Goal: Information Seeking & Learning: Learn about a topic

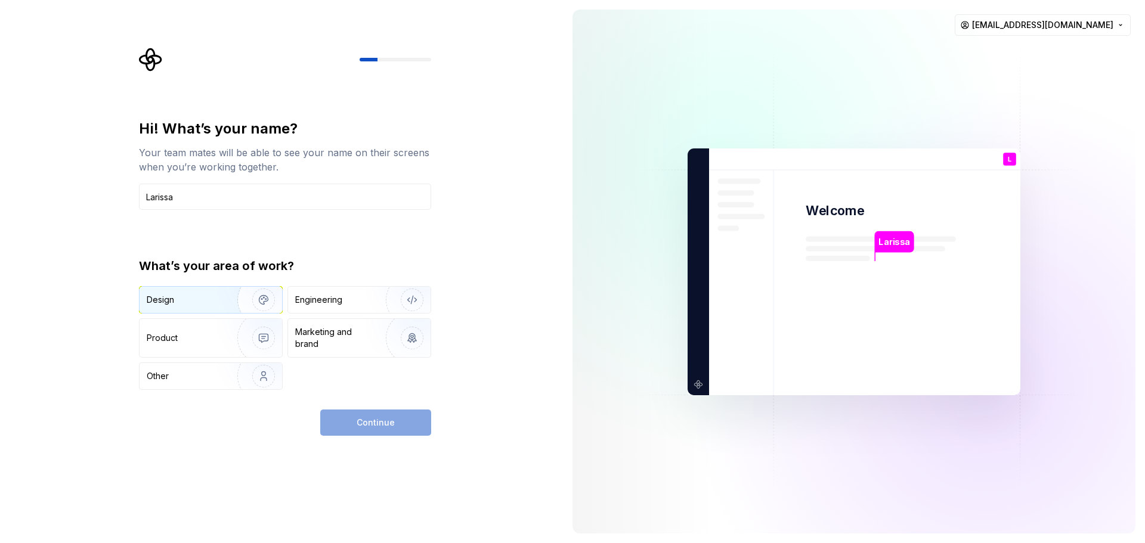
type input "Larissa"
click at [186, 308] on div "Design" at bounding box center [211, 300] width 143 height 26
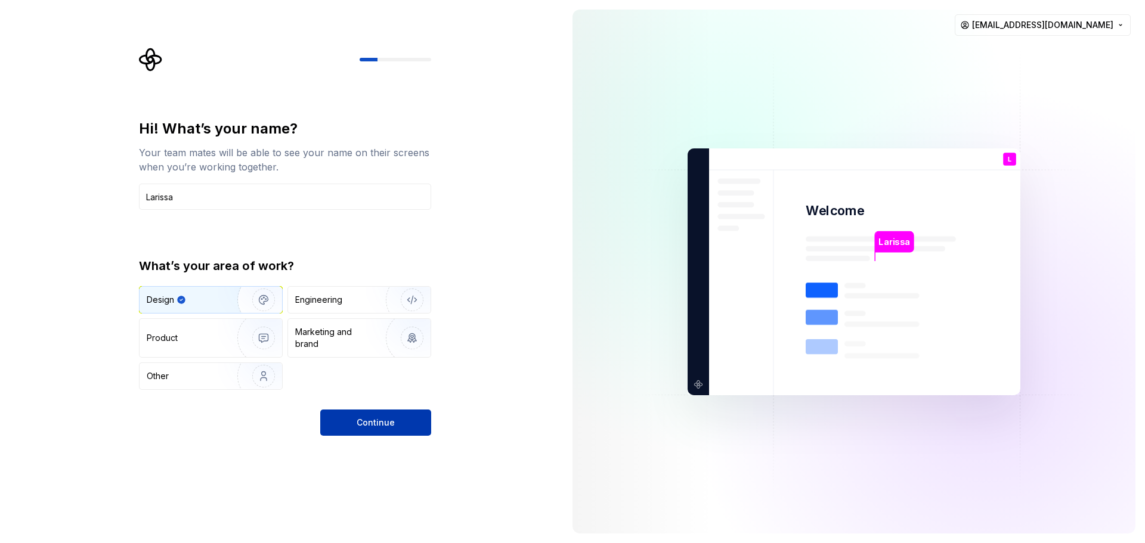
click at [403, 422] on button "Continue" at bounding box center [375, 423] width 111 height 26
click at [385, 342] on img "button" at bounding box center [404, 338] width 76 height 80
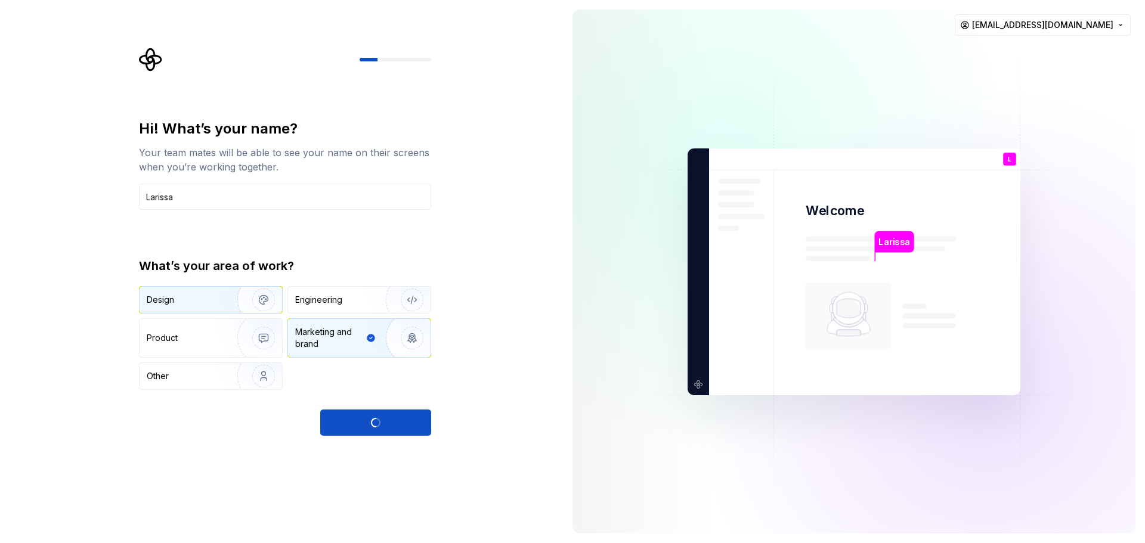
click at [215, 293] on div "Design" at bounding box center [211, 300] width 143 height 26
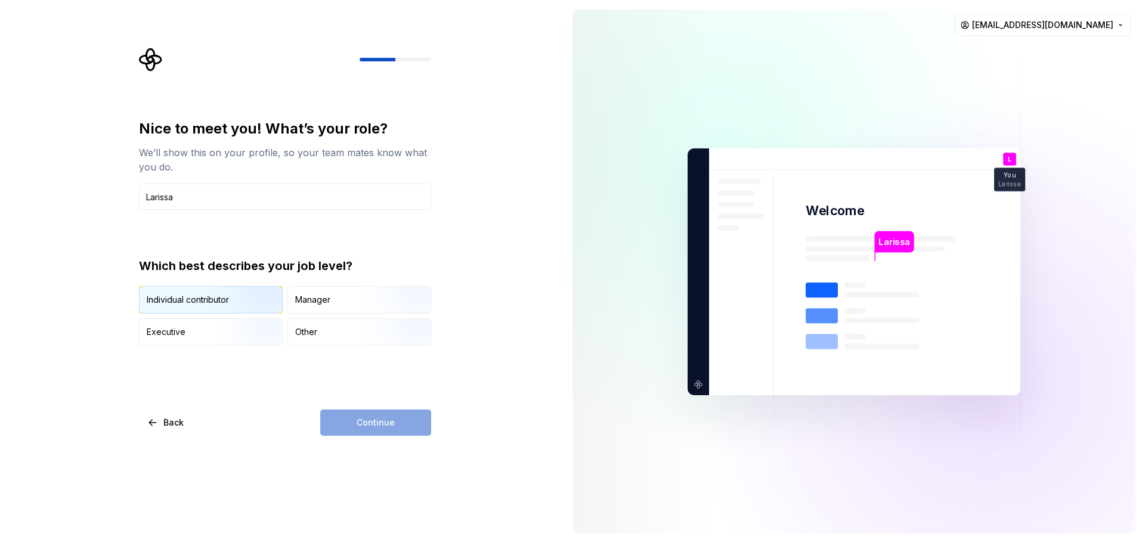
type input "Larissa"
click at [240, 296] on img "button" at bounding box center [253, 315] width 76 height 80
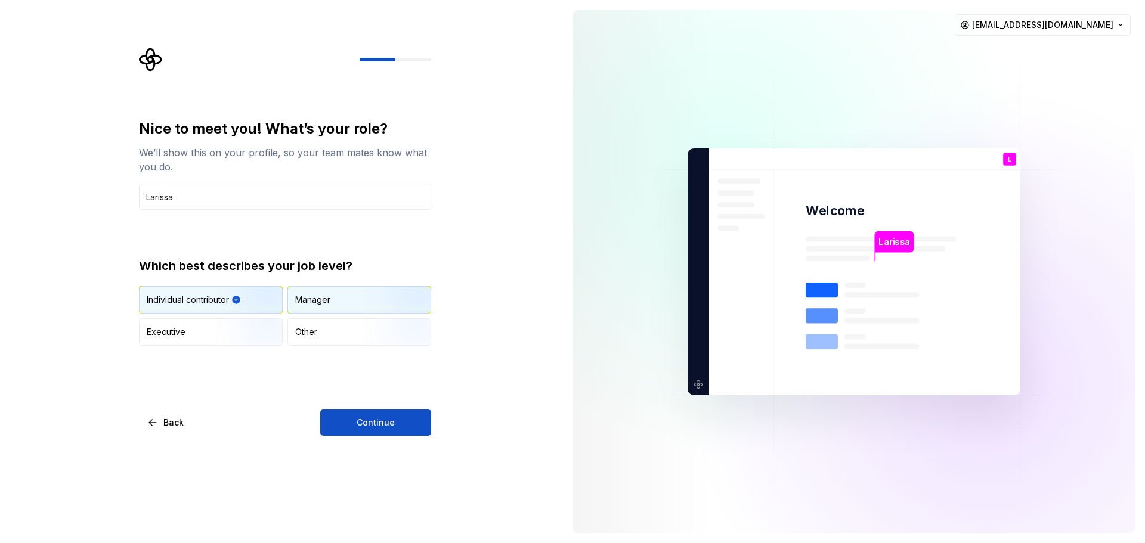
click at [338, 299] on div "Manager" at bounding box center [359, 300] width 143 height 26
click at [241, 301] on img "button" at bounding box center [253, 315] width 76 height 80
click at [370, 415] on button "Continue" at bounding box center [375, 423] width 111 height 26
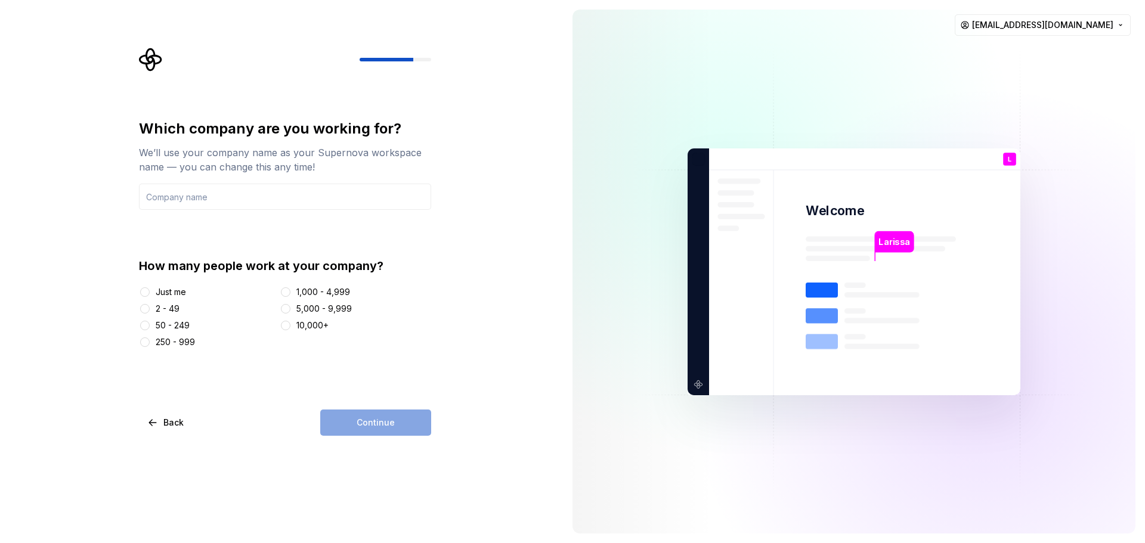
click at [181, 290] on div "Just me" at bounding box center [171, 292] width 30 height 12
click at [150, 290] on button "Just me" at bounding box center [145, 293] width 10 height 10
click at [405, 425] on div "Continue" at bounding box center [375, 423] width 111 height 26
click at [256, 187] on input "text" at bounding box center [285, 197] width 292 height 26
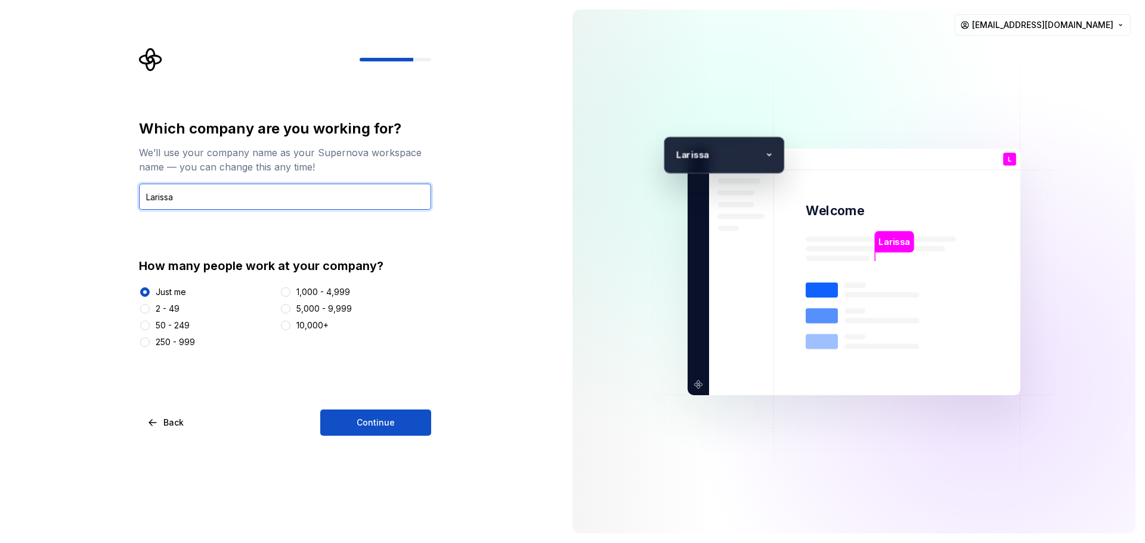
type input "Larissa"
click at [385, 438] on div "Which company are you working for? We’ll use your company name as your Supernov…" at bounding box center [281, 271] width 563 height 543
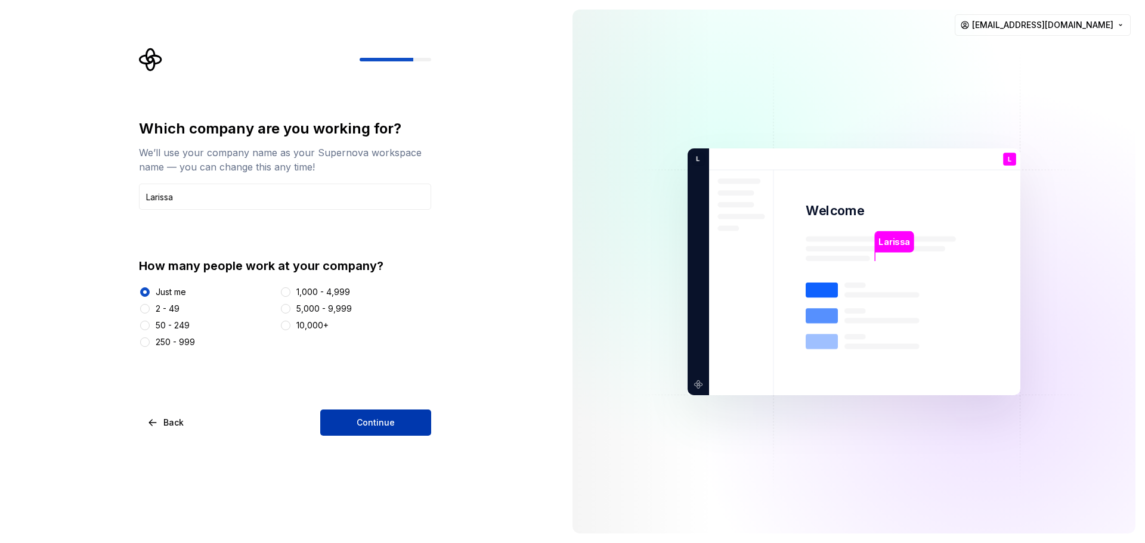
click at [387, 430] on button "Continue" at bounding box center [375, 423] width 111 height 26
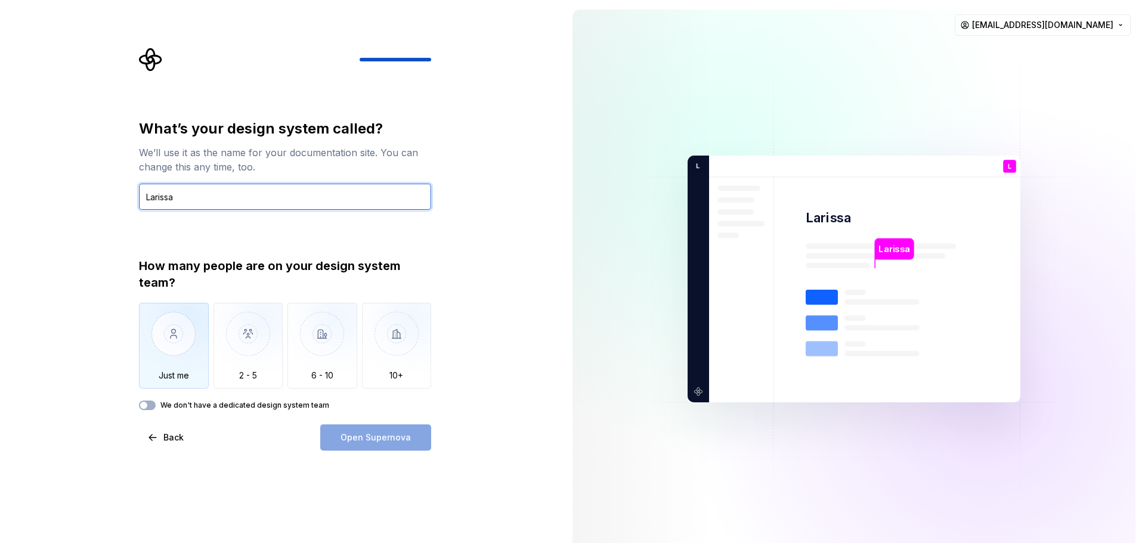
type input "Larissa"
click at [195, 341] on img "button" at bounding box center [174, 343] width 70 height 80
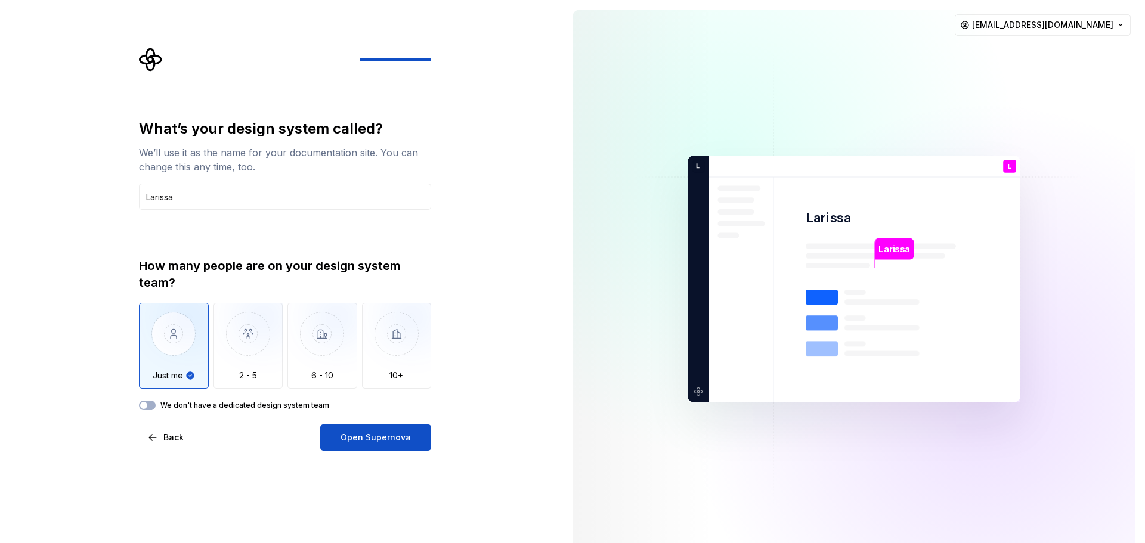
click at [383, 438] on span "Open Supernova" at bounding box center [376, 438] width 70 height 12
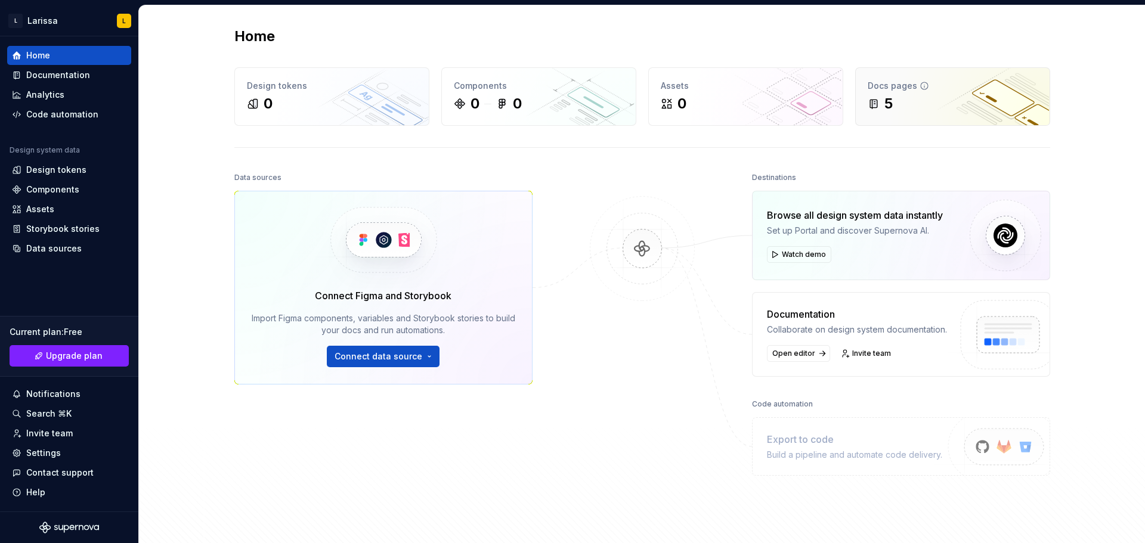
click at [948, 88] on div "Docs pages" at bounding box center [953, 86] width 170 height 12
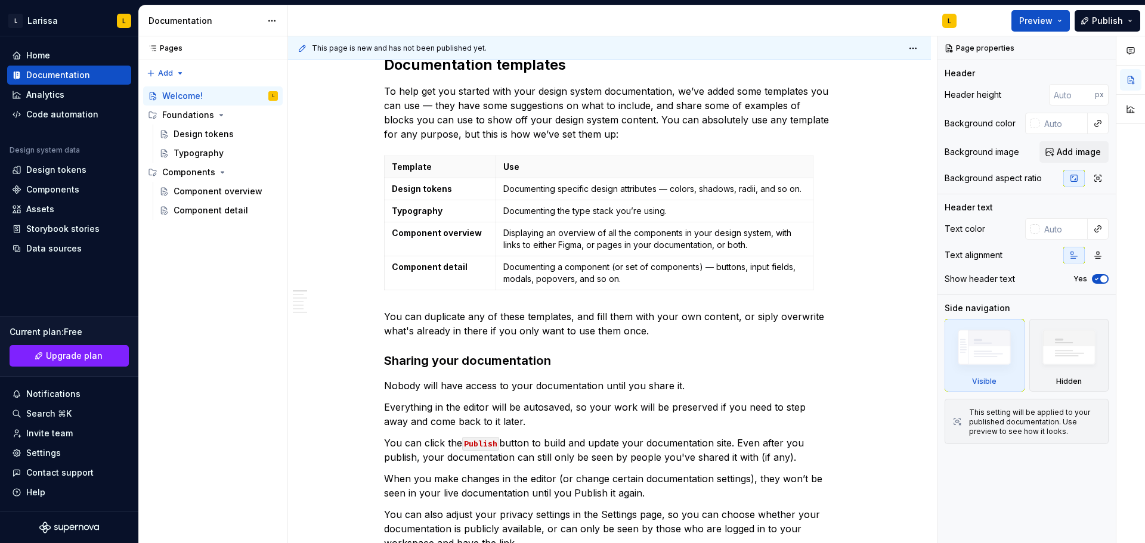
scroll to position [418, 0]
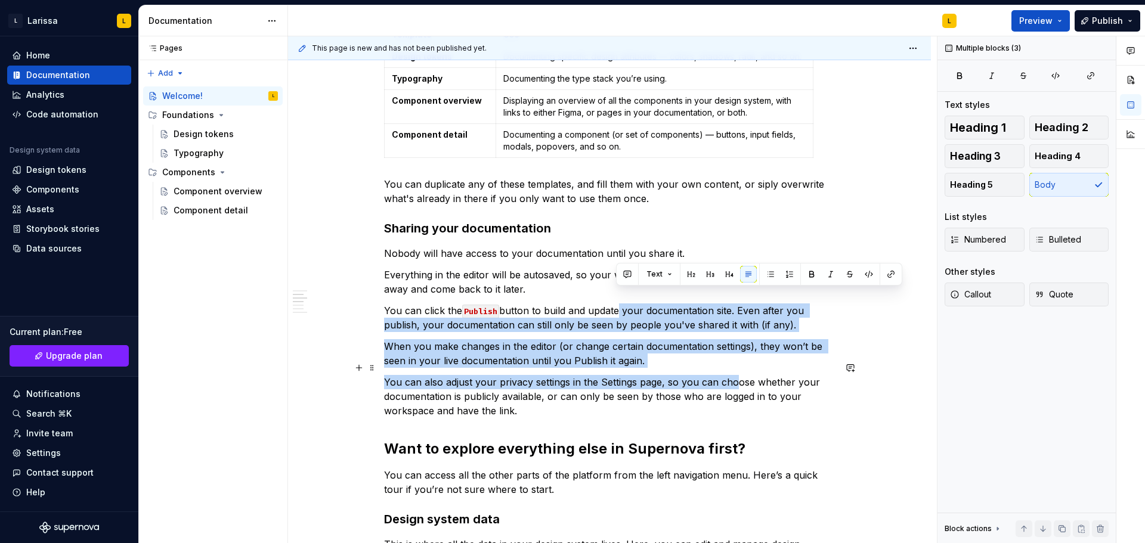
drag, startPoint x: 623, startPoint y: 294, endPoint x: 735, endPoint y: 375, distance: 137.9
click at [735, 375] on div "In case you're not too sure where to begin, we've provided some templates for y…" at bounding box center [609, 371] width 451 height 1112
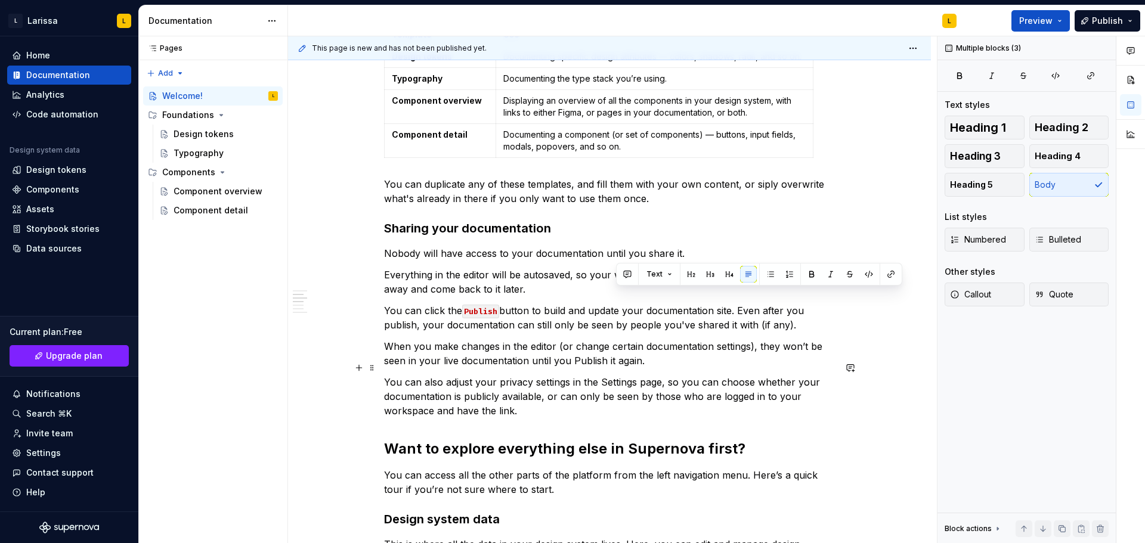
click at [734, 379] on p "You can also adjust your privacy settings in the Settings page, so you can choo…" at bounding box center [609, 396] width 451 height 43
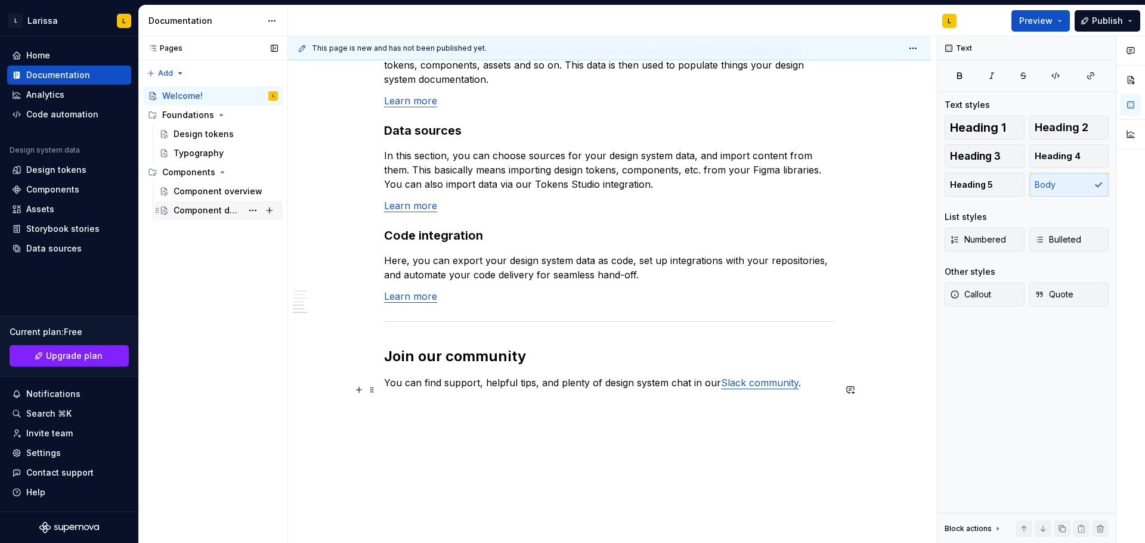
scroll to position [963, 0]
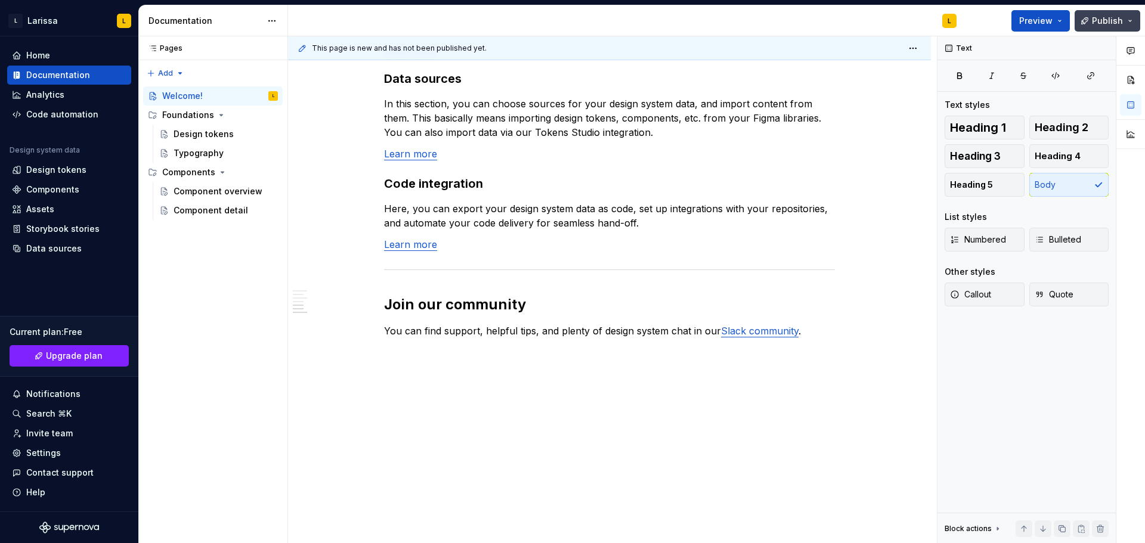
click at [1133, 20] on button "Publish" at bounding box center [1108, 20] width 66 height 21
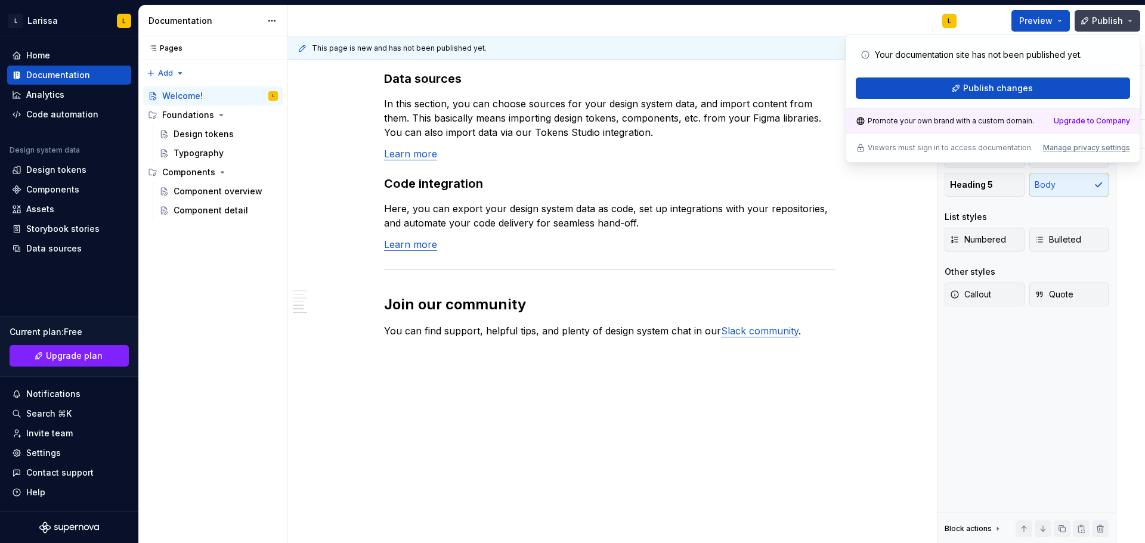
click at [1133, 20] on button "Publish" at bounding box center [1108, 20] width 66 height 21
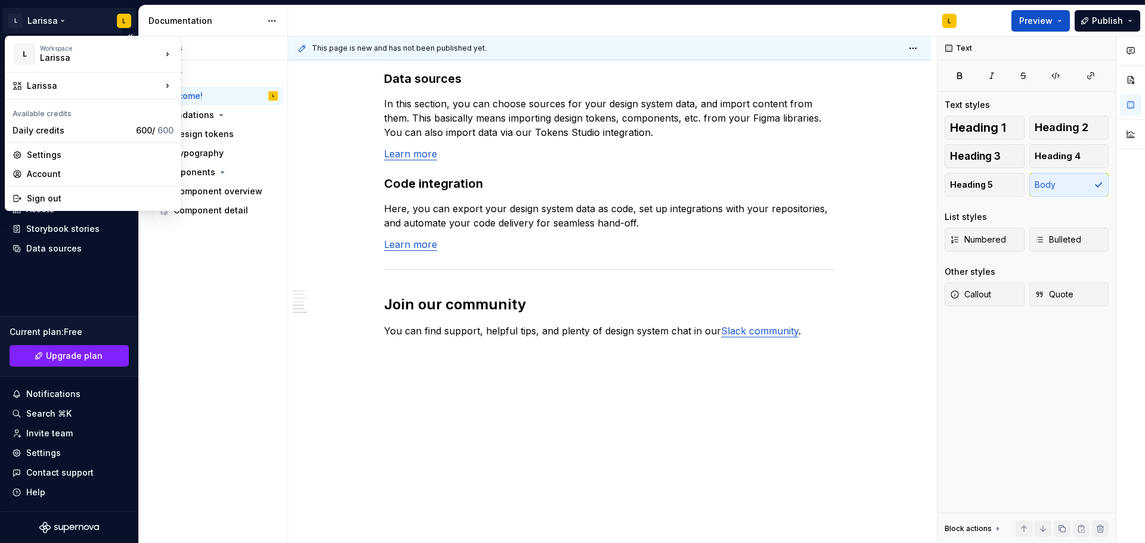
click at [60, 21] on html "[PERSON_NAME] L Home Documentation Analytics Code automation Design system data…" at bounding box center [572, 271] width 1145 height 543
click at [66, 150] on div "Settings" at bounding box center [100, 155] width 147 height 12
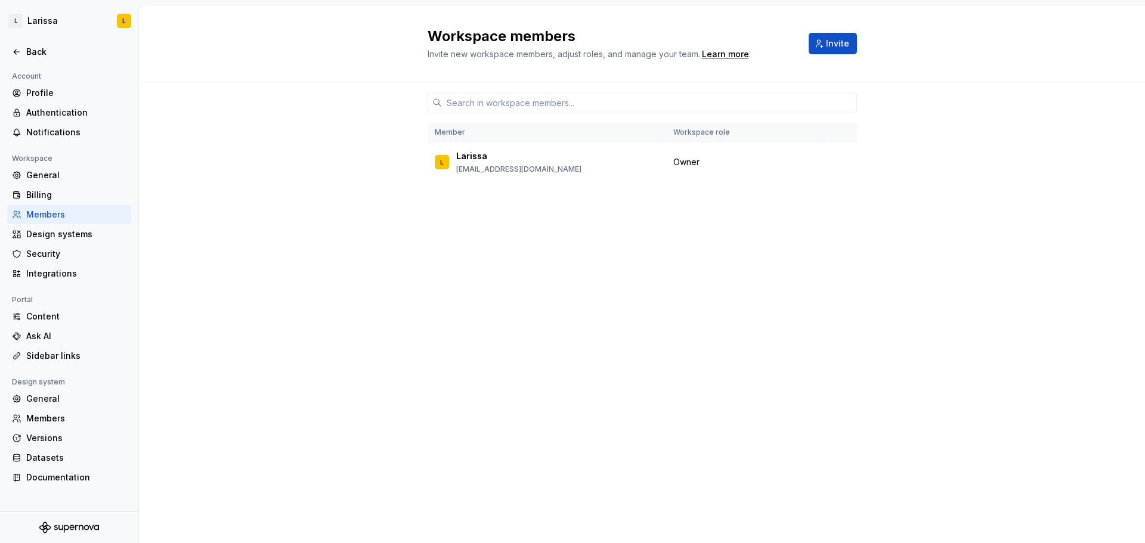
click at [68, 79] on div "Account" at bounding box center [69, 76] width 124 height 14
click at [67, 92] on div "Profile" at bounding box center [76, 93] width 100 height 12
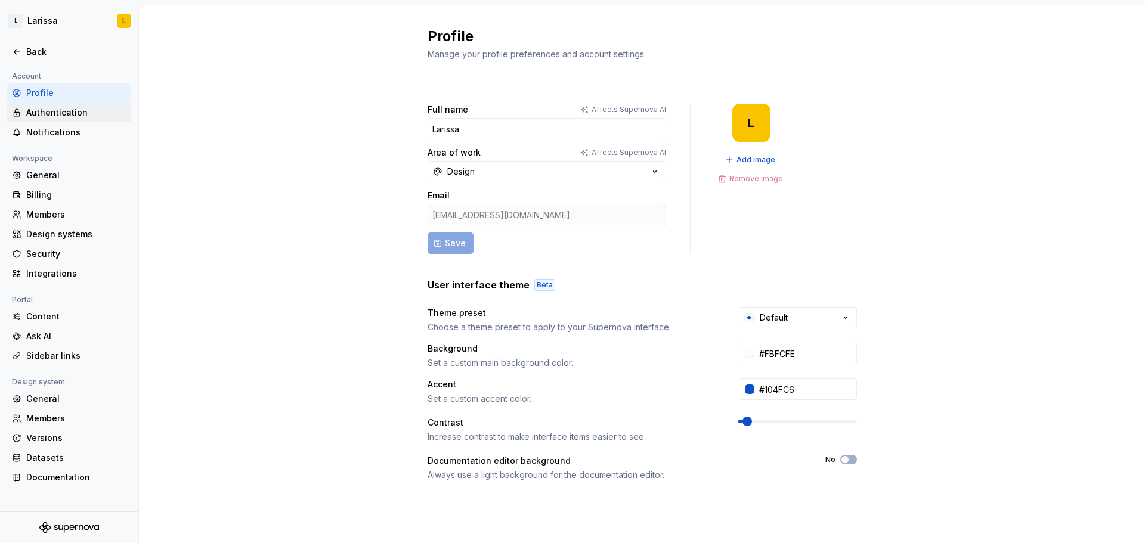
click at [85, 111] on div "Authentication" at bounding box center [76, 113] width 100 height 12
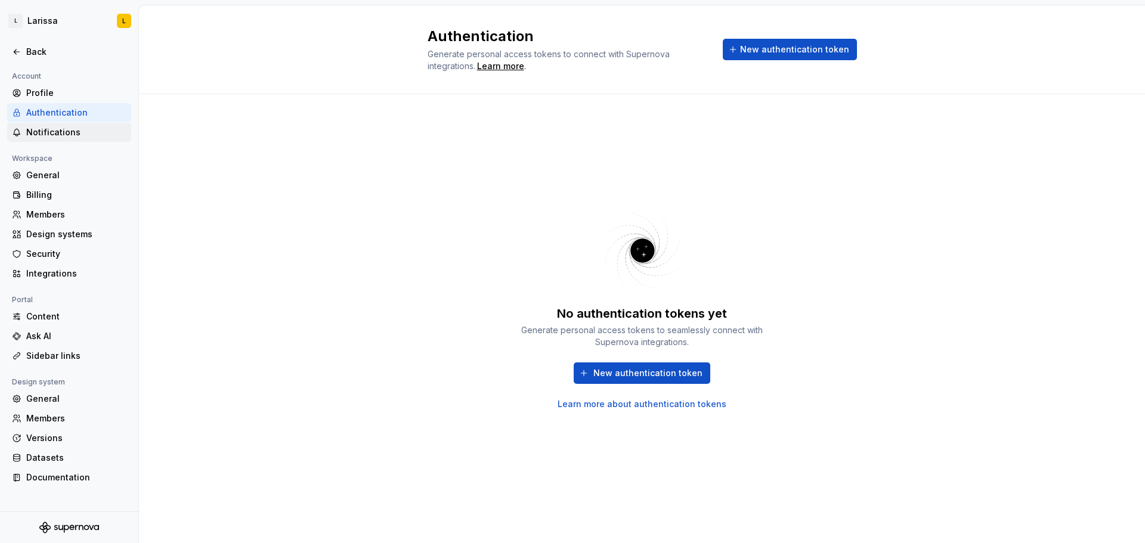
click at [83, 132] on div "Notifications" at bounding box center [76, 132] width 100 height 12
click at [75, 177] on div "General" at bounding box center [76, 175] width 100 height 12
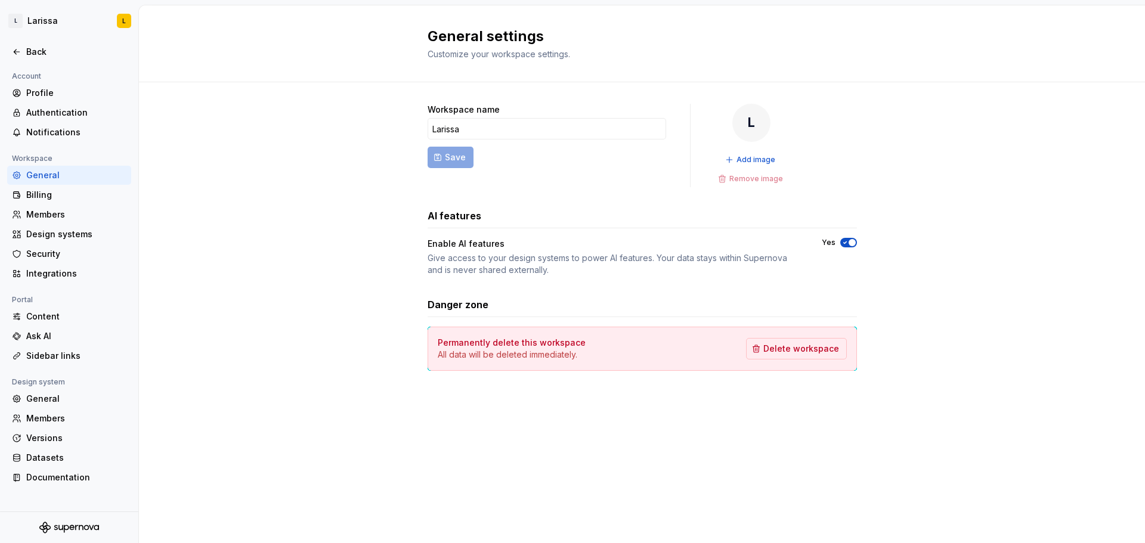
click at [75, 177] on div "General" at bounding box center [76, 175] width 100 height 12
click at [70, 189] on div "Billing" at bounding box center [76, 195] width 100 height 12
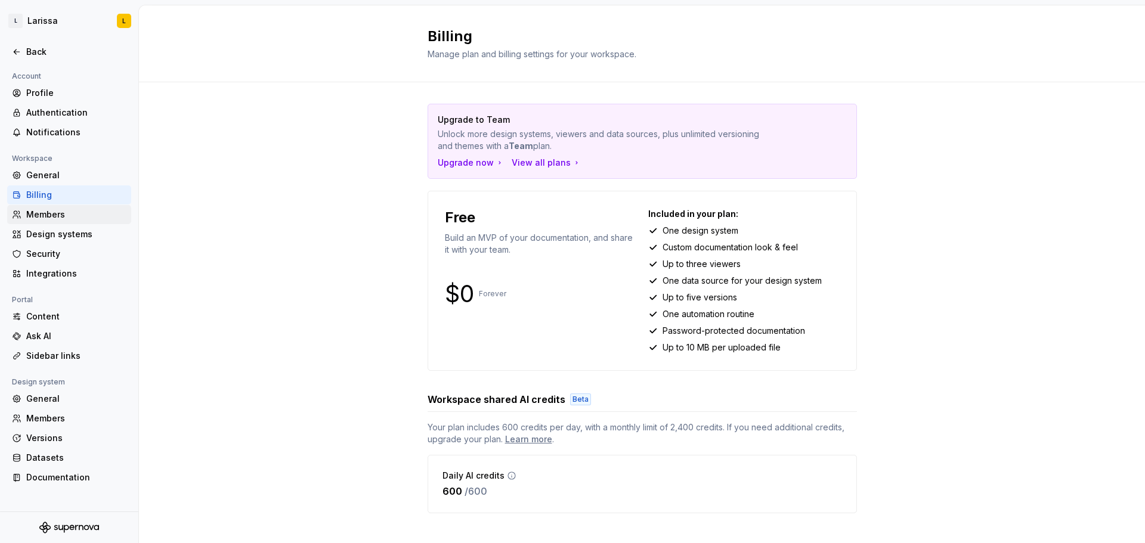
click at [85, 217] on div "Members" at bounding box center [76, 215] width 100 height 12
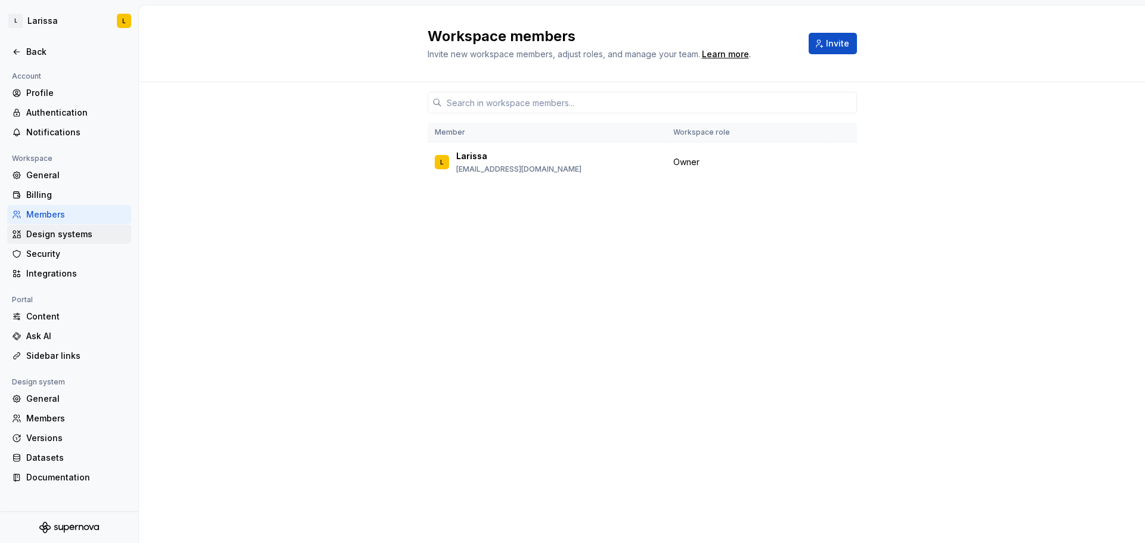
click at [98, 237] on div "Design systems" at bounding box center [76, 234] width 100 height 12
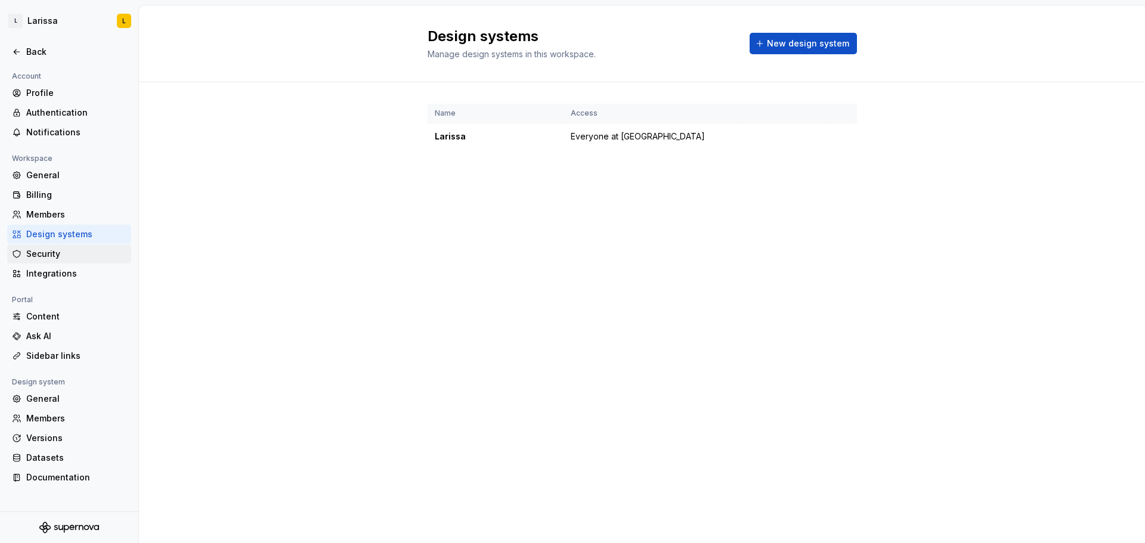
click at [96, 252] on div "Security" at bounding box center [76, 254] width 100 height 12
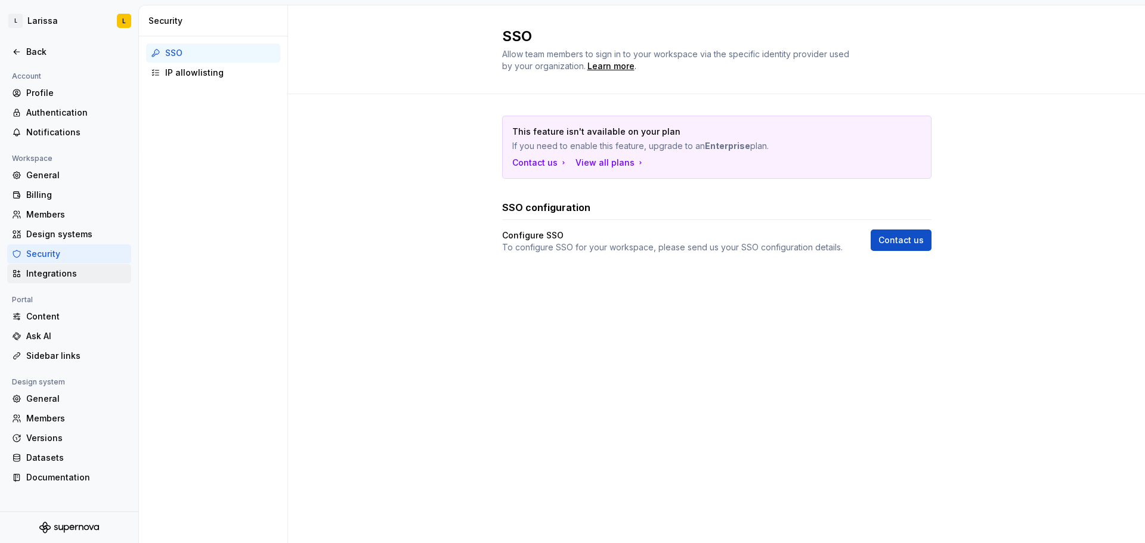
click at [93, 273] on div "Integrations" at bounding box center [76, 274] width 100 height 12
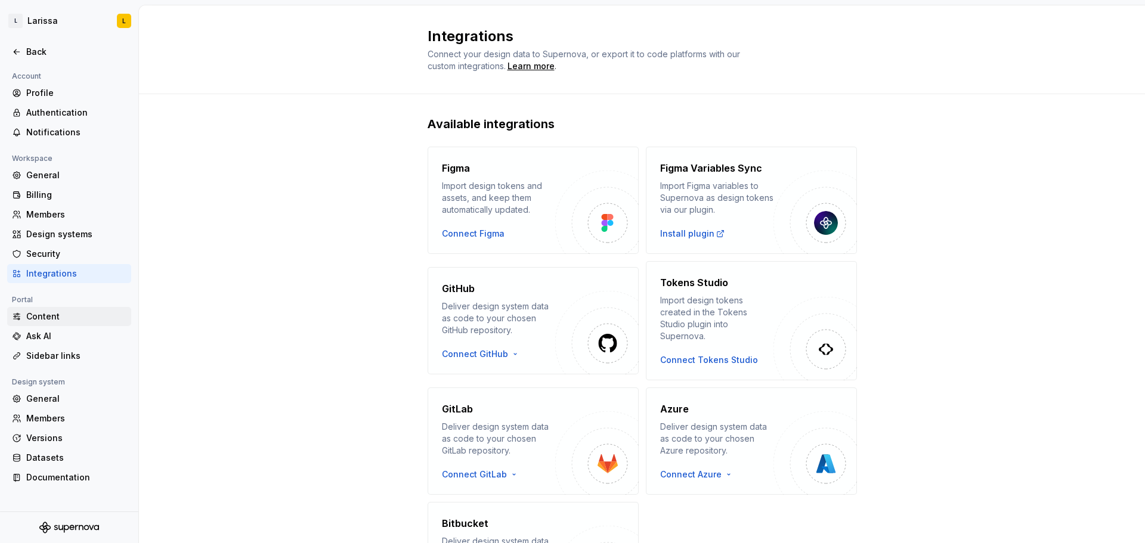
click at [87, 317] on div "Content" at bounding box center [76, 317] width 100 height 12
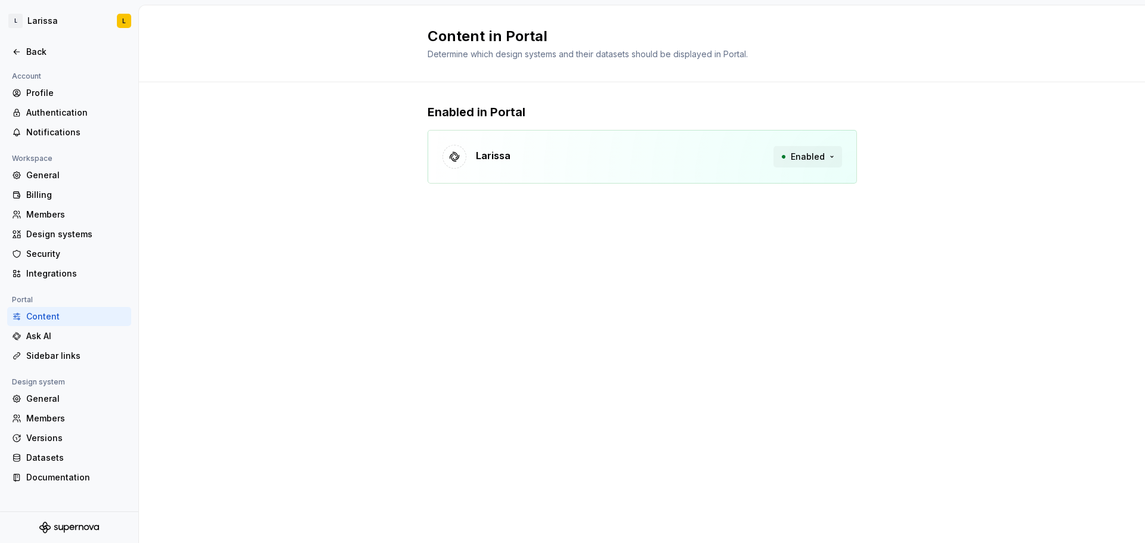
click at [821, 154] on span "Enabled" at bounding box center [808, 157] width 34 height 12
click at [437, 251] on div "Content in Portal Determine which design systems and their datasets should be d…" at bounding box center [642, 274] width 1006 height 538
click at [45, 335] on div "Ask AI" at bounding box center [76, 336] width 100 height 12
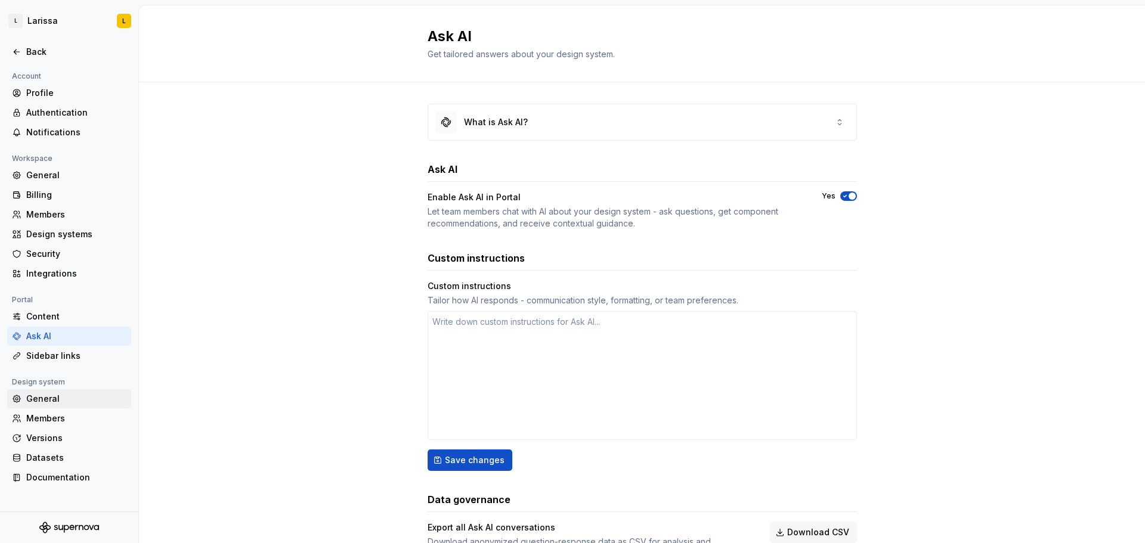
click at [76, 404] on div "General" at bounding box center [76, 399] width 100 height 12
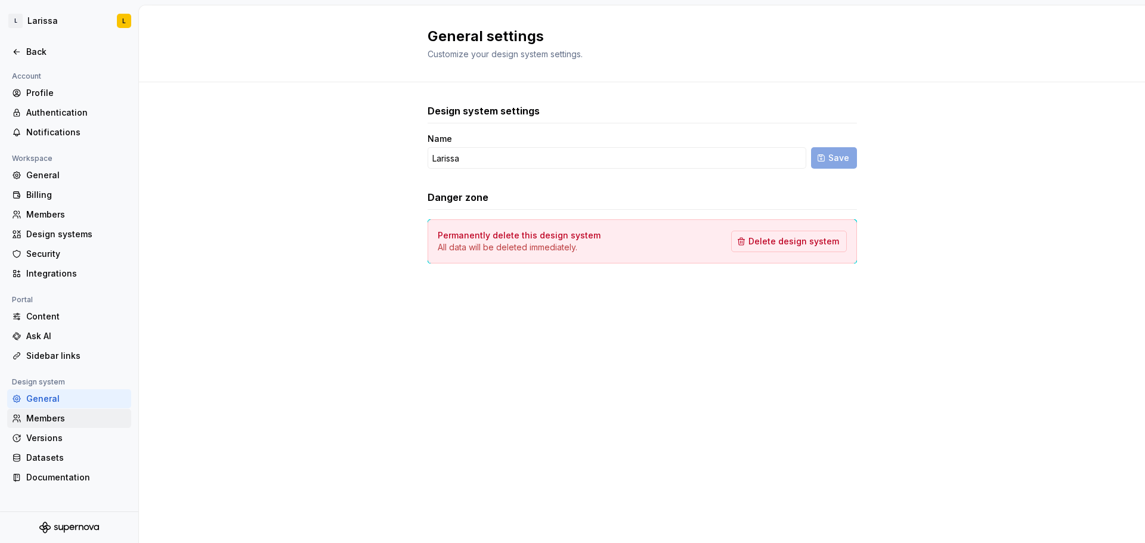
click at [70, 419] on div "Members" at bounding box center [76, 419] width 100 height 12
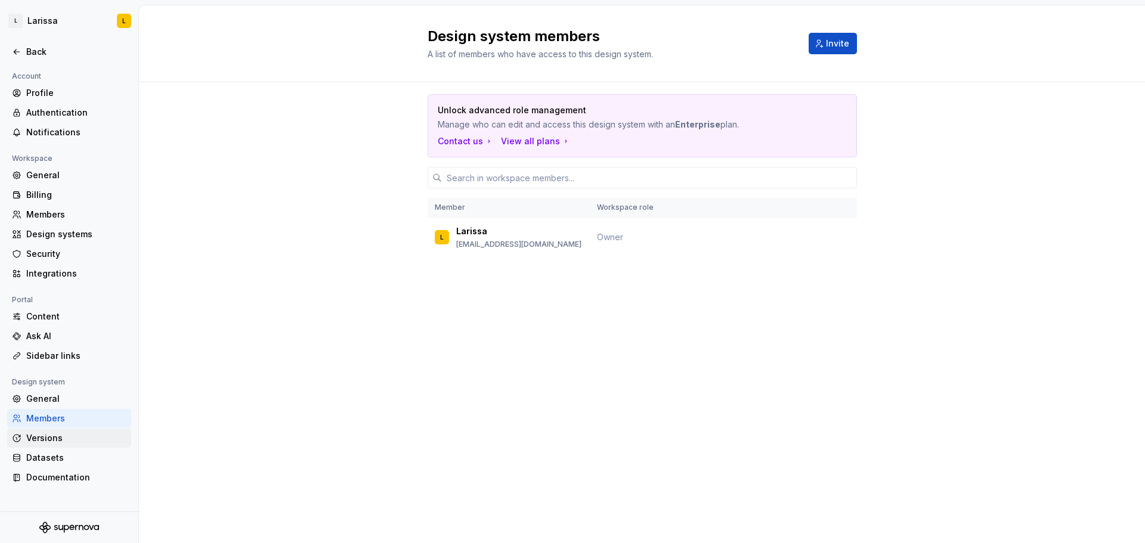
click at [68, 443] on div "Versions" at bounding box center [76, 439] width 100 height 12
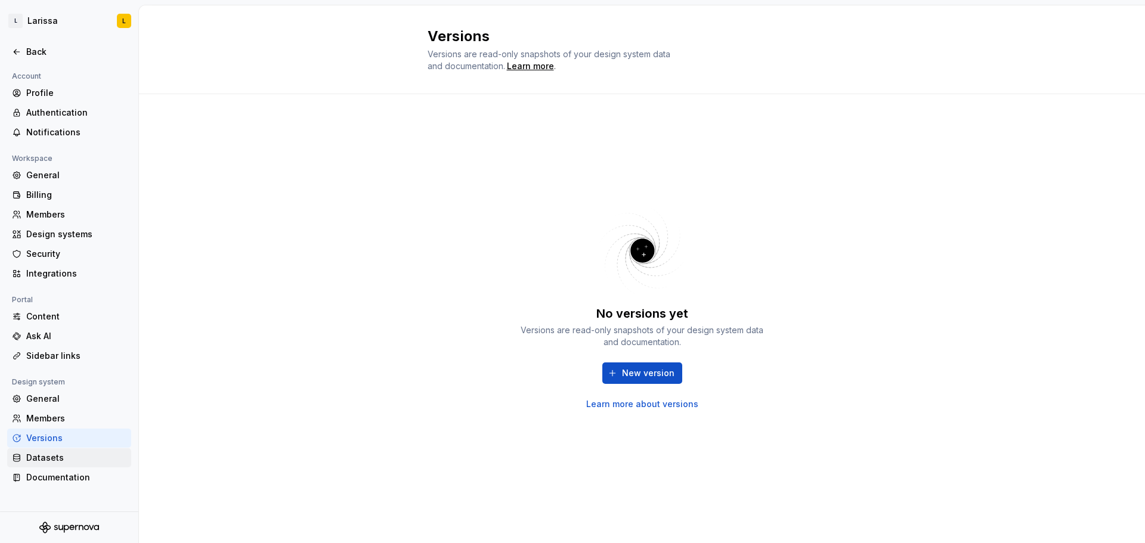
click at [67, 461] on div "Datasets" at bounding box center [76, 458] width 100 height 12
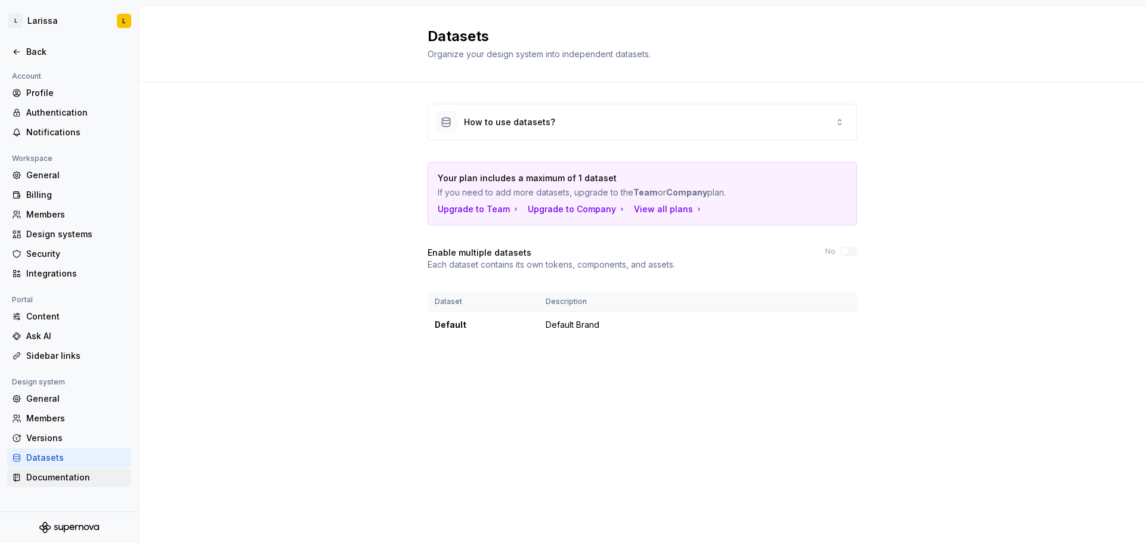
click at [68, 481] on div "Documentation" at bounding box center [76, 478] width 100 height 12
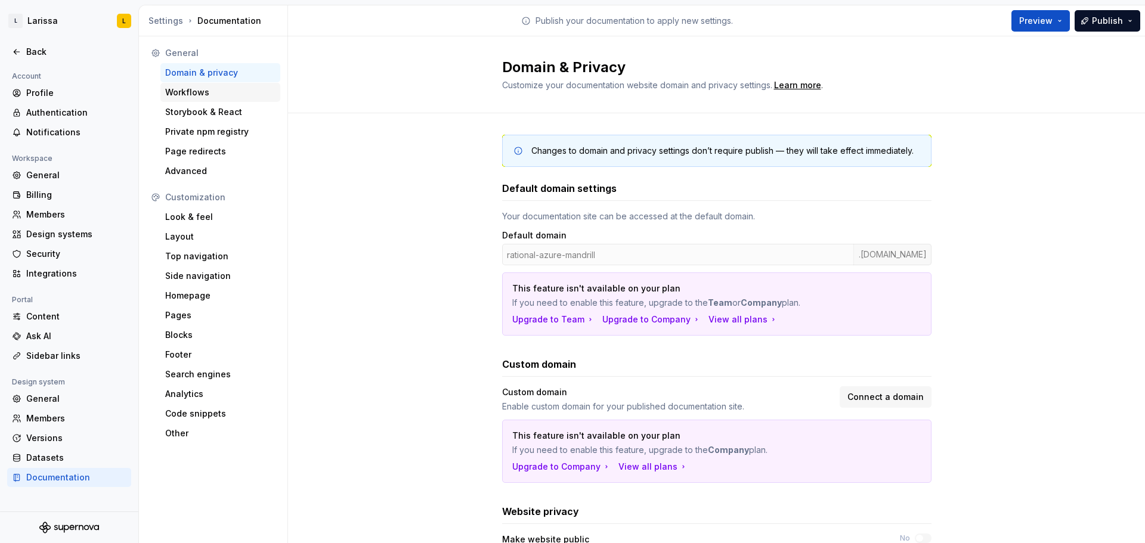
click at [237, 96] on div "Workflows" at bounding box center [220, 93] width 110 height 12
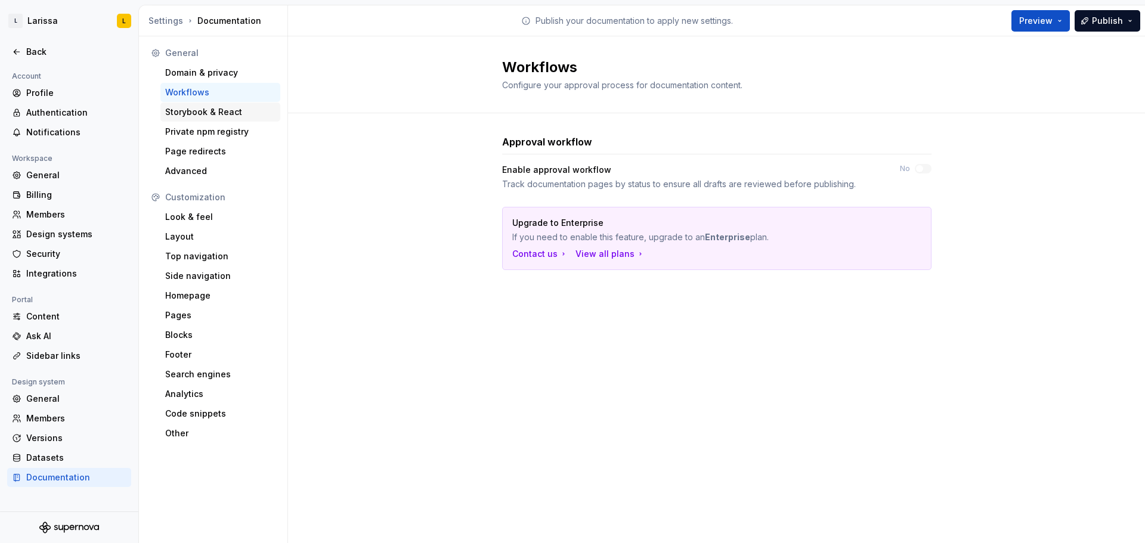
click at [237, 109] on div "Storybook & React" at bounding box center [220, 112] width 110 height 12
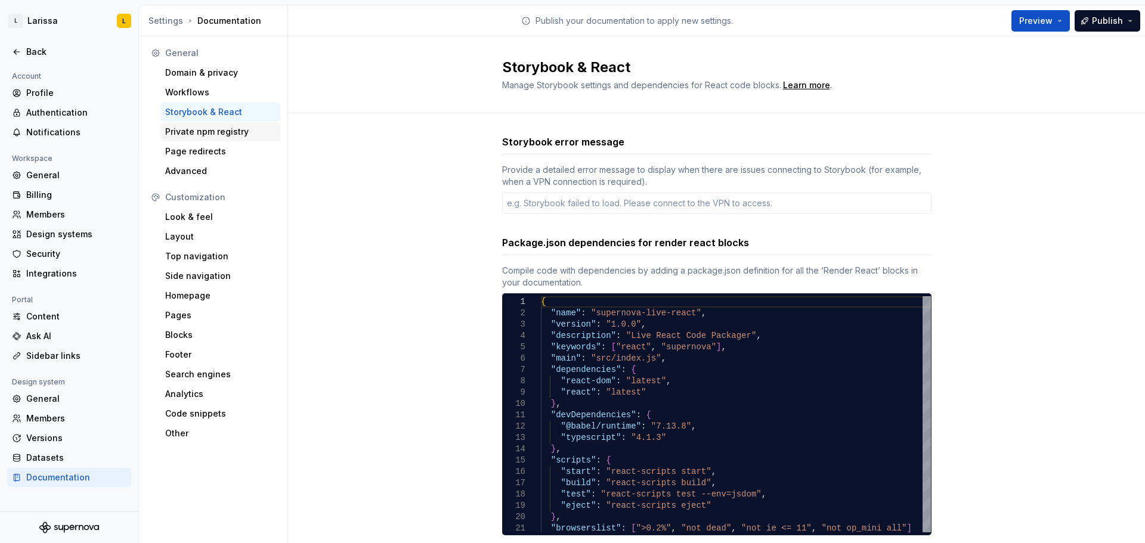
click at [240, 128] on div "Private npm registry" at bounding box center [220, 132] width 110 height 12
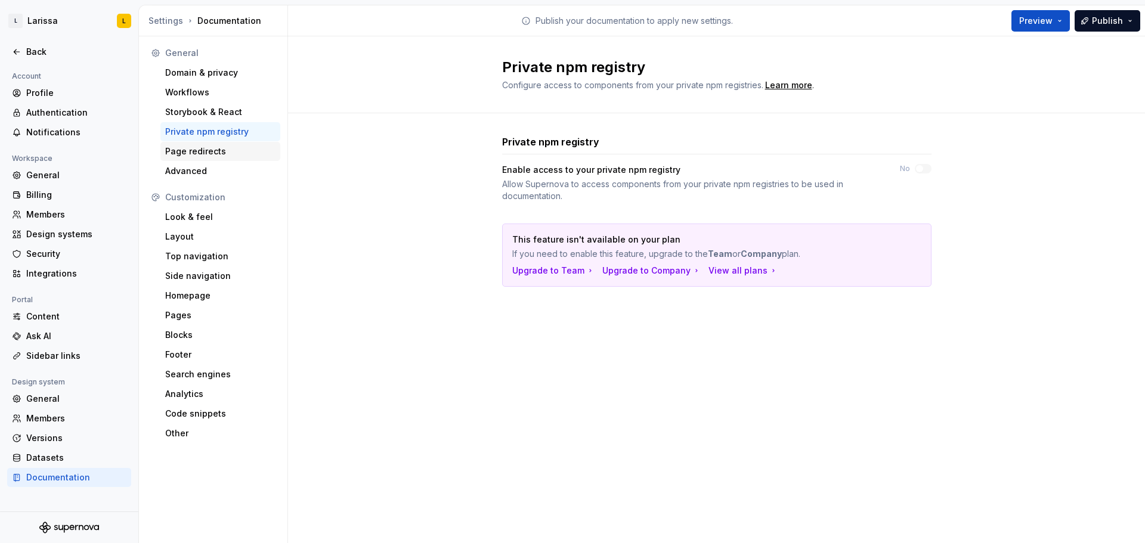
click at [238, 147] on div "Page redirects" at bounding box center [220, 152] width 110 height 12
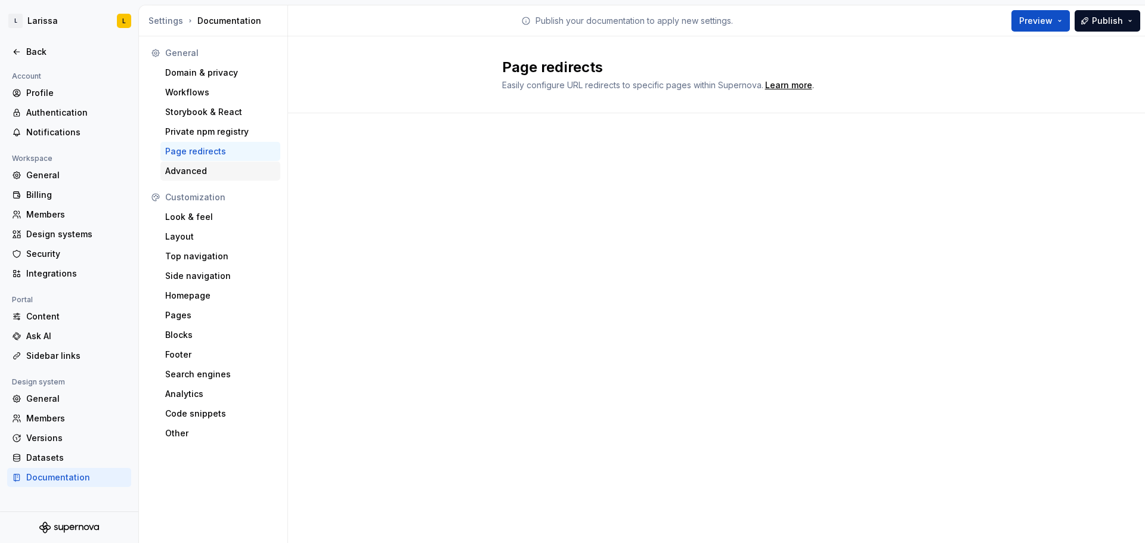
click at [233, 168] on div "Advanced" at bounding box center [220, 171] width 110 height 12
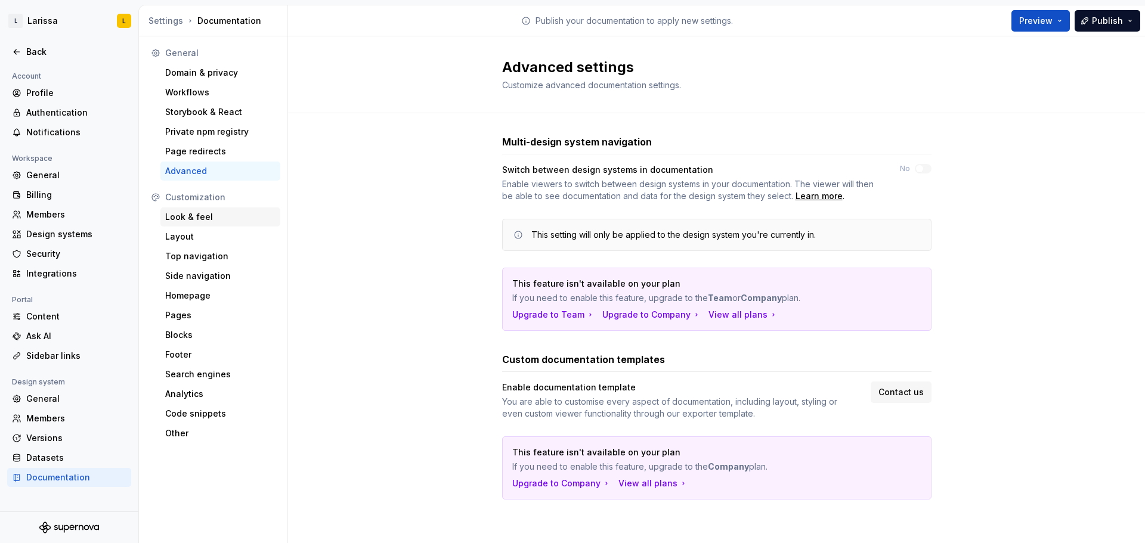
click at [229, 215] on div "Look & feel" at bounding box center [220, 217] width 110 height 12
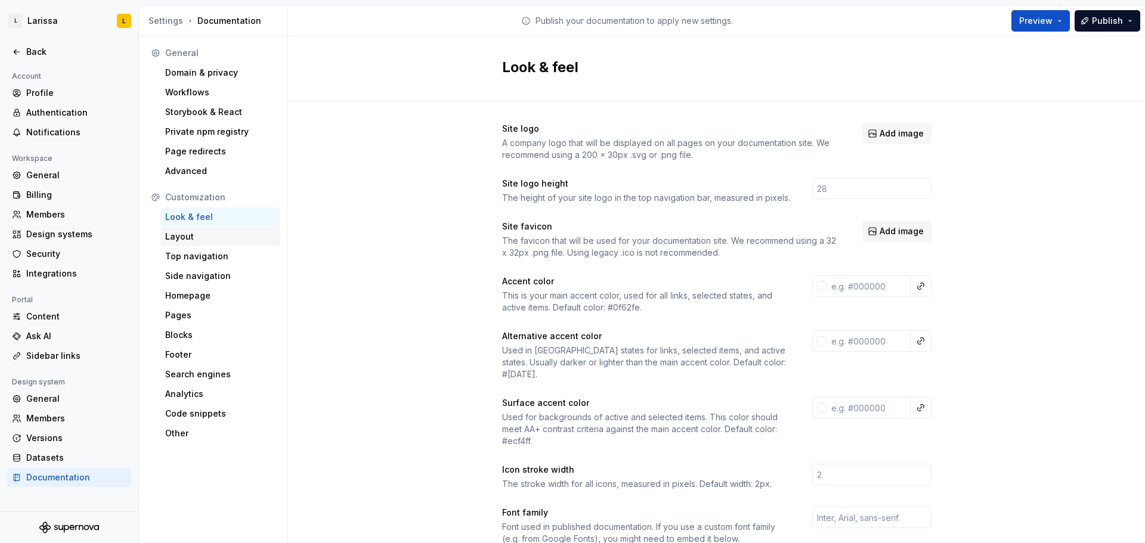
click at [225, 232] on div "Layout" at bounding box center [220, 237] width 110 height 12
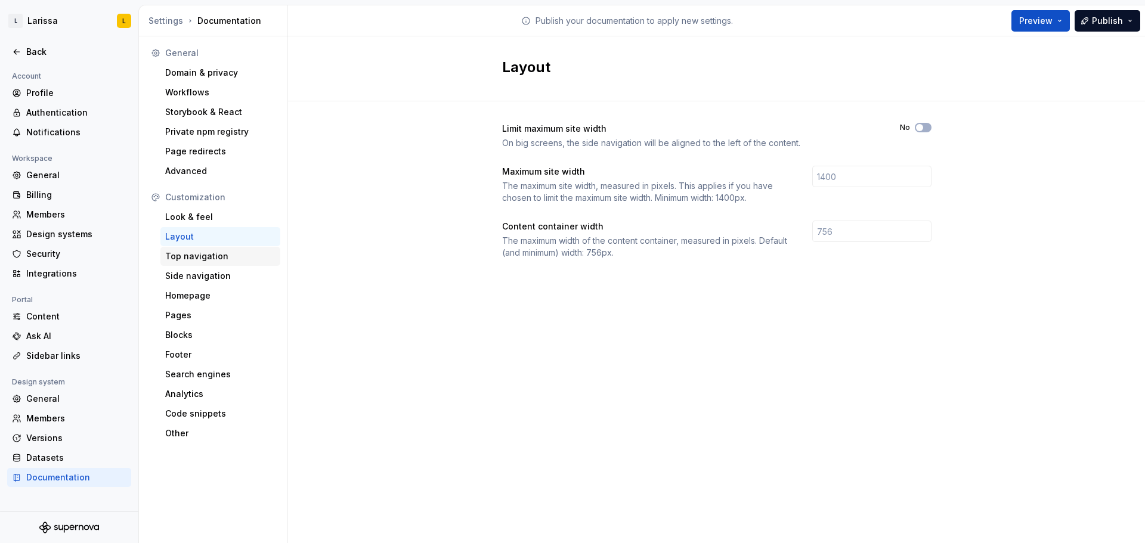
click at [223, 255] on div "Top navigation" at bounding box center [220, 257] width 110 height 12
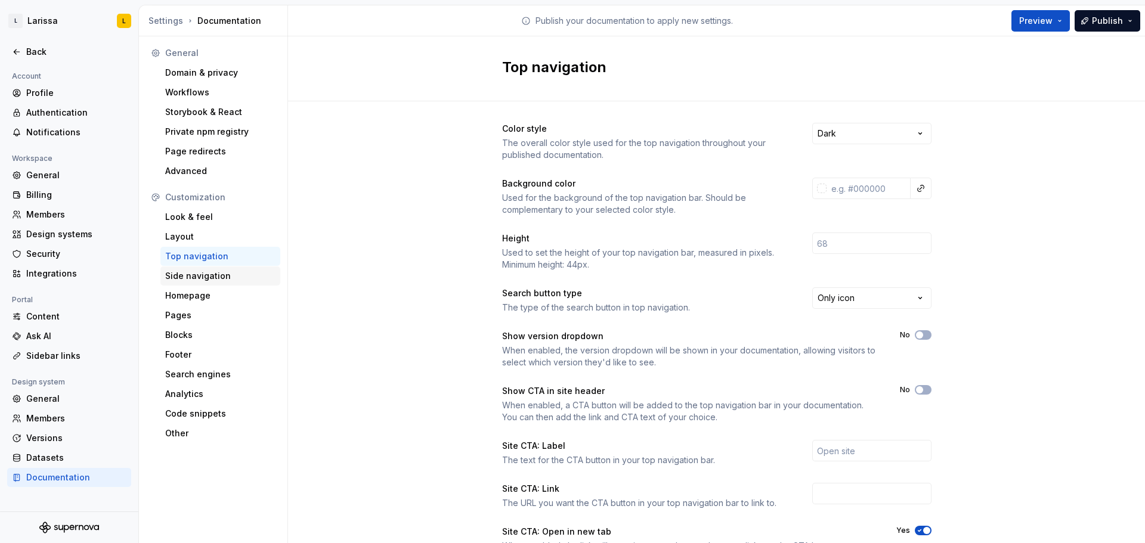
click at [224, 273] on div "Side navigation" at bounding box center [220, 276] width 110 height 12
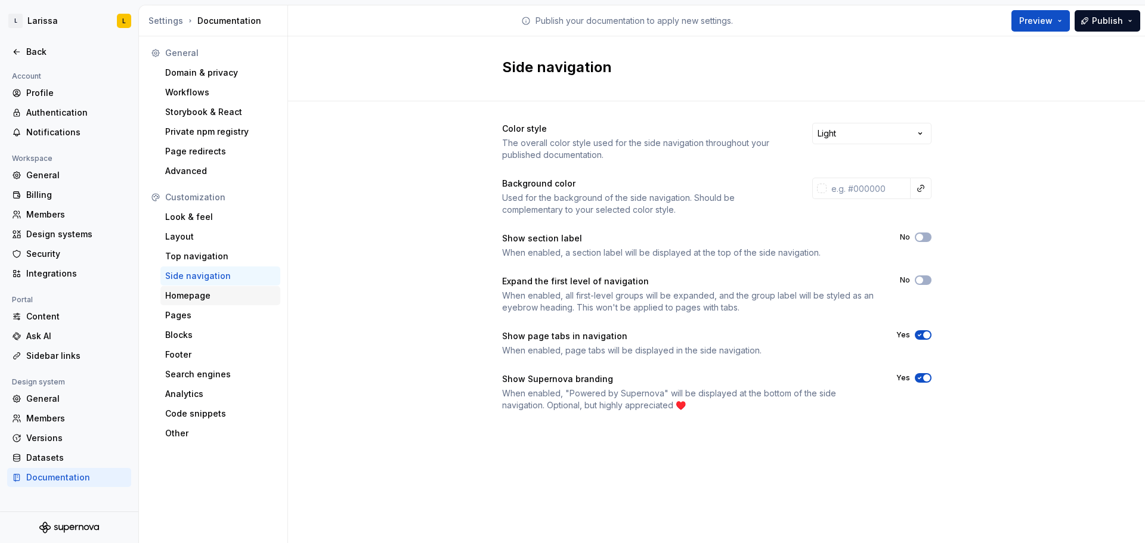
click at [224, 292] on div "Homepage" at bounding box center [220, 296] width 110 height 12
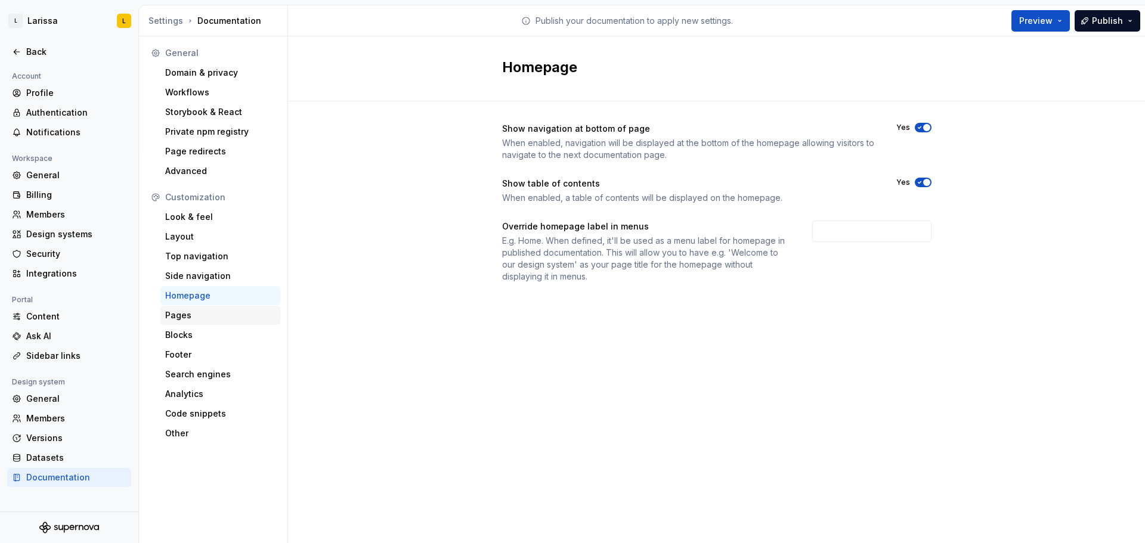
click at [220, 316] on div "Pages" at bounding box center [220, 316] width 110 height 12
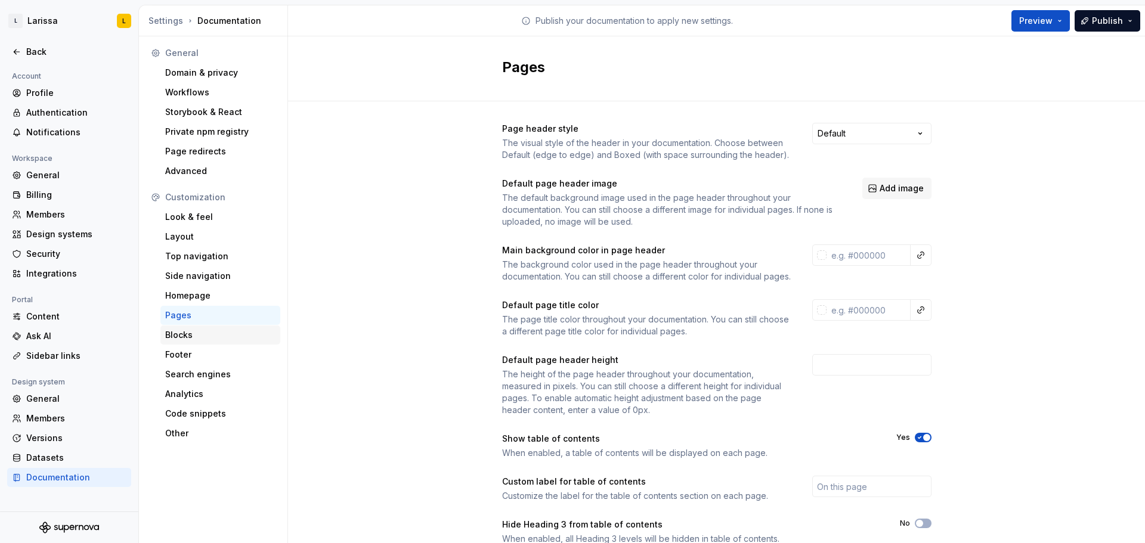
click at [189, 339] on div "Blocks" at bounding box center [220, 335] width 110 height 12
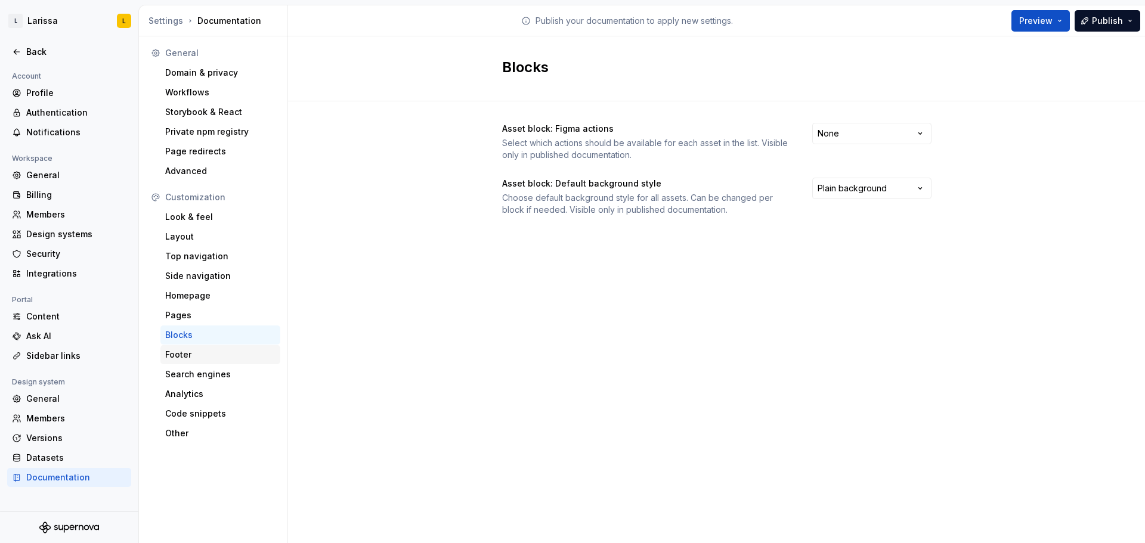
click at [193, 356] on div "Footer" at bounding box center [220, 355] width 110 height 12
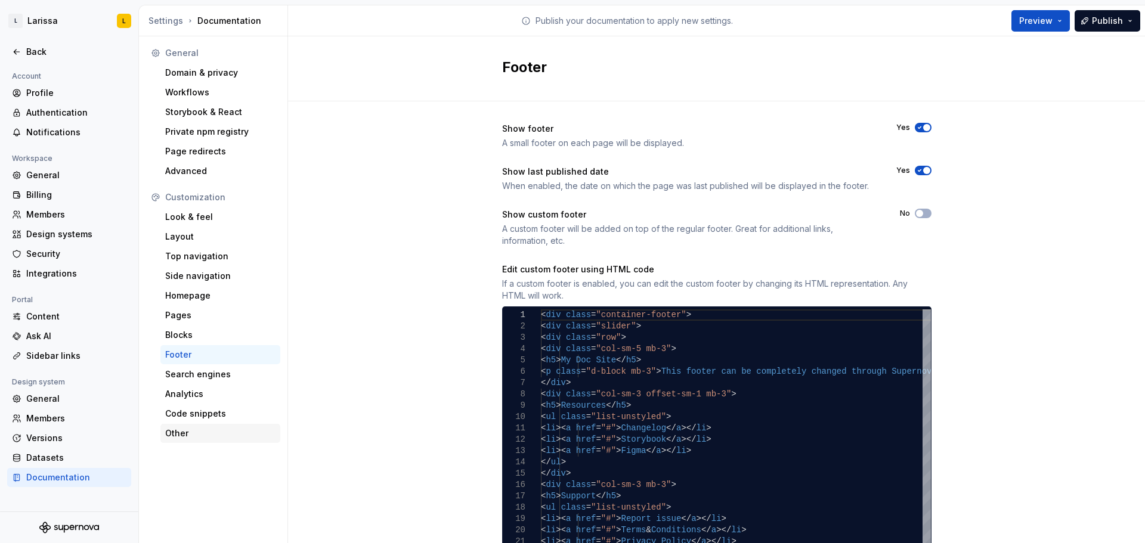
click at [201, 434] on div "Other" at bounding box center [220, 434] width 110 height 12
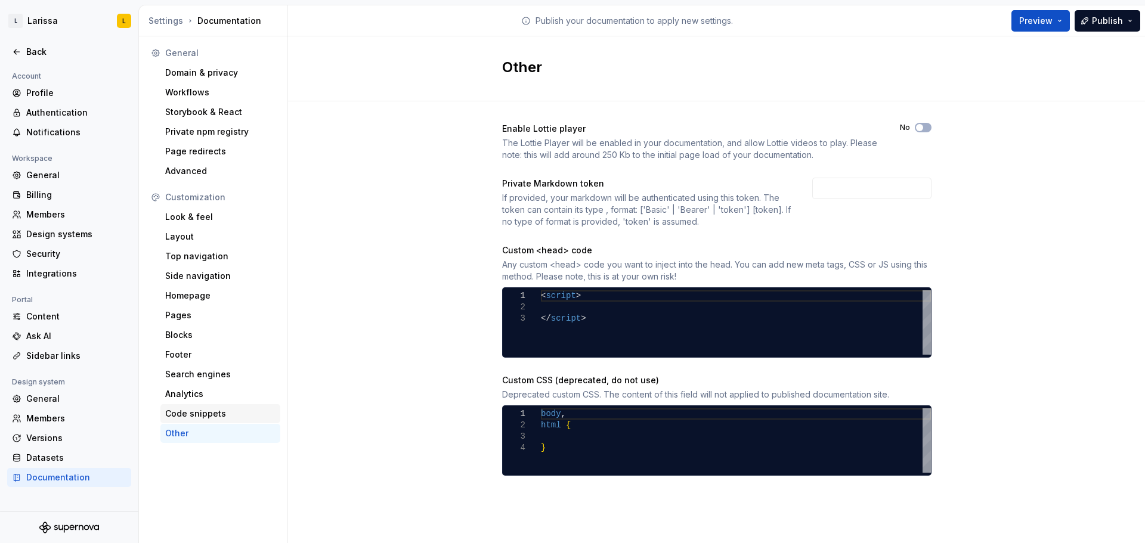
click at [229, 407] on div "Code snippets" at bounding box center [220, 413] width 120 height 19
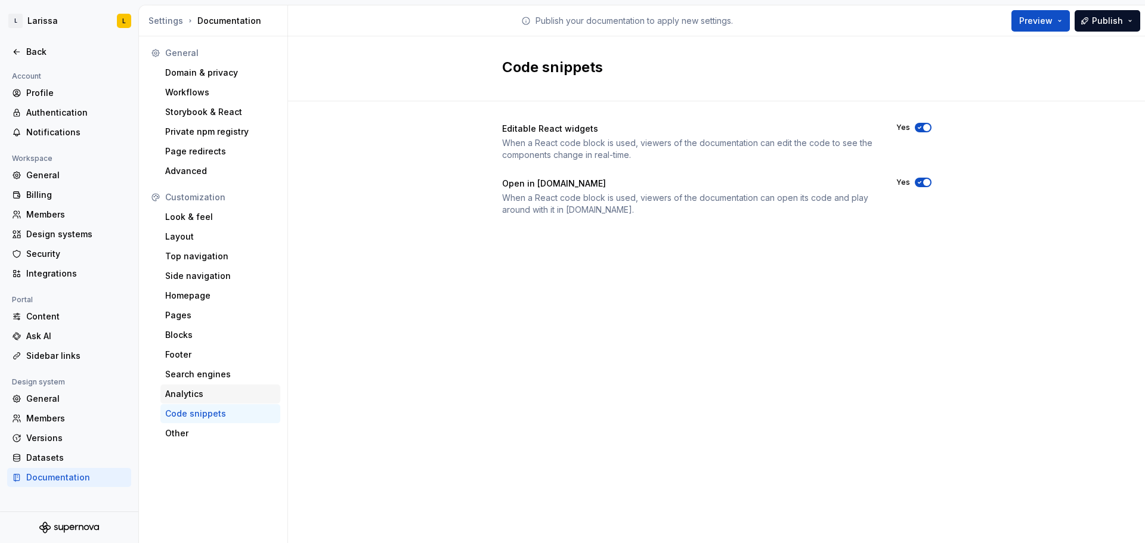
click at [230, 389] on div "Analytics" at bounding box center [220, 394] width 110 height 12
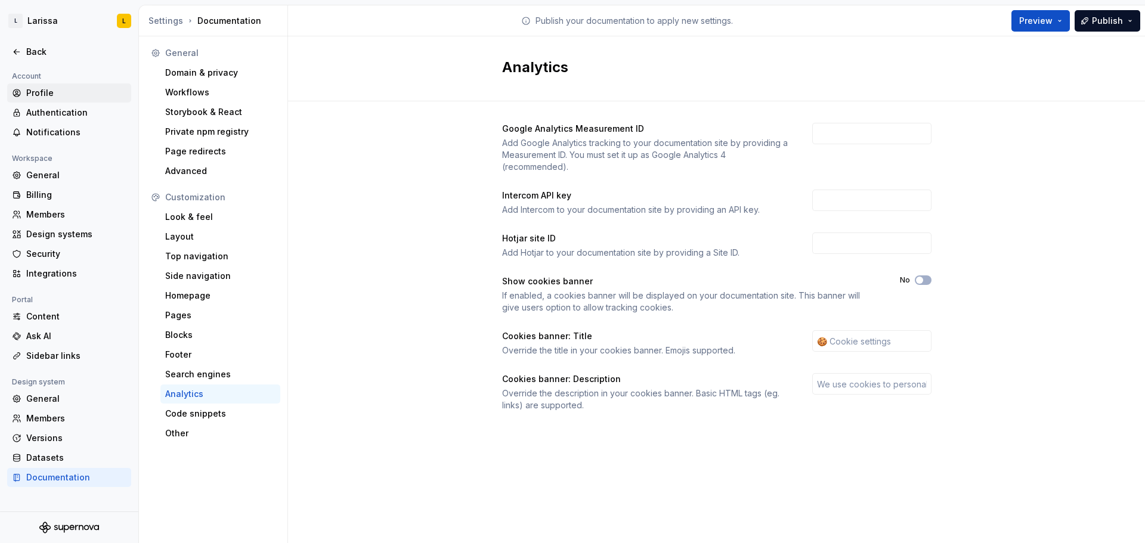
click at [69, 92] on div "Profile" at bounding box center [76, 93] width 100 height 12
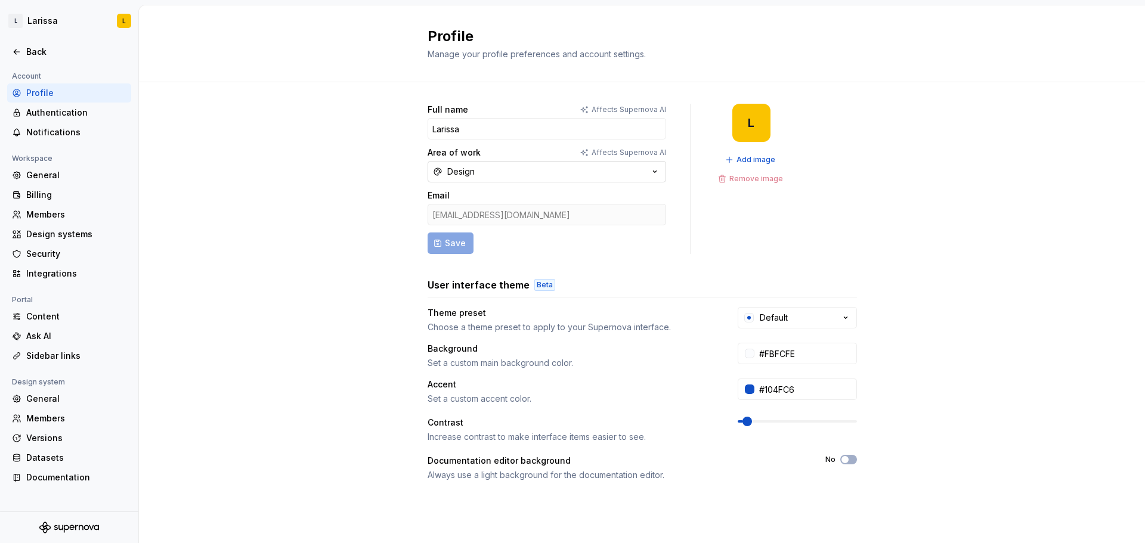
click at [474, 170] on button "Design" at bounding box center [547, 171] width 239 height 21
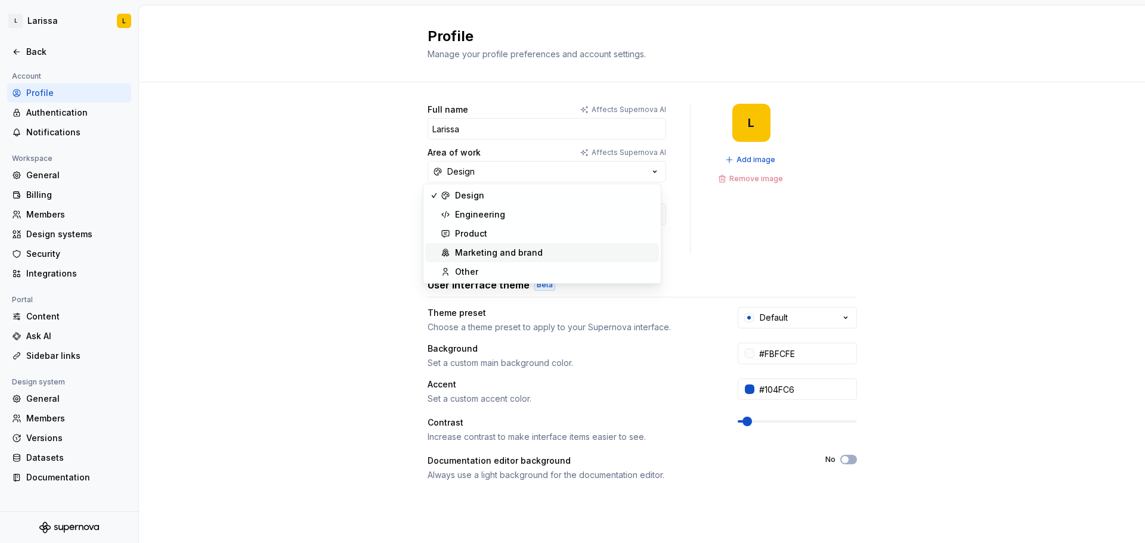
click at [511, 254] on div "Marketing and brand" at bounding box center [499, 253] width 88 height 12
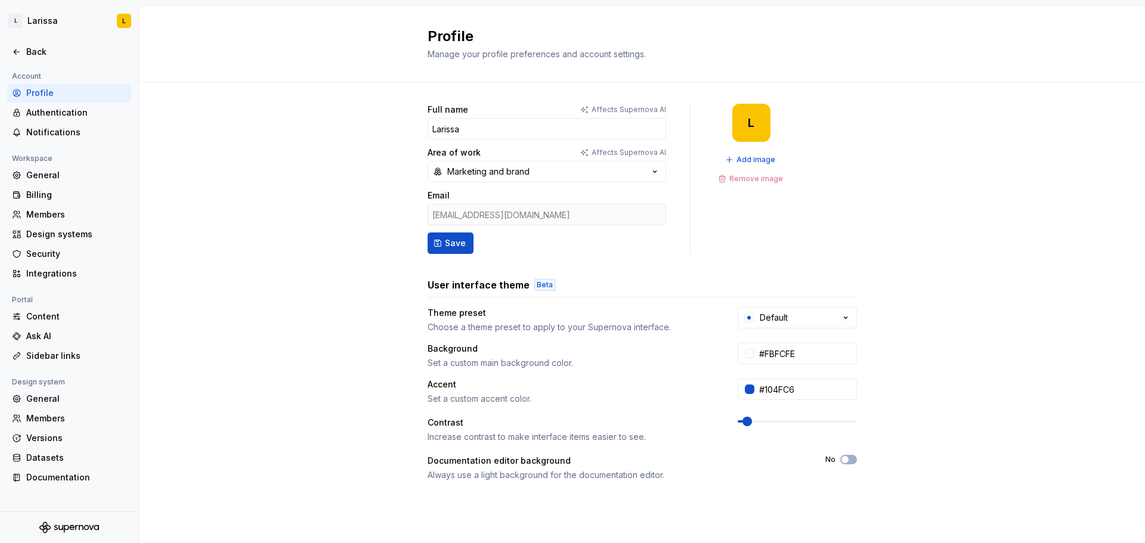
click at [372, 205] on div "Full name Affects Supernova AI Larissa Area of work Affects Supernova AI Market…" at bounding box center [642, 382] width 1006 height 601
click at [439, 242] on button "Save" at bounding box center [451, 243] width 46 height 21
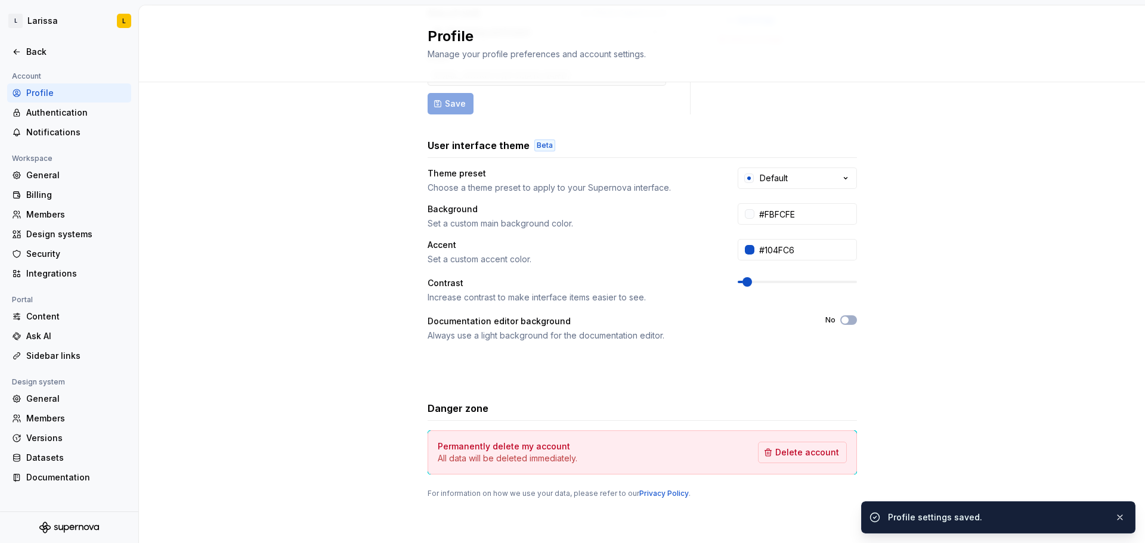
scroll to position [140, 0]
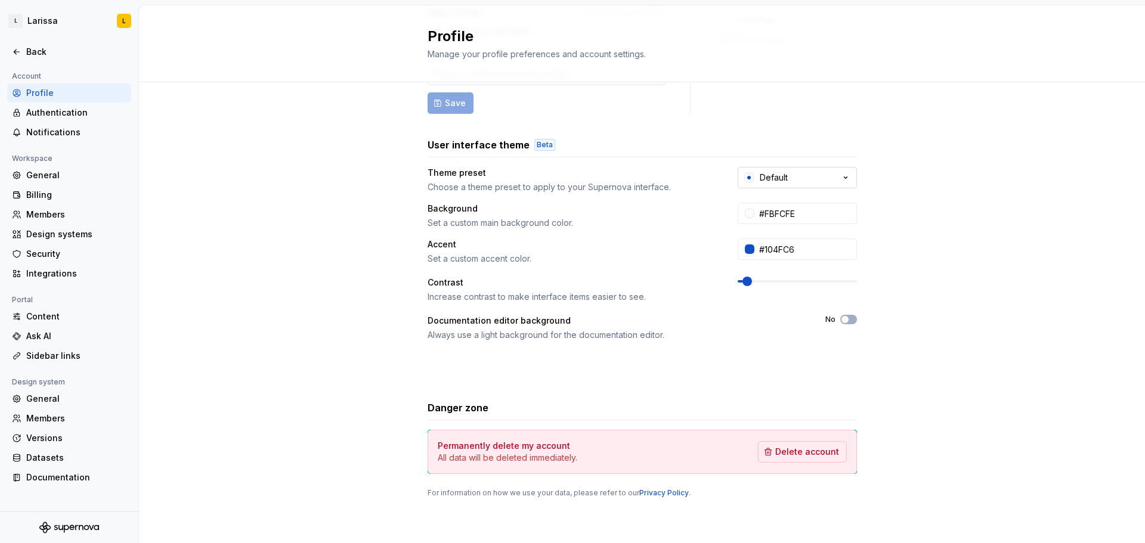
click at [777, 177] on div "Default" at bounding box center [774, 178] width 28 height 12
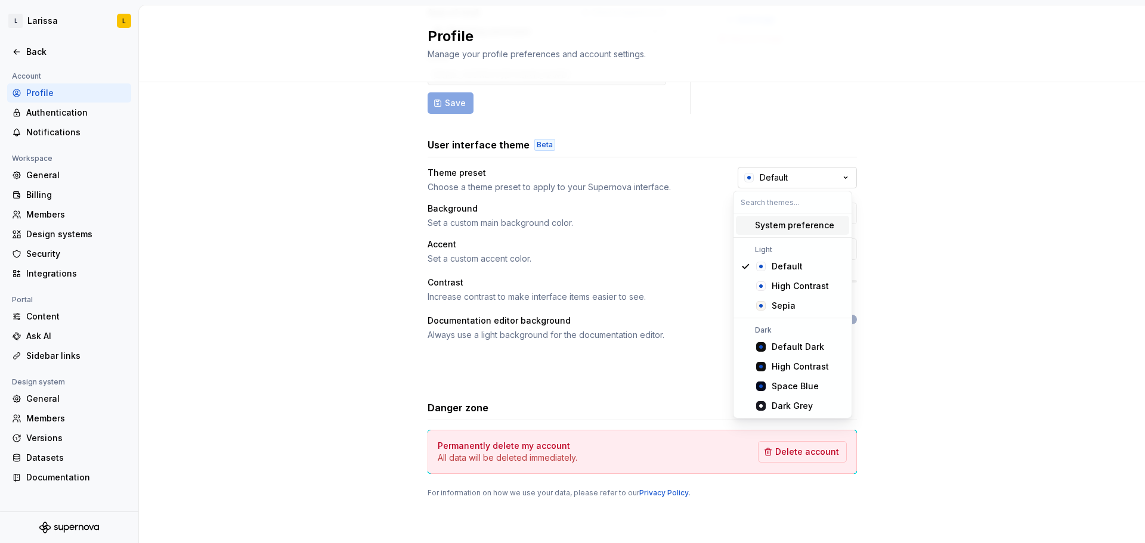
click at [777, 177] on div "Default" at bounding box center [774, 178] width 28 height 12
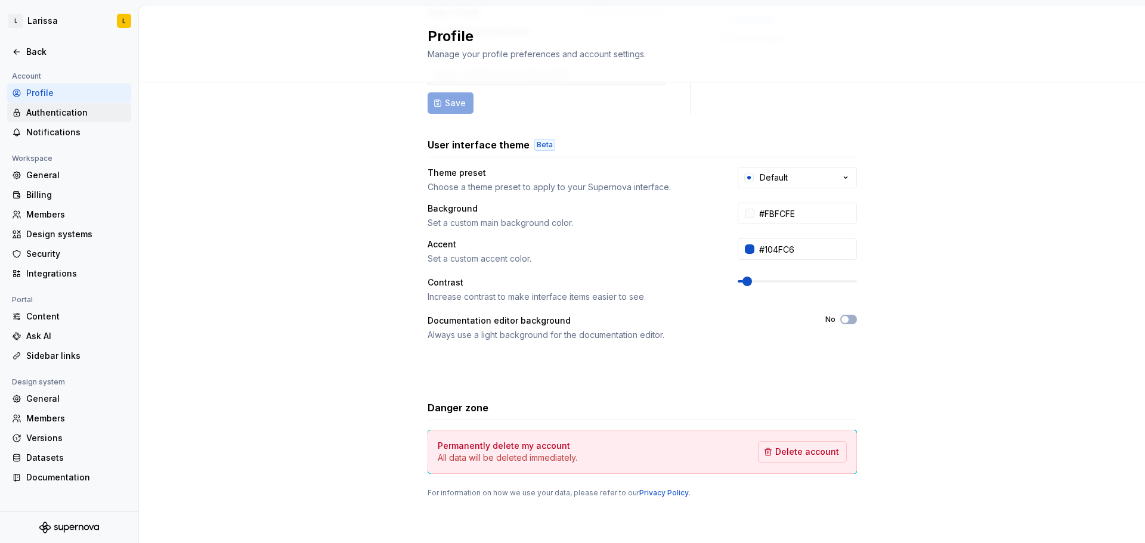
click at [91, 115] on div "Authentication" at bounding box center [76, 113] width 100 height 12
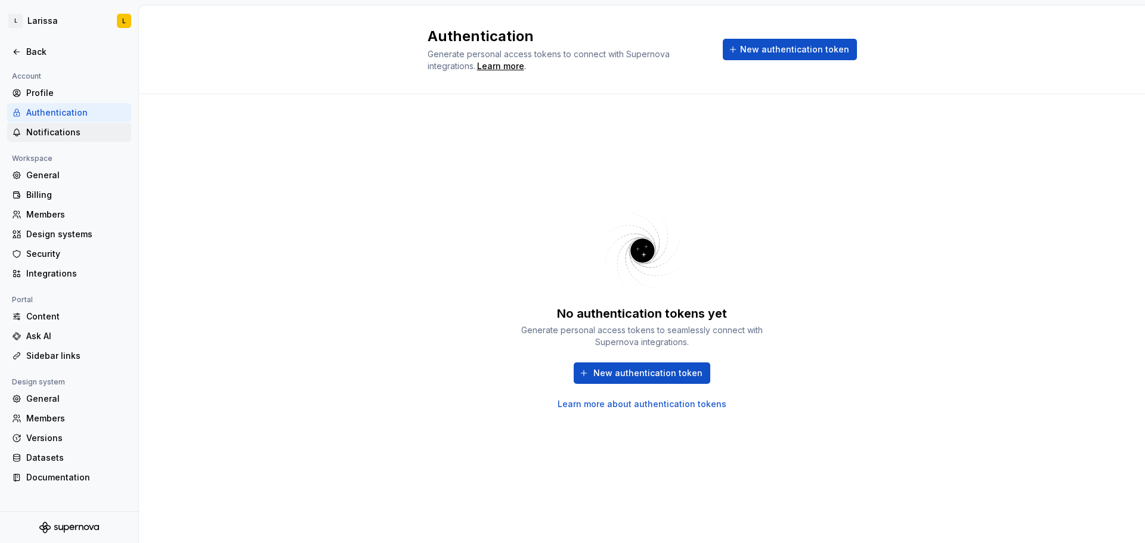
click at [89, 134] on div "Notifications" at bounding box center [76, 132] width 100 height 12
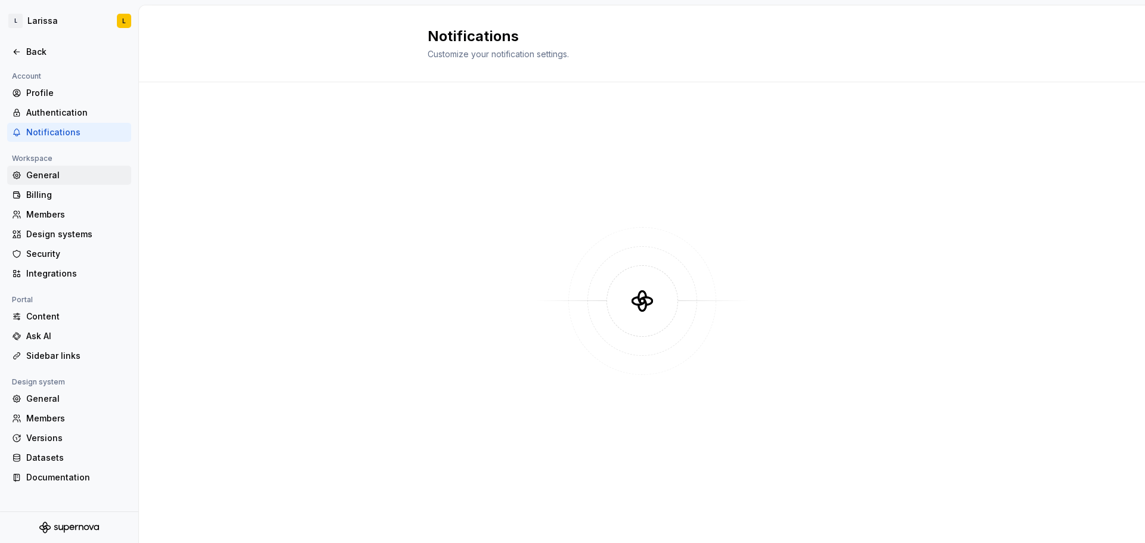
click at [82, 175] on div "General" at bounding box center [76, 175] width 100 height 12
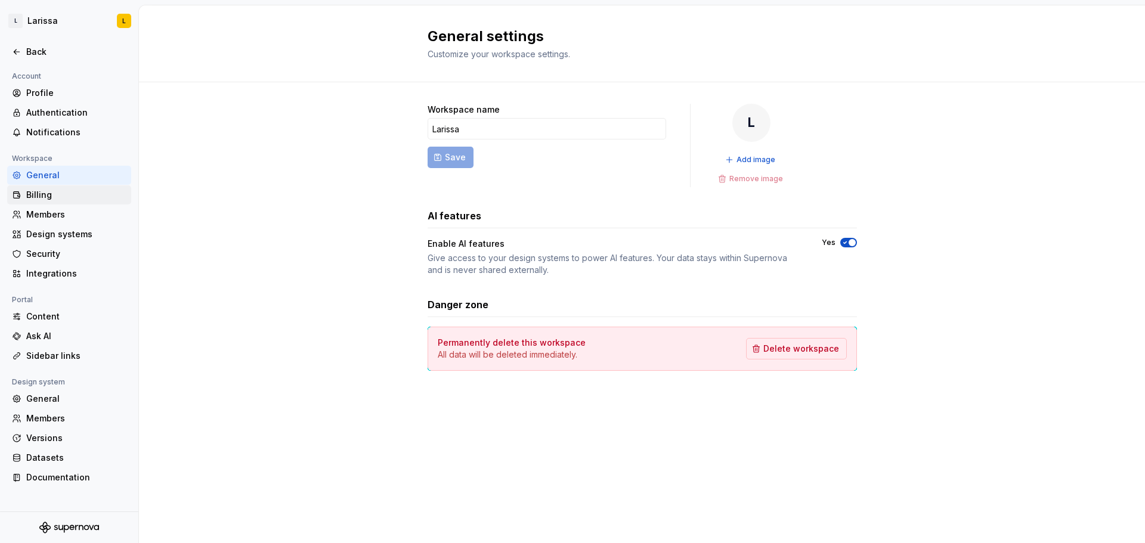
click at [79, 191] on div "Billing" at bounding box center [76, 195] width 100 height 12
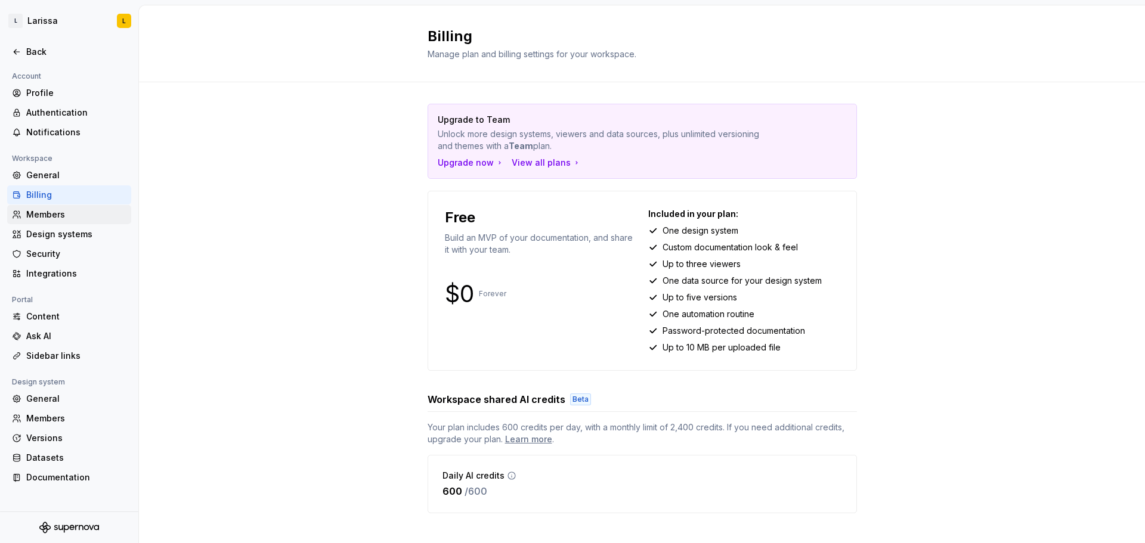
click at [75, 211] on div "Members" at bounding box center [76, 215] width 100 height 12
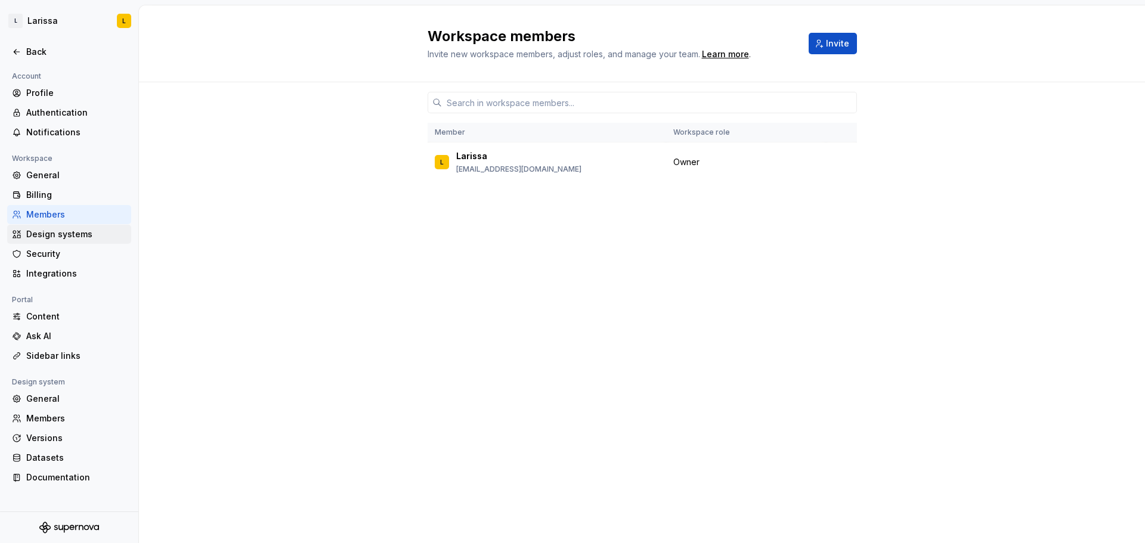
click at [78, 233] on div "Design systems" at bounding box center [76, 234] width 100 height 12
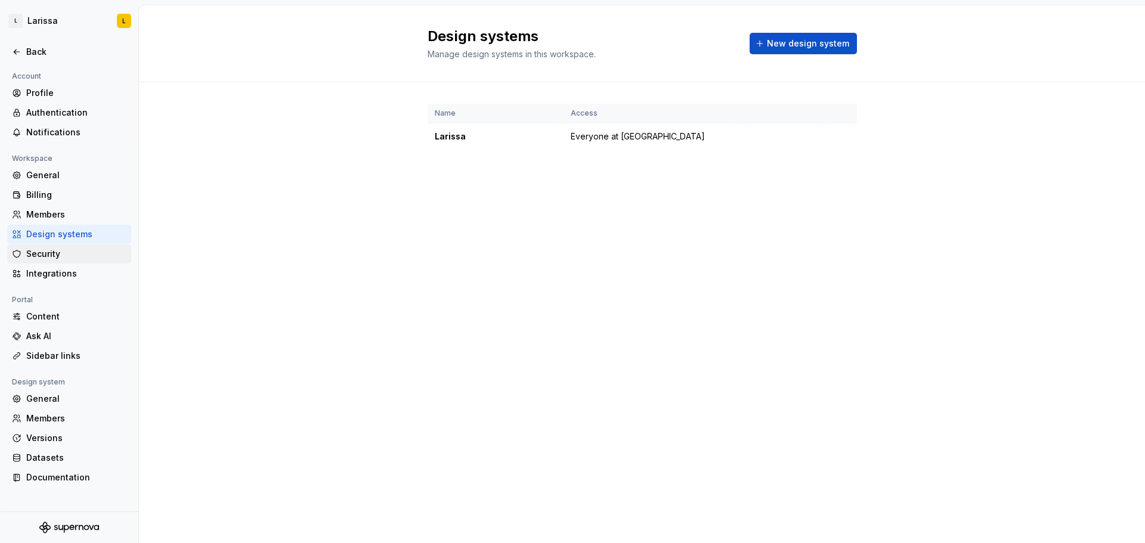
click at [75, 254] on div "Security" at bounding box center [76, 254] width 100 height 12
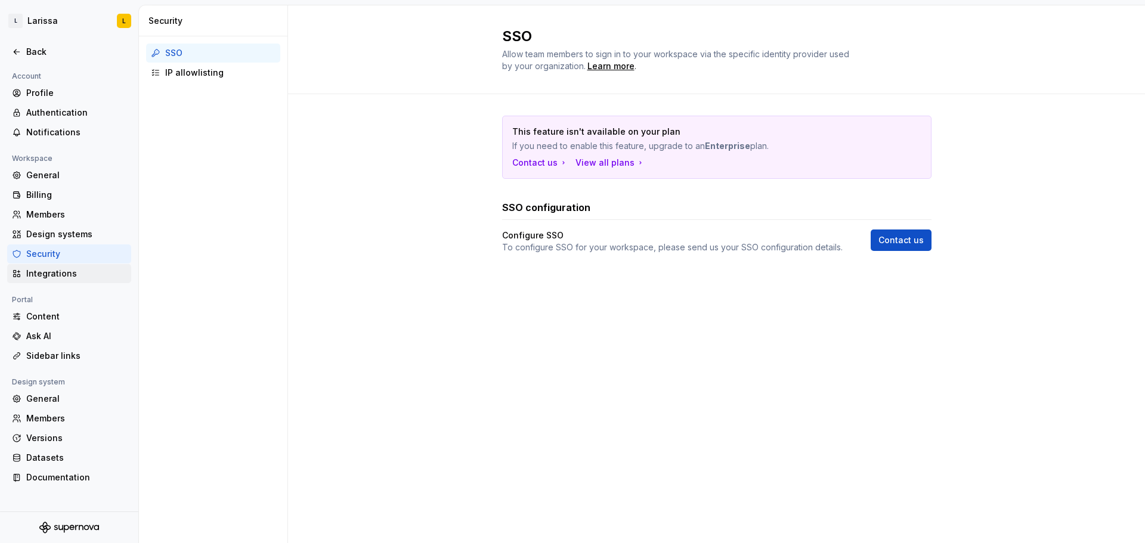
click at [75, 274] on div "Integrations" at bounding box center [76, 274] width 100 height 12
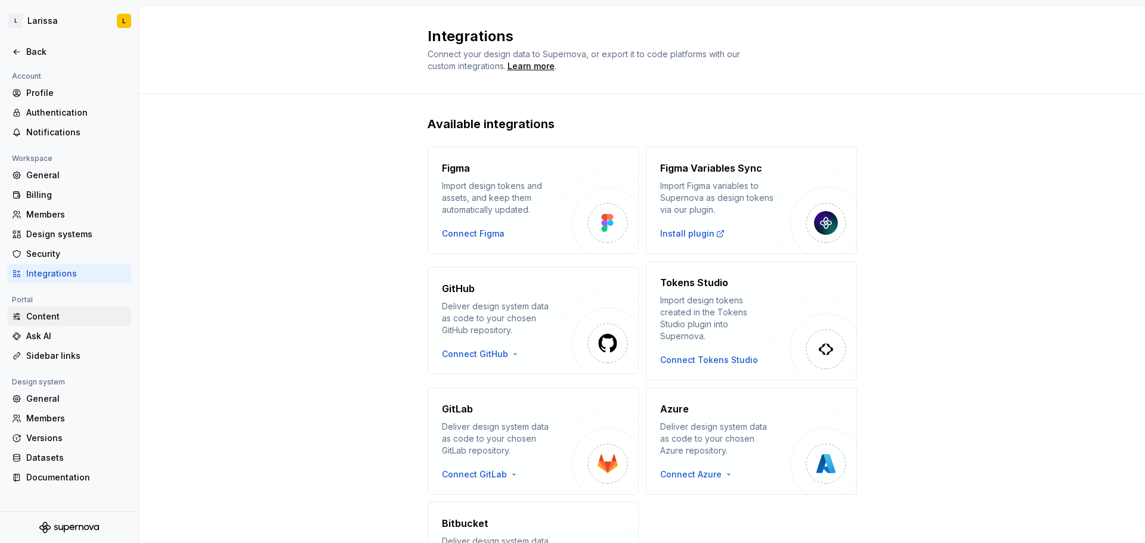
click at [63, 320] on div "Content" at bounding box center [76, 317] width 100 height 12
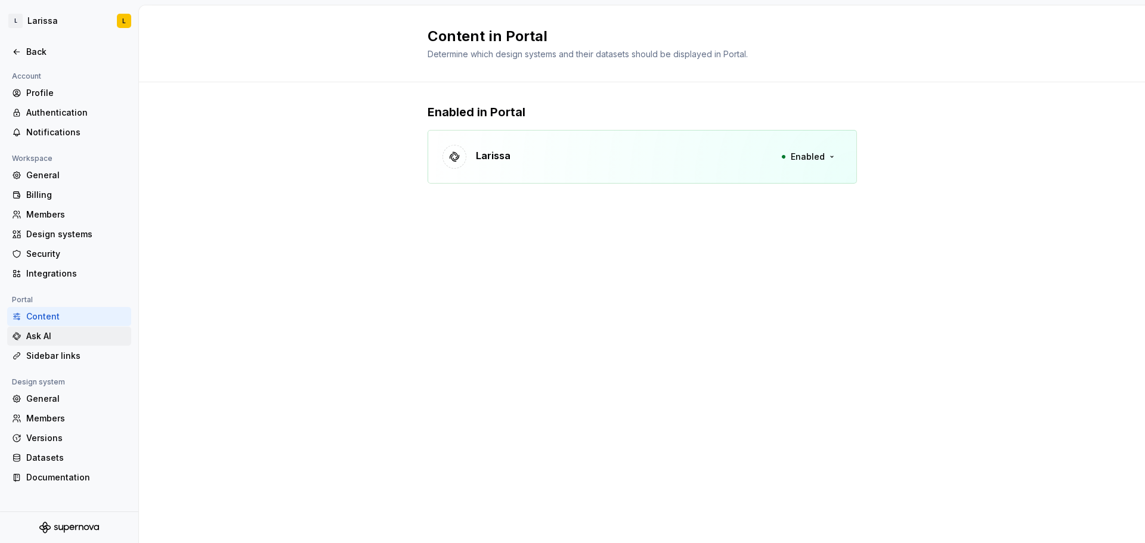
click at [58, 337] on div "Ask AI" at bounding box center [76, 336] width 100 height 12
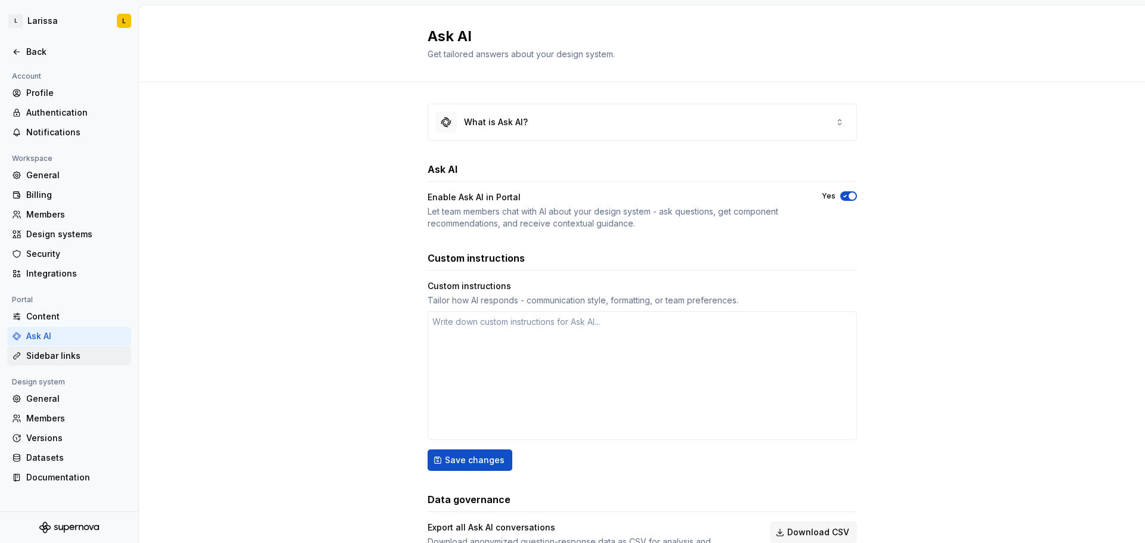
click at [75, 354] on div "Sidebar links" at bounding box center [76, 356] width 100 height 12
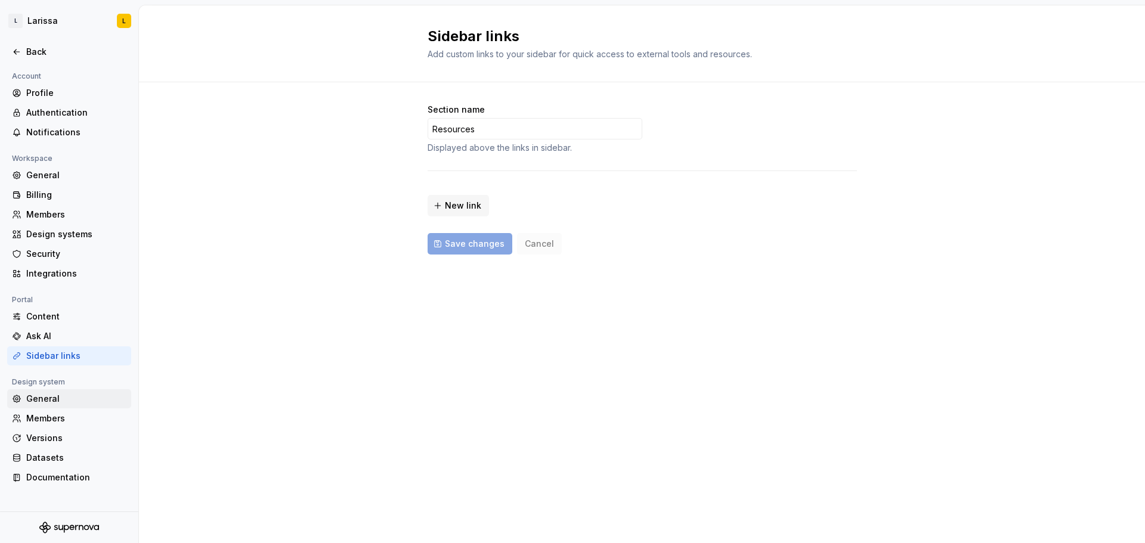
click at [60, 396] on div "General" at bounding box center [76, 399] width 100 height 12
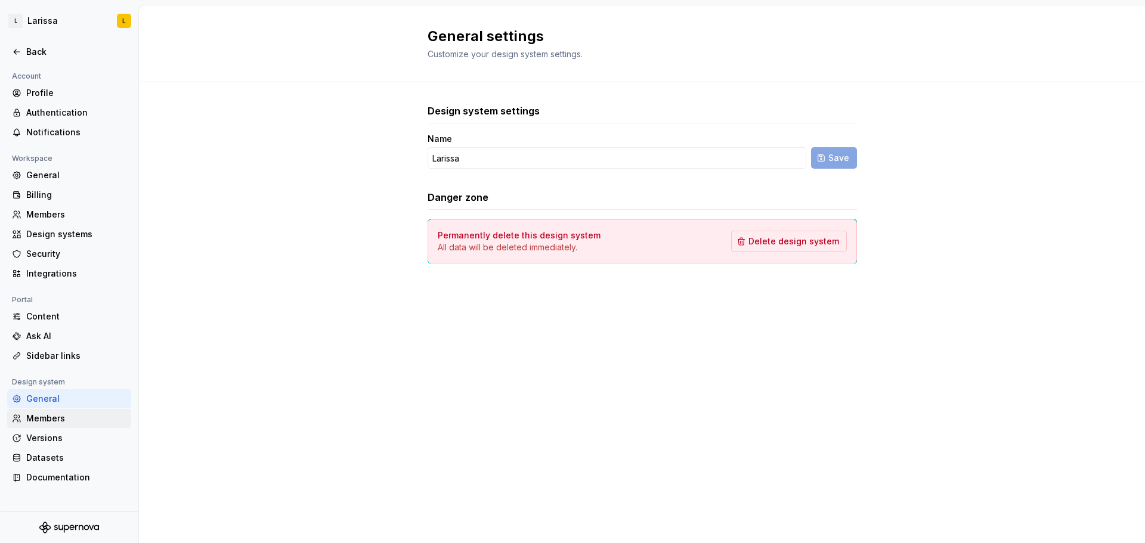
click at [60, 412] on div "Members" at bounding box center [69, 418] width 124 height 19
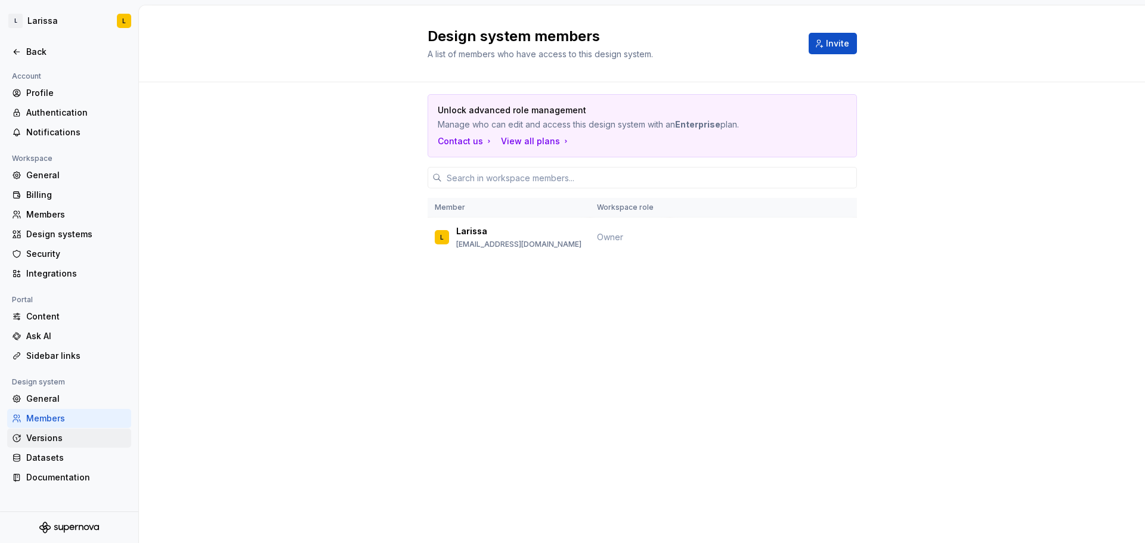
click at [59, 434] on div "Versions" at bounding box center [76, 439] width 100 height 12
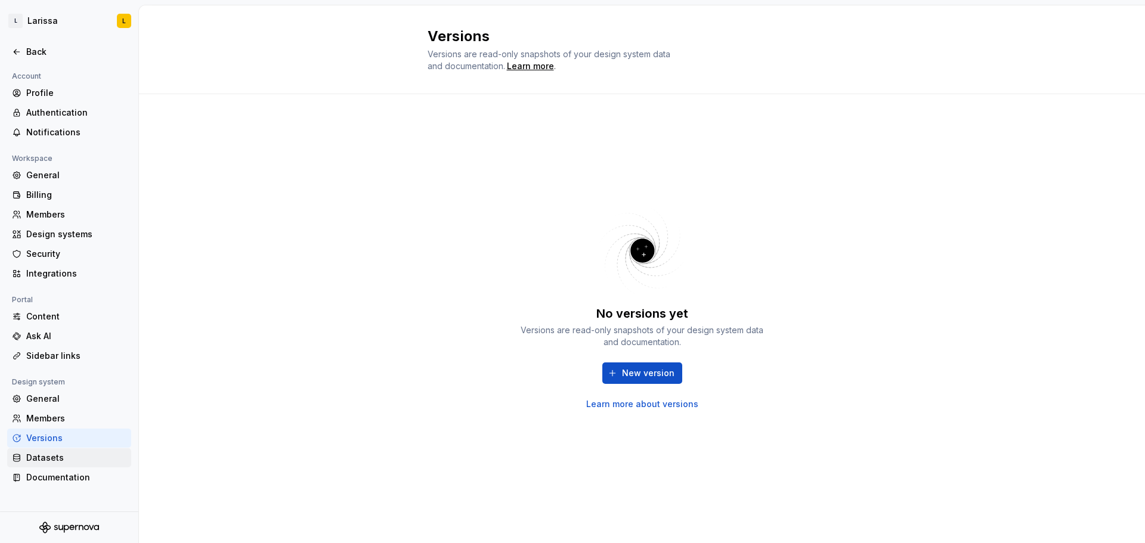
click at [58, 460] on div "Datasets" at bounding box center [76, 458] width 100 height 12
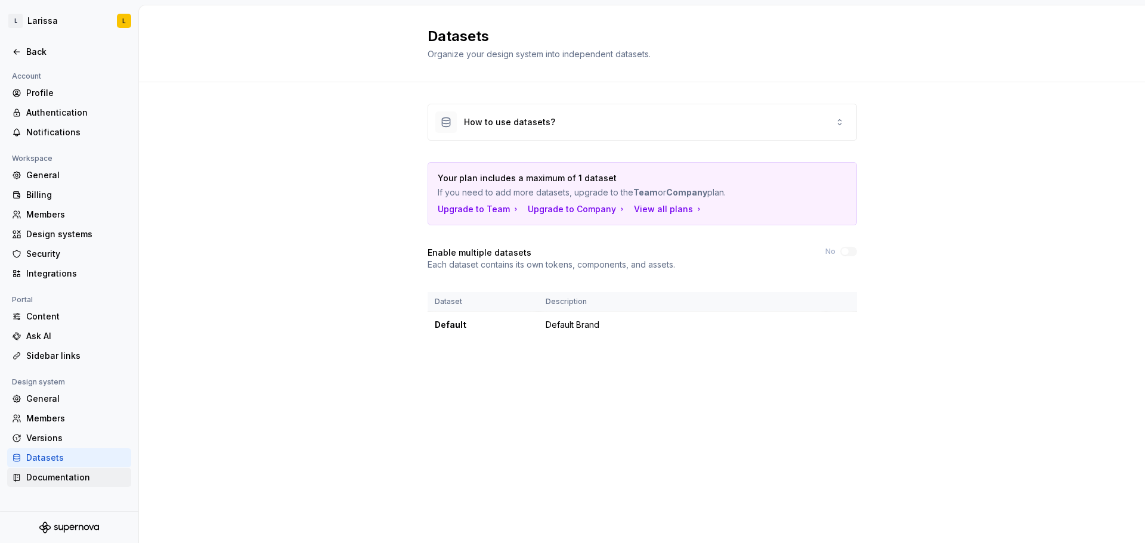
click at [58, 479] on div "Documentation" at bounding box center [76, 478] width 100 height 12
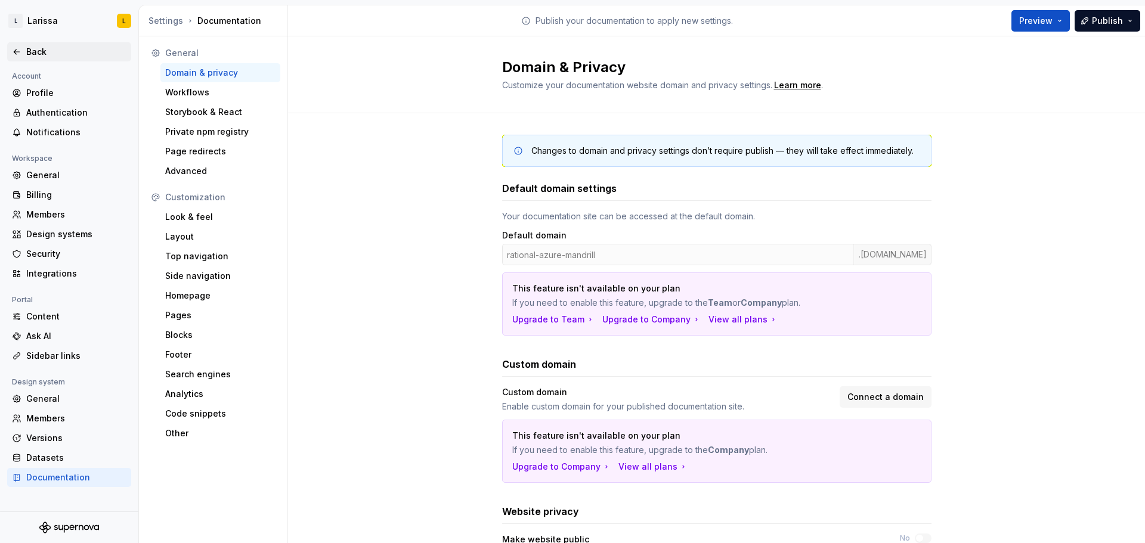
click at [54, 50] on div "Back" at bounding box center [76, 52] width 100 height 12
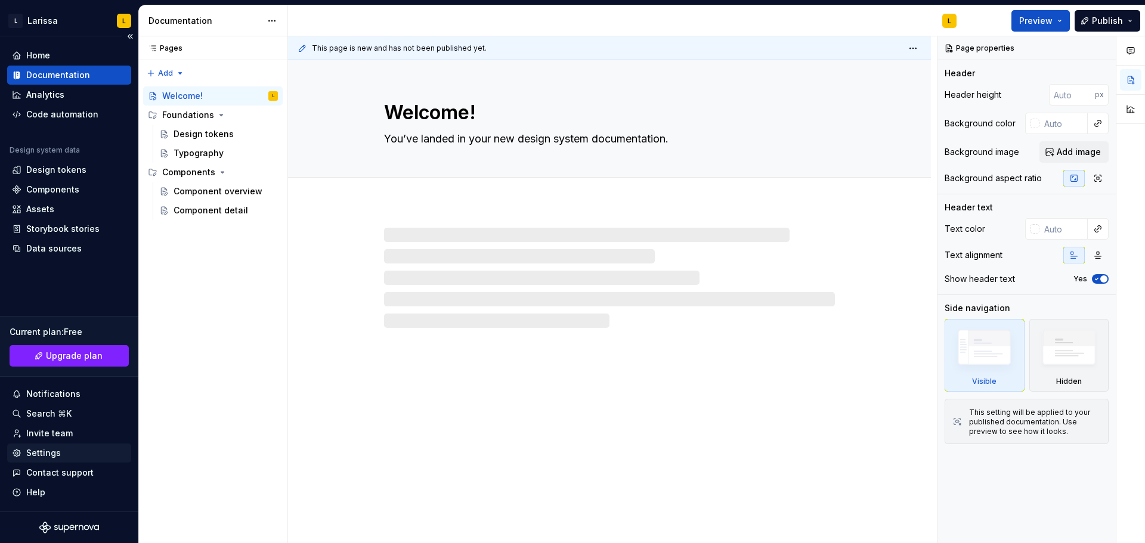
click at [72, 453] on div "Settings" at bounding box center [69, 453] width 115 height 12
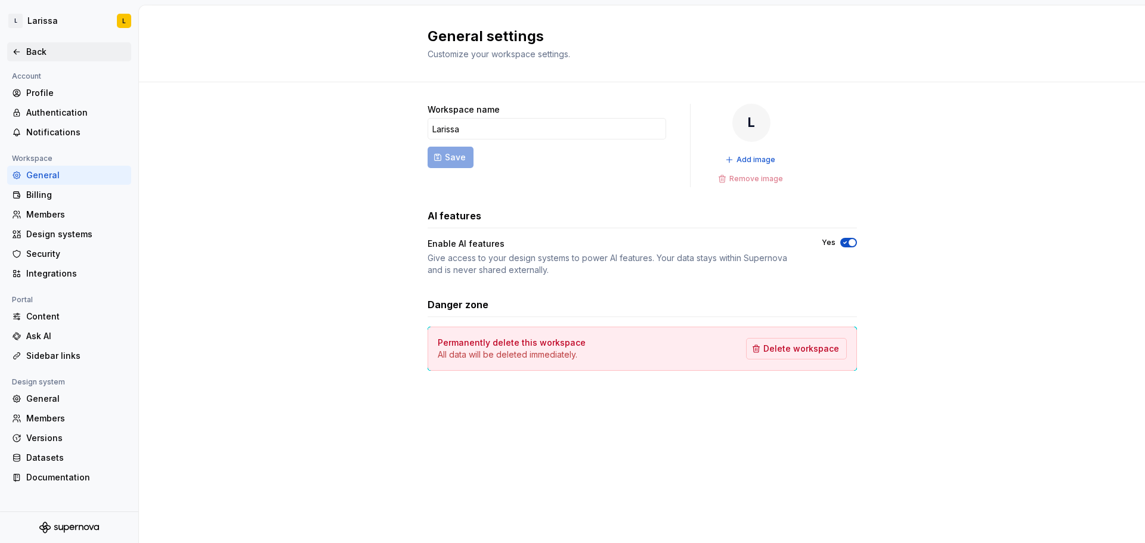
click at [35, 48] on div "Back" at bounding box center [76, 52] width 100 height 12
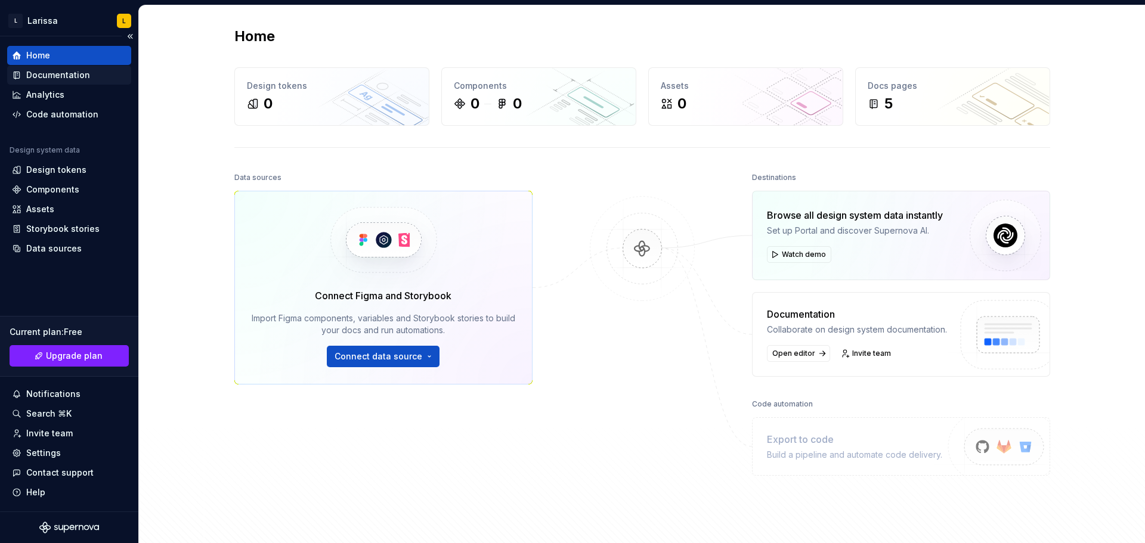
click at [79, 75] on div "Documentation" at bounding box center [58, 75] width 64 height 12
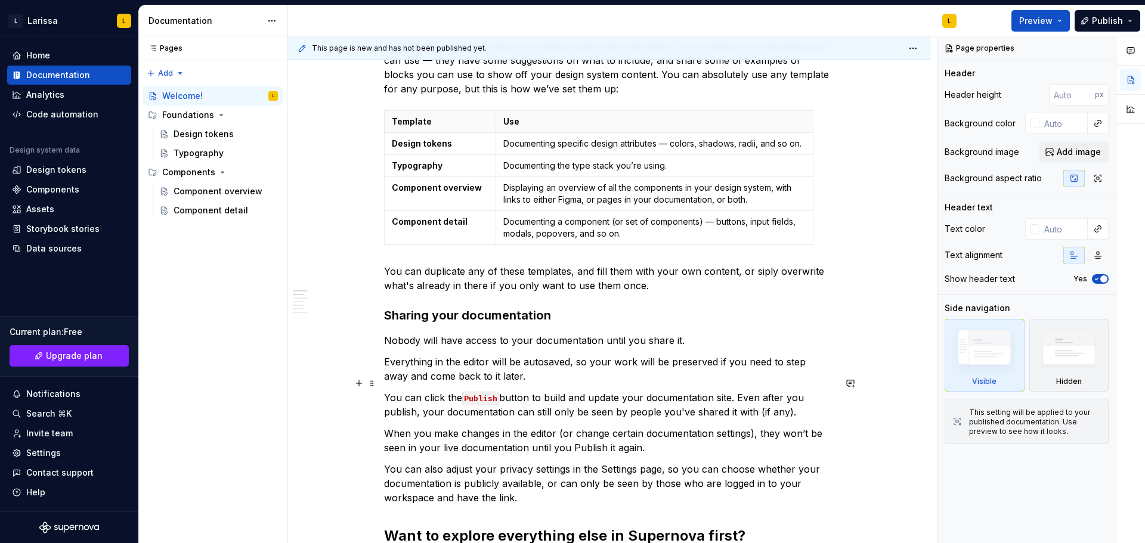
scroll to position [119, 0]
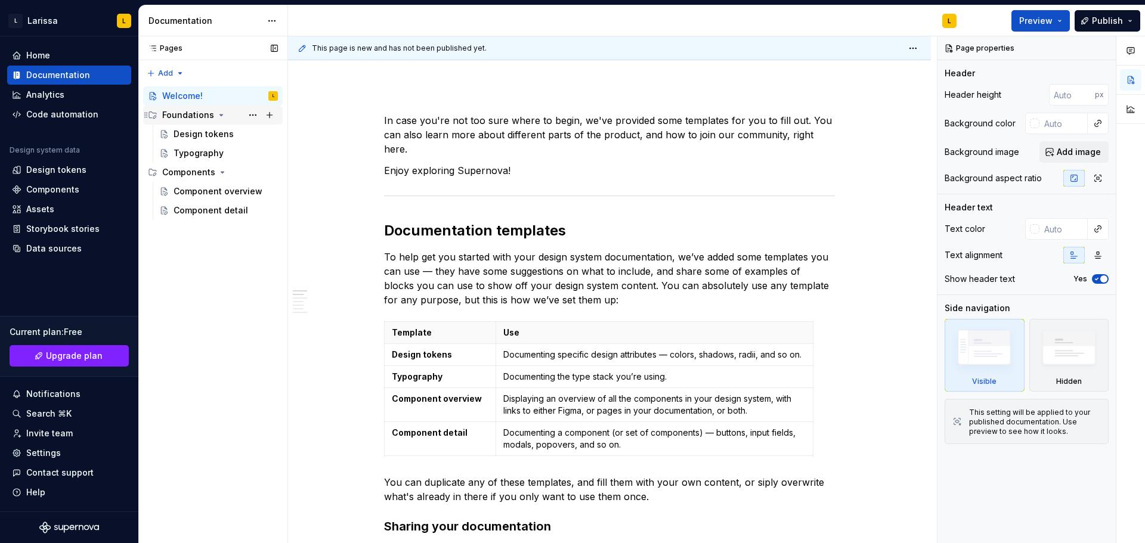
click at [211, 121] on div "Foundations" at bounding box center [220, 115] width 116 height 17
click at [206, 117] on div "Foundations" at bounding box center [188, 115] width 52 height 12
click at [212, 135] on div "Design tokens" at bounding box center [204, 134] width 60 height 12
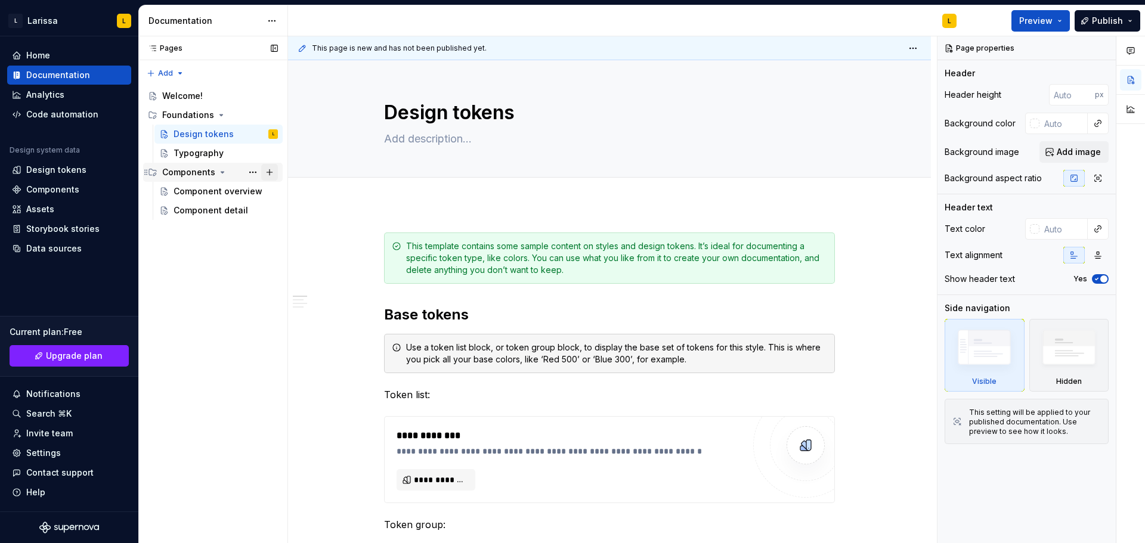
click at [268, 170] on button "Page tree" at bounding box center [269, 172] width 17 height 17
type textarea "*"
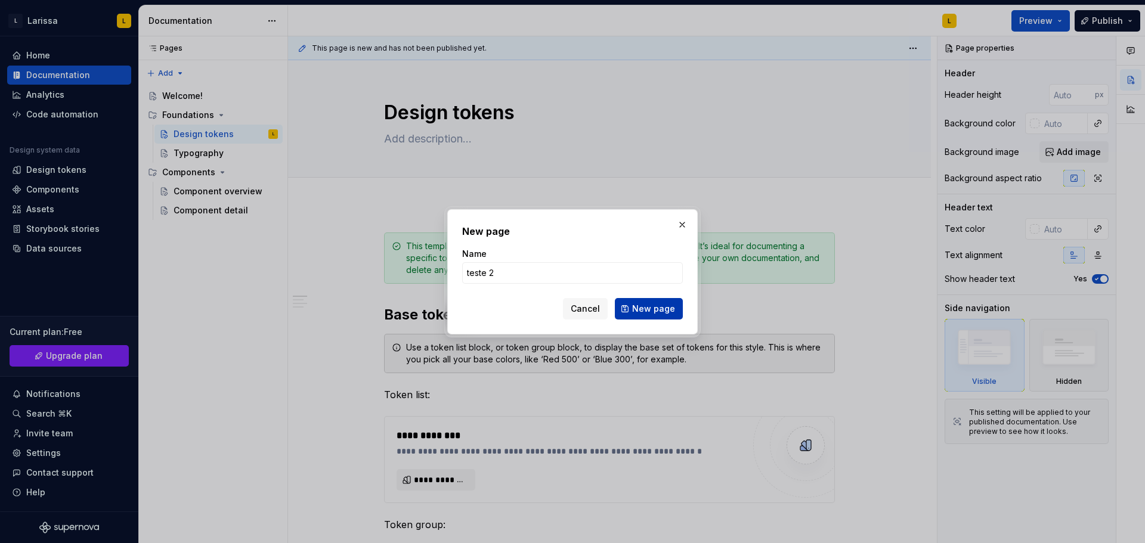
type input "teste 2"
click at [647, 308] on span "New page" at bounding box center [653, 309] width 43 height 12
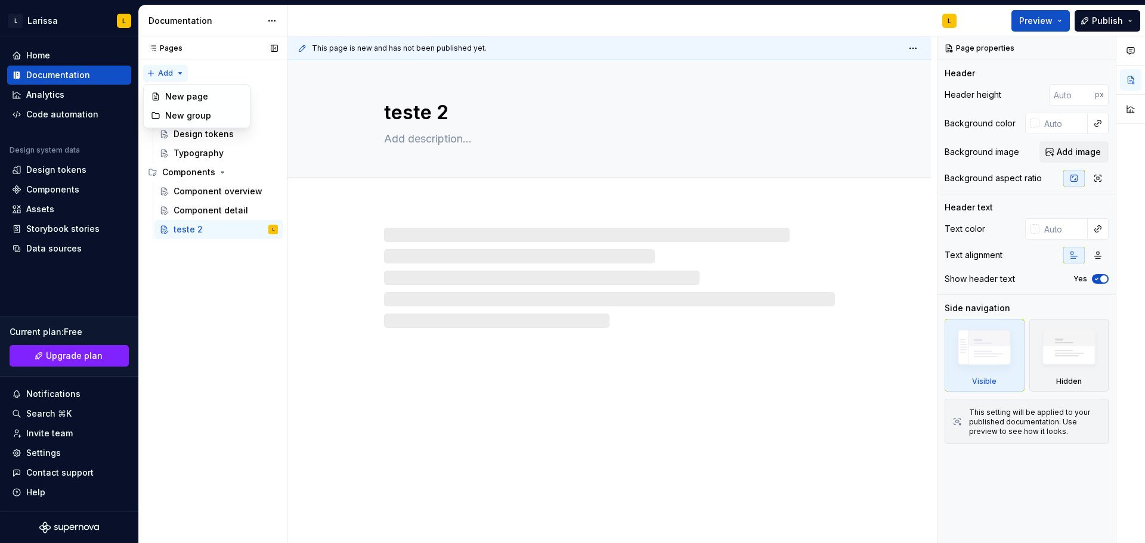
click at [171, 72] on div "Pages Pages Add Accessibility guide for tree Page tree. Navigate the tree with …" at bounding box center [212, 290] width 149 height 508
click at [218, 263] on div "Pages Pages Add Accessibility guide for tree Page tree. Navigate the tree with …" at bounding box center [212, 290] width 149 height 508
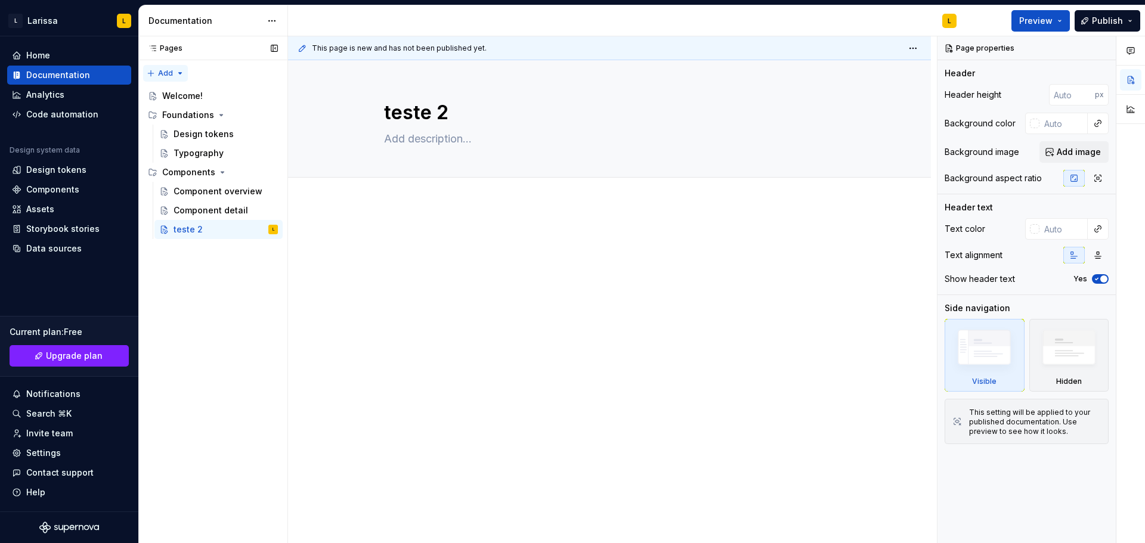
click at [180, 70] on div "Pages Pages Add Accessibility guide for tree Page tree. Navigate the tree with …" at bounding box center [212, 290] width 149 height 508
click at [197, 95] on div "New page" at bounding box center [204, 97] width 78 height 12
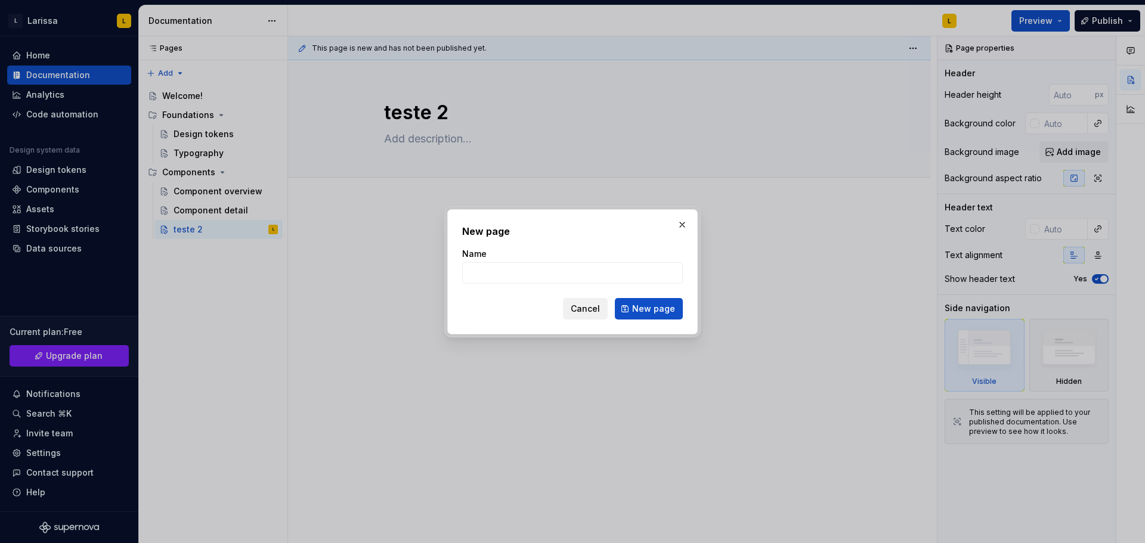
click at [585, 307] on span "Cancel" at bounding box center [585, 309] width 29 height 12
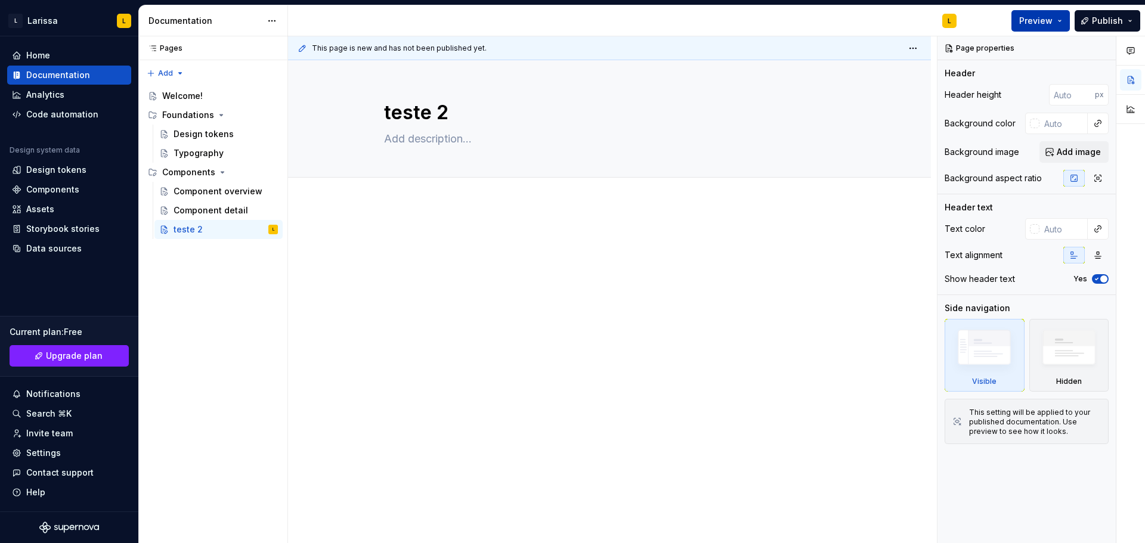
click at [1059, 23] on button "Preview" at bounding box center [1041, 20] width 58 height 21
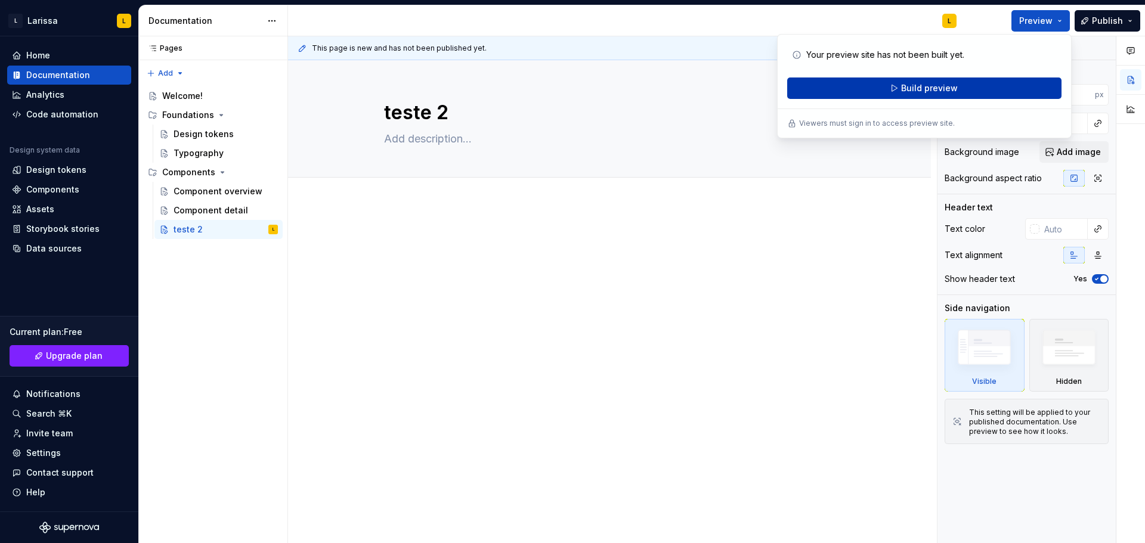
click at [943, 86] on span "Build preview" at bounding box center [929, 88] width 57 height 12
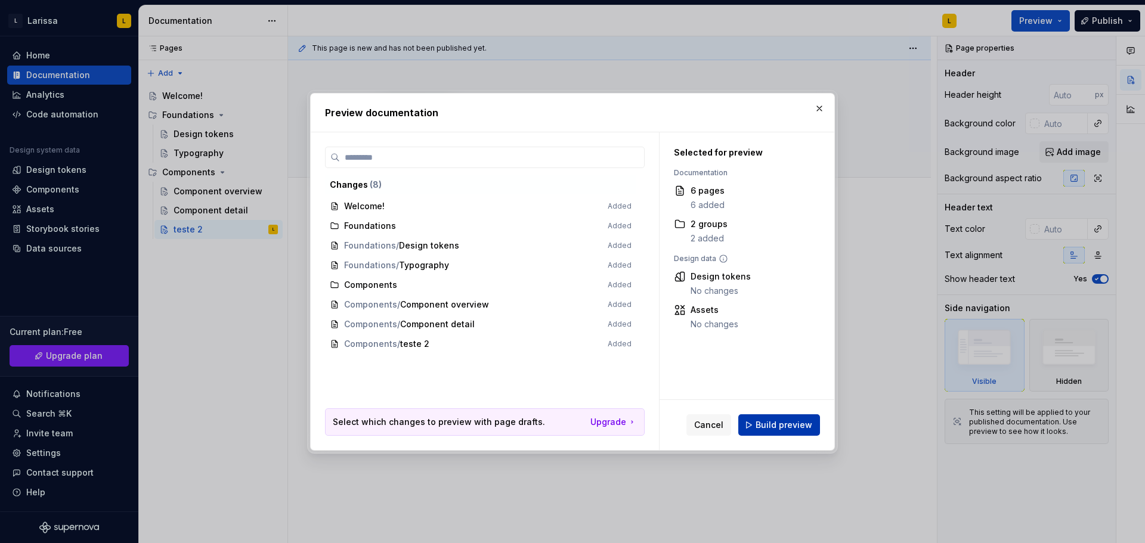
click at [774, 427] on span "Build preview" at bounding box center [784, 425] width 57 height 12
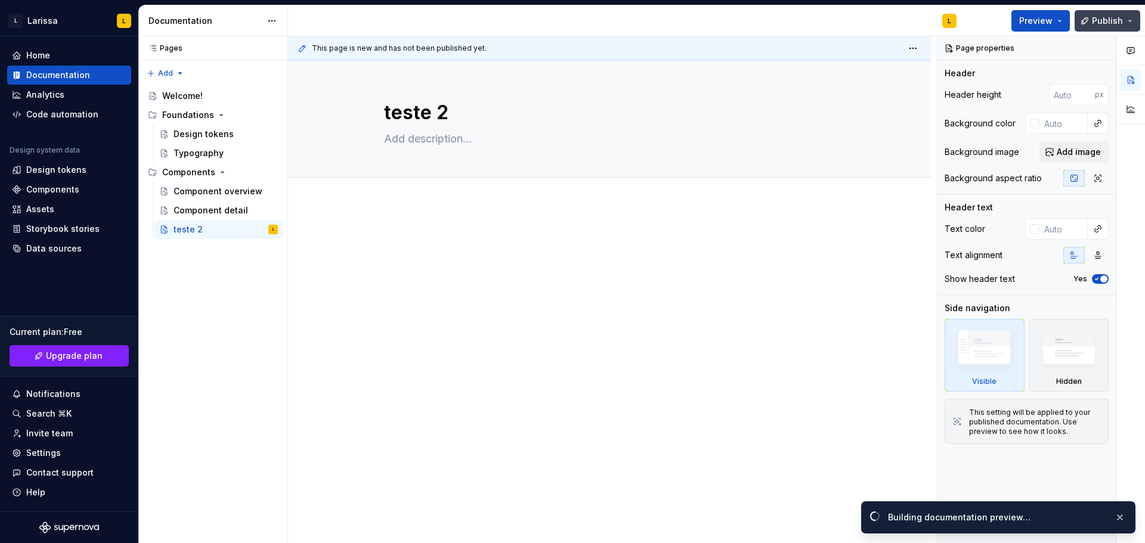
click at [1133, 20] on button "Publish" at bounding box center [1108, 20] width 66 height 21
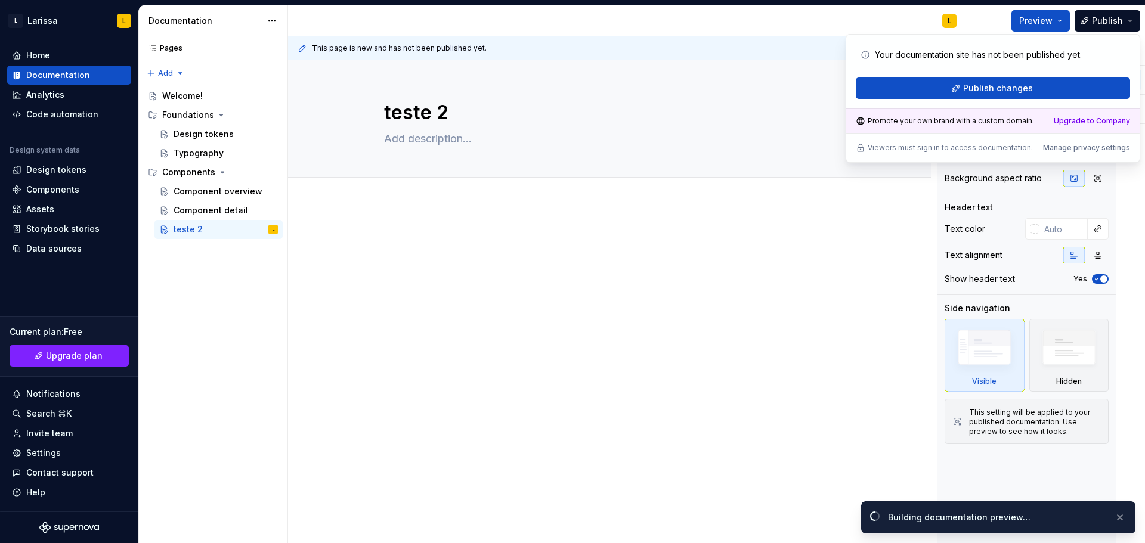
click at [805, 330] on div at bounding box center [609, 329] width 643 height 251
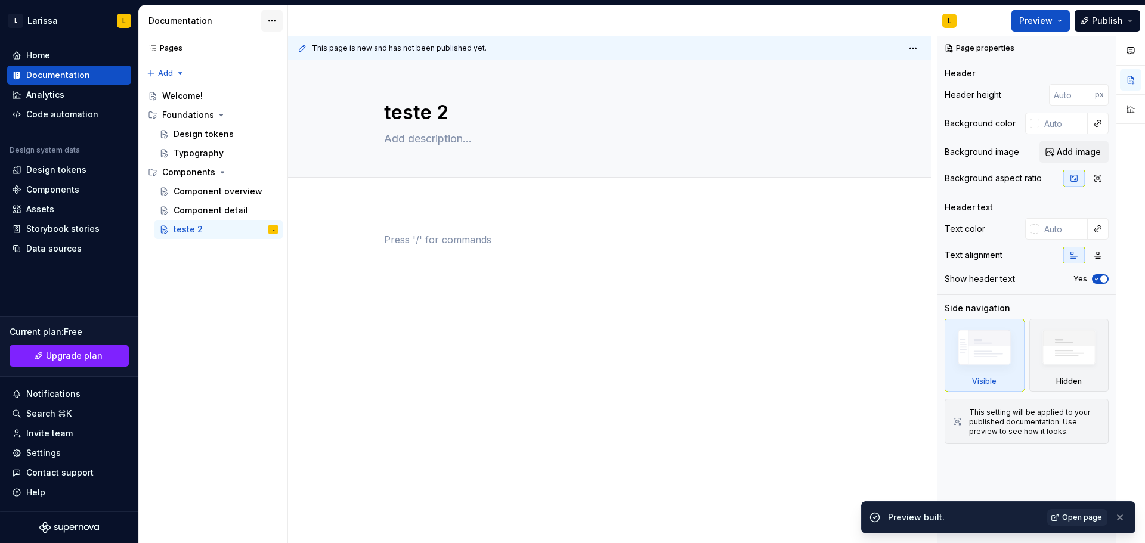
click at [275, 16] on html "[PERSON_NAME] L Home Documentation Analytics Code automation Design system data…" at bounding box center [572, 271] width 1145 height 543
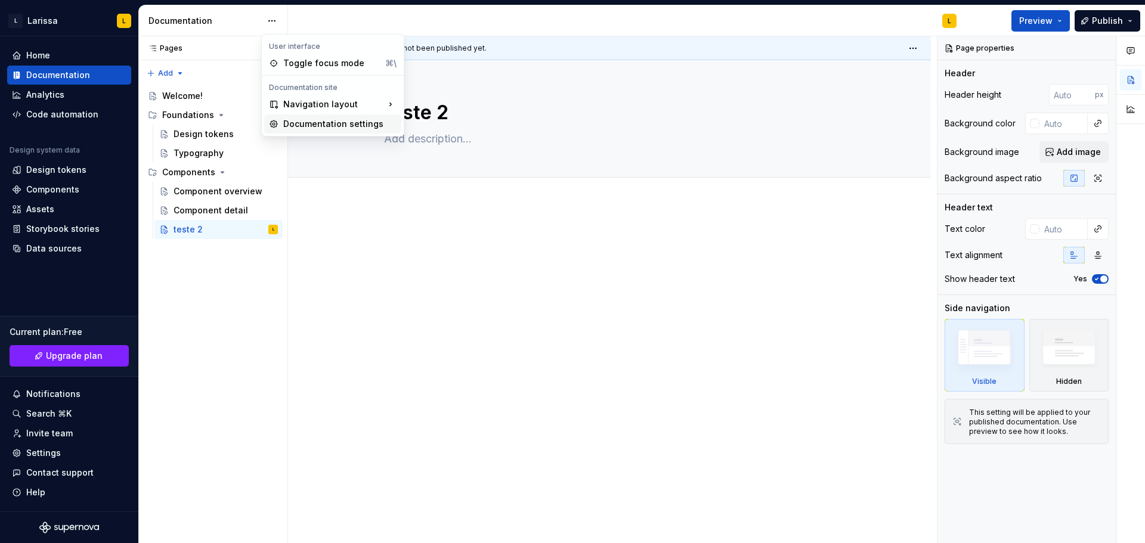
click at [341, 126] on div "Documentation settings" at bounding box center [339, 124] width 113 height 12
type textarea "*"
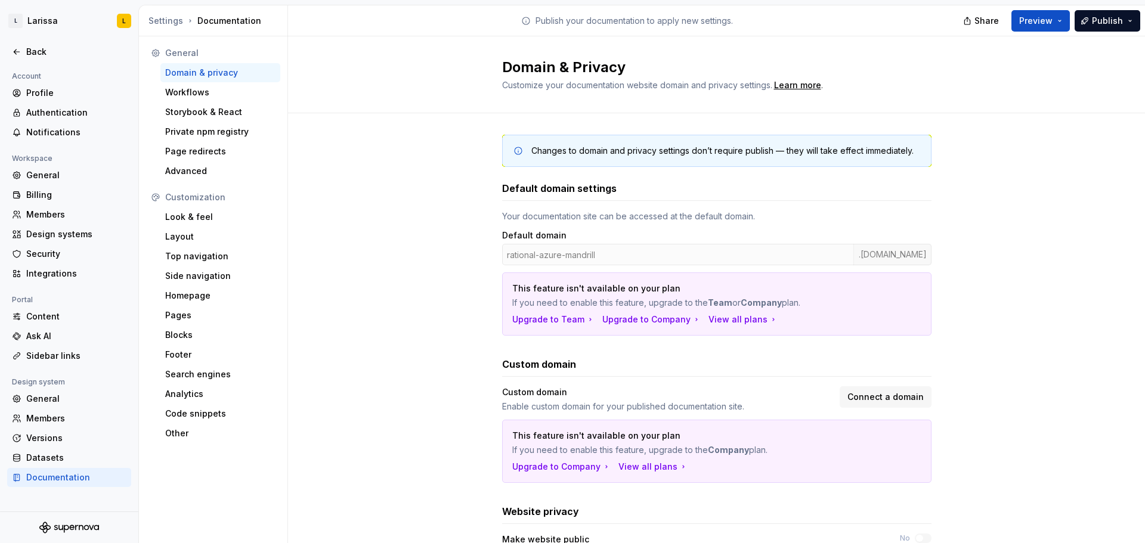
click at [606, 257] on div "rational-azure-mandrill .[DOMAIN_NAME]" at bounding box center [717, 254] width 430 height 21
click at [870, 254] on div "rational-azure-mandrill .[DOMAIN_NAME]" at bounding box center [717, 254] width 430 height 21
drag, startPoint x: 627, startPoint y: 146, endPoint x: 900, endPoint y: 145, distance: 272.6
click at [900, 145] on div "Changes to domain and privacy settings don’t require publish — they will take e…" at bounding box center [723, 151] width 382 height 12
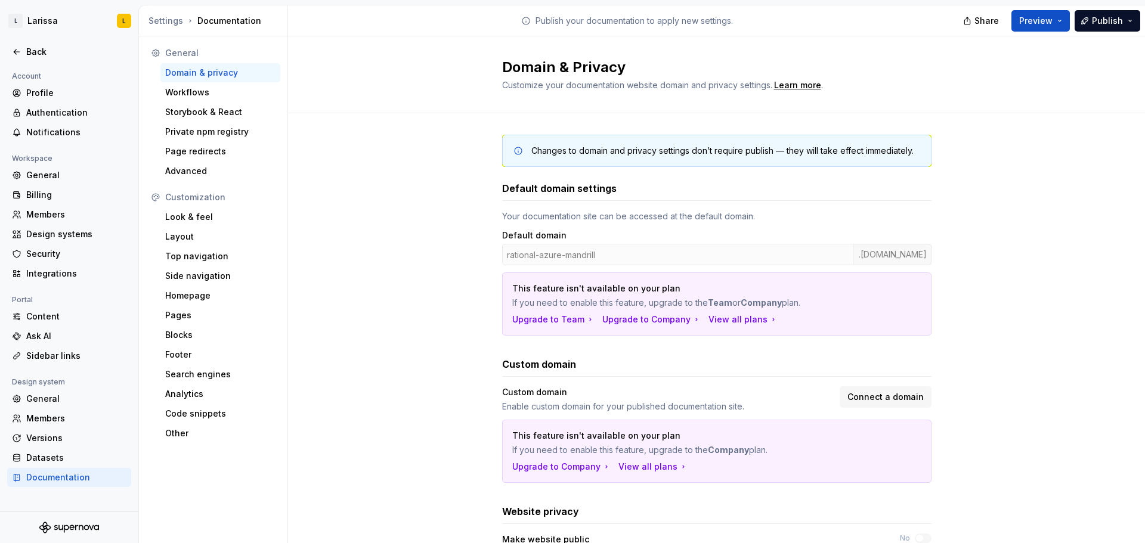
click at [960, 167] on div "Changes to domain and privacy settings don’t require publish — they will take e…" at bounding box center [716, 404] width 857 height 582
click at [1051, 21] on span "Preview" at bounding box center [1036, 21] width 33 height 12
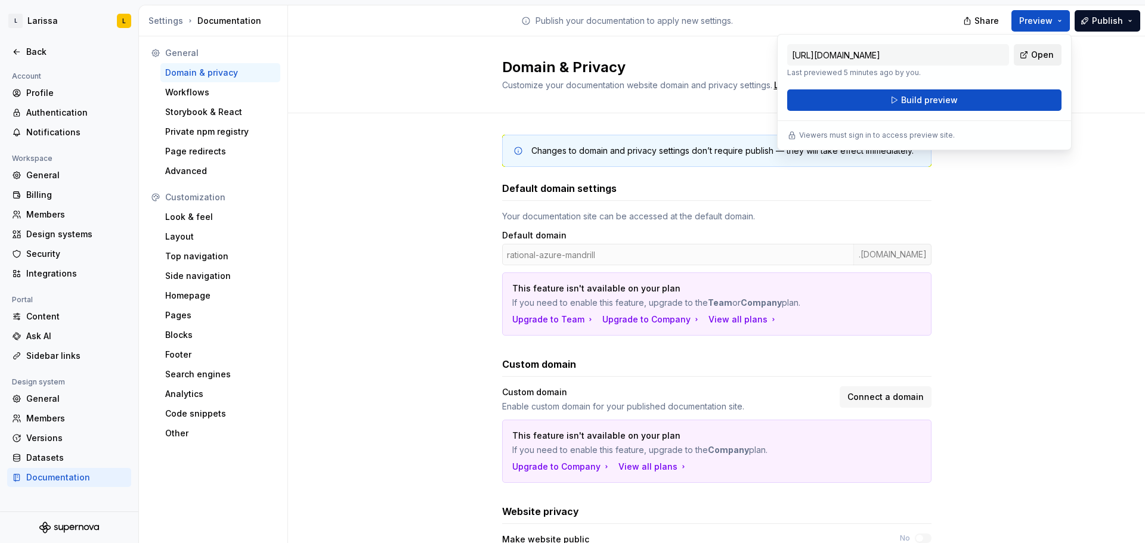
click at [1045, 55] on span "Open" at bounding box center [1042, 55] width 23 height 12
click at [861, 55] on input "[URL][DOMAIN_NAME]" at bounding box center [898, 54] width 222 height 21
click at [905, 58] on input "[URL][DOMAIN_NAME]" at bounding box center [898, 54] width 222 height 21
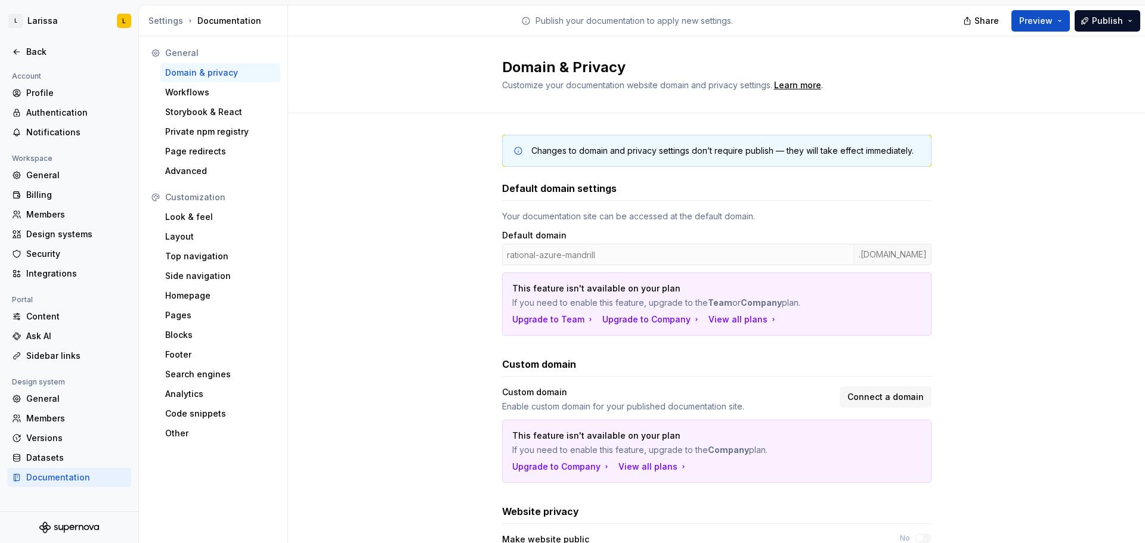
click at [993, 198] on div "Changes to domain and privacy settings don’t require publish — they will take e…" at bounding box center [716, 404] width 857 height 582
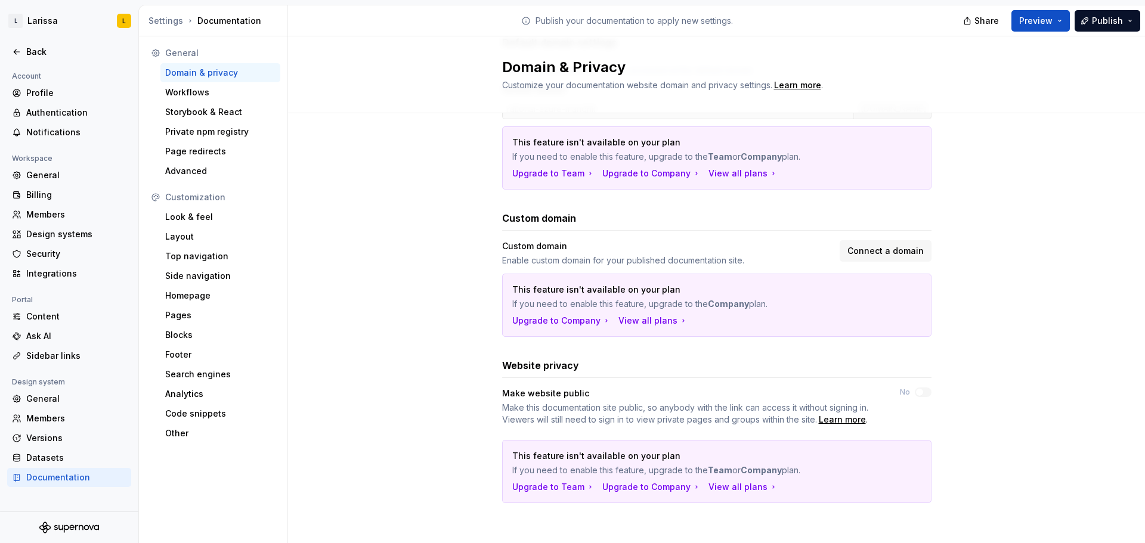
scroll to position [146, 0]
click at [55, 88] on div "Profile" at bounding box center [76, 93] width 100 height 12
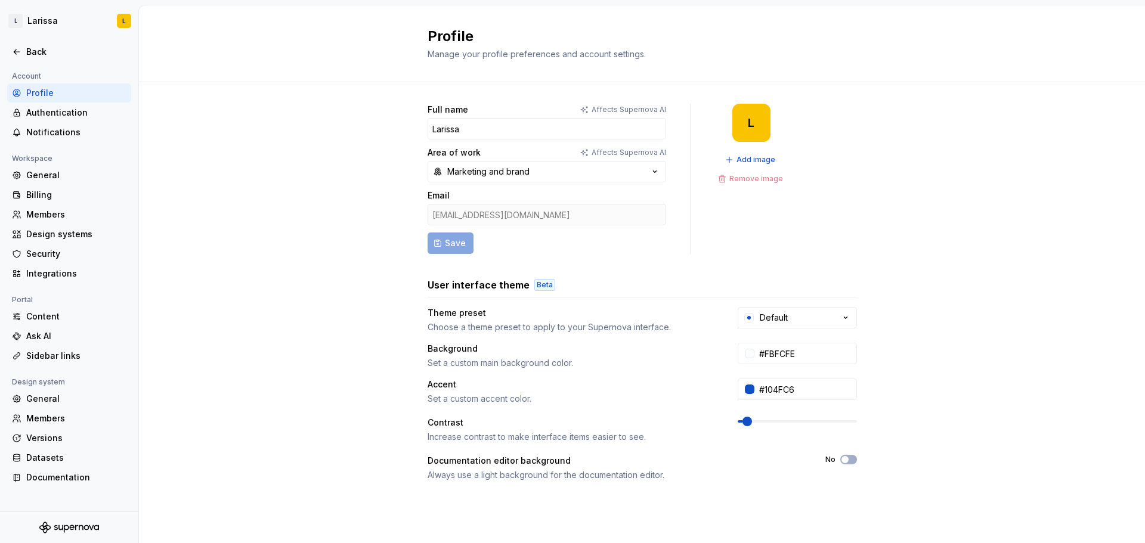
drag, startPoint x: 406, startPoint y: 117, endPoint x: 320, endPoint y: 109, distance: 85.7
click at [320, 109] on div "Full name Affects Supernova AI Larissa Area of work Affects Supernova AI Market…" at bounding box center [642, 382] width 1006 height 601
type input "n"
click at [737, 156] on span "Add image" at bounding box center [756, 160] width 39 height 10
click at [460, 251] on button "Save" at bounding box center [451, 243] width 46 height 21
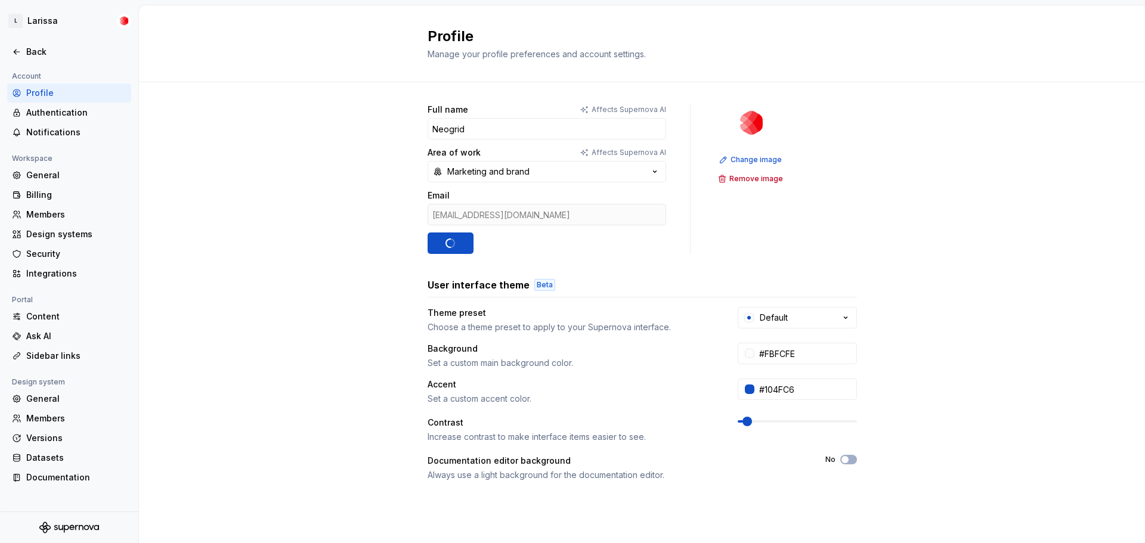
type input "Neogrid"
click at [983, 157] on div "Full name Affects Supernova AI Neogrid Area of work Affects Supernova AI Market…" at bounding box center [642, 382] width 1006 height 601
click at [802, 356] on input "#FBFCFE" at bounding box center [806, 353] width 103 height 21
click at [803, 382] on input "#104FC6" at bounding box center [806, 389] width 103 height 21
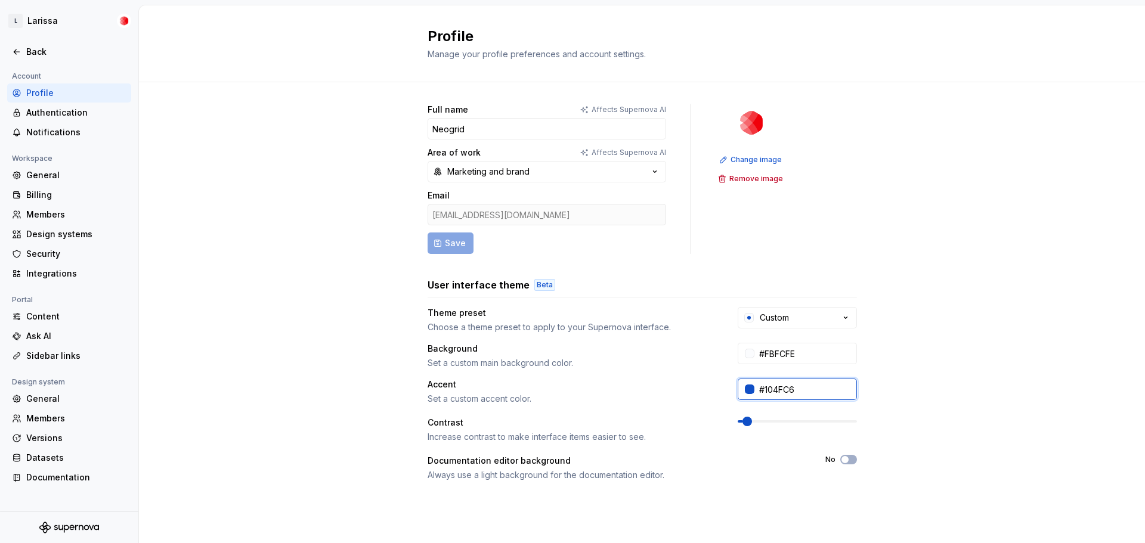
click at [803, 382] on input "#104FC6" at bounding box center [806, 389] width 103 height 21
click at [801, 388] on input "#104FC6" at bounding box center [806, 389] width 103 height 21
drag, startPoint x: 801, startPoint y: 391, endPoint x: 758, endPoint y: 390, distance: 43.0
click at [758, 390] on input "#104FC6" at bounding box center [806, 389] width 103 height 21
paste input "00263c"
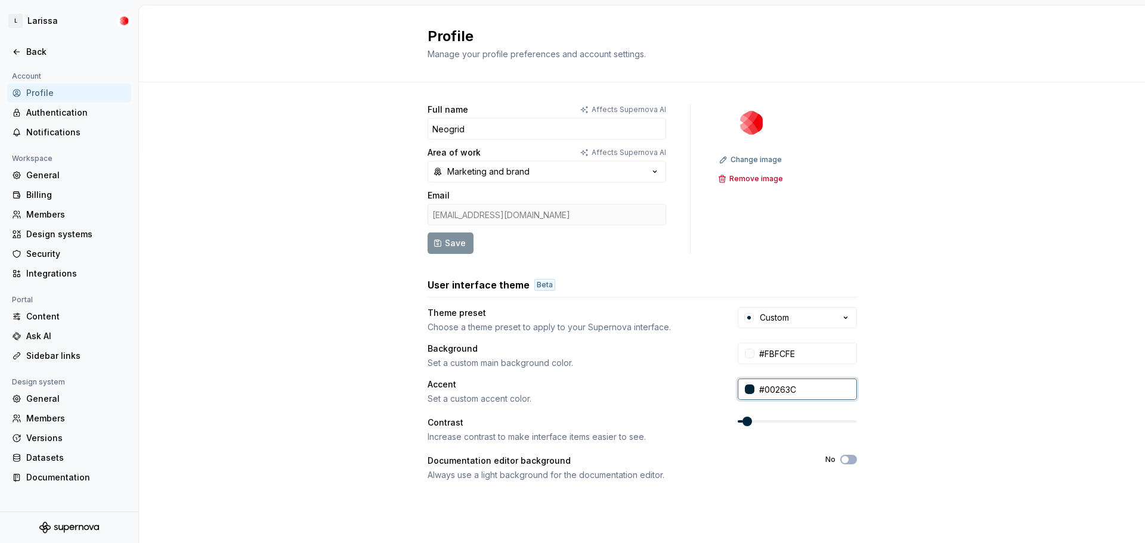
click at [787, 383] on input "#00263C" at bounding box center [806, 389] width 103 height 21
click at [810, 388] on input "#00263C" at bounding box center [806, 389] width 103 height 21
click at [781, 390] on input "#00263C" at bounding box center [806, 389] width 103 height 21
drag, startPoint x: 761, startPoint y: 390, endPoint x: 823, endPoint y: 390, distance: 62.0
click at [823, 390] on input "#00263C" at bounding box center [806, 389] width 103 height 21
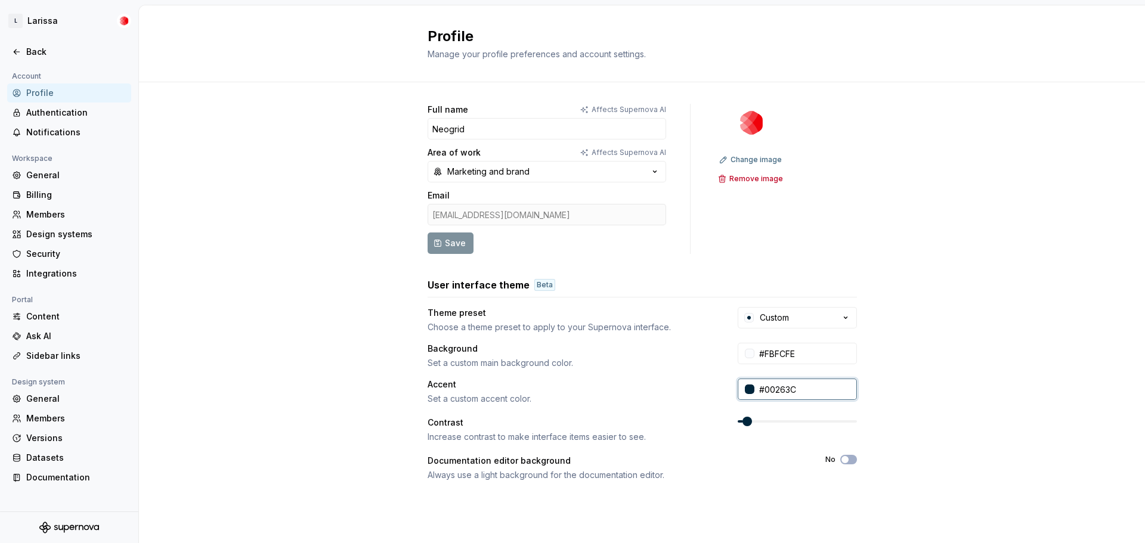
paste input "f0000a"
type input "#F0000A"
click at [914, 365] on div "Full name Affects Supernova AI Neogrid Area of work Affects Supernova AI Market…" at bounding box center [642, 382] width 1006 height 601
click at [76, 110] on div "Authentication" at bounding box center [76, 113] width 100 height 12
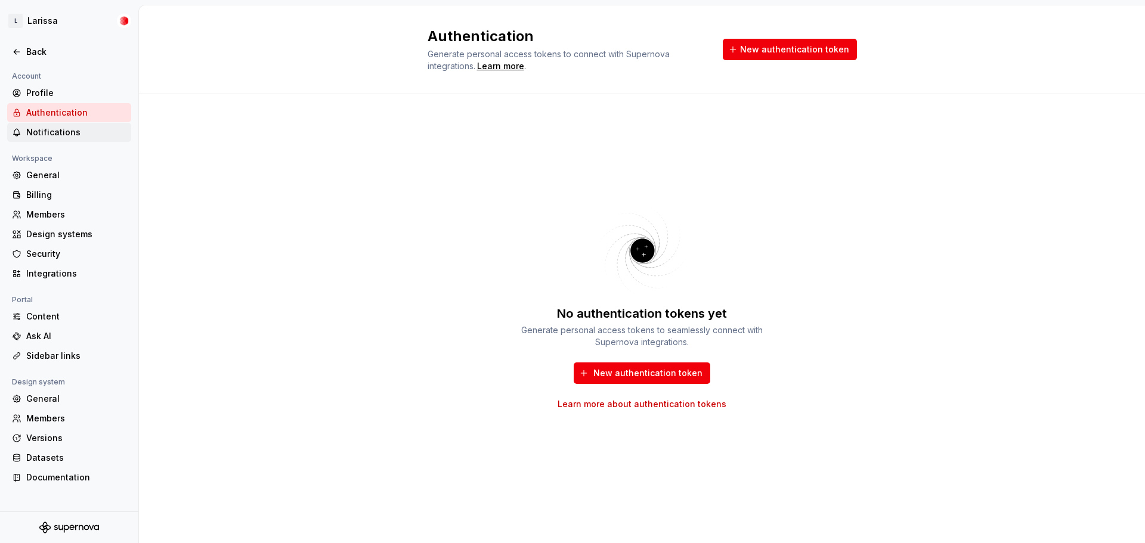
click at [66, 131] on div "Notifications" at bounding box center [76, 132] width 100 height 12
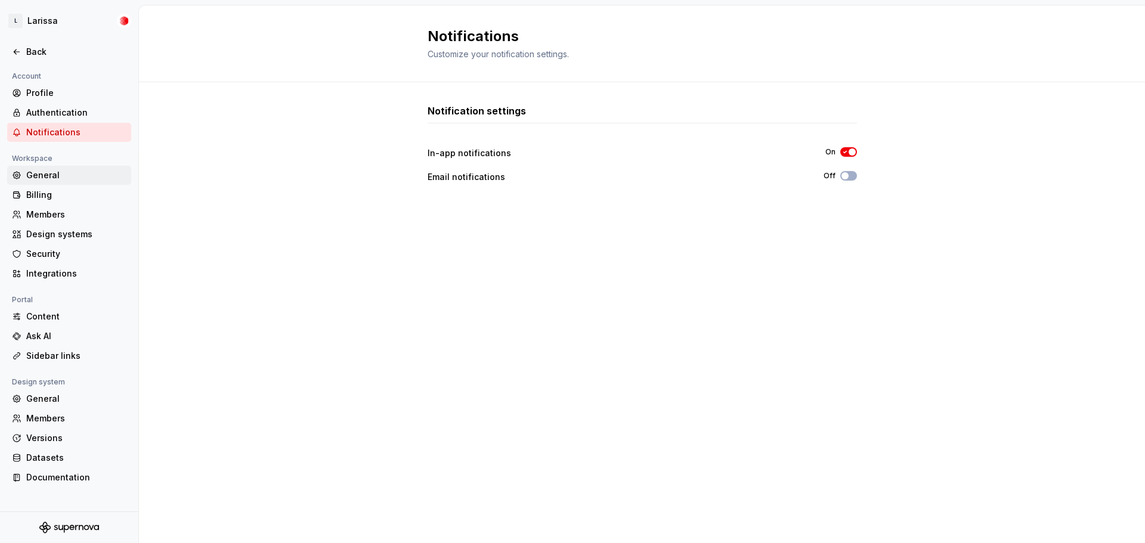
click at [56, 174] on div "General" at bounding box center [76, 175] width 100 height 12
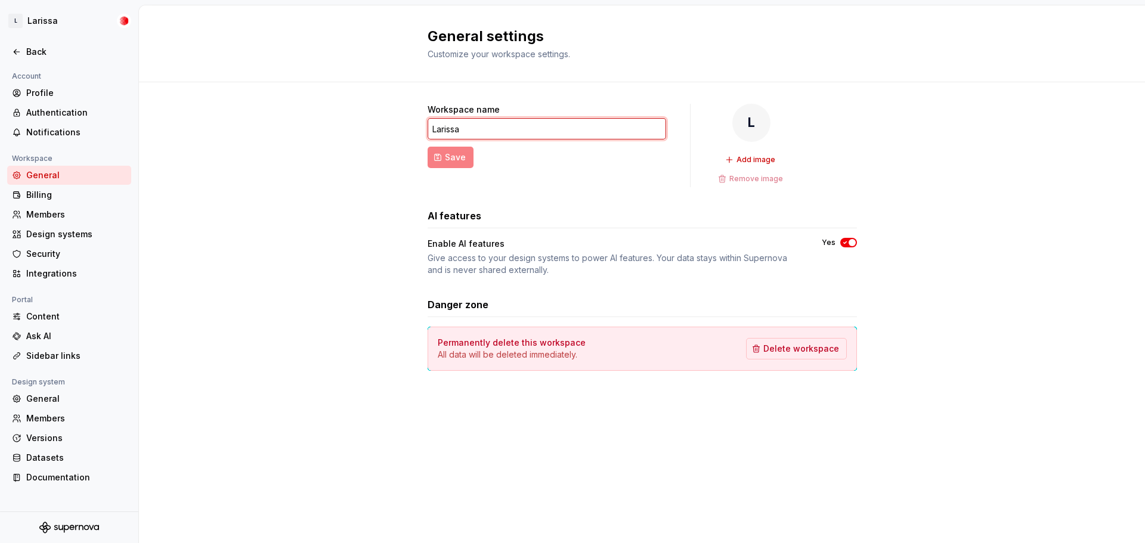
click at [397, 131] on div "Workspace name Larissa Save L Add image Remove image AI features Enable AI feat…" at bounding box center [642, 249] width 1006 height 334
click at [767, 159] on span "Add image" at bounding box center [756, 160] width 39 height 10
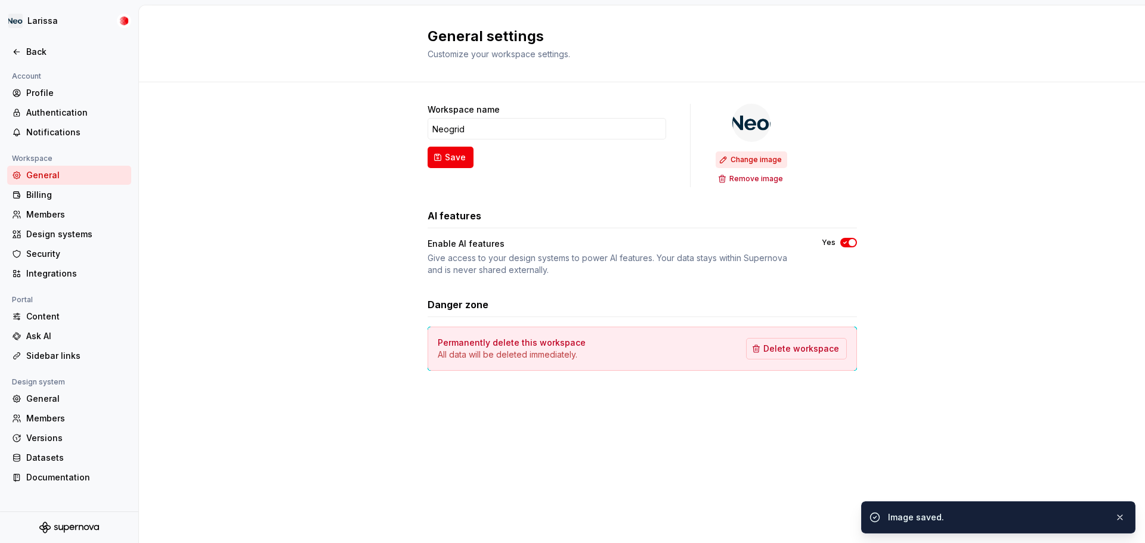
click at [752, 158] on span "Change image" at bounding box center [756, 160] width 51 height 10
click at [465, 165] on button "Save" at bounding box center [451, 157] width 46 height 21
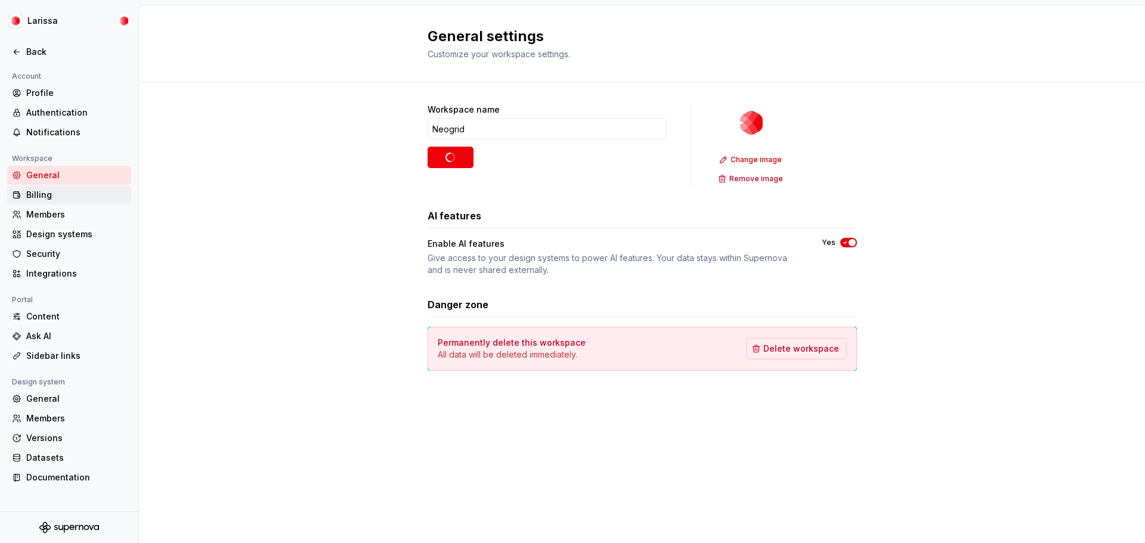
type input "Neogrid"
click at [54, 193] on div "Billing" at bounding box center [76, 195] width 100 height 12
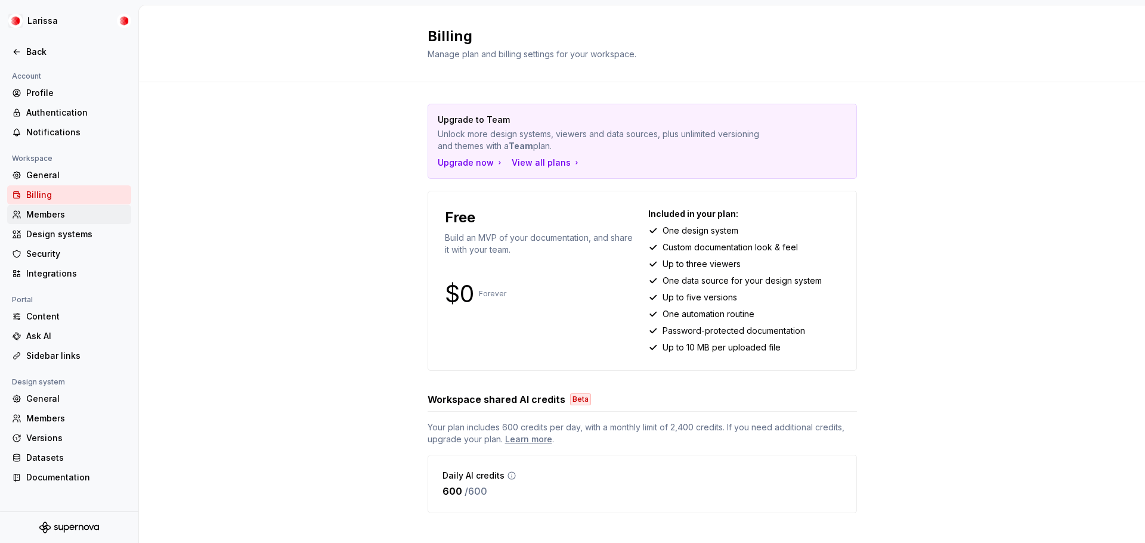
click at [56, 209] on div "Members" at bounding box center [76, 215] width 100 height 12
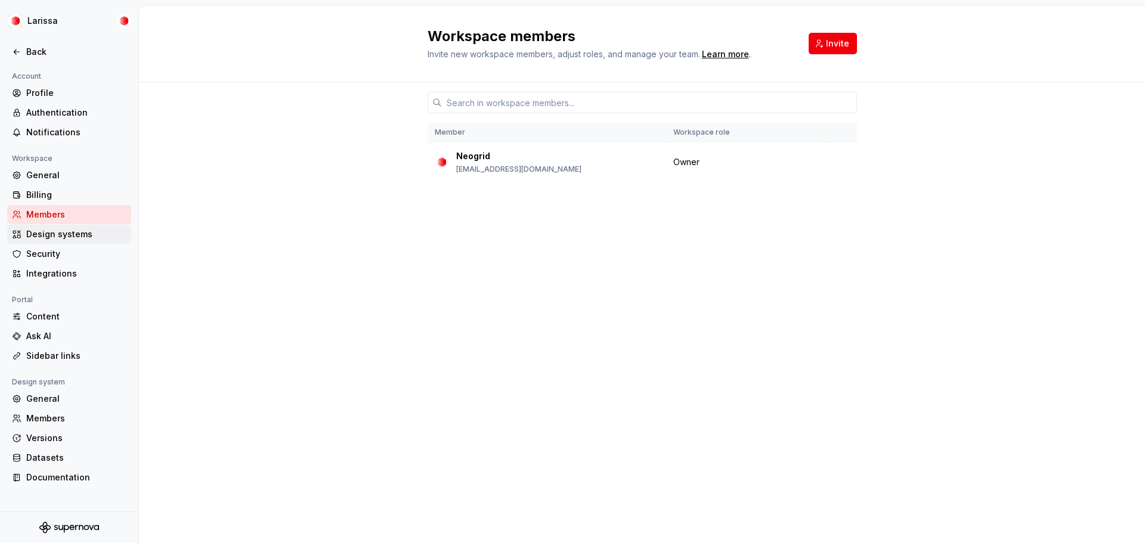
click at [60, 229] on div "Design systems" at bounding box center [76, 234] width 100 height 12
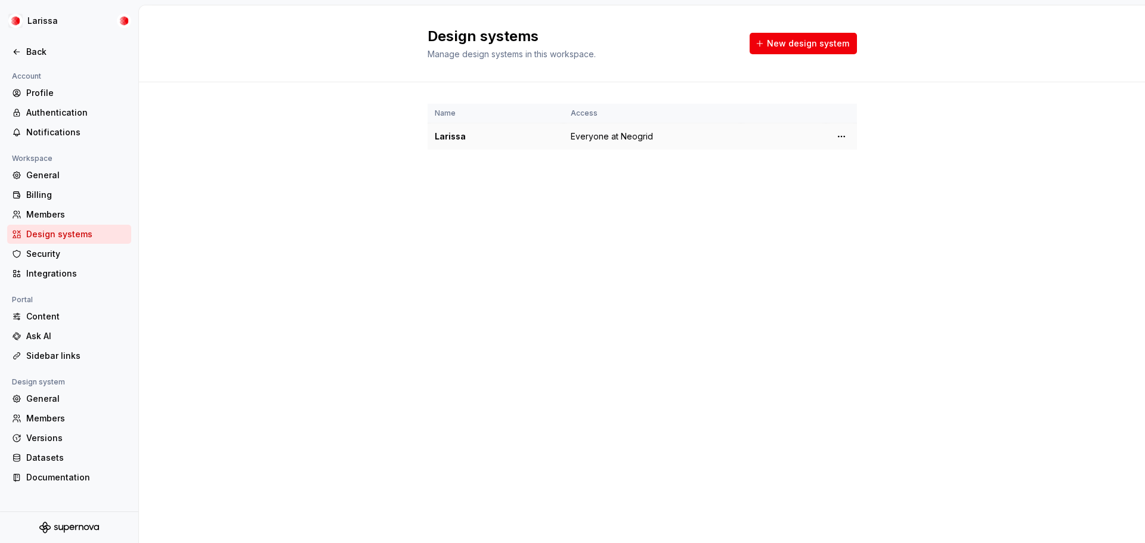
click at [461, 135] on div "Larissa" at bounding box center [496, 137] width 122 height 12
click at [844, 136] on html "Larissa Back Account Profile Authentication Notifications Workspace General Bil…" at bounding box center [572, 271] width 1145 height 543
click at [864, 177] on div "Design system settings" at bounding box center [911, 179] width 113 height 12
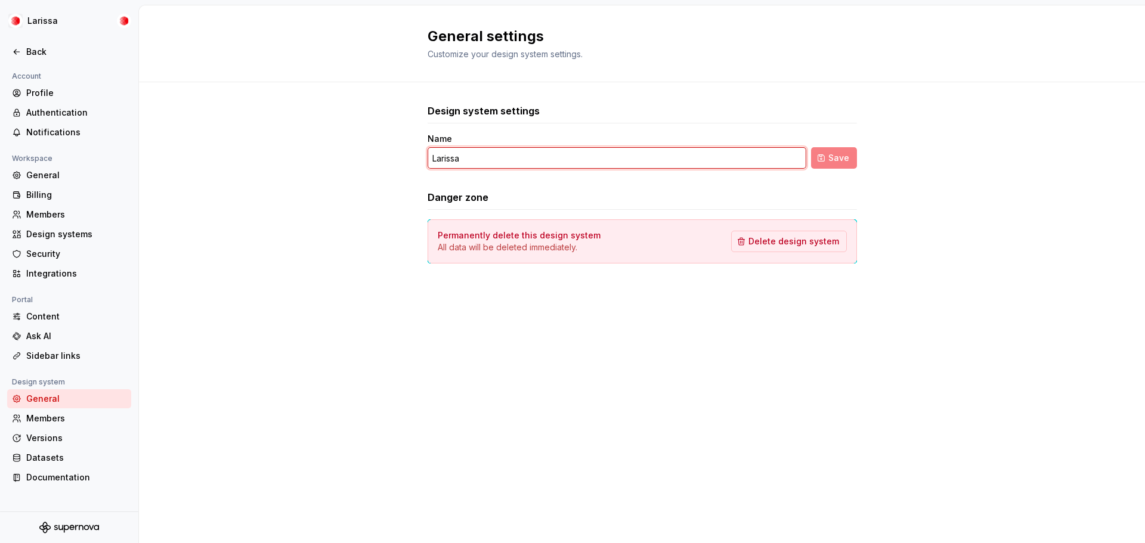
drag, startPoint x: 265, startPoint y: 140, endPoint x: 252, endPoint y: 140, distance: 13.1
click at [251, 140] on div "Design system settings Name Larissa Save Danger zone Permanently delete this de…" at bounding box center [642, 195] width 1006 height 227
type input "?"
type input "Neogrid"
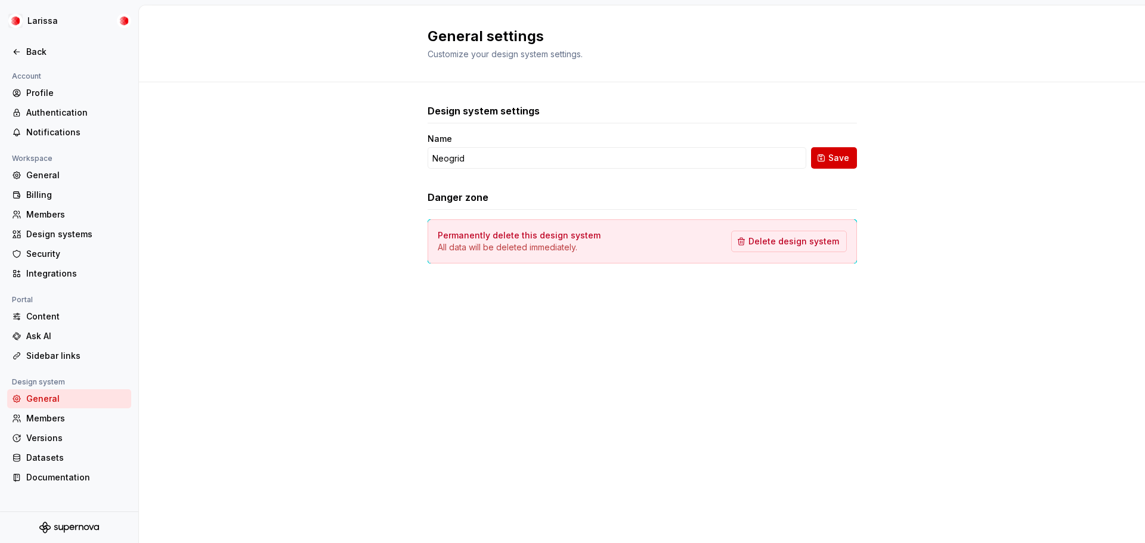
click at [839, 163] on span "Save" at bounding box center [839, 158] width 21 height 12
click at [72, 209] on div "Members" at bounding box center [76, 215] width 100 height 12
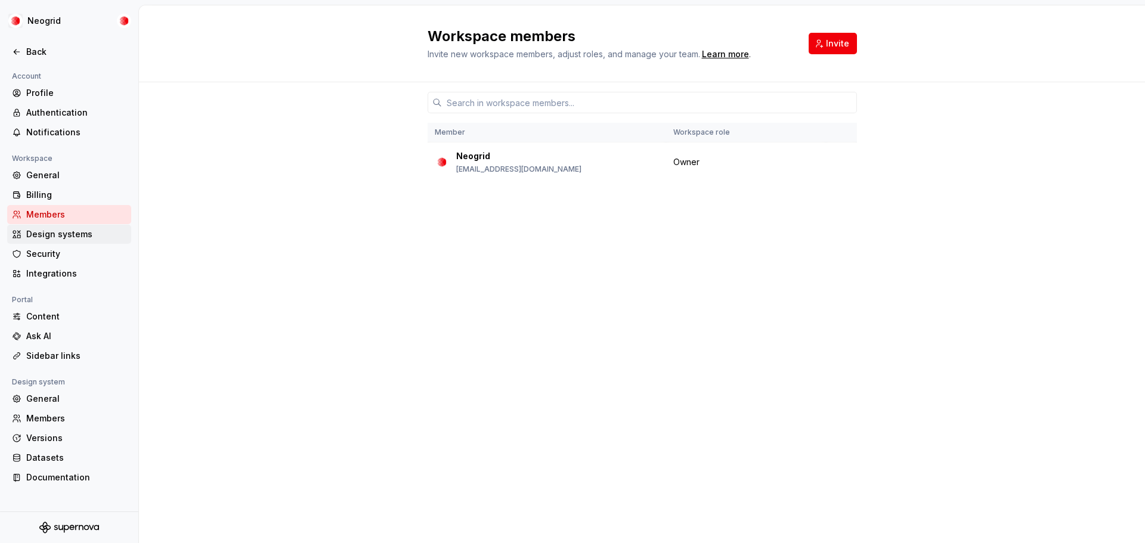
click at [75, 234] on div "Design systems" at bounding box center [76, 234] width 100 height 12
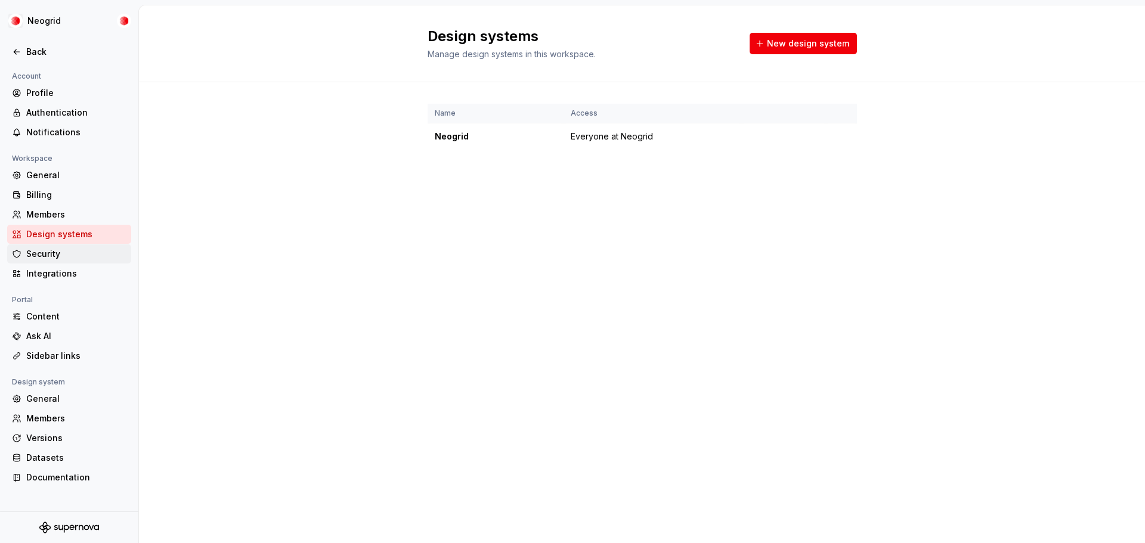
click at [75, 248] on div "Security" at bounding box center [69, 254] width 124 height 19
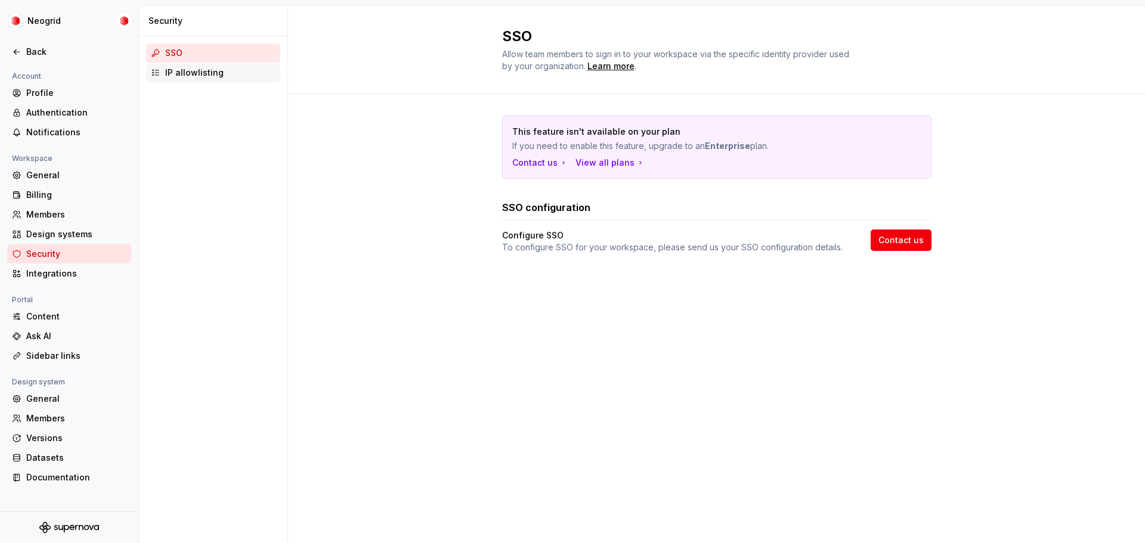
click at [191, 75] on div "IP allowlisting" at bounding box center [220, 73] width 110 height 12
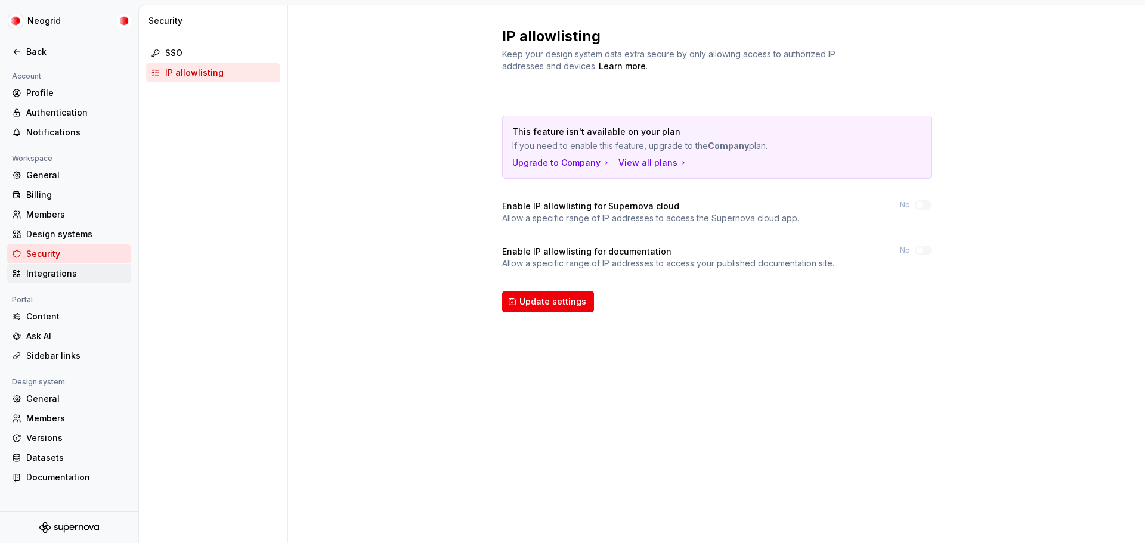
click at [72, 274] on div "Integrations" at bounding box center [76, 274] width 100 height 12
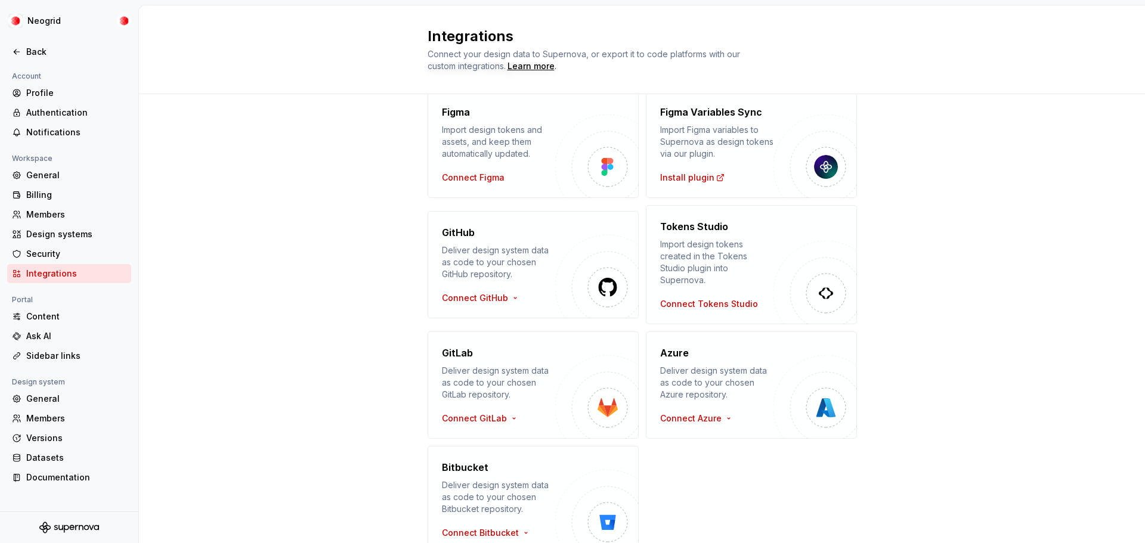
scroll to position [100, 0]
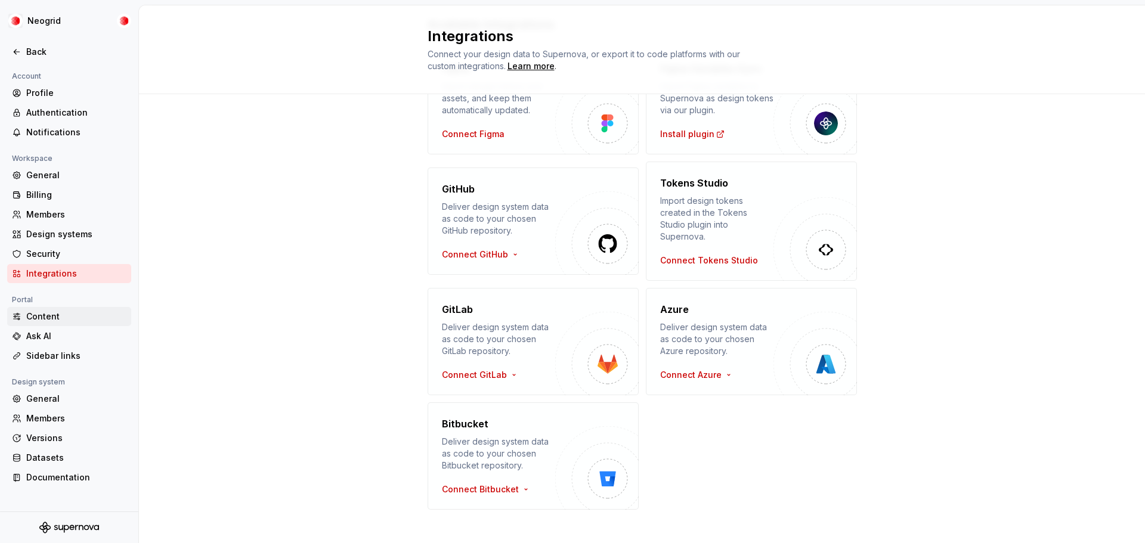
click at [67, 312] on div "Content" at bounding box center [76, 317] width 100 height 12
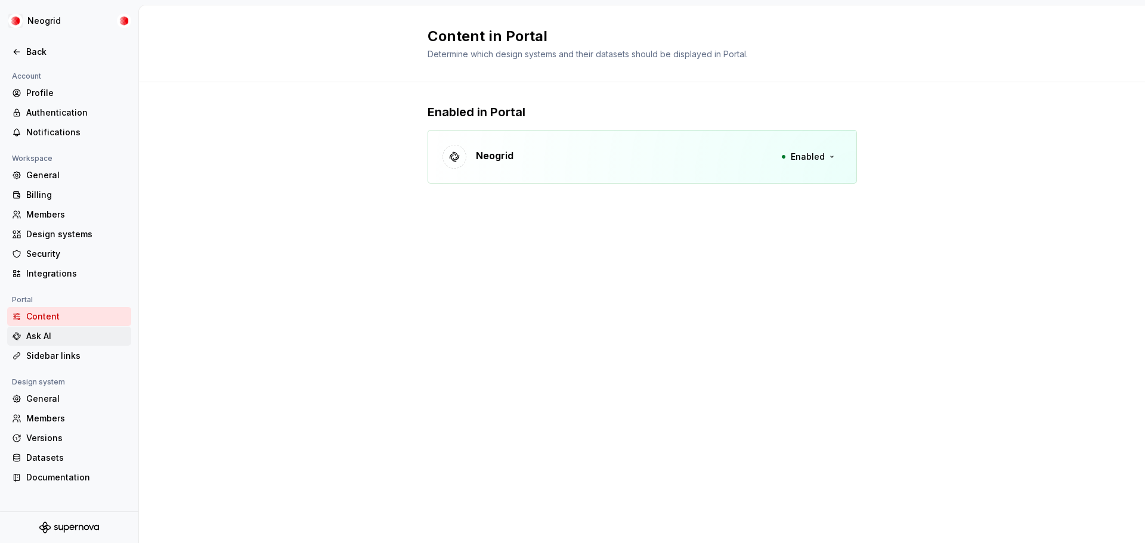
click at [67, 335] on div "Ask AI" at bounding box center [76, 336] width 100 height 12
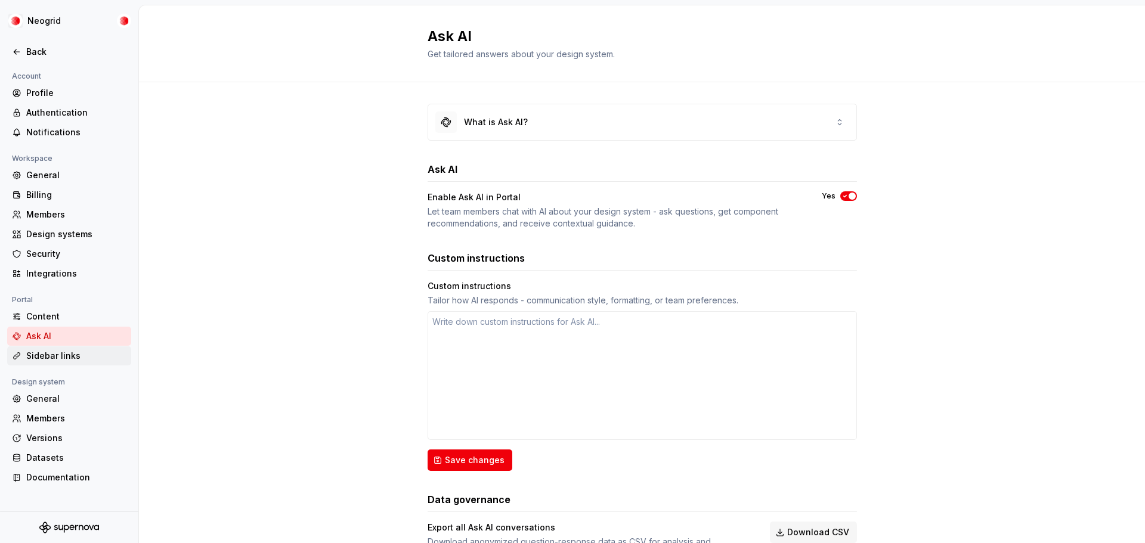
click at [64, 354] on div "Sidebar links" at bounding box center [76, 356] width 100 height 12
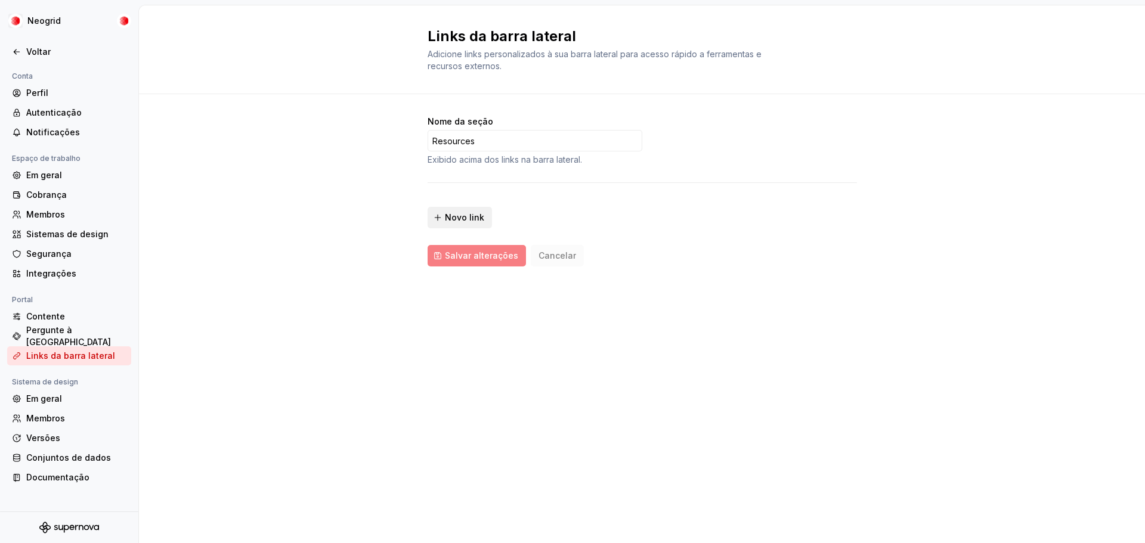
click at [453, 217] on font "Novo link" at bounding box center [464, 217] width 39 height 10
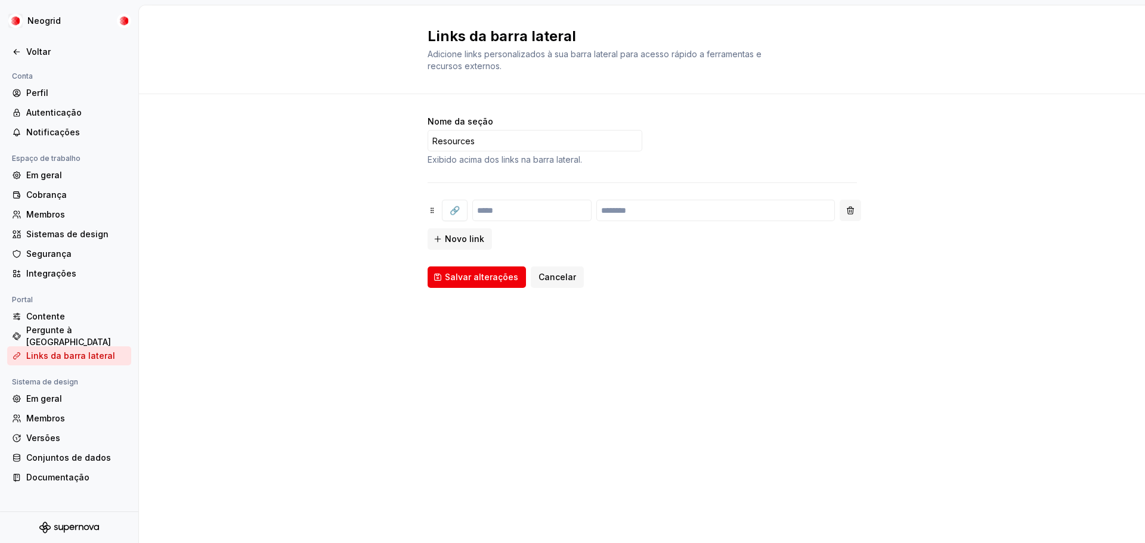
click at [855, 211] on button "button" at bounding box center [850, 210] width 21 height 21
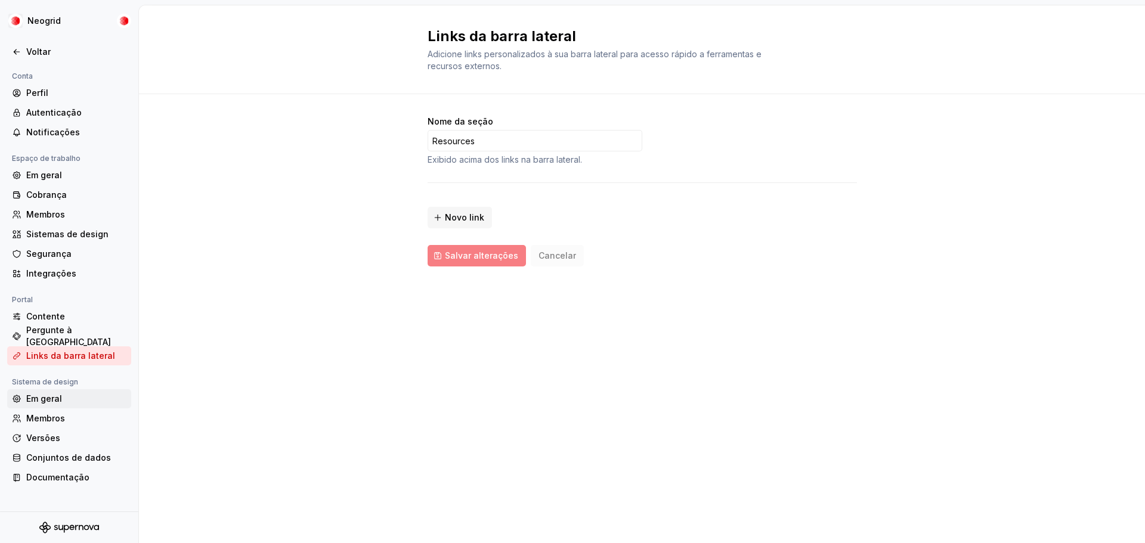
click at [55, 398] on font "Em geral" at bounding box center [44, 399] width 36 height 10
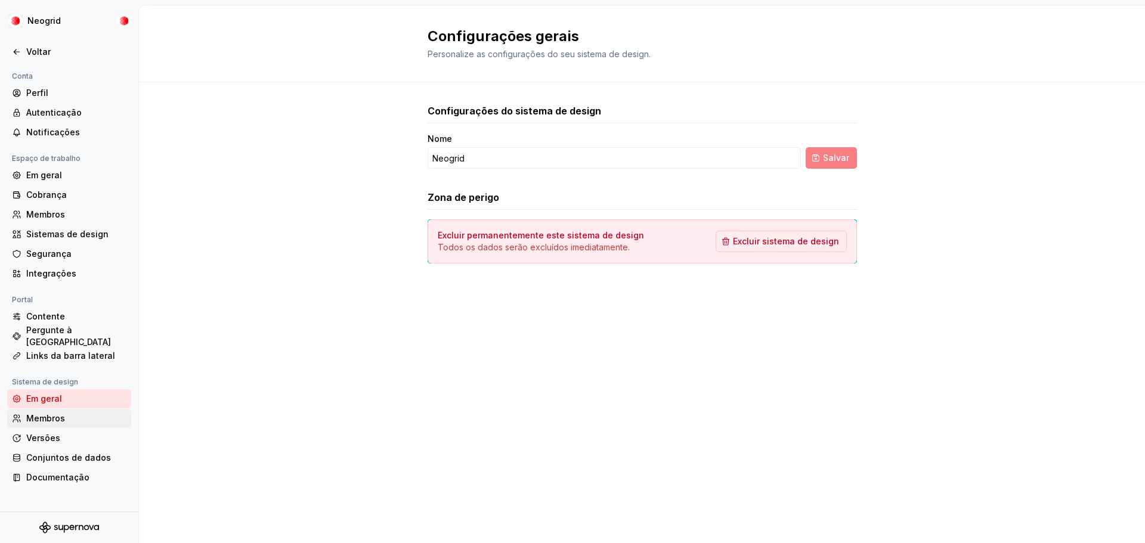
click at [54, 413] on font "Membros" at bounding box center [45, 419] width 39 height 12
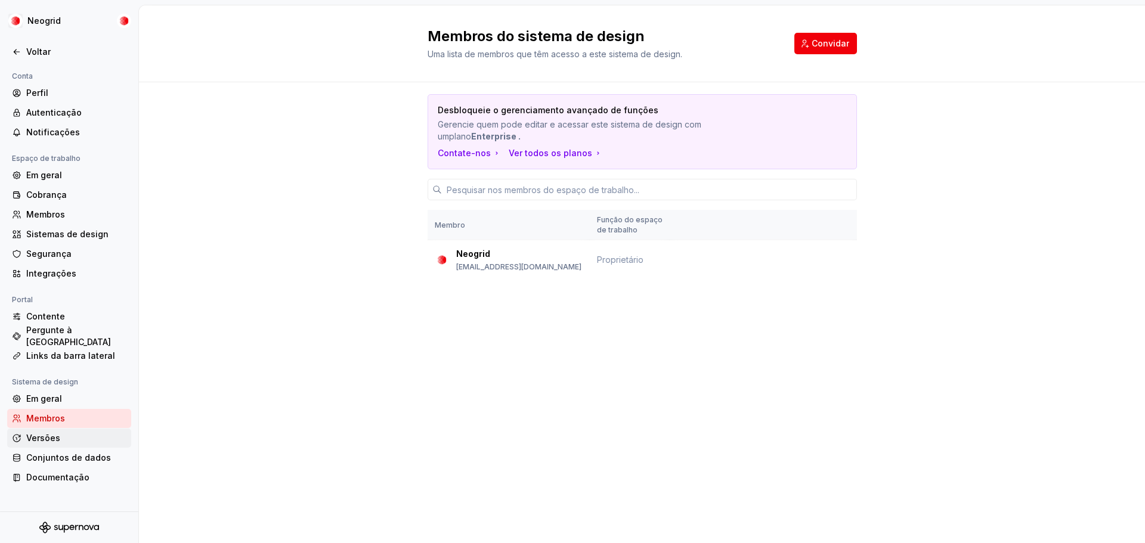
click at [54, 438] on font "Versões" at bounding box center [43, 438] width 34 height 10
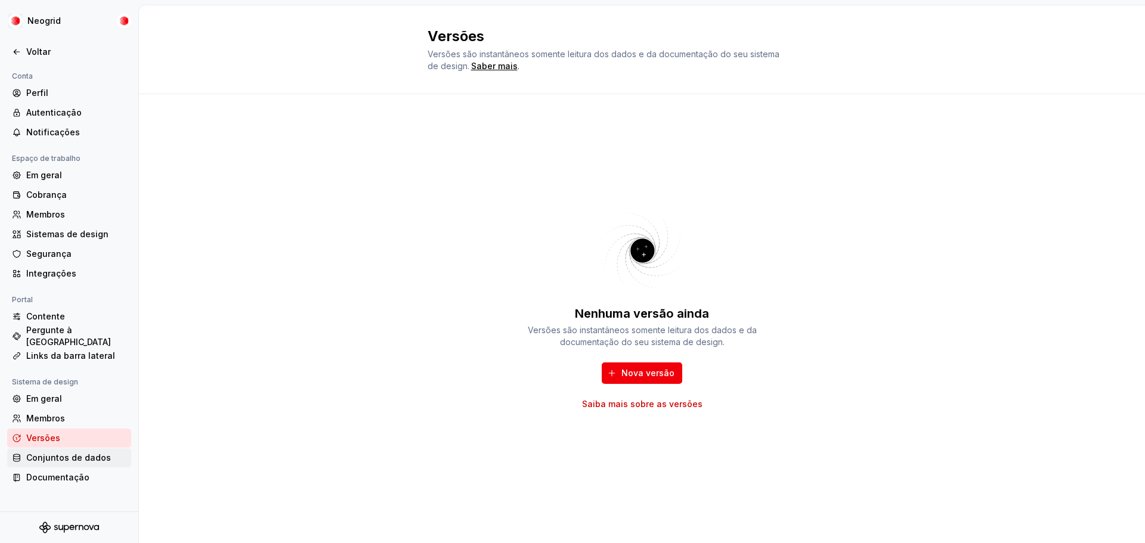
click at [61, 459] on font "Conjuntos de dados" at bounding box center [68, 458] width 85 height 10
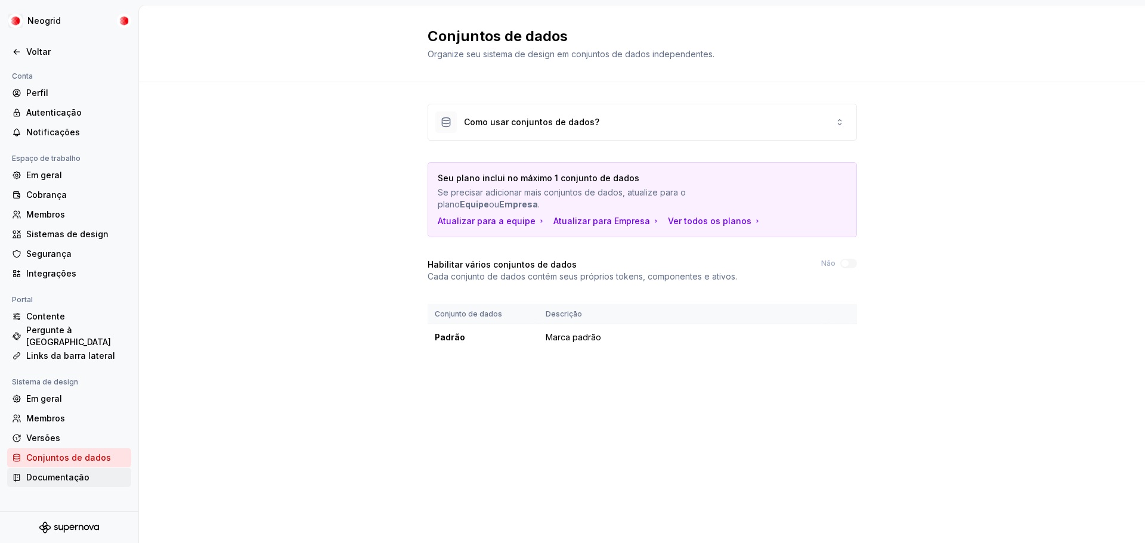
click at [58, 480] on font "Documentação" at bounding box center [57, 477] width 63 height 10
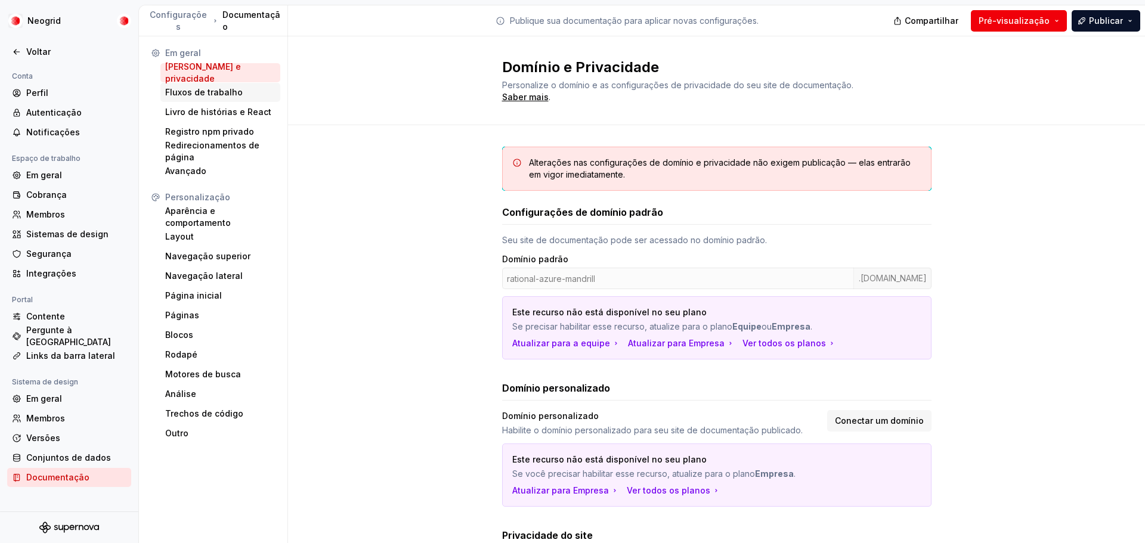
click at [228, 88] on font "Fluxos de trabalho" at bounding box center [204, 92] width 78 height 10
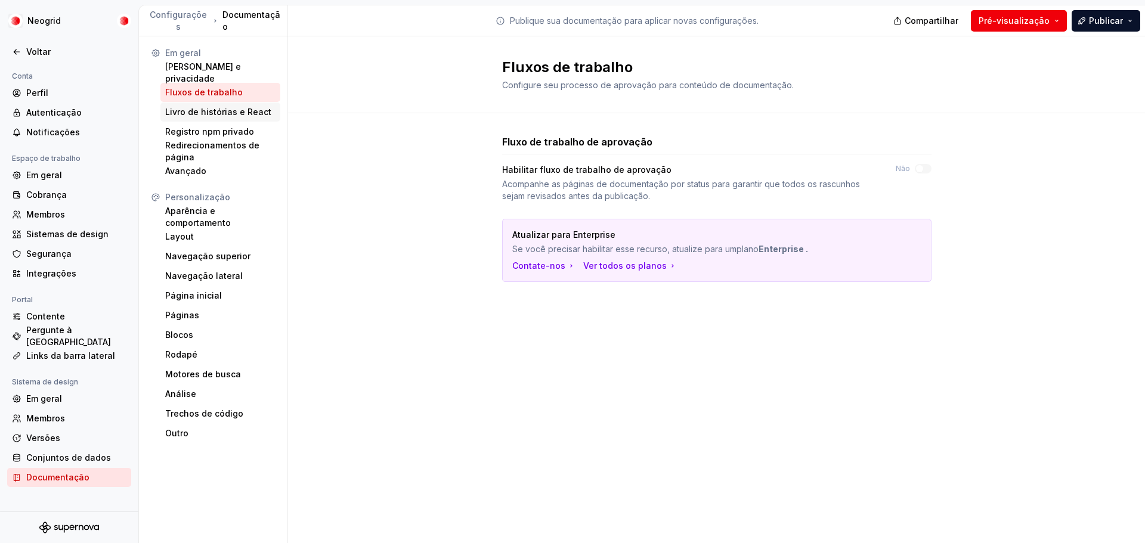
click at [235, 112] on font "Livro de histórias e React" at bounding box center [218, 112] width 106 height 10
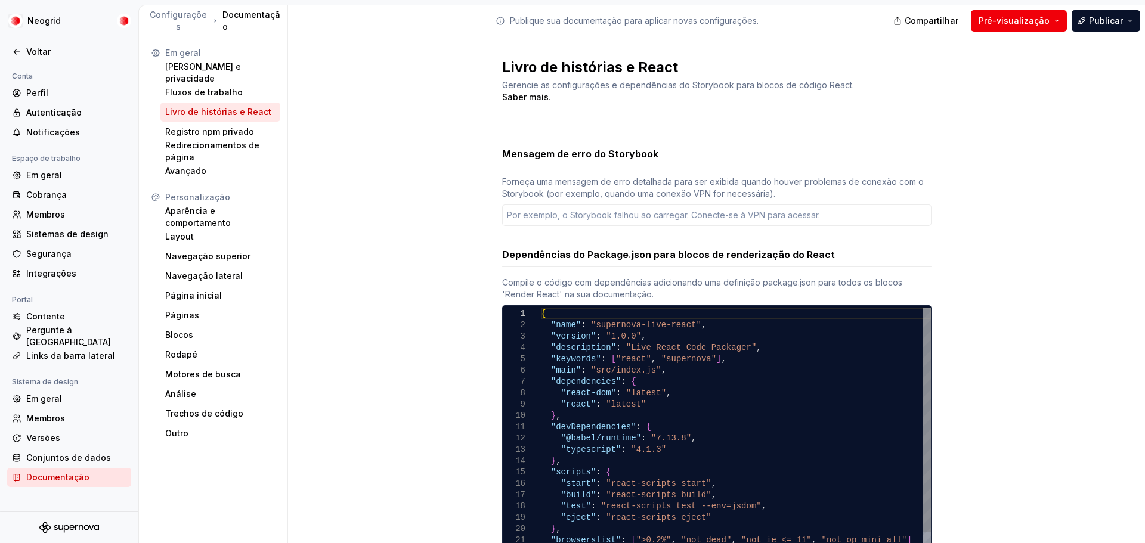
type textarea "*"
click at [233, 132] on font "Registro npm privado" at bounding box center [209, 131] width 89 height 10
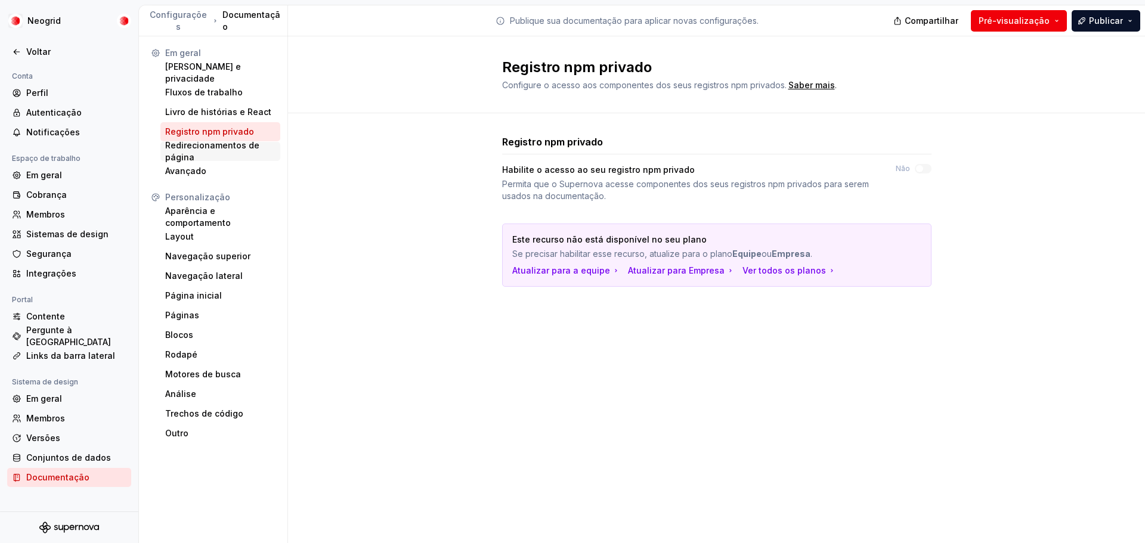
click at [230, 156] on font "Redirecionamentos de página" at bounding box center [220, 152] width 110 height 24
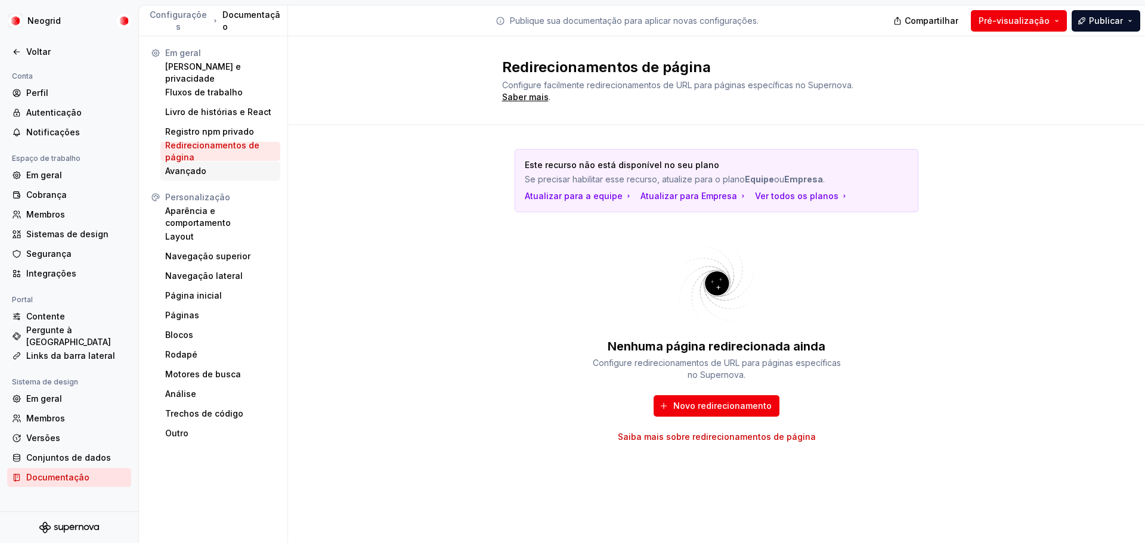
click at [225, 170] on div "Avançado" at bounding box center [220, 171] width 110 height 12
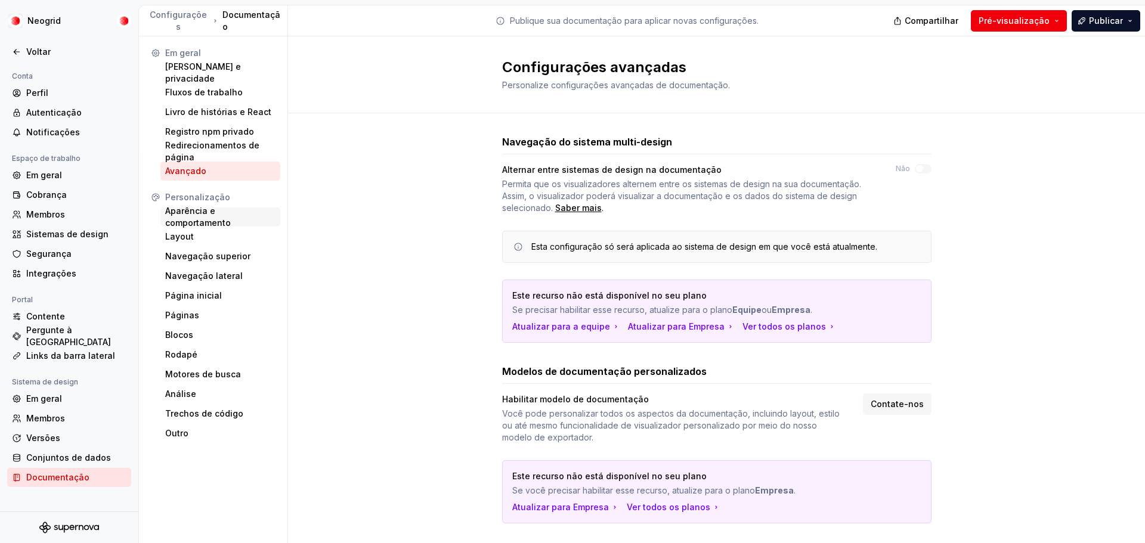
click at [205, 212] on font "Aparência e comportamento" at bounding box center [198, 217] width 66 height 22
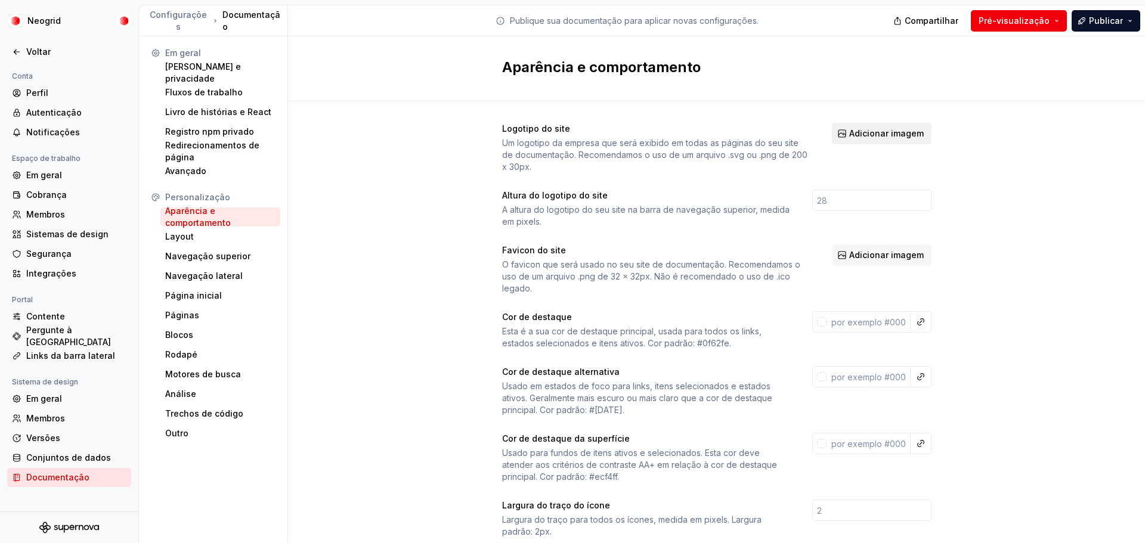
click at [879, 141] on button "Adicionar imagem" at bounding box center [882, 133] width 100 height 21
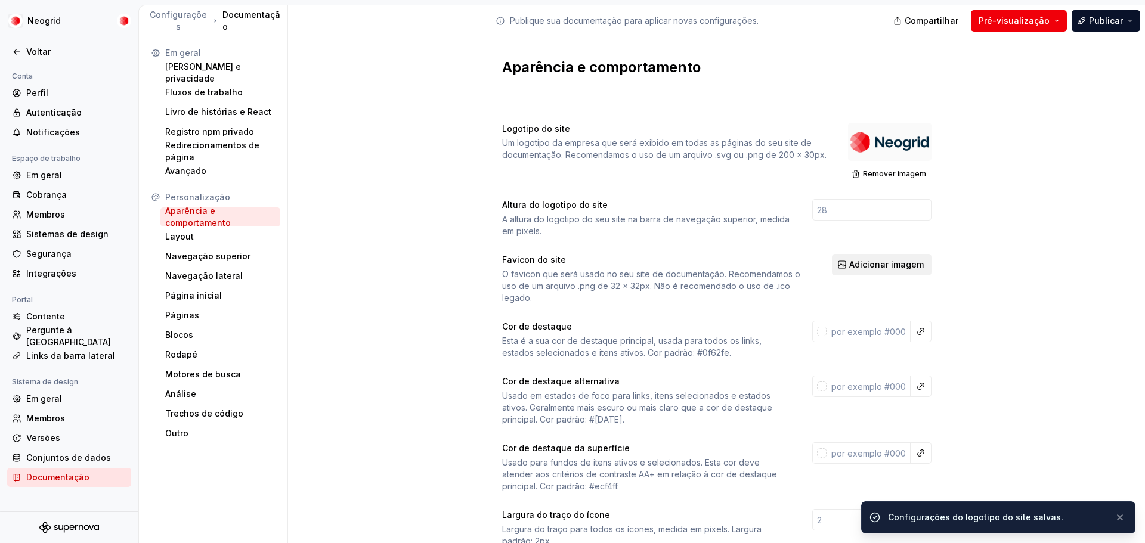
click at [888, 269] on span "Adicionar imagem" at bounding box center [886, 265] width 75 height 12
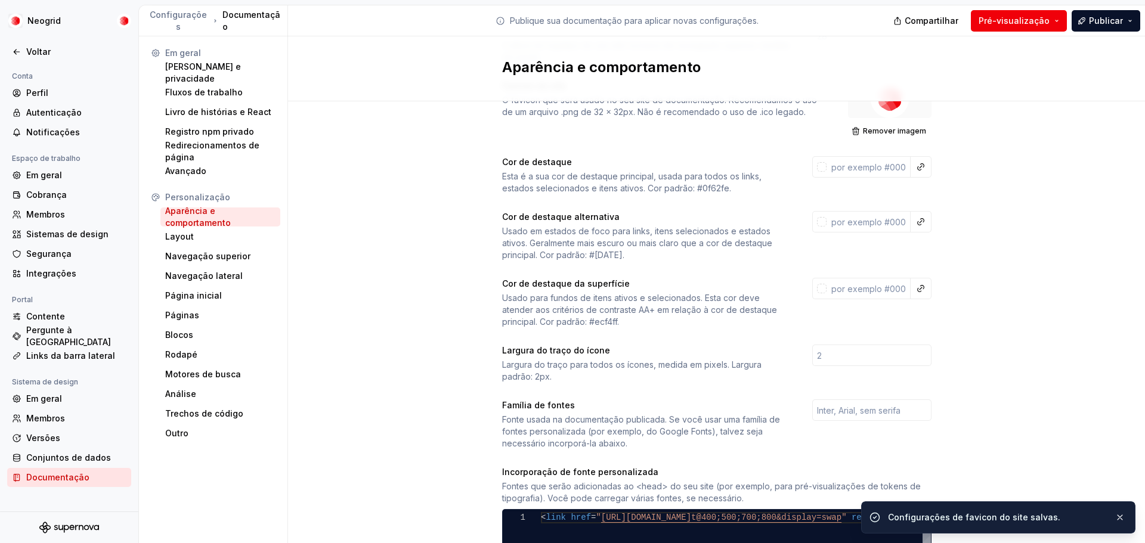
scroll to position [239, 0]
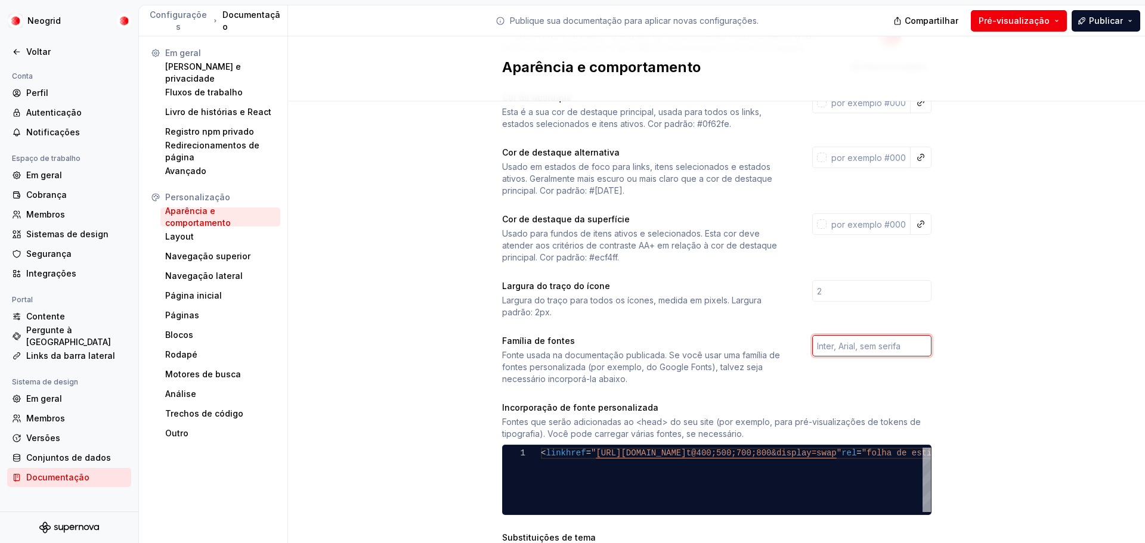
click at [909, 347] on input "text" at bounding box center [872, 345] width 119 height 21
type input "Raleway"
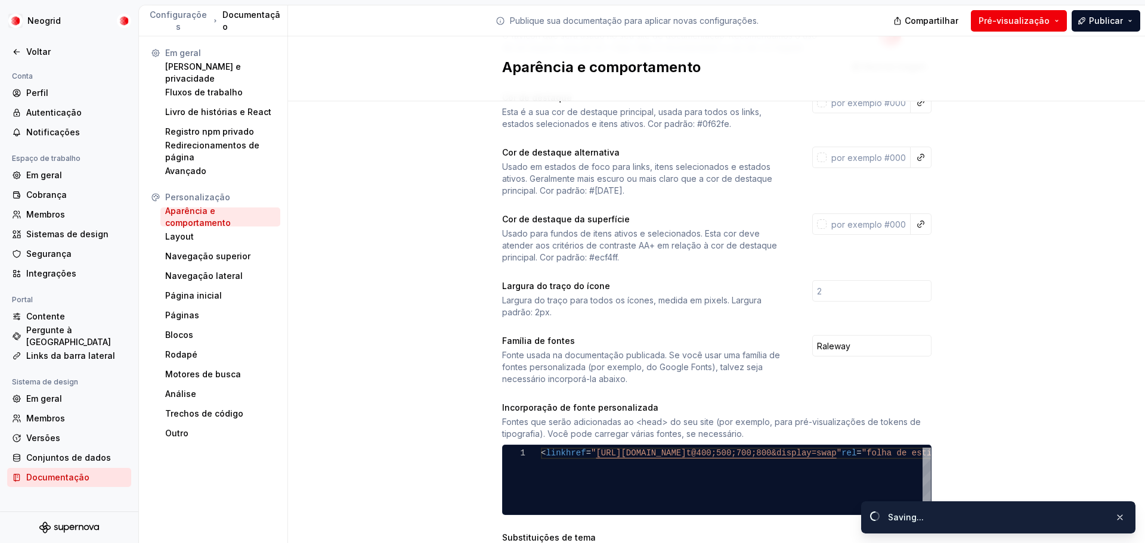
click at [1001, 404] on div "Logotipo do site Um logotipo da empresa que será exibido em todas as páginas do…" at bounding box center [716, 348] width 857 height 970
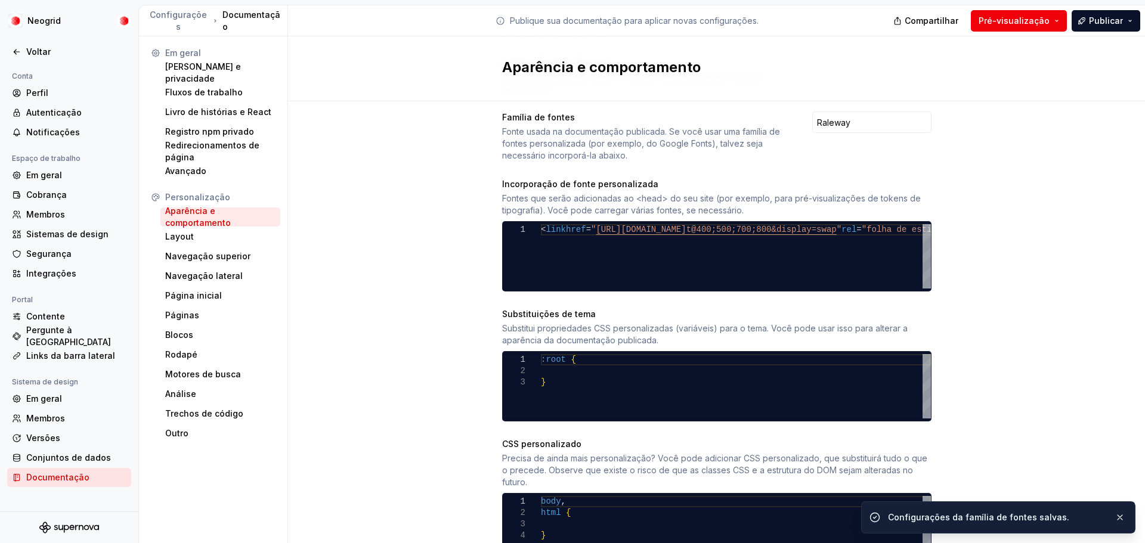
scroll to position [477, 0]
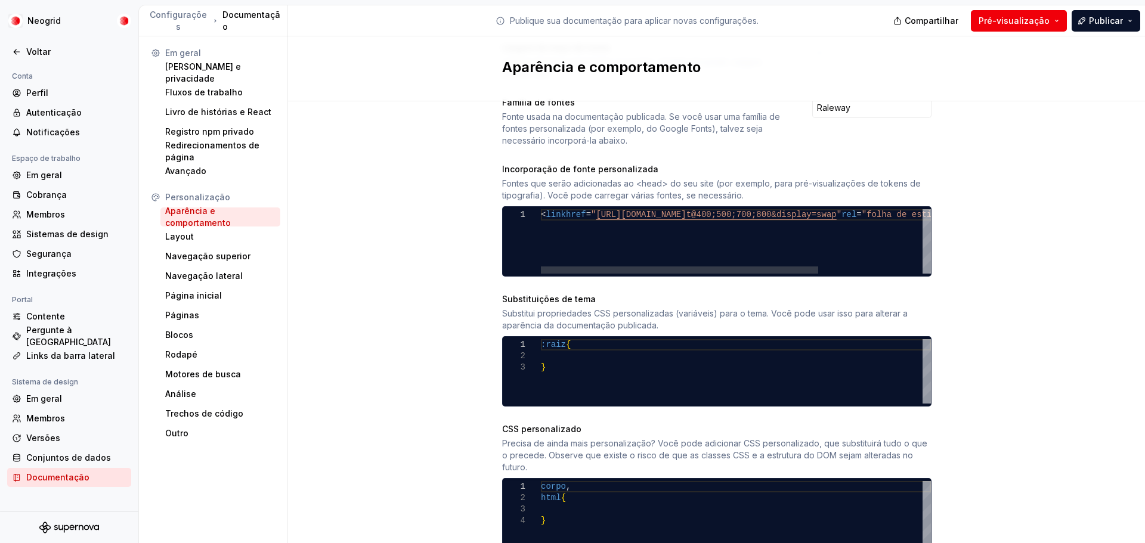
drag, startPoint x: 536, startPoint y: 214, endPoint x: 838, endPoint y: 223, distance: 302.6
click at [838, 223] on div "1 < link href = " [URL][DOMAIN_NAME] t@400;500;700;800&display=swap " rel = "fo…" at bounding box center [717, 241] width 428 height 64
click at [611, 227] on div "< link href = " [URL][DOMAIN_NAME] t@400;500;700;800&display=swap " rel = "folh…" at bounding box center [809, 241] width 536 height 64
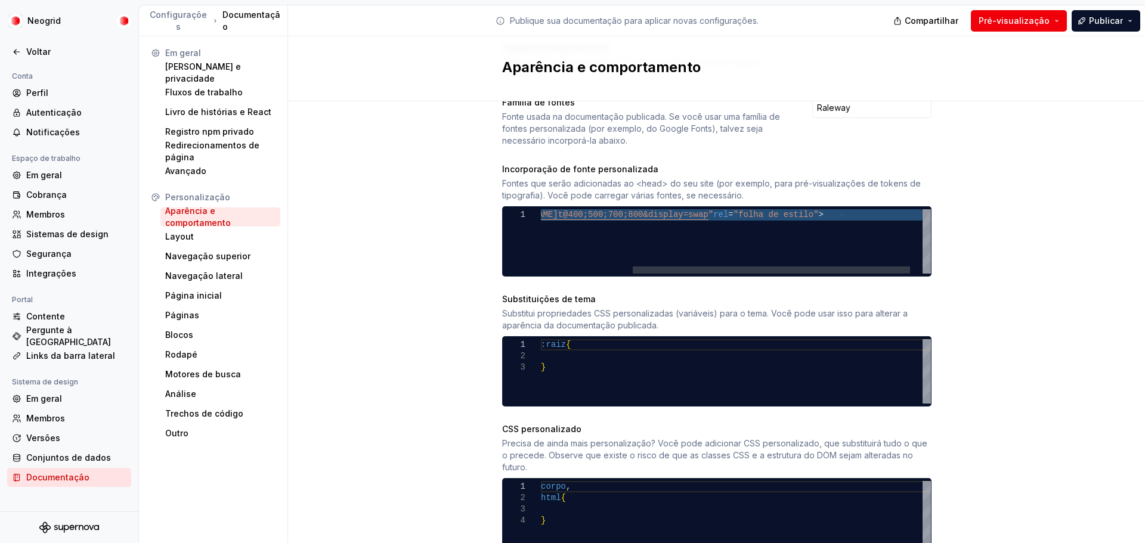
type textarea "**********"
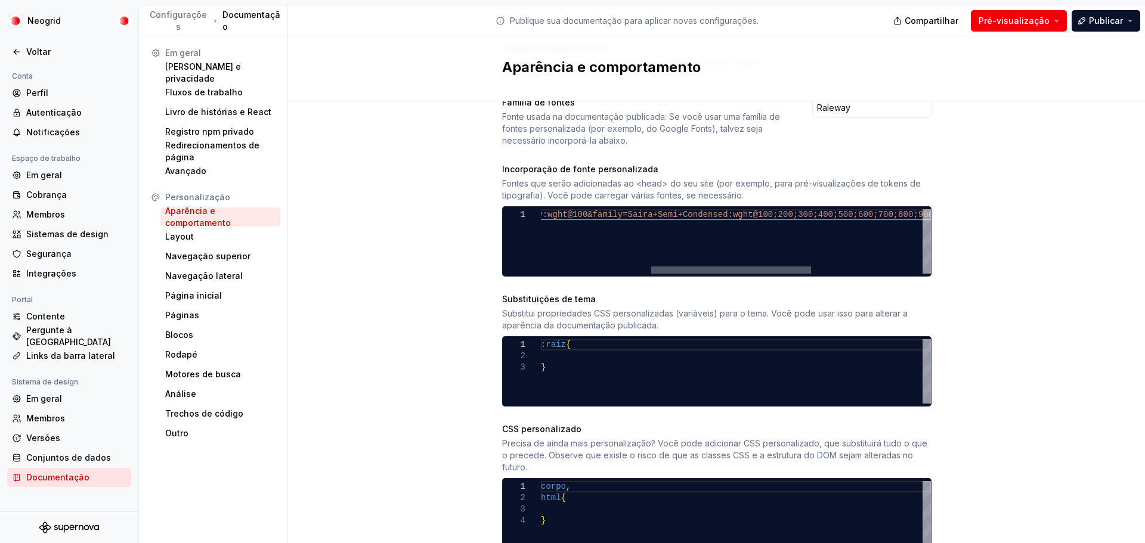
click at [731, 273] on div at bounding box center [731, 270] width 160 height 7
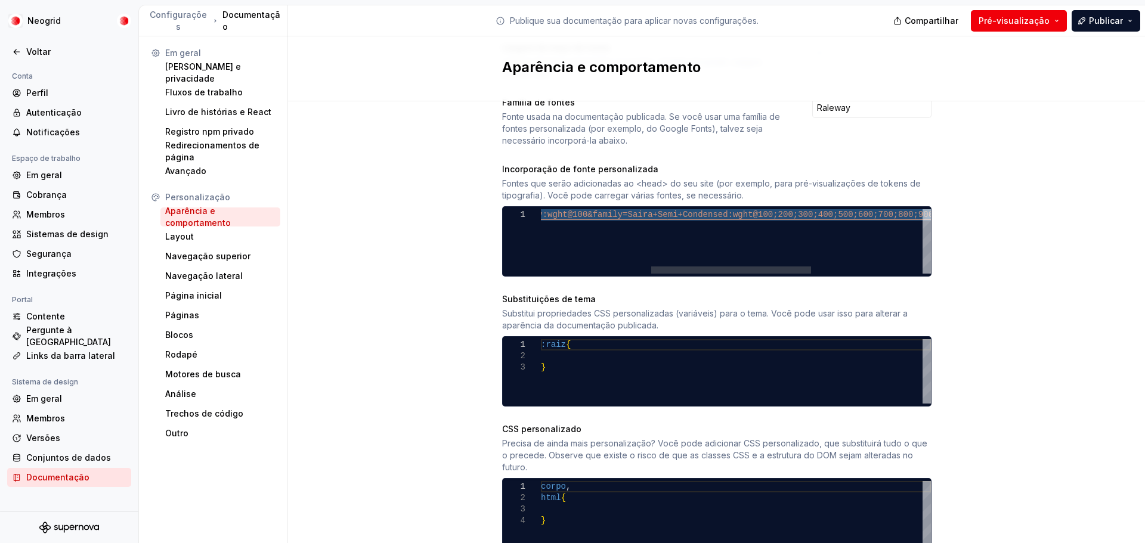
scroll to position [0, 0]
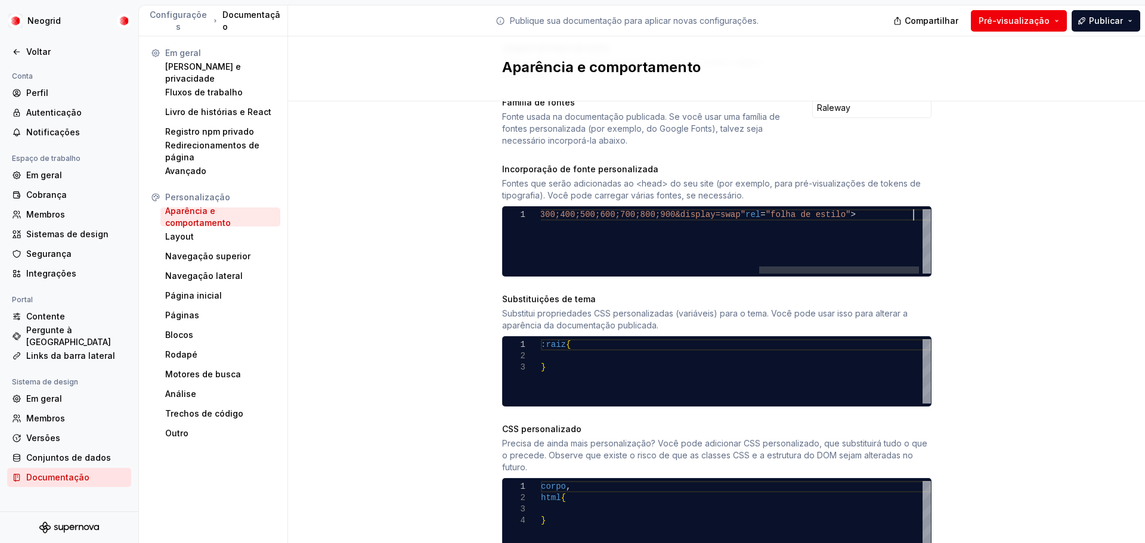
type textarea "**********"
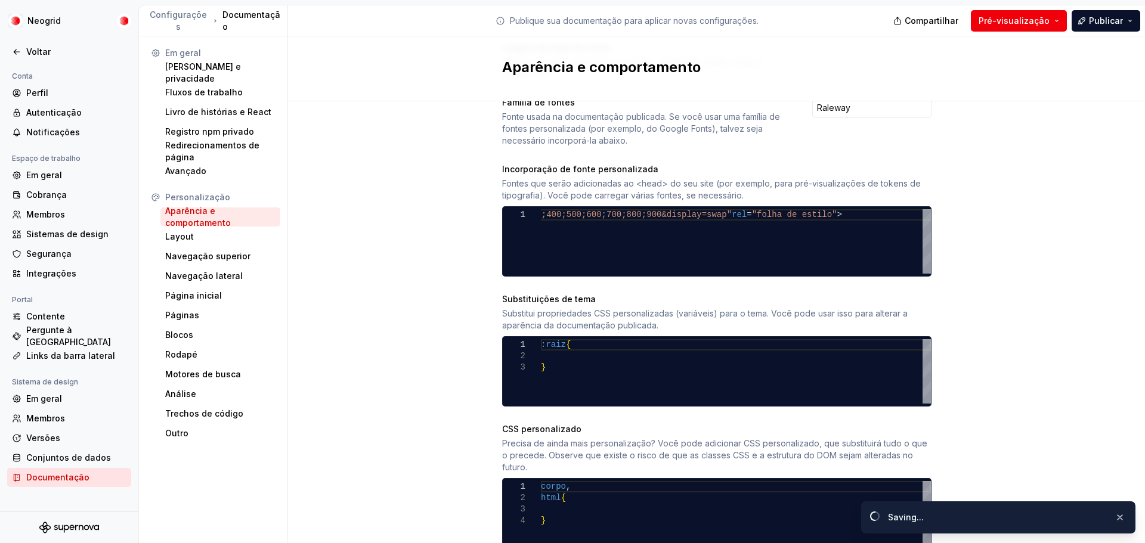
click at [980, 297] on div "Logotipo do site Um logotipo da empresa que será exibido em todas as páginas do…" at bounding box center [716, 109] width 857 height 970
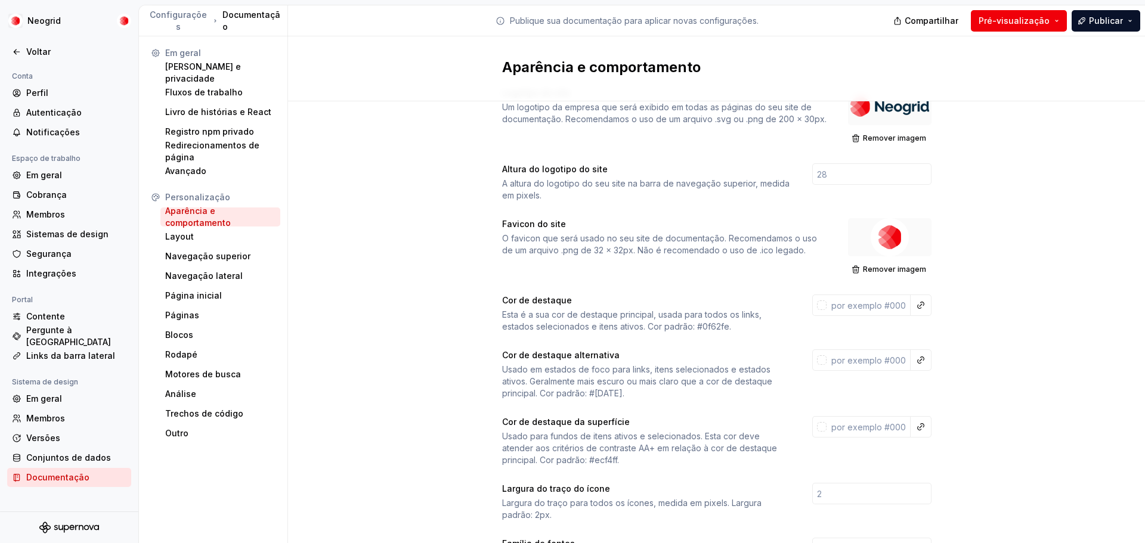
scroll to position [33, 0]
click at [200, 236] on div "Layout" at bounding box center [220, 237] width 110 height 12
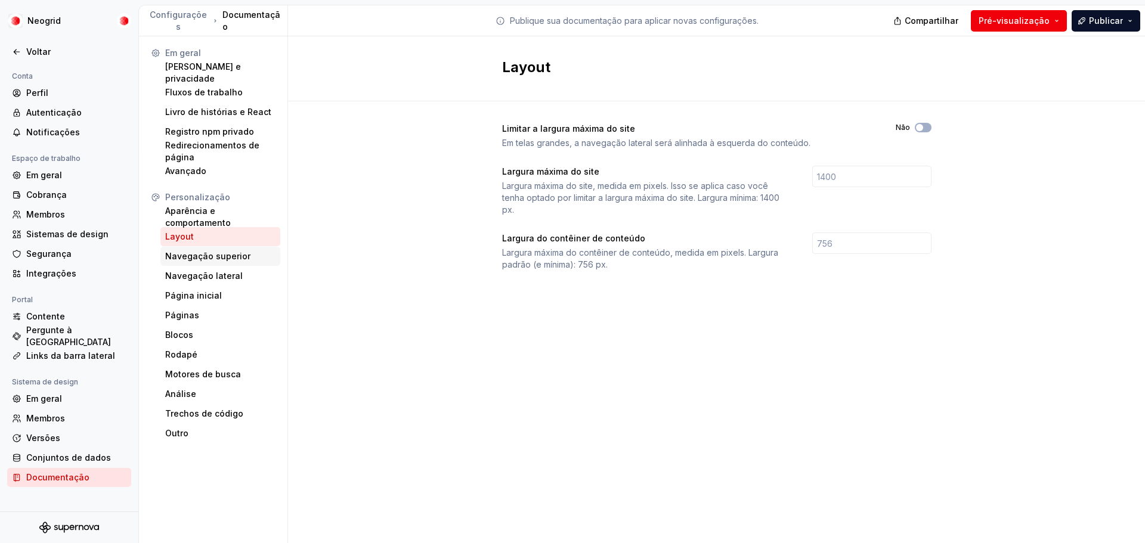
click at [206, 256] on font "Navegação superior" at bounding box center [207, 256] width 85 height 10
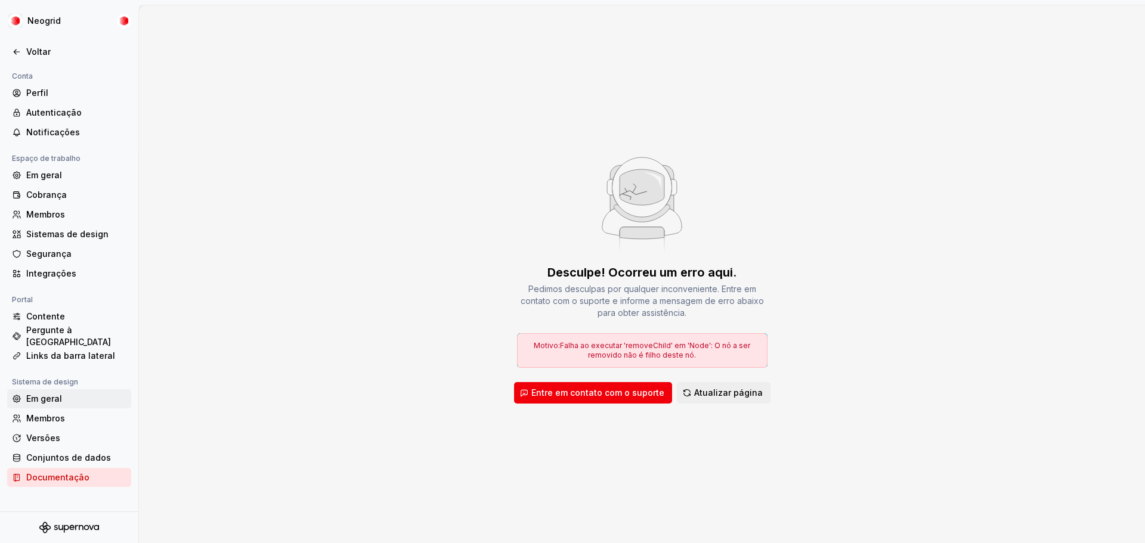
click at [70, 404] on div "Em geral" at bounding box center [76, 399] width 100 height 12
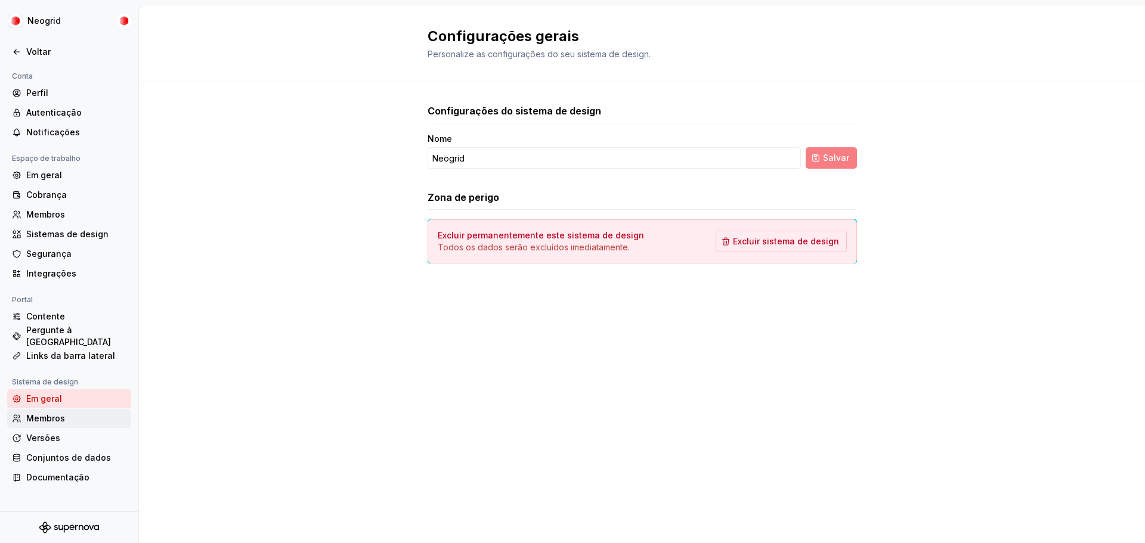
click at [70, 418] on div "Membros" at bounding box center [76, 419] width 100 height 12
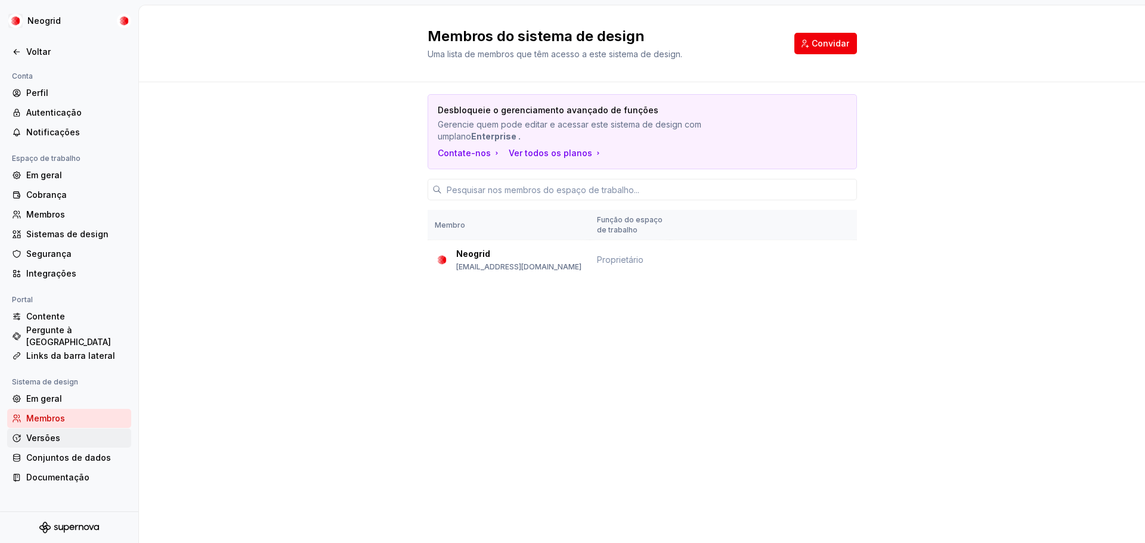
click at [70, 437] on div "Versões" at bounding box center [76, 439] width 100 height 12
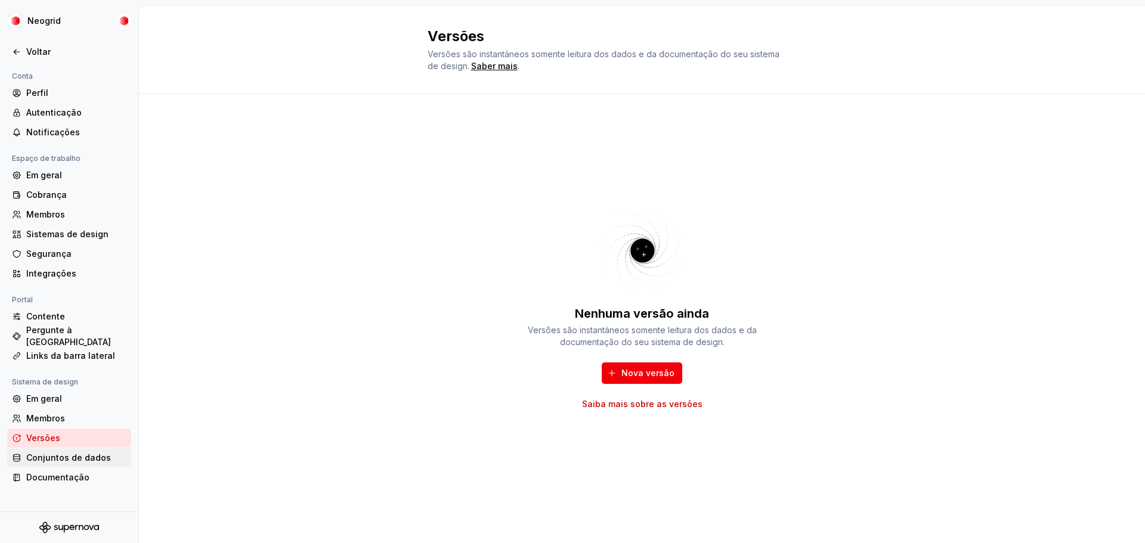
click at [72, 462] on font "Conjuntos de dados" at bounding box center [68, 458] width 85 height 10
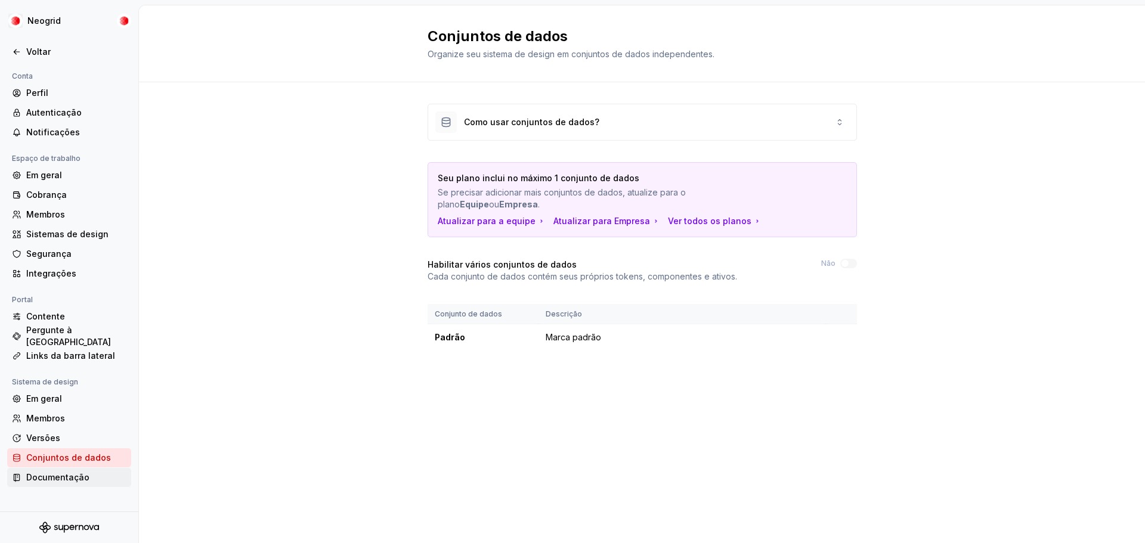
click at [72, 476] on font "Documentação" at bounding box center [57, 477] width 63 height 10
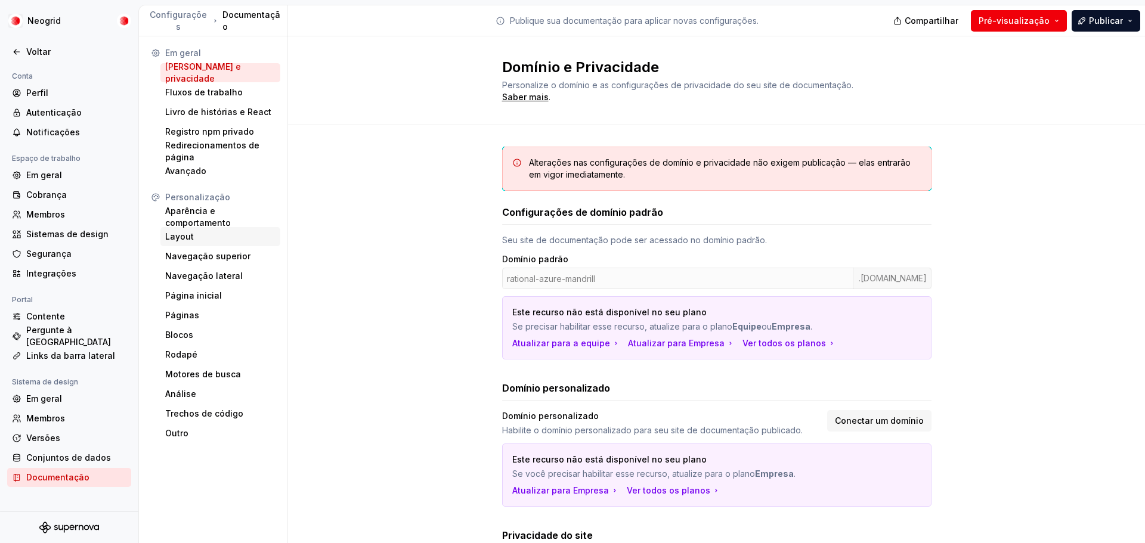
click at [218, 243] on div "Layout" at bounding box center [220, 236] width 120 height 19
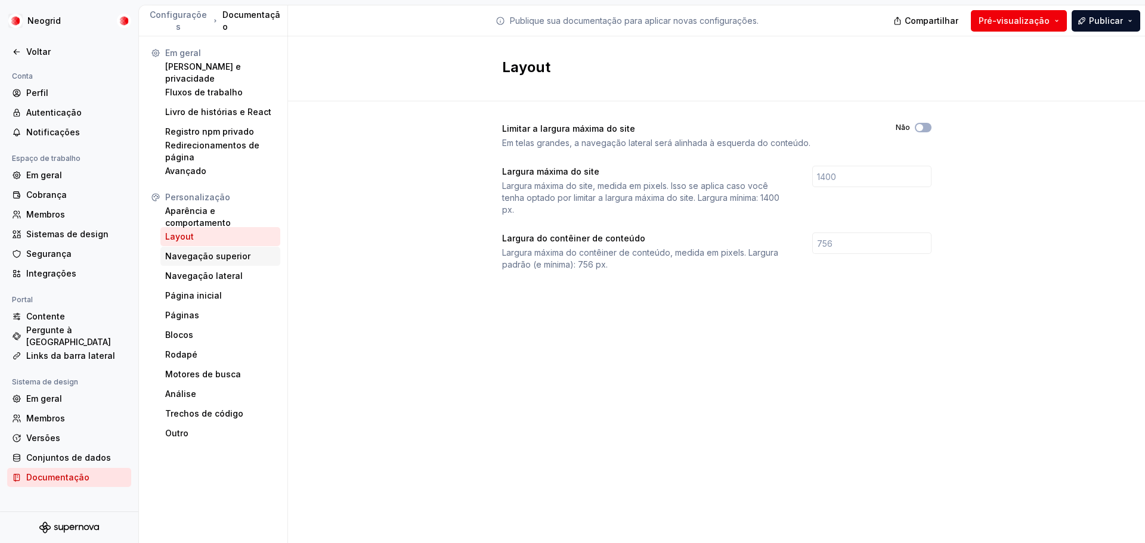
click at [217, 261] on font "Navegação superior" at bounding box center [207, 256] width 85 height 10
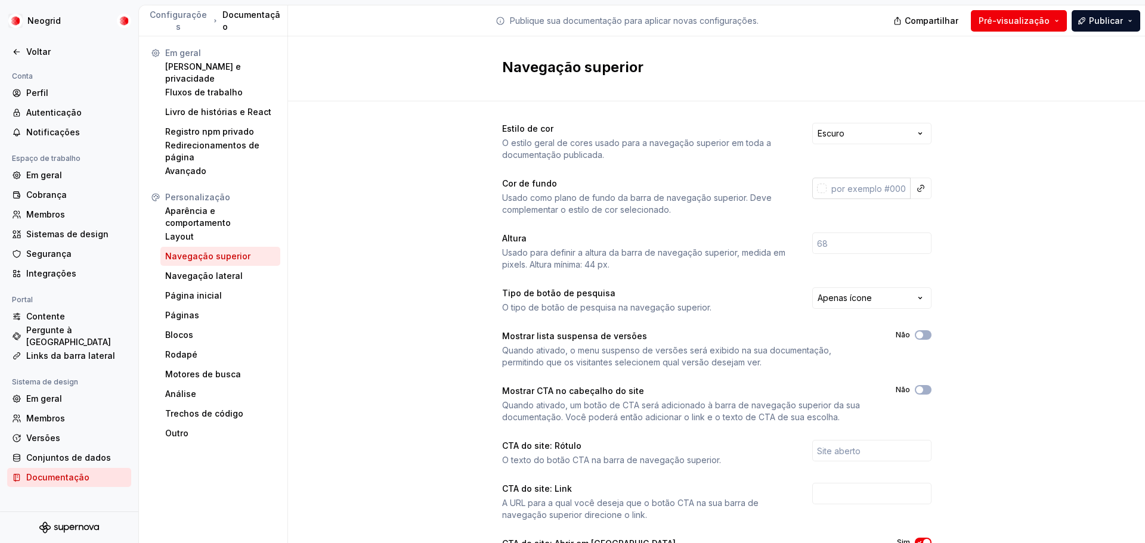
click at [856, 194] on input "text" at bounding box center [869, 188] width 84 height 21
paste input "00263c"
click at [833, 188] on input "00263c" at bounding box center [870, 188] width 82 height 21
click at [830, 187] on input "00263c" at bounding box center [870, 188] width 82 height 21
type input "#00263C"
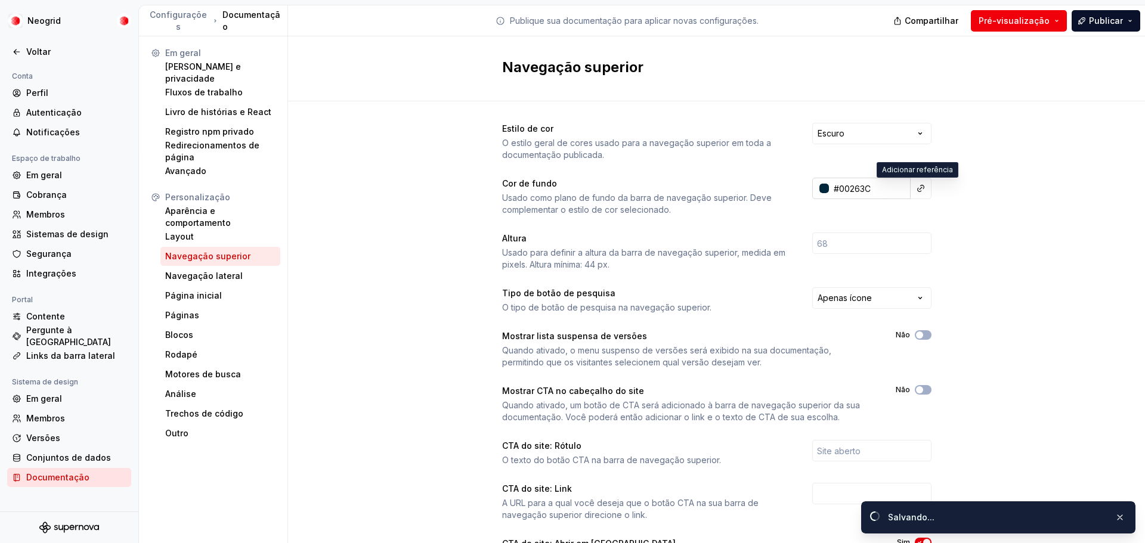
type input "#00263cff"
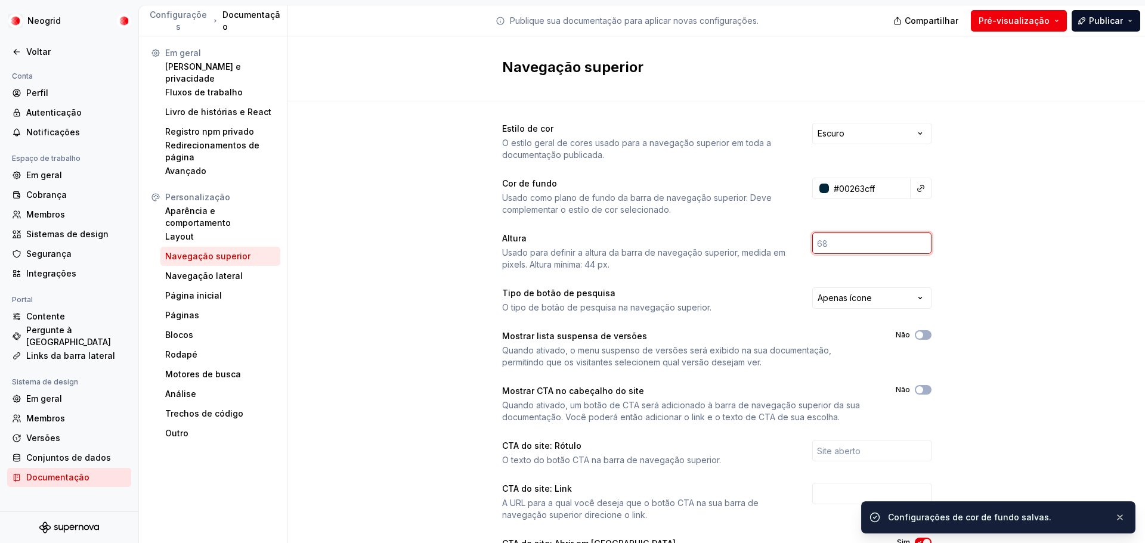
click at [836, 248] on input "number" at bounding box center [872, 243] width 119 height 21
click at [959, 265] on div "Estilo de cor O estilo geral de cores usado para a navegação superior em toda a…" at bounding box center [716, 382] width 857 height 563
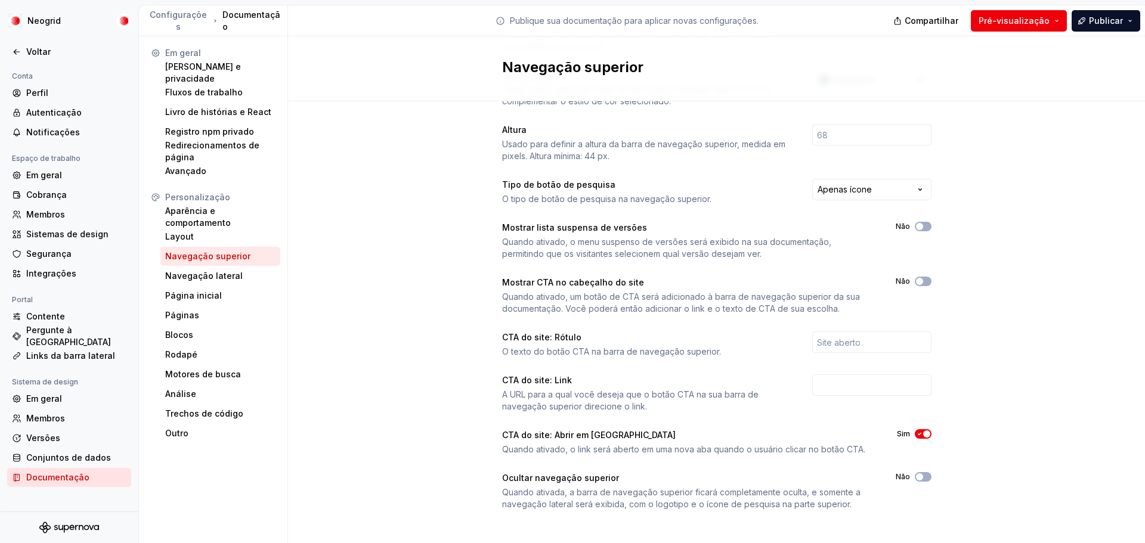
scroll to position [116, 0]
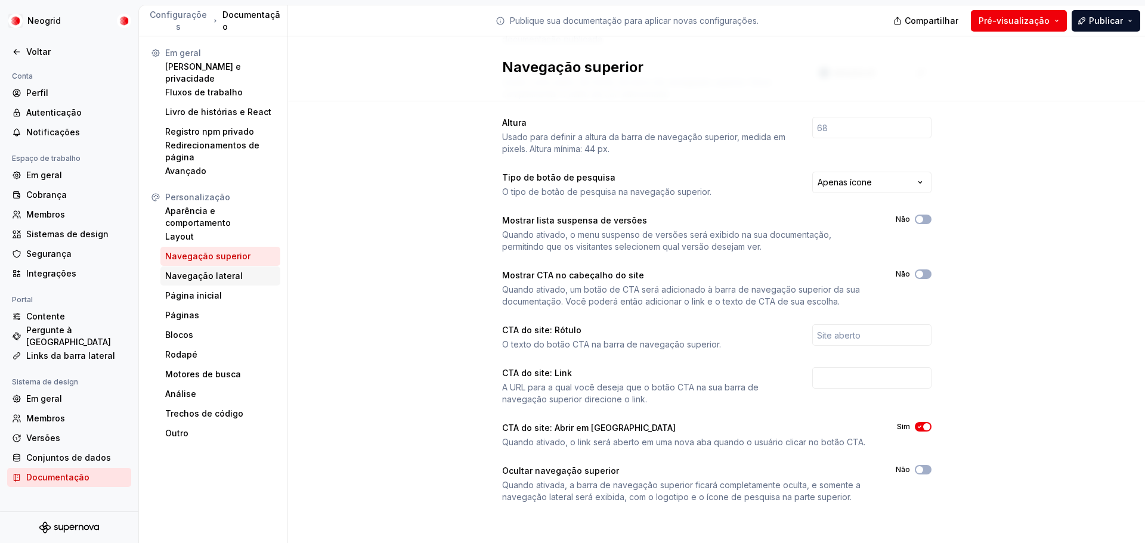
click at [239, 273] on div "Navegação lateral" at bounding box center [220, 276] width 110 height 12
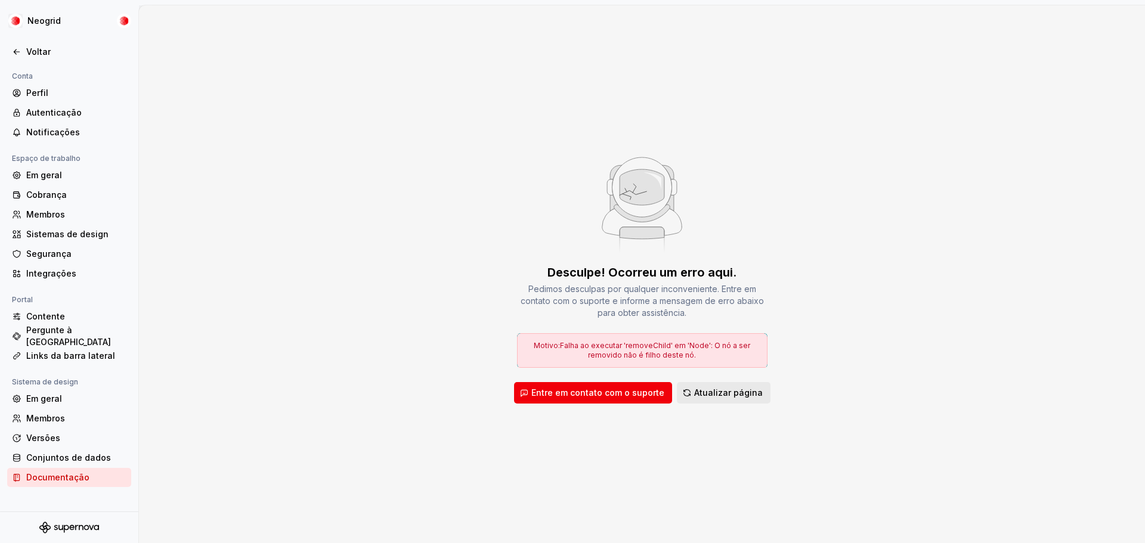
click at [734, 393] on font "Atualizar página" at bounding box center [728, 393] width 69 height 10
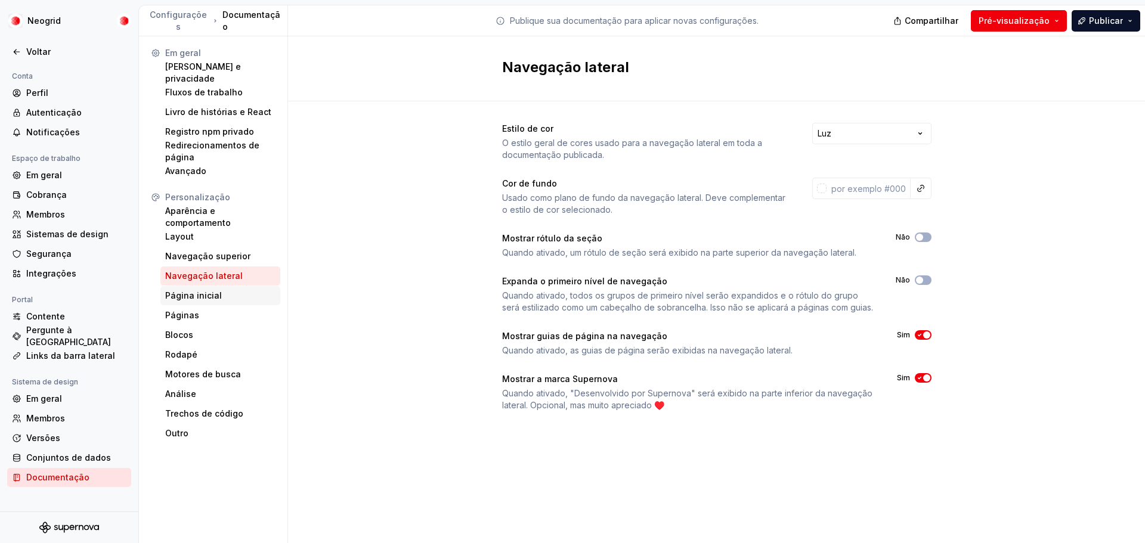
click at [210, 294] on font "Página inicial" at bounding box center [193, 296] width 57 height 10
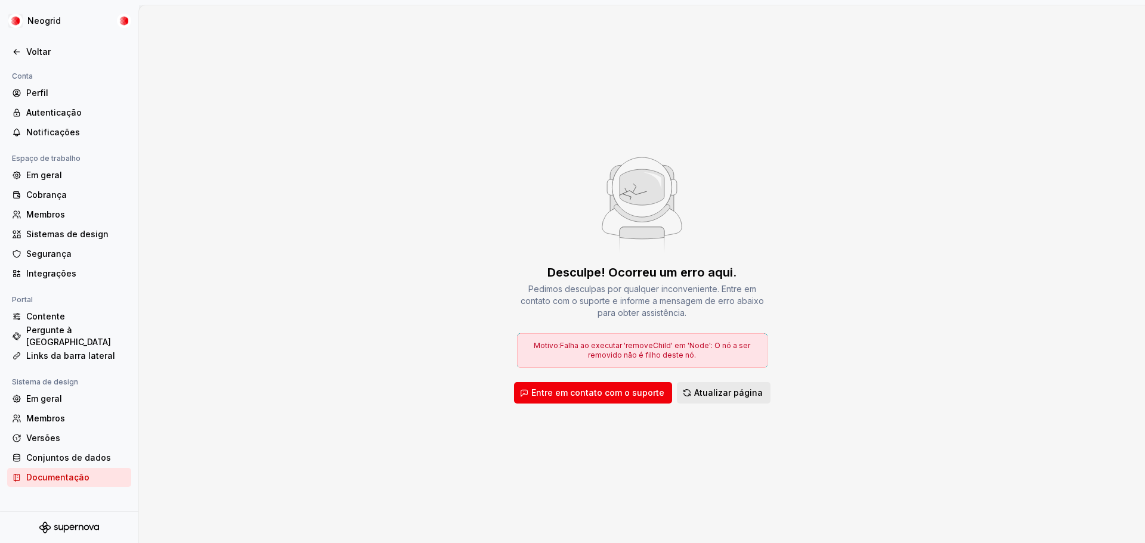
click at [710, 394] on font "Atualizar página" at bounding box center [728, 393] width 69 height 10
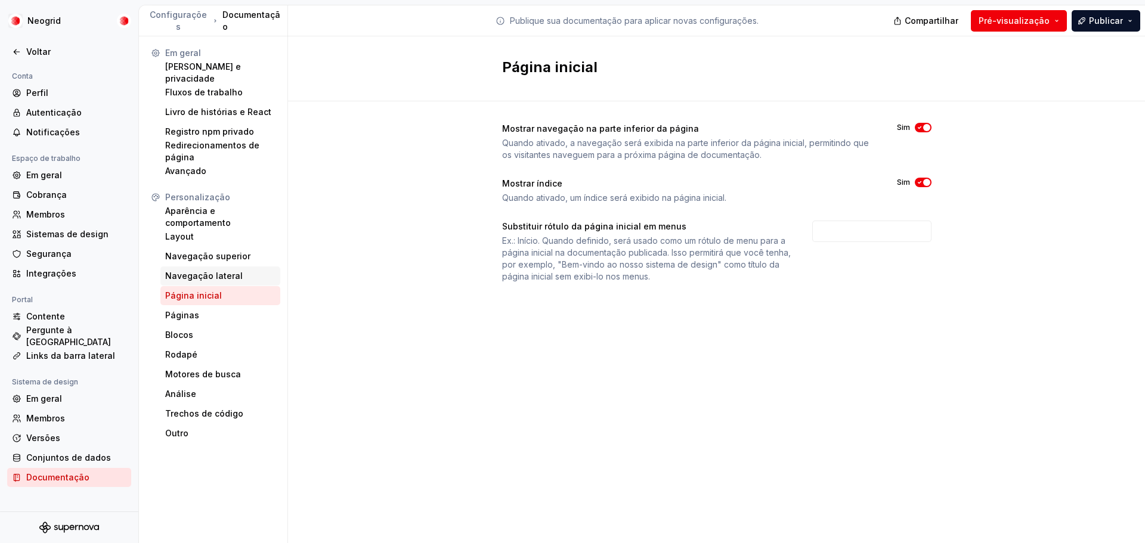
click at [203, 276] on font "Navegação lateral" at bounding box center [204, 276] width 78 height 10
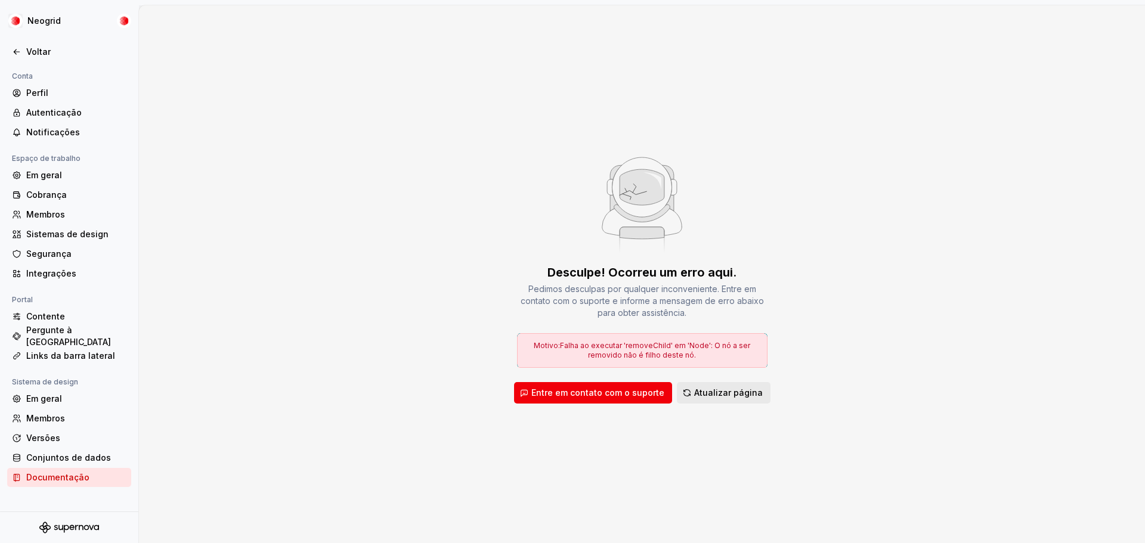
click at [723, 388] on font "Atualizar página" at bounding box center [728, 393] width 69 height 10
click at [725, 391] on font "Atualizar página" at bounding box center [728, 393] width 69 height 10
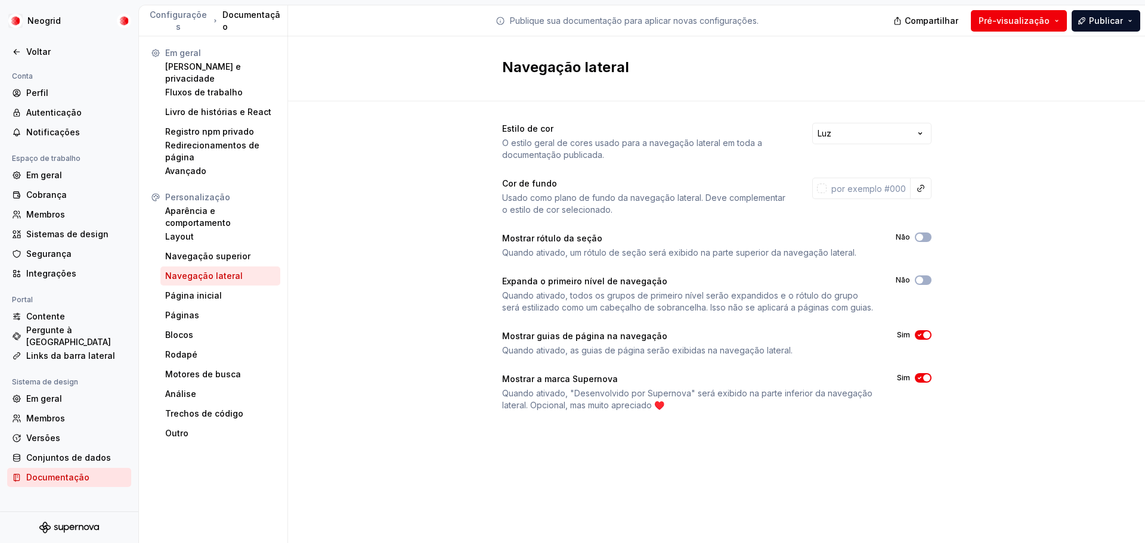
click at [922, 379] on icon "button" at bounding box center [920, 378] width 10 height 7
click at [205, 294] on font "Página inicial" at bounding box center [193, 296] width 57 height 10
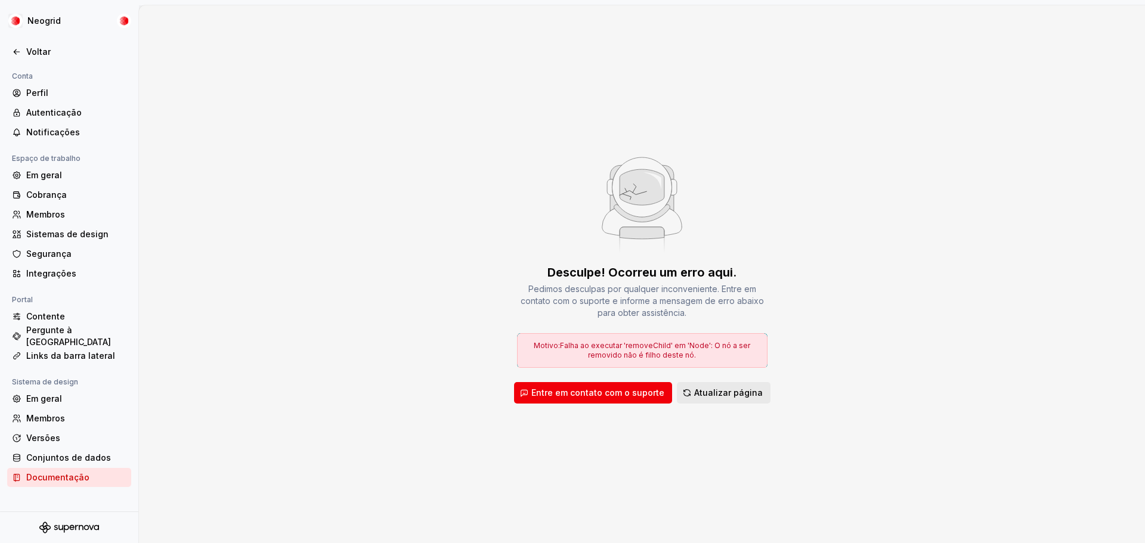
click at [734, 388] on font "Atualizar página" at bounding box center [728, 393] width 69 height 10
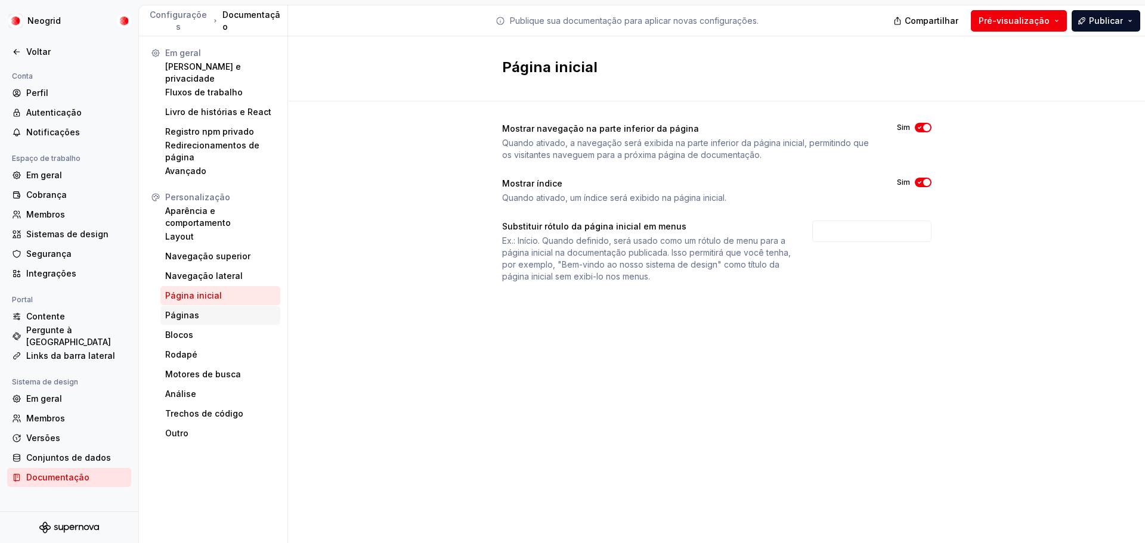
click at [212, 321] on div "Páginas" at bounding box center [220, 316] width 110 height 12
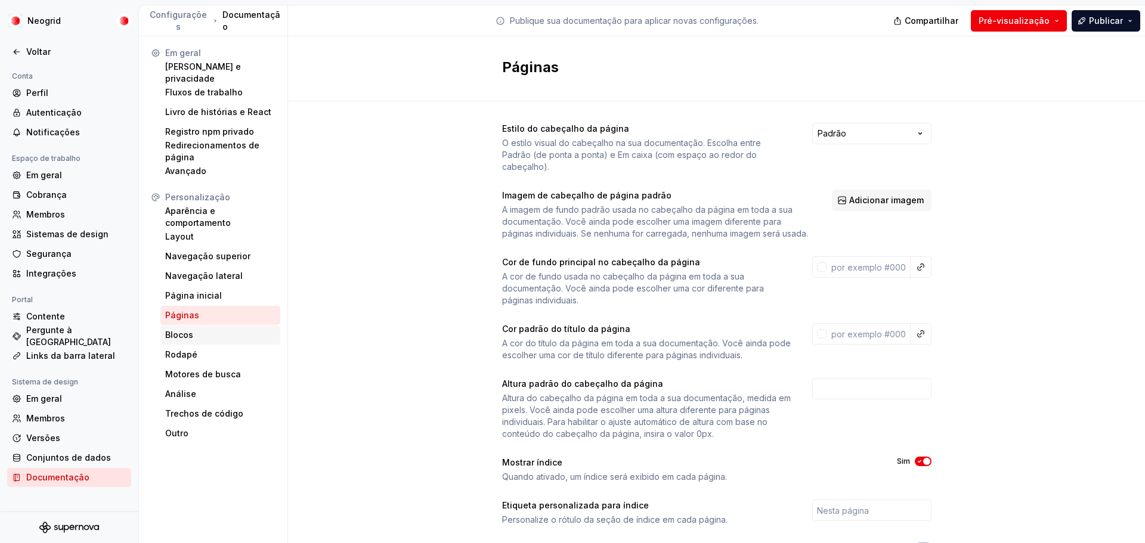
click at [213, 330] on div "Blocos" at bounding box center [220, 335] width 110 height 12
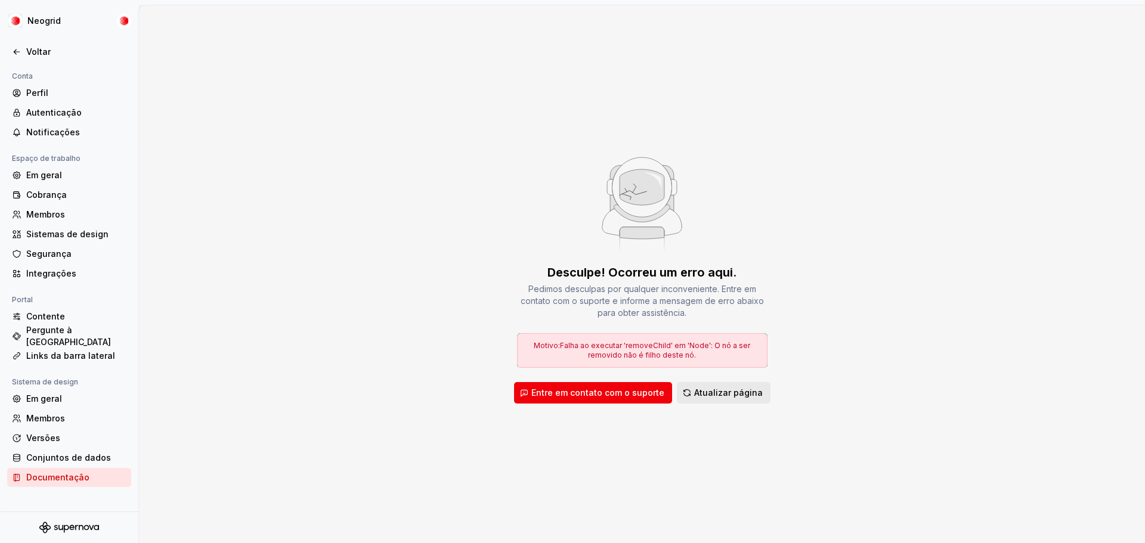
click at [712, 392] on font "Atualizar página" at bounding box center [728, 393] width 69 height 10
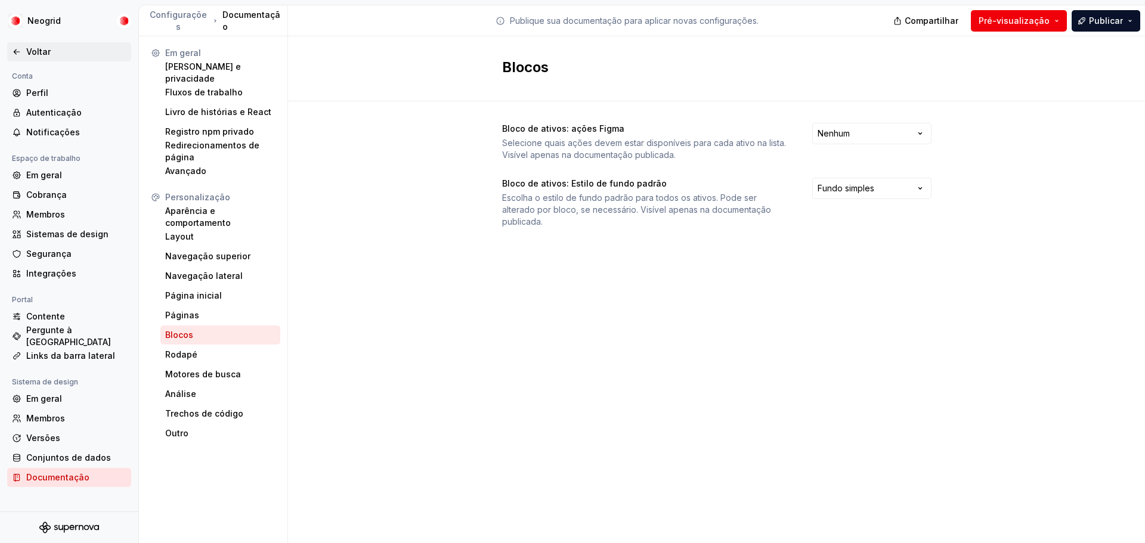
click at [54, 55] on div "Voltar" at bounding box center [76, 52] width 100 height 12
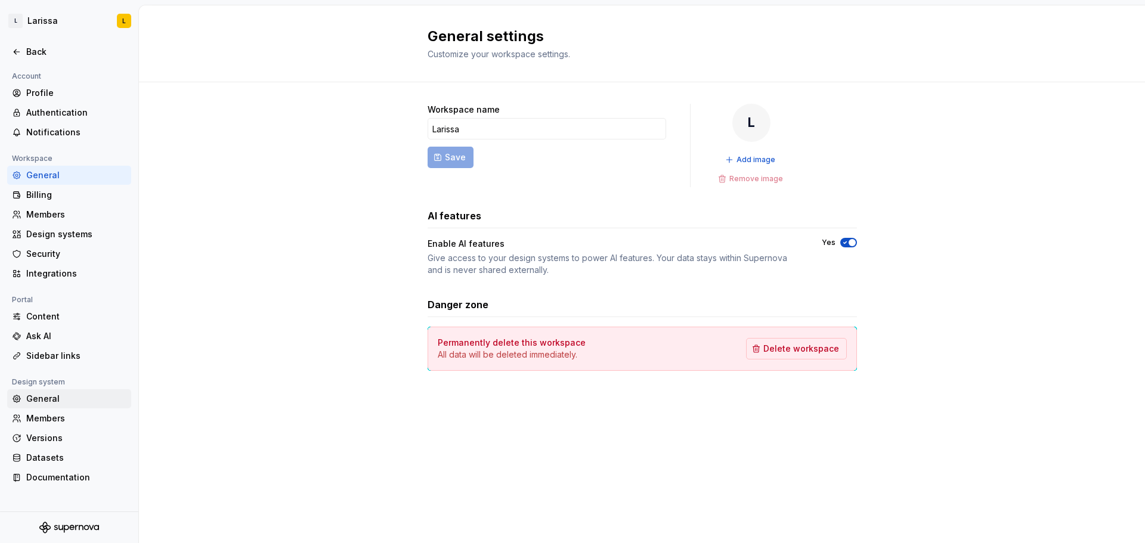
click at [69, 402] on div "General" at bounding box center [76, 399] width 100 height 12
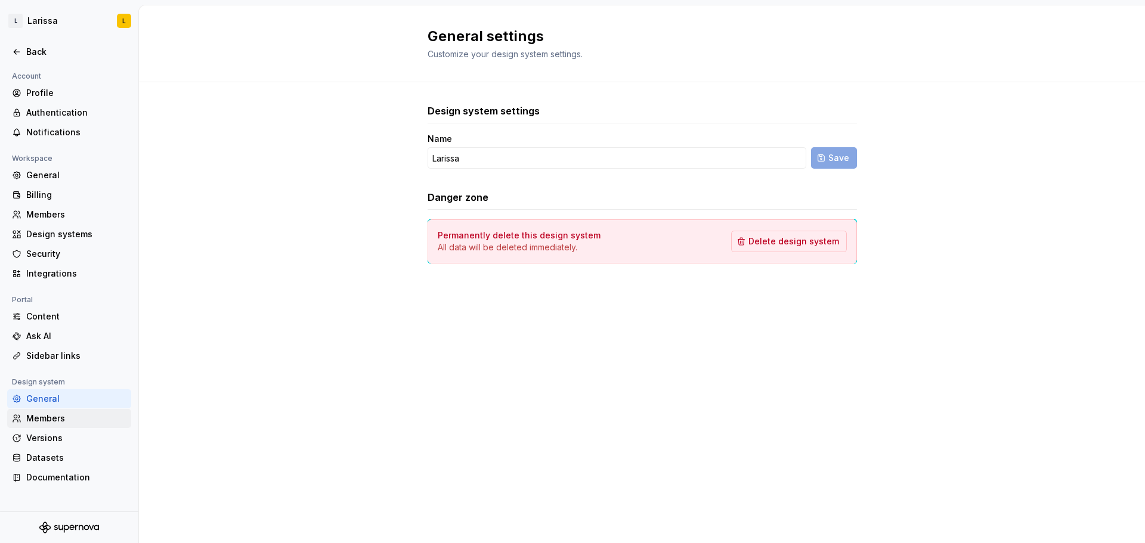
click at [70, 424] on div "Members" at bounding box center [76, 419] width 100 height 12
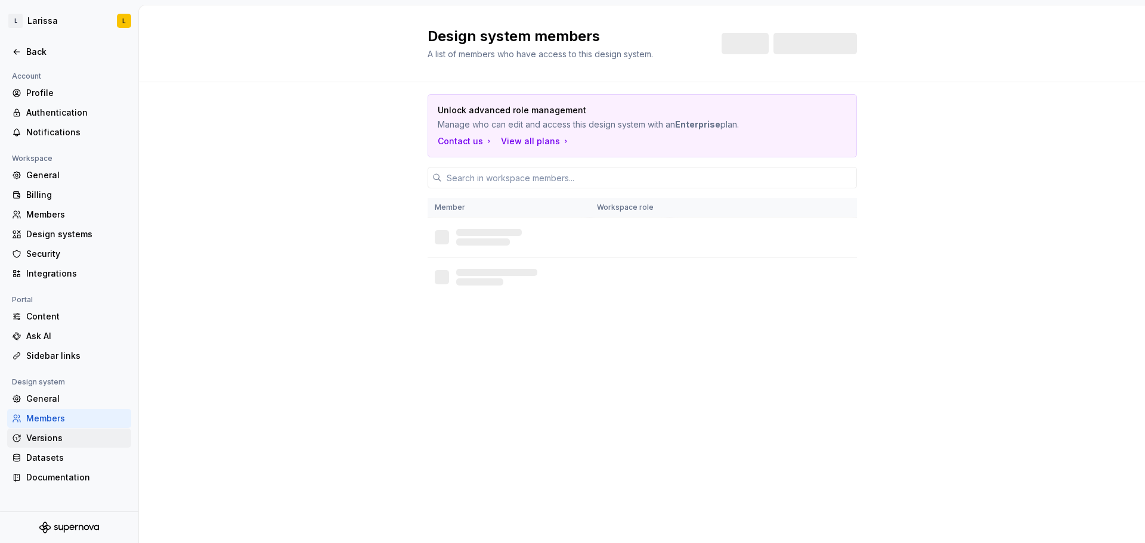
click at [69, 437] on div "Versions" at bounding box center [76, 439] width 100 height 12
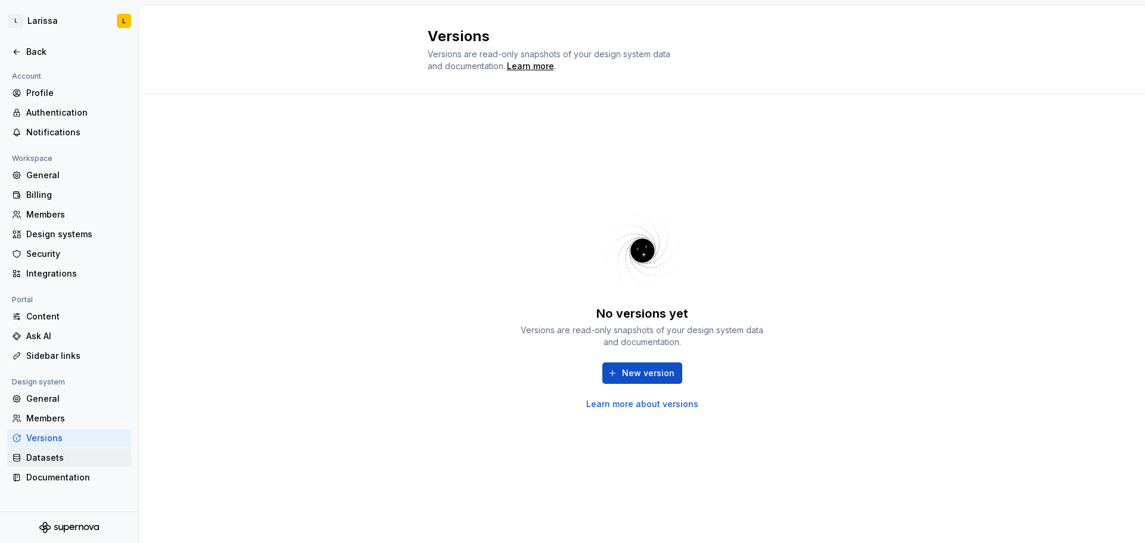
click at [69, 458] on div "Datasets" at bounding box center [76, 458] width 100 height 12
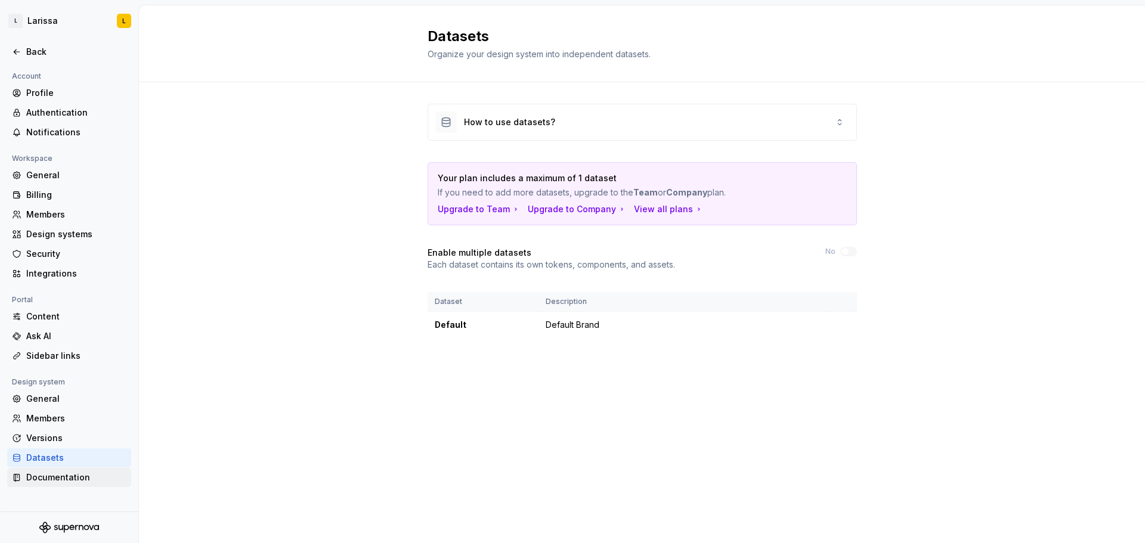
click at [70, 472] on div "Documentation" at bounding box center [76, 478] width 100 height 12
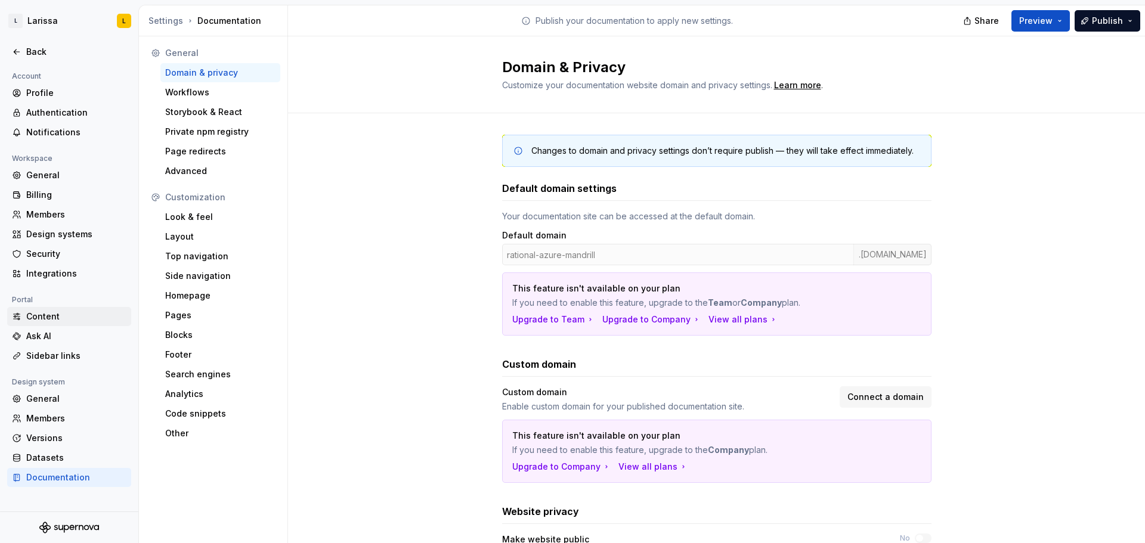
click at [72, 316] on div "Content" at bounding box center [76, 317] width 100 height 12
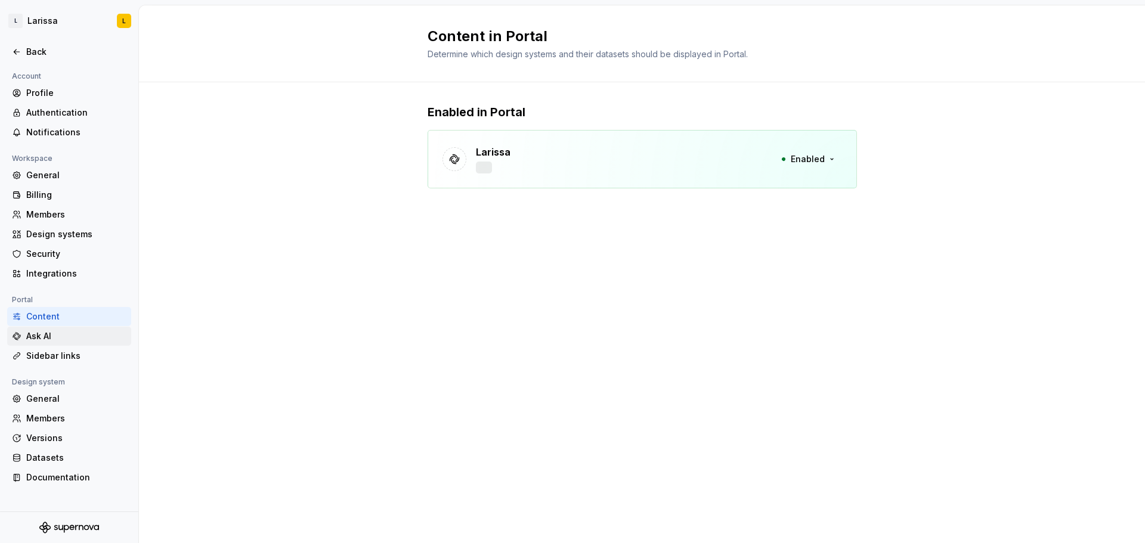
click at [72, 335] on div "Ask AI" at bounding box center [76, 336] width 100 height 12
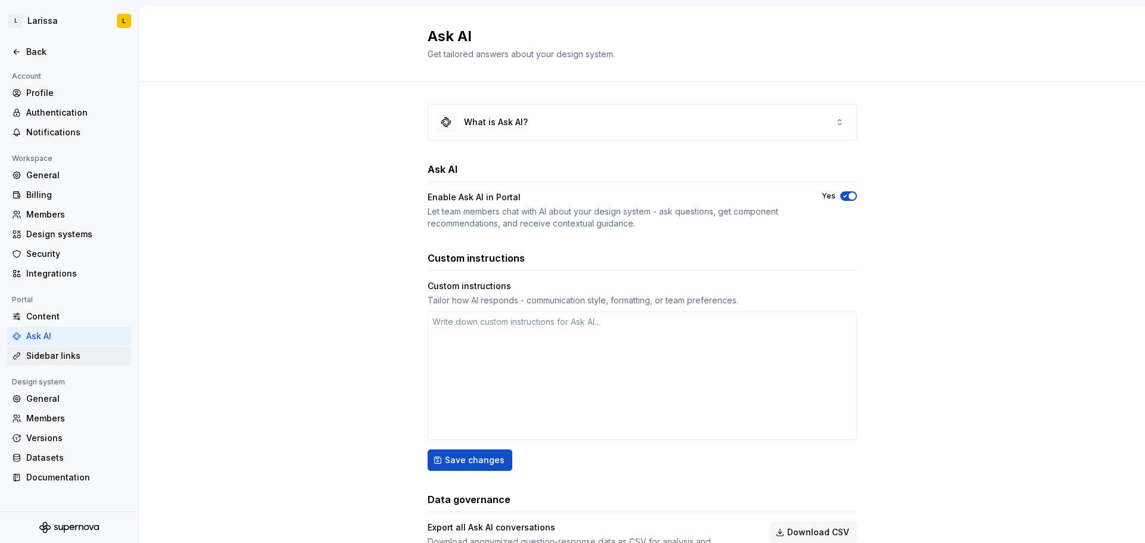
click at [75, 355] on div "Sidebar links" at bounding box center [76, 356] width 100 height 12
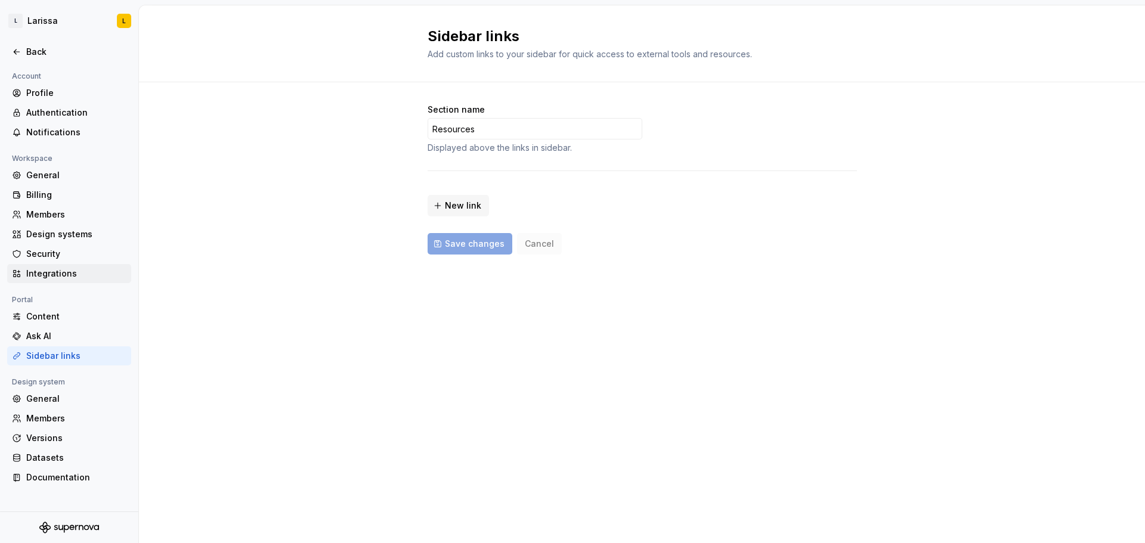
click at [72, 272] on div "Integrations" at bounding box center [76, 274] width 100 height 12
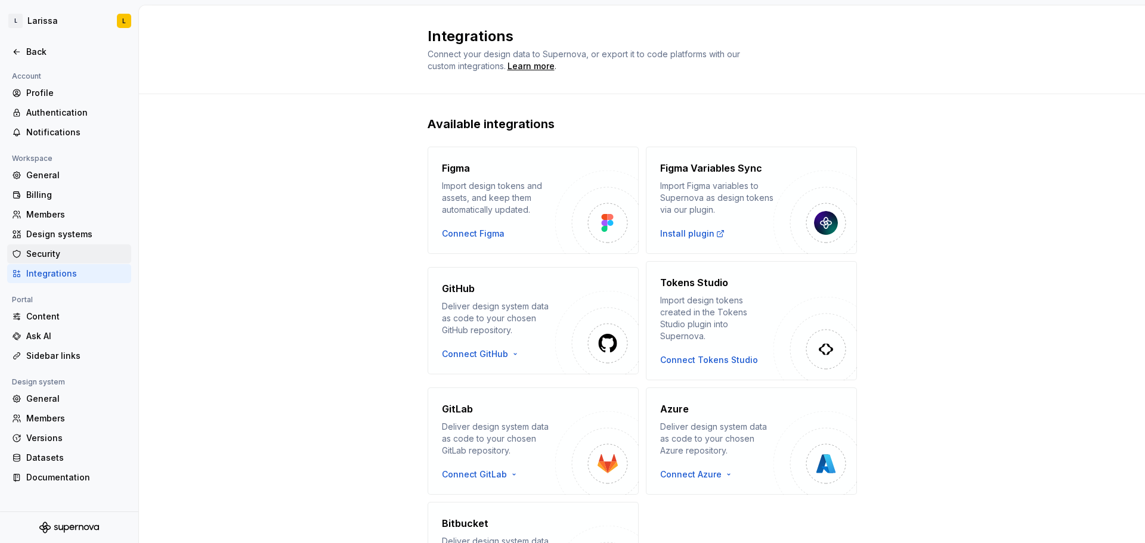
click at [77, 251] on div "Security" at bounding box center [76, 254] width 100 height 12
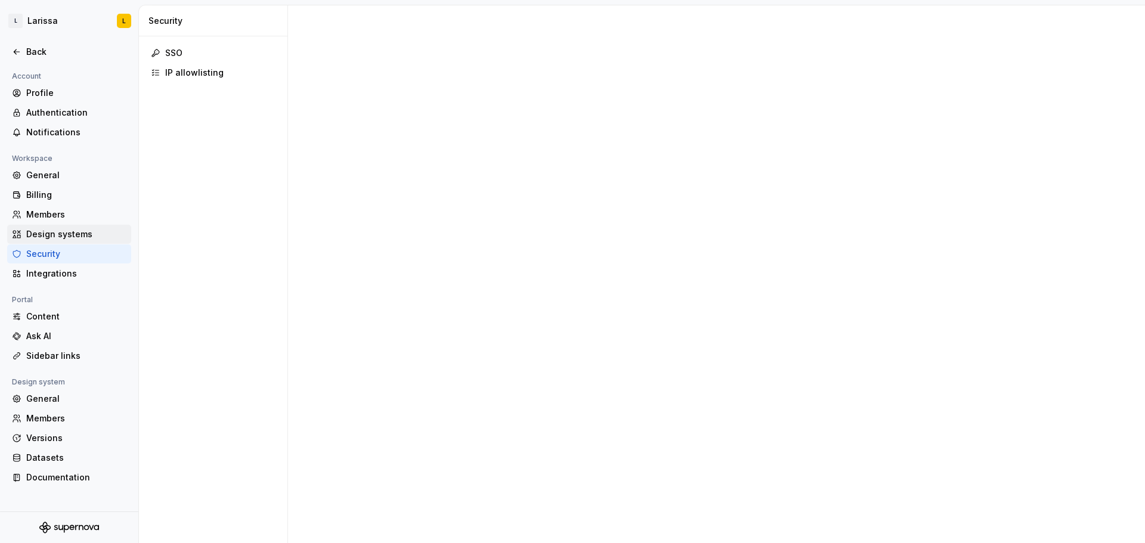
click at [79, 236] on div "Design systems" at bounding box center [76, 234] width 100 height 12
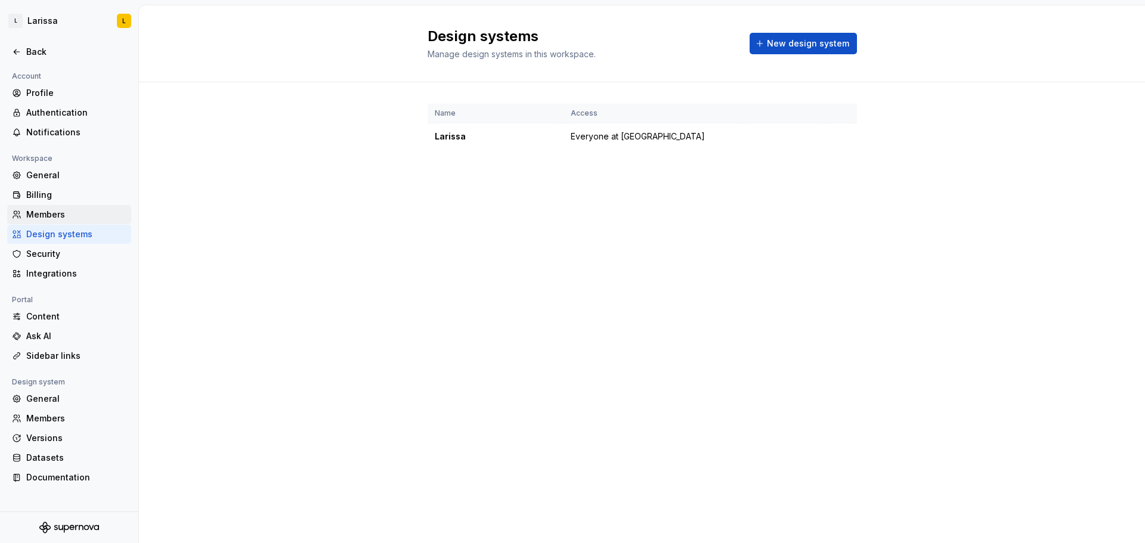
click at [82, 224] on div "Members" at bounding box center [69, 214] width 124 height 19
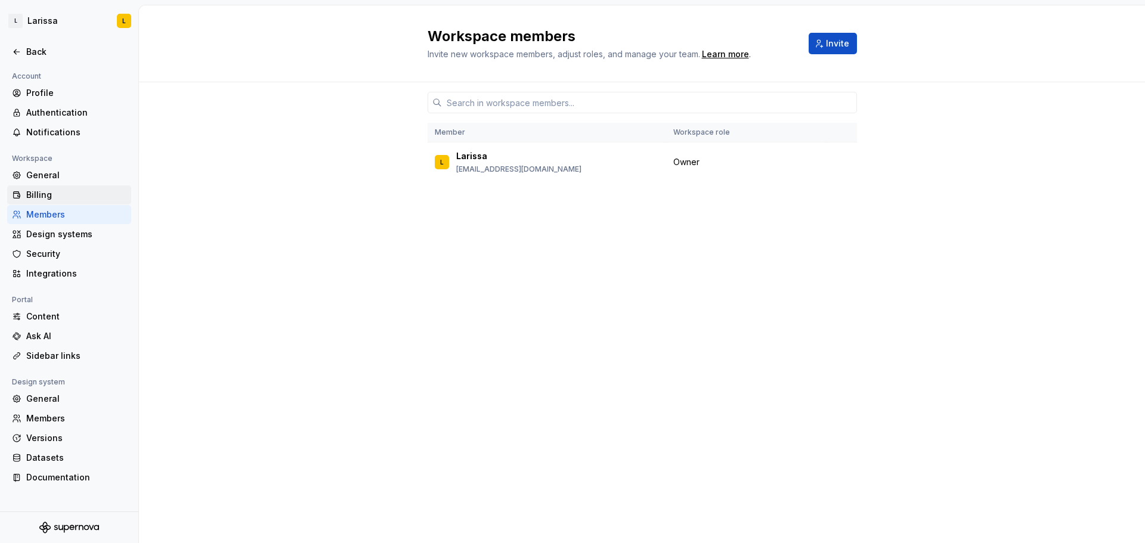
click at [84, 197] on div "Billing" at bounding box center [76, 195] width 100 height 12
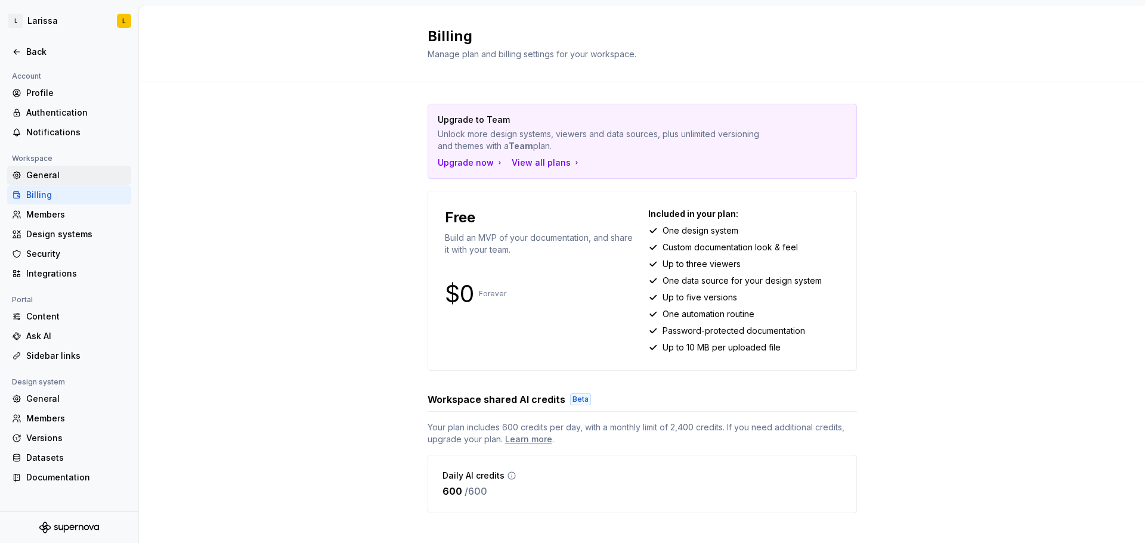
click at [85, 172] on div "General" at bounding box center [76, 175] width 100 height 12
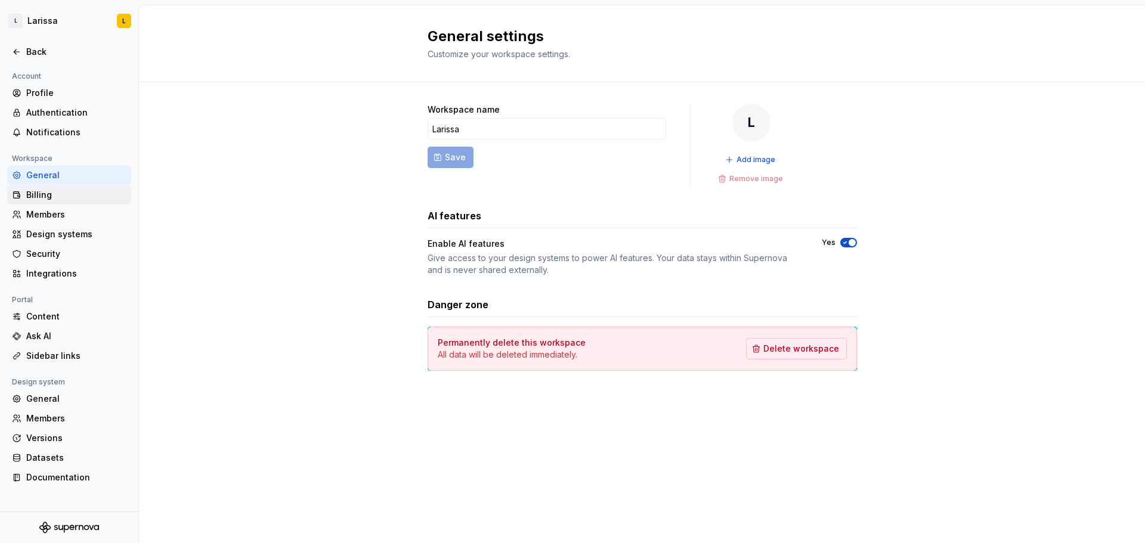
click at [83, 187] on div "Billing" at bounding box center [69, 195] width 124 height 19
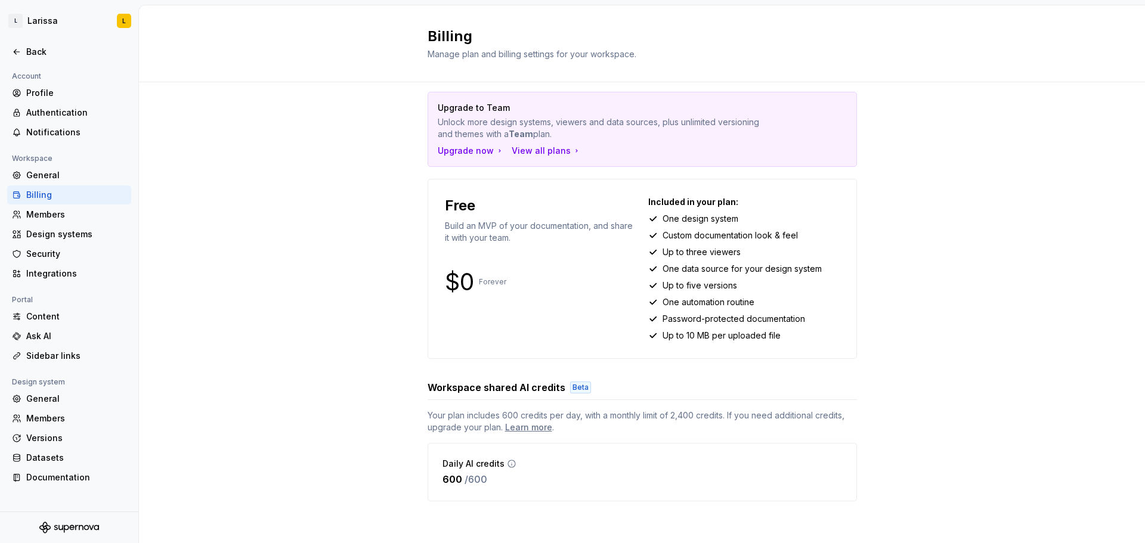
scroll to position [16, 0]
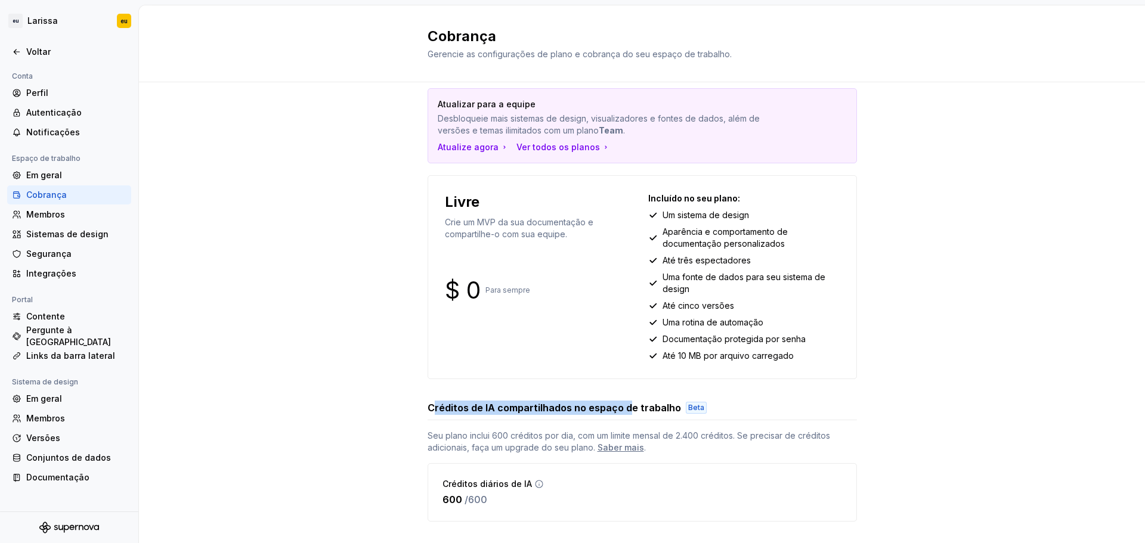
drag, startPoint x: 431, startPoint y: 404, endPoint x: 622, endPoint y: 417, distance: 191.3
click at [622, 417] on div "Créditos de IA compartilhados no espaço de trabalho Beta" at bounding box center [643, 411] width 430 height 20
click at [352, 364] on div "Atualizar para a equipe Desbloqueie mais sistemas de design, visualizadores e f…" at bounding box center [642, 317] width 1006 height 501
click at [75, 179] on div "Em geral" at bounding box center [76, 175] width 100 height 12
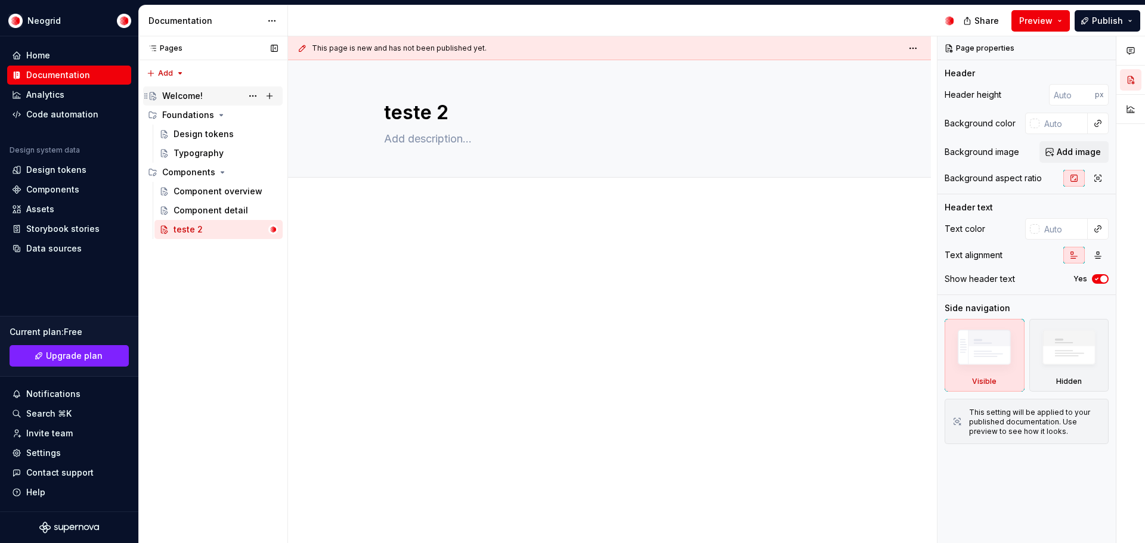
click at [195, 95] on div "Welcome!" at bounding box center [182, 96] width 41 height 12
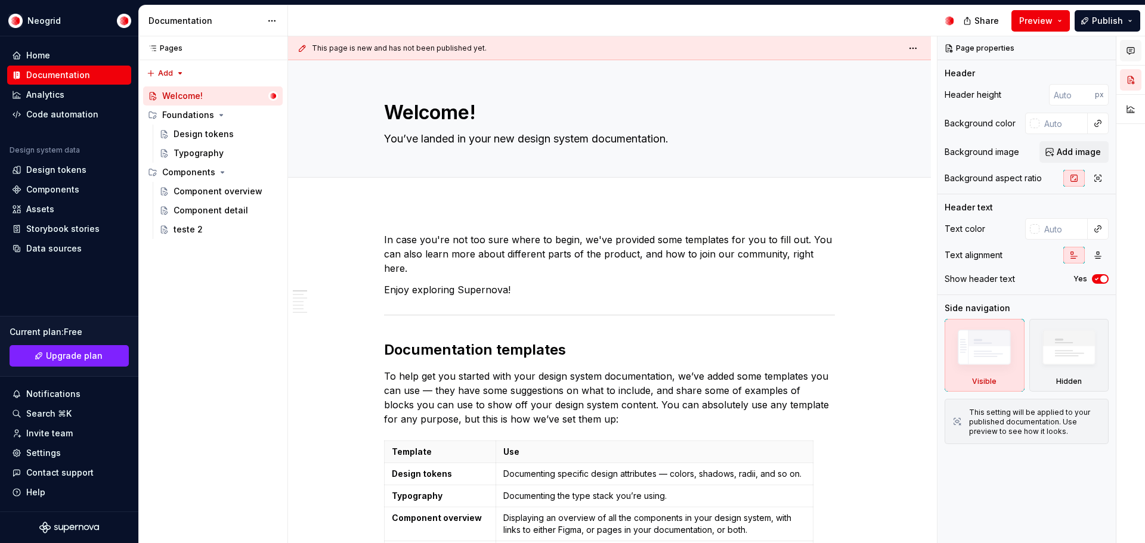
click at [1136, 53] on button "button" at bounding box center [1130, 50] width 21 height 21
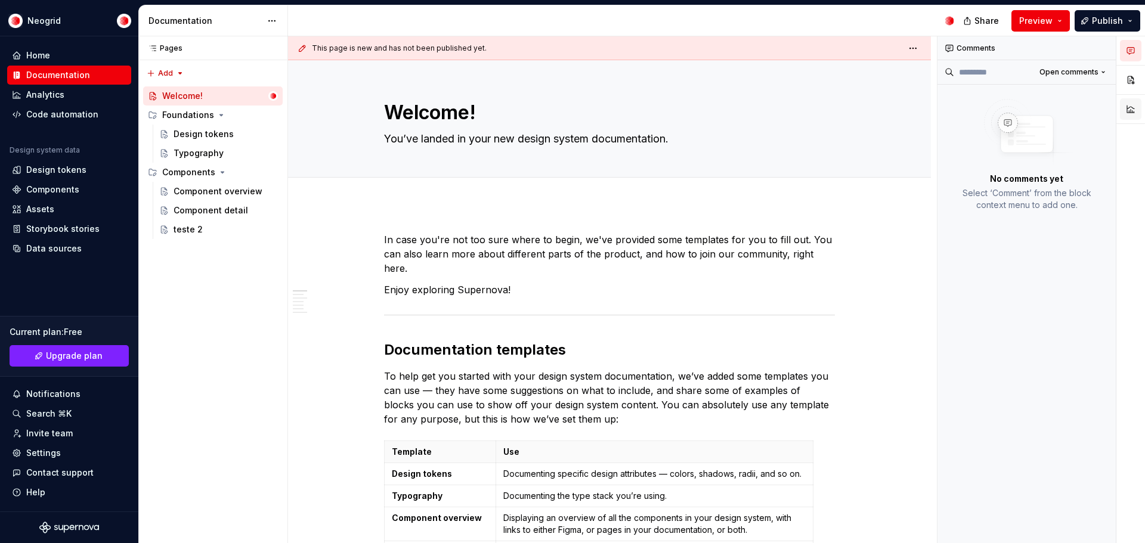
click at [1129, 109] on button "button" at bounding box center [1130, 108] width 21 height 21
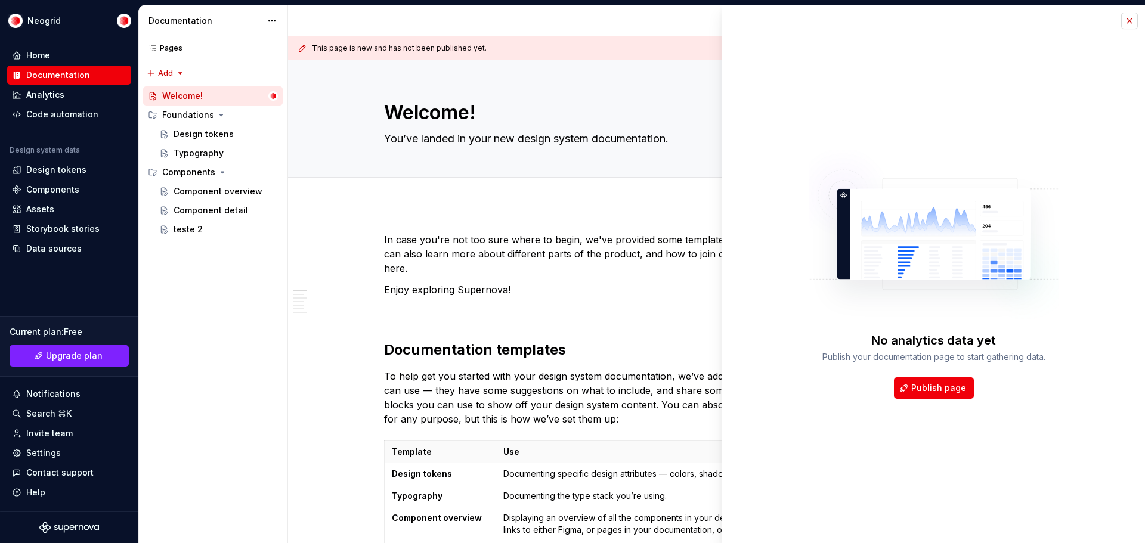
click at [1127, 22] on button "button" at bounding box center [1130, 21] width 17 height 17
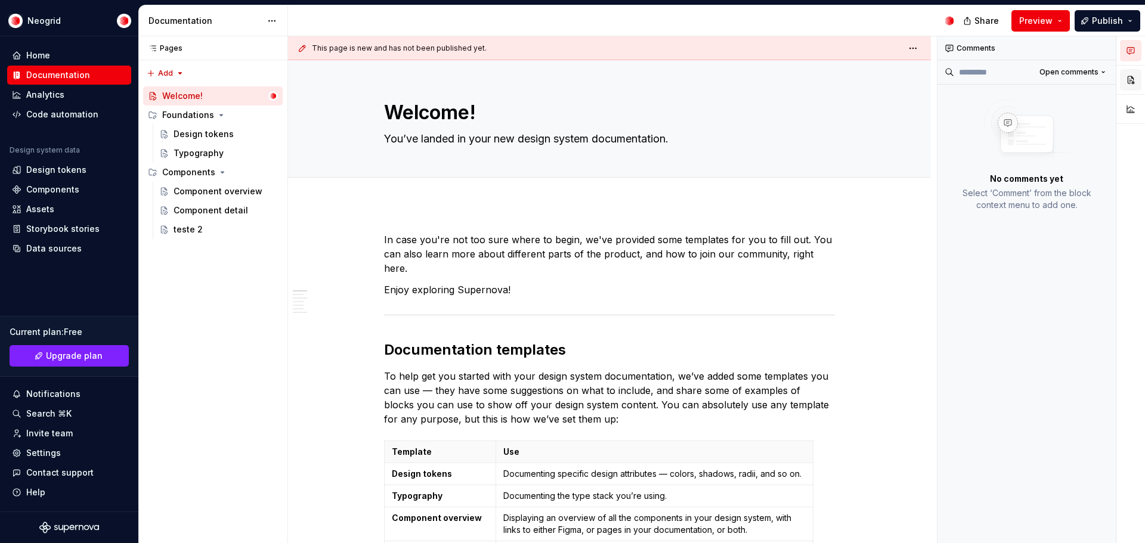
click at [1127, 78] on button "button" at bounding box center [1130, 79] width 21 height 21
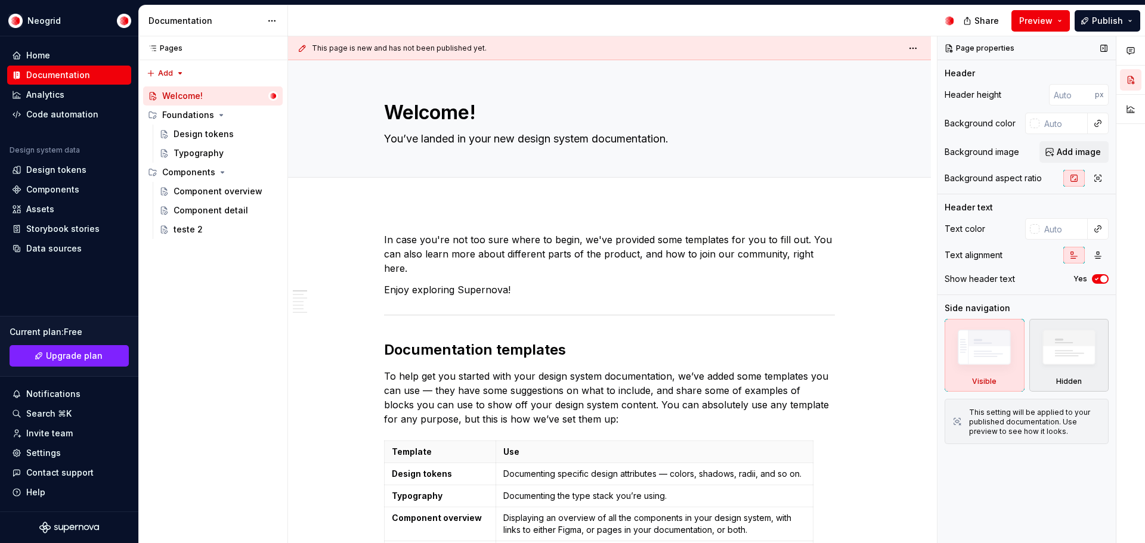
click at [1077, 345] on img at bounding box center [1069, 351] width 69 height 52
click at [991, 354] on img at bounding box center [984, 351] width 69 height 52
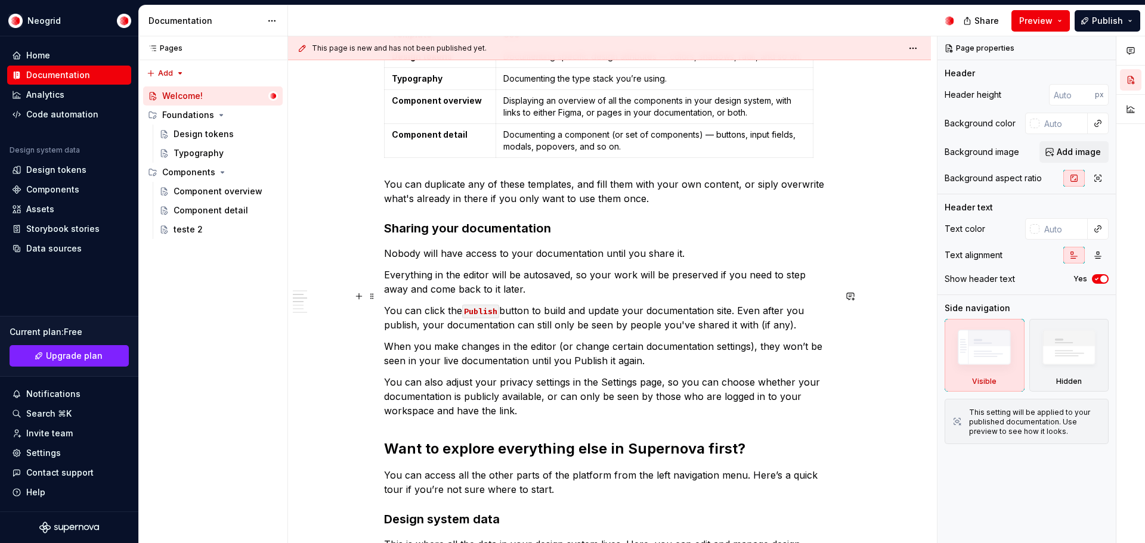
click at [617, 307] on p "You can click the Publish button to build and update your documentation site. E…" at bounding box center [609, 318] width 451 height 29
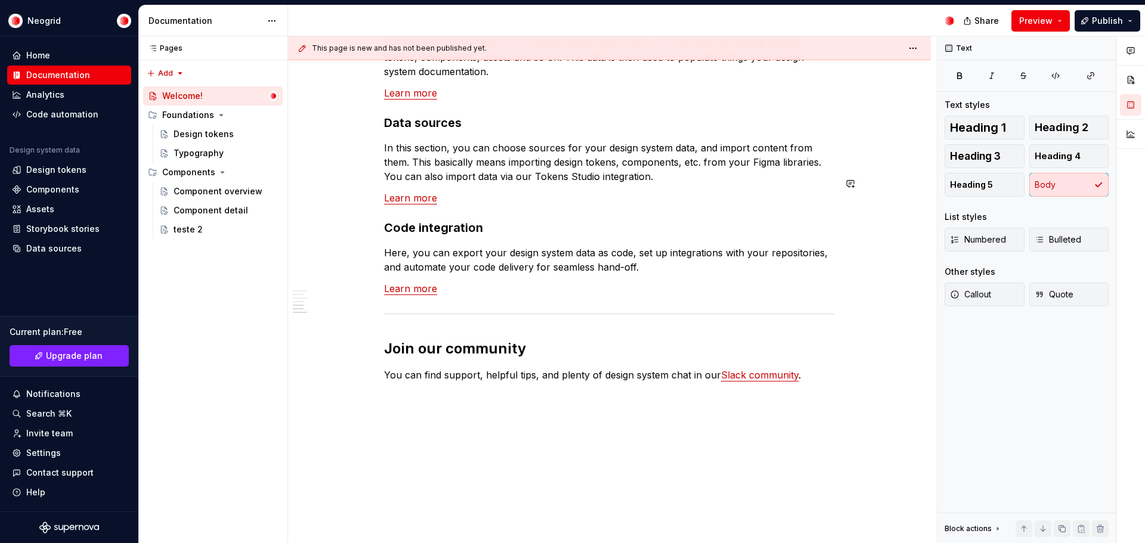
scroll to position [963, 0]
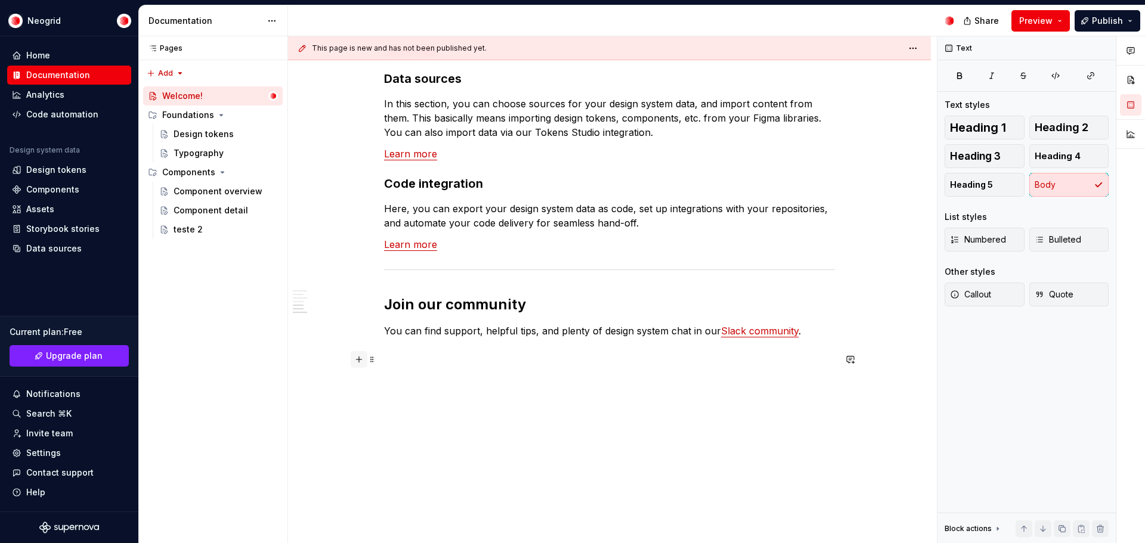
click at [357, 360] on button "button" at bounding box center [359, 359] width 17 height 17
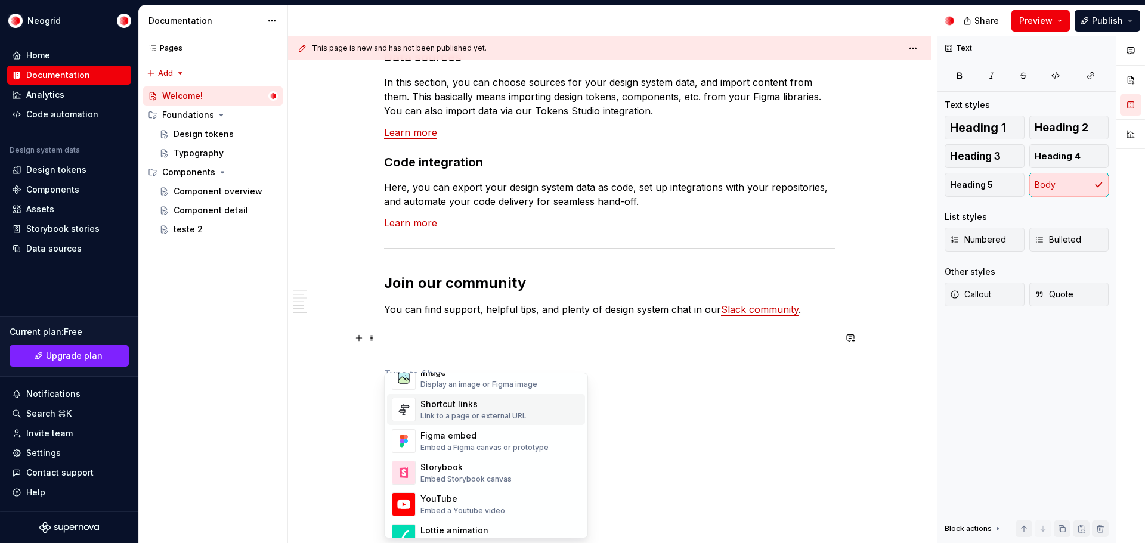
scroll to position [477, 0]
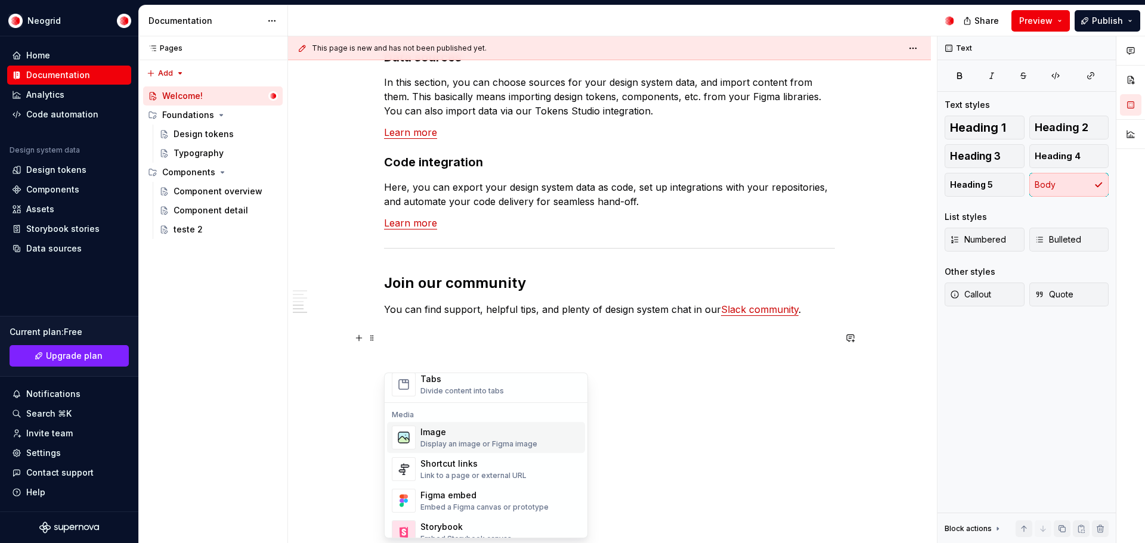
click at [474, 436] on div "Image" at bounding box center [479, 433] width 117 height 12
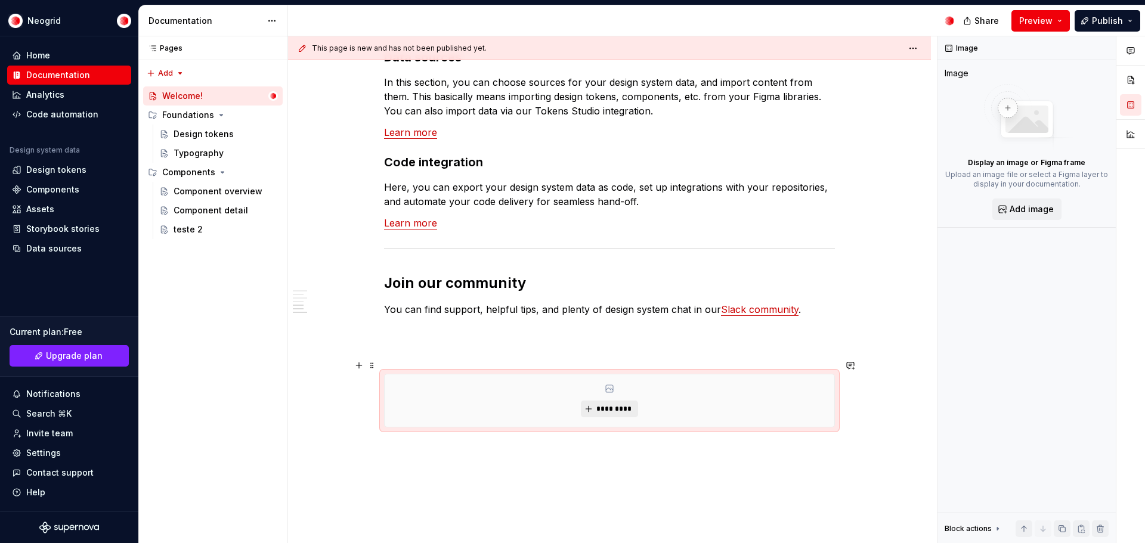
click at [599, 404] on span "*********" at bounding box center [614, 409] width 36 height 10
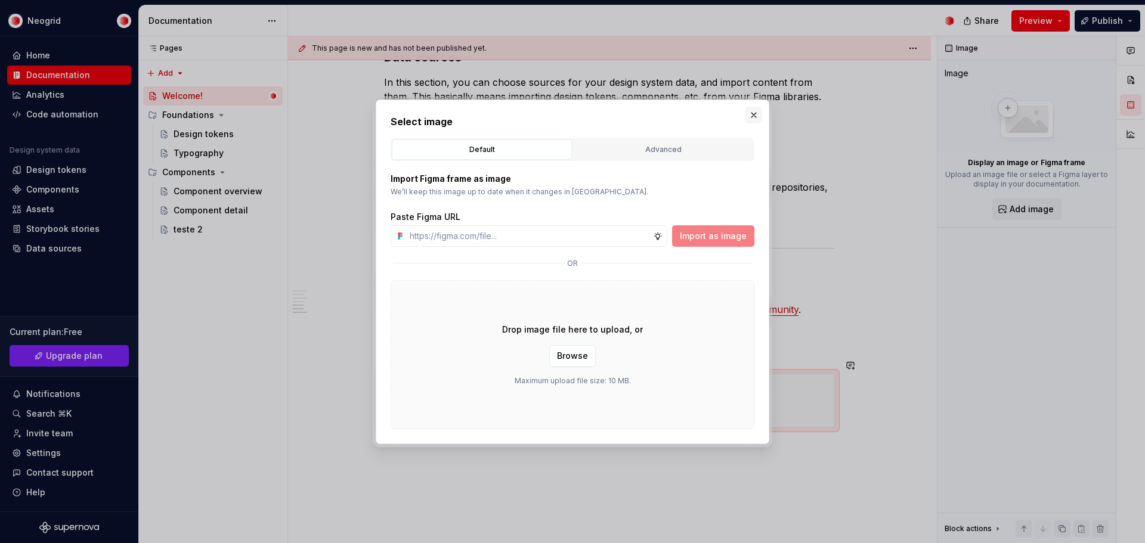
click at [753, 116] on button "button" at bounding box center [754, 115] width 17 height 17
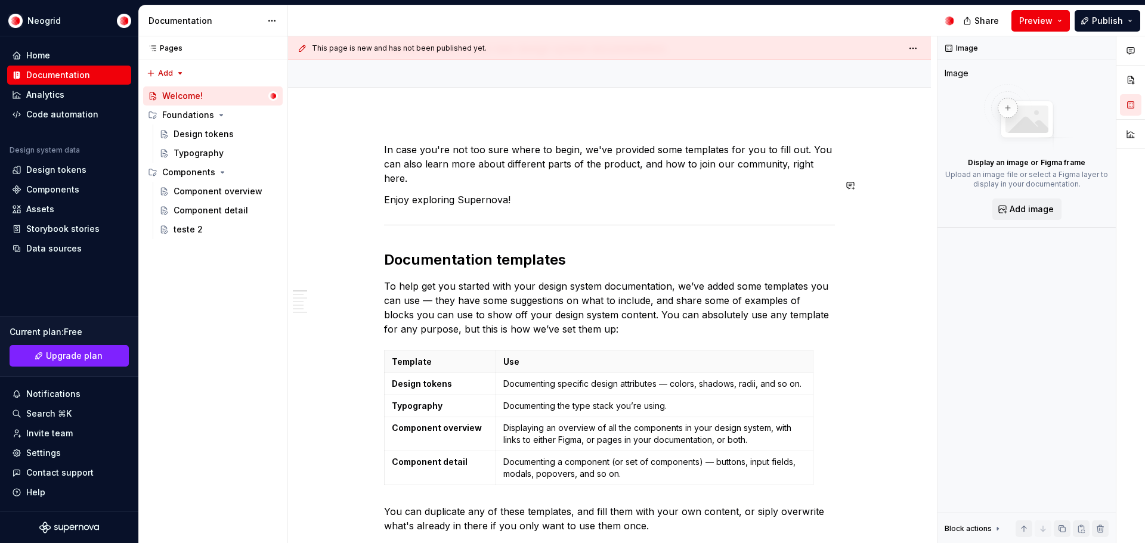
scroll to position [0, 0]
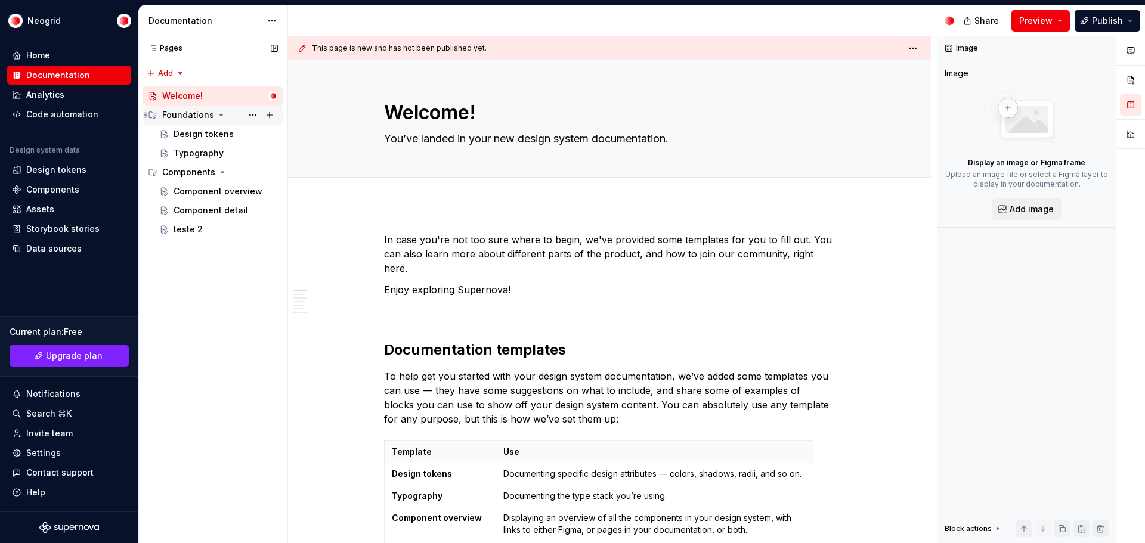
click at [220, 115] on icon "Page tree" at bounding box center [221, 115] width 3 height 1
click at [217, 115] on icon "Page tree" at bounding box center [222, 115] width 10 height 10
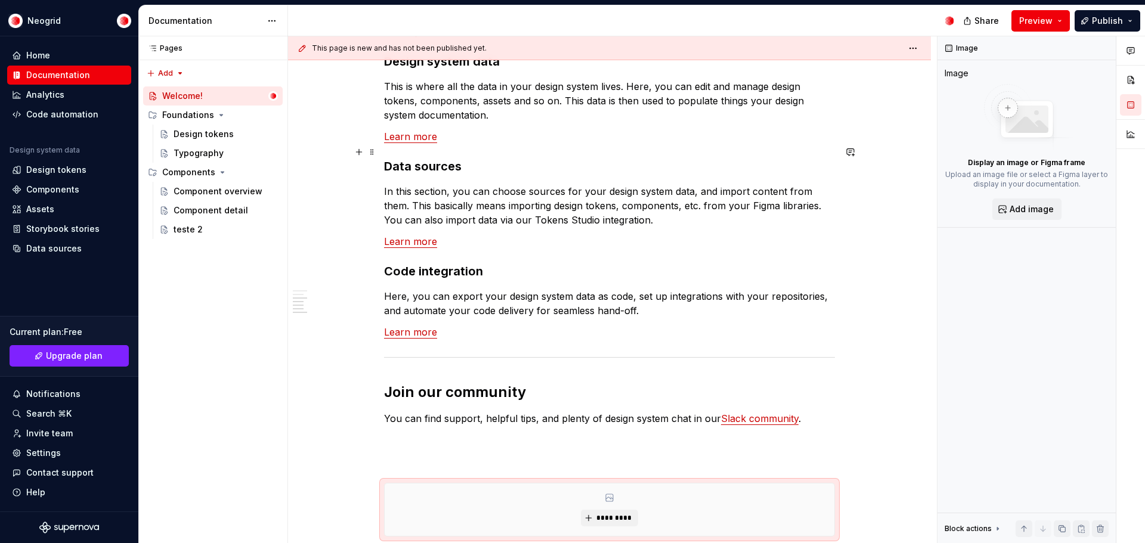
scroll to position [1031, 0]
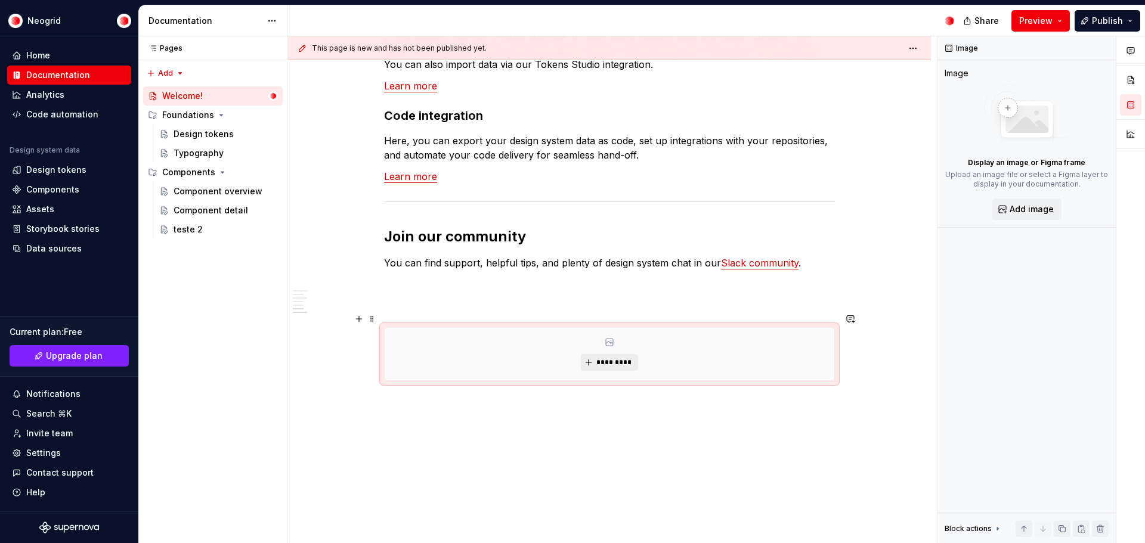
type textarea "*"
click at [611, 358] on span "*********" at bounding box center [614, 363] width 36 height 10
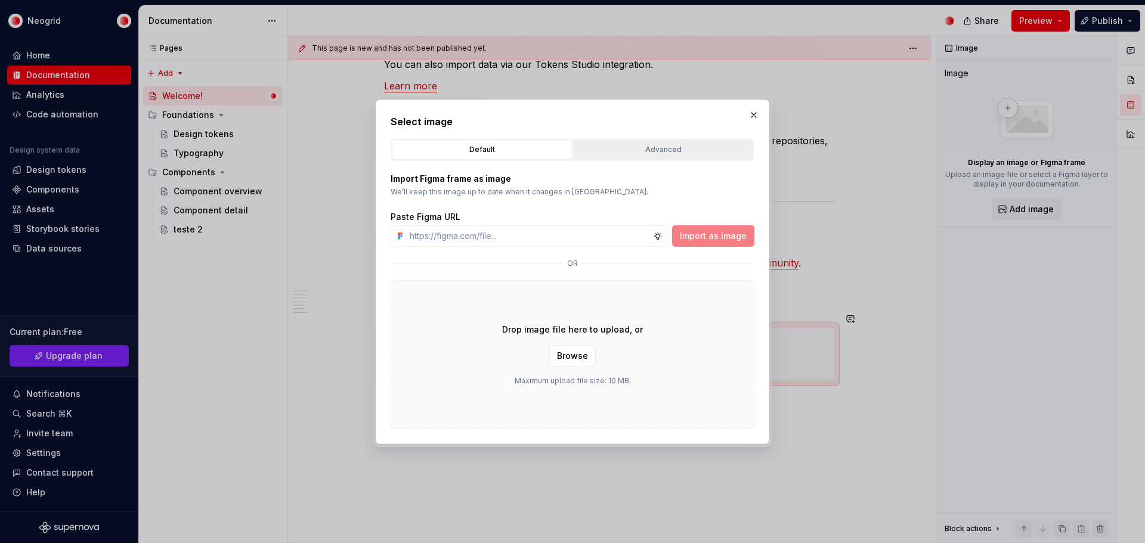
click at [660, 150] on div "Advanced" at bounding box center [663, 150] width 172 height 12
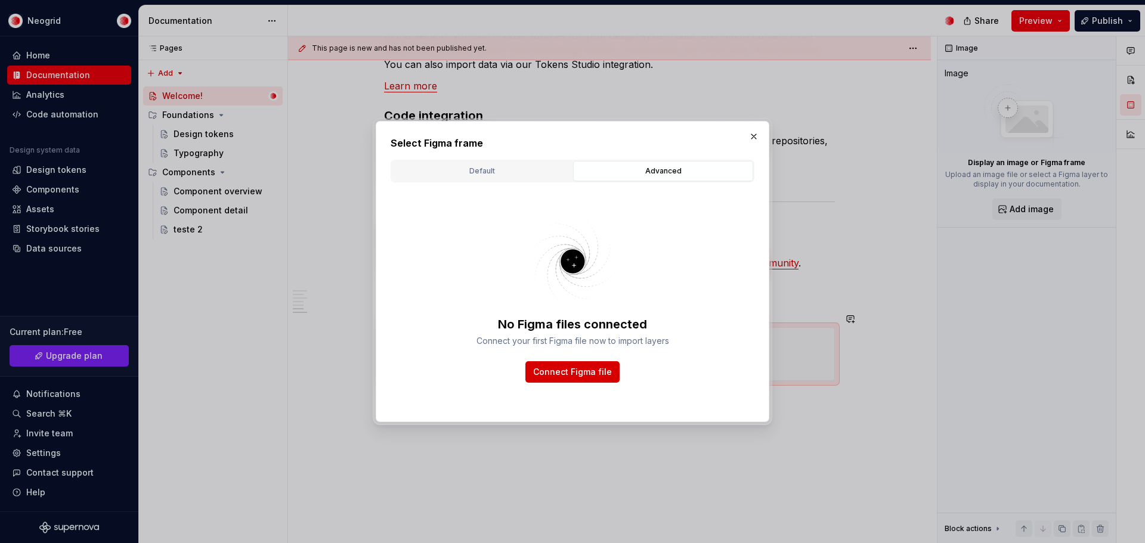
click at [589, 372] on span "Connect Figma file" at bounding box center [572, 372] width 79 height 12
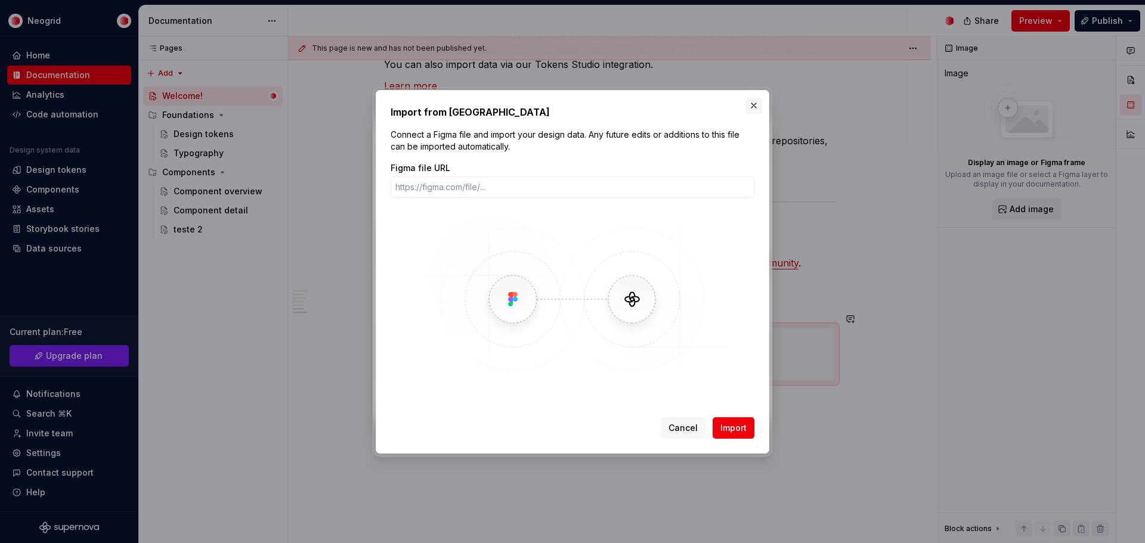
click at [752, 103] on button "button" at bounding box center [754, 105] width 17 height 17
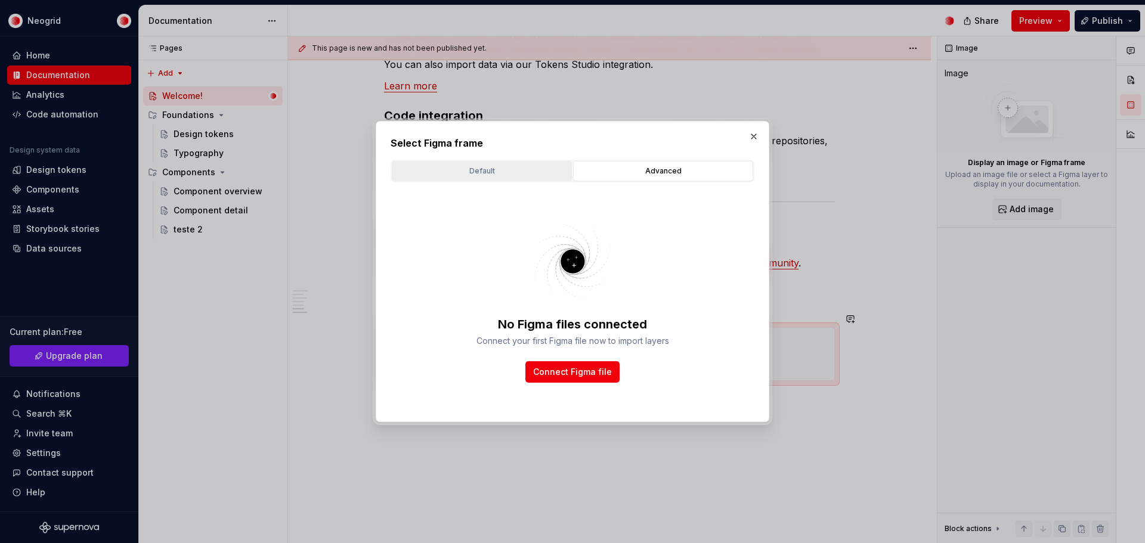
click at [503, 162] on button "Default" at bounding box center [482, 171] width 180 height 20
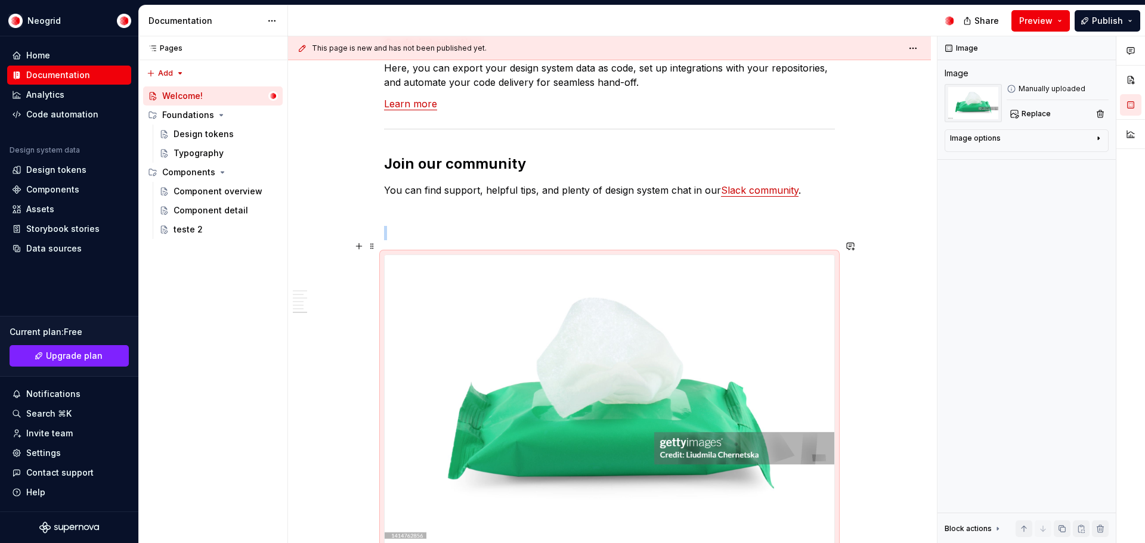
scroll to position [1169, 0]
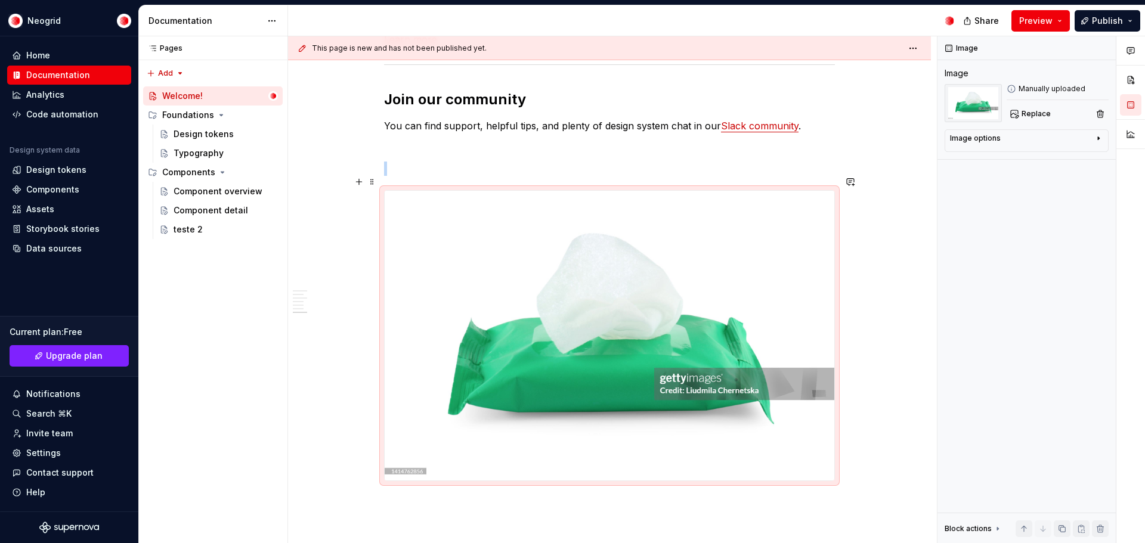
click at [737, 295] on img at bounding box center [610, 336] width 450 height 290
click at [660, 348] on img at bounding box center [610, 336] width 450 height 290
click at [1024, 142] on div "Image options" at bounding box center [1022, 141] width 144 height 14
click at [1072, 156] on icon "button" at bounding box center [1069, 157] width 10 height 10
click at [1088, 155] on button "button" at bounding box center [1092, 156] width 21 height 17
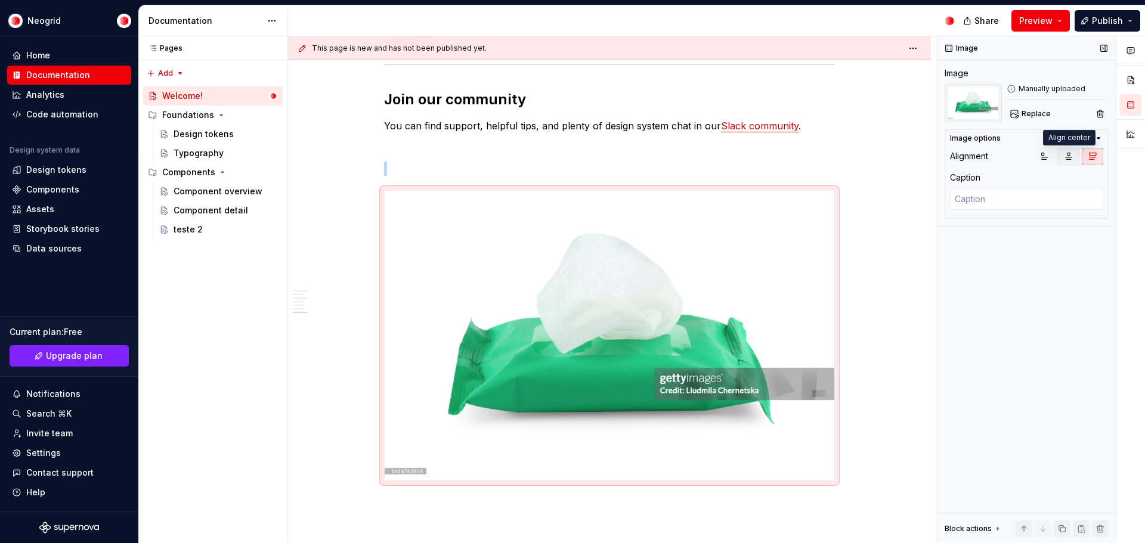
click at [1068, 155] on icon "button" at bounding box center [1069, 156] width 7 height 7
click at [1056, 86] on div "Manually uploaded" at bounding box center [1058, 89] width 102 height 10
click at [524, 140] on p at bounding box center [609, 147] width 451 height 14
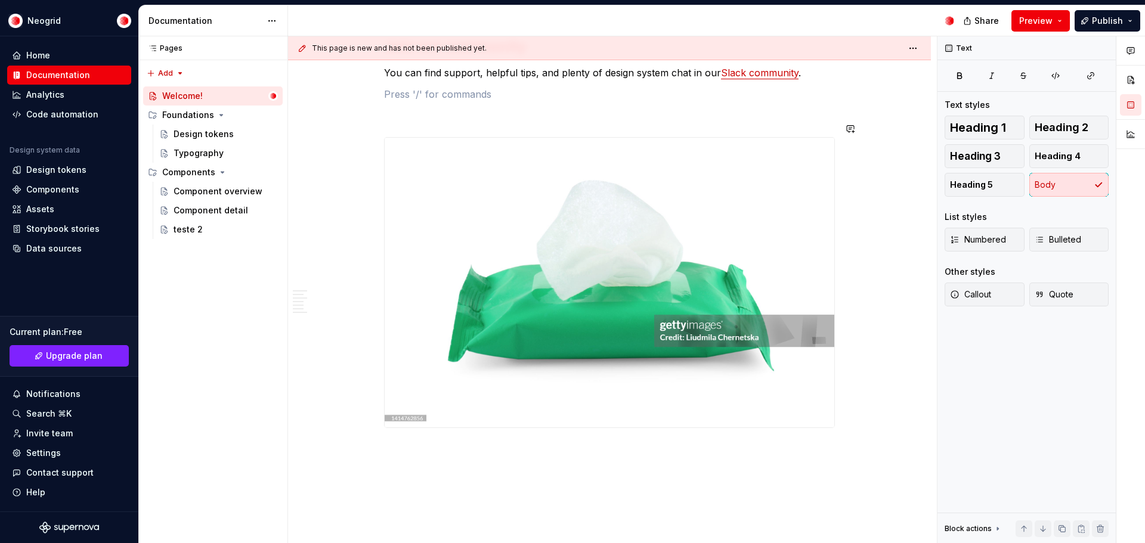
scroll to position [1269, 0]
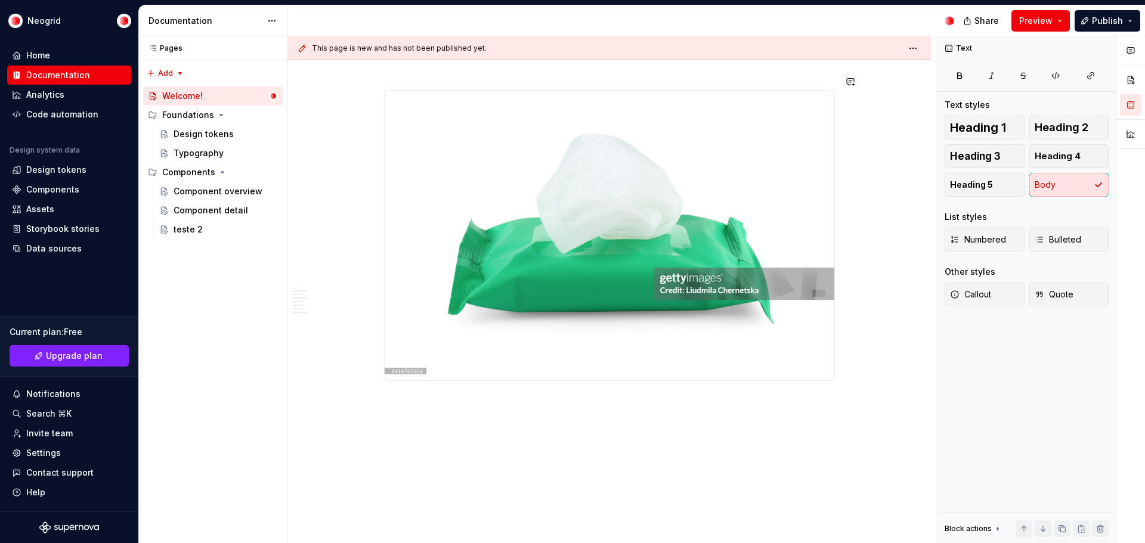
click at [373, 388] on span at bounding box center [372, 388] width 10 height 17
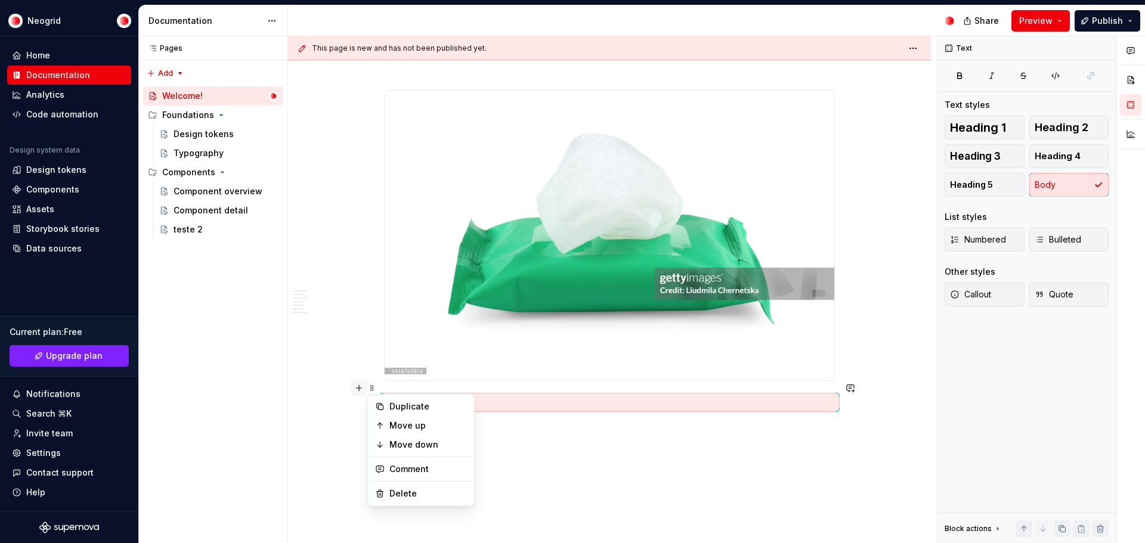
click at [362, 394] on button "button" at bounding box center [359, 388] width 17 height 17
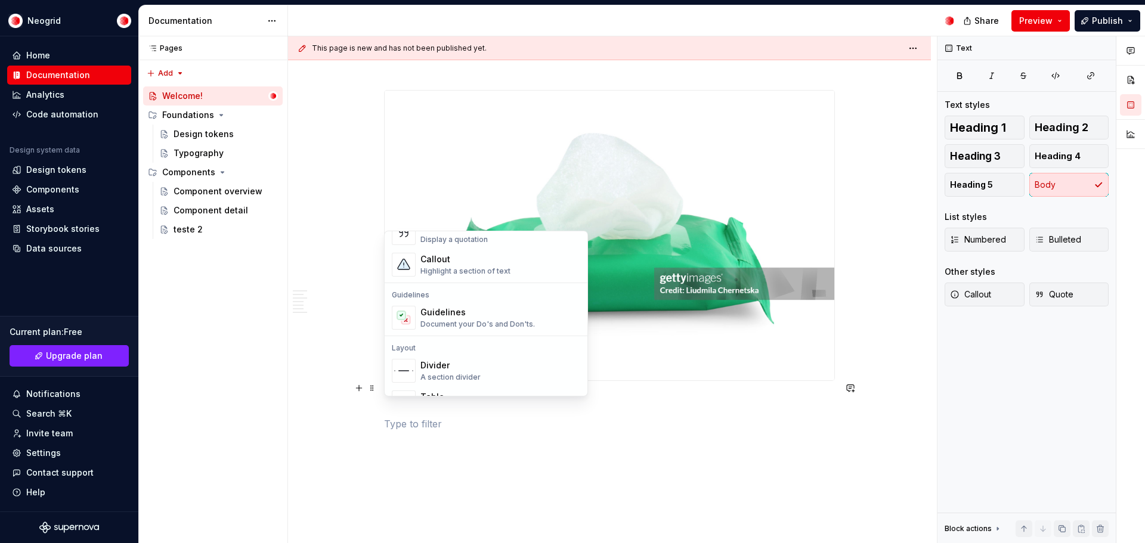
scroll to position [298, 0]
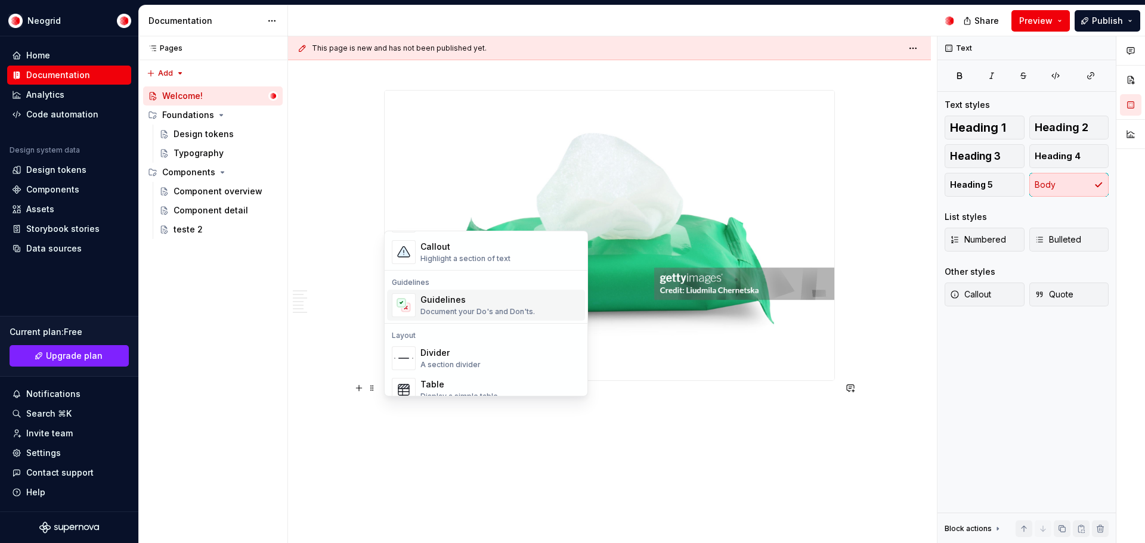
click at [481, 300] on div "Guidelines" at bounding box center [478, 300] width 115 height 12
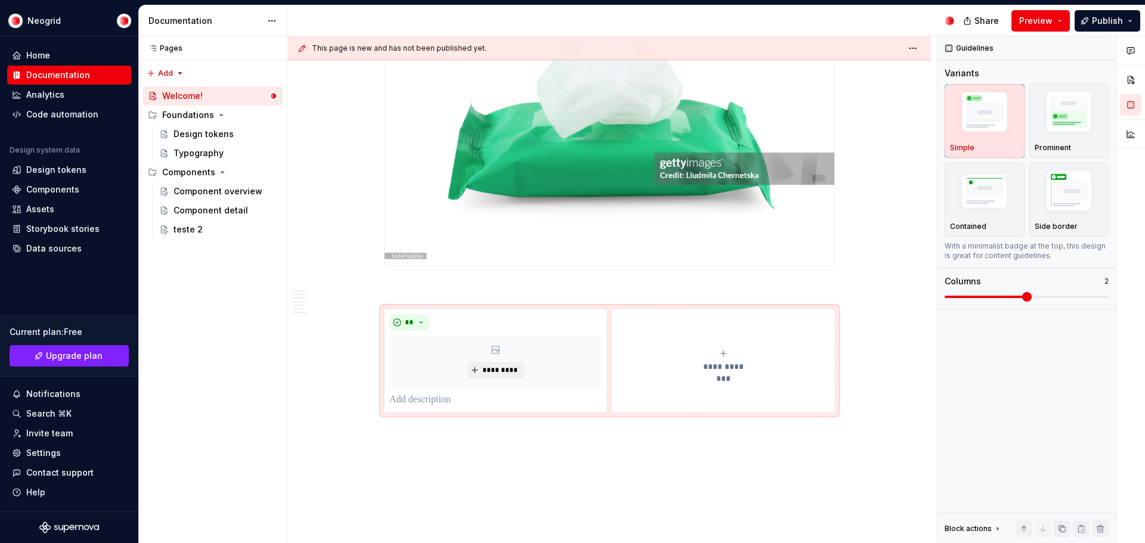
scroll to position [1388, 0]
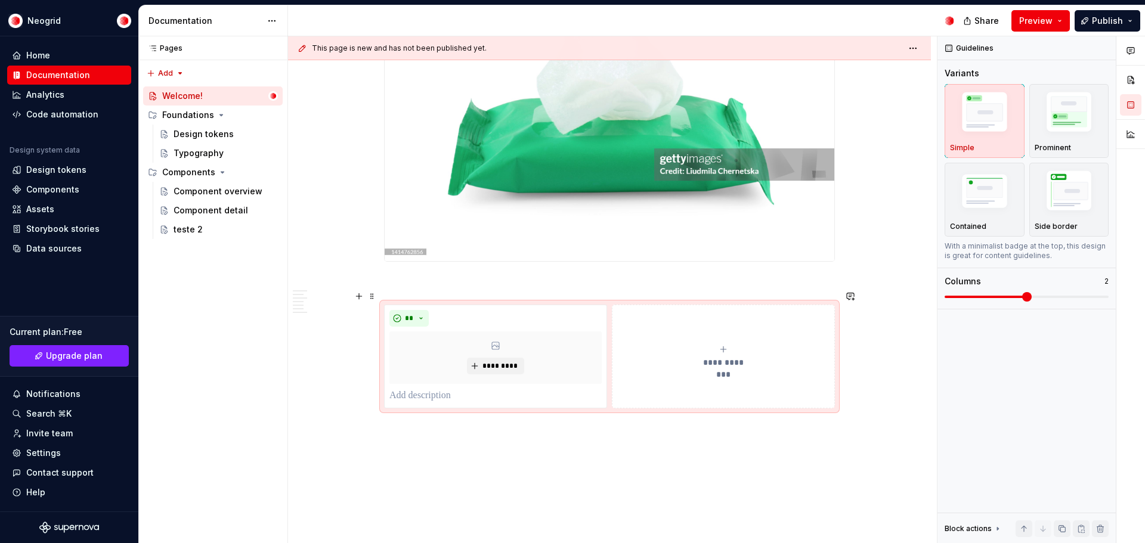
click at [663, 305] on button "**********" at bounding box center [723, 357] width 223 height 104
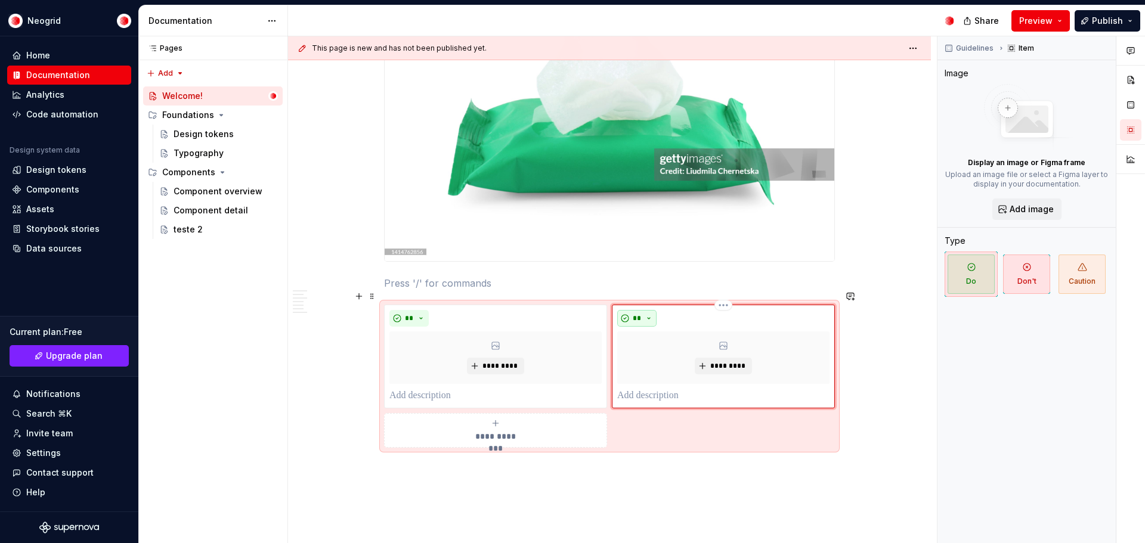
click at [645, 310] on button "**" at bounding box center [636, 318] width 39 height 17
click at [656, 343] on div "Don't" at bounding box center [665, 347] width 22 height 12
click at [660, 310] on button "*****" at bounding box center [641, 318] width 48 height 17
type textarea "*"
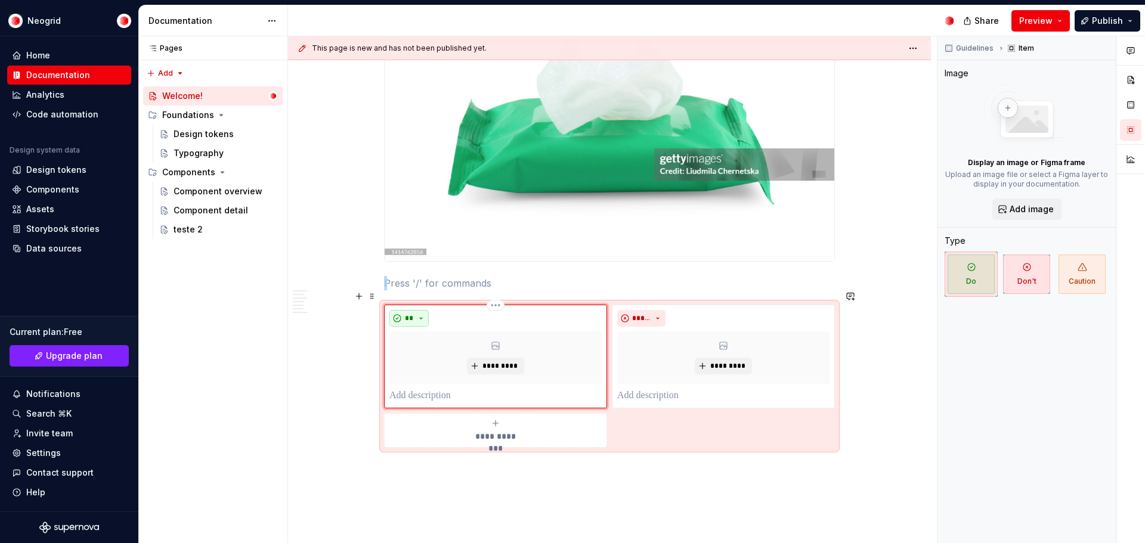
click at [419, 310] on button "**" at bounding box center [409, 318] width 39 height 17
click at [359, 298] on button "button" at bounding box center [359, 296] width 17 height 17
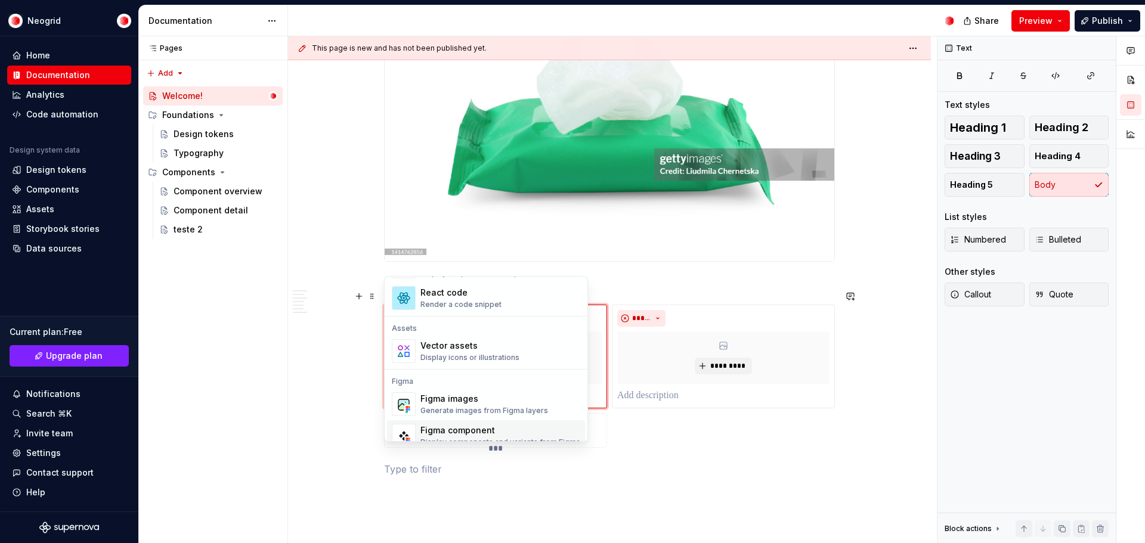
scroll to position [1009, 0]
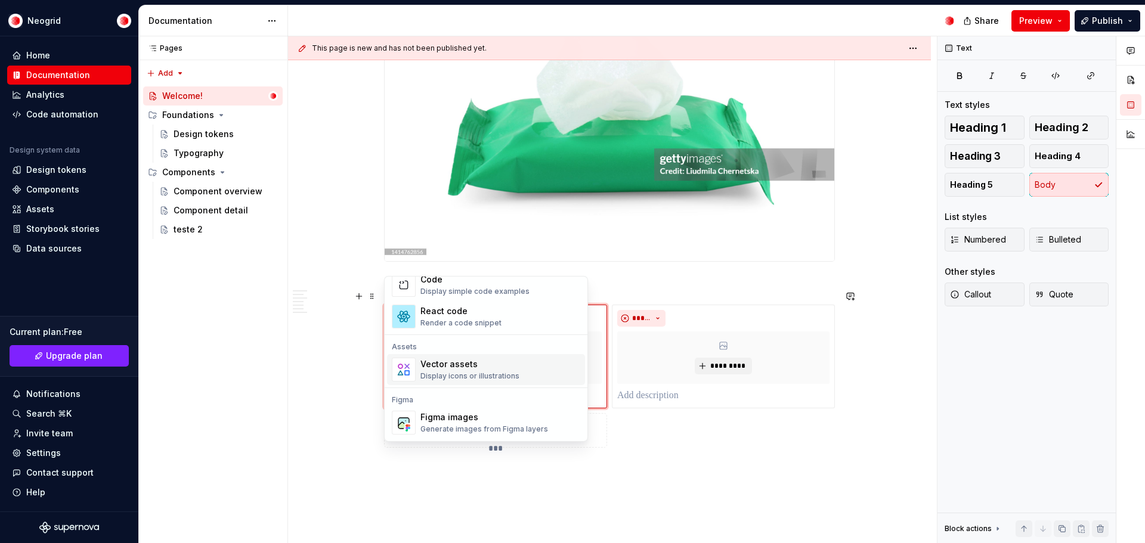
click at [505, 372] on div "Display icons or illustrations" at bounding box center [470, 377] width 99 height 10
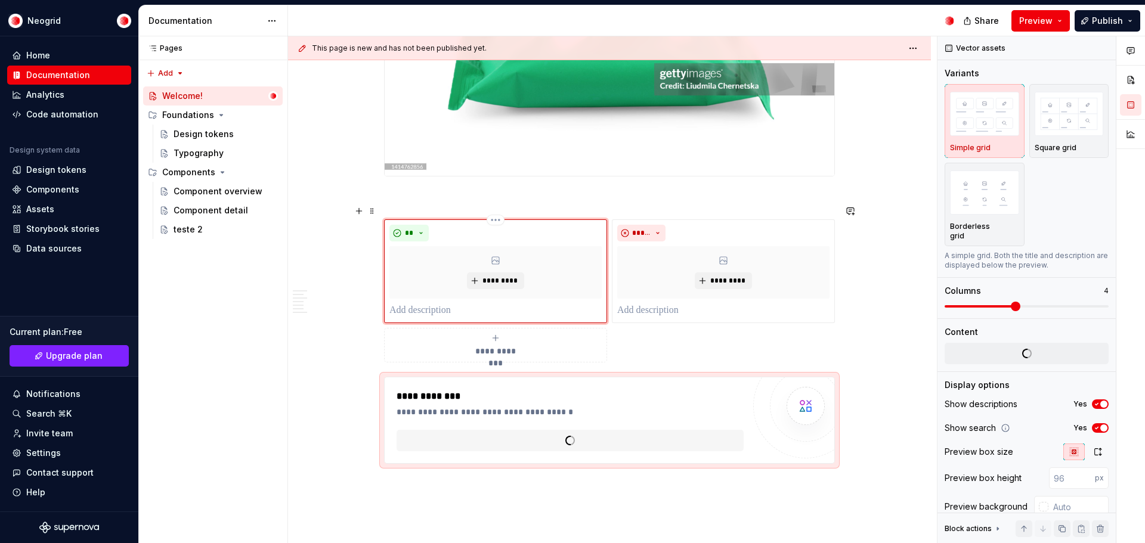
scroll to position [1556, 0]
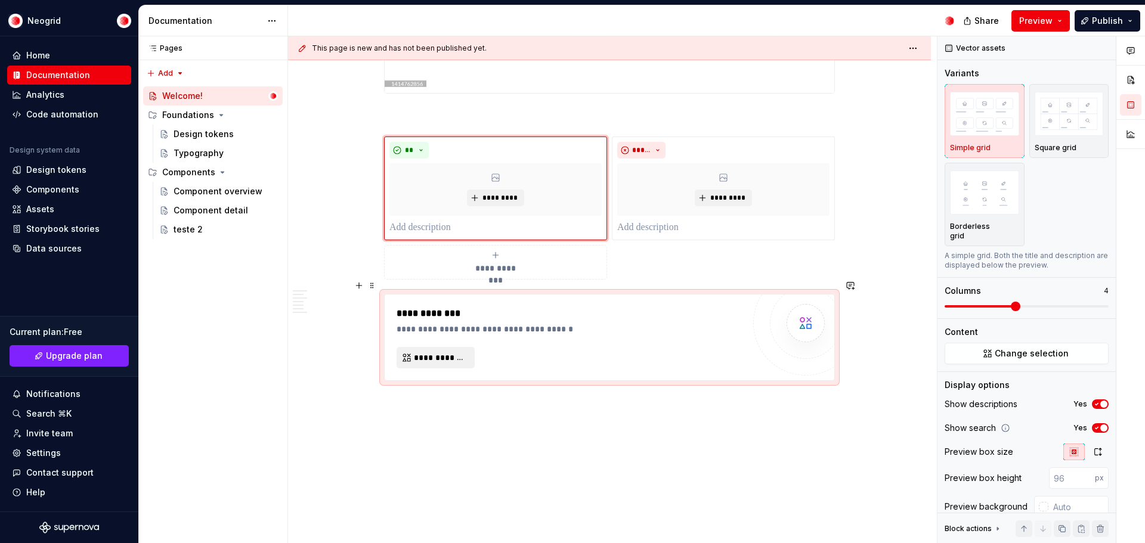
click at [453, 352] on span "**********" at bounding box center [440, 358] width 53 height 12
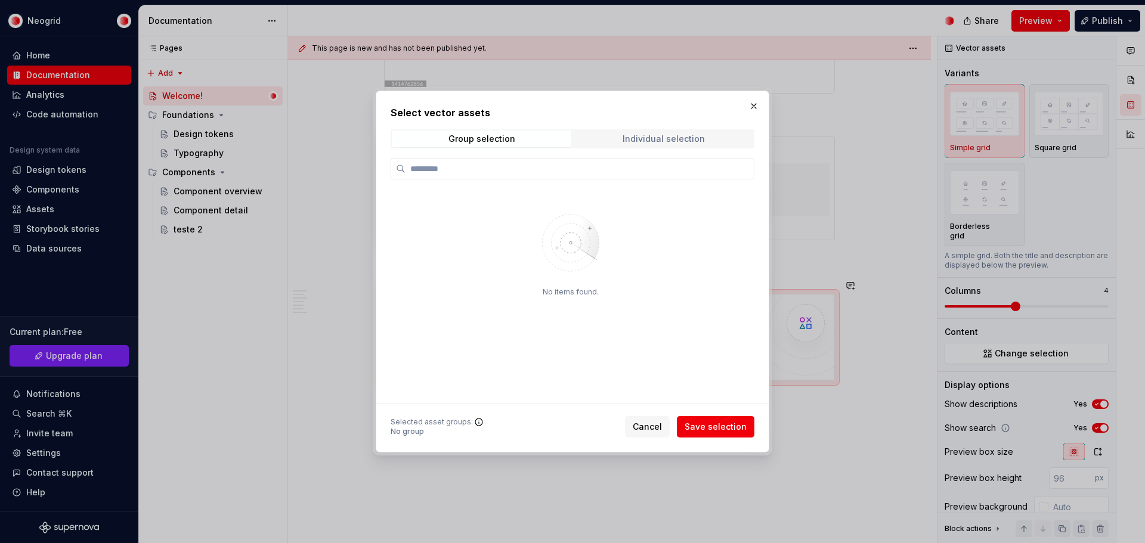
click at [700, 141] on span "Individual selection" at bounding box center [664, 139] width 180 height 17
click at [578, 252] on img at bounding box center [570, 243] width 155 height 84
click at [497, 137] on div "Group selection" at bounding box center [482, 139] width 67 height 10
click at [657, 424] on span "Cancel" at bounding box center [647, 427] width 29 height 12
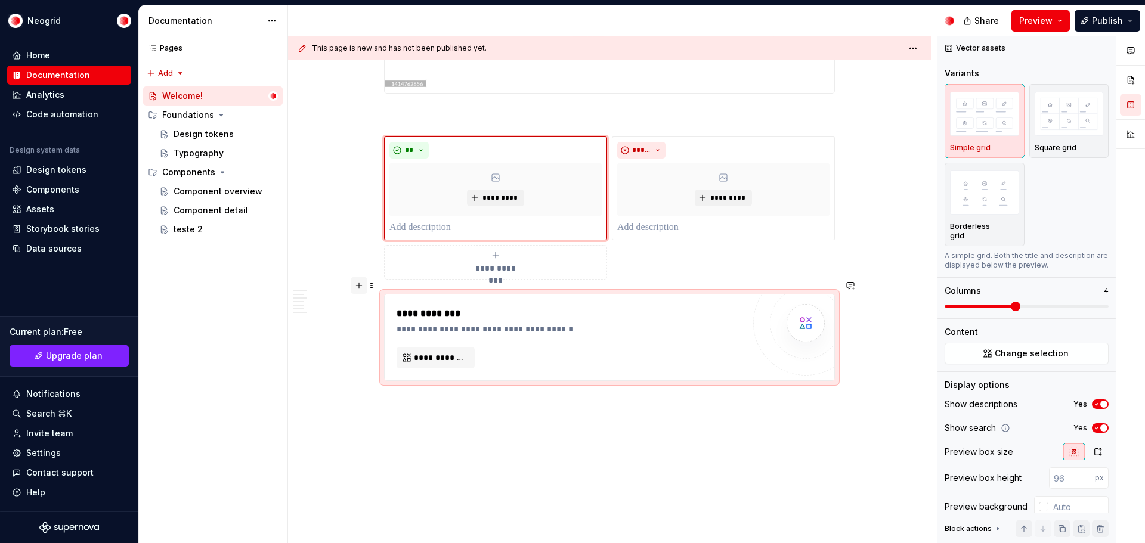
click at [355, 286] on button "button" at bounding box center [359, 285] width 17 height 17
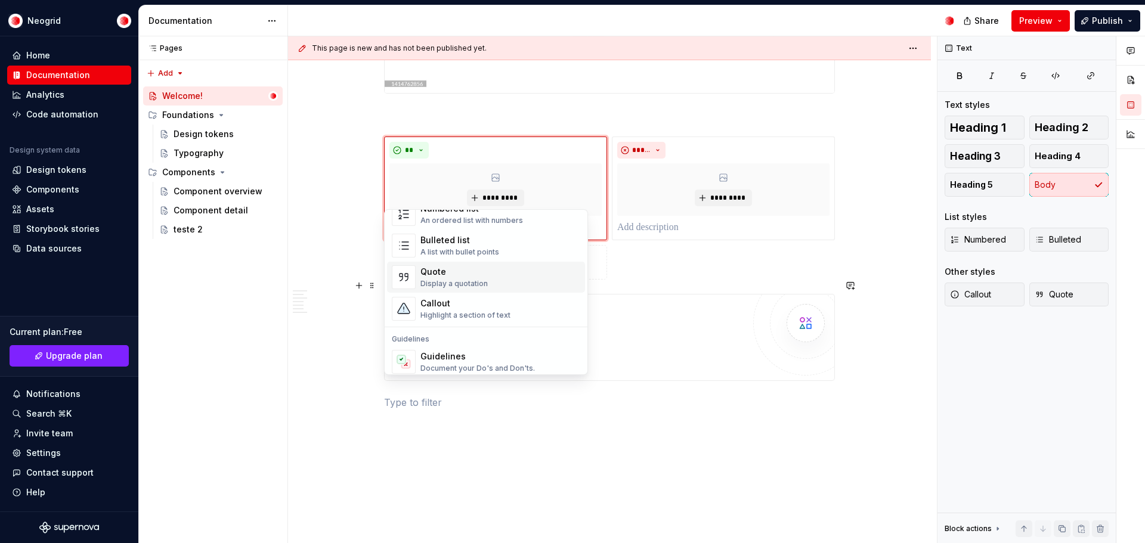
scroll to position [239, 0]
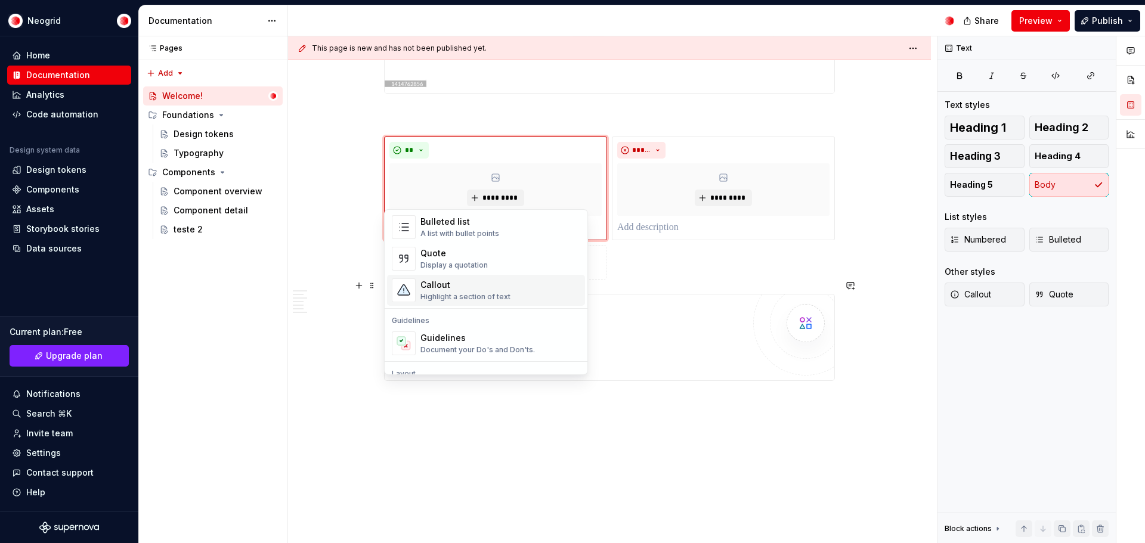
click at [515, 296] on div "Callout Highlight a section of text" at bounding box center [501, 291] width 160 height 24
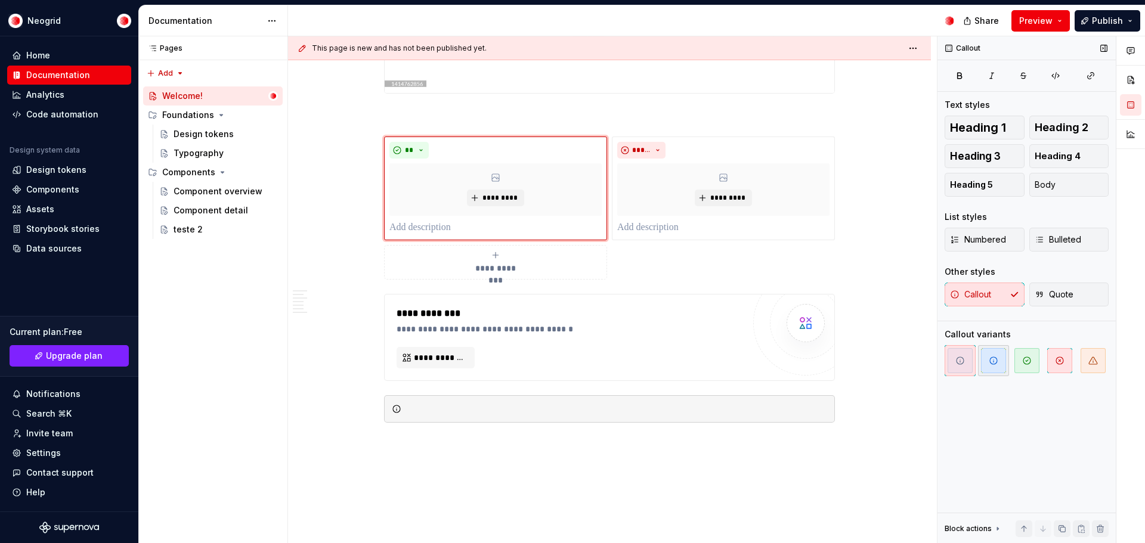
click at [997, 362] on icon "button" at bounding box center [994, 361] width 10 height 10
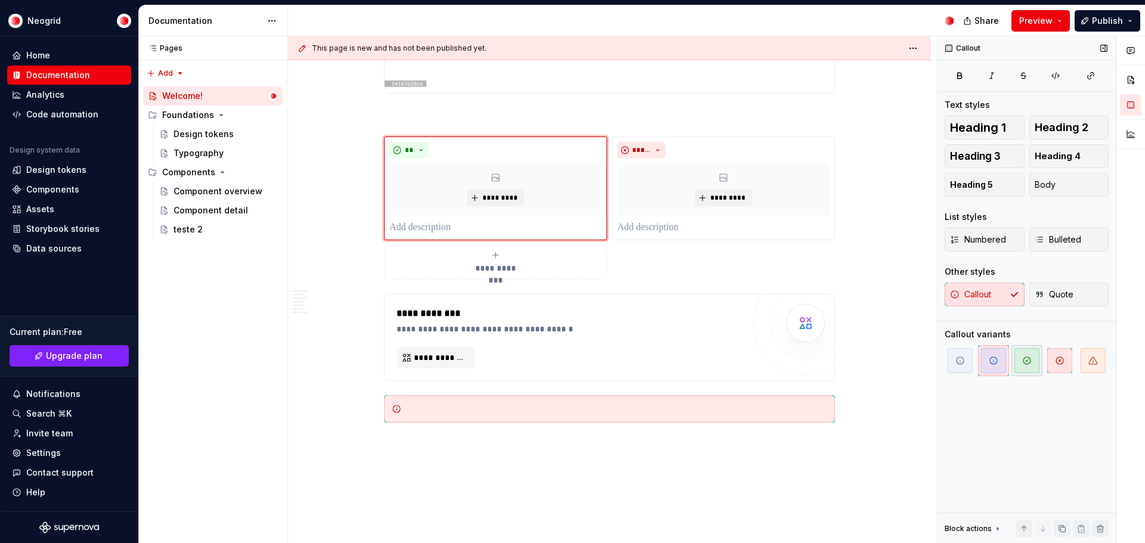
click at [1028, 359] on icon "button" at bounding box center [1027, 361] width 10 height 10
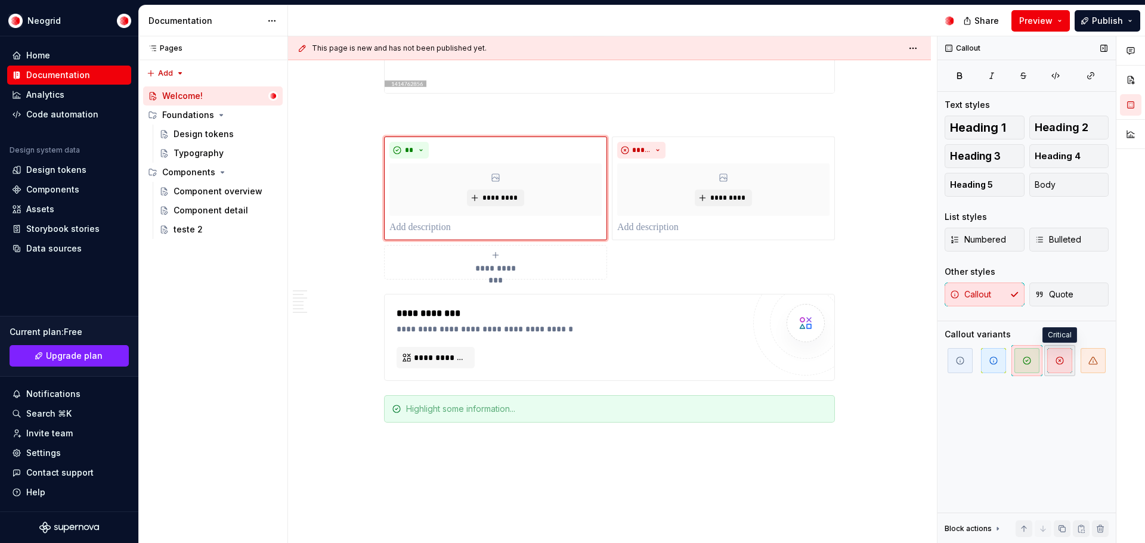
click at [1068, 357] on span "button" at bounding box center [1060, 360] width 25 height 25
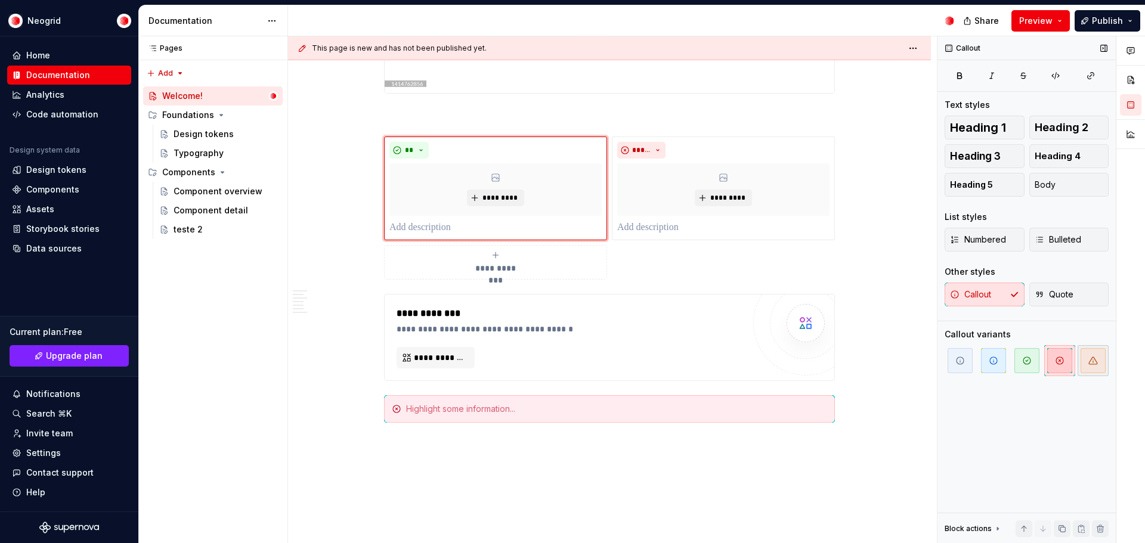
click at [1092, 359] on icon "button" at bounding box center [1094, 361] width 10 height 10
click at [992, 365] on icon "button" at bounding box center [994, 361] width 10 height 10
click at [1094, 357] on icon "button" at bounding box center [1094, 361] width 10 height 10
click at [357, 393] on button "button" at bounding box center [359, 395] width 17 height 17
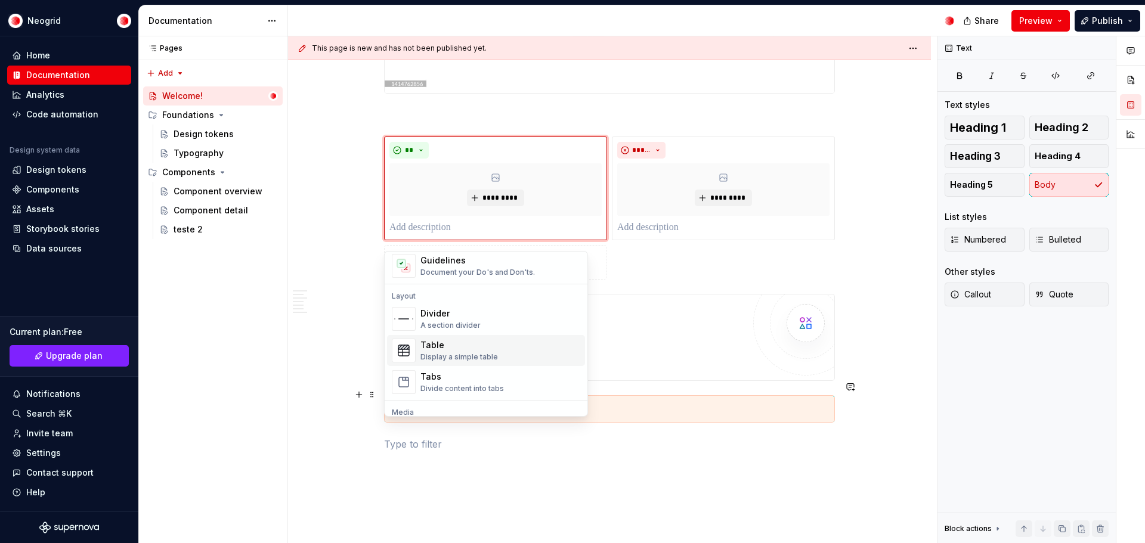
scroll to position [418, 0]
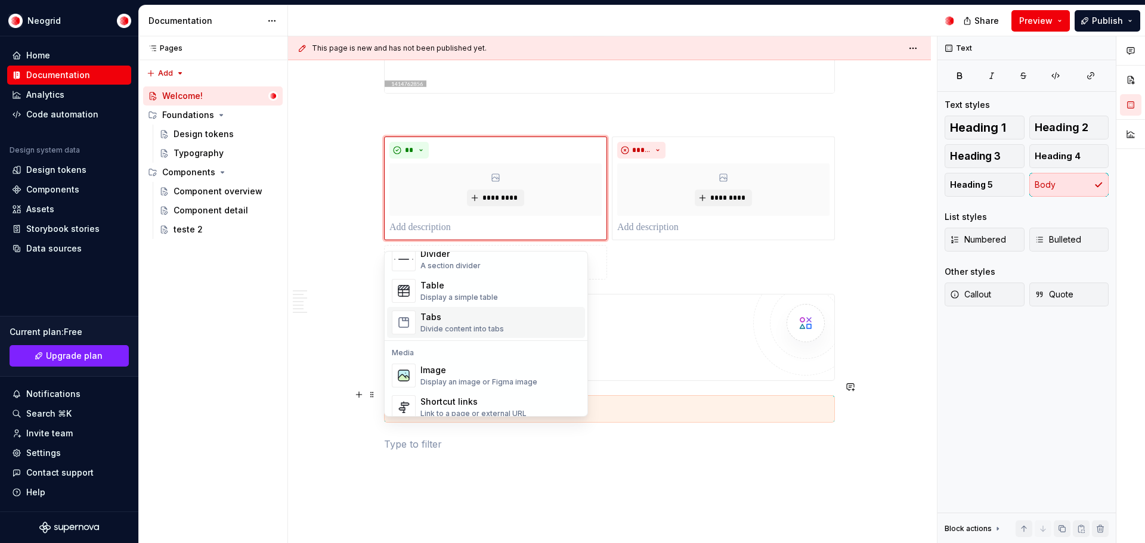
click at [505, 332] on div "Tabs Divide content into tabs" at bounding box center [501, 323] width 160 height 24
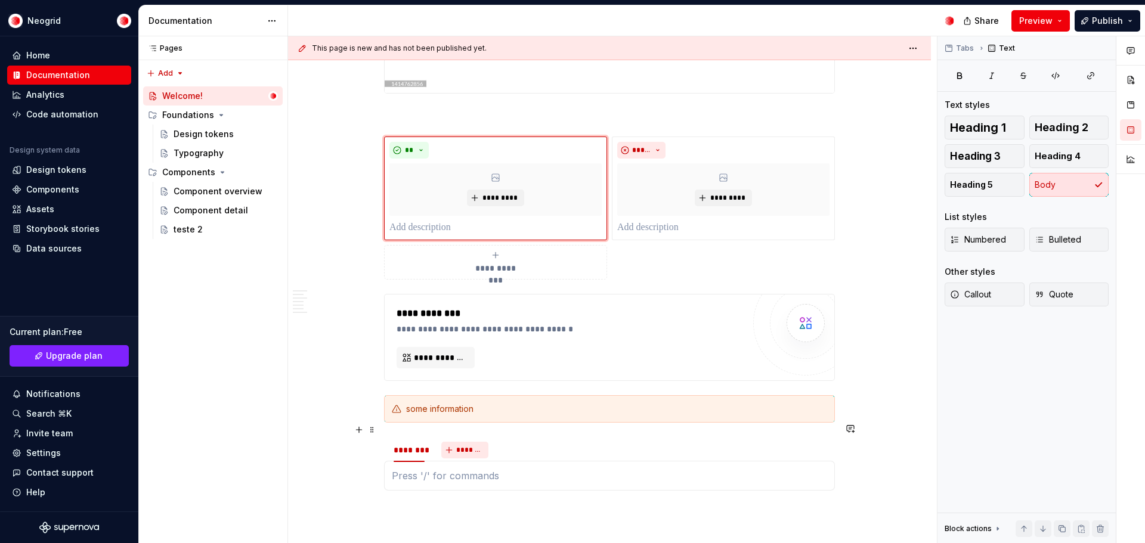
click at [459, 446] on span "*******" at bounding box center [469, 451] width 27 height 10
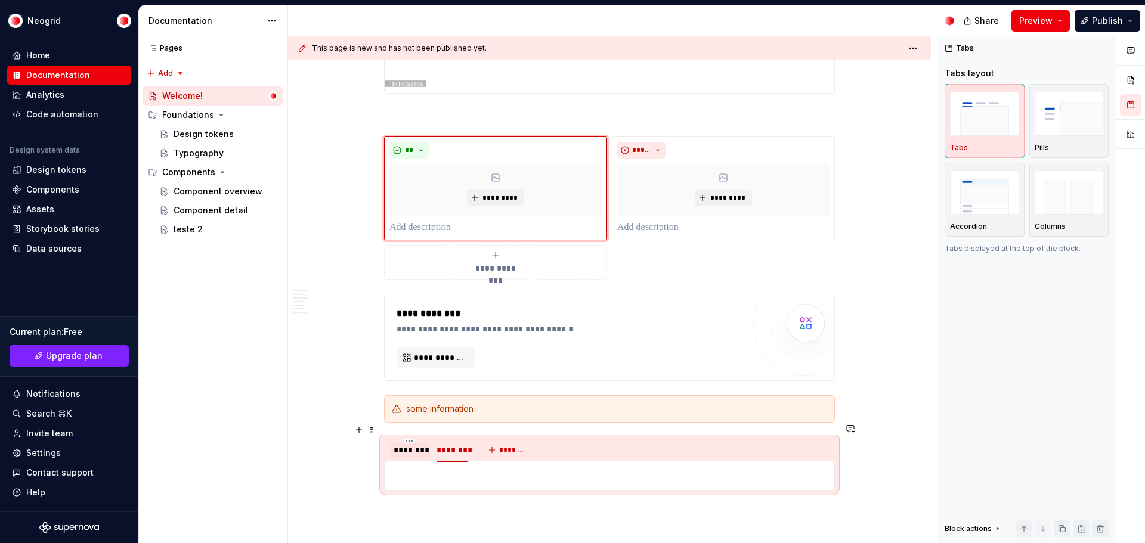
click at [403, 444] on div "********" at bounding box center [409, 450] width 31 height 12
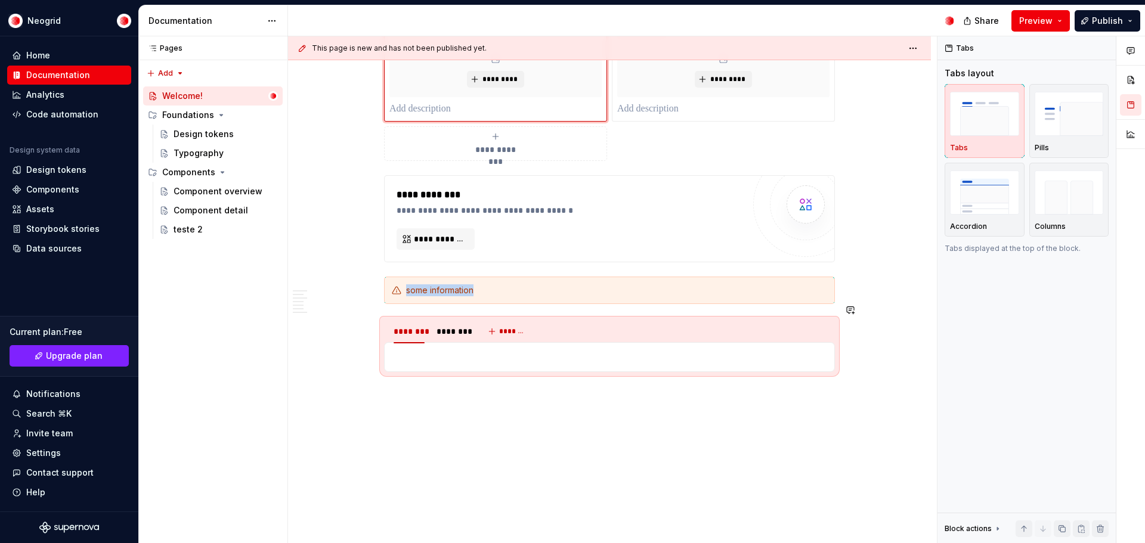
scroll to position [1676, 0]
click at [599, 319] on div "******** ******** *******" at bounding box center [609, 331] width 451 height 24
click at [1068, 126] on img "button" at bounding box center [1069, 114] width 69 height 44
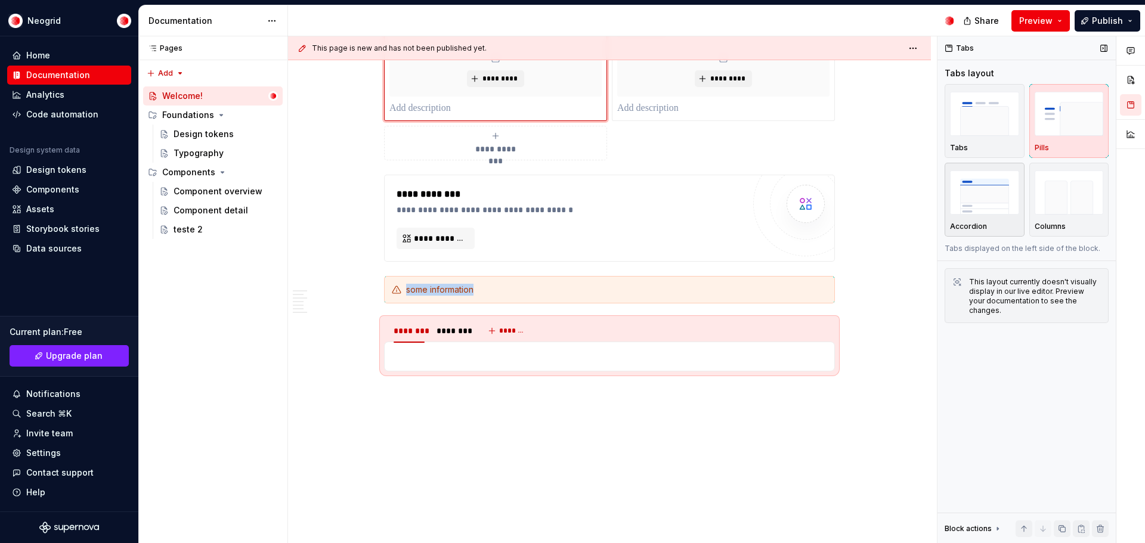
click at [969, 188] on img "button" at bounding box center [984, 193] width 69 height 44
click at [1082, 194] on img "button" at bounding box center [1069, 193] width 69 height 44
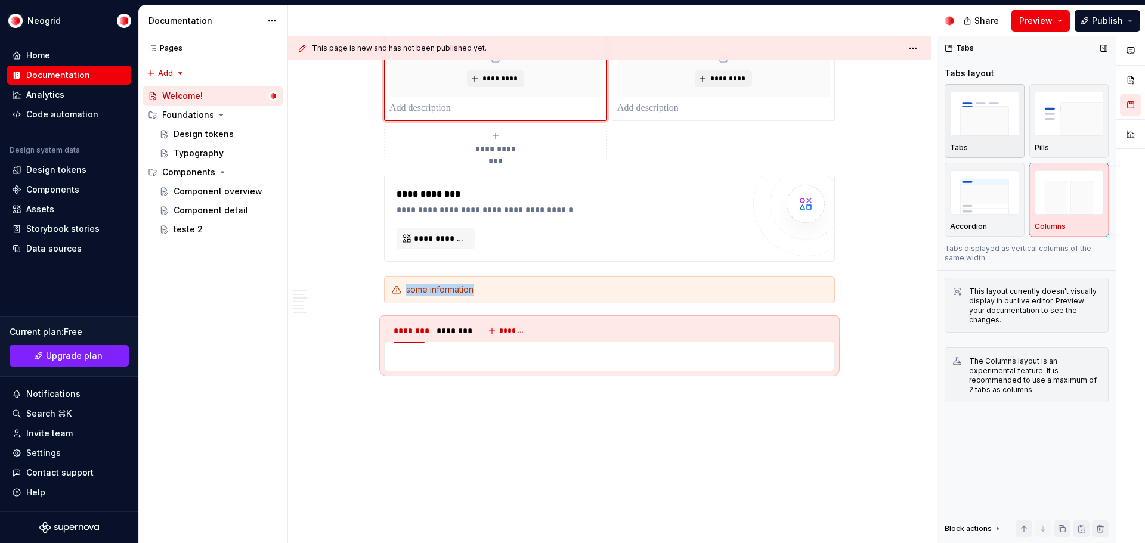
click at [991, 104] on img "button" at bounding box center [984, 114] width 69 height 44
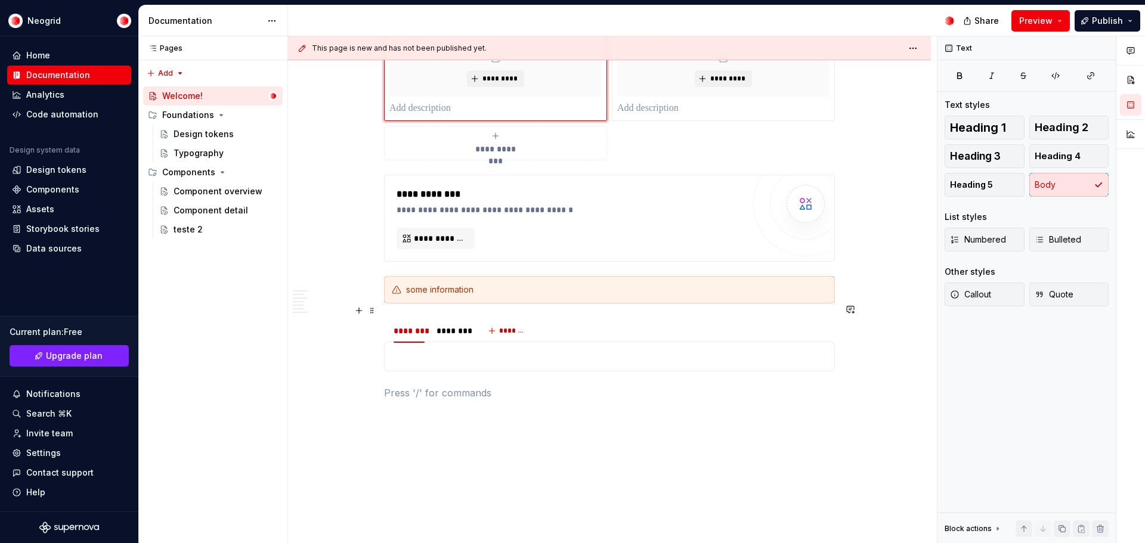
click at [613, 319] on div "******** ******** *******" at bounding box center [609, 331] width 451 height 24
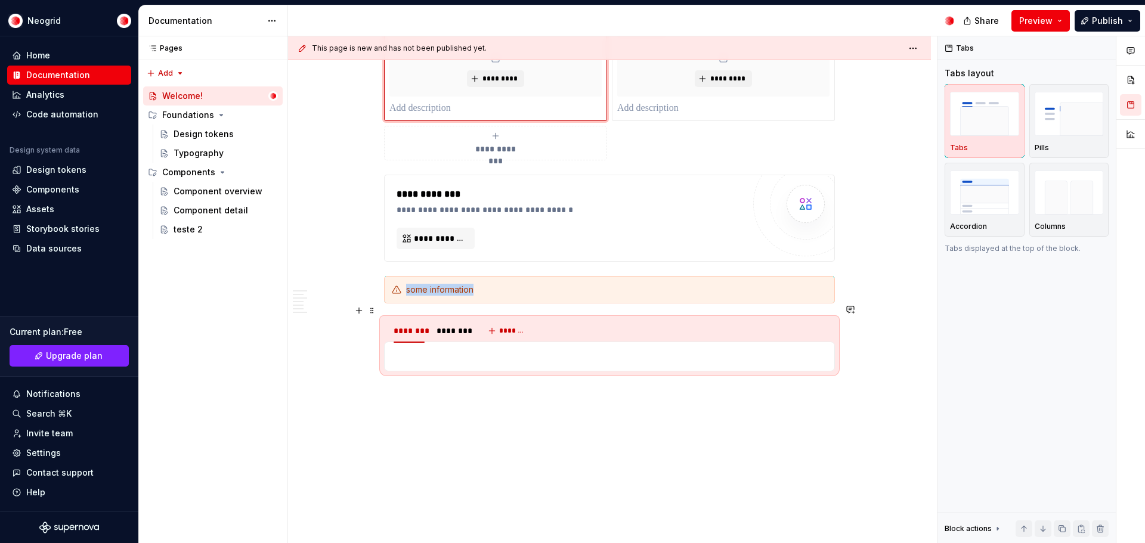
click at [613, 319] on div "******** ******** *******" at bounding box center [609, 331] width 451 height 24
click at [1080, 113] on img "button" at bounding box center [1069, 114] width 69 height 44
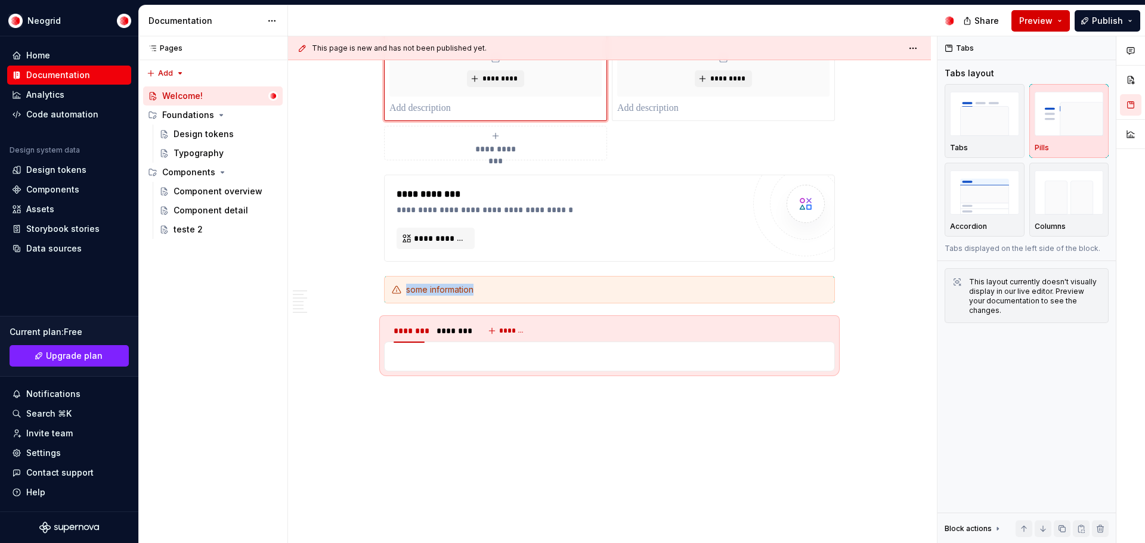
click at [1033, 16] on span "Preview" at bounding box center [1036, 21] width 33 height 12
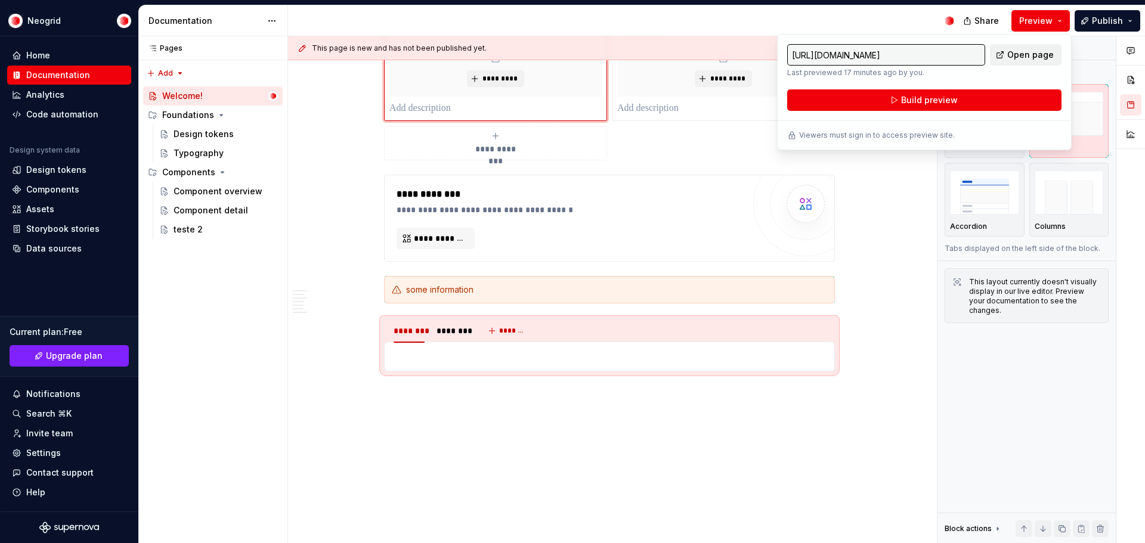
click at [1030, 47] on link "Open page" at bounding box center [1026, 54] width 72 height 21
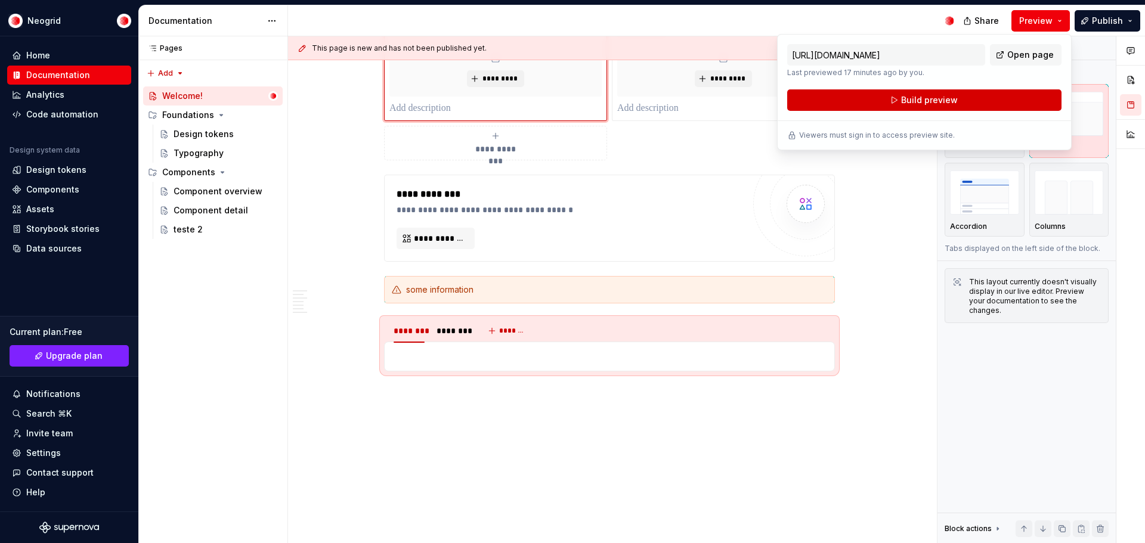
click at [947, 102] on span "Build preview" at bounding box center [929, 100] width 57 height 12
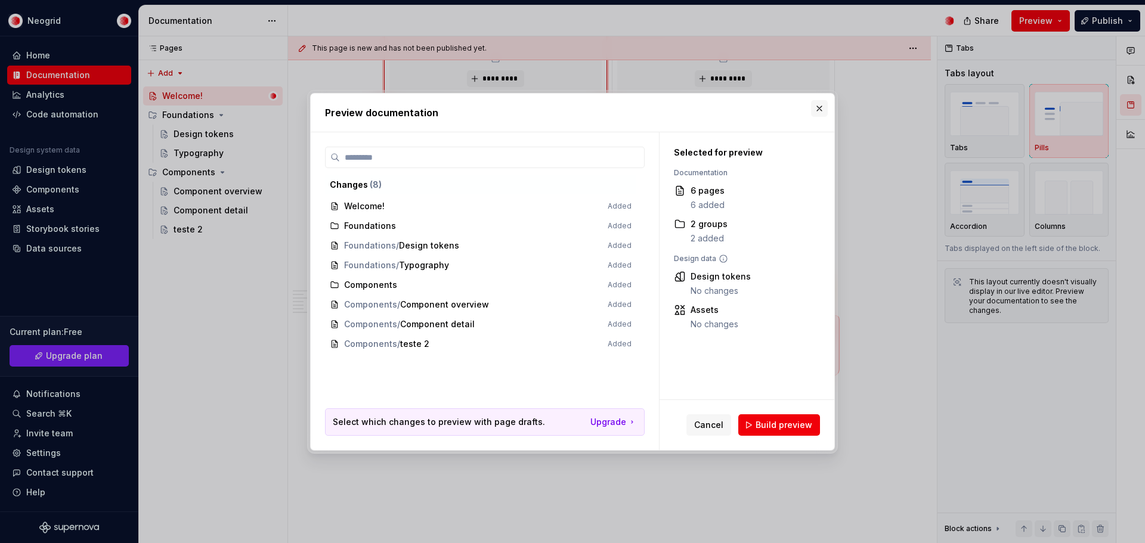
click at [818, 109] on button "button" at bounding box center [819, 108] width 17 height 17
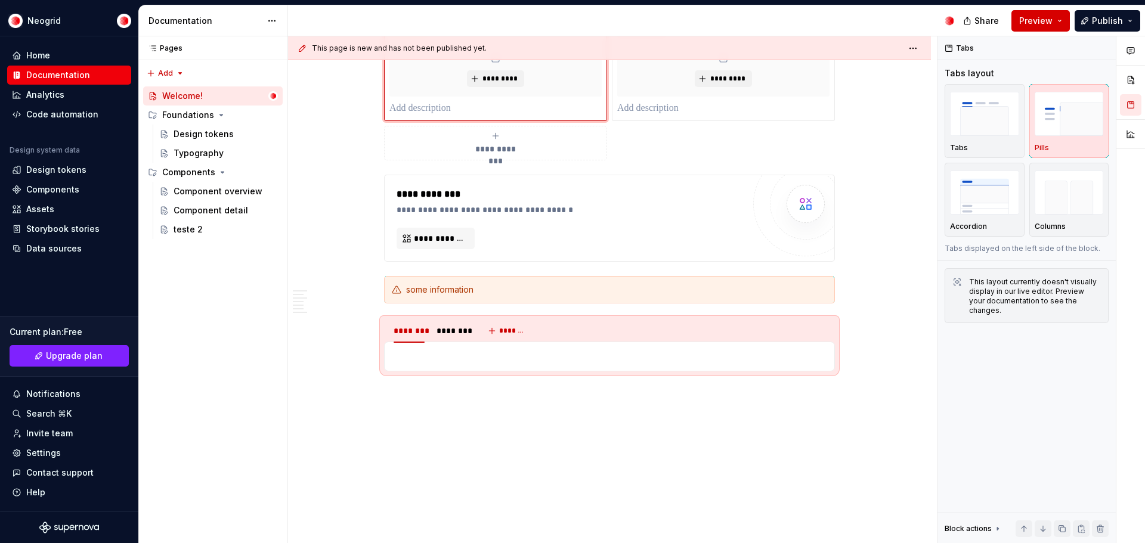
click at [1061, 18] on button "Preview" at bounding box center [1041, 20] width 58 height 21
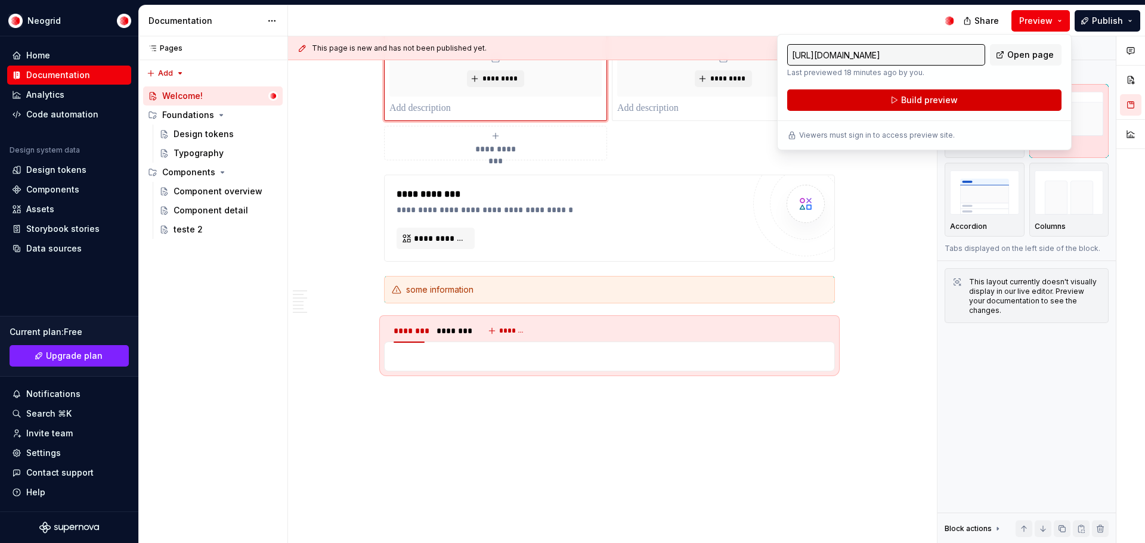
click at [957, 100] on button "Build preview" at bounding box center [924, 99] width 274 height 21
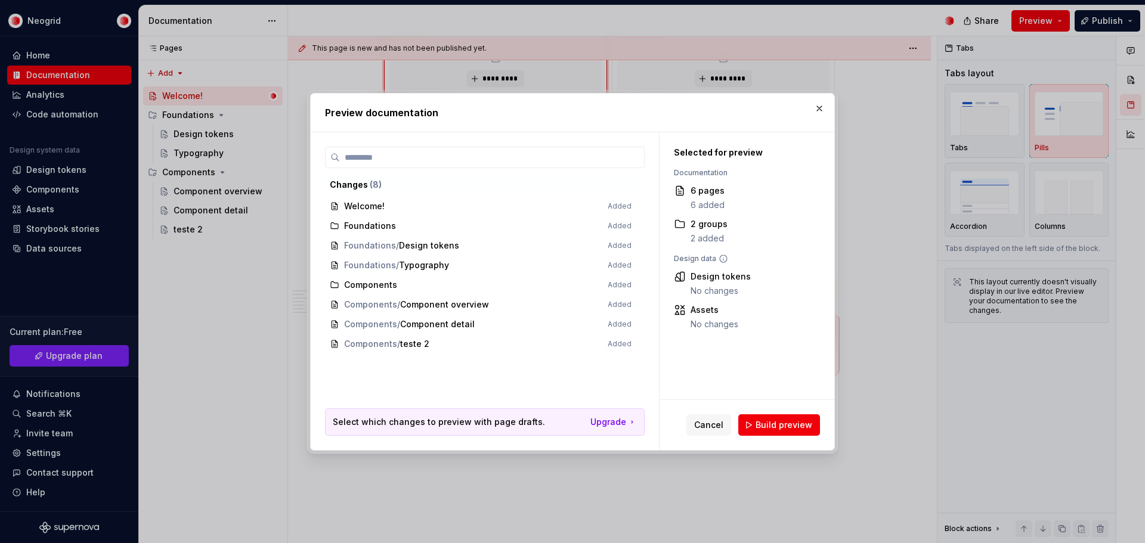
click at [774, 426] on span "Build preview" at bounding box center [784, 425] width 57 height 12
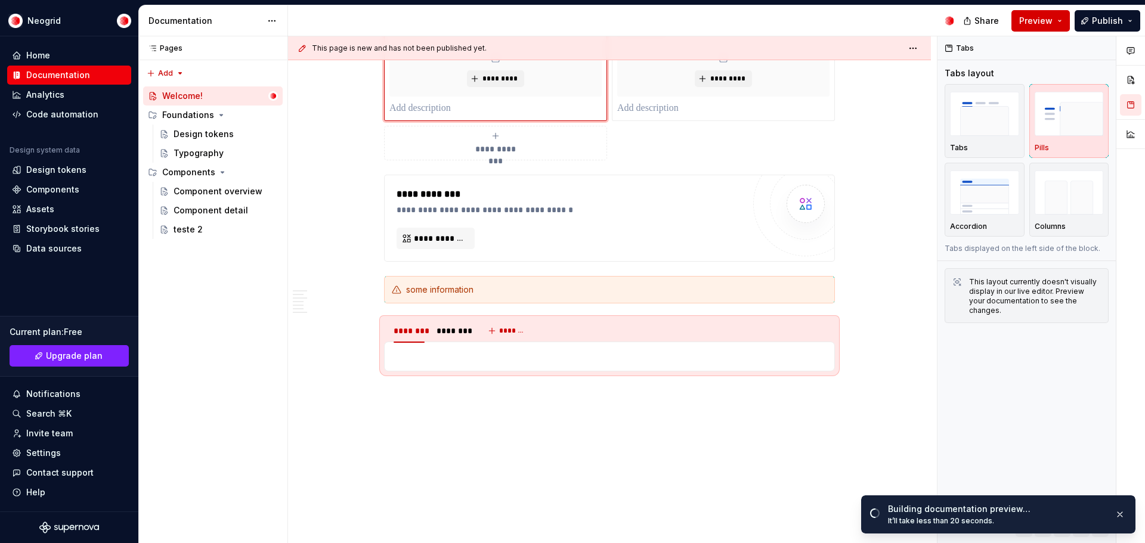
click at [1067, 21] on button "Preview" at bounding box center [1041, 20] width 58 height 21
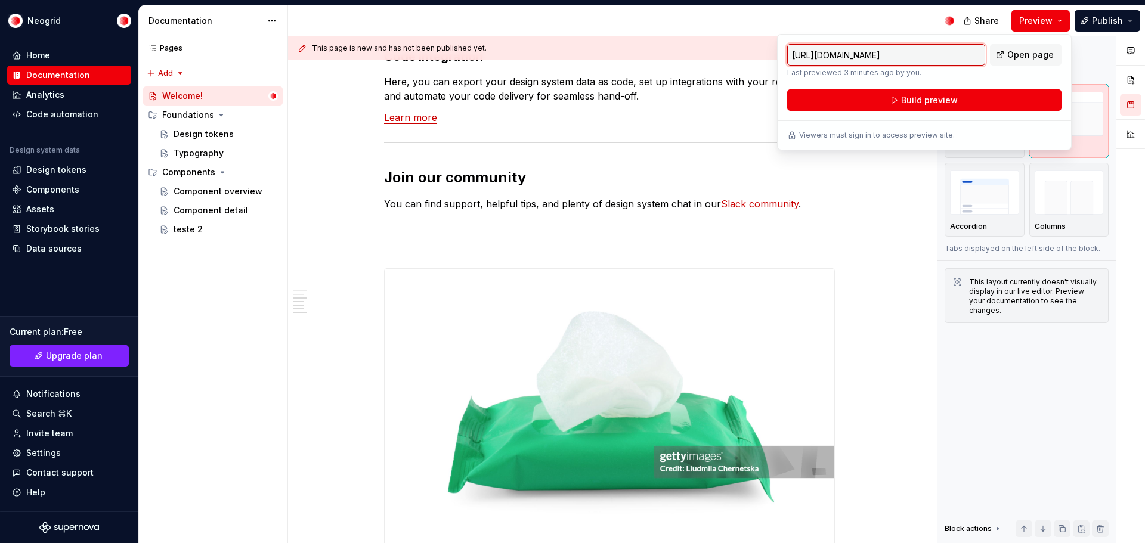
scroll to position [721, 0]
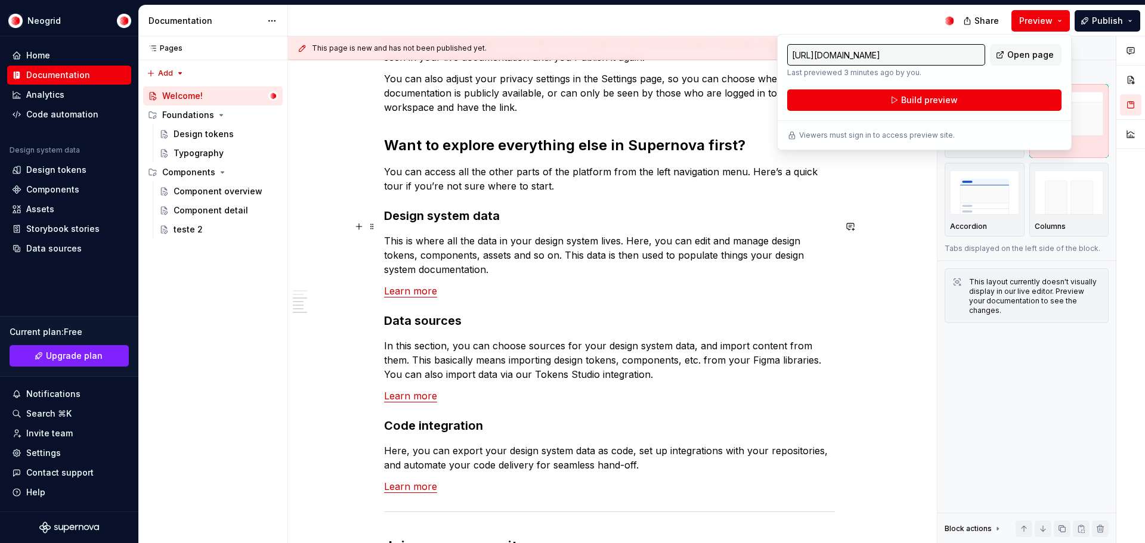
click at [508, 234] on p "This is where all the data in your design system lives. Here, you can edit and …" at bounding box center [609, 255] width 451 height 43
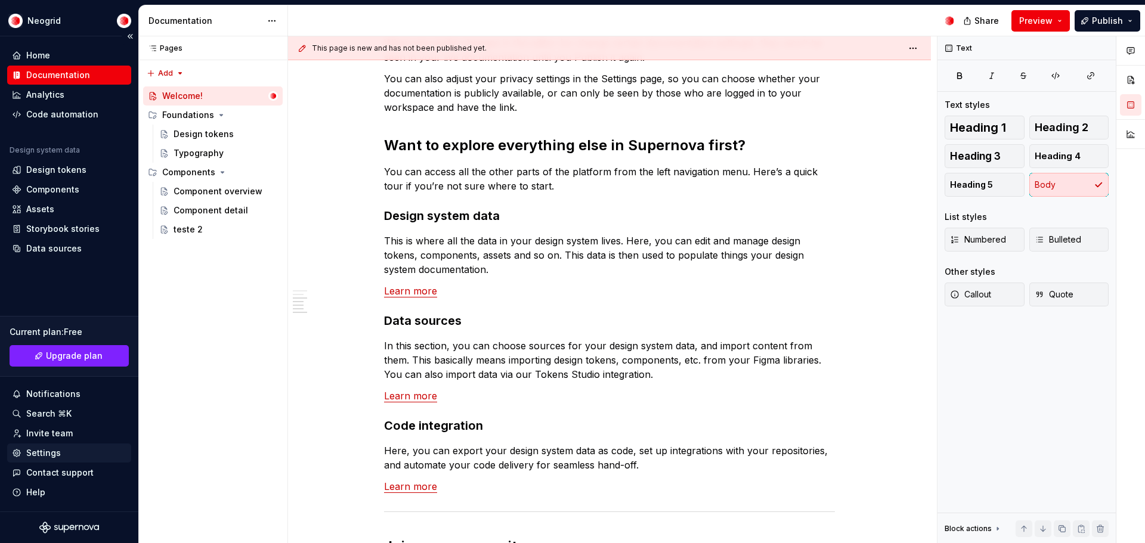
click at [45, 449] on div "Settings" at bounding box center [43, 453] width 35 height 12
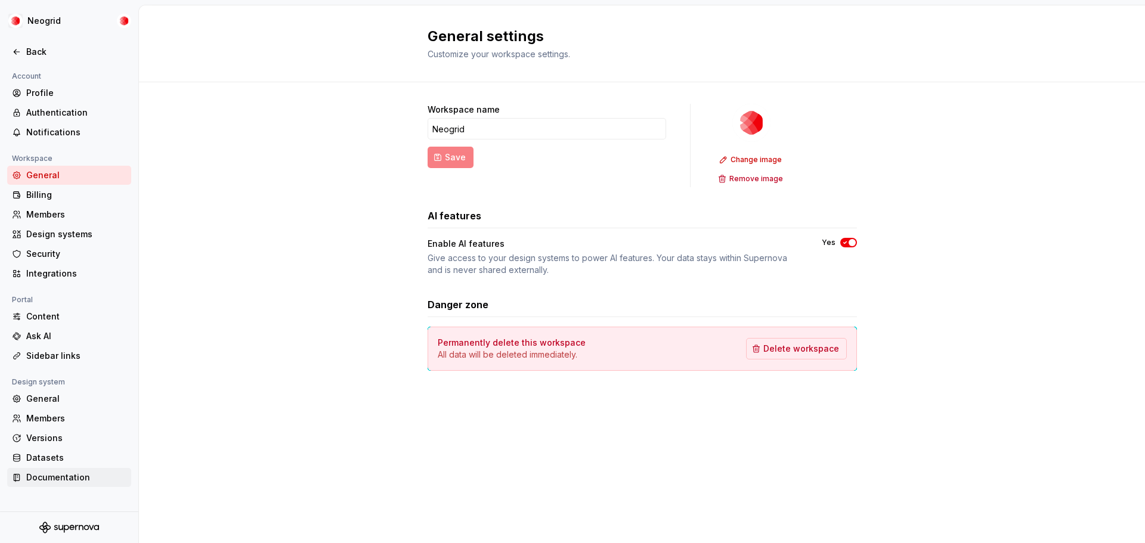
click at [60, 474] on div "Documentation" at bounding box center [76, 478] width 100 height 12
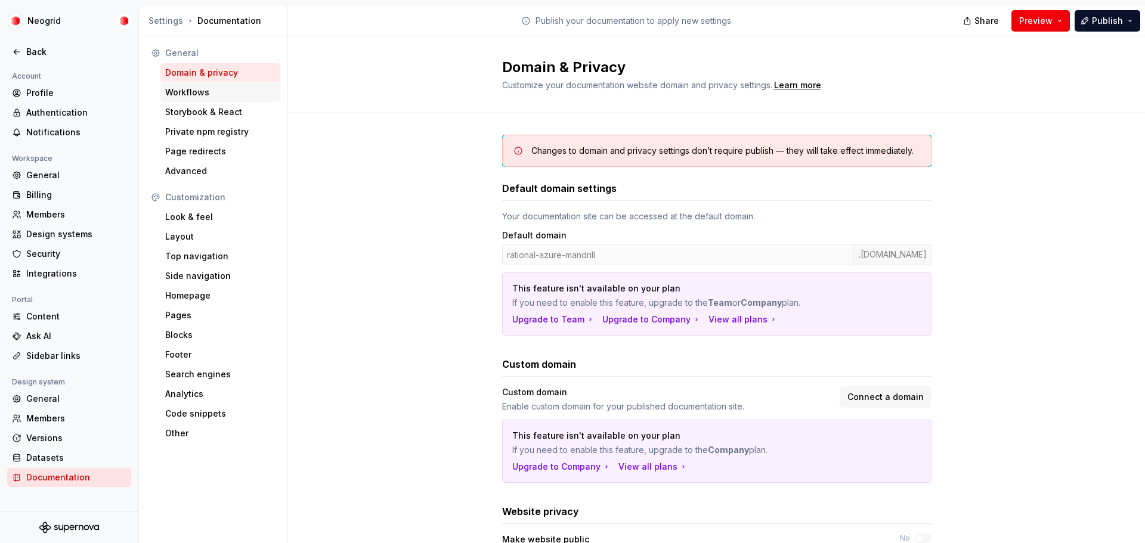
click at [240, 94] on div "Workflows" at bounding box center [220, 93] width 110 height 12
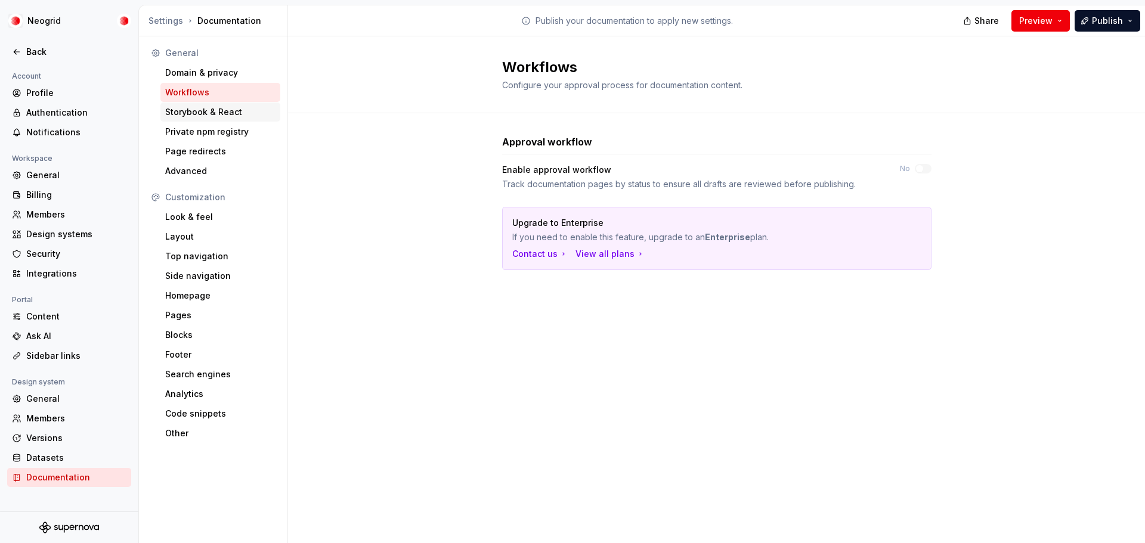
click at [237, 115] on div "Storybook & React" at bounding box center [220, 112] width 110 height 12
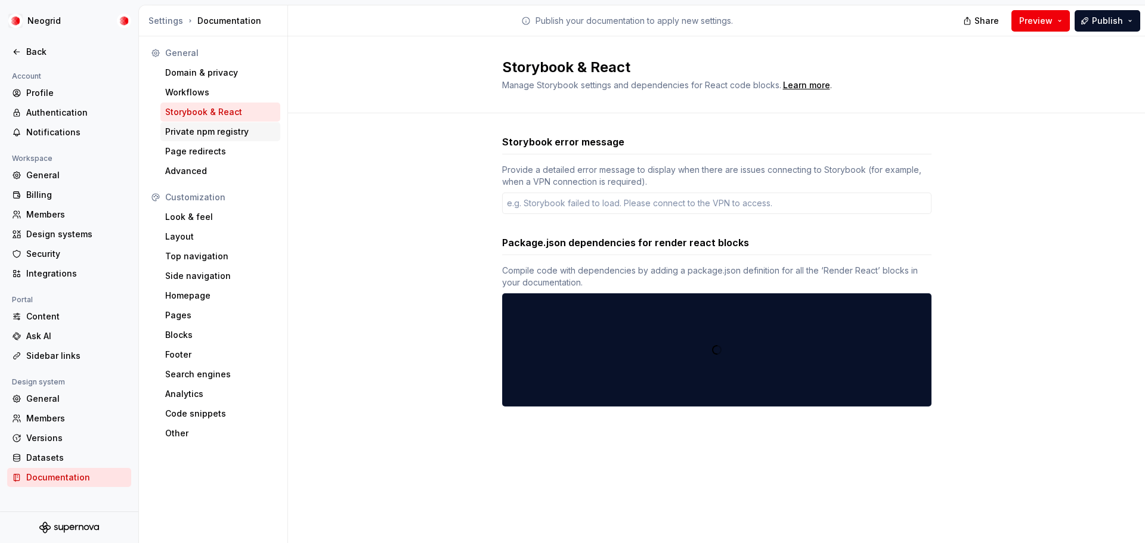
click at [237, 133] on div "Private npm registry" at bounding box center [220, 132] width 110 height 12
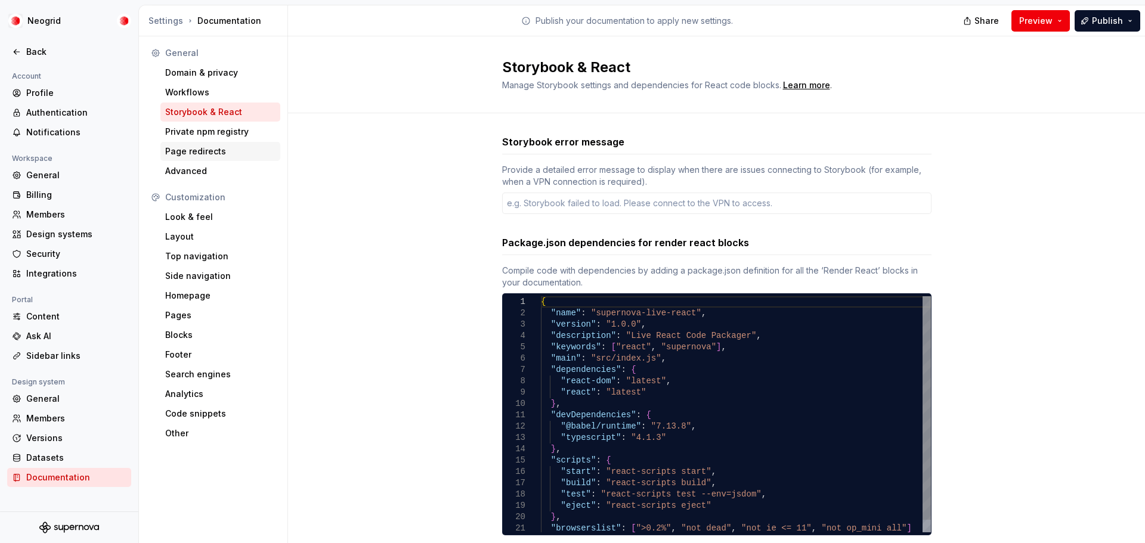
type textarea "*"
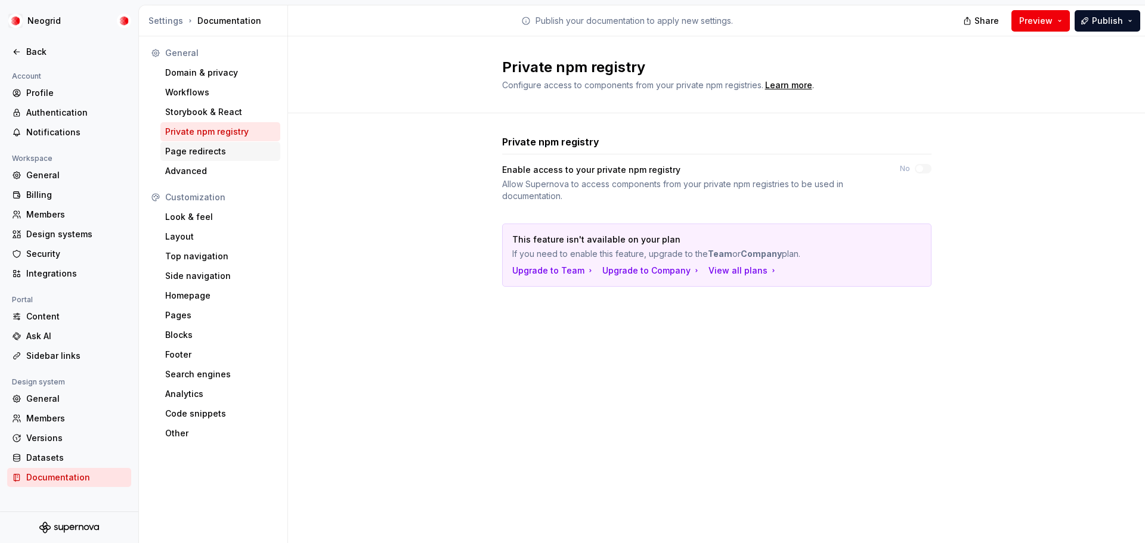
click at [228, 151] on div "Page redirects" at bounding box center [220, 152] width 110 height 12
click at [219, 172] on div "Advanced" at bounding box center [220, 171] width 110 height 12
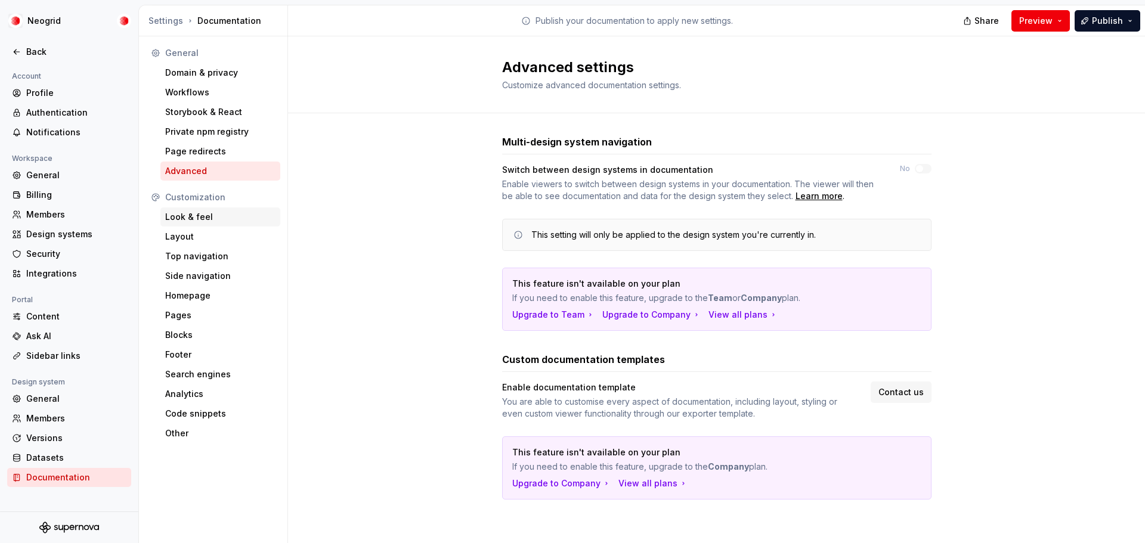
click at [214, 216] on div "Look & feel" at bounding box center [220, 217] width 110 height 12
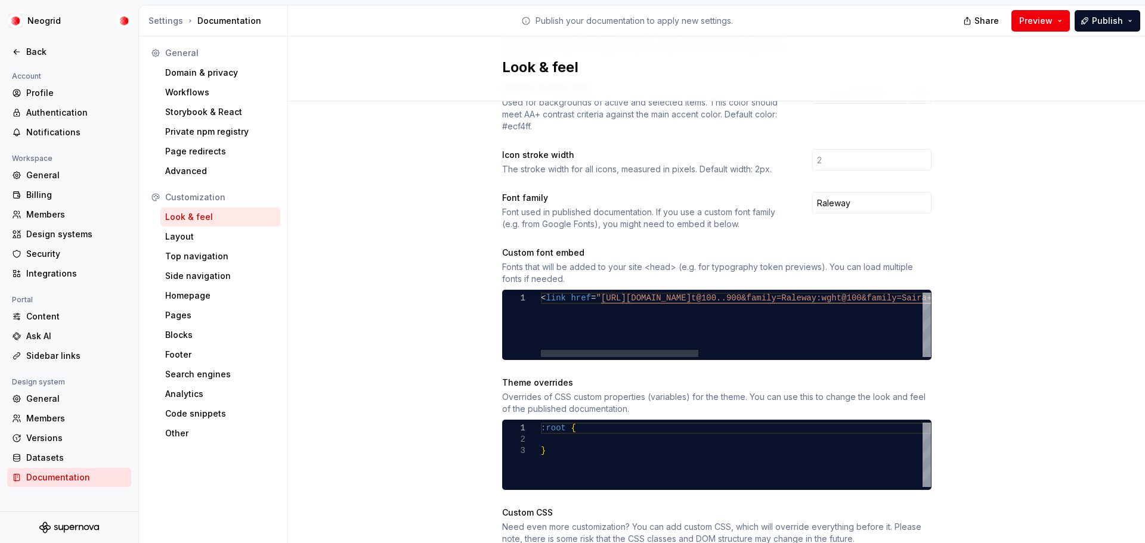
scroll to position [0, 918]
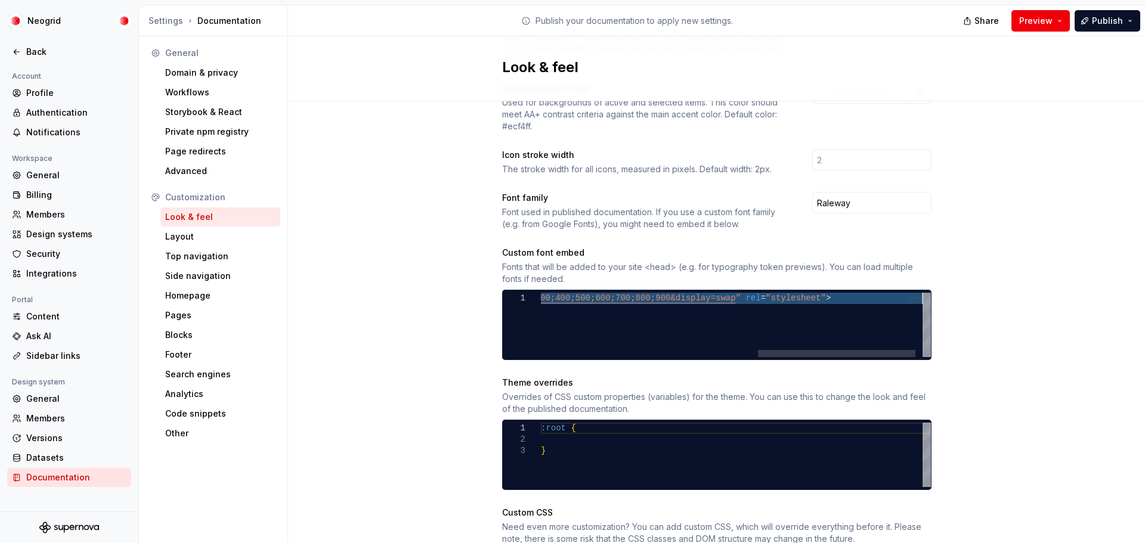
drag, startPoint x: 798, startPoint y: 285, endPoint x: 922, endPoint y: 285, distance: 124.1
click at [922, 293] on div "< link href = " https://fonts.googleapis.com/css2?family=Inter:wgh t@100..900&f…" at bounding box center [476, 325] width 945 height 64
click at [868, 293] on div "< link href = " https://fonts.googleapis.com/css2?family=Inter:wgh t@100..900&f…" at bounding box center [476, 325] width 945 height 64
click at [749, 296] on div "< link href = " https://fonts.googleapis.com/css2?family=Inter:wgh t@100..900&f…" at bounding box center [476, 325] width 945 height 64
drag, startPoint x: 650, startPoint y: 286, endPoint x: 601, endPoint y: 286, distance: 48.9
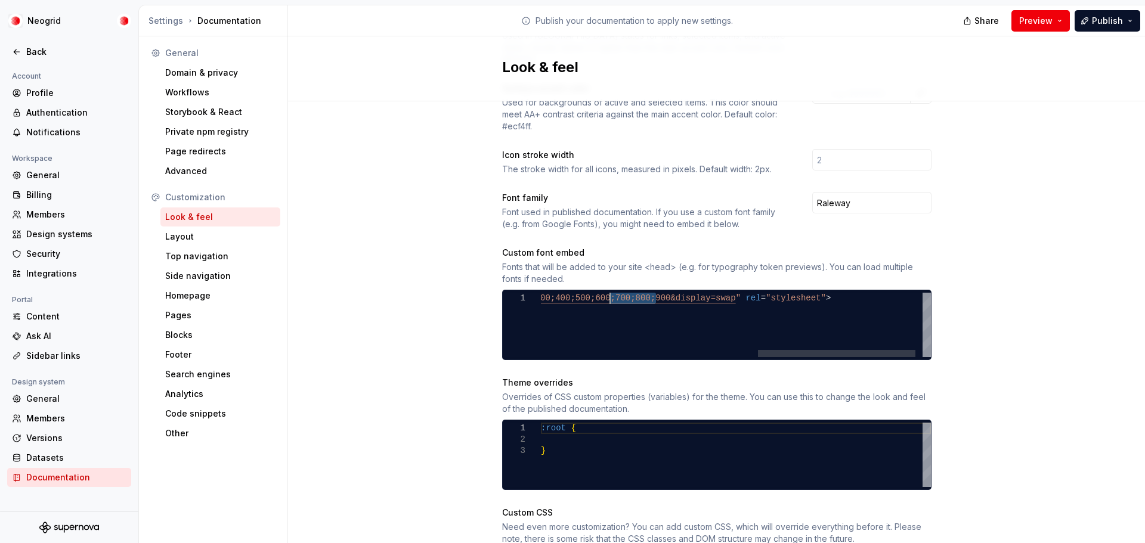
click at [601, 293] on div "< link href = " https://fonts.googleapis.com/css2?family=Inter:wgh t@100..900&f…" at bounding box center [476, 325] width 945 height 64
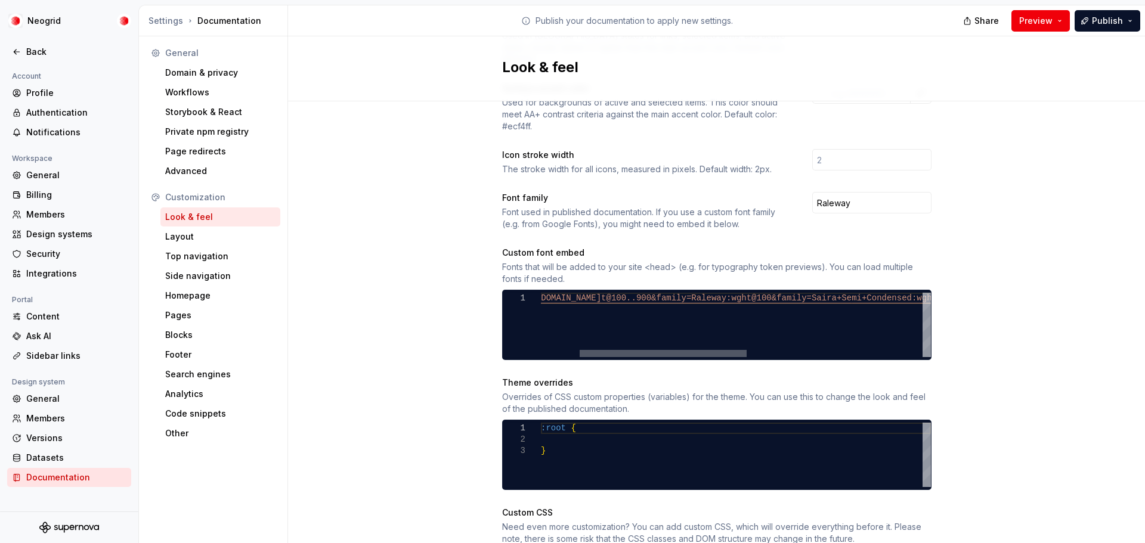
click at [636, 350] on div at bounding box center [663, 353] width 167 height 7
click at [740, 293] on div "< link href = " https://fonts.googleapis.com/css2?family=Inter:wgh t@100..900&f…" at bounding box center [895, 325] width 889 height 64
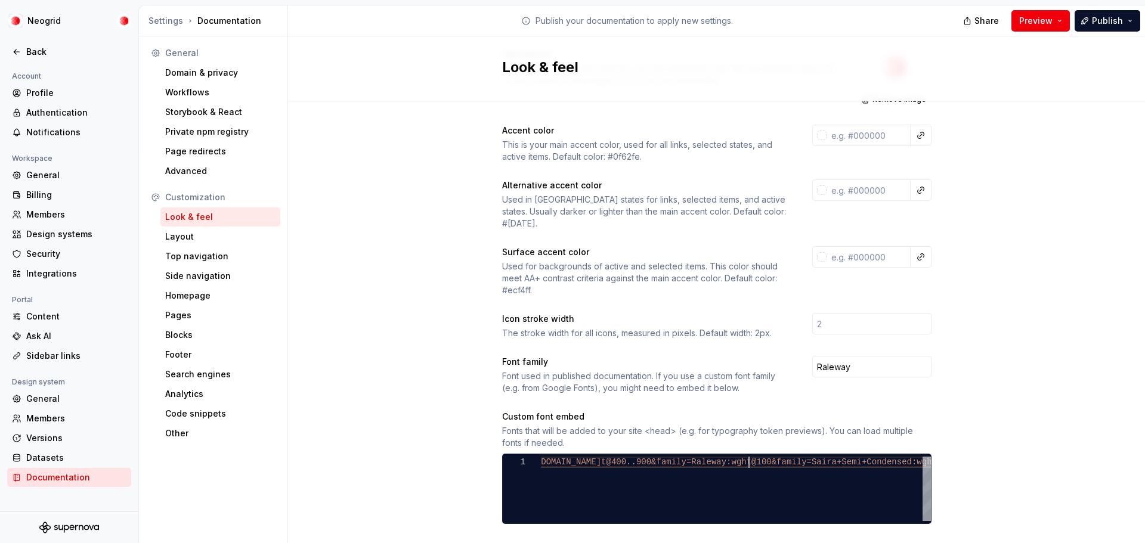
scroll to position [0, 0]
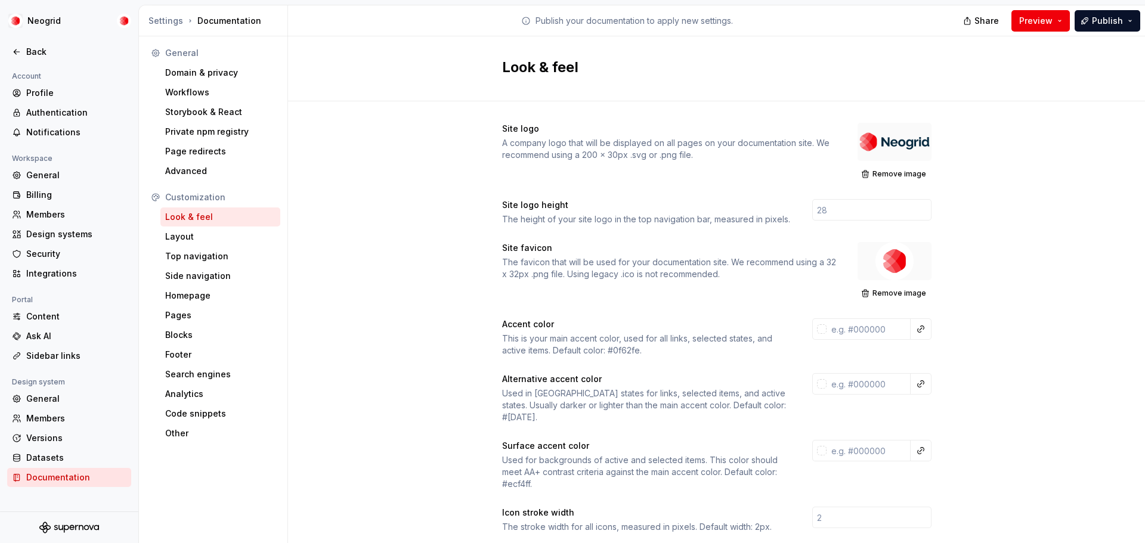
type textarea "**********"
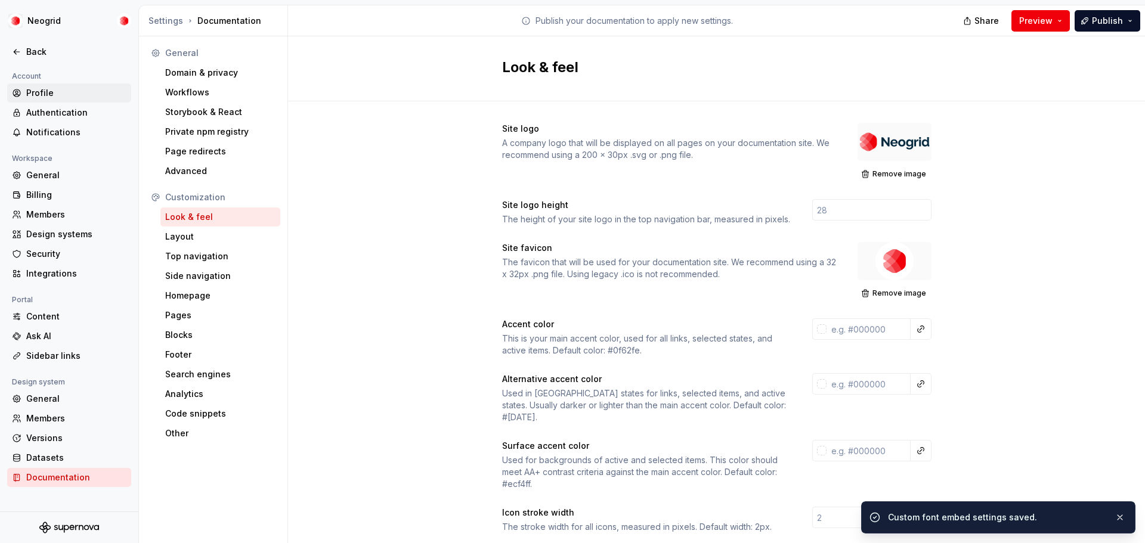
click at [51, 91] on div "Profile" at bounding box center [76, 93] width 100 height 12
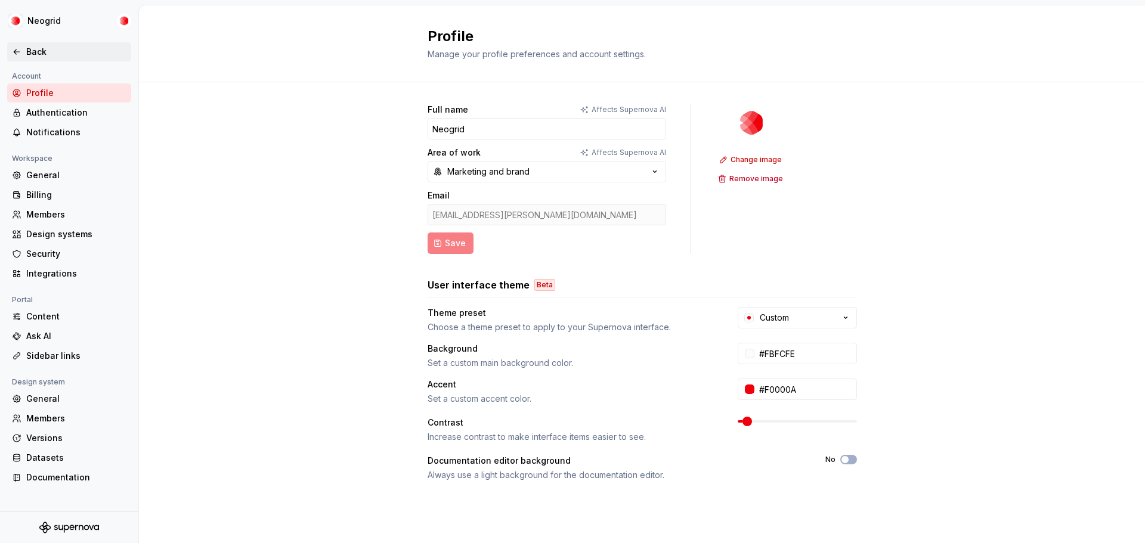
click at [59, 47] on div "Back" at bounding box center [76, 52] width 100 height 12
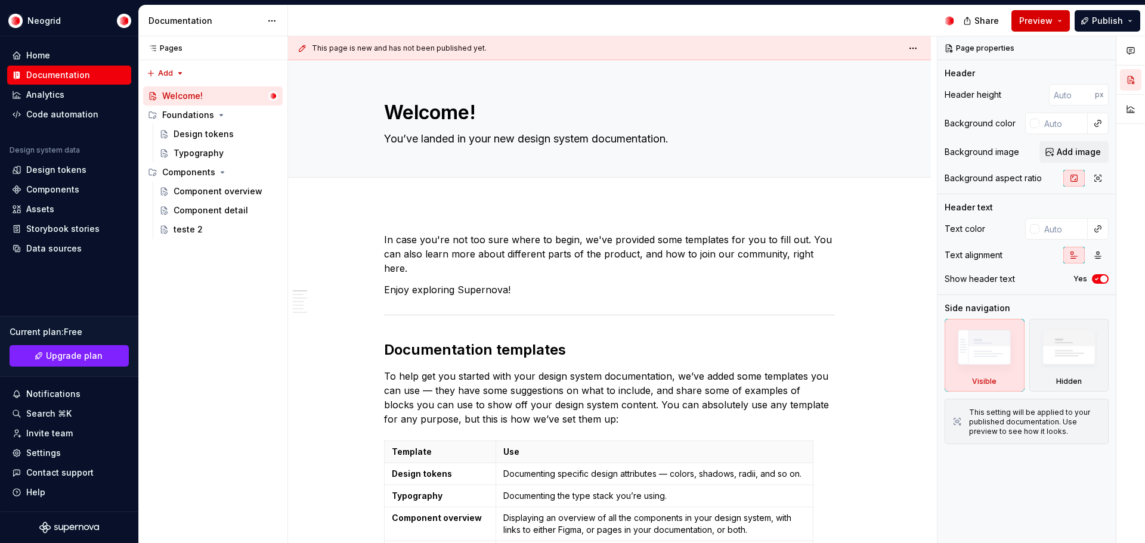
click at [1042, 17] on span "Preview" at bounding box center [1036, 21] width 33 height 12
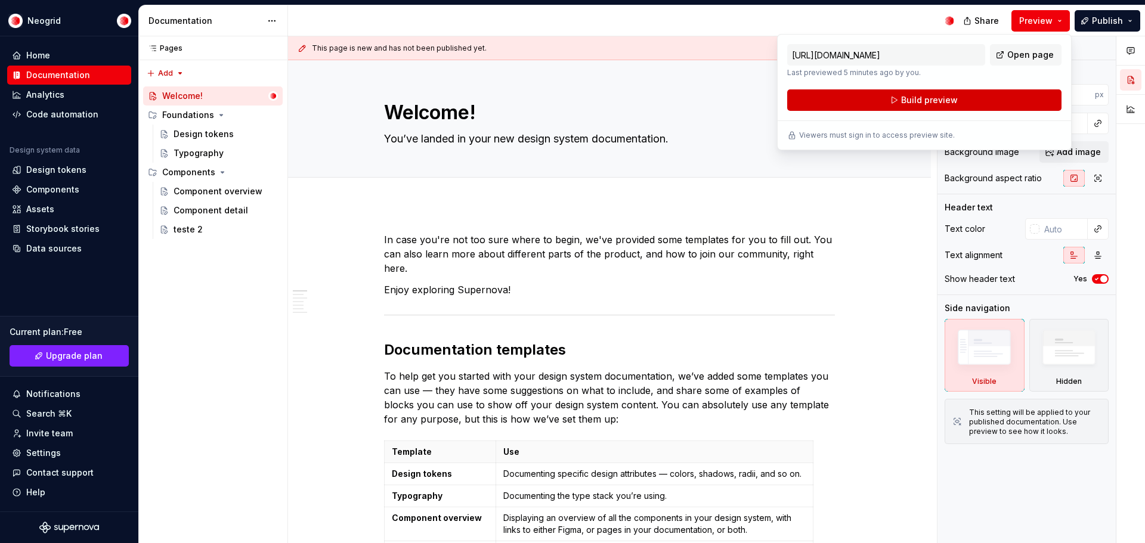
click at [963, 100] on button "Build preview" at bounding box center [924, 99] width 274 height 21
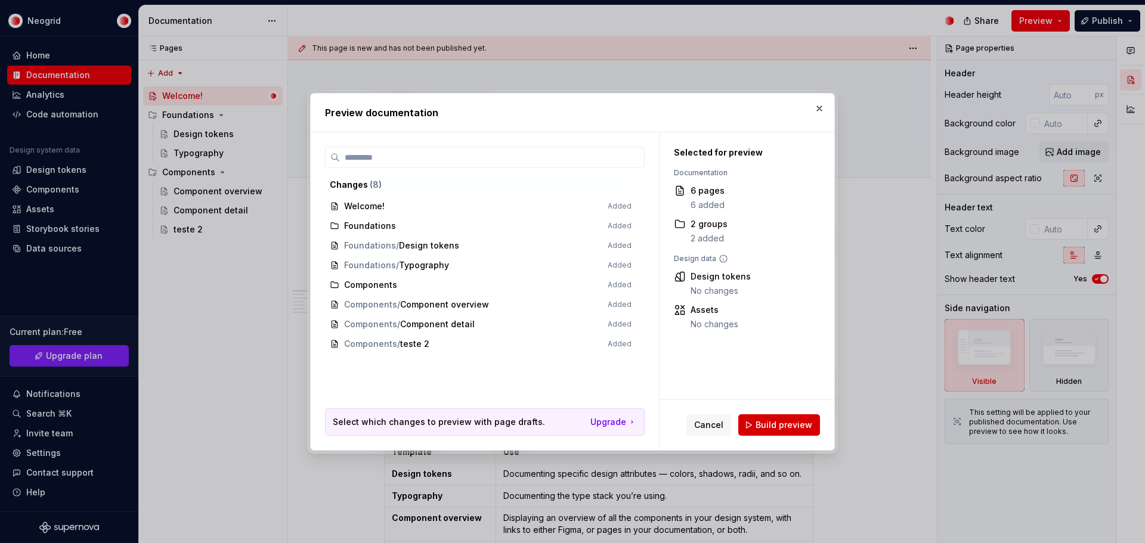
click at [778, 428] on span "Build preview" at bounding box center [784, 425] width 57 height 12
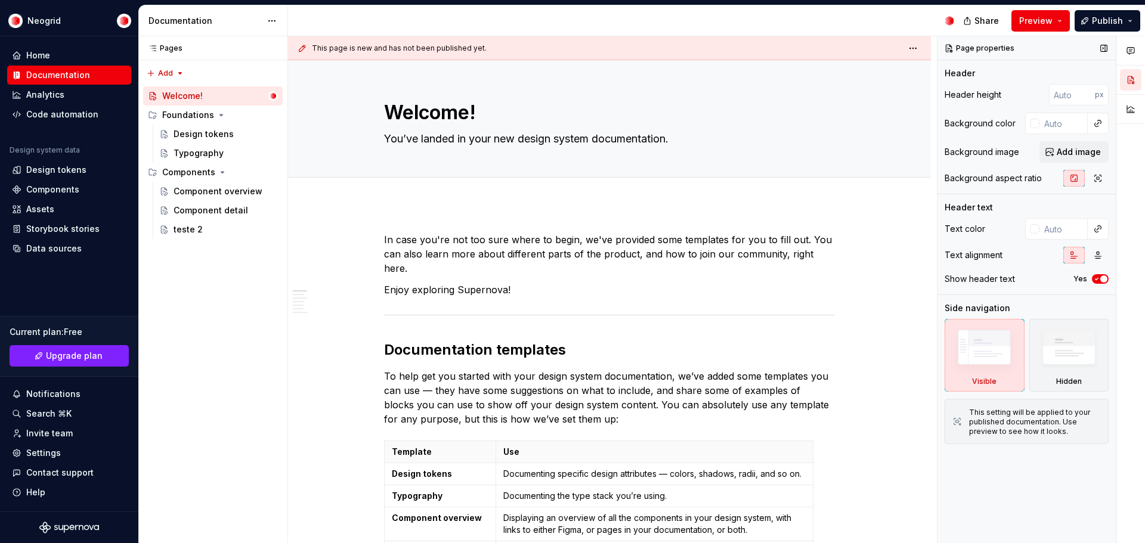
type textarea "*"
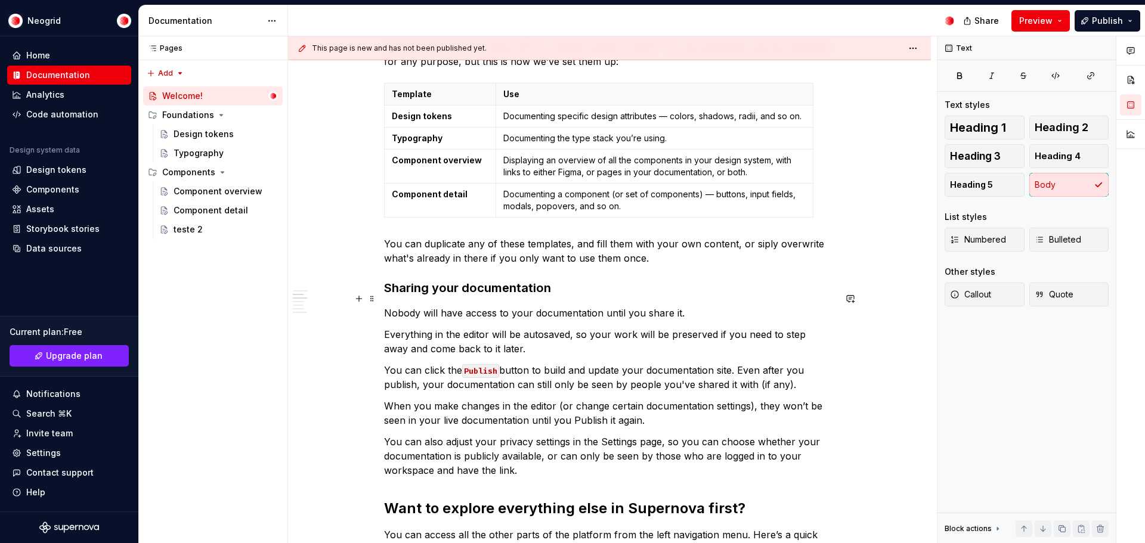
click at [613, 306] on p "Nobody will have access to your documentation until you share it." at bounding box center [609, 313] width 451 height 14
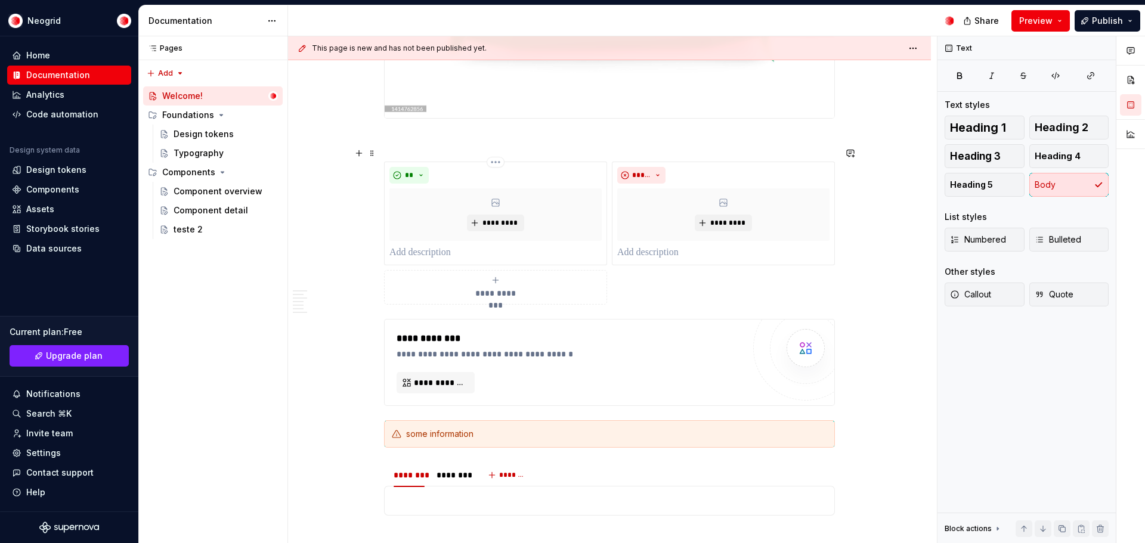
scroll to position [1695, 0]
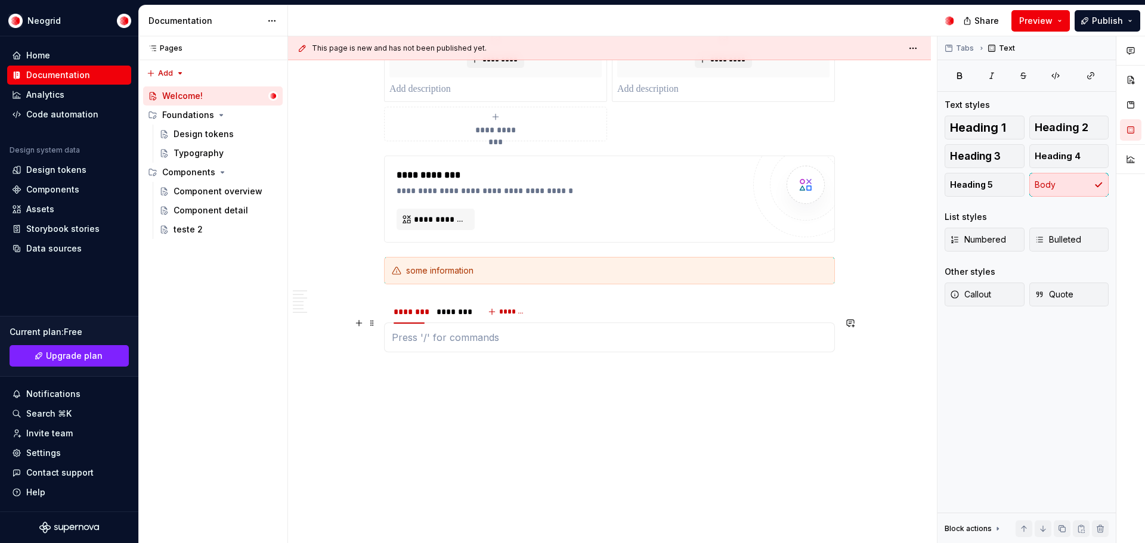
click at [541, 330] on p at bounding box center [609, 337] width 435 height 14
click at [555, 309] on div "******** ******** *******" at bounding box center [609, 312] width 451 height 24
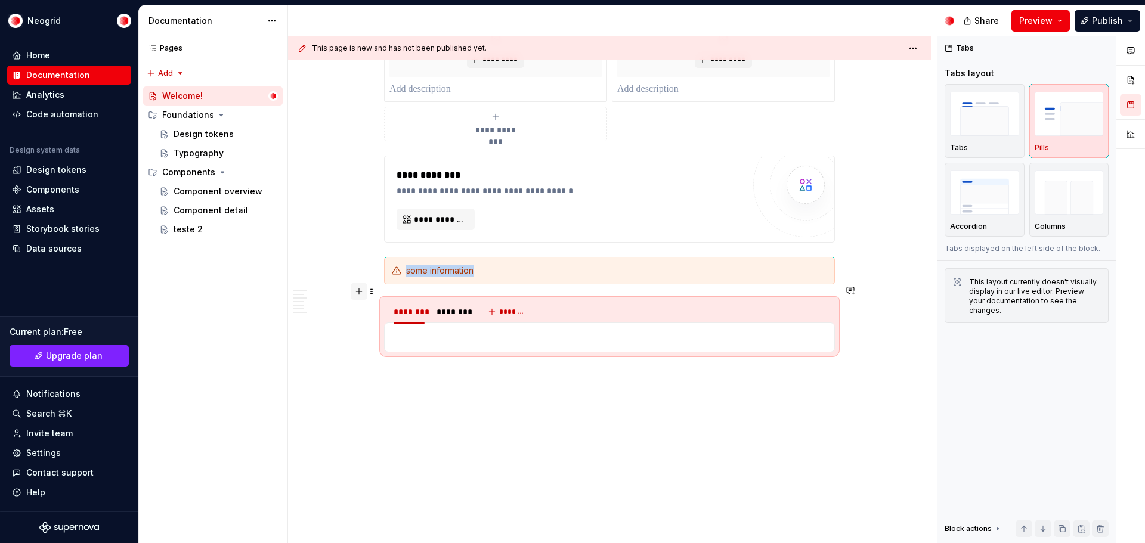
click at [353, 292] on button "button" at bounding box center [359, 291] width 17 height 17
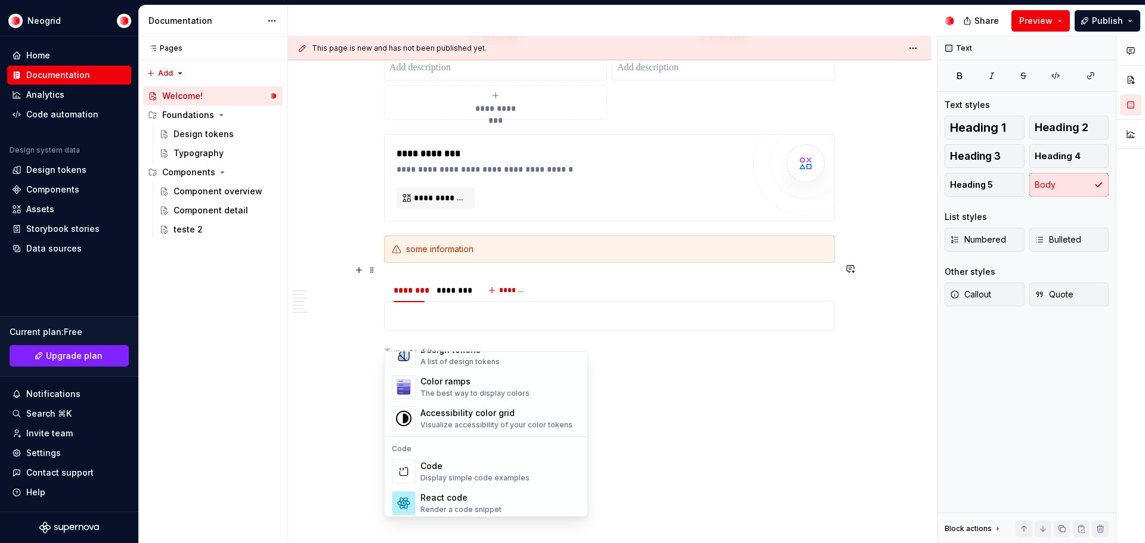
scroll to position [858, 0]
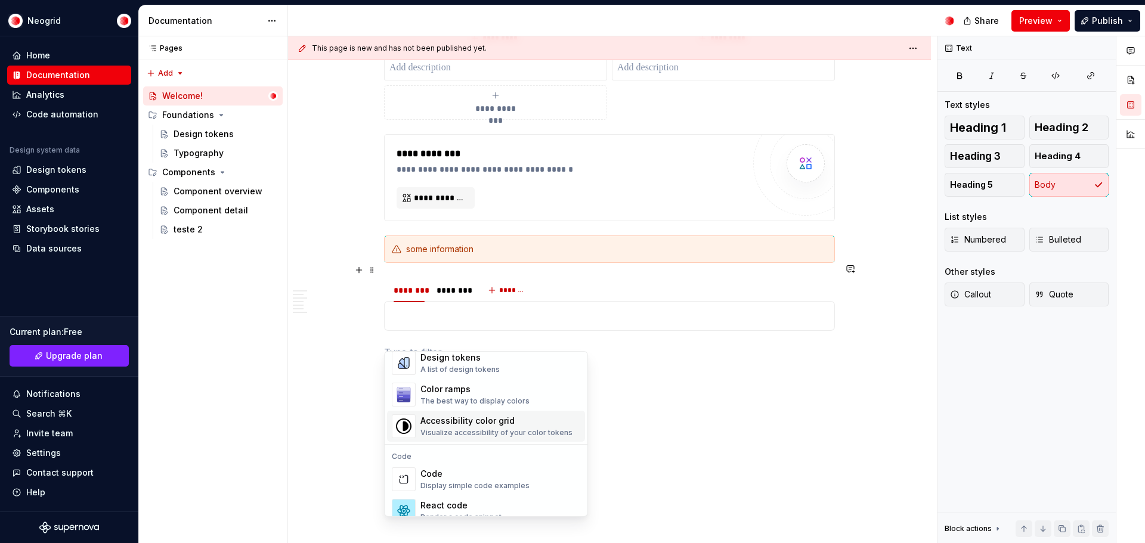
click at [504, 433] on div "Visualize accessibility of your color tokens" at bounding box center [497, 433] width 152 height 10
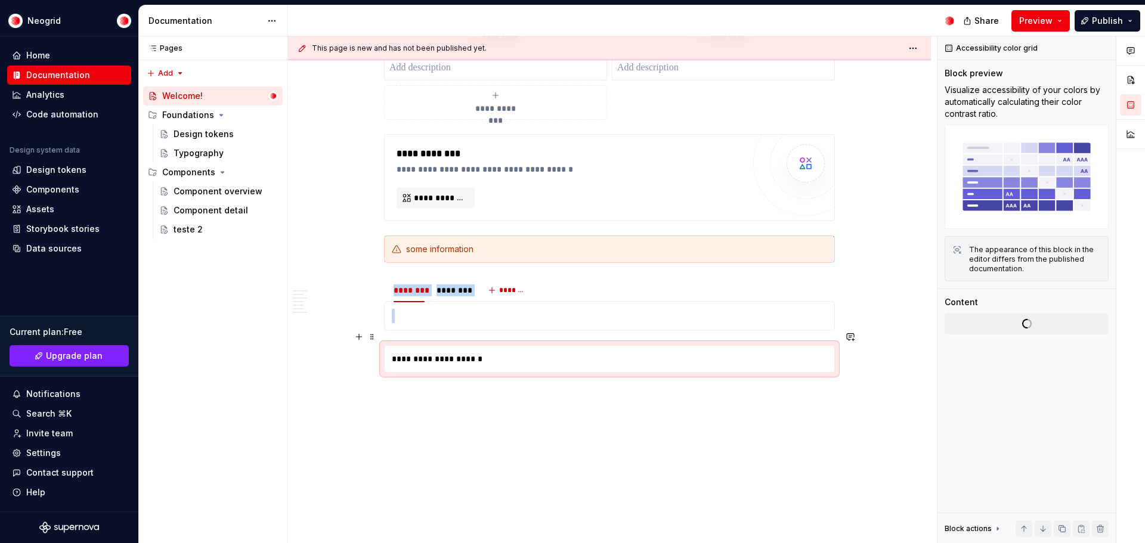
click at [456, 347] on div "**********" at bounding box center [610, 359] width 450 height 26
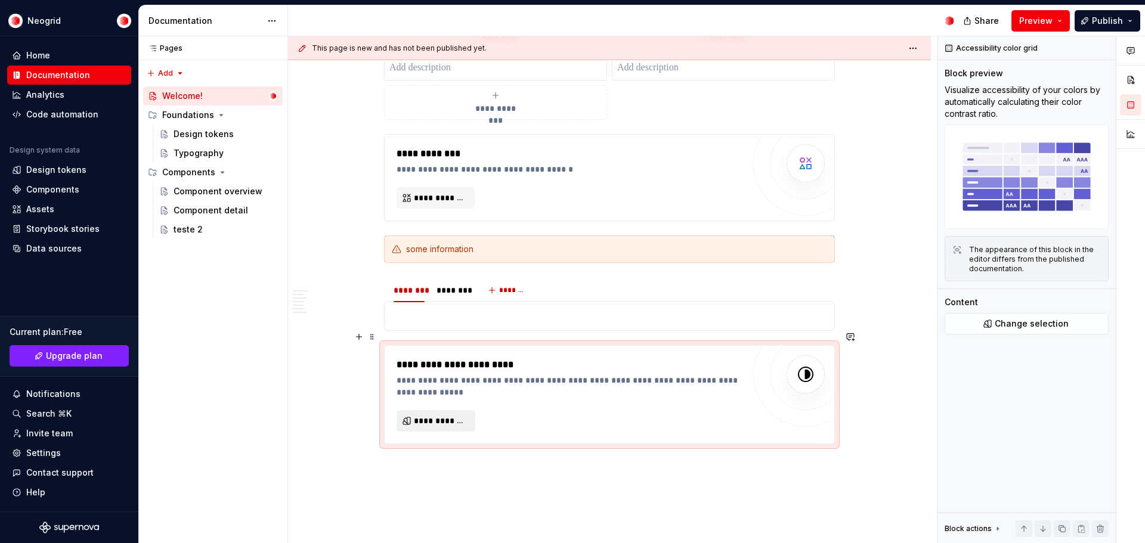
click at [436, 415] on span "**********" at bounding box center [441, 421] width 54 height 12
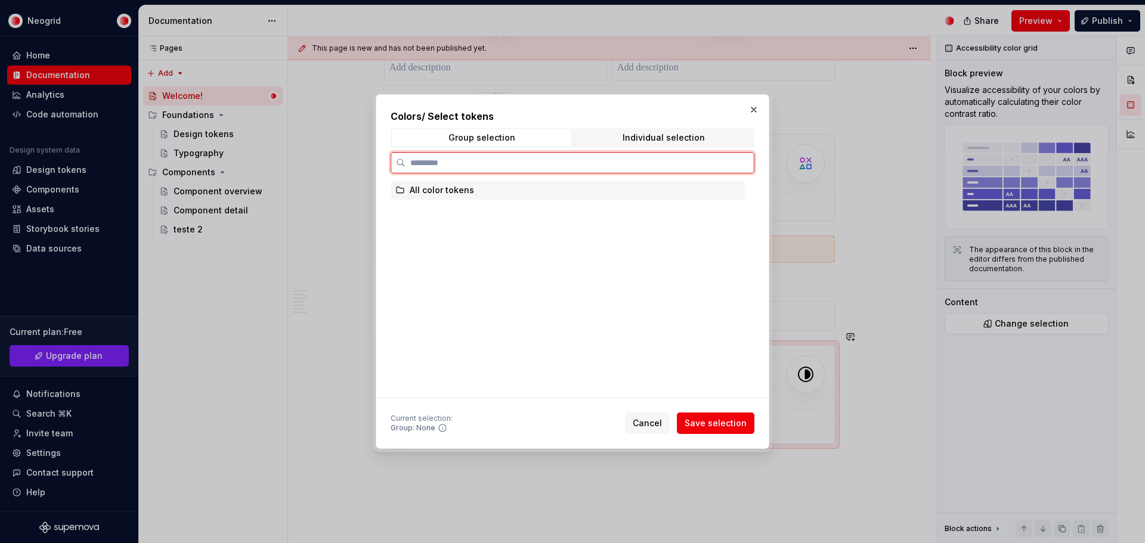
click at [400, 191] on icon at bounding box center [401, 191] width 10 height 10
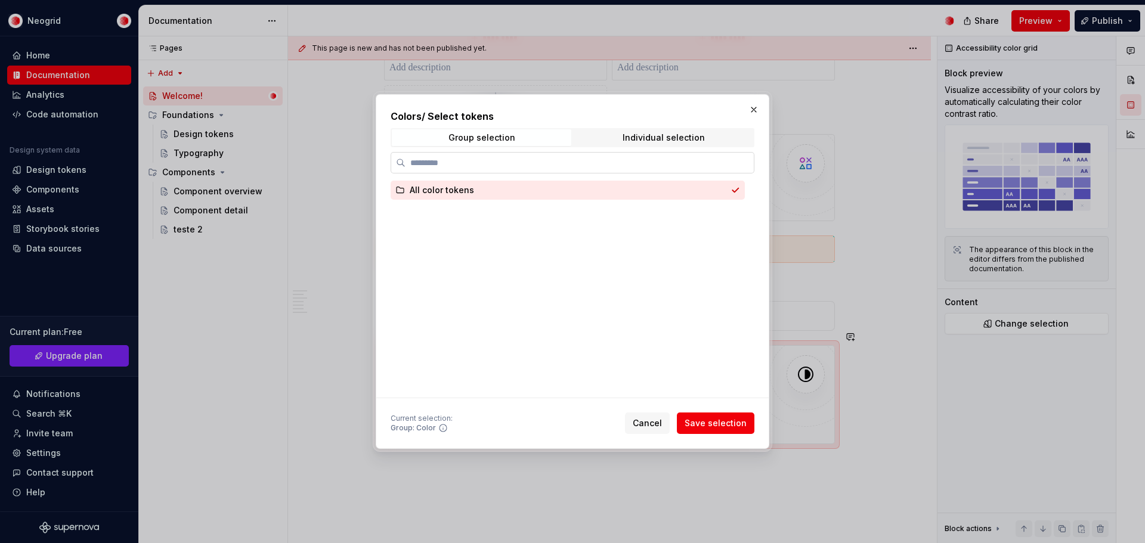
click at [639, 153] on label at bounding box center [573, 162] width 364 height 21
click at [639, 157] on input "search" at bounding box center [580, 163] width 348 height 12
click at [645, 142] on div "Individual selection" at bounding box center [664, 138] width 82 height 10
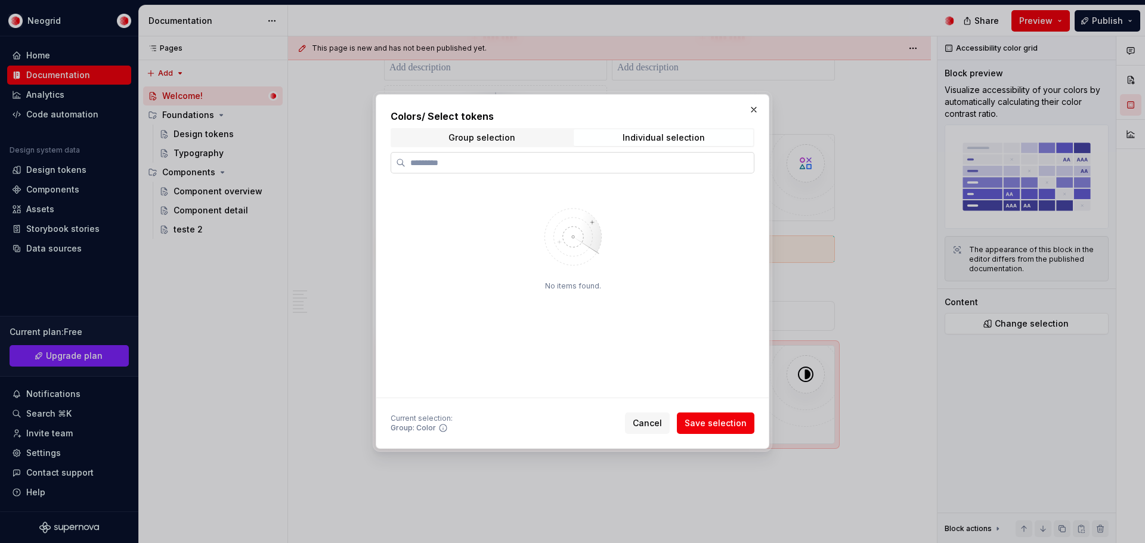
click at [446, 171] on label at bounding box center [573, 162] width 364 height 21
click at [446, 169] on input "search" at bounding box center [580, 163] width 348 height 12
paste input "******"
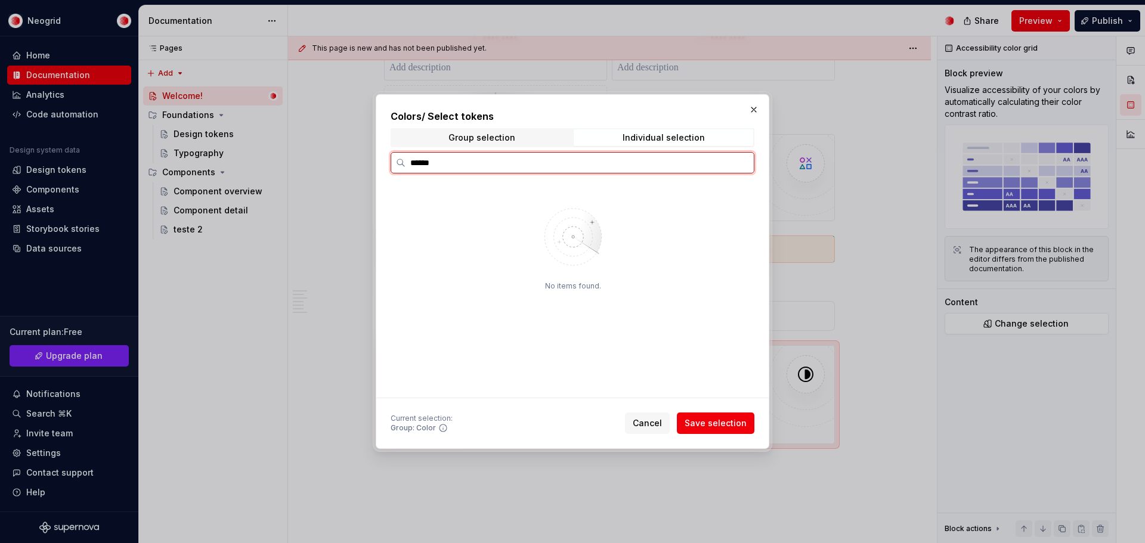
click at [412, 164] on input "******" at bounding box center [580, 163] width 348 height 12
type input "*******"
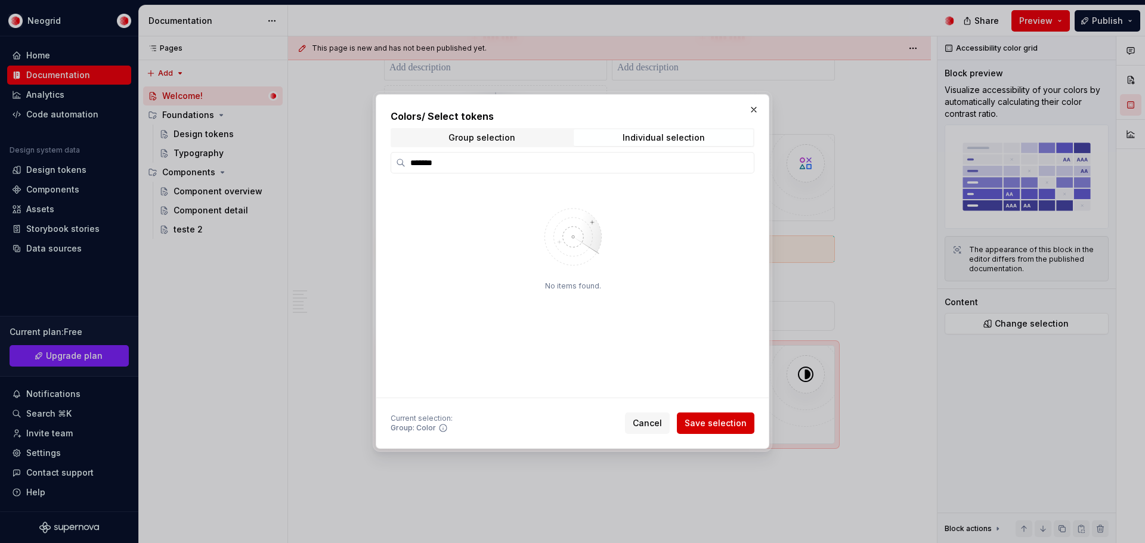
click at [737, 425] on span "Save selection" at bounding box center [716, 424] width 62 height 12
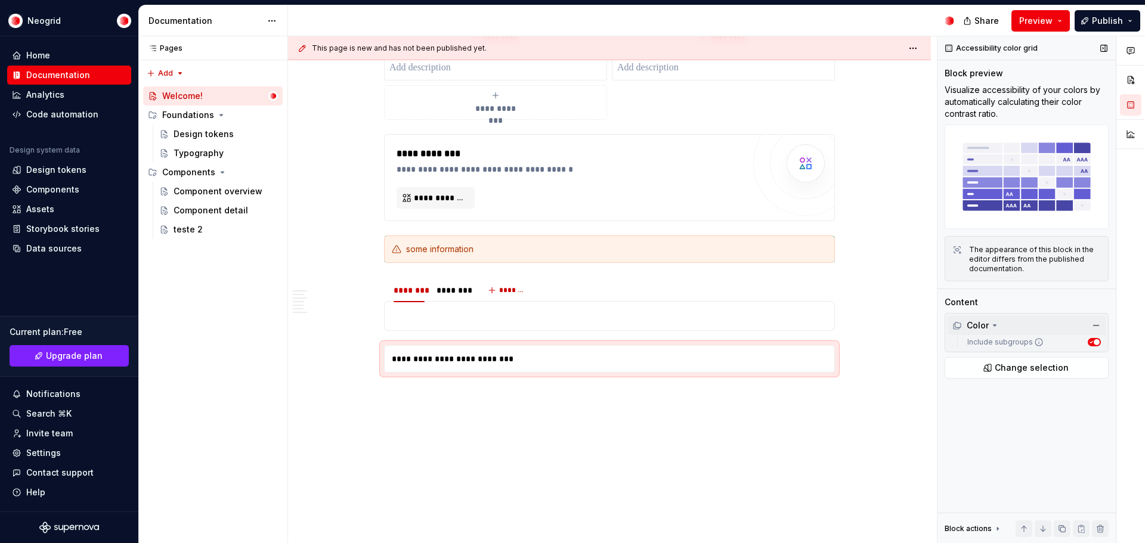
click at [997, 325] on icon at bounding box center [995, 326] width 10 height 10
click at [1003, 345] on label "Include subgroups" at bounding box center [1003, 343] width 81 height 10
click at [1088, 345] on button "Include subgroups" at bounding box center [1094, 342] width 13 height 8
click at [1003, 345] on label "Include subgroups" at bounding box center [1003, 343] width 81 height 10
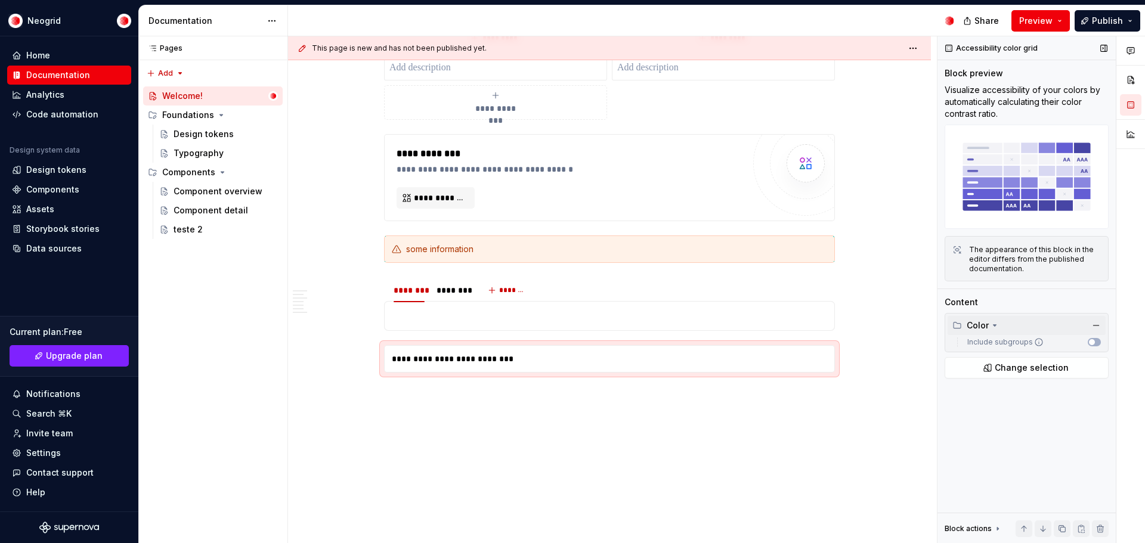
click at [1088, 345] on button "Include subgroups" at bounding box center [1094, 342] width 13 height 8
click at [1009, 366] on span "Change selection" at bounding box center [1032, 368] width 74 height 12
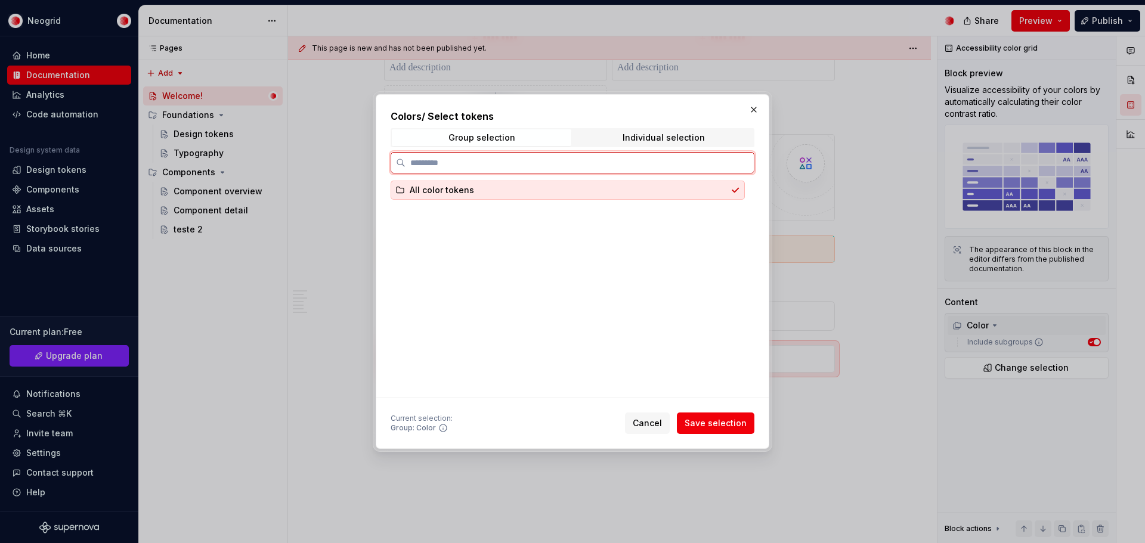
click at [578, 192] on div "All color tokens" at bounding box center [568, 190] width 354 height 19
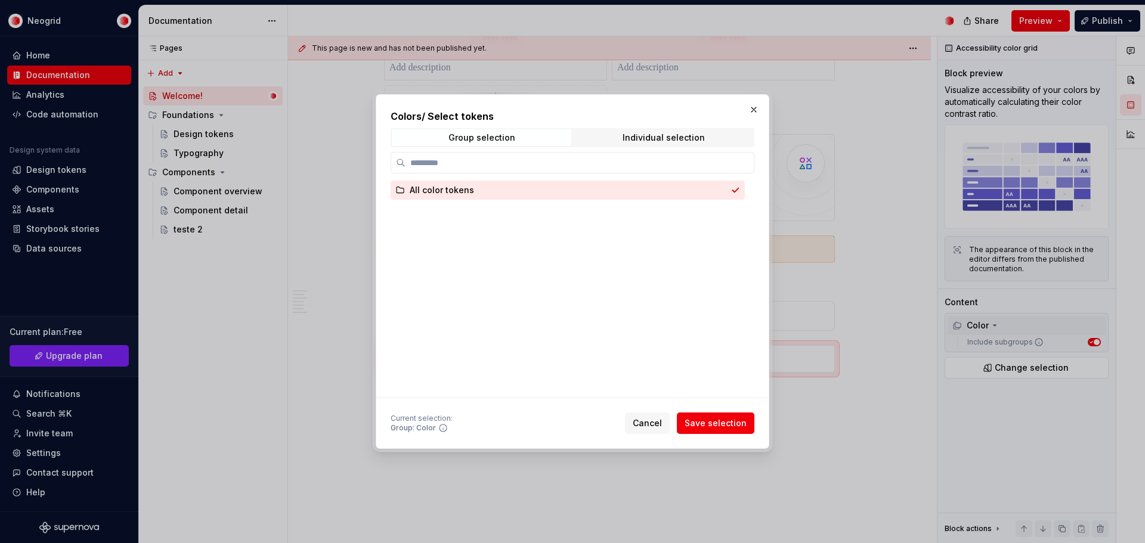
click at [440, 428] on icon at bounding box center [443, 429] width 10 height 10
click at [749, 425] on button "Save selection" at bounding box center [716, 423] width 78 height 21
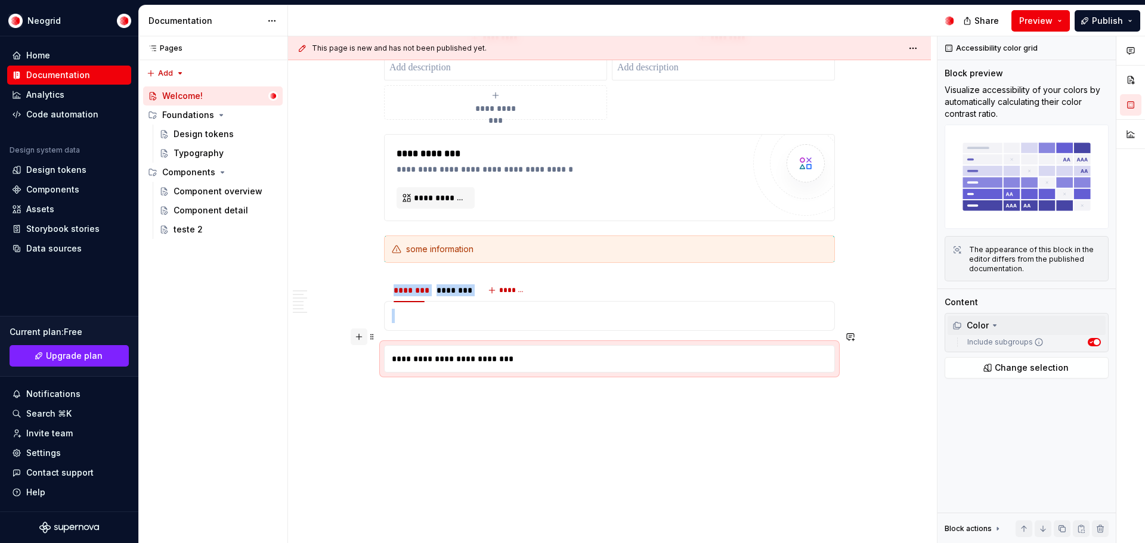
click at [359, 336] on button "button" at bounding box center [359, 337] width 17 height 17
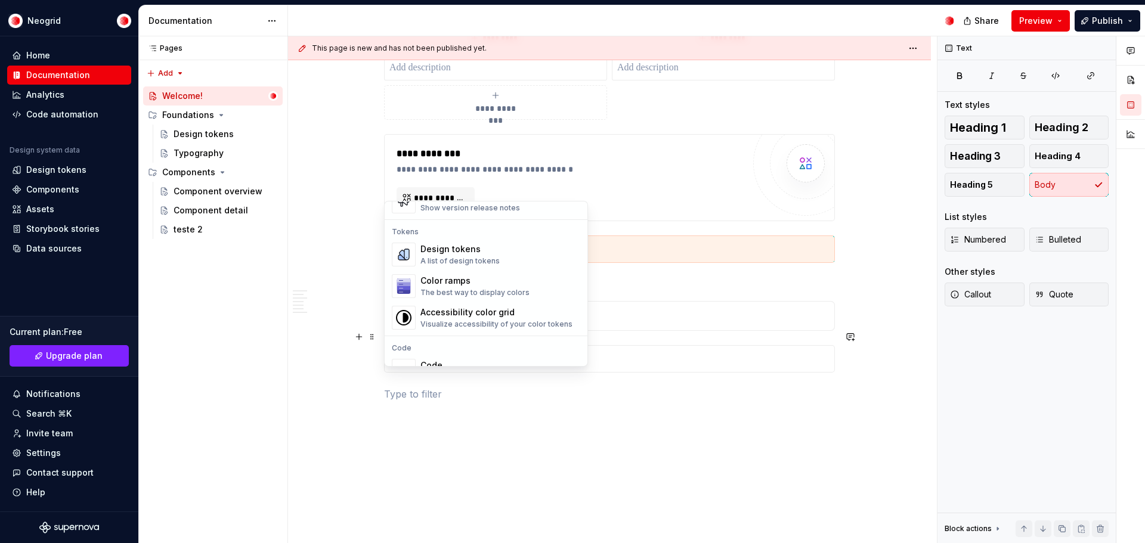
scroll to position [830, 0]
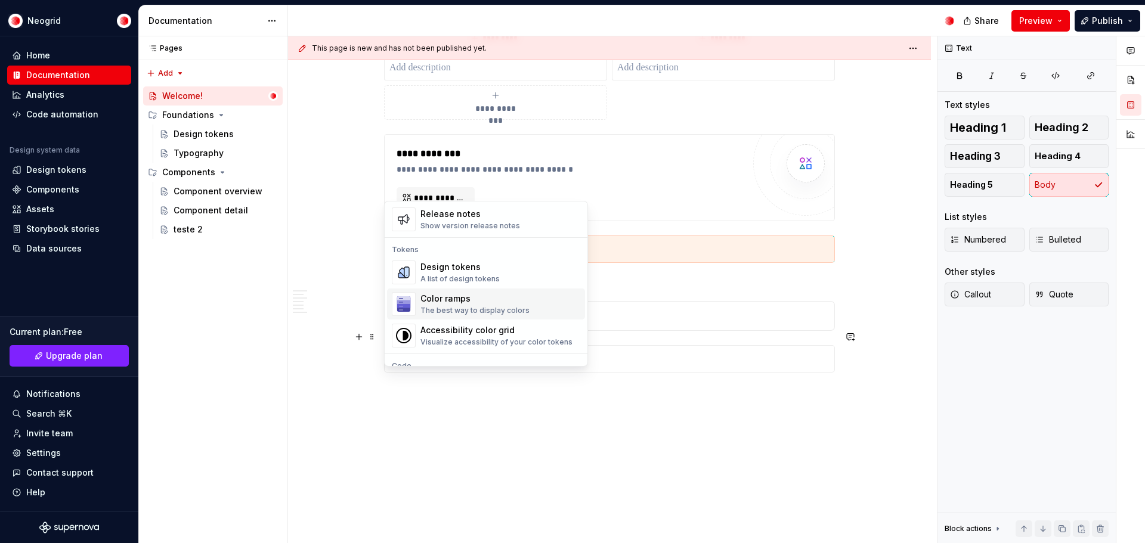
click at [475, 305] on div "Color ramps The best way to display colors" at bounding box center [475, 304] width 109 height 23
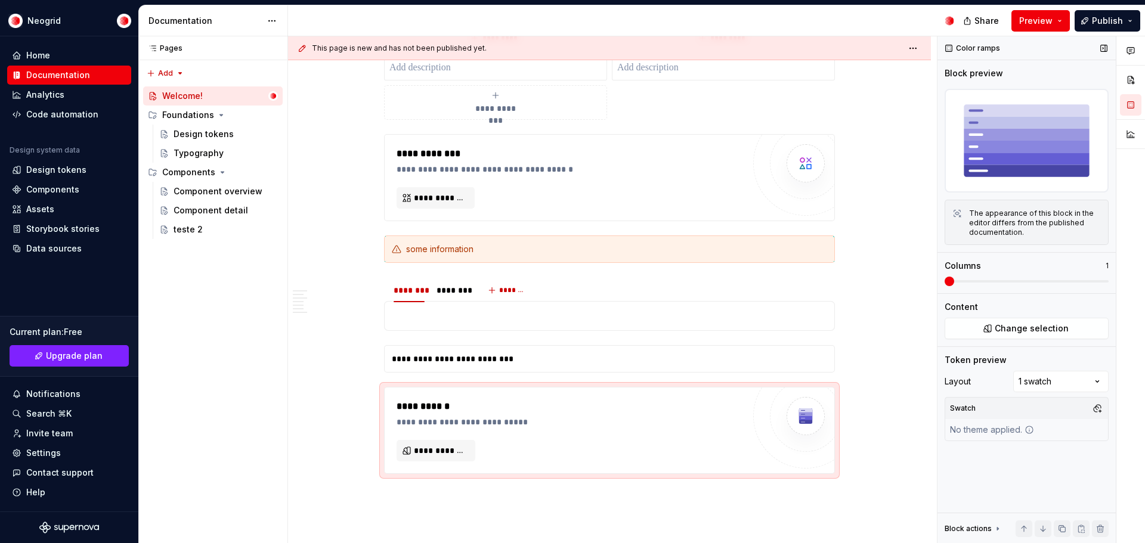
click at [954, 281] on span at bounding box center [950, 282] width 10 height 10
click at [996, 282] on span at bounding box center [1027, 281] width 164 height 2
click at [1044, 282] on span at bounding box center [1027, 281] width 164 height 2
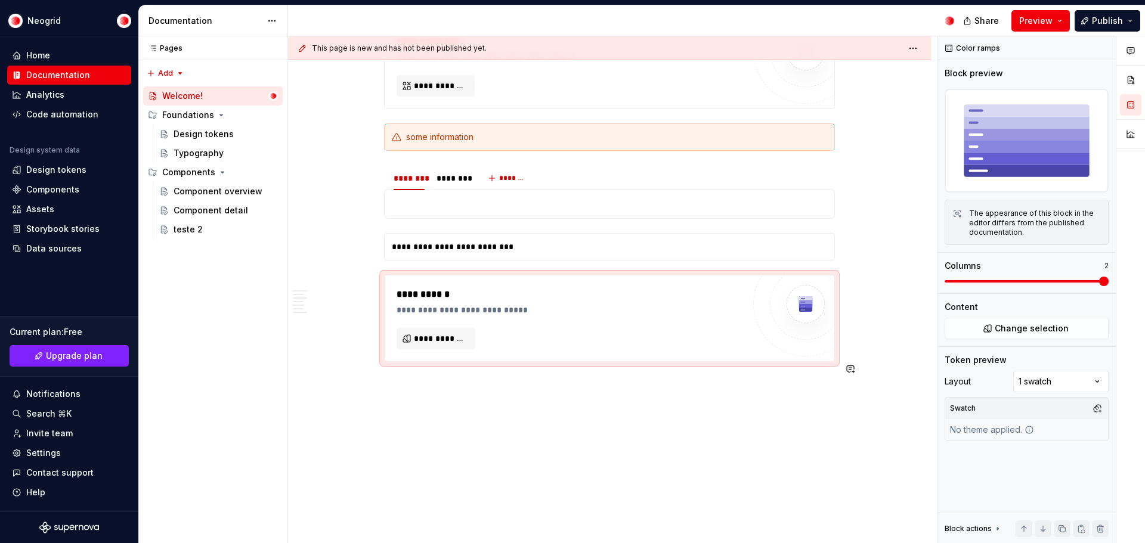
scroll to position [1838, 0]
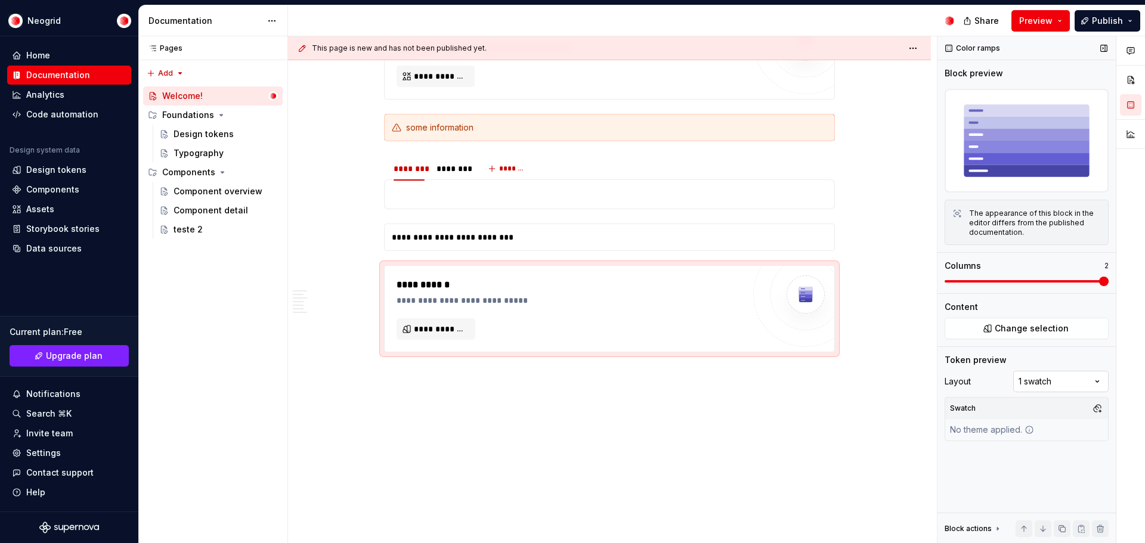
click at [1071, 382] on div "Comments Open comments No comments yet Select ‘Comment’ from the block context …" at bounding box center [1042, 290] width 208 height 508
click at [1025, 425] on icon at bounding box center [1030, 430] width 10 height 10
click at [1101, 409] on button "button" at bounding box center [1097, 408] width 17 height 17
click at [998, 453] on div "Dark" at bounding box center [994, 454] width 19 height 12
click at [1006, 501] on div "Comments Open comments No comments yet Select ‘Comment’ from the block context …" at bounding box center [1042, 290] width 208 height 508
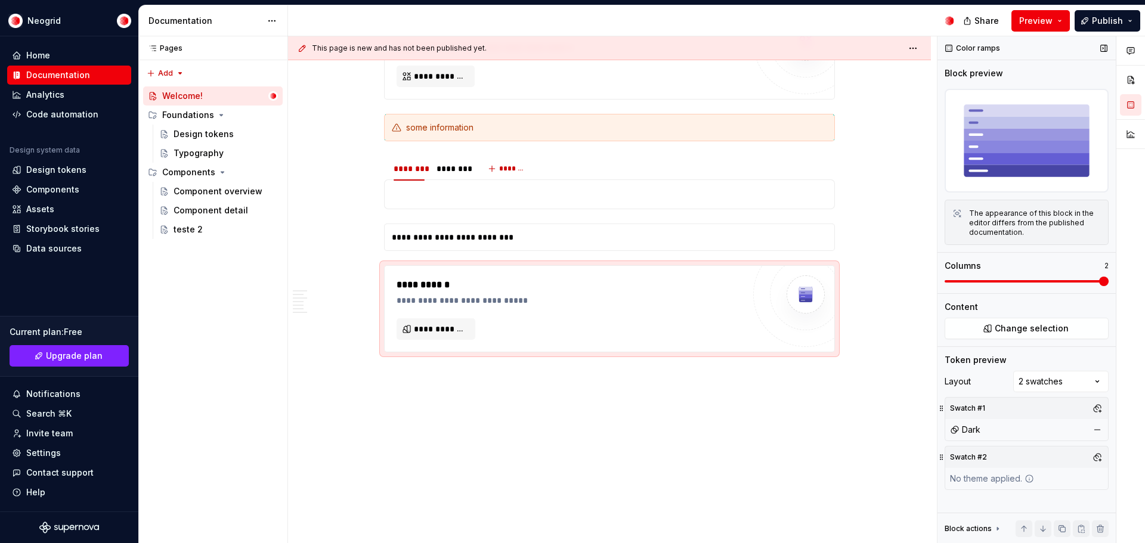
click at [1111, 450] on div "Color ramps Block preview The appearance of this block in the editor differs fr…" at bounding box center [1027, 290] width 178 height 508
click at [1097, 458] on button "button" at bounding box center [1097, 457] width 17 height 17
click at [953, 500] on div "Comments Open comments No comments yet Select ‘Comment’ from the block context …" at bounding box center [1042, 290] width 208 height 508
click at [1099, 456] on button "button" at bounding box center [1097, 457] width 17 height 17
click at [1028, 503] on div "Dark" at bounding box center [1041, 503] width 113 height 12
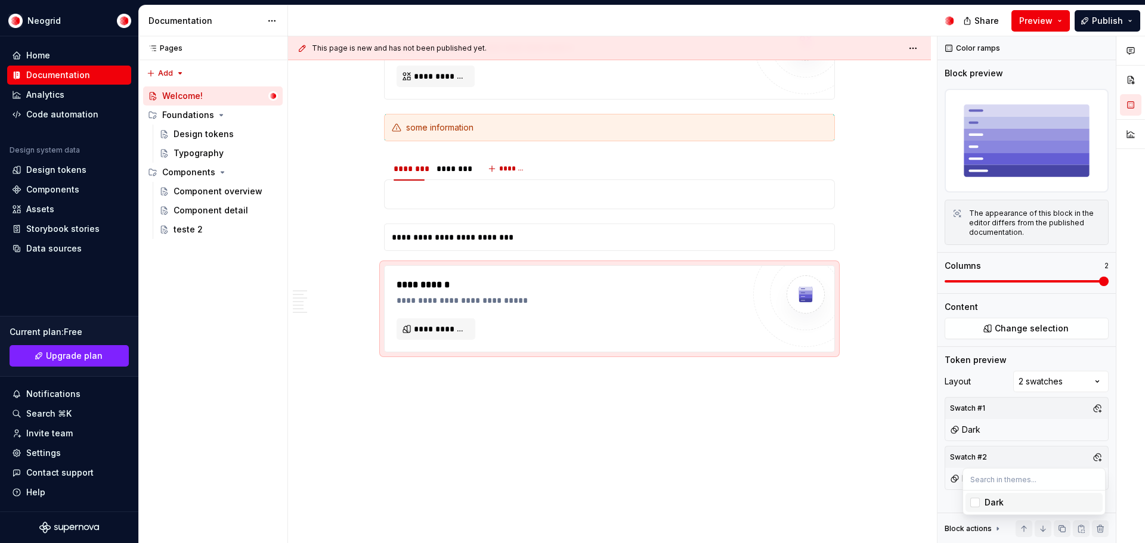
click at [952, 498] on div "Comments Open comments No comments yet Select ‘Comment’ from the block context …" at bounding box center [1042, 290] width 208 height 508
click at [1051, 324] on span "Change selection" at bounding box center [1032, 329] width 74 height 12
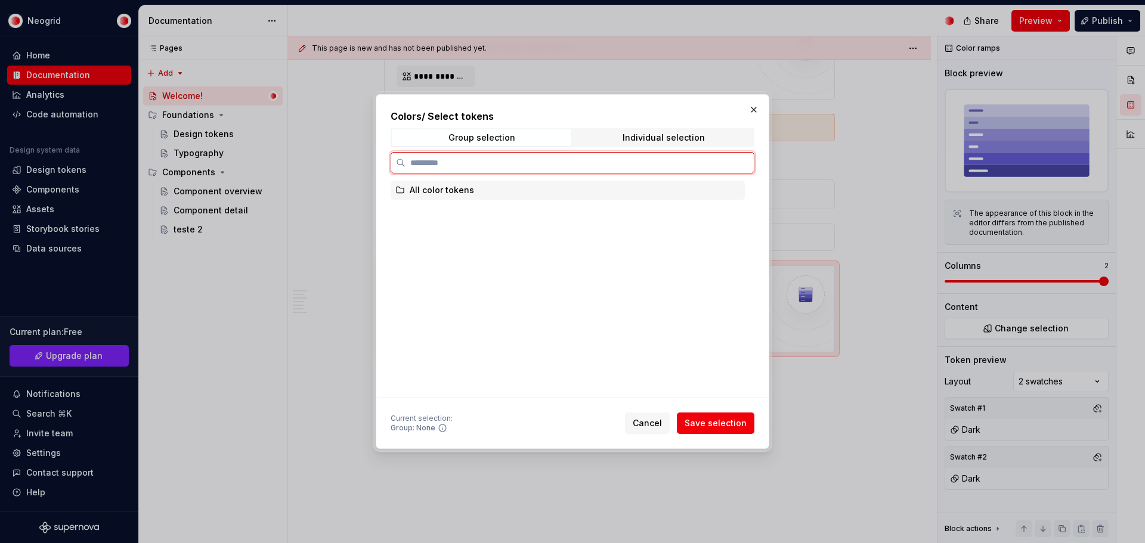
click at [462, 191] on div "All color tokens" at bounding box center [442, 190] width 64 height 12
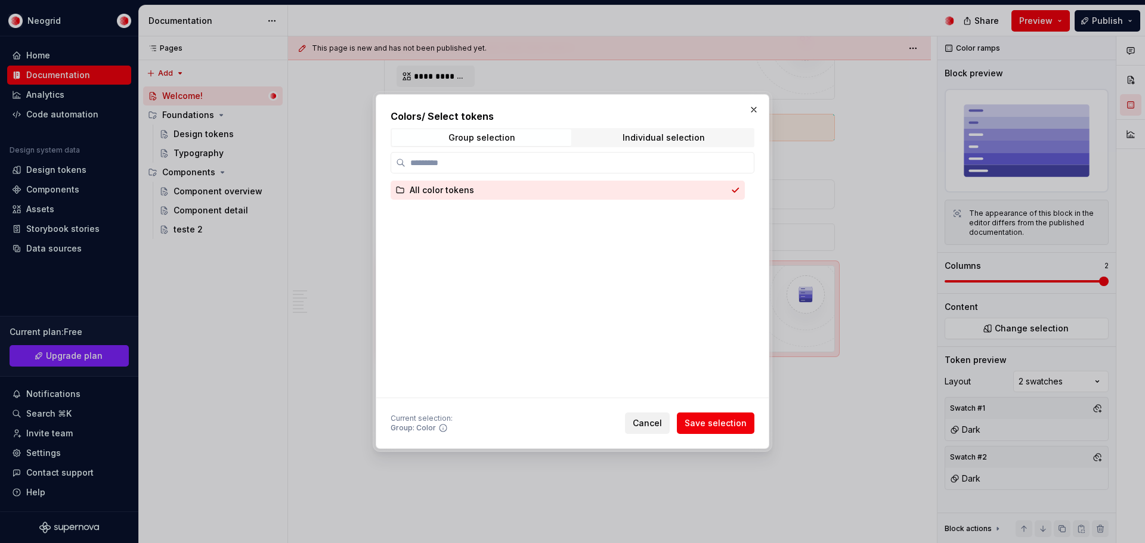
click at [644, 421] on span "Cancel" at bounding box center [647, 424] width 29 height 12
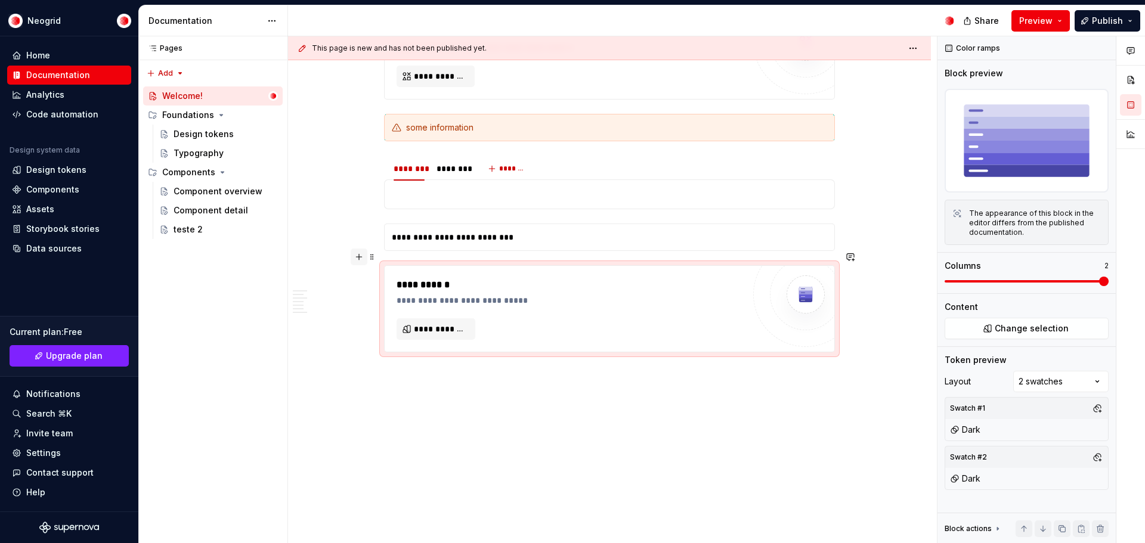
click at [362, 258] on button "button" at bounding box center [359, 257] width 17 height 17
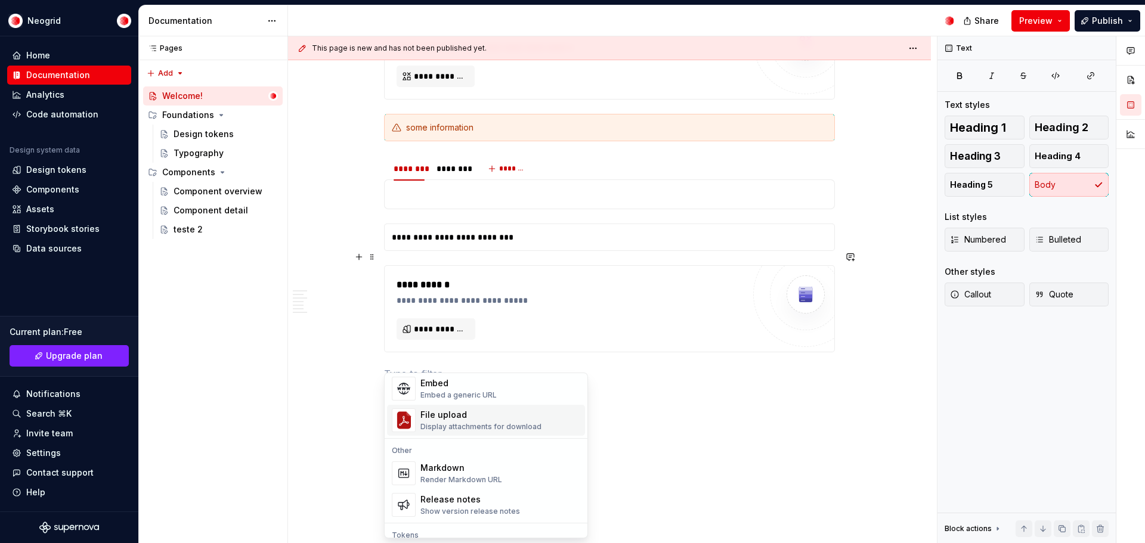
scroll to position [656, 0]
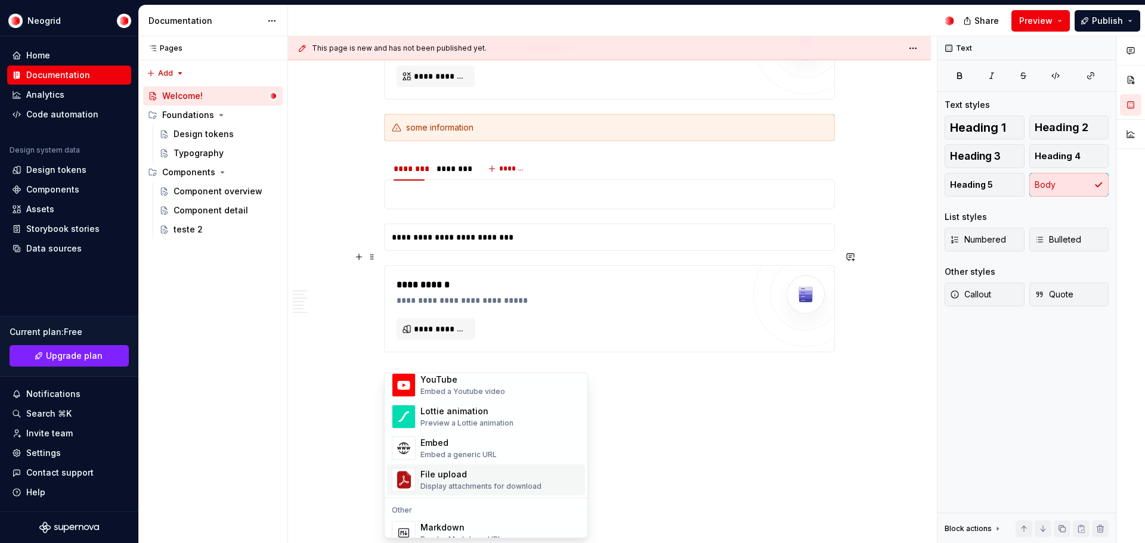
click at [495, 478] on div "File upload" at bounding box center [481, 475] width 121 height 12
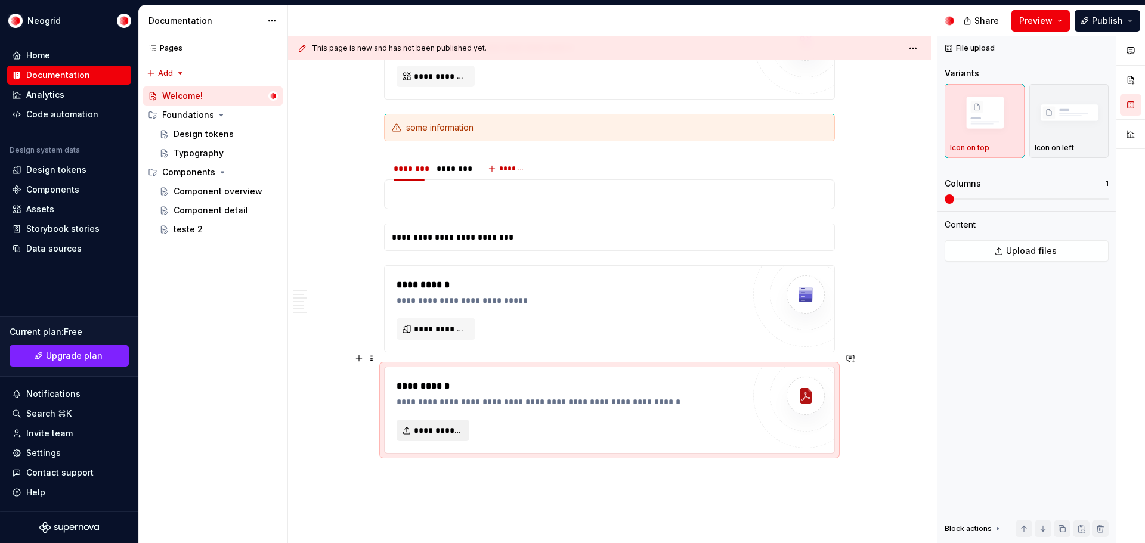
click at [436, 420] on button "**********" at bounding box center [433, 430] width 73 height 21
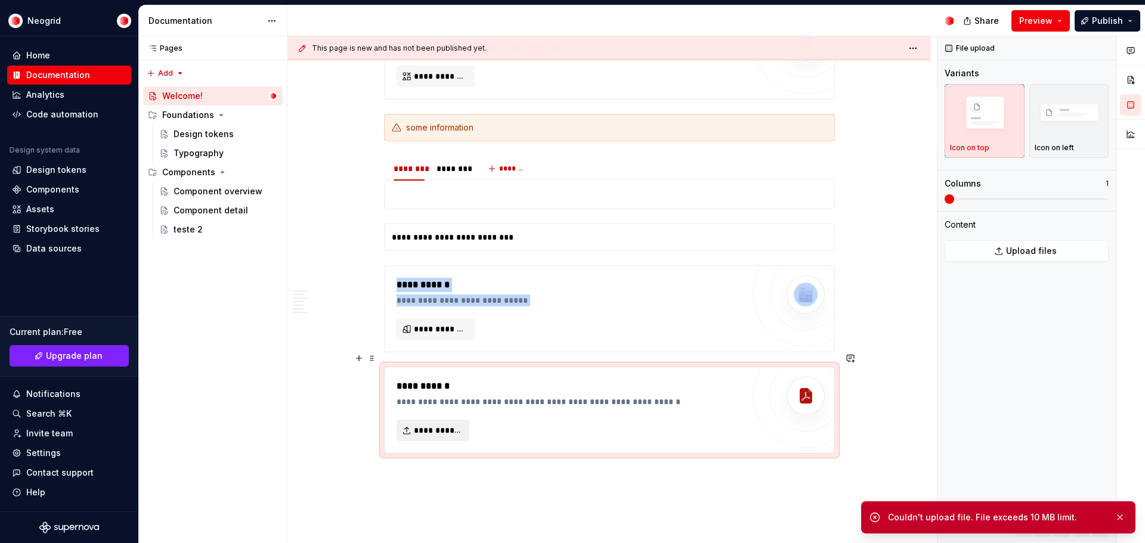
click at [449, 425] on span "**********" at bounding box center [438, 431] width 48 height 12
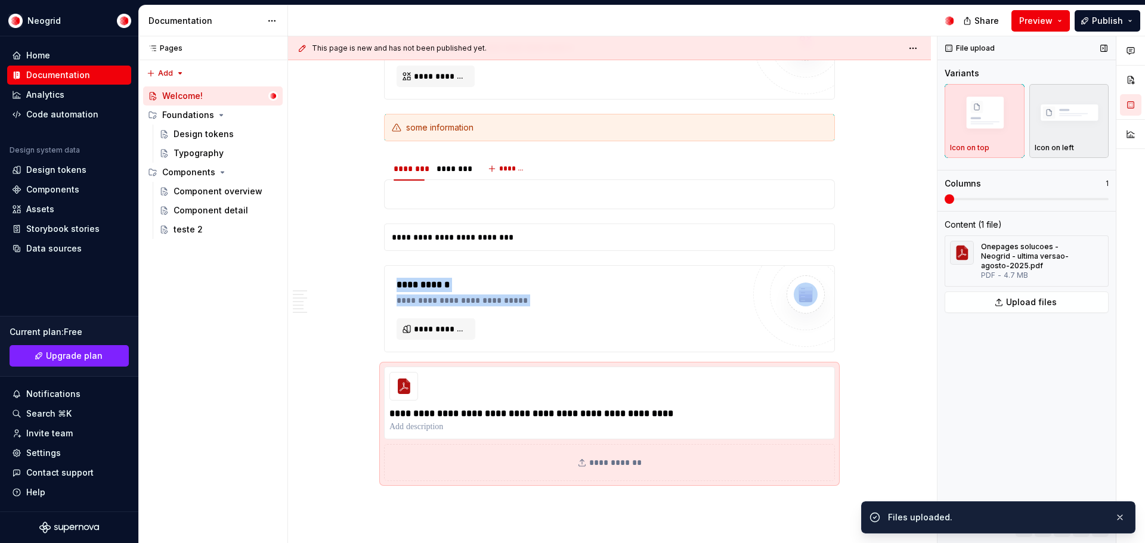
click at [1052, 121] on img "button" at bounding box center [1069, 114] width 69 height 47
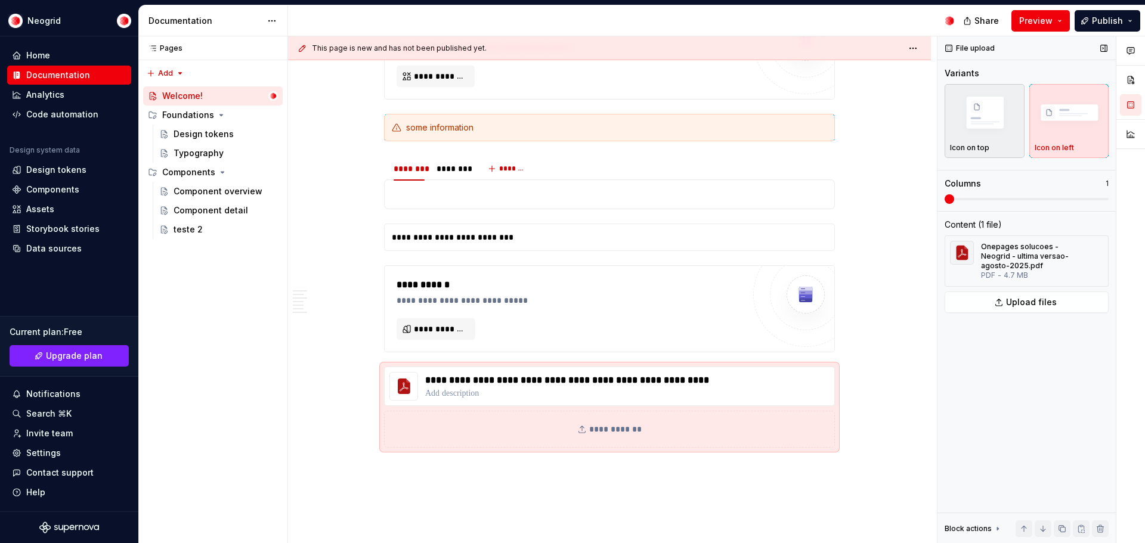
click at [972, 119] on img "button" at bounding box center [984, 114] width 69 height 47
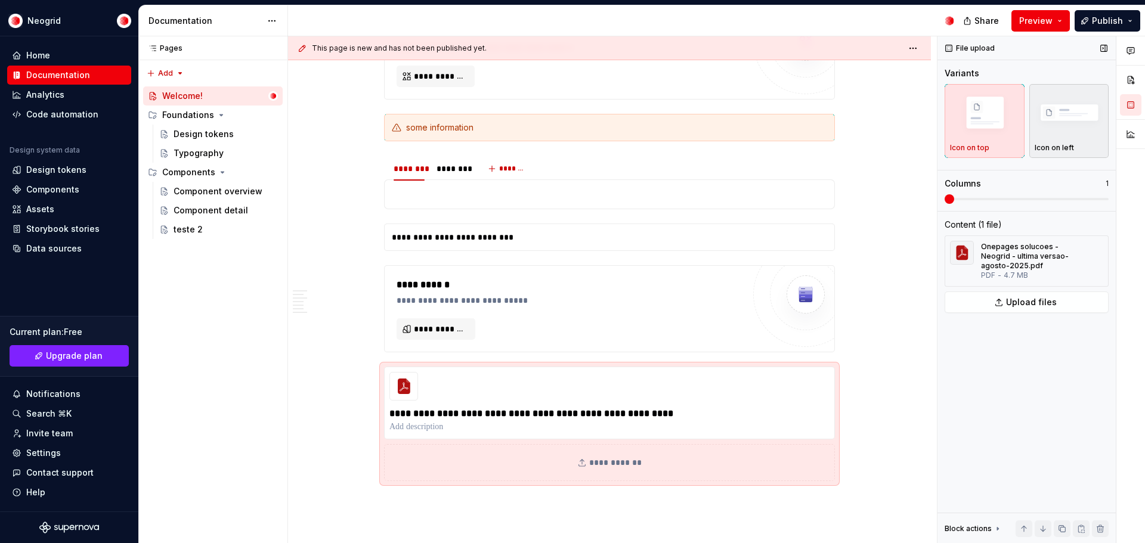
click at [1051, 121] on img "button" at bounding box center [1069, 114] width 69 height 47
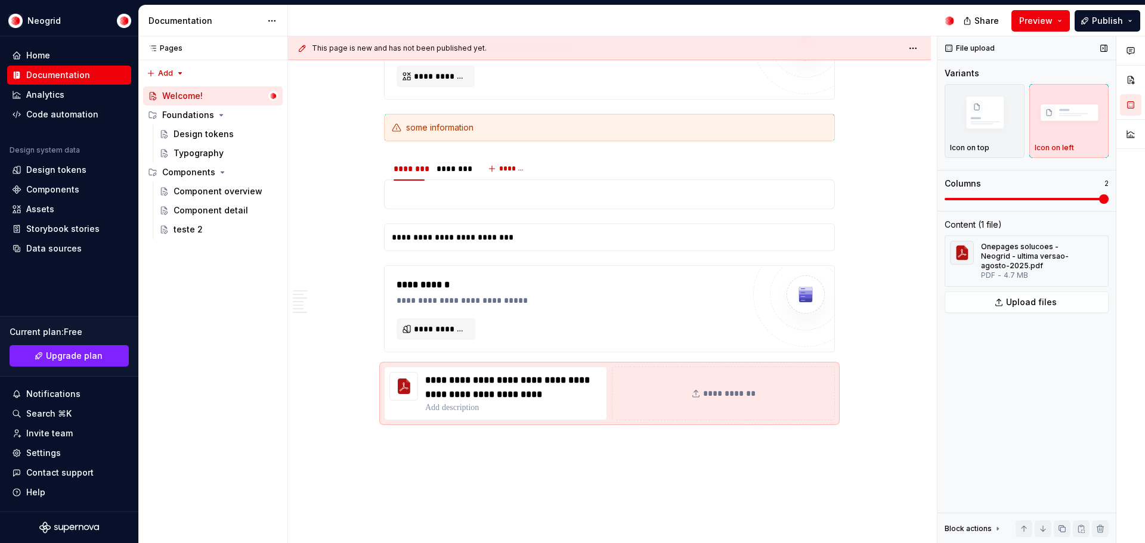
click at [1080, 202] on span at bounding box center [1027, 199] width 164 height 10
click at [945, 198] on span at bounding box center [1027, 199] width 164 height 2
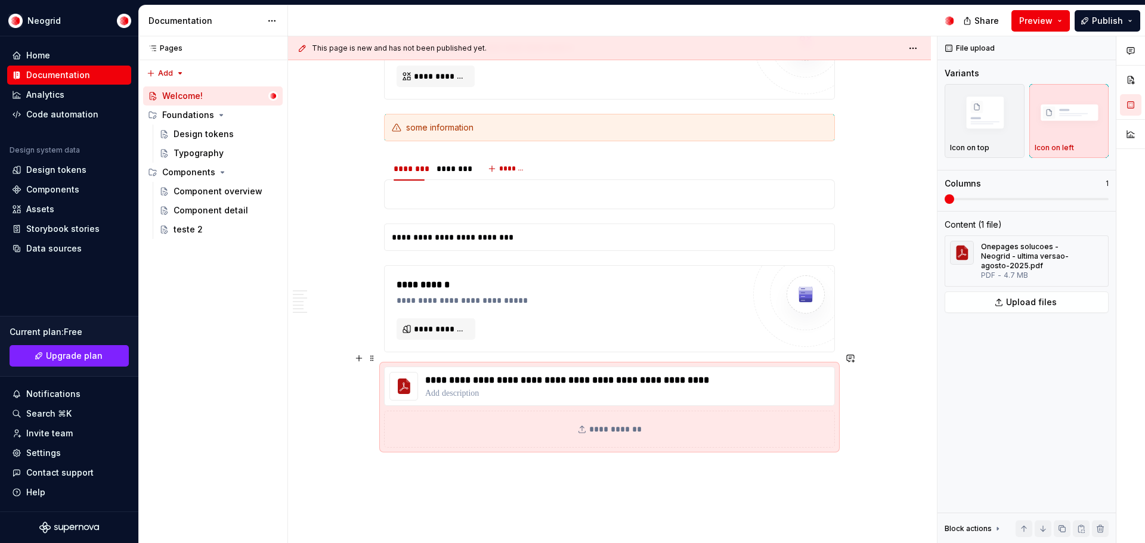
click at [355, 370] on div "This page is new and has not been published yet. Welcome! You’ve landed in your…" at bounding box center [612, 290] width 649 height 508
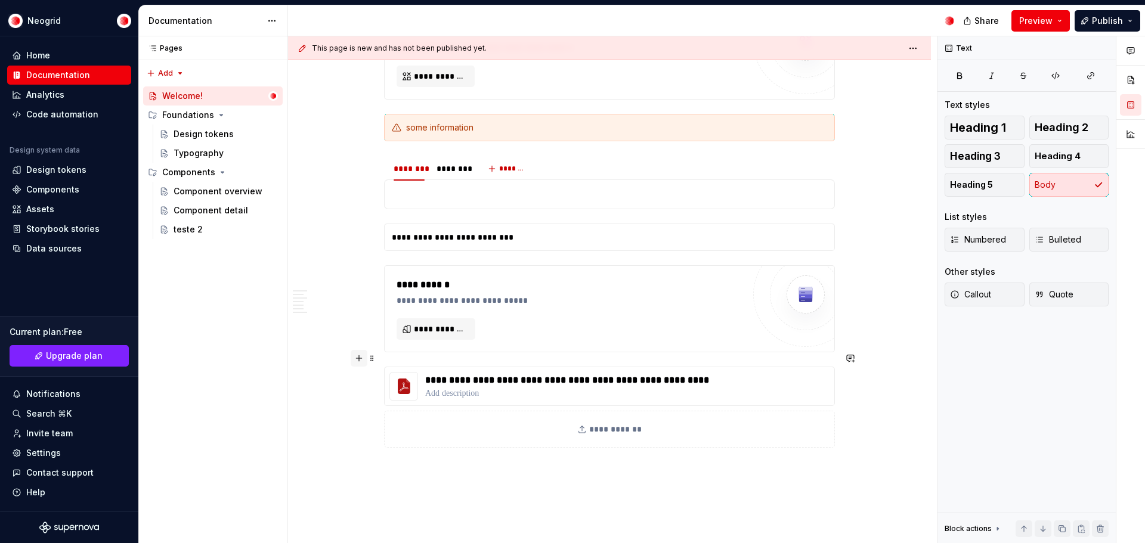
click at [357, 361] on button "button" at bounding box center [359, 358] width 17 height 17
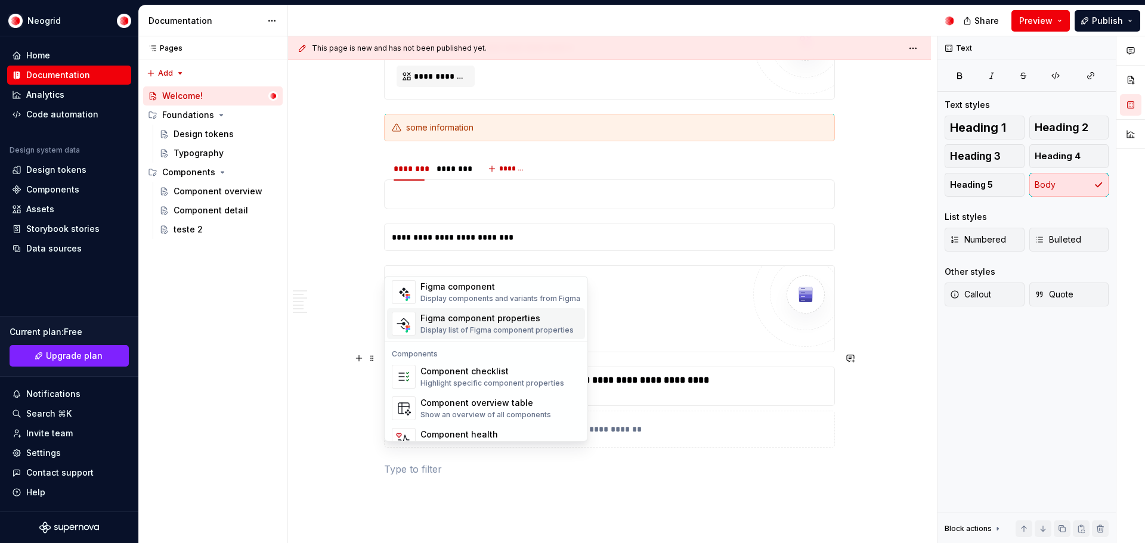
scroll to position [1188, 0]
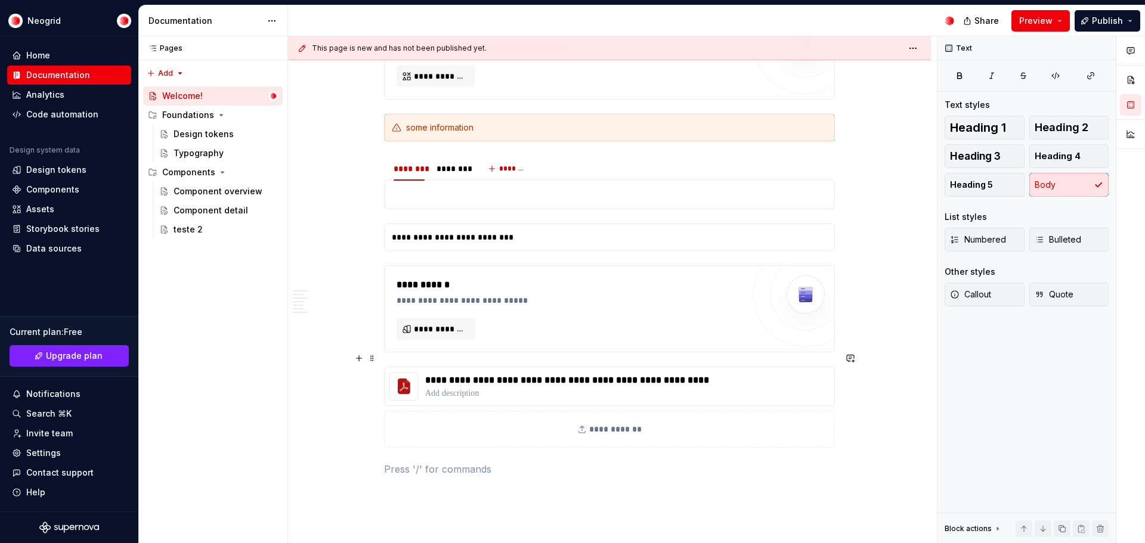
click at [1034, 17] on span "Preview" at bounding box center [1036, 21] width 33 height 12
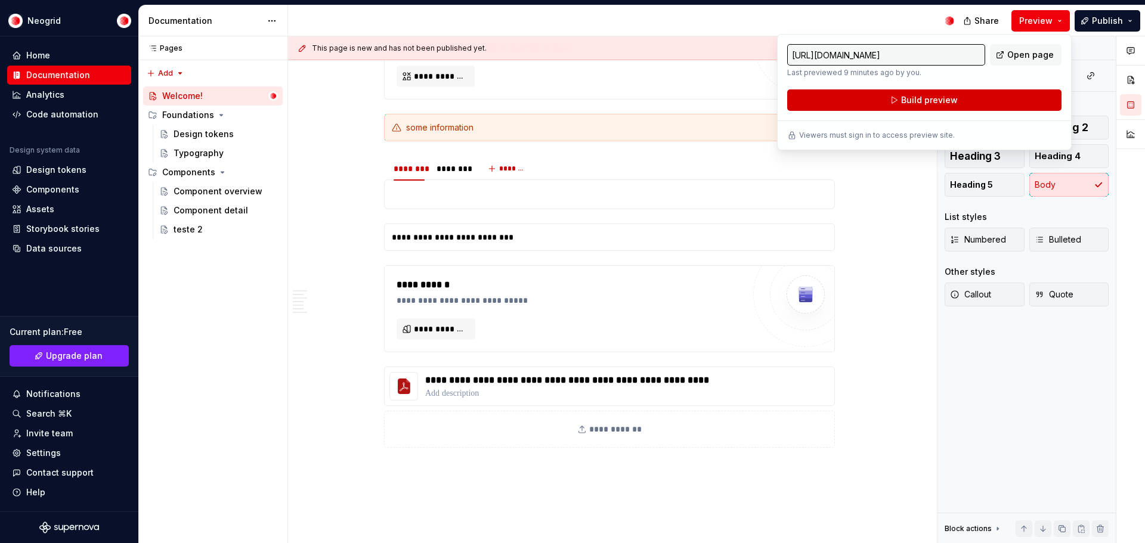
click at [968, 92] on button "Build preview" at bounding box center [924, 99] width 274 height 21
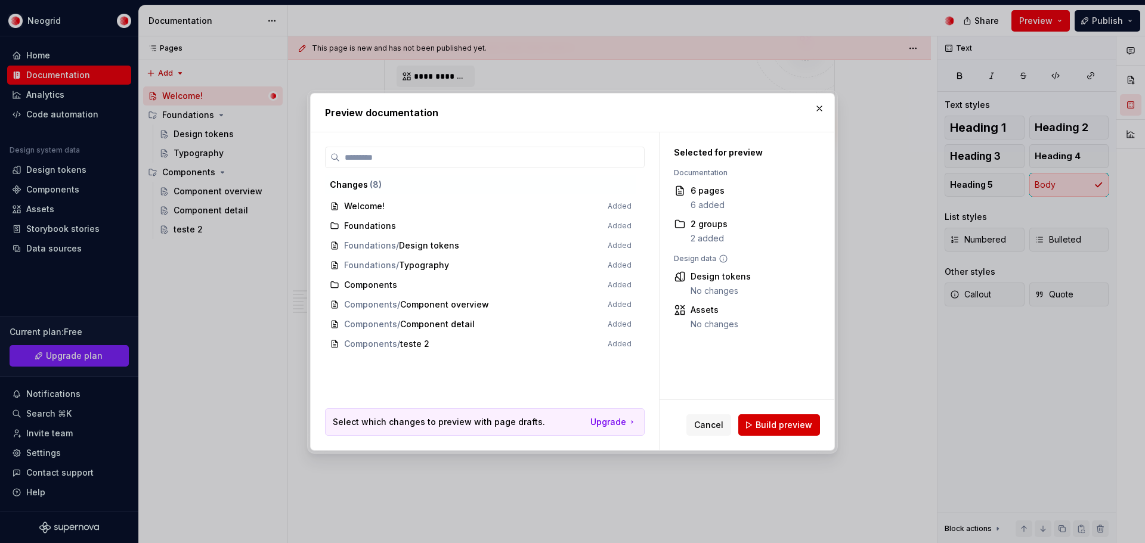
click at [786, 427] on span "Build preview" at bounding box center [784, 425] width 57 height 12
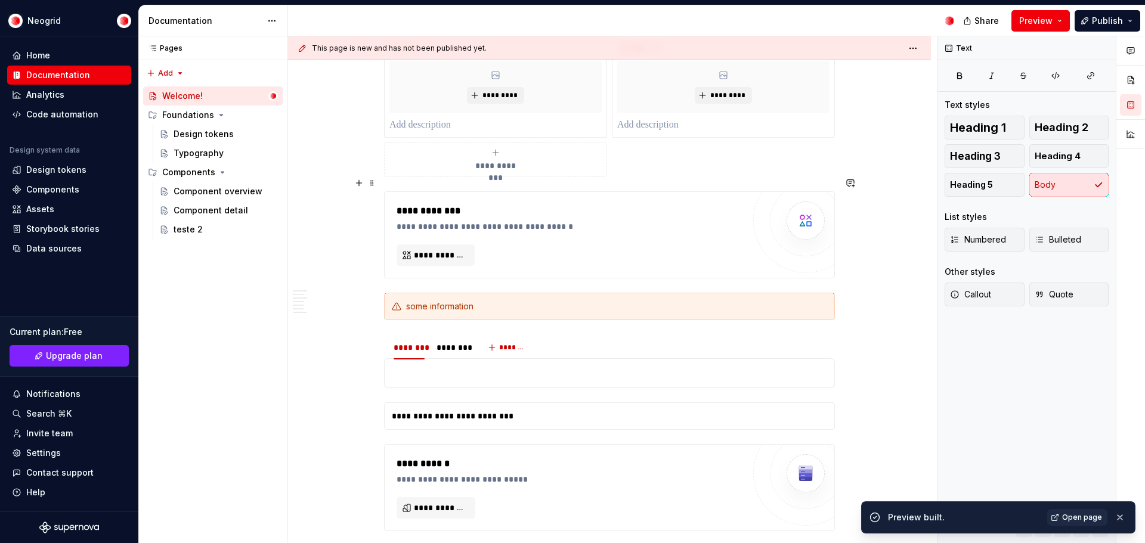
scroll to position [1301, 0]
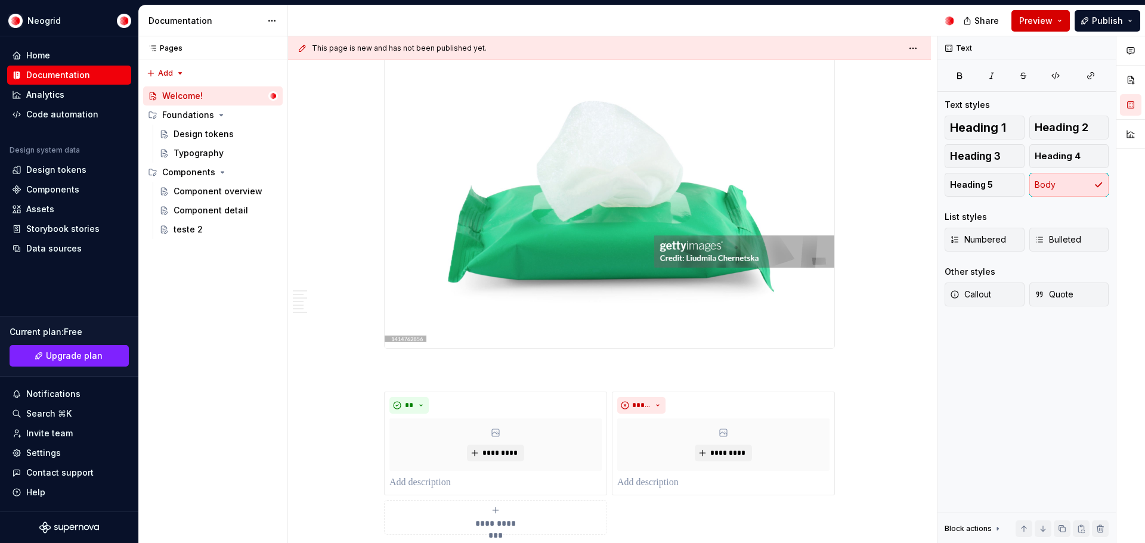
click at [1061, 18] on button "Preview" at bounding box center [1041, 20] width 58 height 21
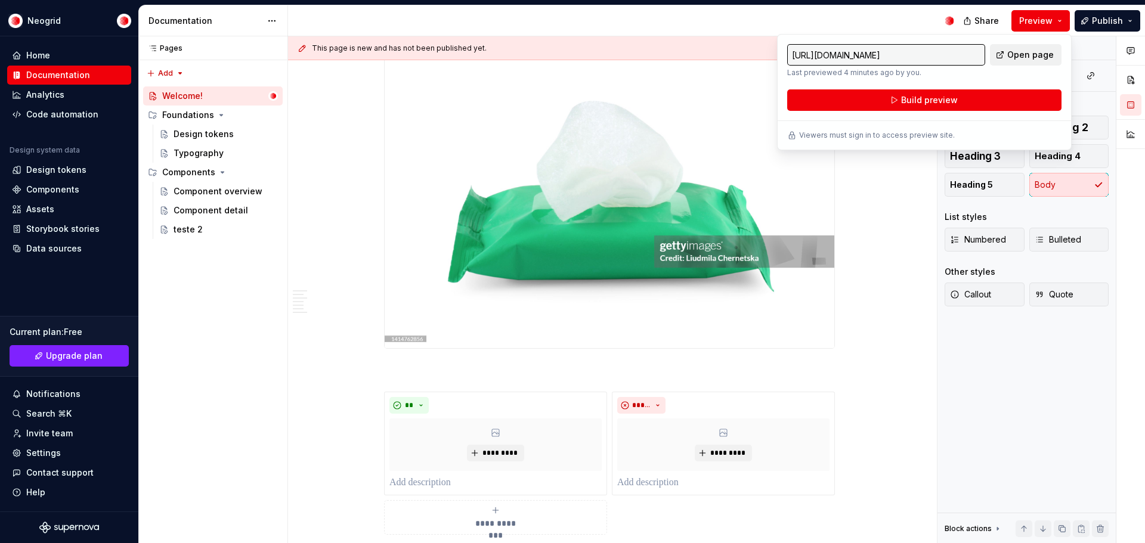
click at [1020, 61] on link "Open page" at bounding box center [1026, 54] width 72 height 21
type textarea "*"
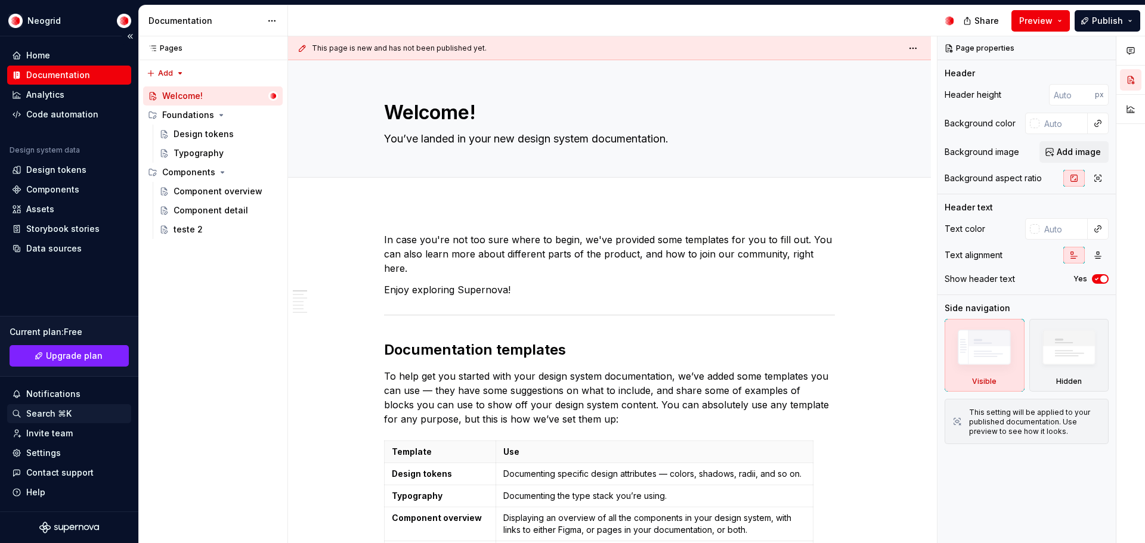
click at [75, 414] on div "Search ⌘K" at bounding box center [69, 414] width 115 height 12
click at [87, 169] on div "Design tokens" at bounding box center [69, 170] width 115 height 12
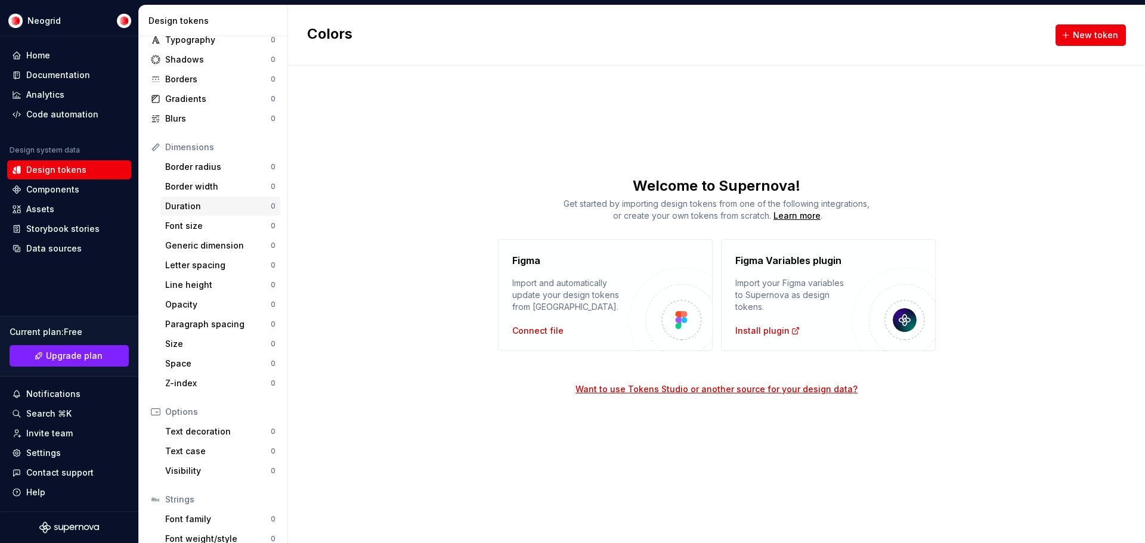
scroll to position [110, 0]
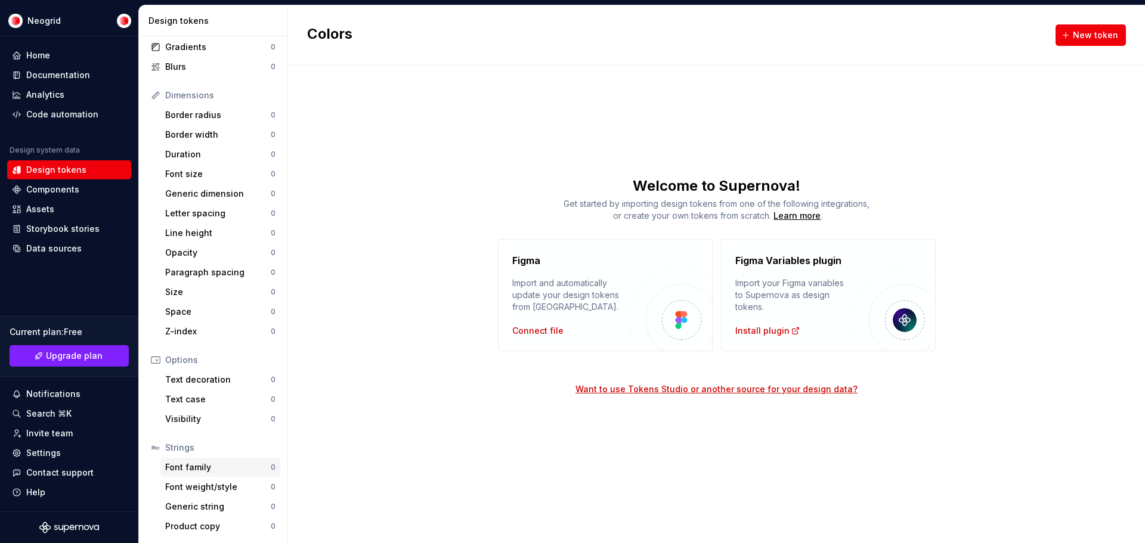
click at [217, 464] on div "Font family" at bounding box center [218, 468] width 106 height 12
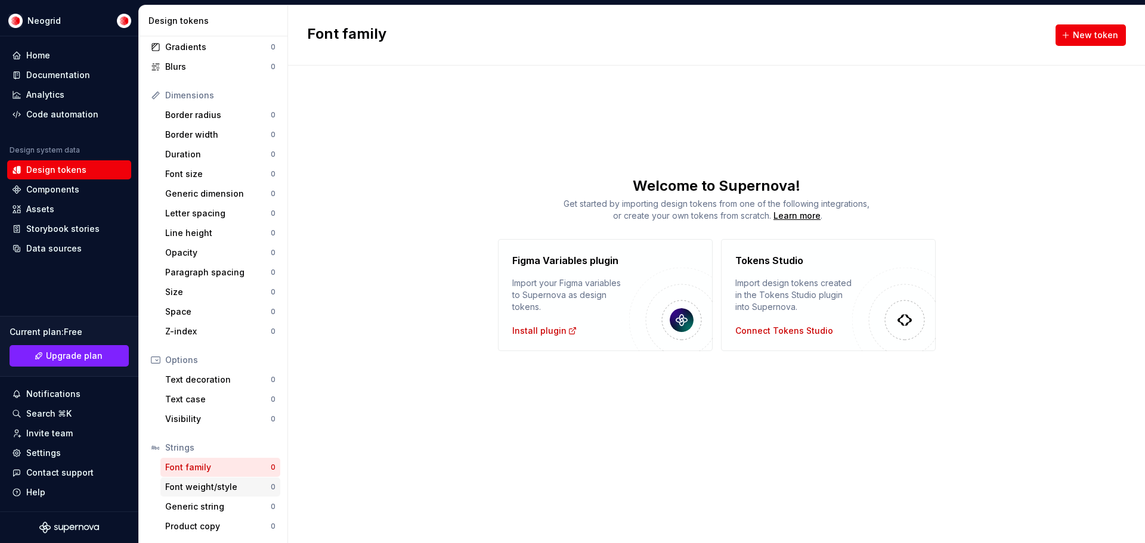
click at [224, 487] on div "Font weight/style" at bounding box center [218, 487] width 106 height 12
click at [223, 508] on div "Generic string" at bounding box center [218, 507] width 106 height 12
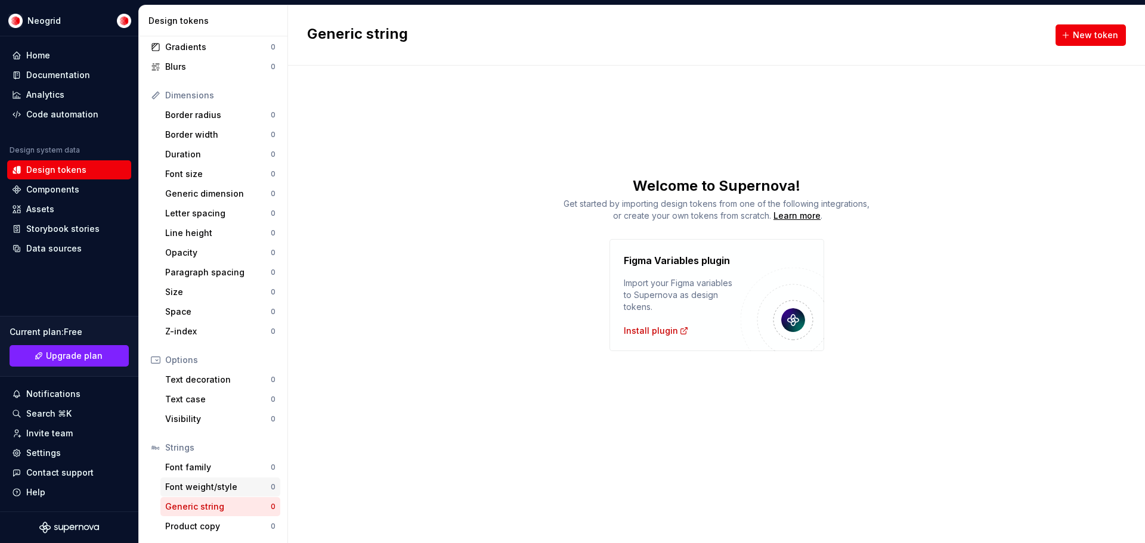
click at [227, 485] on div "Font weight/style" at bounding box center [218, 487] width 106 height 12
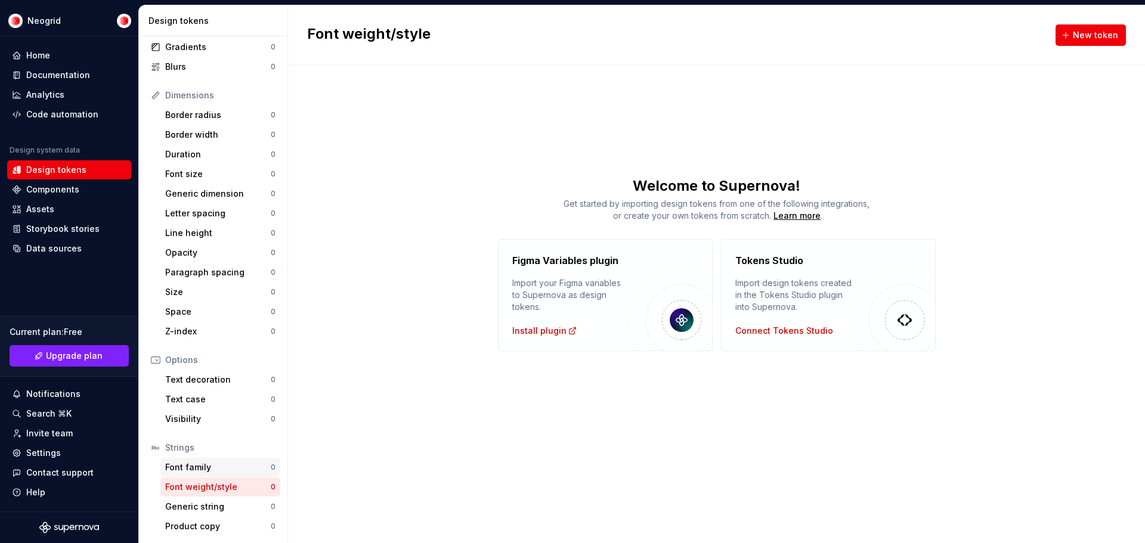
click at [227, 469] on div "Font family" at bounding box center [218, 468] width 106 height 12
click at [1083, 44] on button "New token" at bounding box center [1091, 34] width 70 height 21
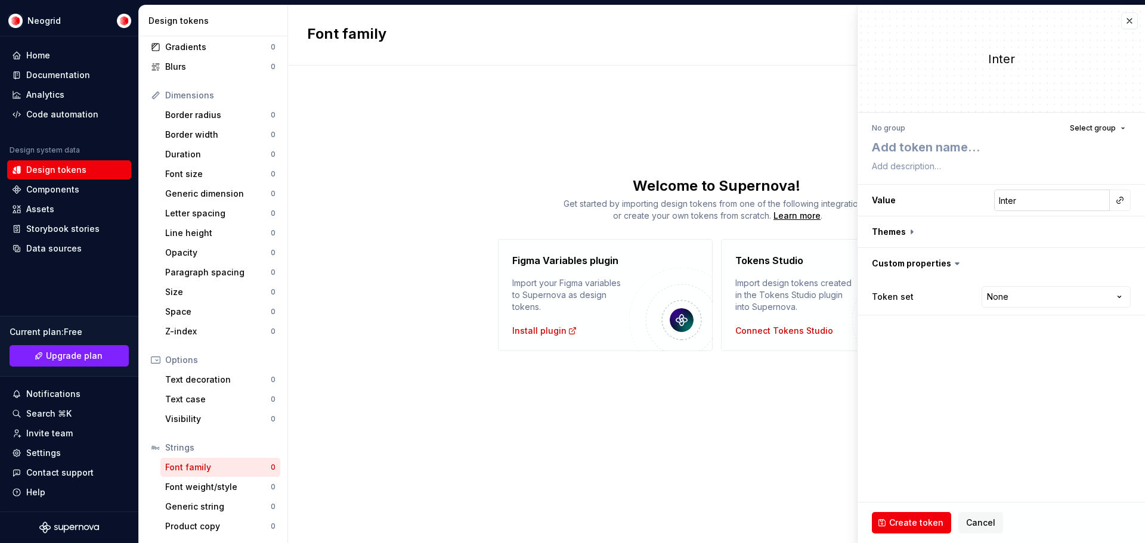
click at [1069, 197] on input "Inter" at bounding box center [1052, 200] width 116 height 21
type textarea "*"
drag, startPoint x: 923, startPoint y: 183, endPoint x: 898, endPoint y: 181, distance: 24.5
click at [898, 181] on div "No group Select group Value Interr Themes Custom properties Token set None ****…" at bounding box center [1002, 218] width 288 height 210
type input "Interr"
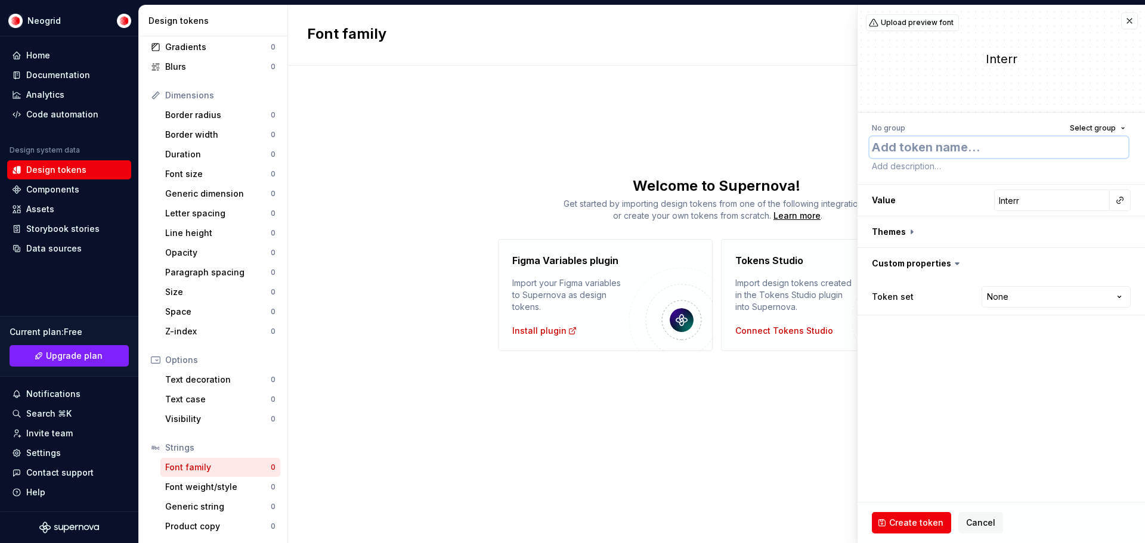
click at [953, 149] on textarea at bounding box center [999, 147] width 259 height 21
click at [963, 203] on h3 "Value Interr" at bounding box center [1002, 200] width 288 height 31
type textarea "*"
type input "r"
type textarea "*"
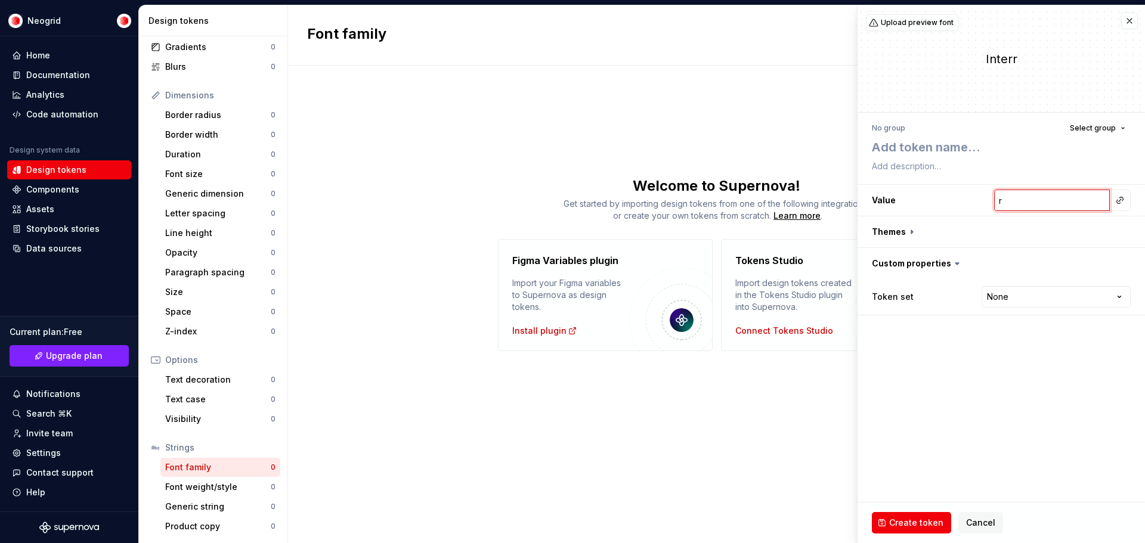
type input "ra"
type textarea "*"
type input "ral"
type textarea "*"
type input "rale"
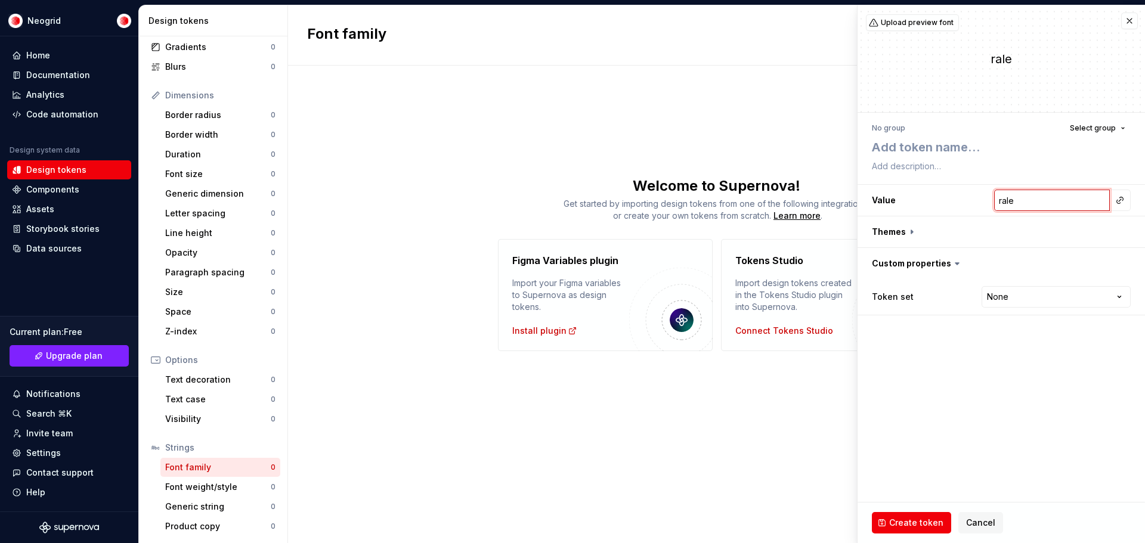
type textarea "*"
type input "ralew"
type textarea "*"
type input "ralewa"
type textarea "*"
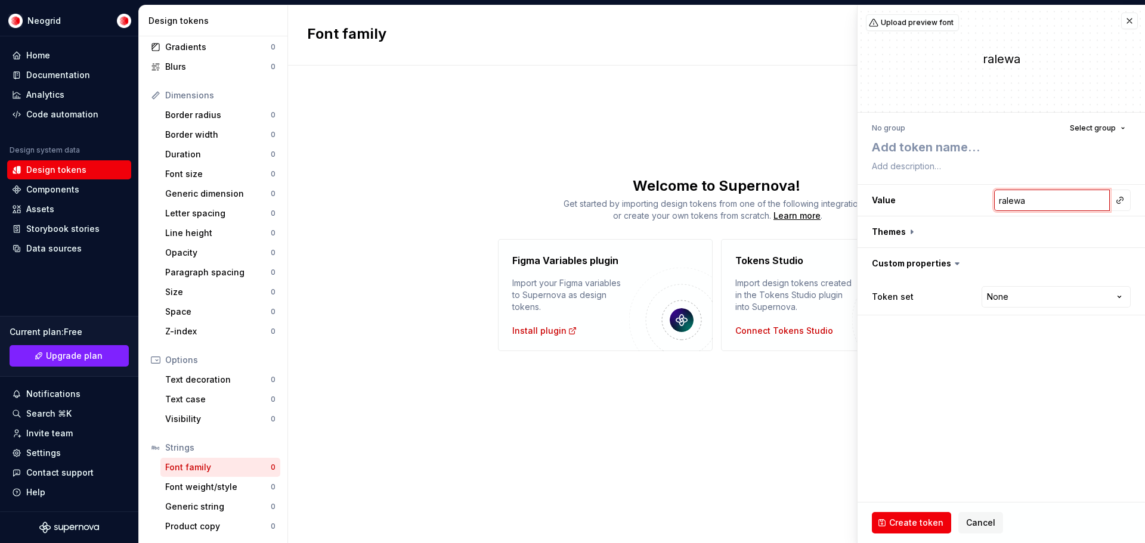
type input "raleway"
drag, startPoint x: 1002, startPoint y: 200, endPoint x: 996, endPoint y: 200, distance: 6.6
click at [996, 200] on input "raleway" at bounding box center [1052, 200] width 116 height 21
type textarea "*"
type input "Raleway"
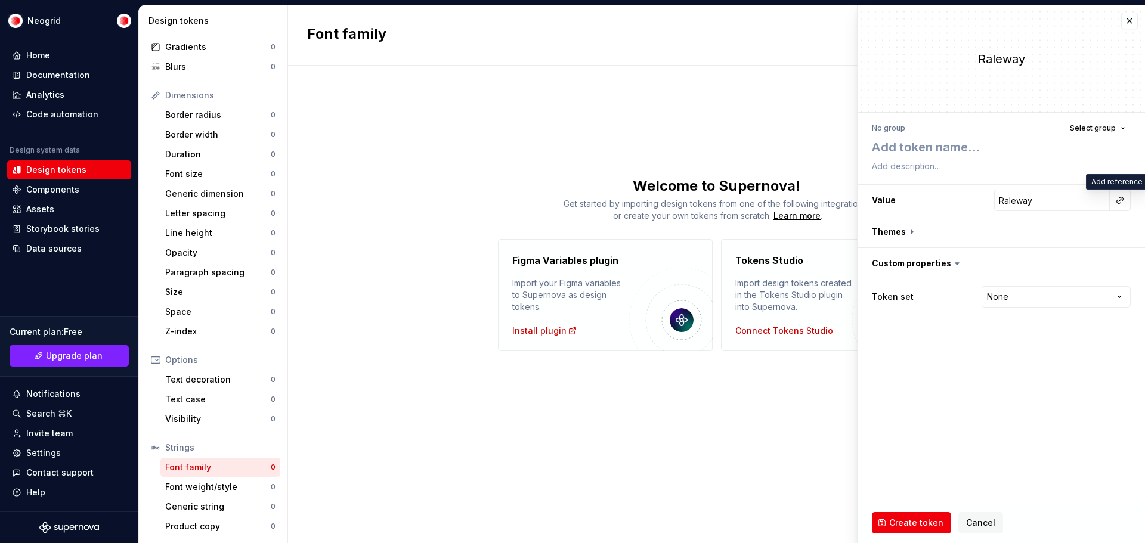
click at [1122, 200] on button "button" at bounding box center [1120, 200] width 17 height 17
click at [1059, 225] on div "There are no other font family tokens to be referenced." at bounding box center [1036, 230] width 190 height 33
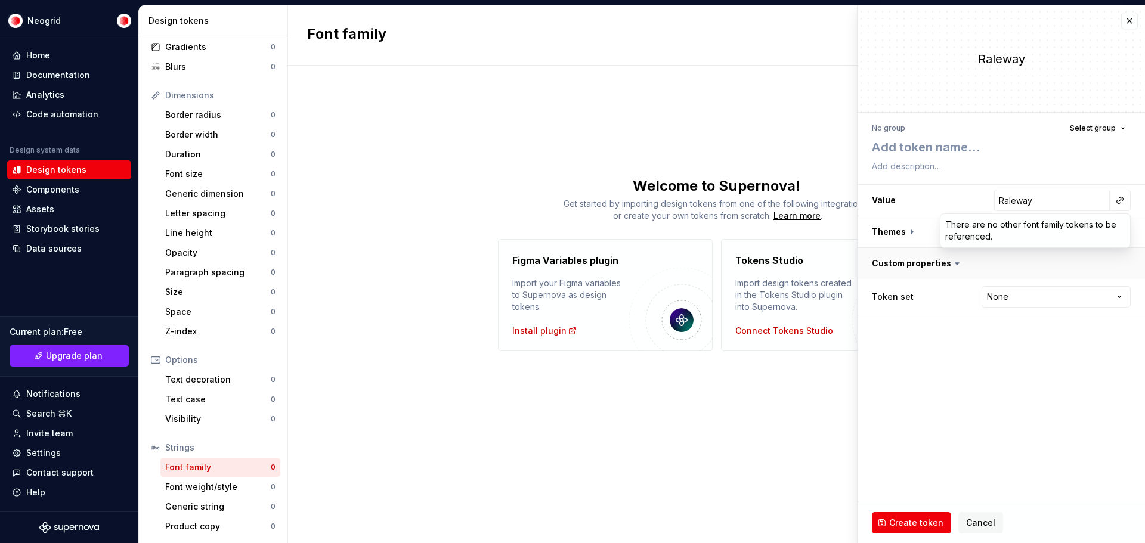
click at [1065, 263] on html "Neogrid Home Documentation Analytics Code automation Design system data Design …" at bounding box center [572, 271] width 1145 height 543
click at [909, 227] on button "button" at bounding box center [1002, 232] width 288 height 31
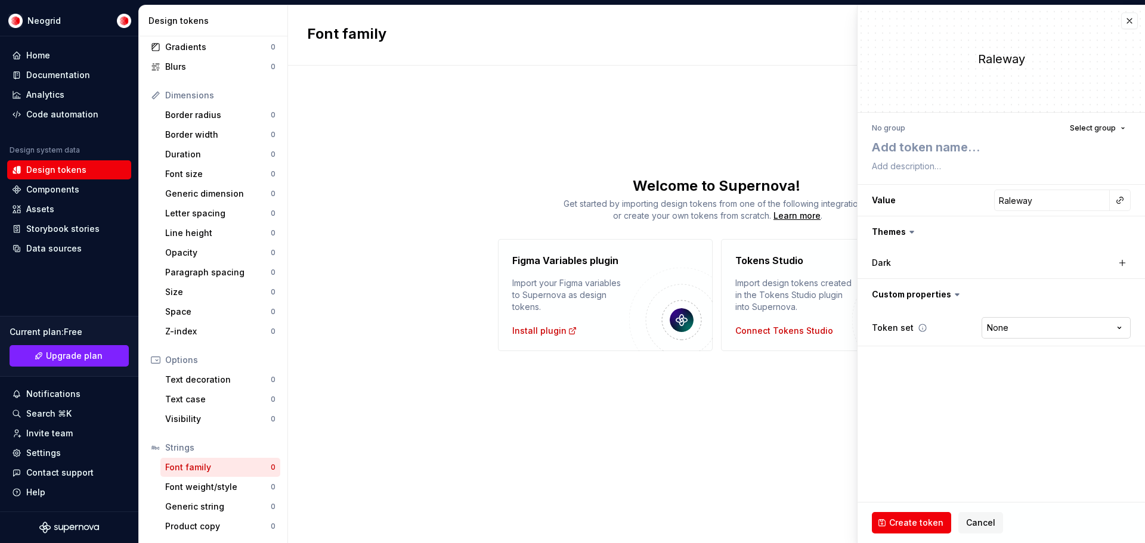
click at [1015, 335] on html "Neogrid Home Documentation Analytics Code automation Design system data Design …" at bounding box center [572, 271] width 1145 height 543
click at [929, 520] on html "Neogrid Home Documentation Analytics Code automation Design system data Design …" at bounding box center [572, 271] width 1145 height 543
click at [929, 521] on span "Create token" at bounding box center [916, 523] width 54 height 12
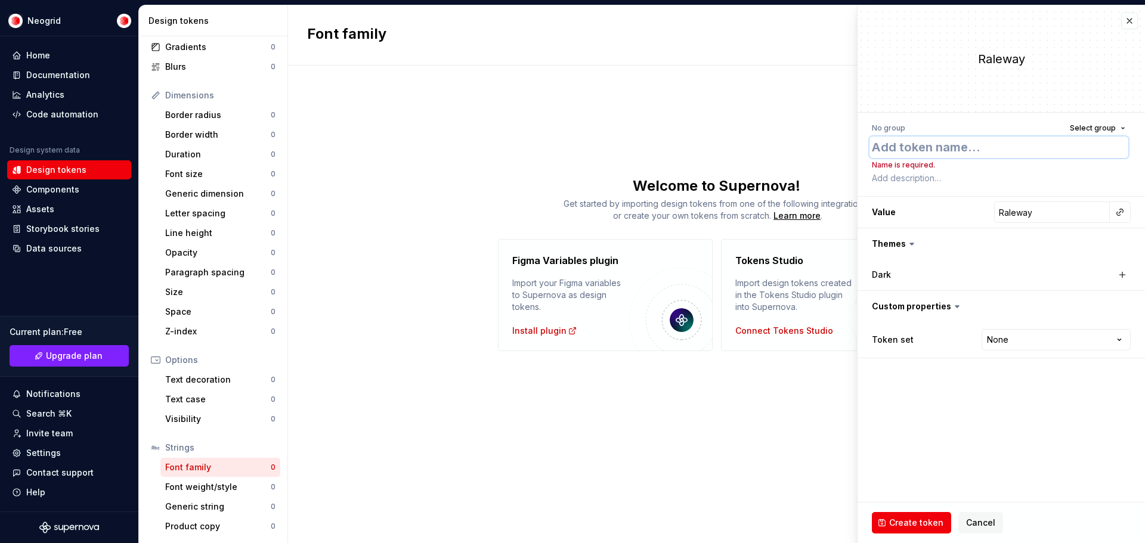
type textarea "*"
type textarea "R"
type textarea "*"
type textarea "Ra"
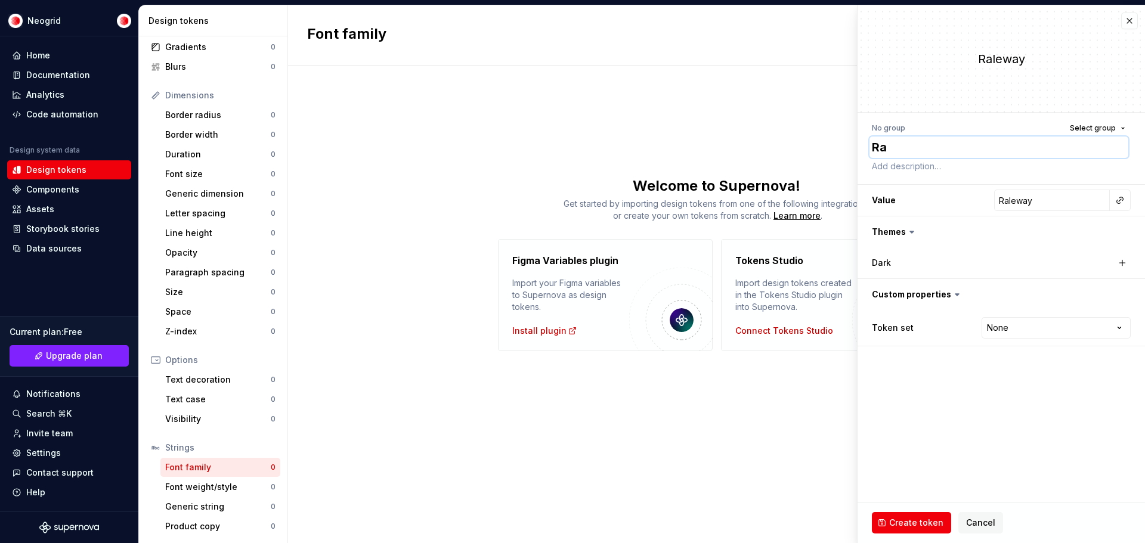
type textarea "*"
type textarea "Ral"
type textarea "*"
type textarea "Rale"
type textarea "*"
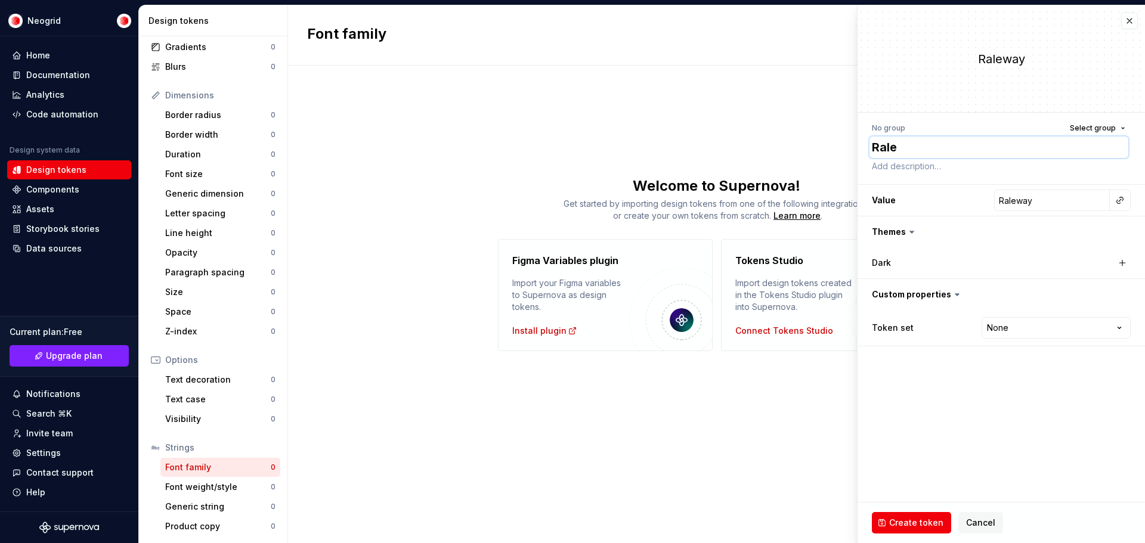
type textarea "Ralew"
type textarea "*"
type textarea "Ralewa"
type textarea "*"
type textarea "Raleway"
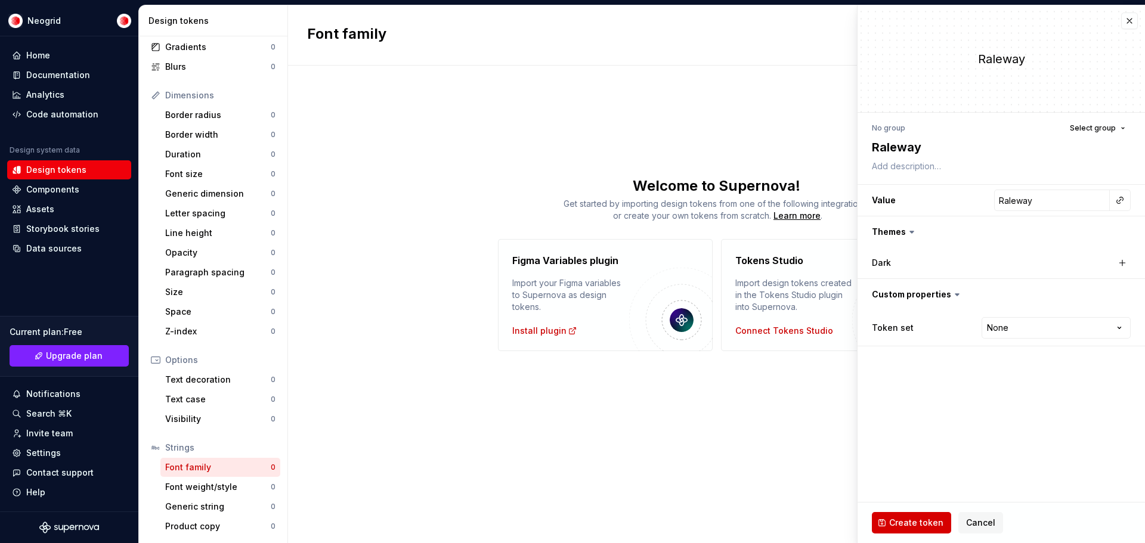
click at [901, 520] on span "Create token" at bounding box center [916, 523] width 54 height 12
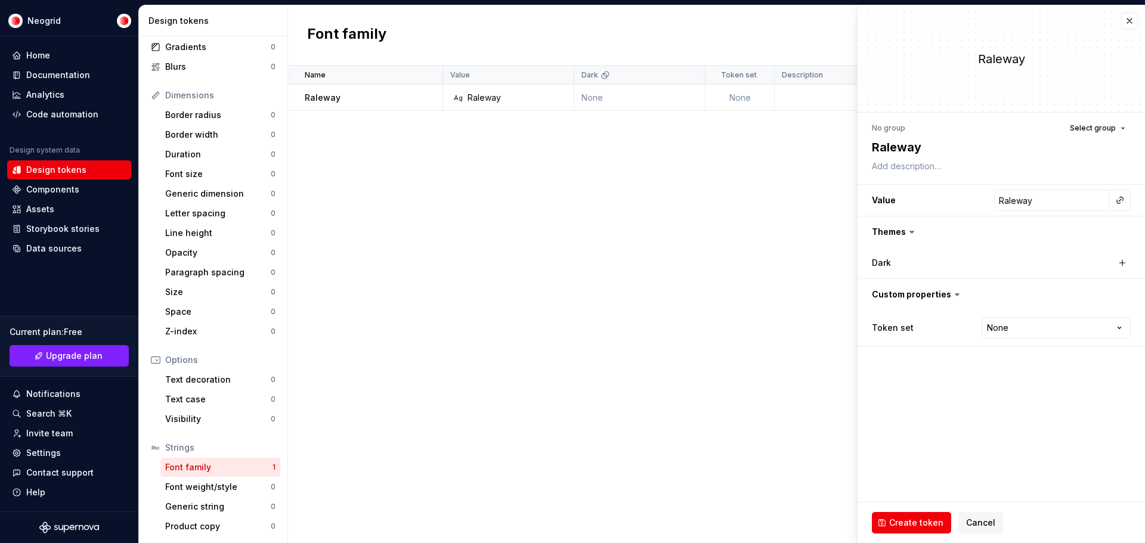
type textarea "*"
type input "Inter"
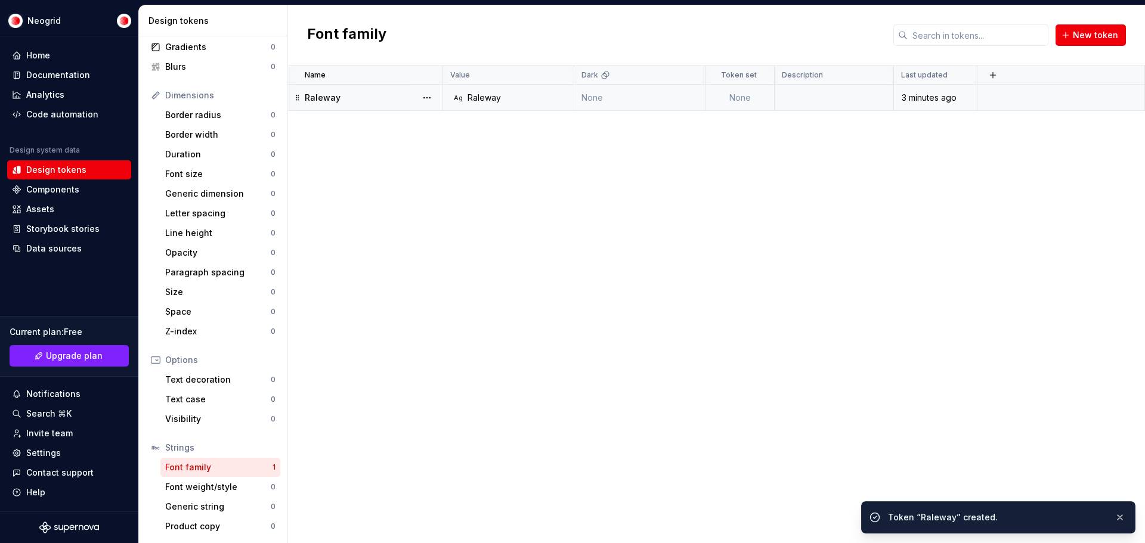
click at [483, 94] on div "Raleway" at bounding box center [484, 98] width 33 height 12
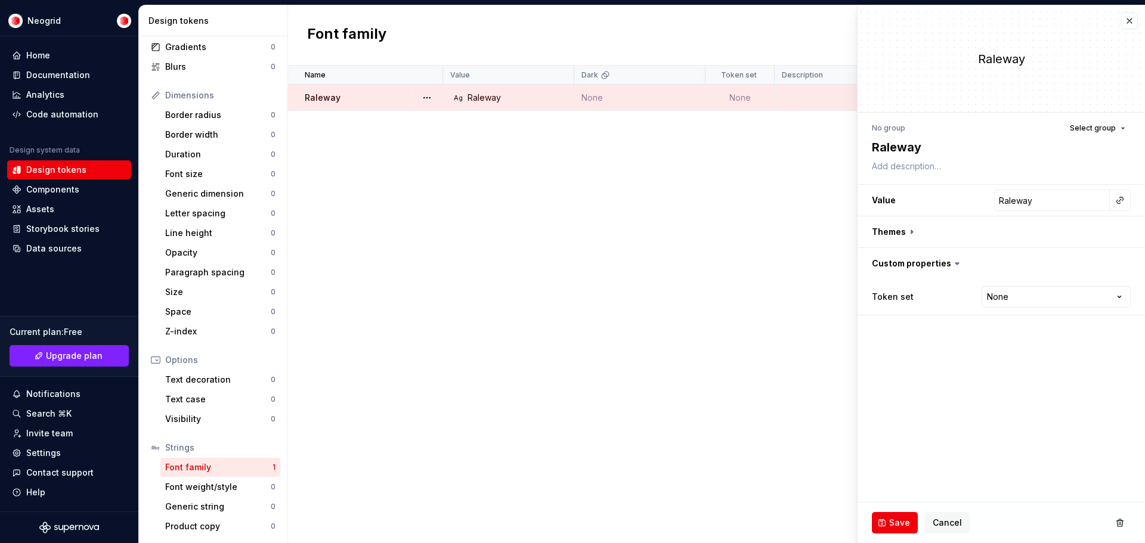
type textarea "*"
click at [1113, 203] on button "button" at bounding box center [1120, 200] width 17 height 17
click at [1111, 226] on div "Raleway" at bounding box center [1108, 227] width 30 height 10
click at [1012, 224] on div "Raleway" at bounding box center [1034, 226] width 110 height 12
click at [1062, 346] on html "Neogrid Home Documentation Analytics Code automation Design system data Design …" at bounding box center [572, 271] width 1145 height 543
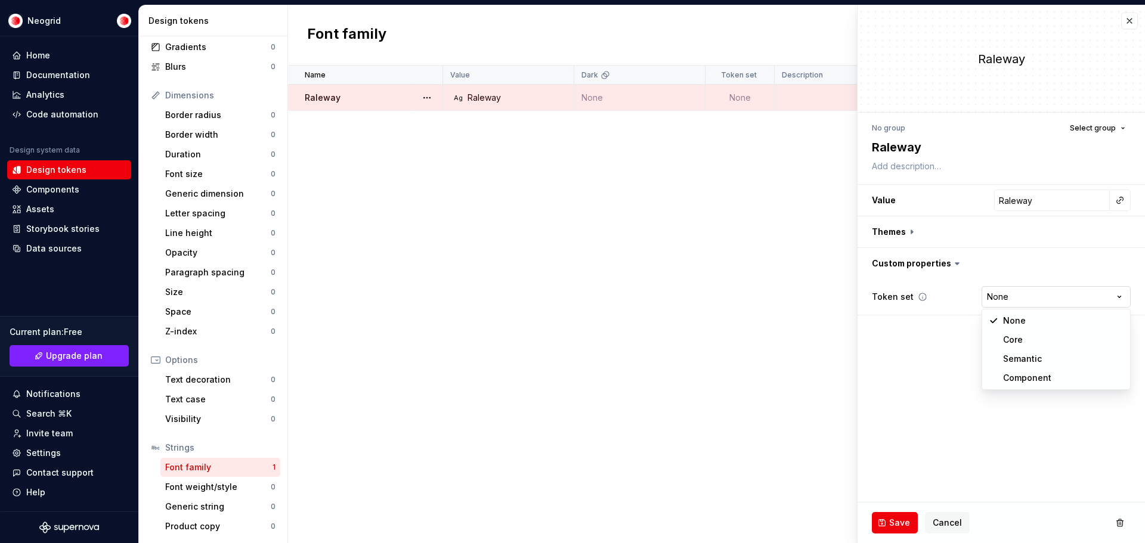
click at [1068, 296] on html "Neogrid Home Documentation Analytics Code automation Design system data Design …" at bounding box center [572, 271] width 1145 height 543
select select "**********"
click at [1058, 290] on html "Neogrid Home Documentation Analytics Code automation Design system data Design …" at bounding box center [572, 271] width 1145 height 543
click at [952, 521] on span "Cancel" at bounding box center [947, 523] width 29 height 12
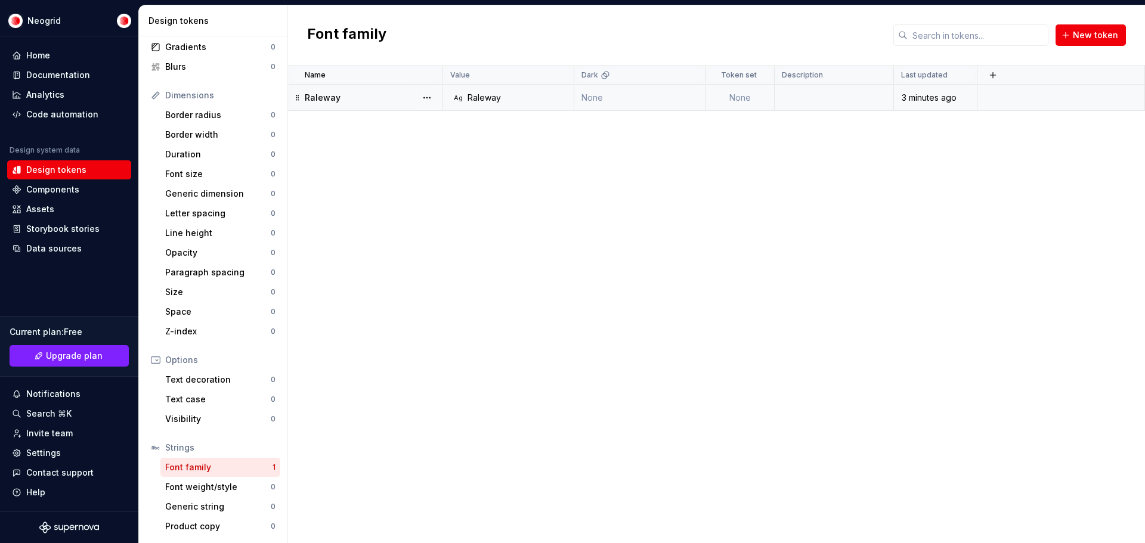
click at [425, 276] on div "Name Value Dark Token set Description Last updated Raleway Ag Raleway None None…" at bounding box center [716, 305] width 857 height 478
click at [190, 184] on div "Generic dimension 0" at bounding box center [220, 193] width 120 height 19
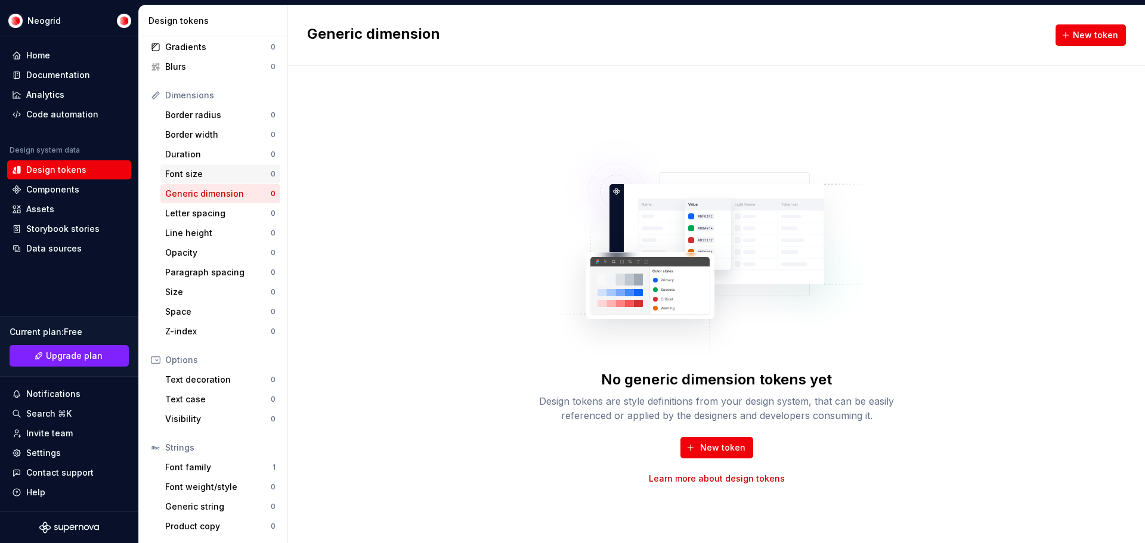
click at [192, 175] on div "Font size" at bounding box center [218, 174] width 106 height 12
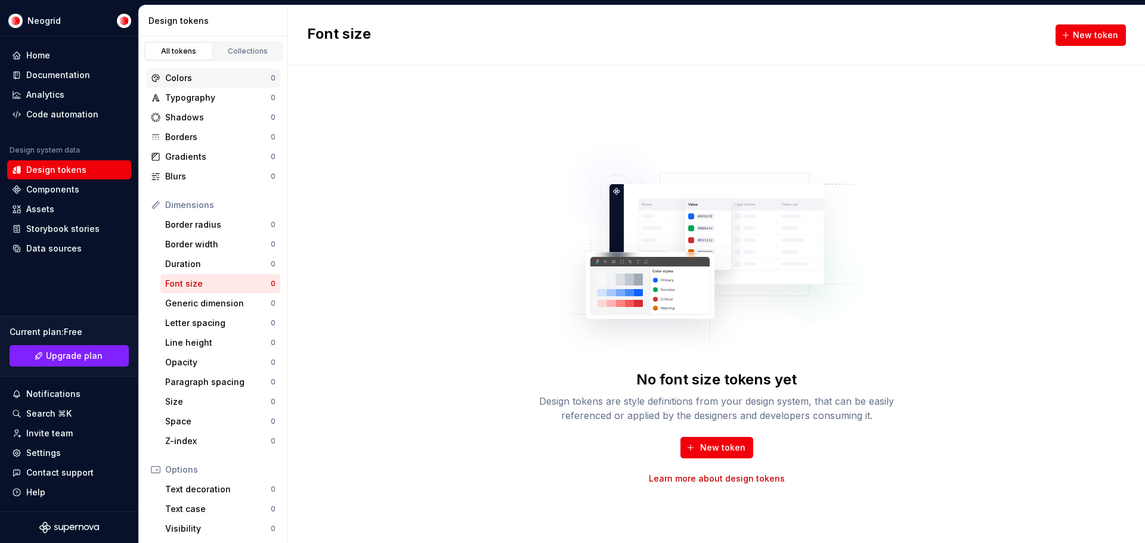
click at [230, 81] on div "Colors" at bounding box center [218, 78] width 106 height 12
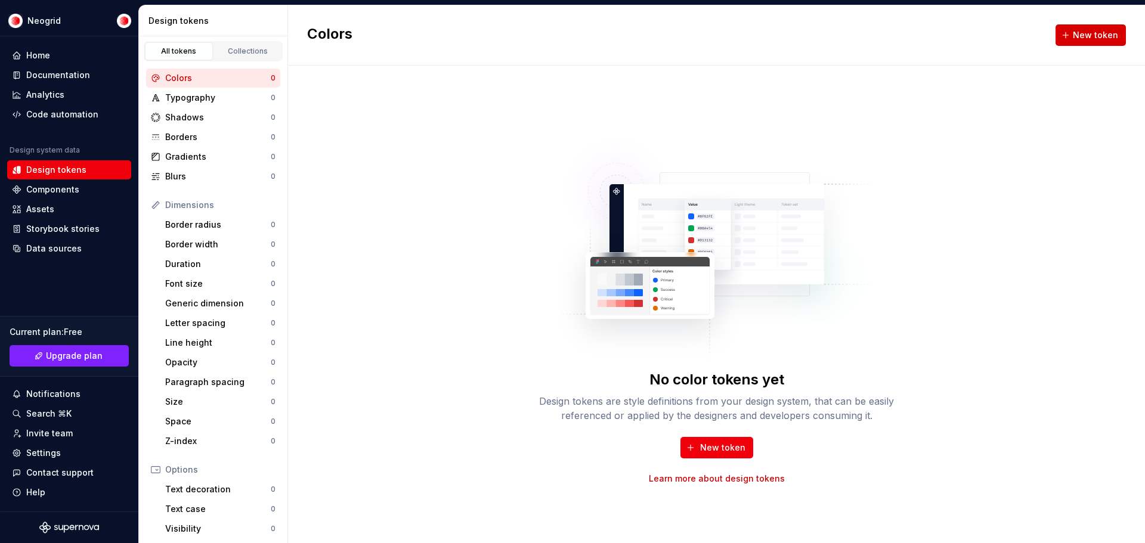
click at [1101, 29] on button "New token" at bounding box center [1091, 34] width 70 height 21
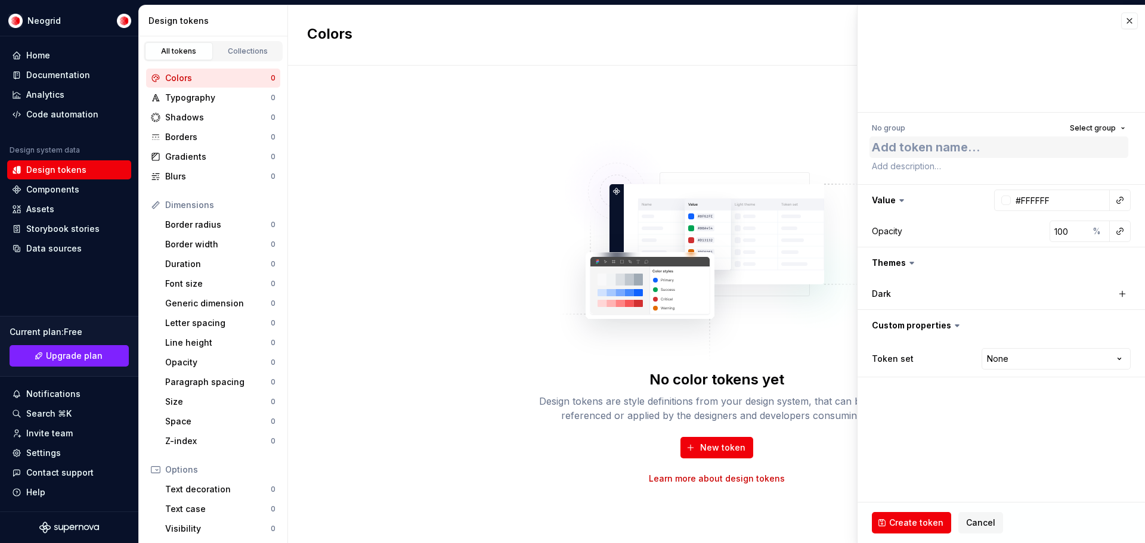
type textarea "*"
type textarea "A"
type textarea "*"
type textarea "Az"
type textarea "*"
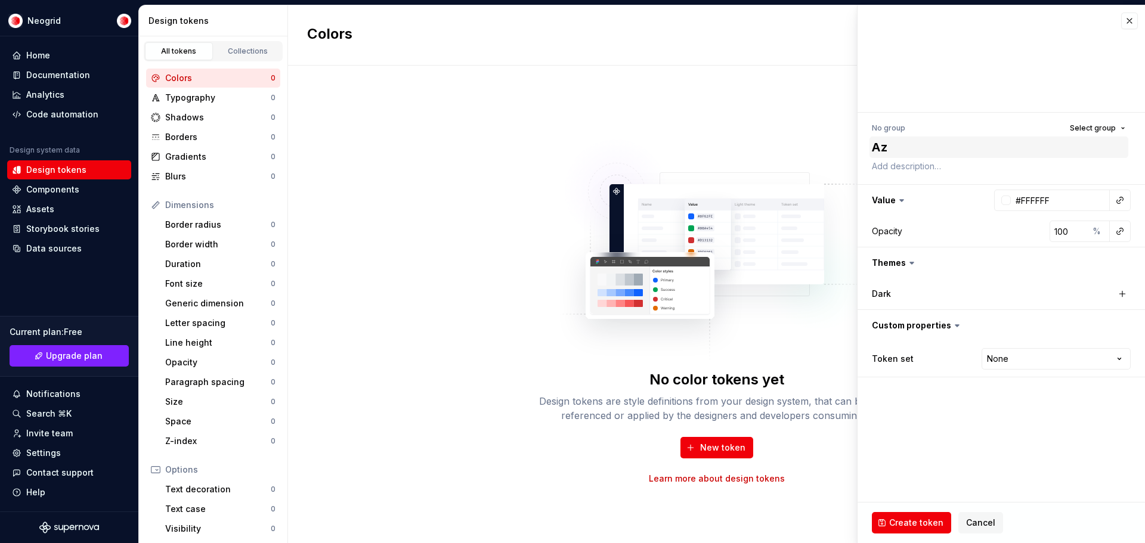
type textarea "Azu"
type textarea "*"
type textarea "Azul"
click at [1084, 199] on input "#FFFFFF" at bounding box center [1060, 200] width 99 height 21
drag, startPoint x: 1067, startPoint y: 203, endPoint x: 1021, endPoint y: 202, distance: 46.5
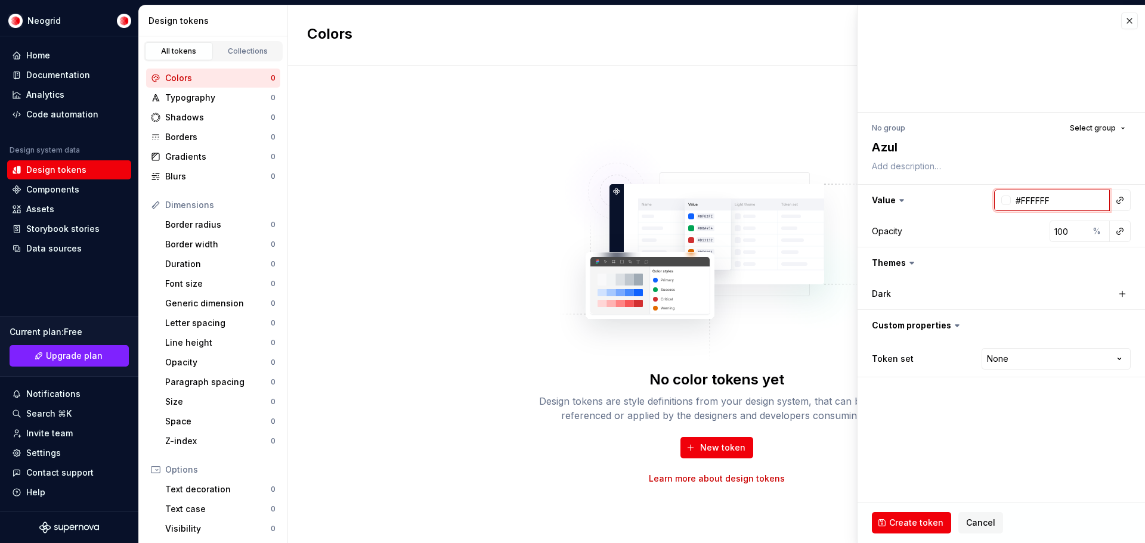
click at [1021, 202] on input "#FFFFFF" at bounding box center [1060, 200] width 99 height 21
paste input "00263c"
type input "#00263c"
type textarea "*"
type input "#00263C"
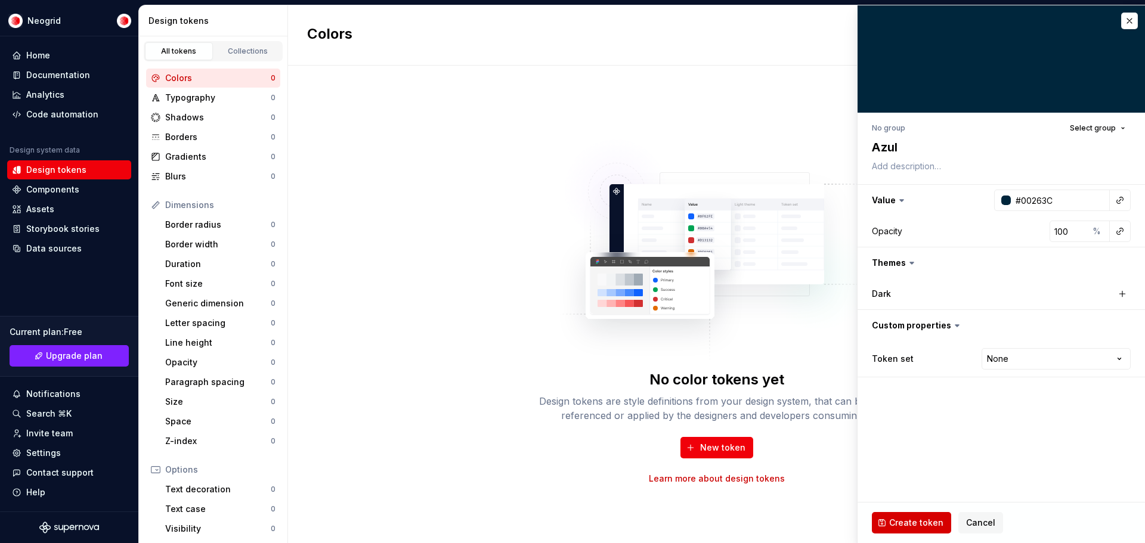
click at [920, 524] on span "Create token" at bounding box center [916, 523] width 54 height 12
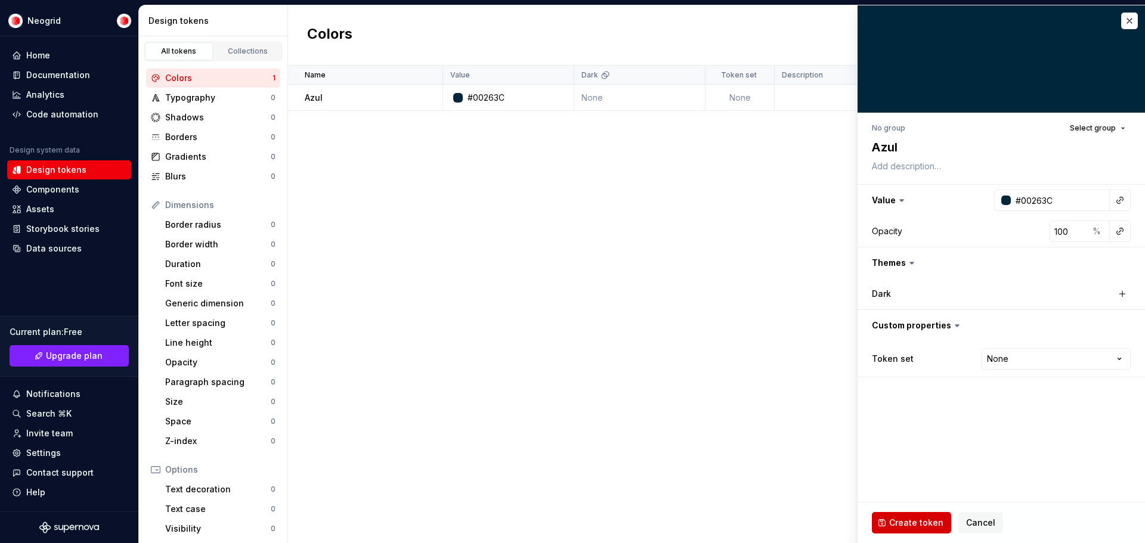
type textarea "*"
type input "#FFFFFF"
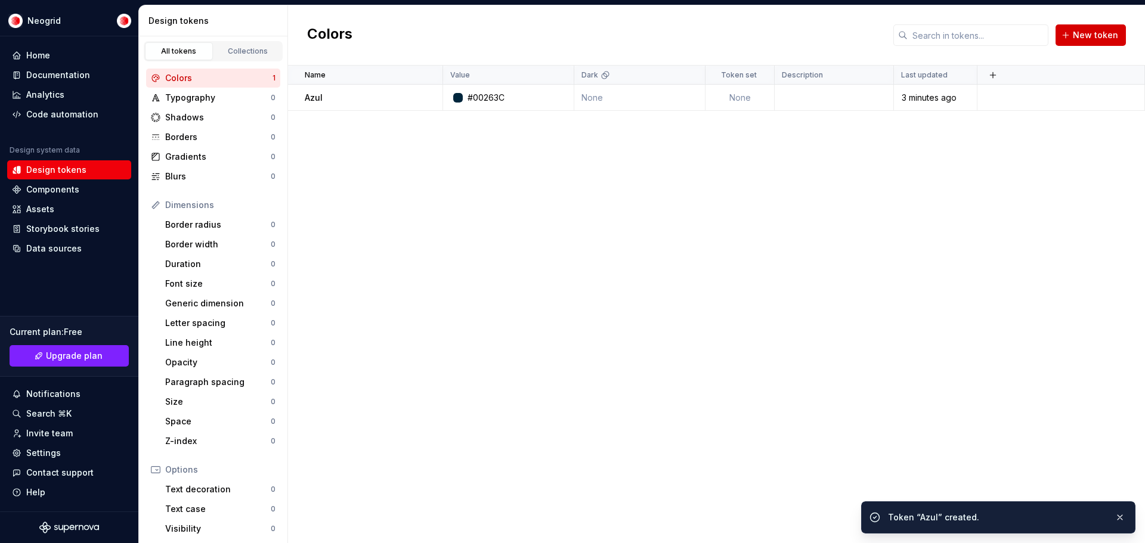
click at [1111, 33] on span "New token" at bounding box center [1095, 35] width 45 height 12
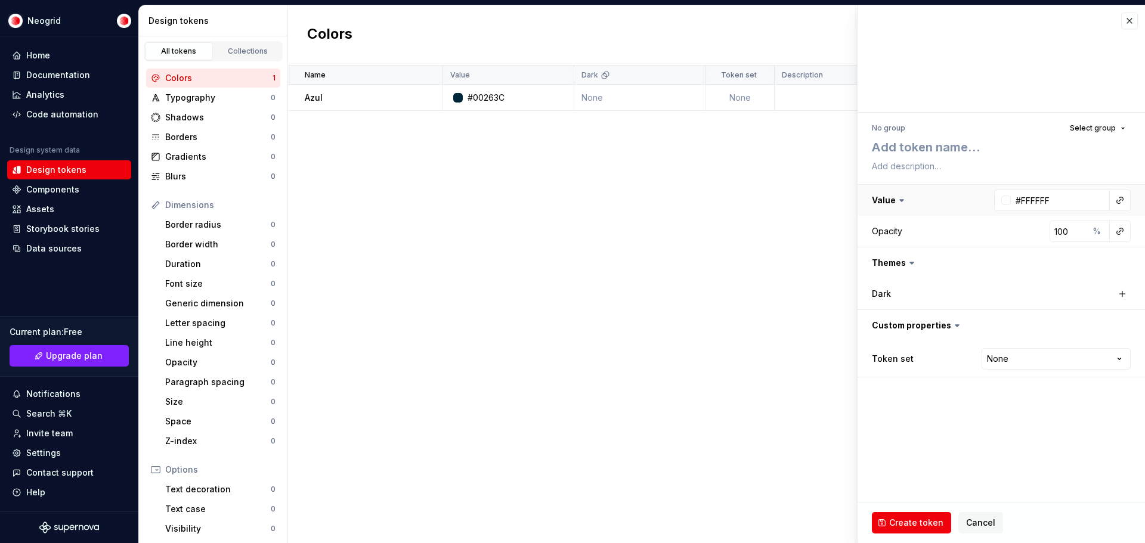
type textarea "*"
type textarea "V"
type textarea "*"
type textarea "Ve"
type textarea "*"
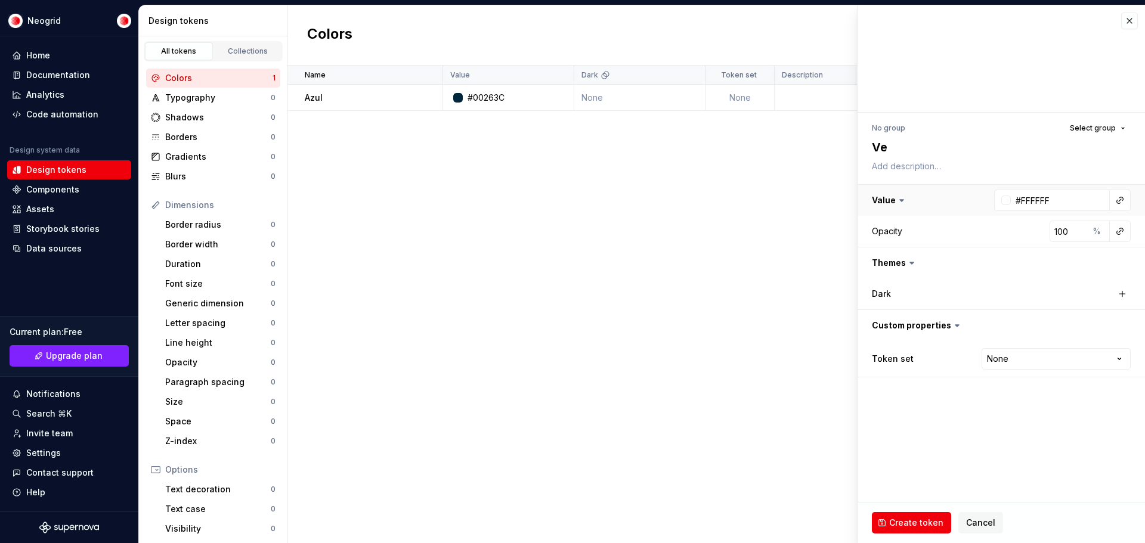
type textarea "Vee"
type textarea "*"
type textarea "Veer"
type textarea "*"
type textarea "Vee"
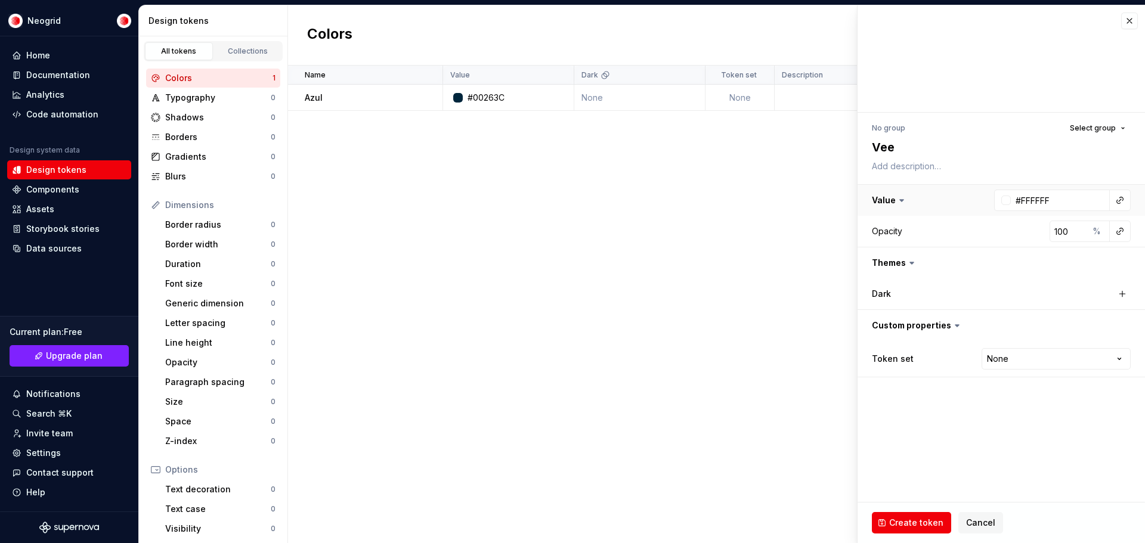
type textarea "*"
type textarea "Ve"
type textarea "*"
type textarea "Ver"
type textarea "*"
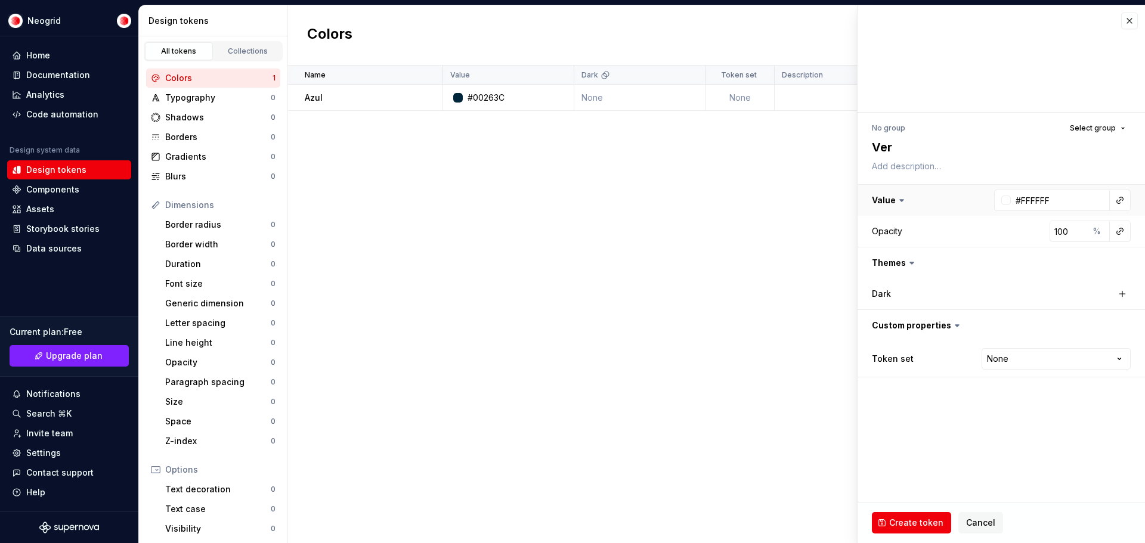
type textarea "Verm"
type textarea "*"
type textarea "Verme"
type textarea "*"
type textarea "Vermel"
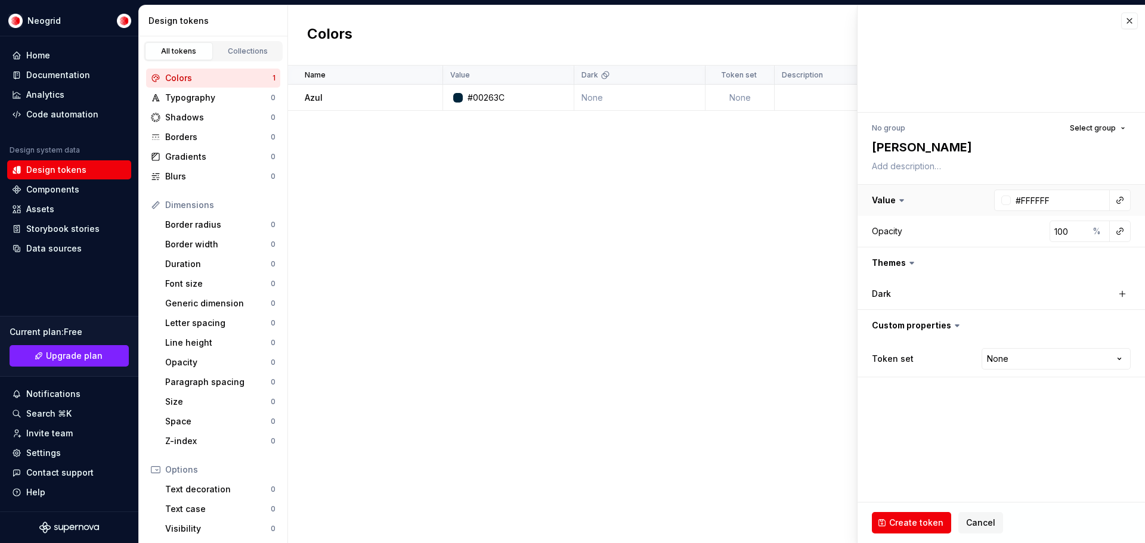
type textarea "*"
type textarea "Vermelh"
type textarea "*"
type textarea "Vermelho"
click at [1071, 200] on input "#FFFFFF" at bounding box center [1060, 200] width 99 height 21
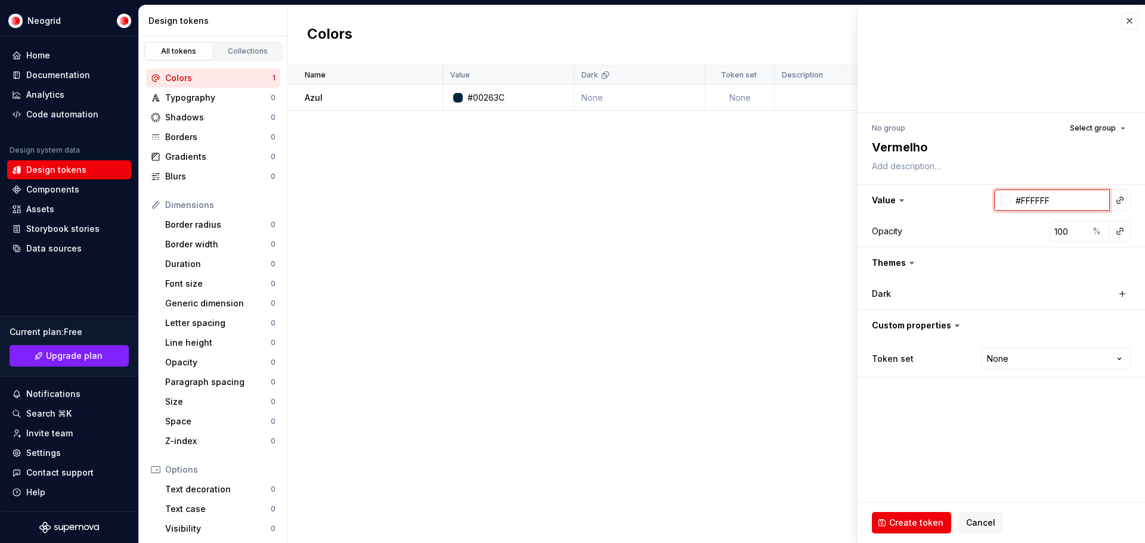
drag, startPoint x: 1045, startPoint y: 199, endPoint x: 1022, endPoint y: 198, distance: 22.1
click at [1022, 198] on input "#FFFFFF" at bounding box center [1060, 200] width 99 height 21
paste input "f0000a"
type input "#f0000a"
type textarea "*"
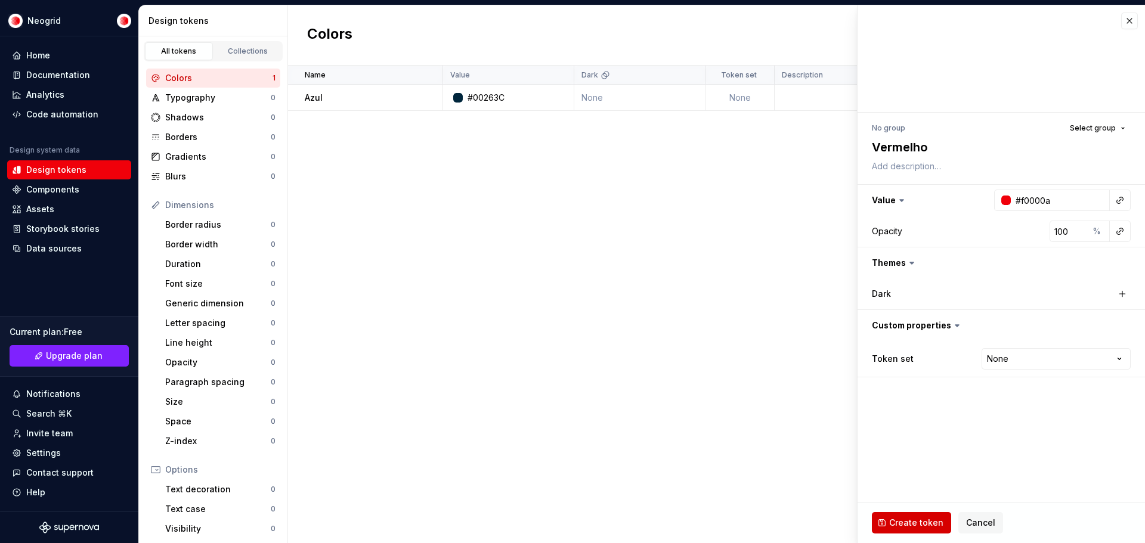
type input "#F0000A"
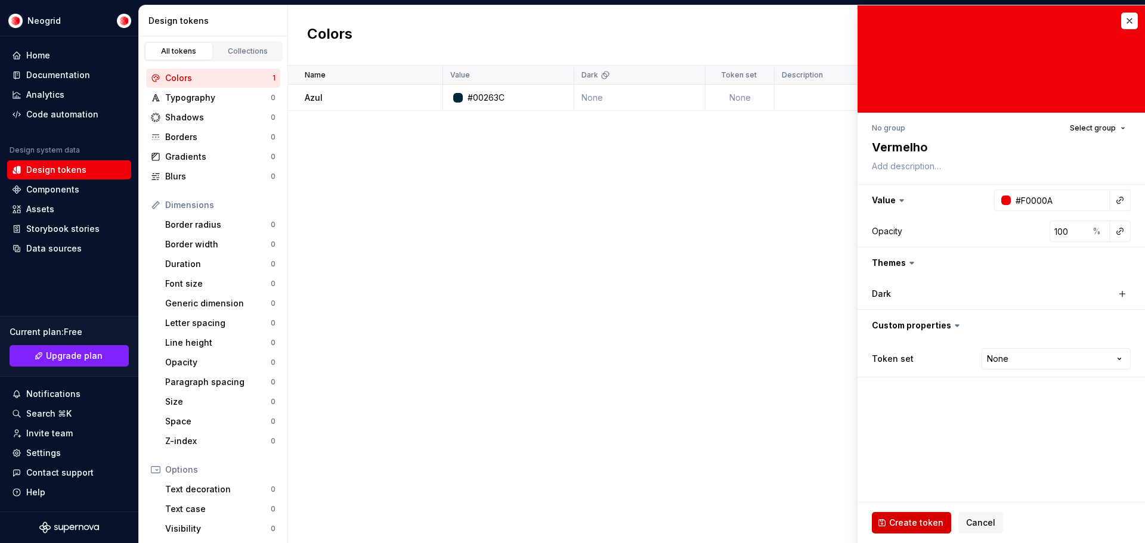
click at [931, 518] on span "Create token" at bounding box center [916, 523] width 54 height 12
click at [572, 225] on div "Name Value Dark Token set Description Last updated Azul #00263C None None 3 min…" at bounding box center [716, 305] width 857 height 478
type textarea "*"
type input "#FFFFFF"
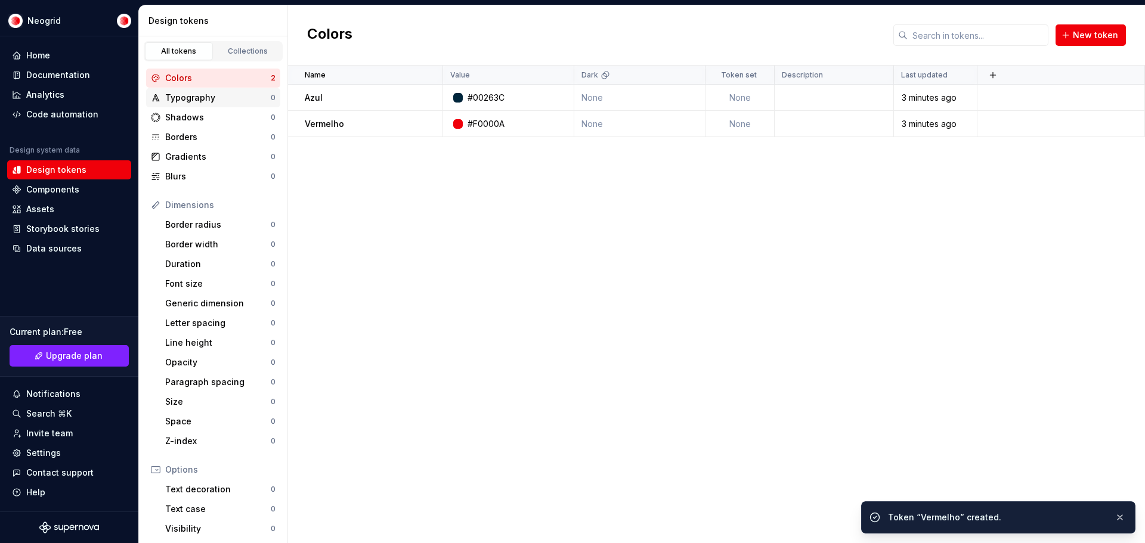
click at [230, 91] on div "Typography 0" at bounding box center [213, 97] width 134 height 19
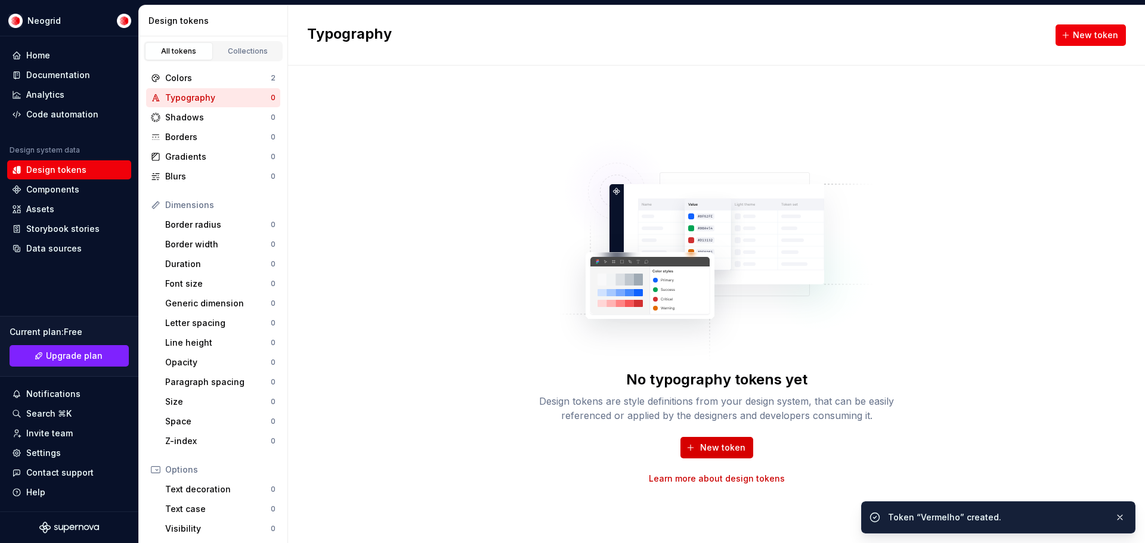
click at [737, 449] on span "New token" at bounding box center [722, 448] width 45 height 12
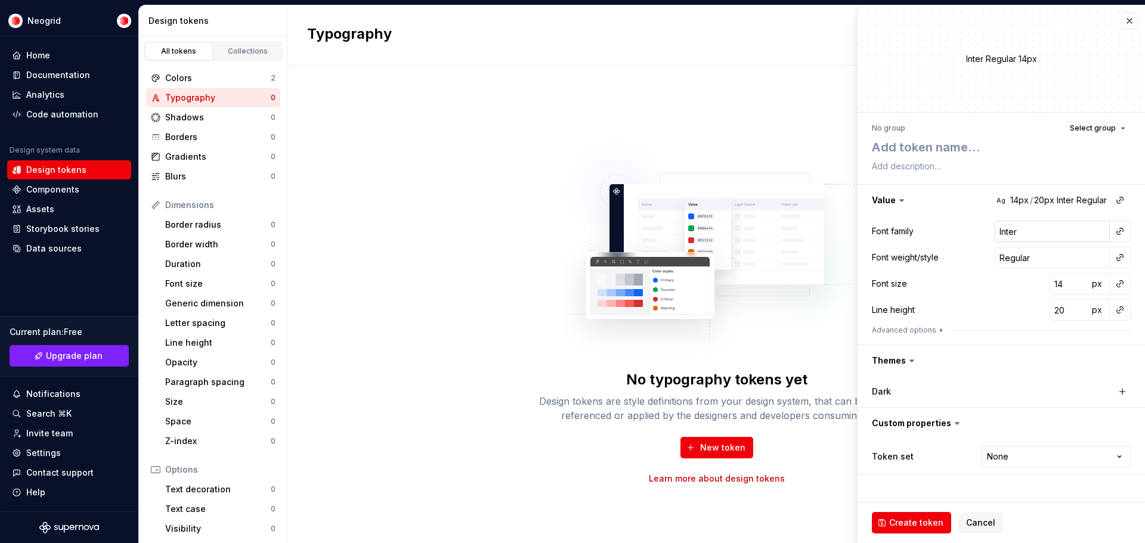
click at [1070, 232] on input "Inter" at bounding box center [1052, 231] width 115 height 21
click at [1075, 200] on button "button" at bounding box center [1002, 200] width 288 height 31
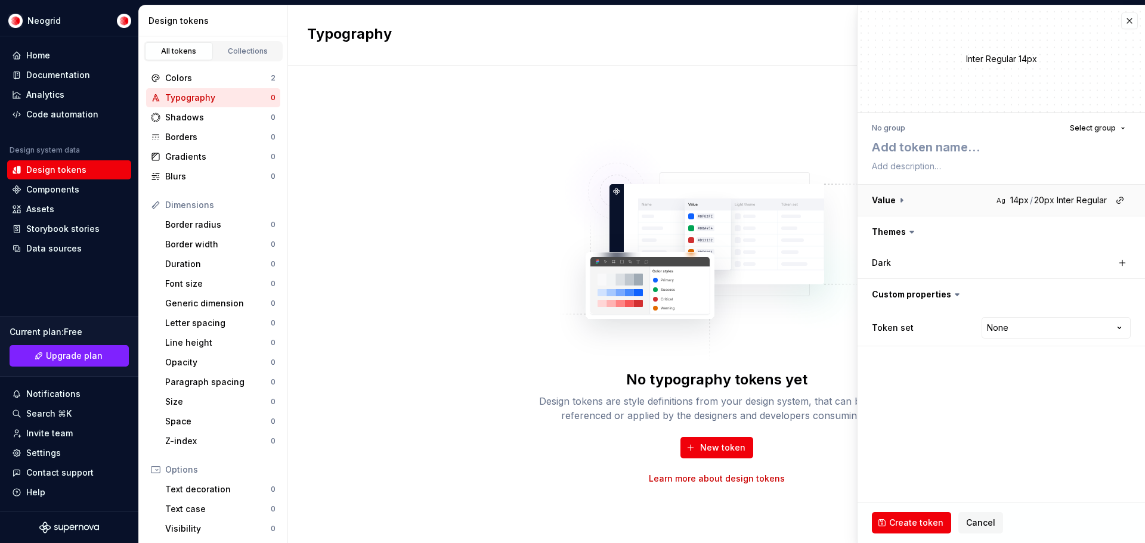
click at [1075, 200] on button "button" at bounding box center [1002, 200] width 288 height 31
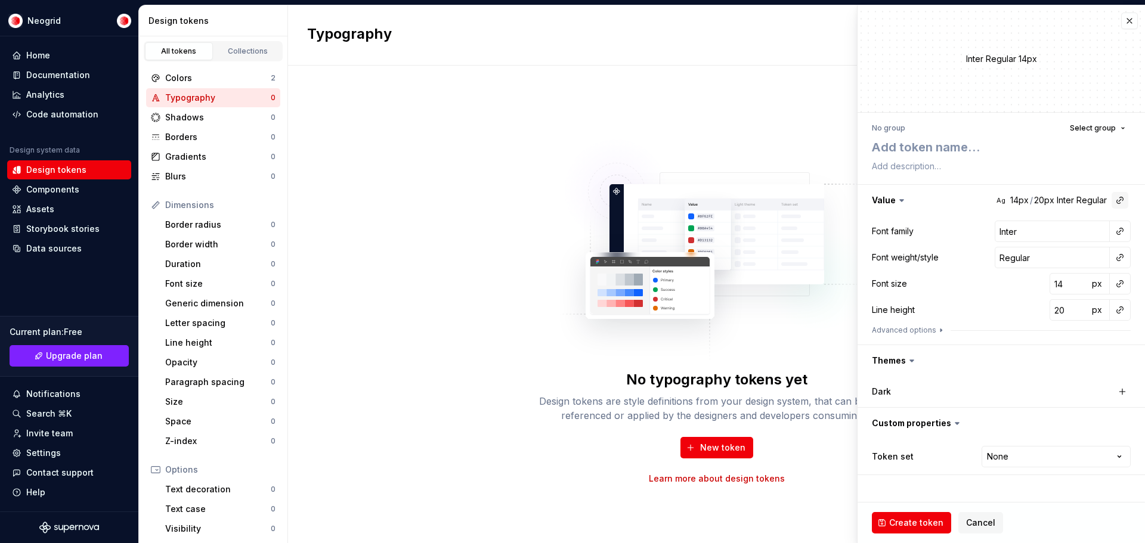
click at [1119, 200] on button "button" at bounding box center [1120, 200] width 17 height 17
click at [1014, 357] on html "Neogrid Home Documentation Analytics Code automation Design system data Design …" at bounding box center [572, 271] width 1145 height 543
click at [912, 363] on icon at bounding box center [912, 361] width 12 height 12
click at [889, 387] on label "Dark" at bounding box center [881, 392] width 19 height 12
click at [1120, 388] on button "button" at bounding box center [1122, 392] width 17 height 17
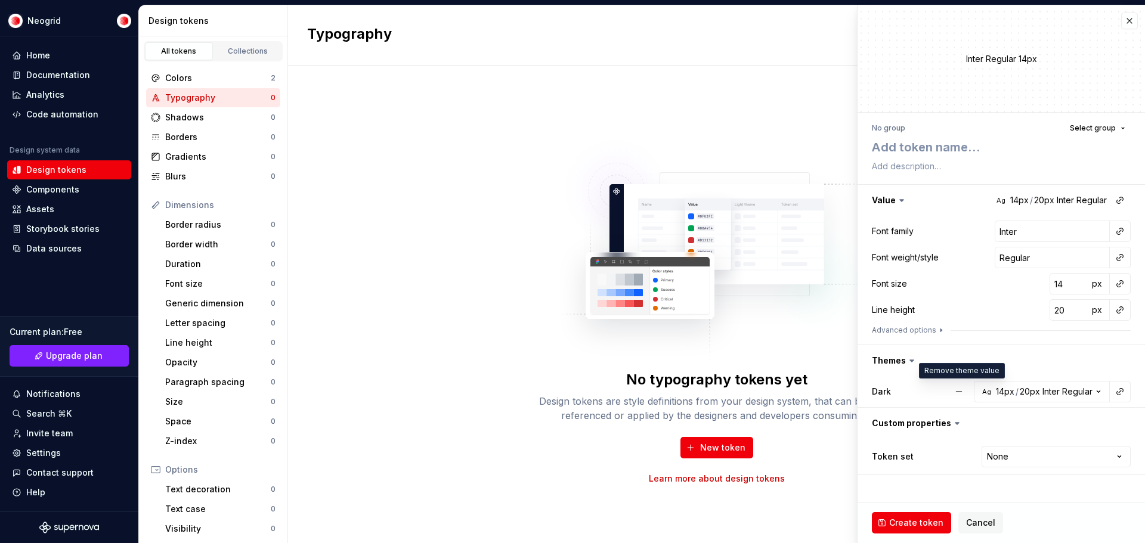
click at [960, 389] on button "button" at bounding box center [959, 391] width 21 height 21
click at [910, 355] on icon at bounding box center [912, 361] width 12 height 12
click at [909, 359] on icon at bounding box center [912, 361] width 12 height 12
click at [912, 528] on span "Create token" at bounding box center [916, 523] width 54 height 12
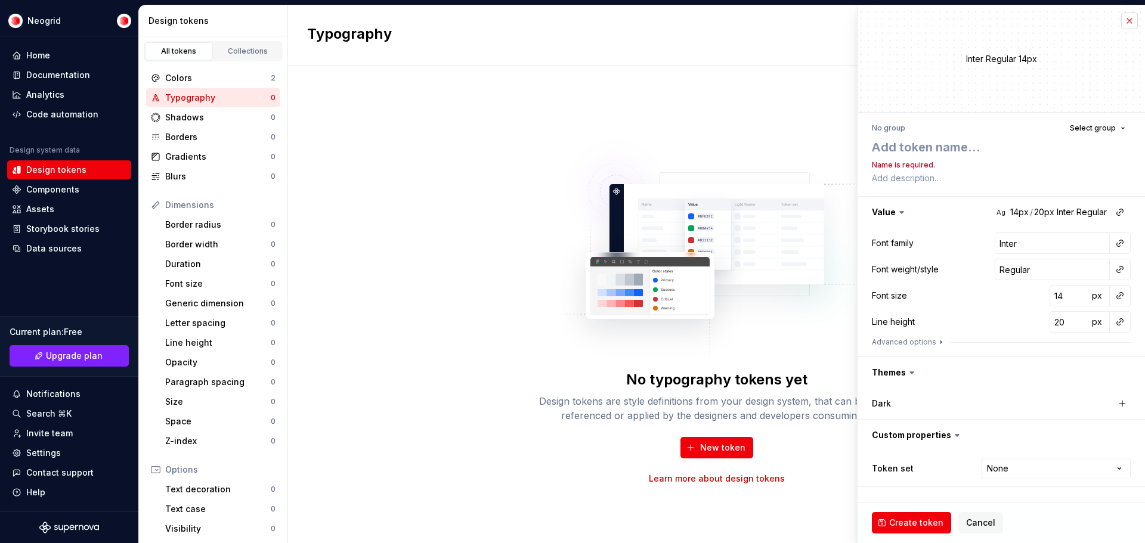
click at [1122, 20] on button "button" at bounding box center [1130, 21] width 17 height 17
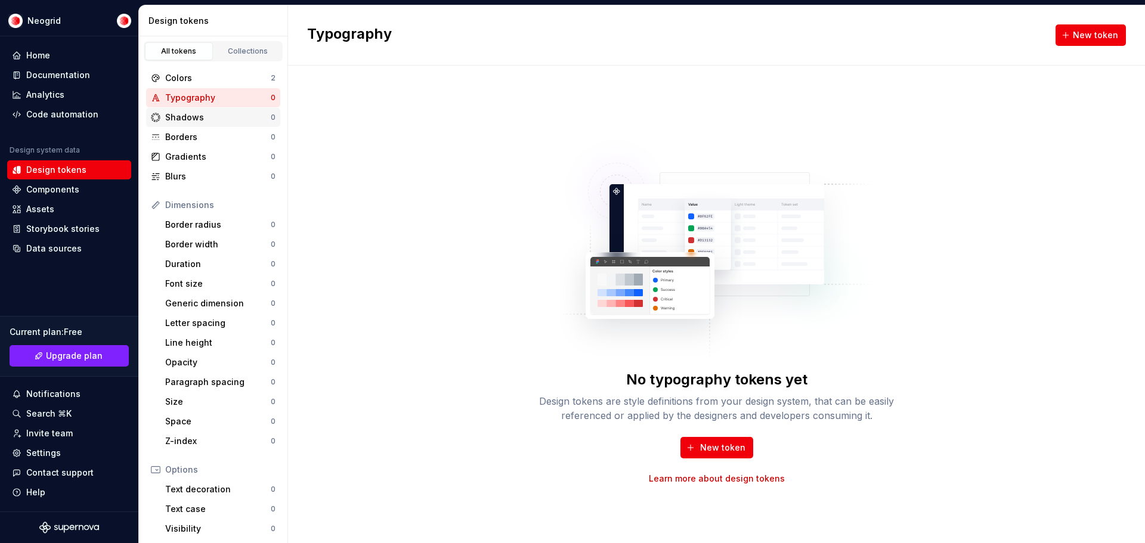
click at [197, 117] on div "Shadows" at bounding box center [218, 118] width 106 height 12
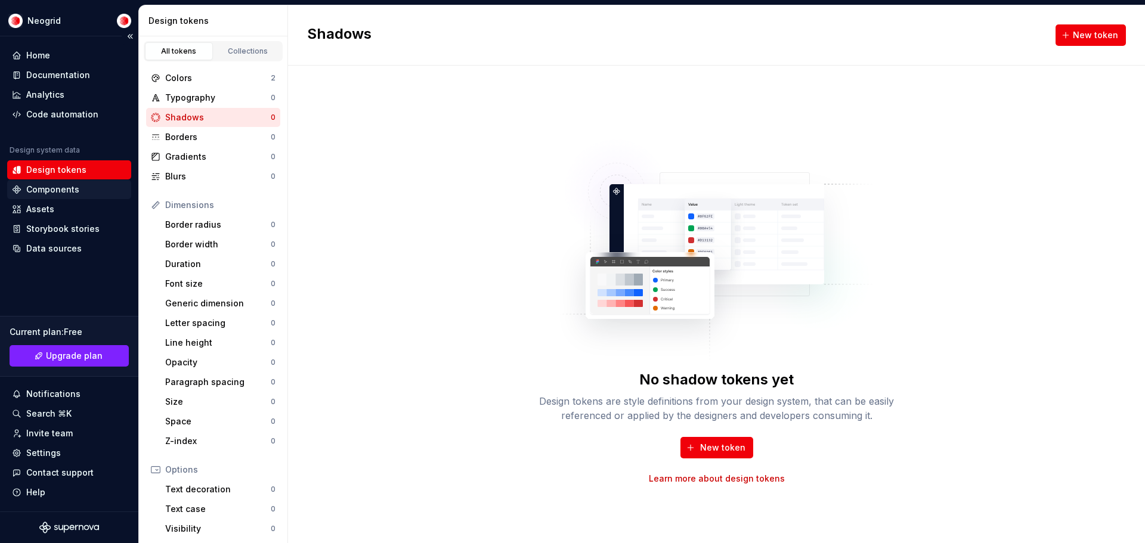
click at [81, 184] on div "Components" at bounding box center [69, 190] width 115 height 12
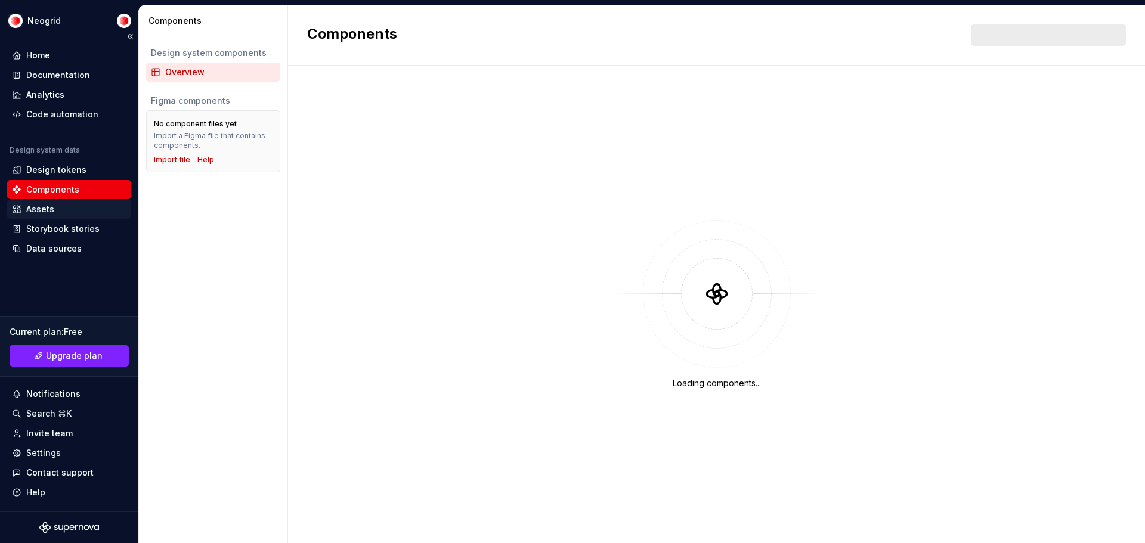
click at [84, 211] on div "Assets" at bounding box center [69, 209] width 115 height 12
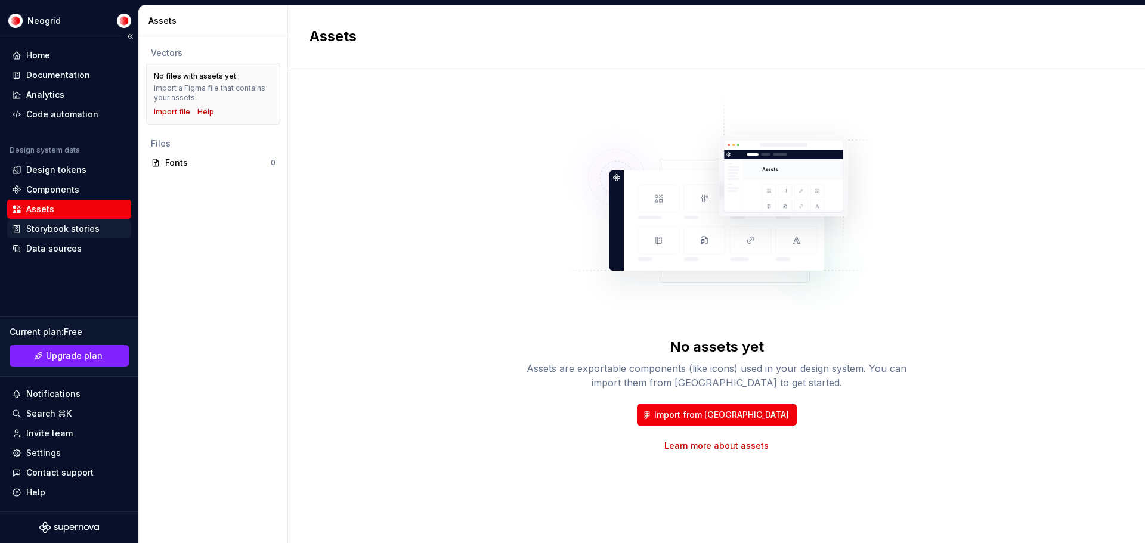
click at [82, 233] on div "Storybook stories" at bounding box center [62, 229] width 73 height 12
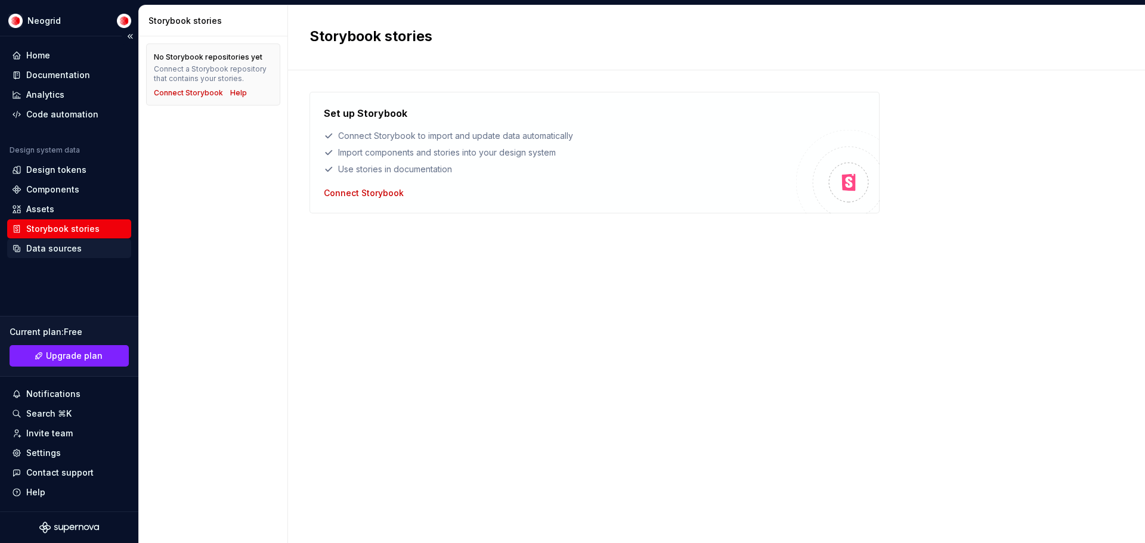
click at [78, 250] on div "Data sources" at bounding box center [53, 249] width 55 height 12
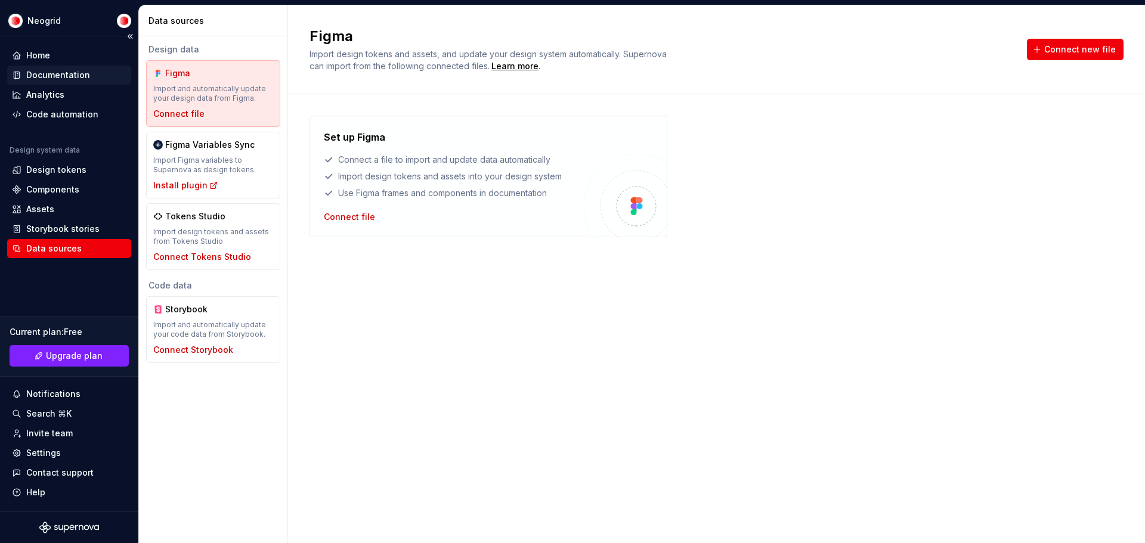
click at [80, 73] on div "Documentation" at bounding box center [58, 75] width 64 height 12
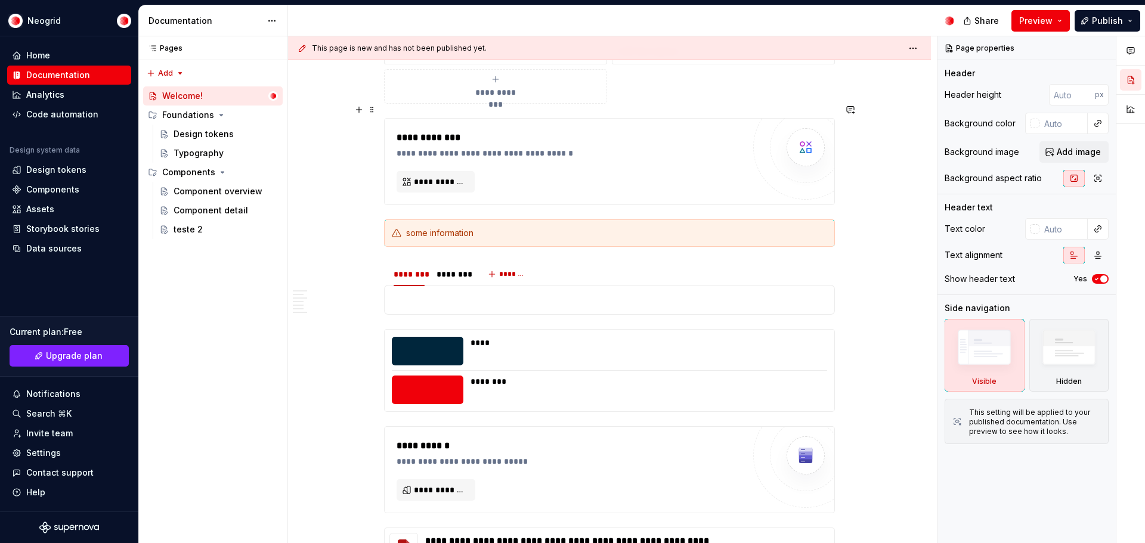
scroll to position [1849, 0]
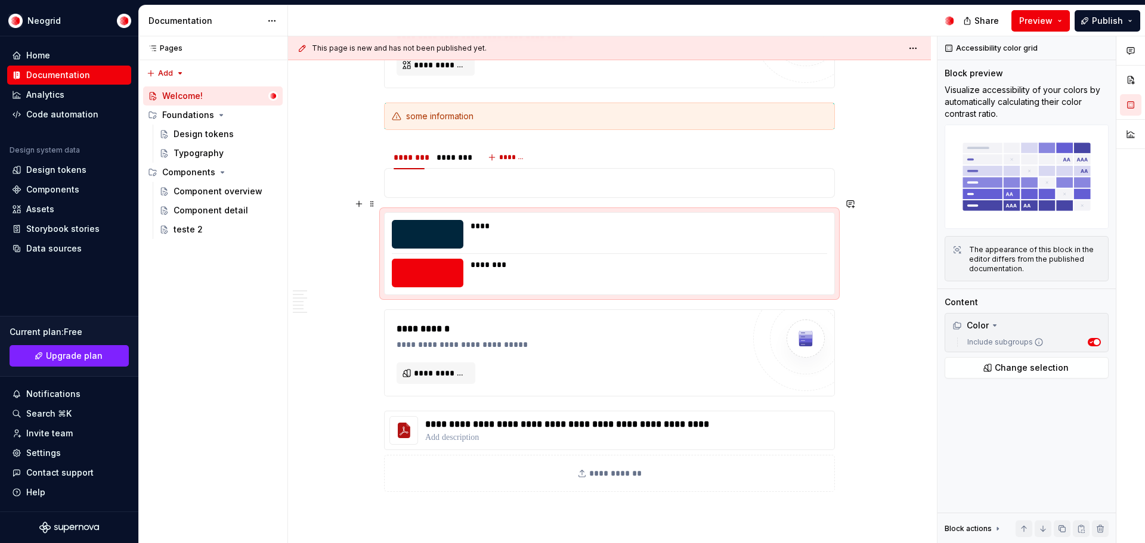
click at [554, 213] on div "**** ********" at bounding box center [610, 254] width 450 height 82
click at [358, 204] on button "button" at bounding box center [359, 204] width 17 height 17
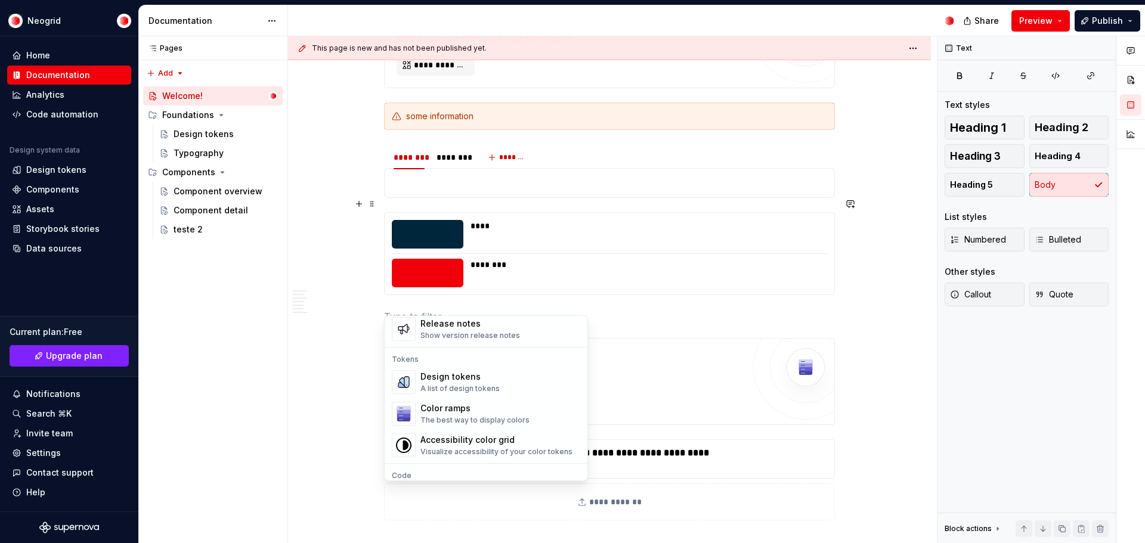
scroll to position [835, 0]
click at [492, 382] on div "Design tokens" at bounding box center [460, 376] width 79 height 12
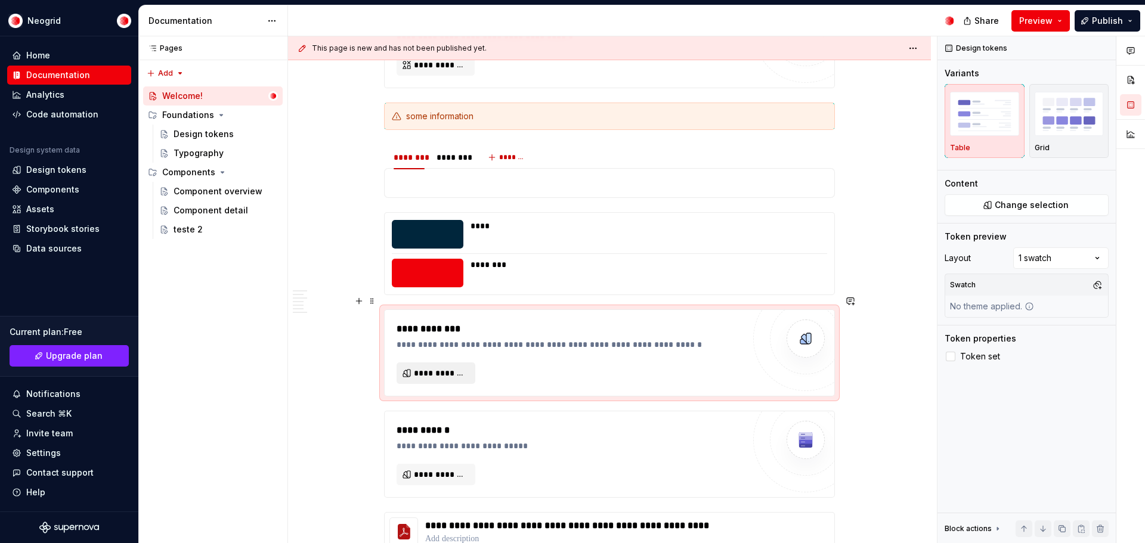
click at [447, 363] on button "**********" at bounding box center [436, 373] width 79 height 21
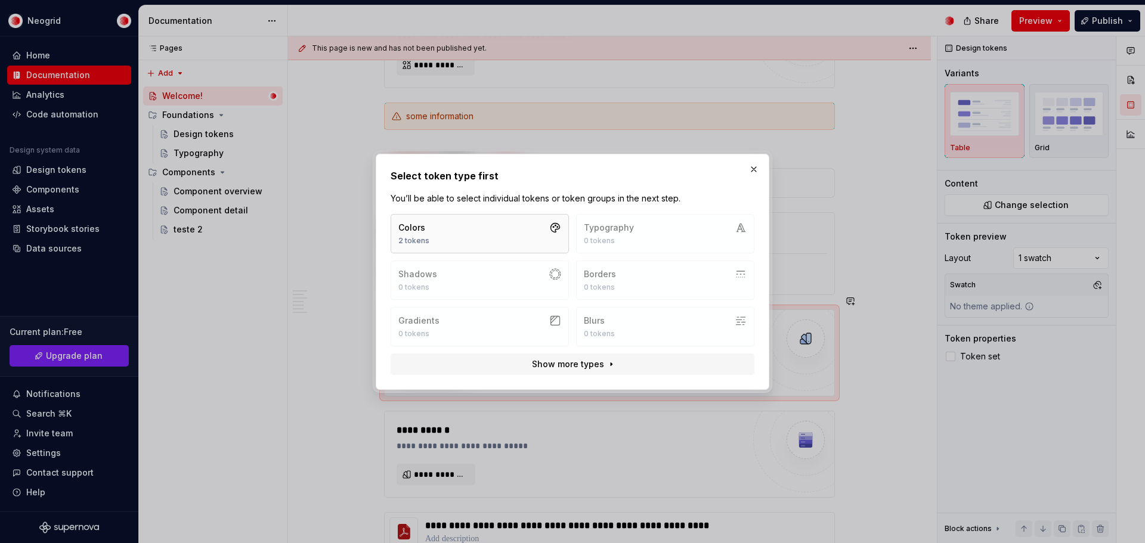
click at [487, 231] on button "Colors 2 tokens" at bounding box center [480, 233] width 178 height 39
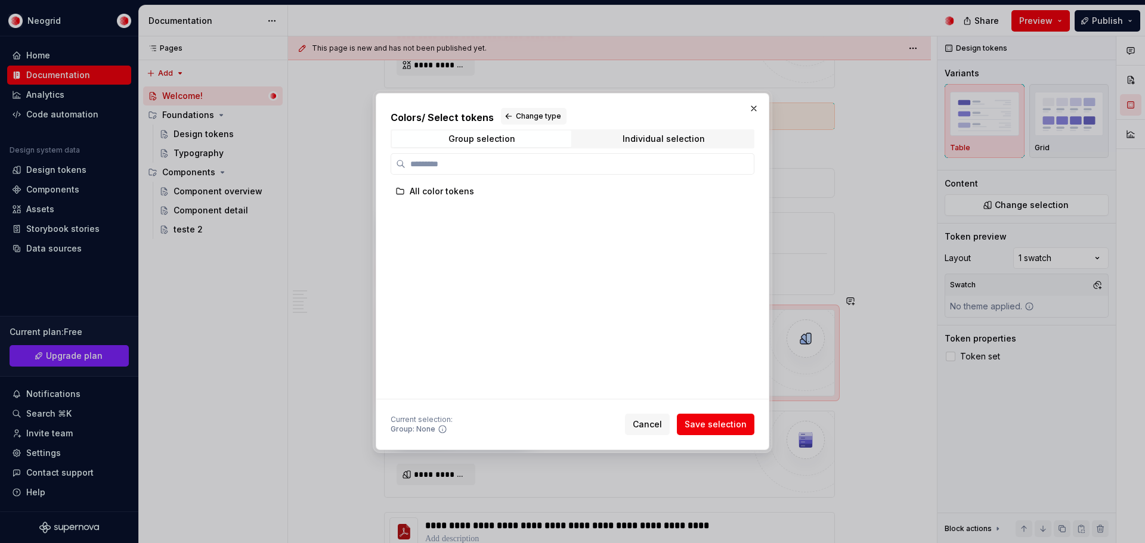
click at [682, 147] on div "Group selection Individual selection" at bounding box center [573, 138] width 364 height 19
click at [472, 136] on div "Group selection" at bounding box center [482, 139] width 67 height 10
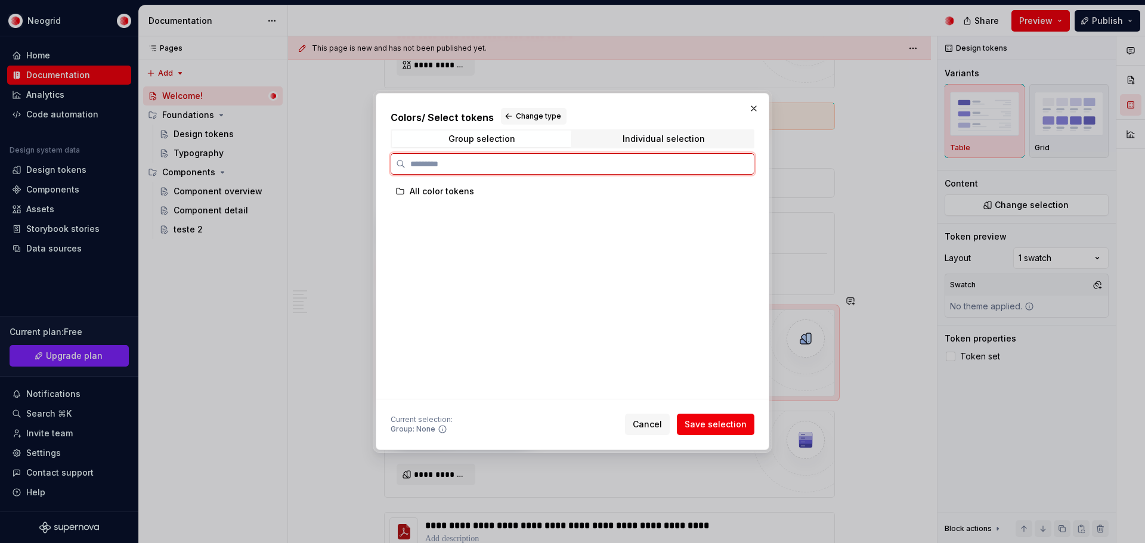
click at [450, 197] on div "All color tokens" at bounding box center [442, 192] width 64 height 12
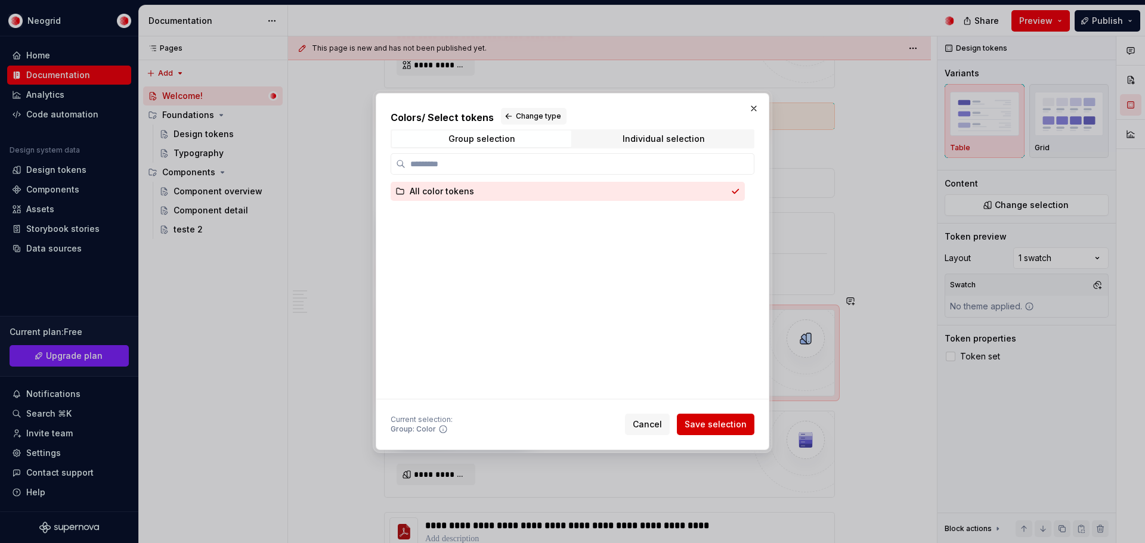
click at [716, 419] on span "Save selection" at bounding box center [716, 425] width 62 height 12
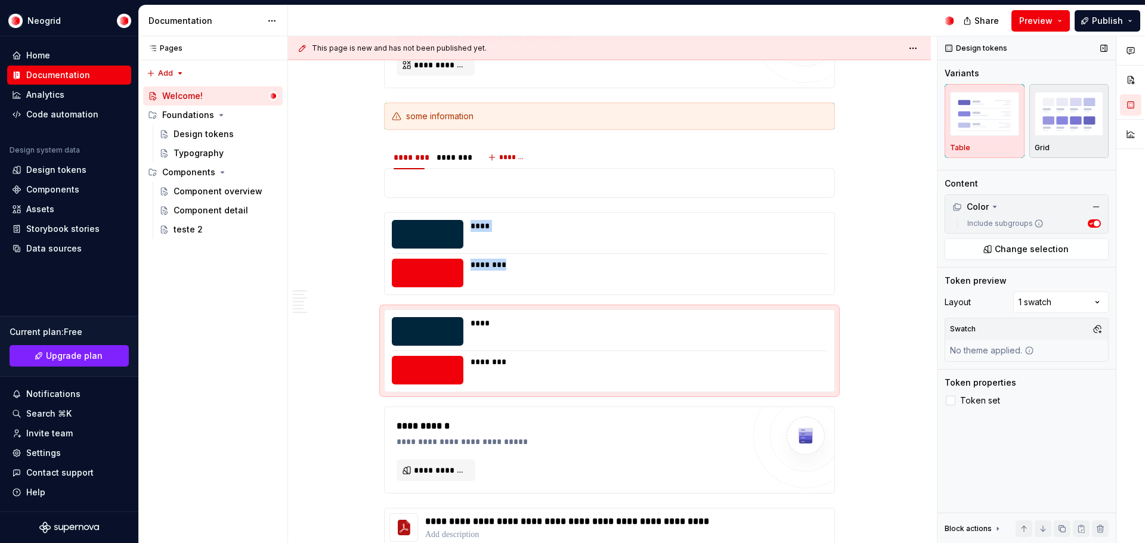
click at [1087, 115] on img "button" at bounding box center [1069, 114] width 69 height 44
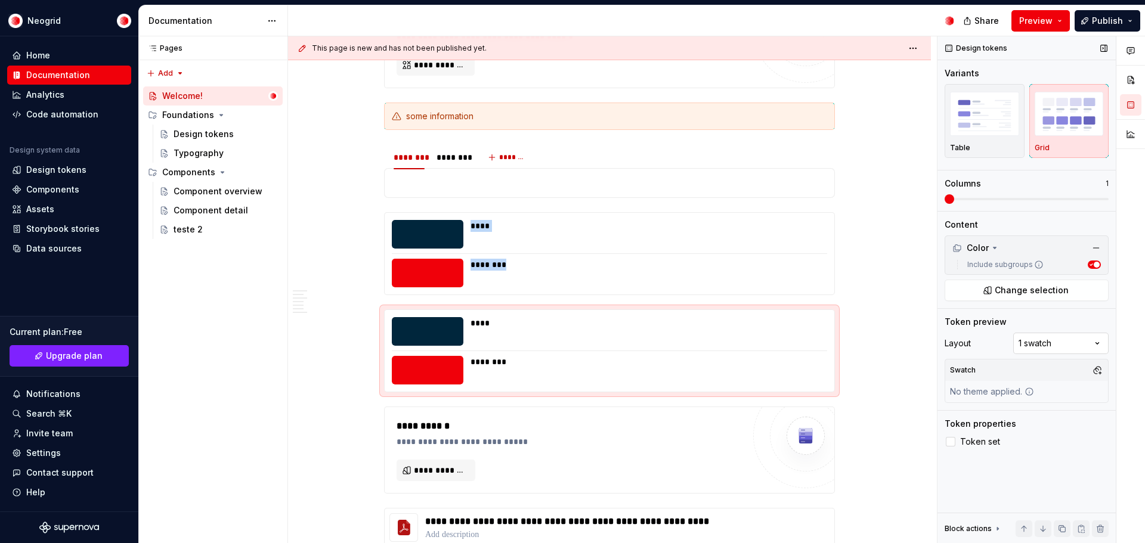
click at [1056, 343] on div "Comments Open comments No comments yet Select ‘Comment’ from the block context …" at bounding box center [1042, 290] width 208 height 508
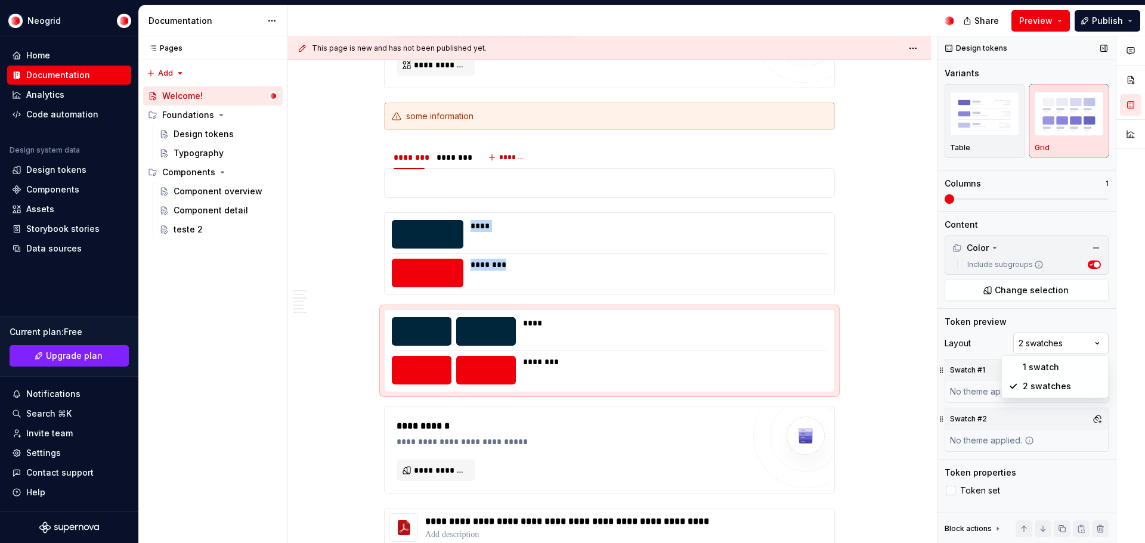
click at [1067, 341] on div "Comments Open comments No comments yet Select ‘Comment’ from the block context …" at bounding box center [1042, 290] width 208 height 508
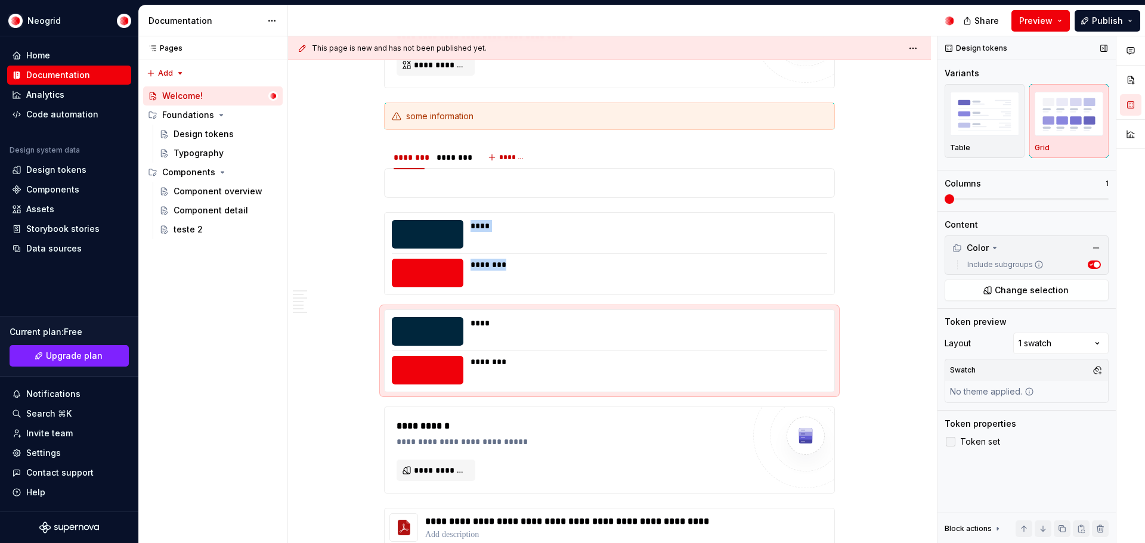
click at [992, 441] on span "Token set" at bounding box center [980, 442] width 40 height 10
click at [712, 319] on div "*********" at bounding box center [710, 324] width 33 height 10
click at [979, 445] on span "Token set" at bounding box center [980, 442] width 40 height 10
click at [988, 136] on div "button" at bounding box center [984, 113] width 69 height 49
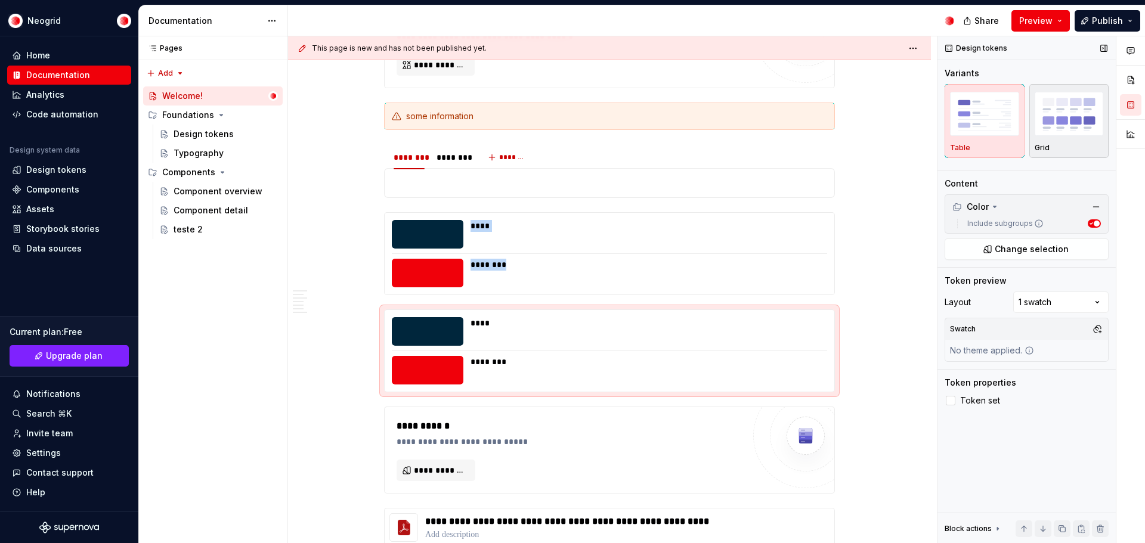
click at [1058, 135] on img "button" at bounding box center [1069, 114] width 69 height 44
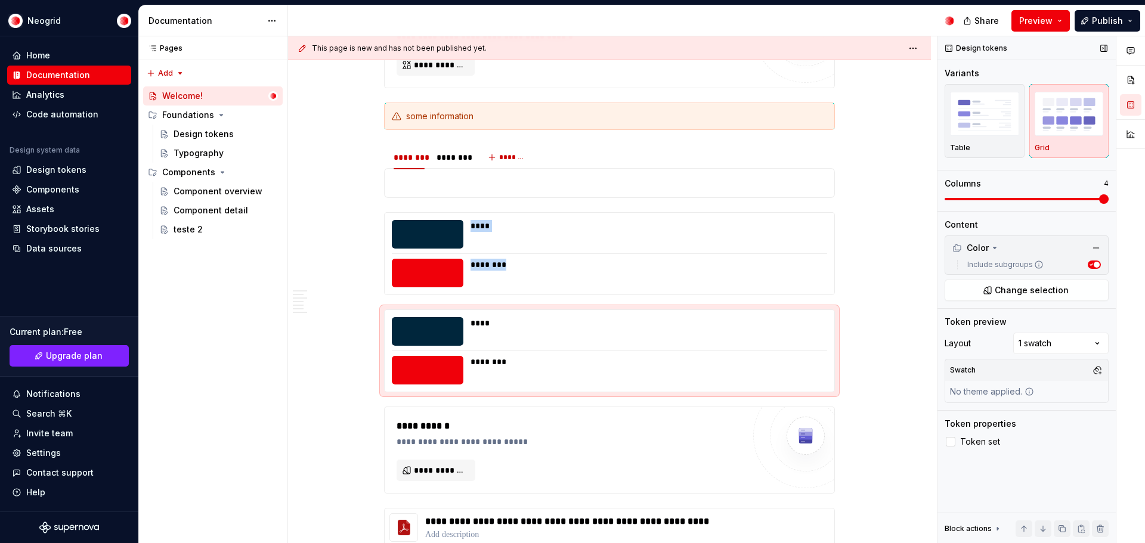
click at [1097, 195] on span at bounding box center [1027, 199] width 164 height 10
click at [966, 202] on span at bounding box center [1027, 199] width 164 height 10
click at [987, 198] on span at bounding box center [1027, 199] width 164 height 2
click at [1065, 198] on span at bounding box center [1027, 199] width 164 height 2
click at [360, 302] on button "button" at bounding box center [359, 301] width 17 height 17
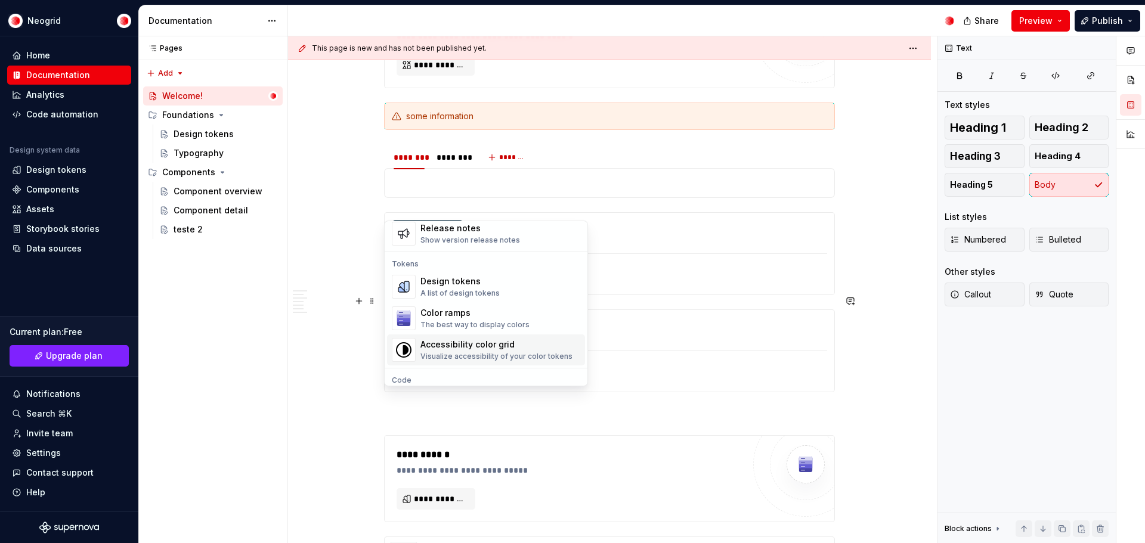
click at [517, 348] on div "Accessibility color grid" at bounding box center [497, 345] width 152 height 12
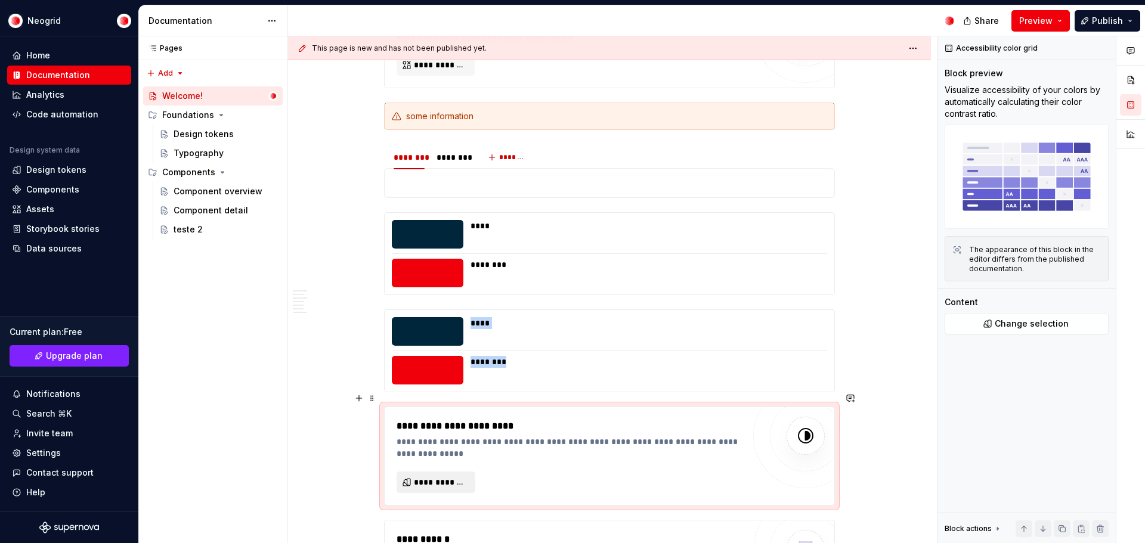
click at [450, 477] on span "**********" at bounding box center [441, 483] width 54 height 12
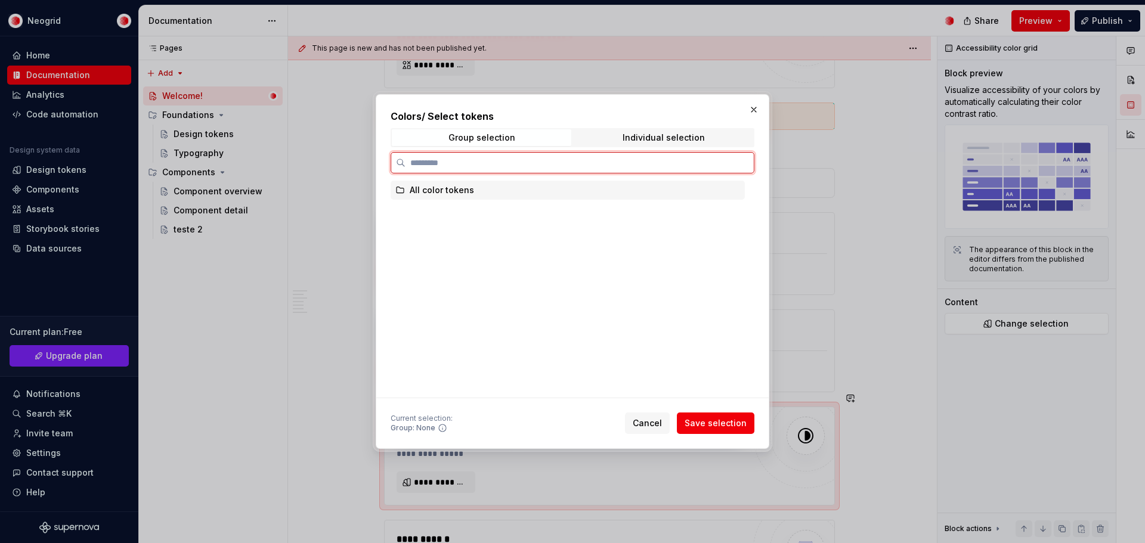
click at [468, 186] on div "All color tokens" at bounding box center [442, 190] width 64 height 12
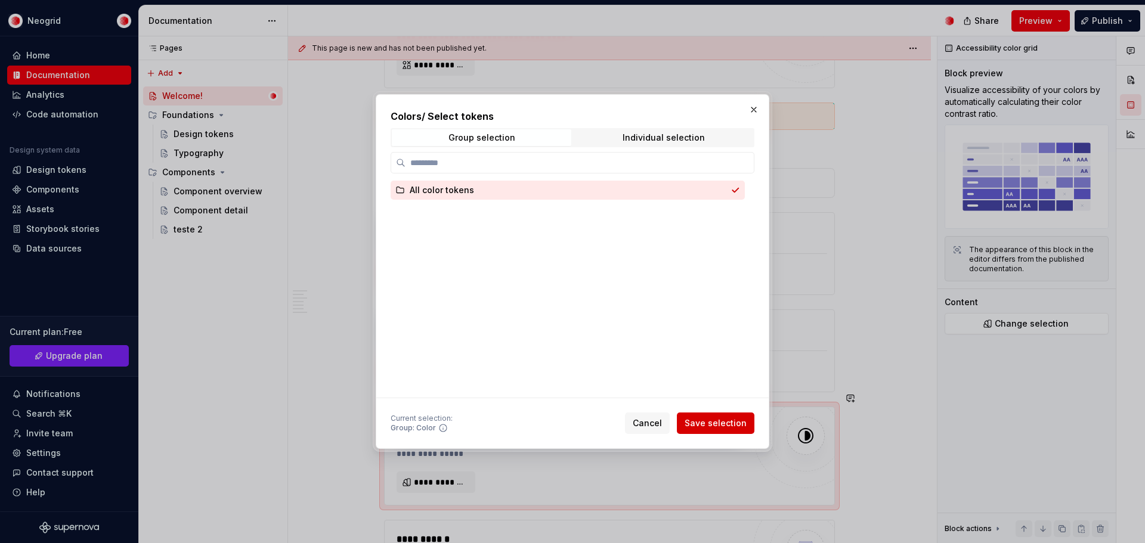
click at [719, 423] on span "Save selection" at bounding box center [716, 424] width 62 height 12
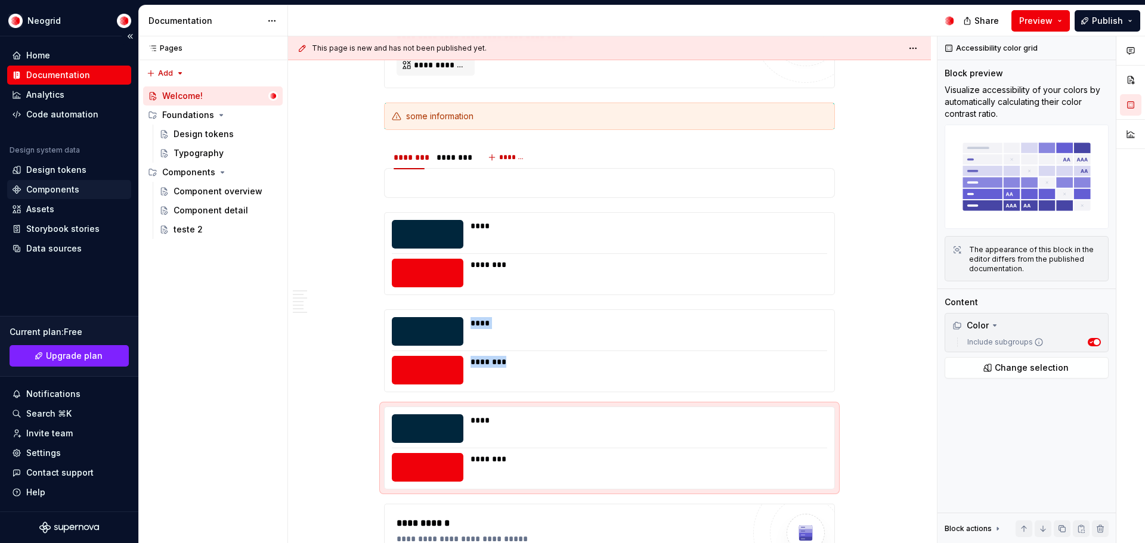
click at [71, 189] on div "Components" at bounding box center [52, 190] width 53 height 12
click at [76, 171] on div "Design tokens" at bounding box center [56, 170] width 60 height 12
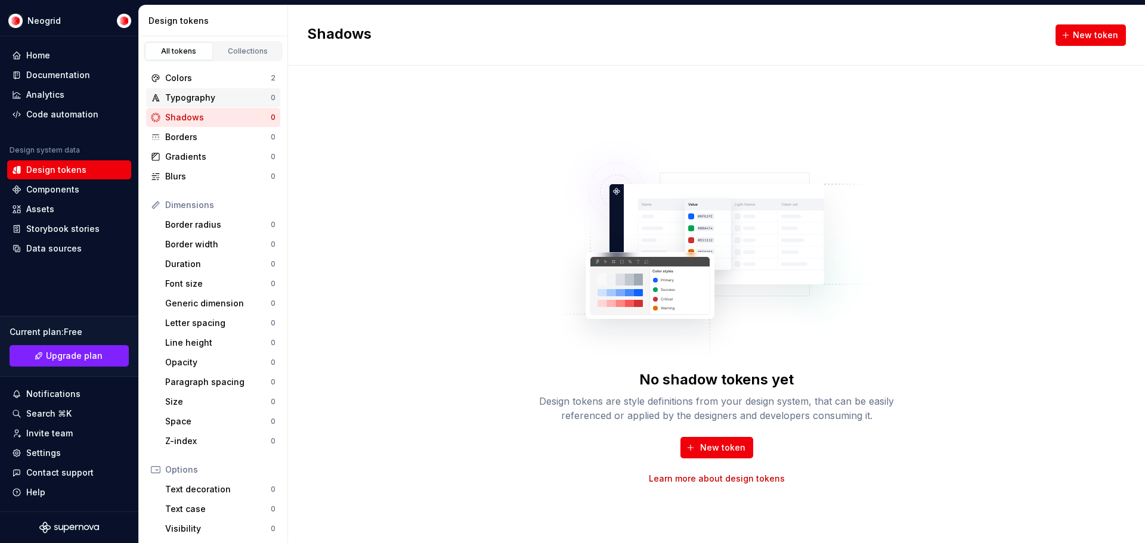
click at [227, 94] on div "Typography" at bounding box center [218, 98] width 106 height 12
click at [224, 75] on div "Colors" at bounding box center [218, 78] width 106 height 12
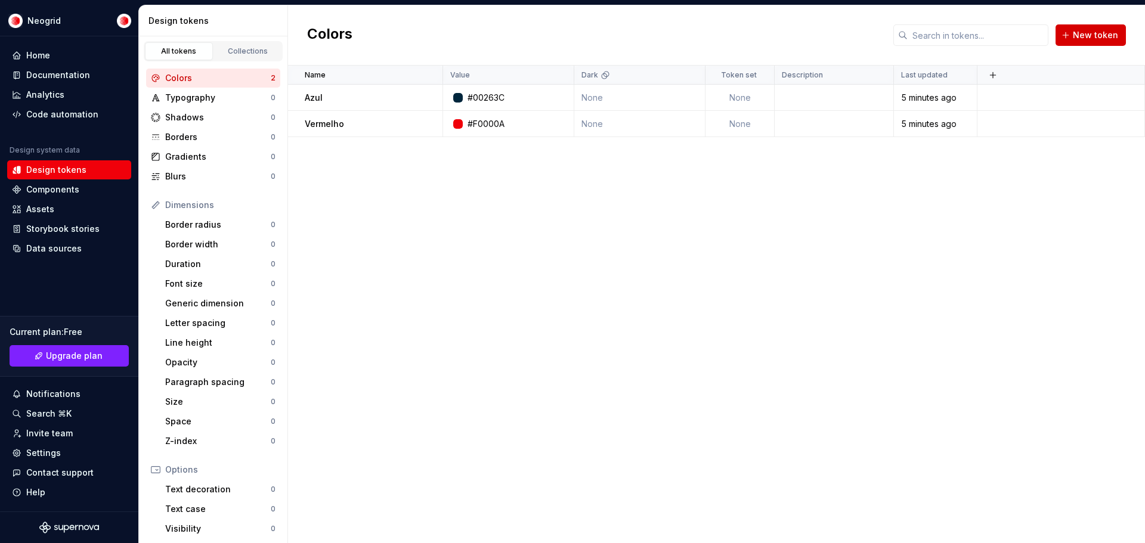
click at [1107, 32] on span "New token" at bounding box center [1095, 35] width 45 height 12
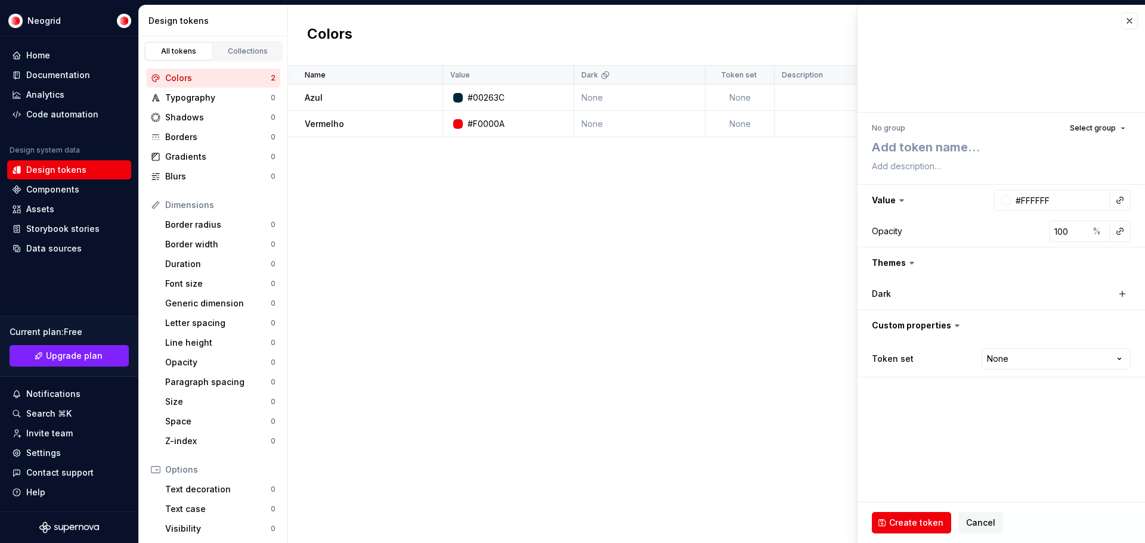
type textarea "*"
type textarea "A"
type textarea "*"
type textarea "Az"
type textarea "*"
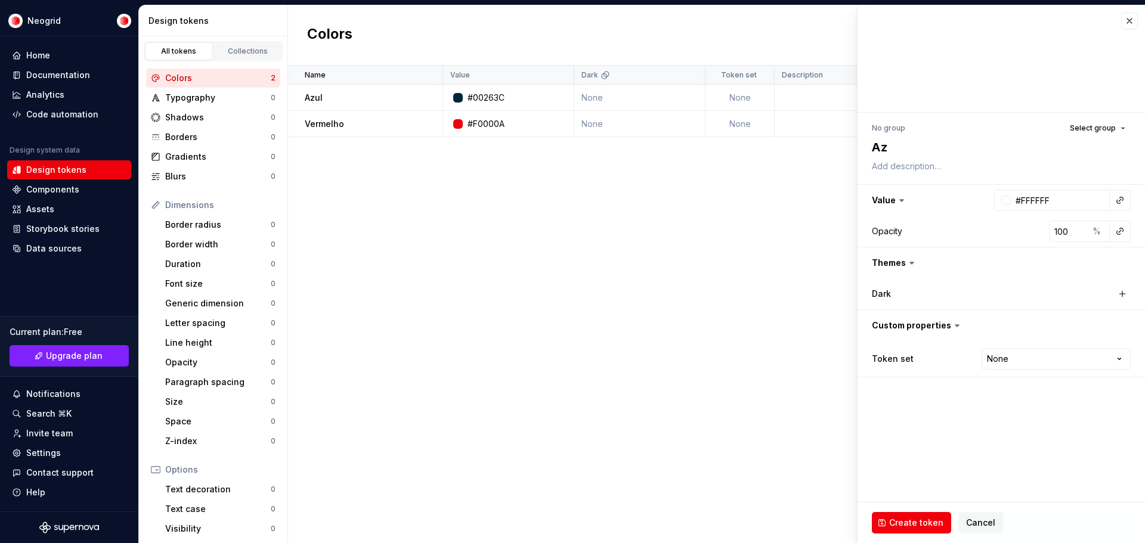
type textarea "Azu"
type textarea "*"
type textarea "Azul"
type textarea "*"
type textarea "Azul"
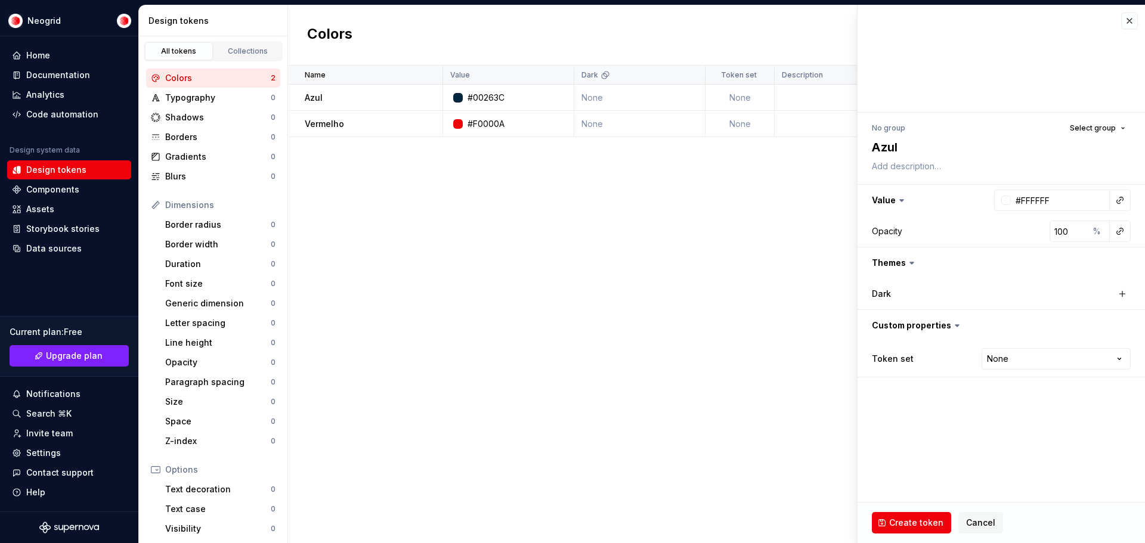
type textarea "*"
type textarea "Azul c"
type textarea "*"
type textarea "Azul cl"
type textarea "*"
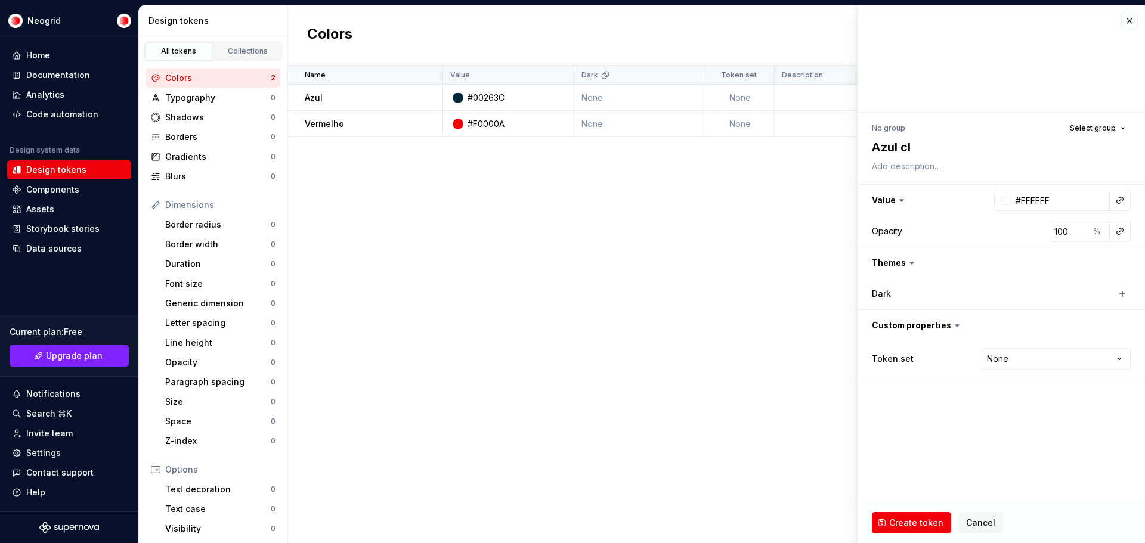
type textarea "Azul cla"
type textarea "*"
type textarea "Azul clat"
type textarea "*"
type textarea "Azul clatr"
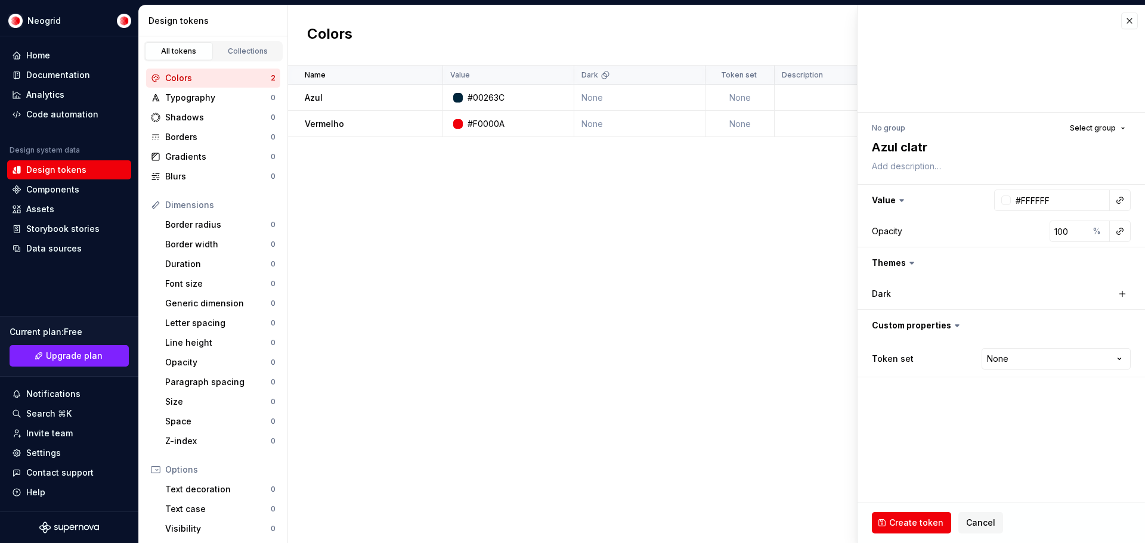
type textarea "*"
type textarea "Azul clatro"
type textarea "*"
type textarea "Azul clatr"
type textarea "*"
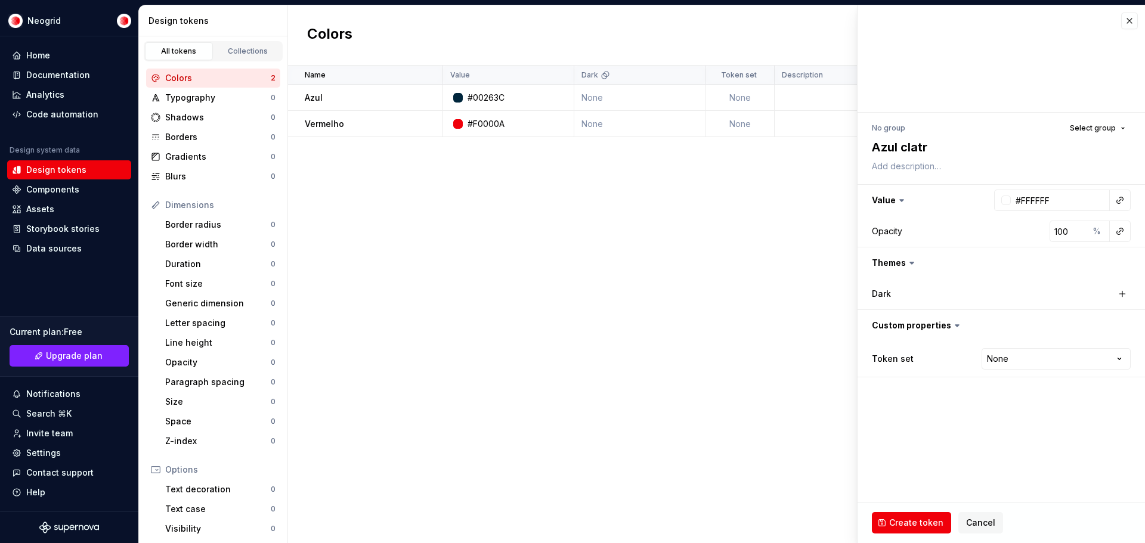
type textarea "Azul clat"
type textarea "*"
type textarea "Azul cla"
type textarea "*"
type textarea "Azul clar"
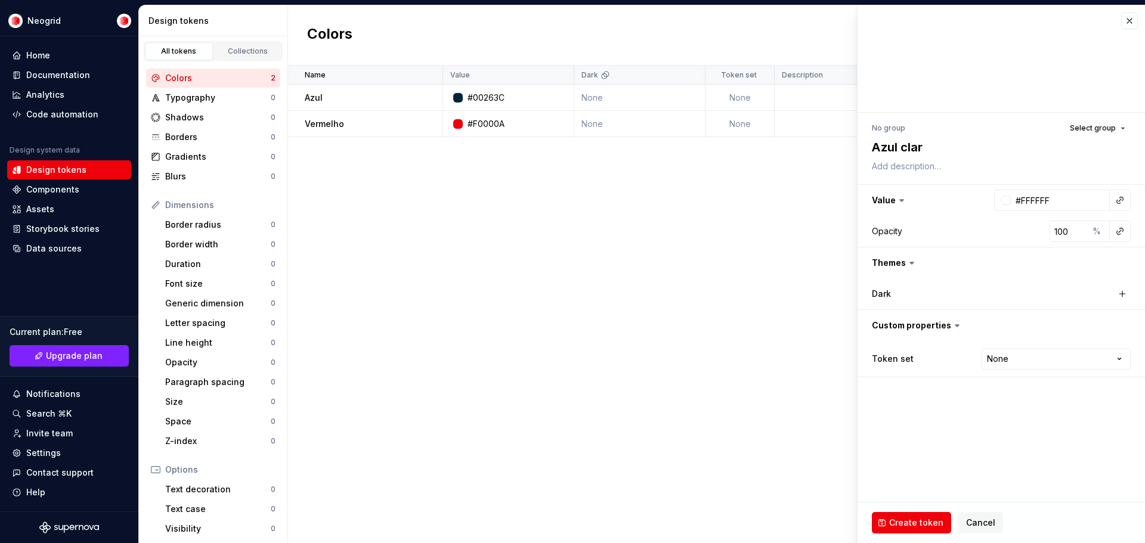
type textarea "*"
type textarea "Azul claro"
click at [1067, 197] on input "#FFFFFF" at bounding box center [1060, 200] width 99 height 21
drag, startPoint x: 1066, startPoint y: 197, endPoint x: 1023, endPoint y: 200, distance: 43.0
click at [1023, 200] on input "#FFFFFF" at bounding box center [1060, 200] width 99 height 21
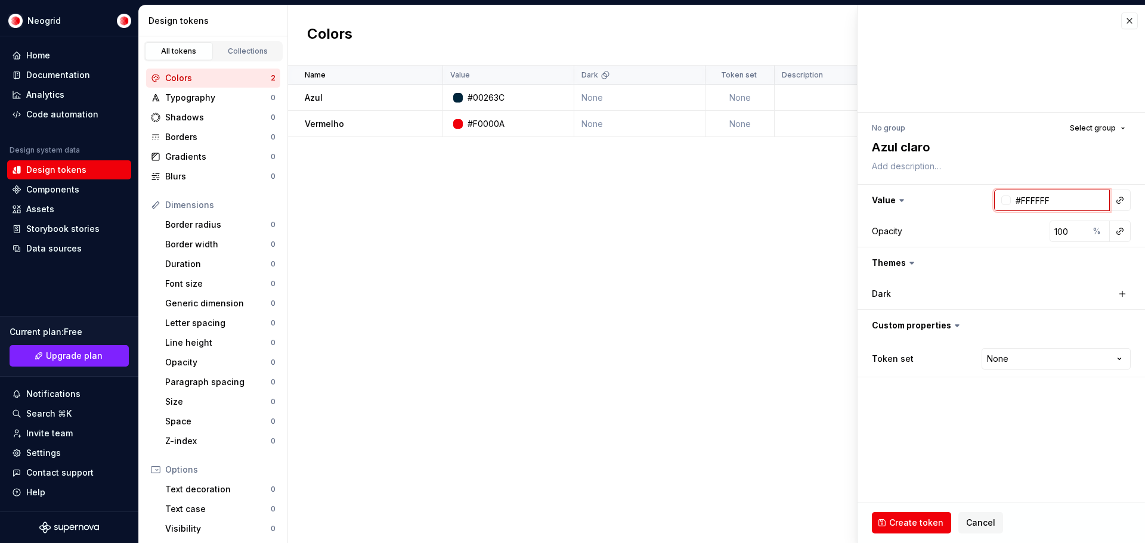
paste input "00b4f0"
type input "#00b4f0"
type textarea "*"
type input "#00B4F0"
click at [910, 518] on span "Create token" at bounding box center [916, 523] width 54 height 12
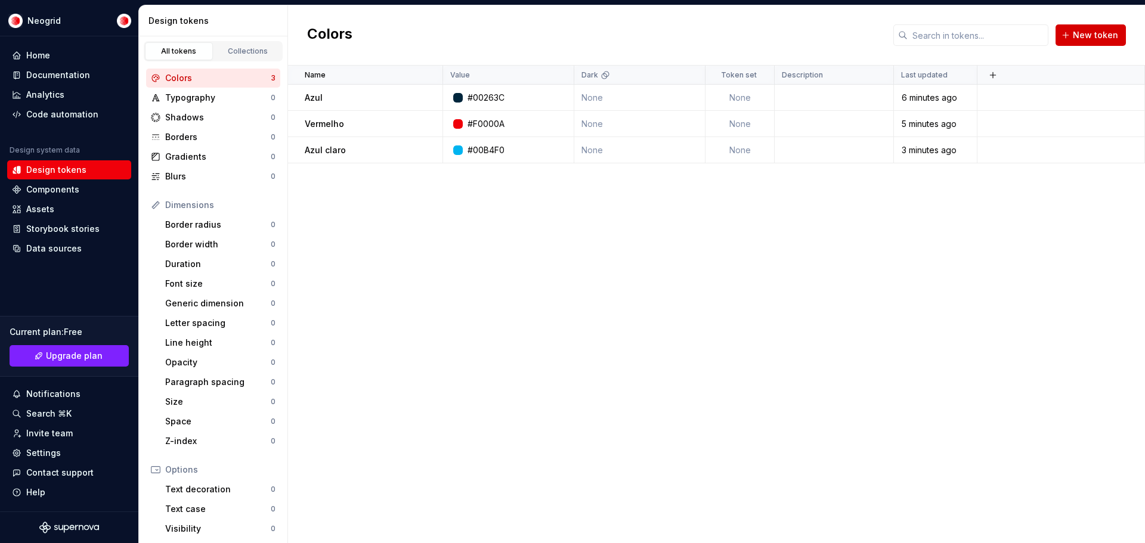
click at [1101, 35] on span "New token" at bounding box center [1095, 35] width 45 height 12
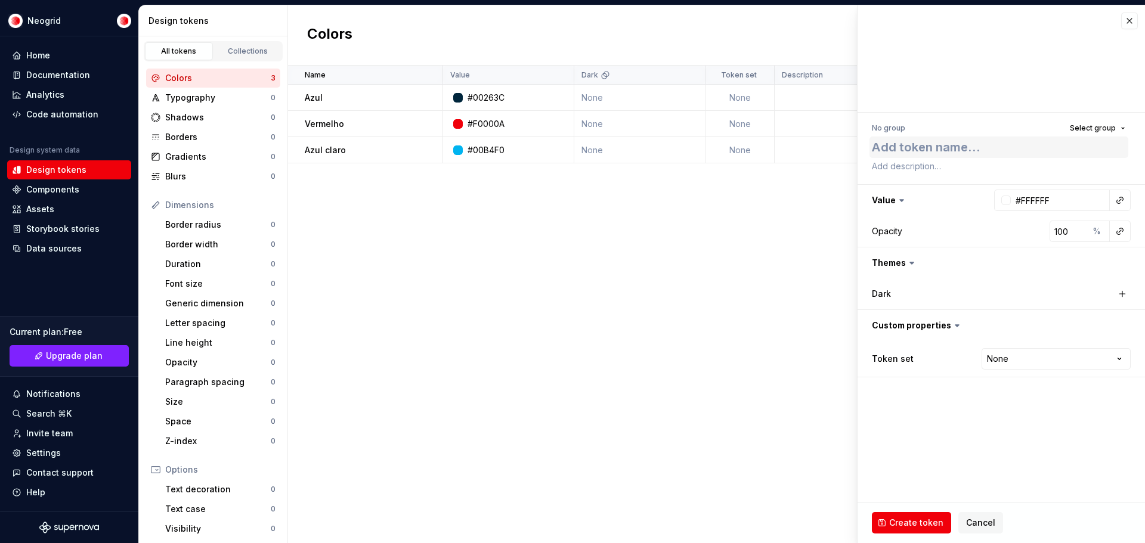
type textarea "*"
type textarea "a"
type textarea "*"
type textarea "ad"
type textarea "*"
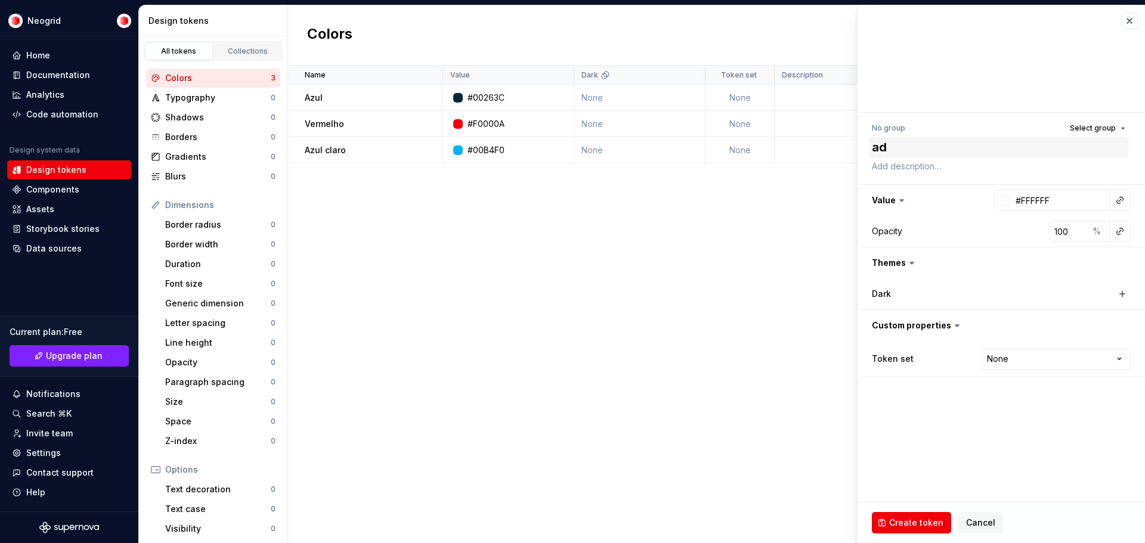
type textarea "ads"
type textarea "*"
type textarea "adsd"
type textarea "*"
type textarea "adsdv"
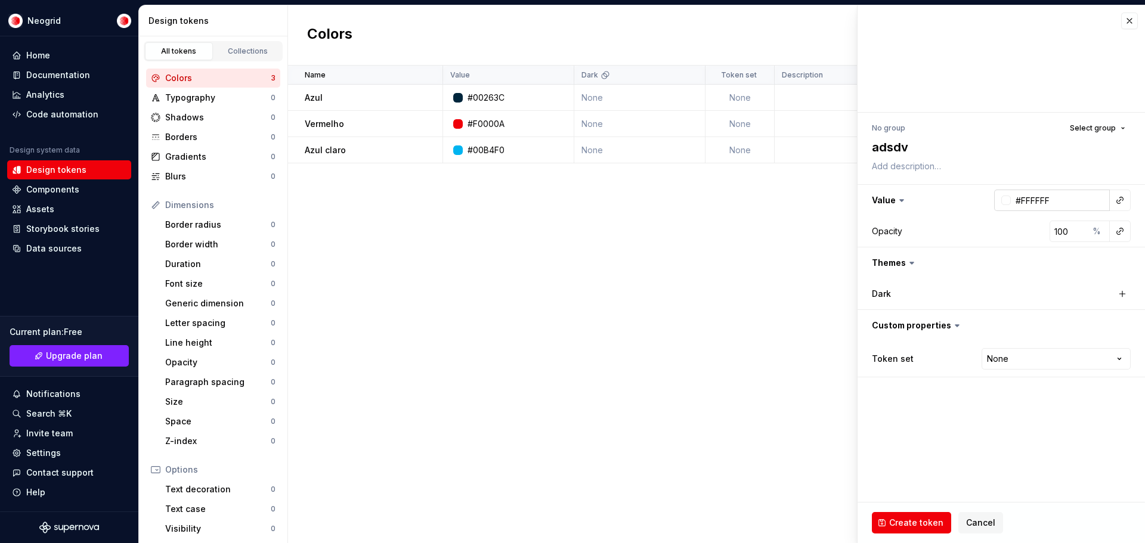
click at [1095, 203] on input "#FFFFFF" at bounding box center [1060, 200] width 99 height 21
type textarea "*"
click at [1006, 198] on div at bounding box center [1007, 201] width 10 height 10
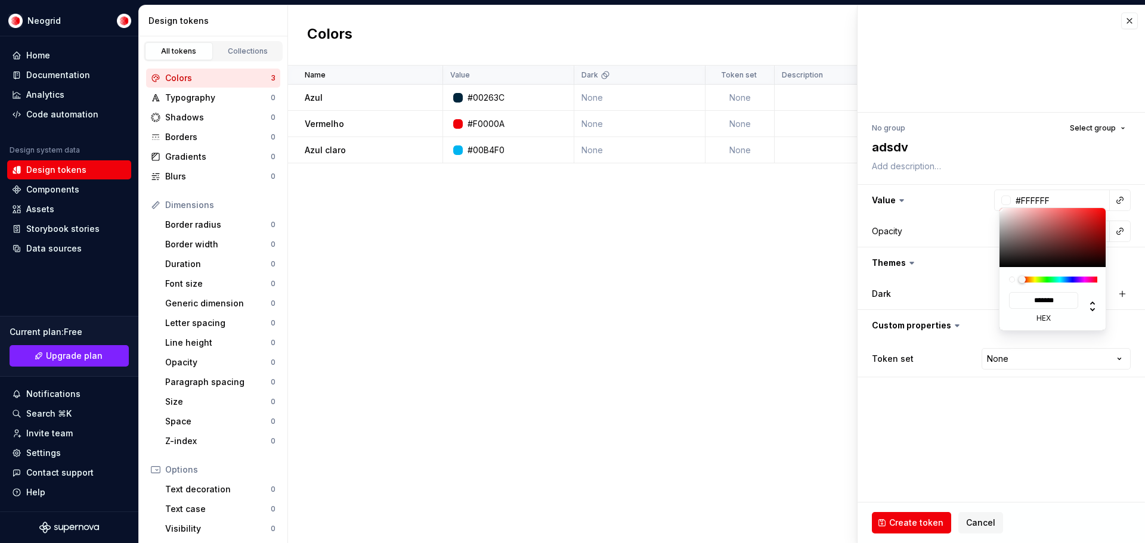
type input "#764444"
type input "*******"
type input "#743D3D"
type input "*******"
drag, startPoint x: 1046, startPoint y: 240, endPoint x: 1070, endPoint y: 231, distance: 24.9
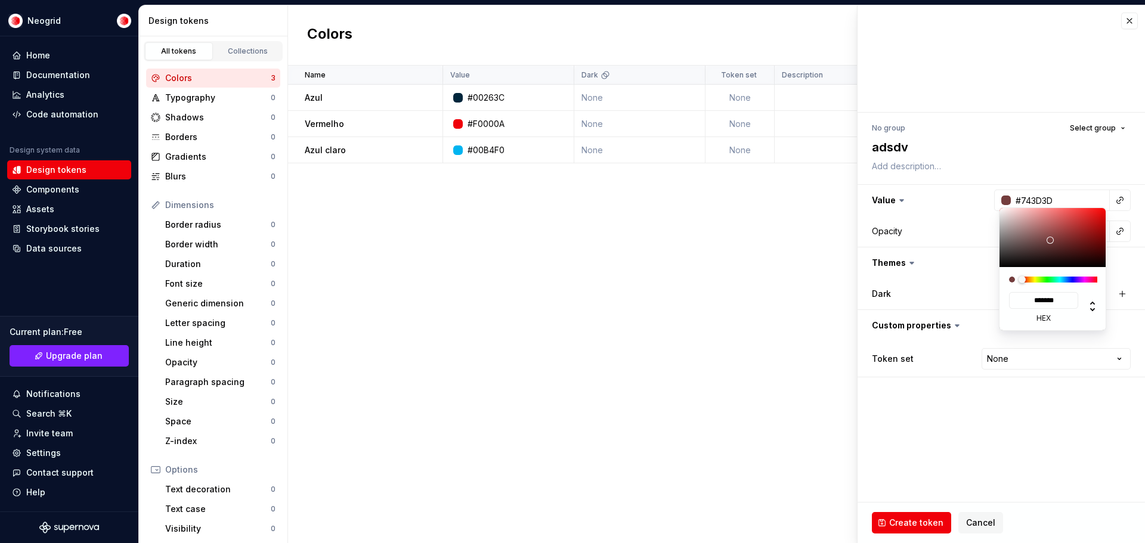
click at [1070, 231] on div at bounding box center [1053, 237] width 107 height 59
type input "#9D3737"
type input "*******"
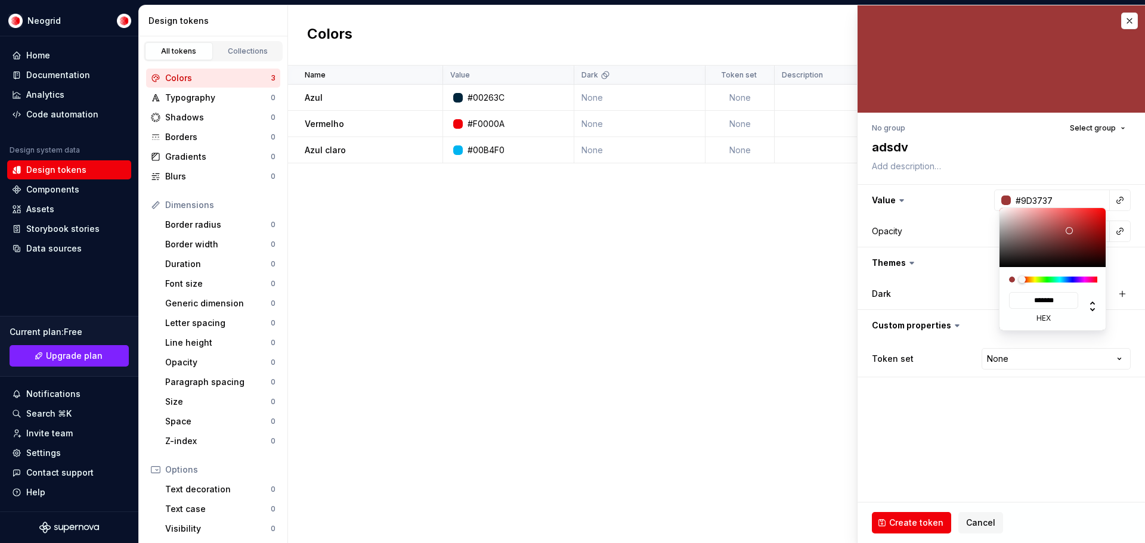
click at [905, 524] on html "Neogrid Home Documentation Analytics Code automation Design system data Design …" at bounding box center [572, 271] width 1145 height 543
click at [917, 523] on html "Neogrid Home Documentation Analytics Code automation Design system data Design …" at bounding box center [572, 271] width 1145 height 543
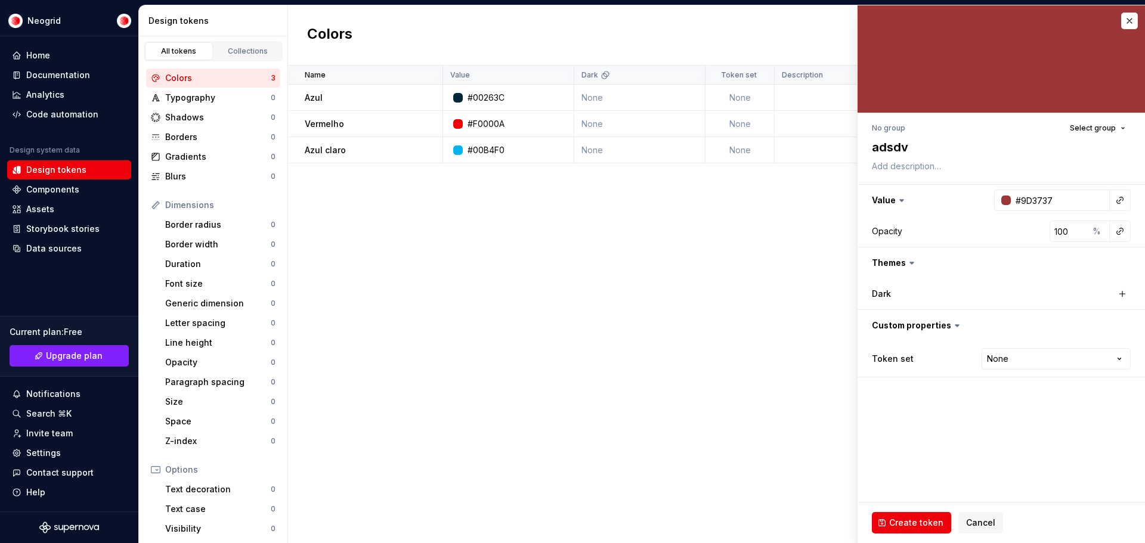
click at [916, 522] on span "Create token" at bounding box center [916, 523] width 54 height 12
type textarea "*"
type input "#FFFFFF"
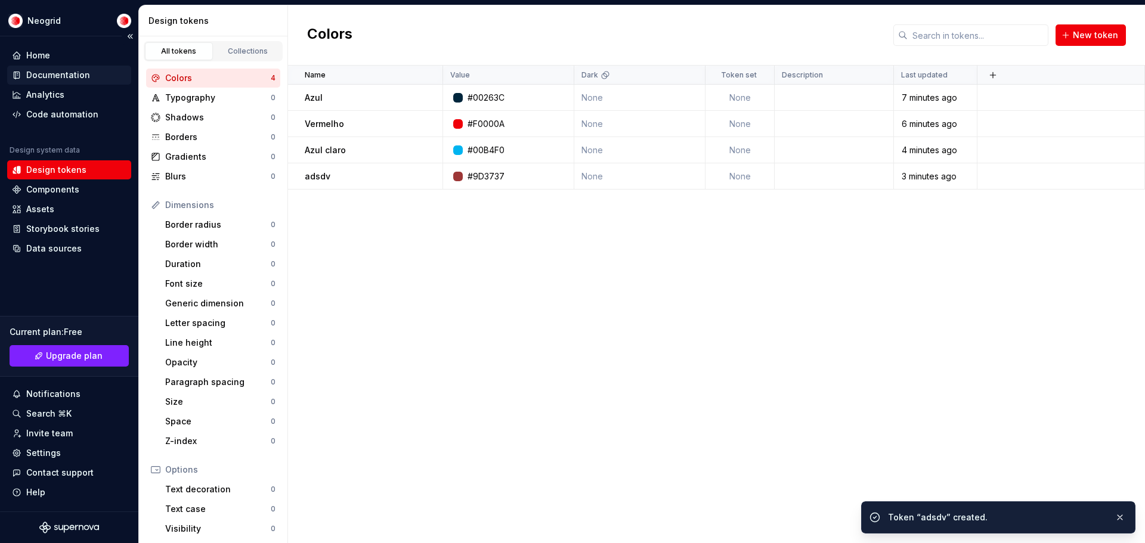
click at [84, 70] on div "Documentation" at bounding box center [58, 75] width 64 height 12
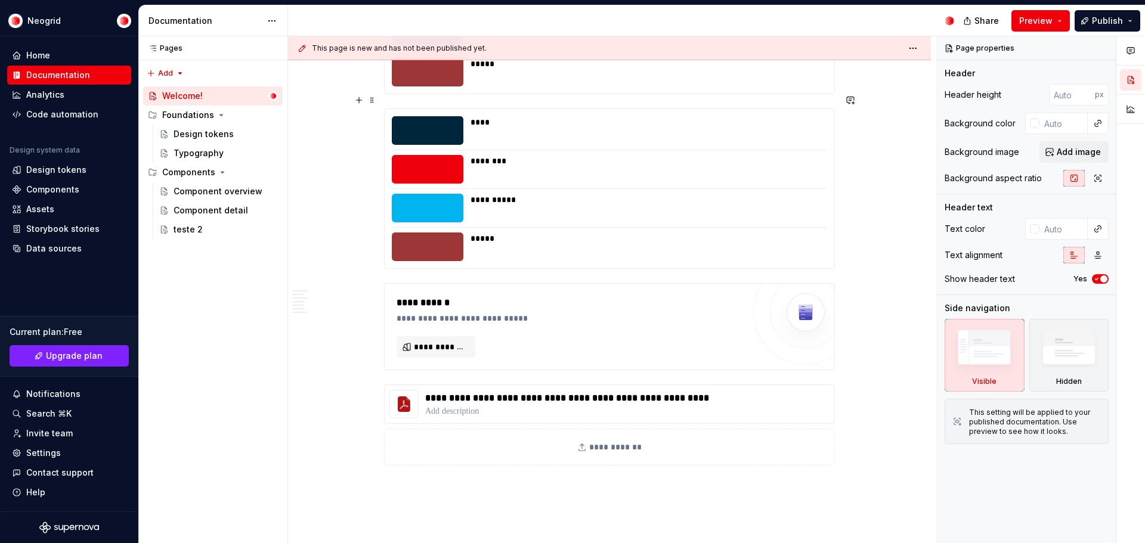
scroll to position [2327, 0]
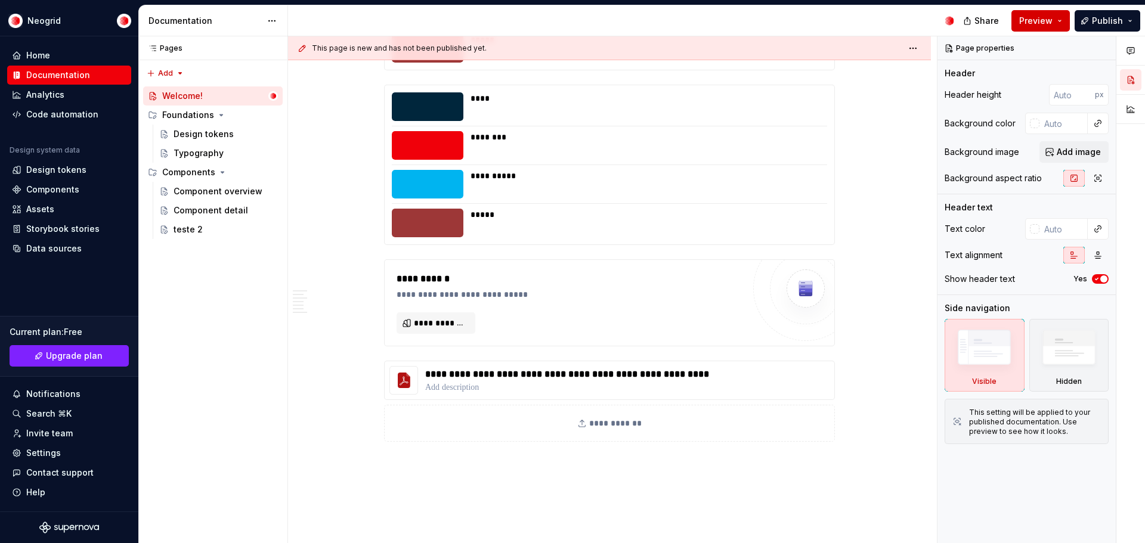
click at [1036, 20] on span "Preview" at bounding box center [1036, 21] width 33 height 12
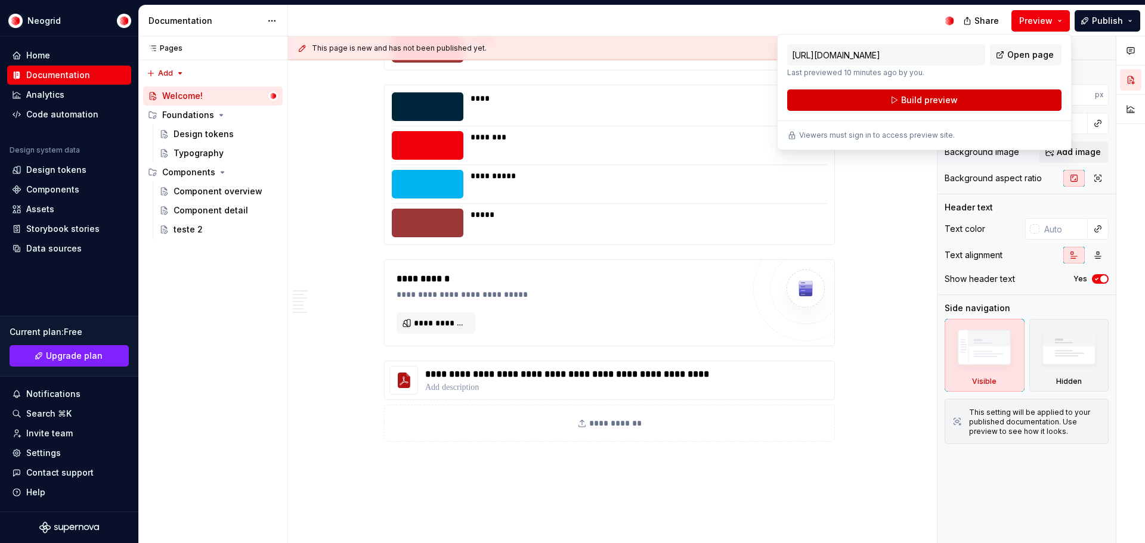
click at [958, 103] on button "Build preview" at bounding box center [924, 99] width 274 height 21
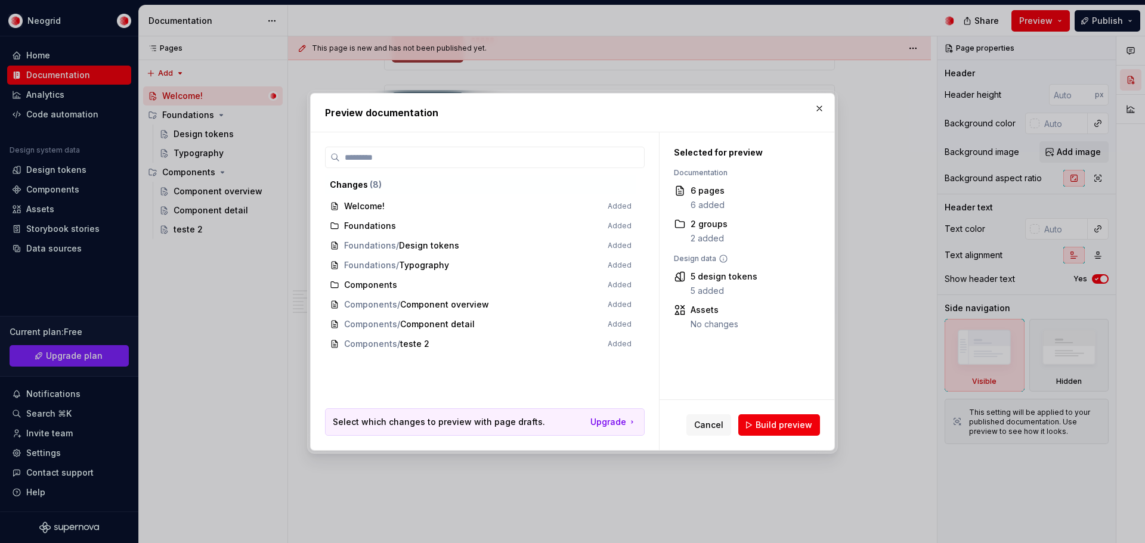
click at [790, 428] on span "Build preview" at bounding box center [784, 425] width 57 height 12
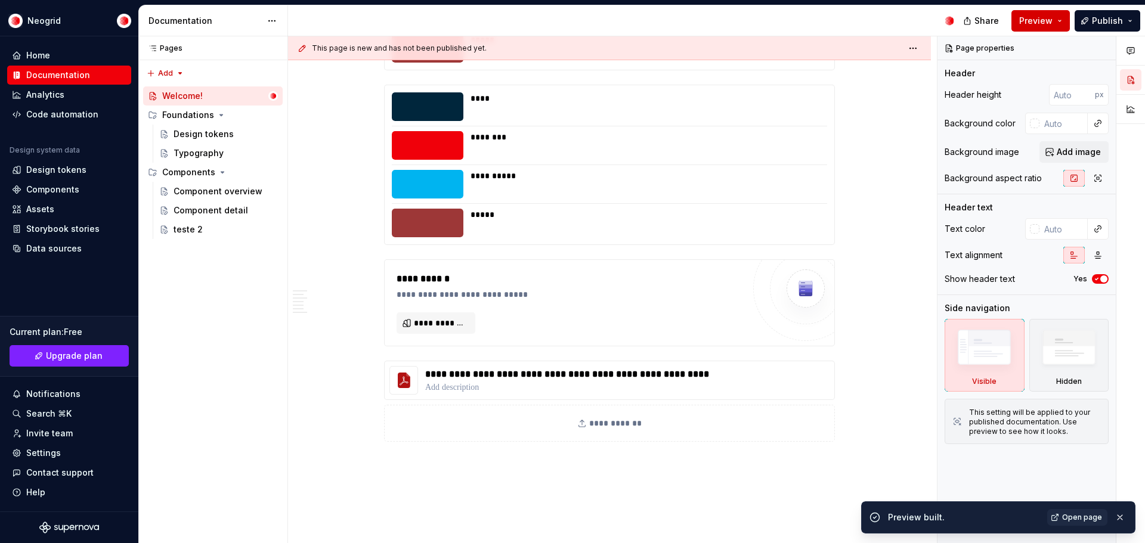
click at [1050, 16] on span "Preview" at bounding box center [1036, 21] width 33 height 12
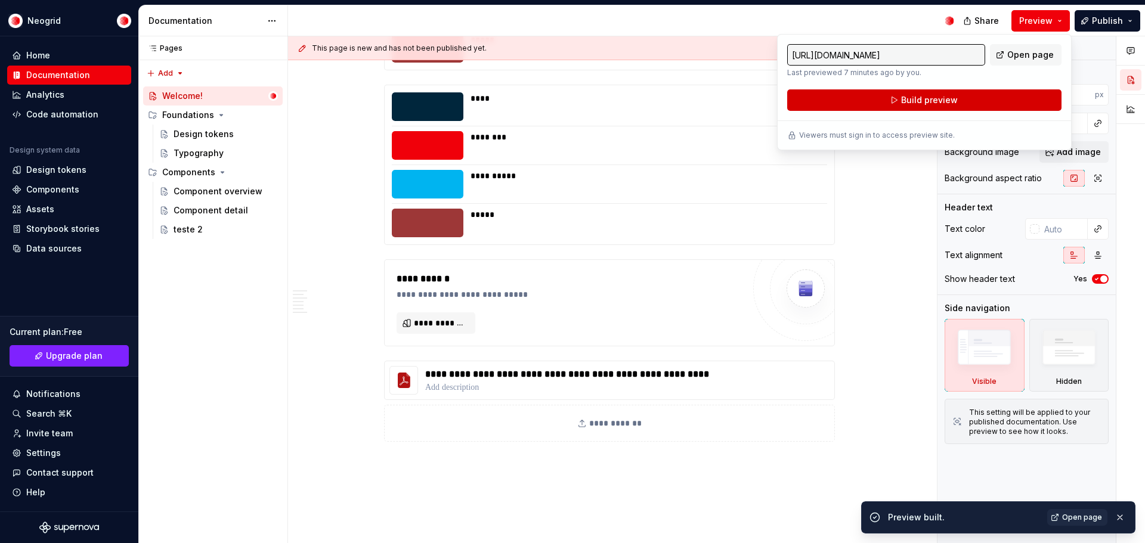
click at [981, 101] on button "Build preview" at bounding box center [924, 99] width 274 height 21
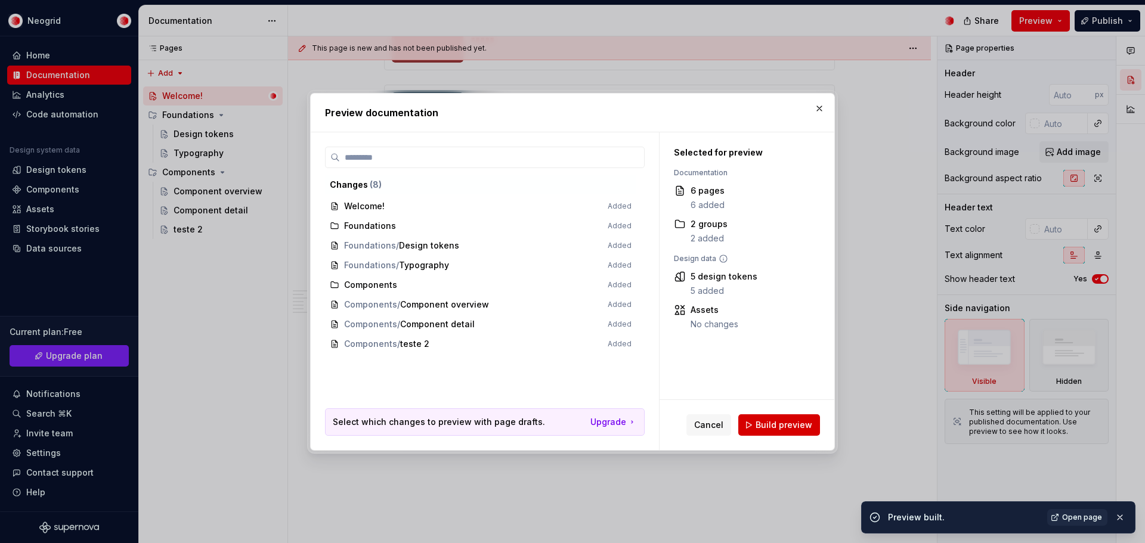
click at [788, 422] on span "Build preview" at bounding box center [784, 425] width 57 height 12
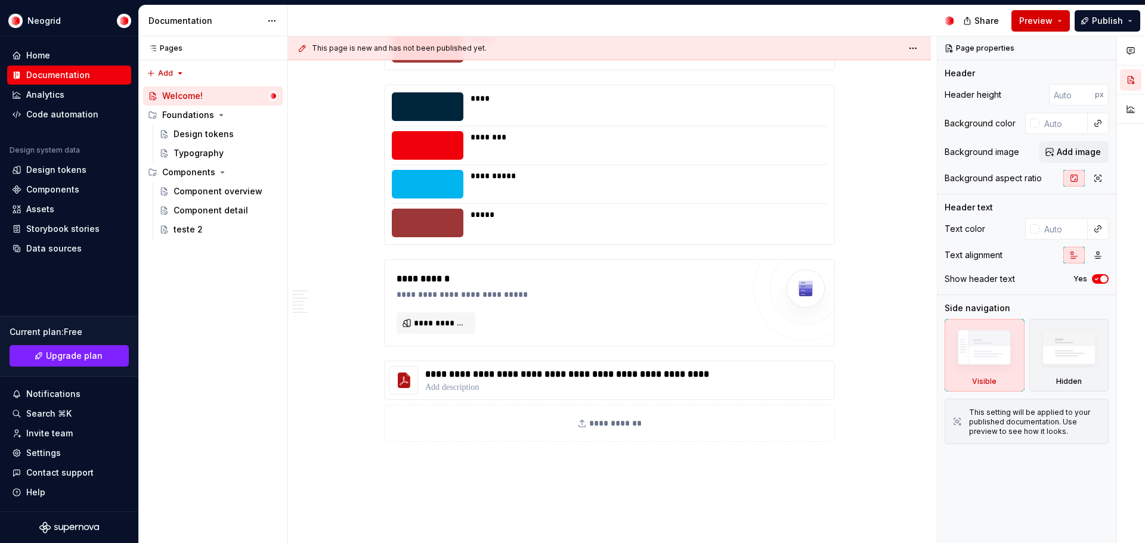
click at [1062, 17] on button "Preview" at bounding box center [1041, 20] width 58 height 21
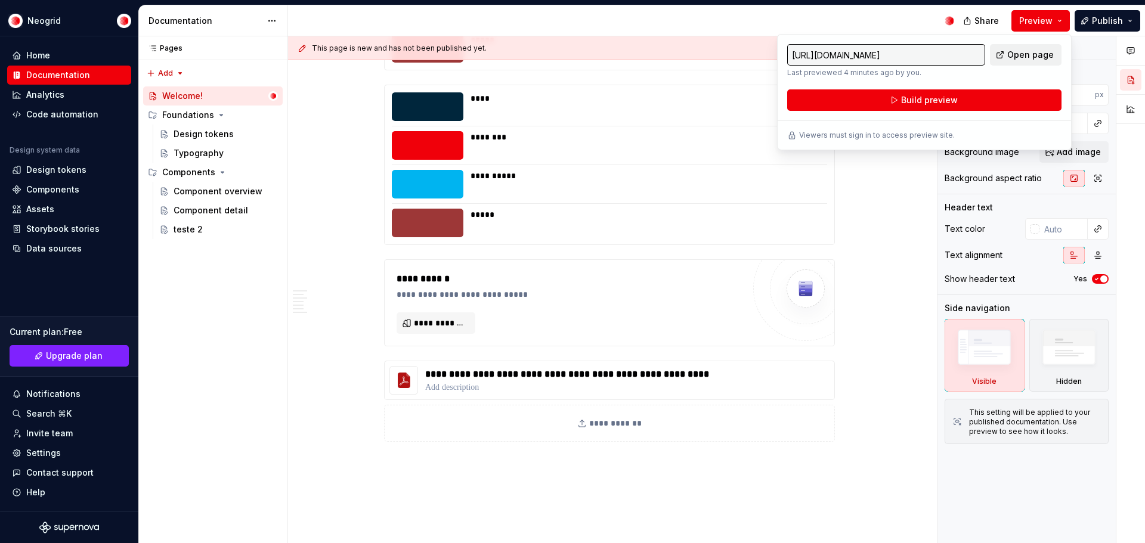
click at [1037, 54] on span "Open page" at bounding box center [1031, 55] width 47 height 12
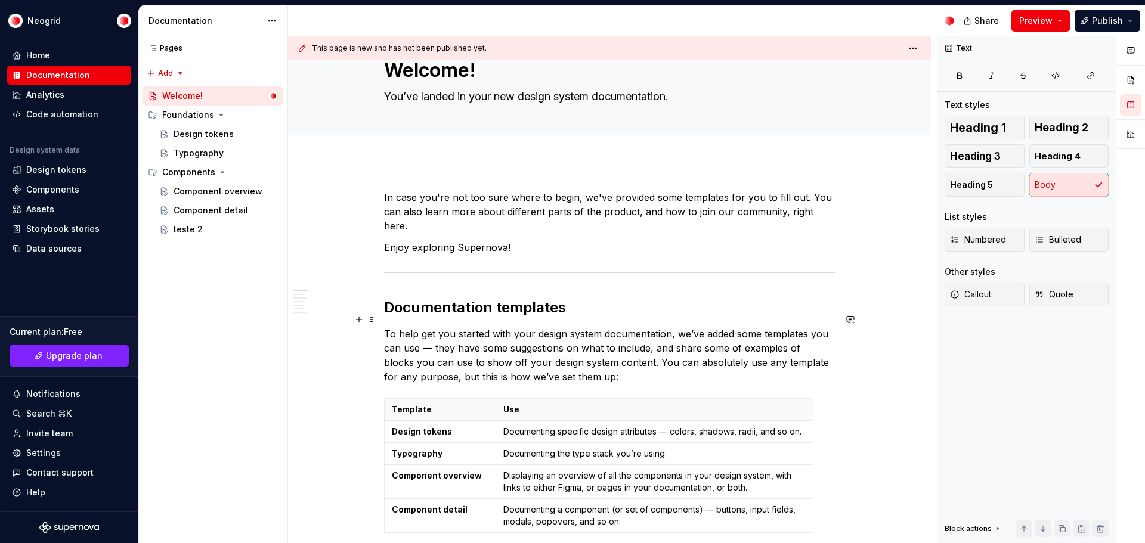
scroll to position [0, 0]
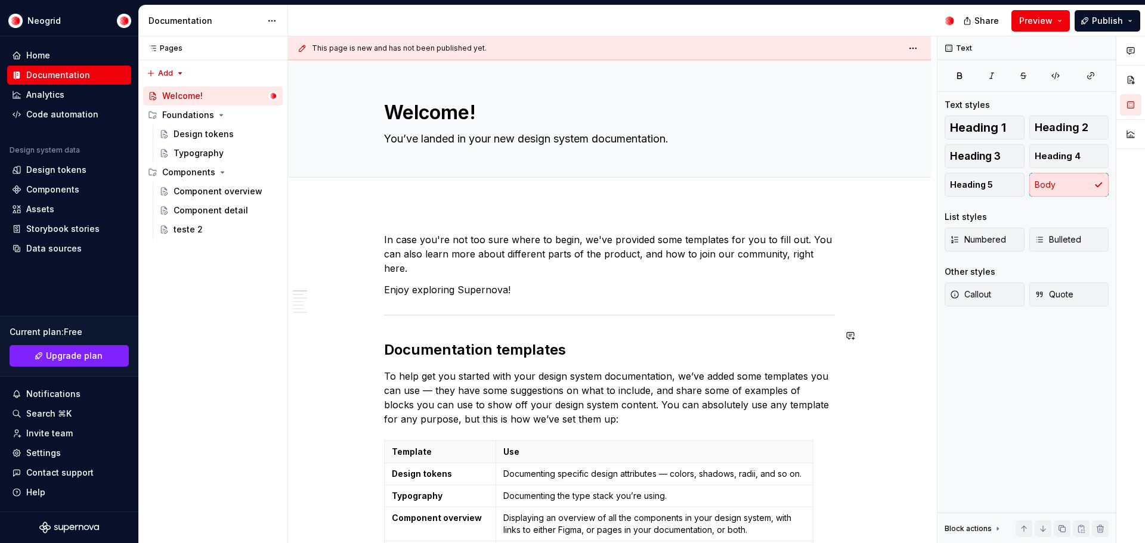
click at [540, 369] on p "To help get you started with your design system documentation, we’ve added some…" at bounding box center [609, 397] width 451 height 57
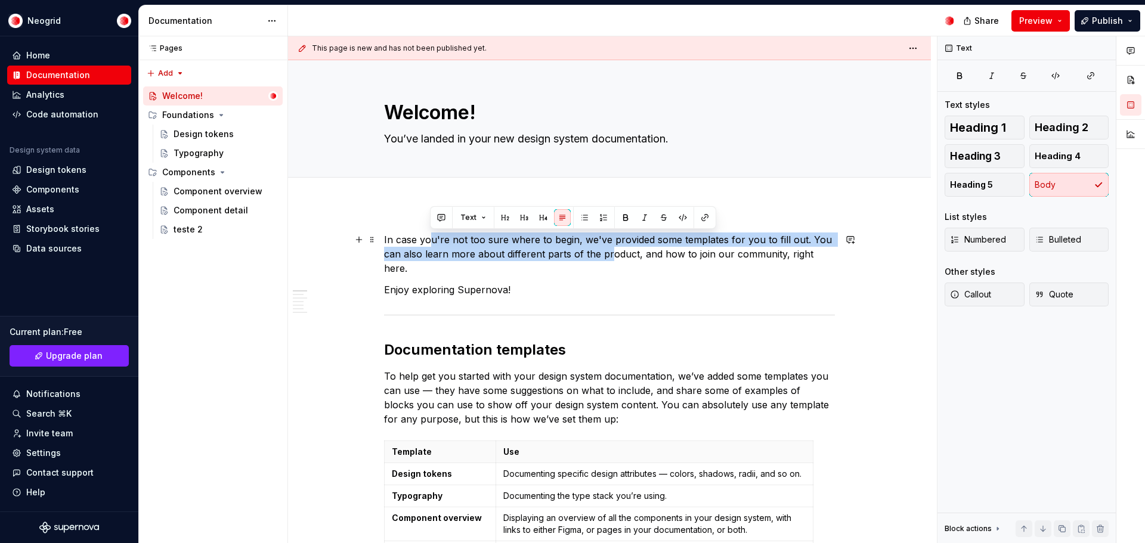
drag, startPoint x: 458, startPoint y: 241, endPoint x: 611, endPoint y: 255, distance: 153.9
click at [611, 255] on p "In case you're not too sure where to begin, we've provided some templates for y…" at bounding box center [609, 254] width 451 height 43
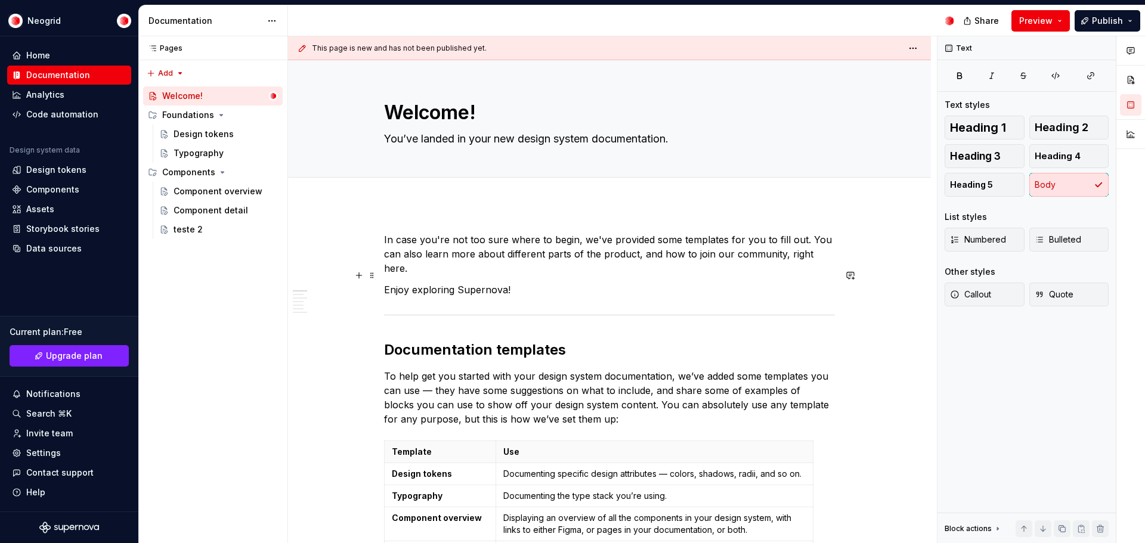
click at [591, 283] on p "Enjoy exploring Supernova!" at bounding box center [609, 290] width 451 height 14
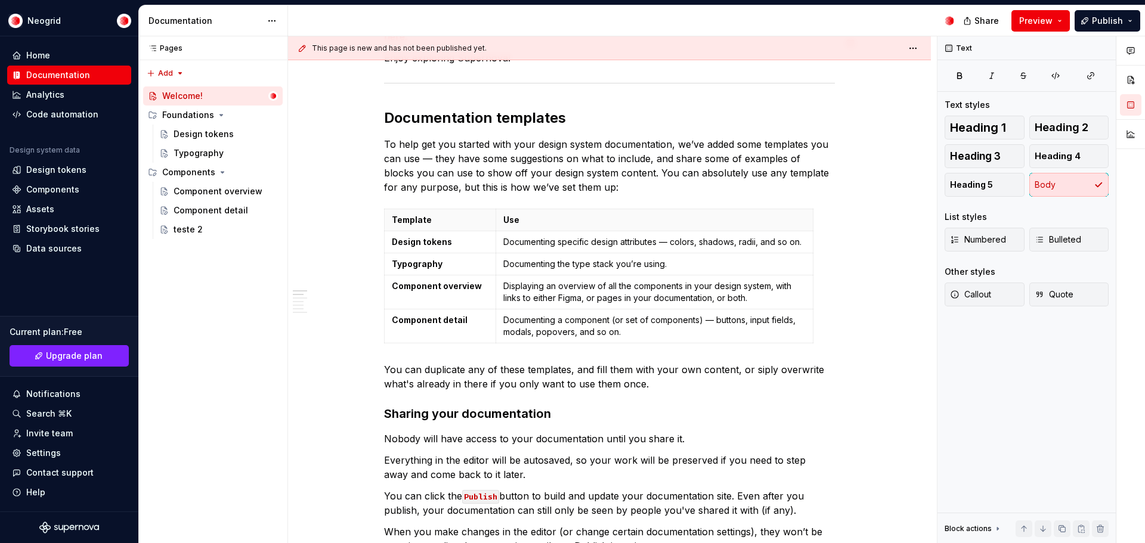
scroll to position [239, 0]
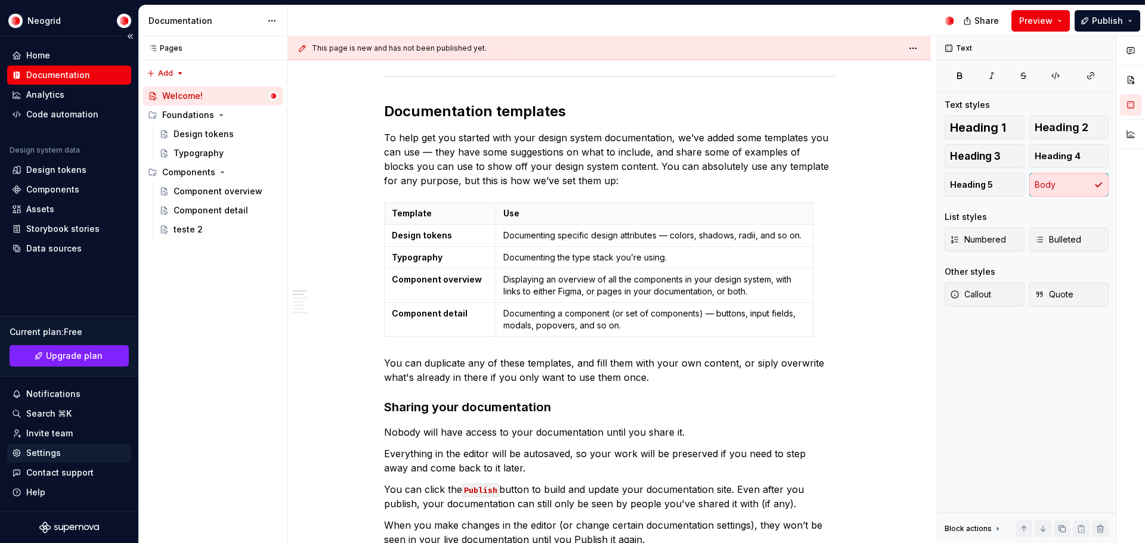
click at [76, 456] on div "Settings" at bounding box center [69, 453] width 115 height 12
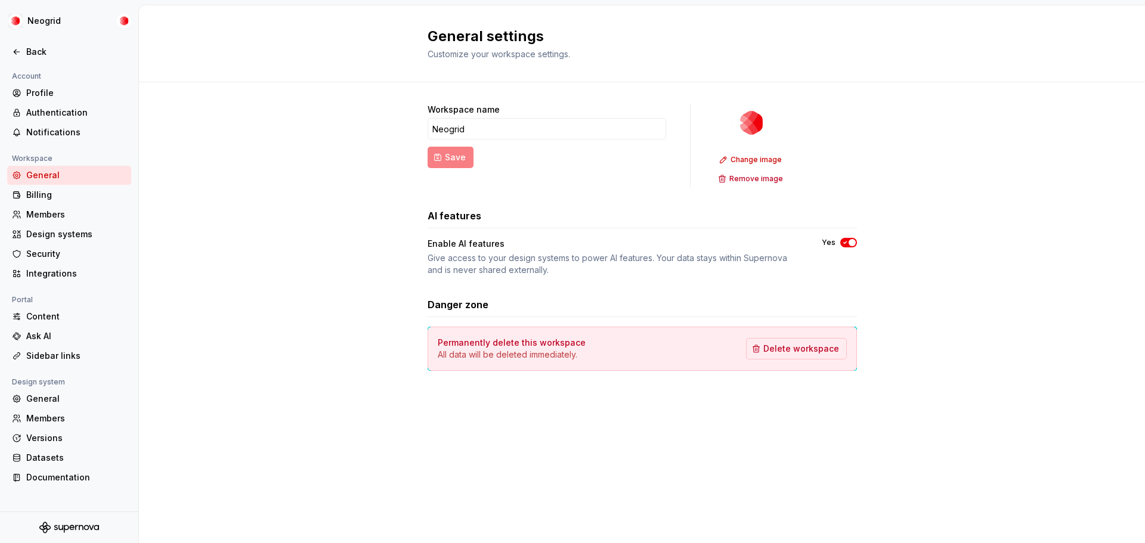
click at [68, 388] on div "Design system" at bounding box center [69, 382] width 124 height 14
click at [69, 398] on div "General" at bounding box center [76, 399] width 100 height 12
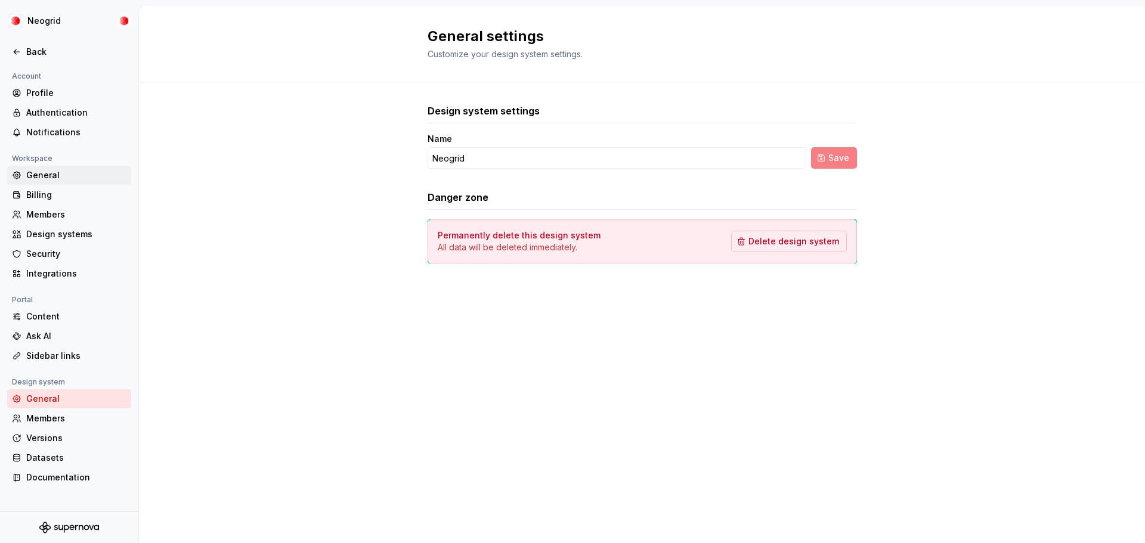
click at [68, 175] on div "General" at bounding box center [76, 175] width 100 height 12
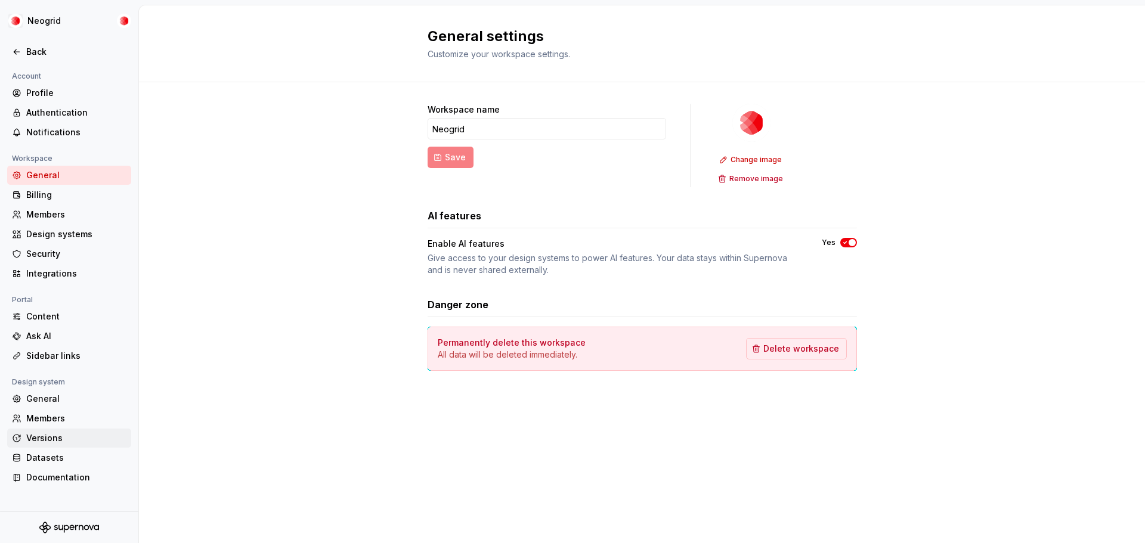
click at [67, 436] on div "Versions" at bounding box center [76, 439] width 100 height 12
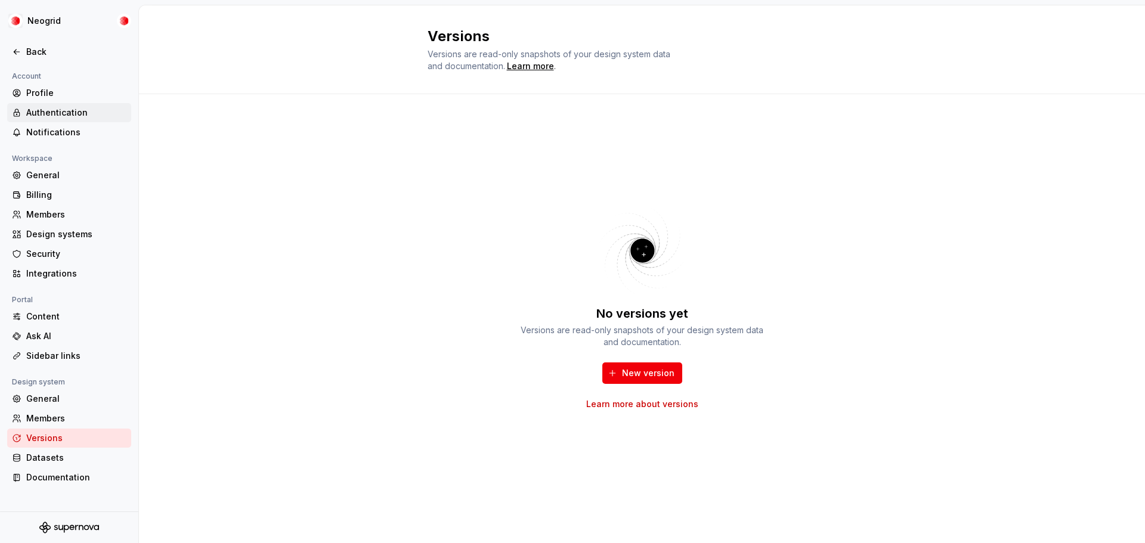
click at [68, 114] on div "Authentication" at bounding box center [76, 113] width 100 height 12
click at [76, 129] on div "Notifications" at bounding box center [76, 132] width 100 height 12
click at [64, 177] on div "General" at bounding box center [76, 175] width 100 height 12
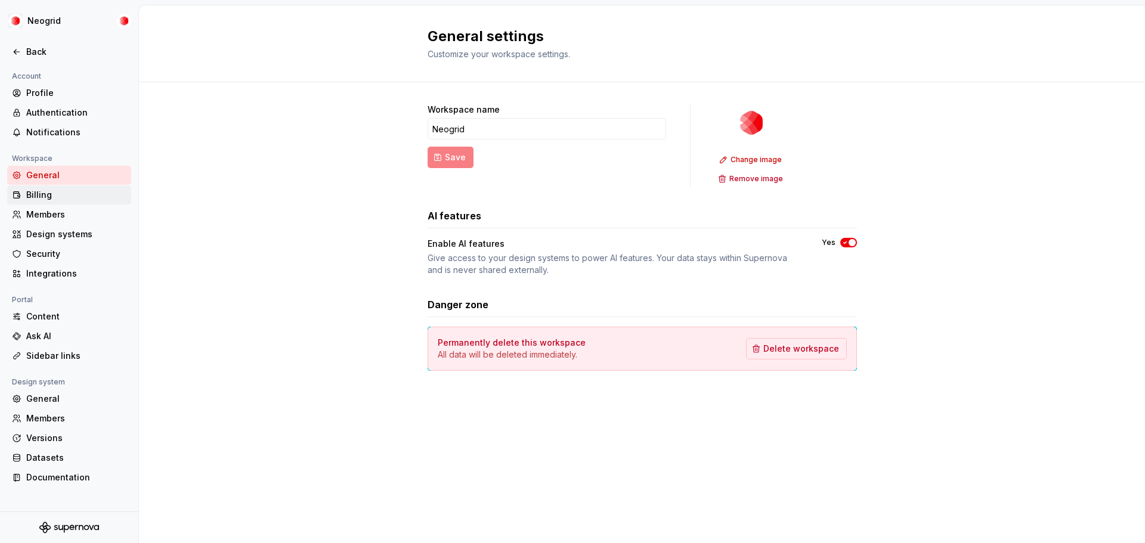
click at [44, 193] on div "Billing" at bounding box center [76, 195] width 100 height 12
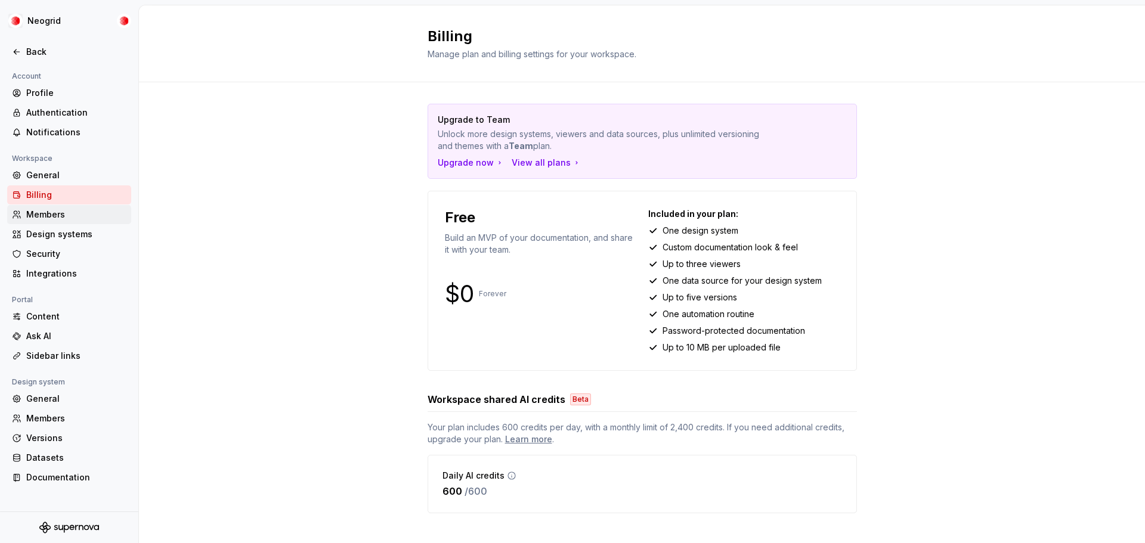
click at [45, 212] on div "Members" at bounding box center [76, 215] width 100 height 12
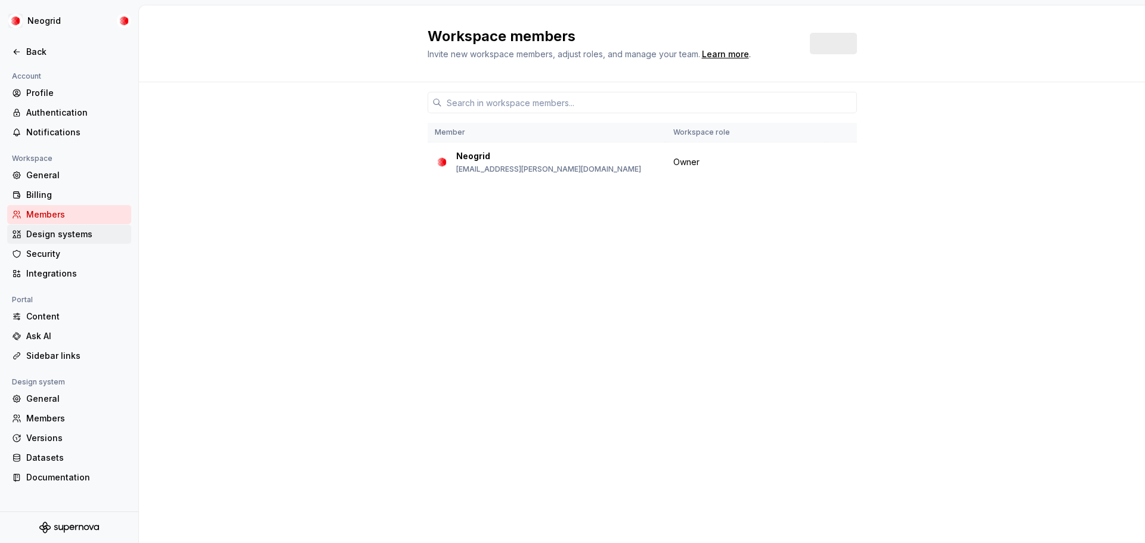
click at [49, 236] on div "Design systems" at bounding box center [76, 234] width 100 height 12
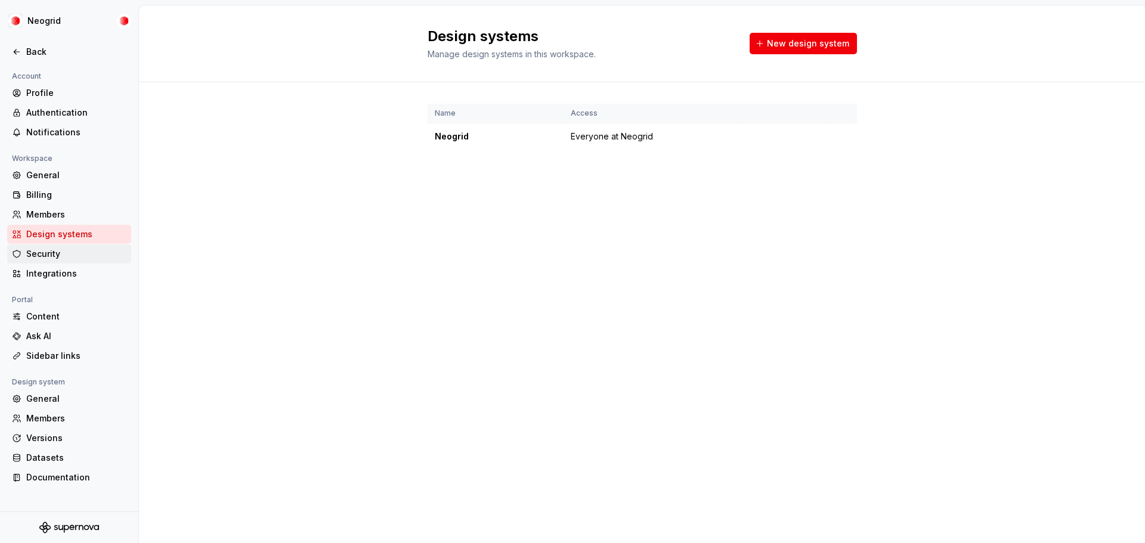
click at [51, 255] on div "Security" at bounding box center [76, 254] width 100 height 12
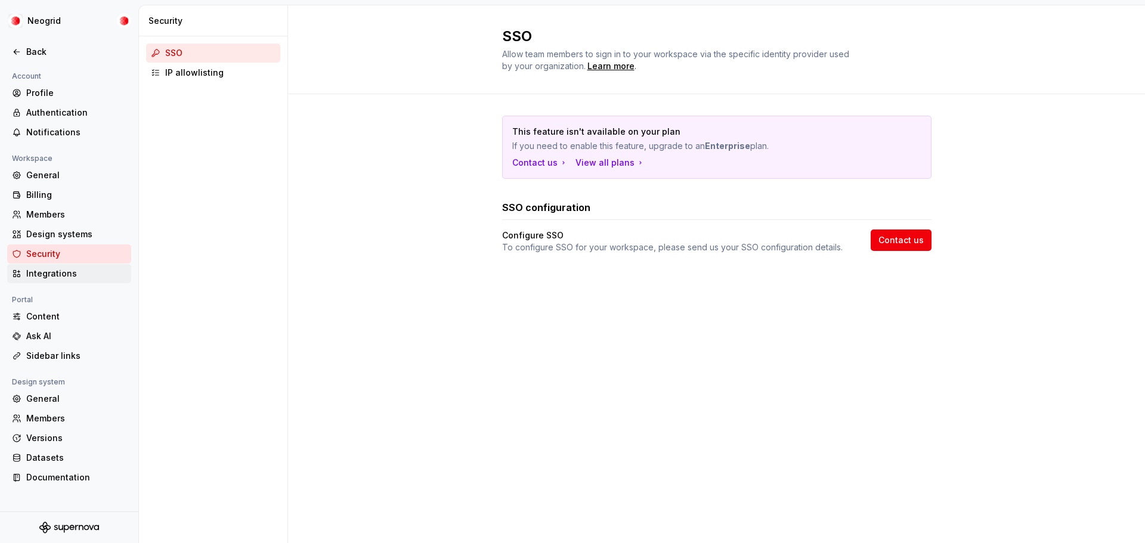
click at [53, 270] on div "Integrations" at bounding box center [76, 274] width 100 height 12
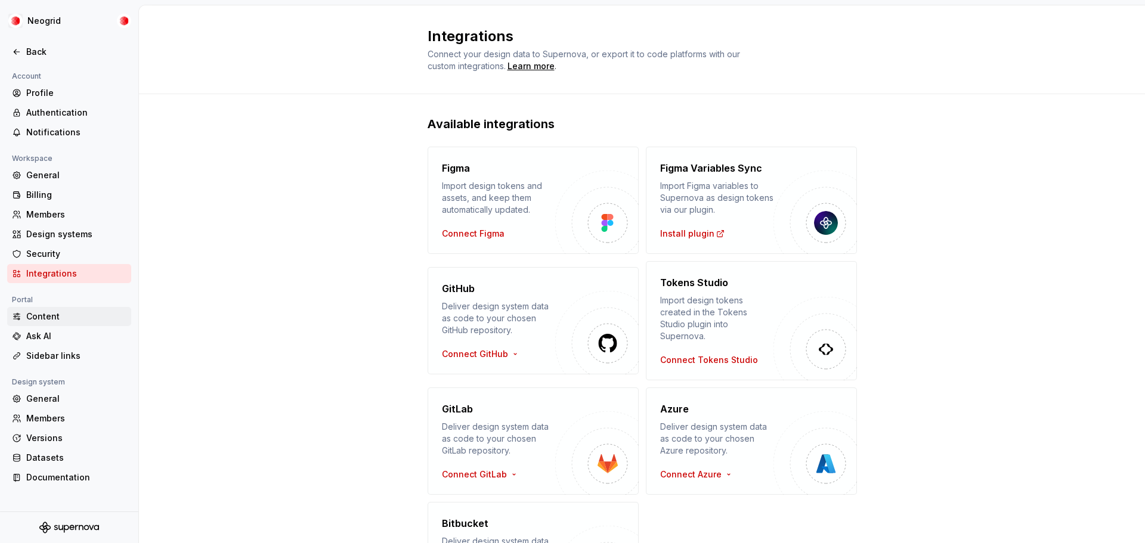
click at [39, 316] on div "Content" at bounding box center [76, 317] width 100 height 12
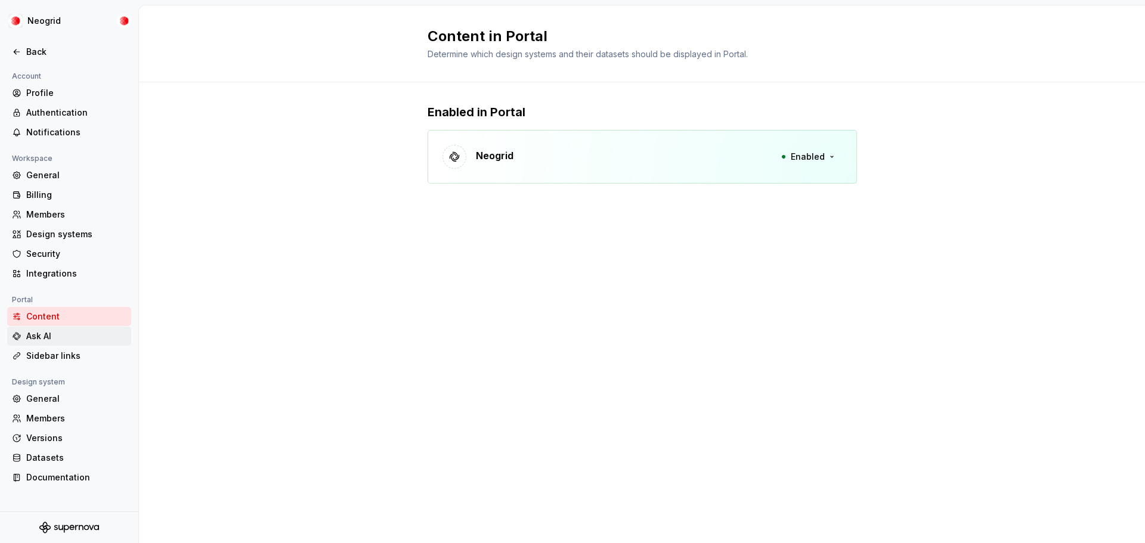
click at [44, 330] on div "Ask AI" at bounding box center [76, 336] width 100 height 12
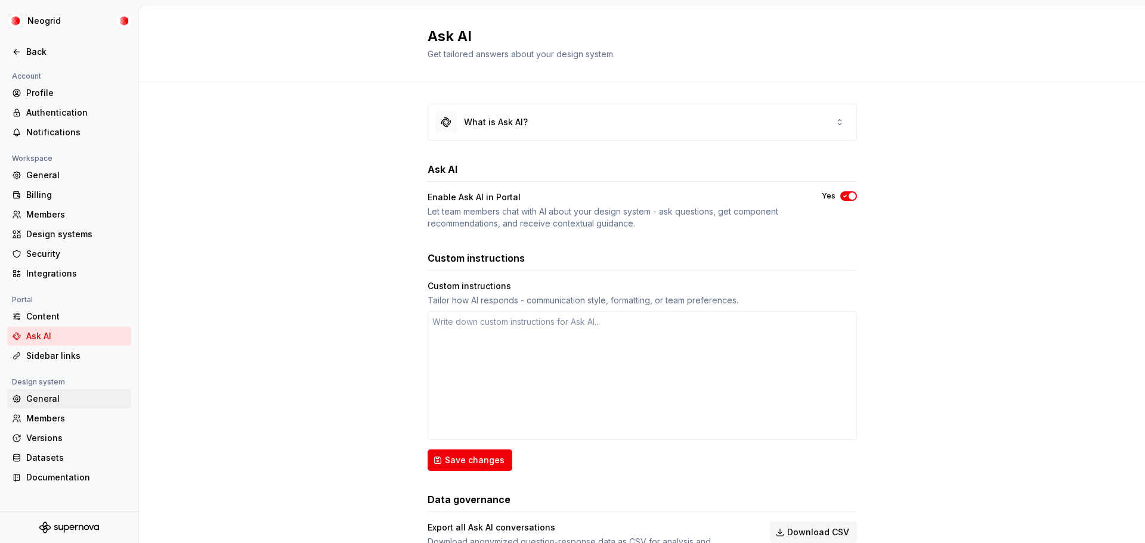
click at [54, 403] on div "General" at bounding box center [76, 399] width 100 height 12
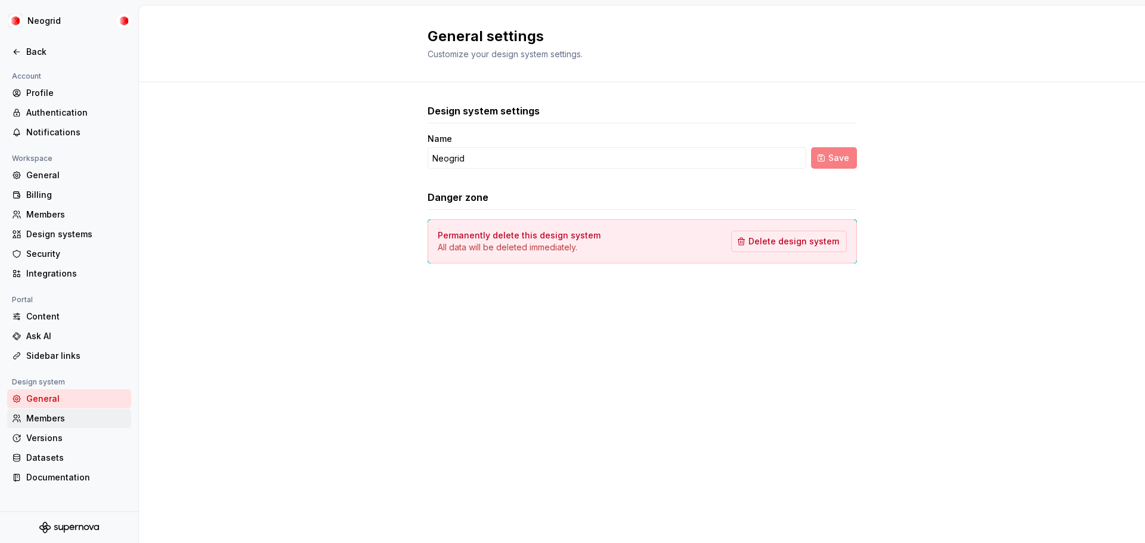
click at [56, 418] on div "Members" at bounding box center [76, 419] width 100 height 12
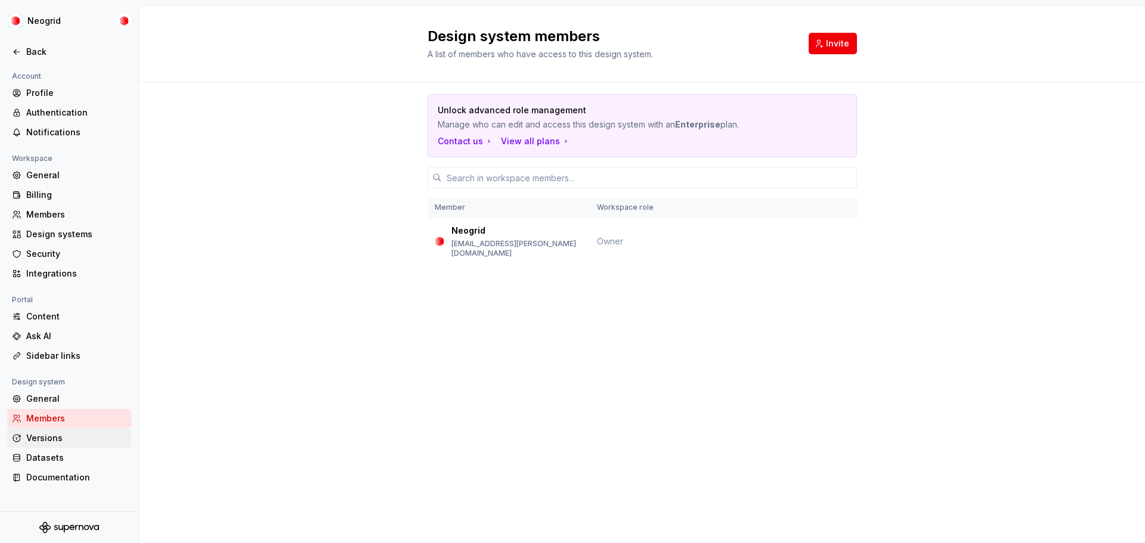
click at [61, 432] on div "Versions" at bounding box center [69, 438] width 124 height 19
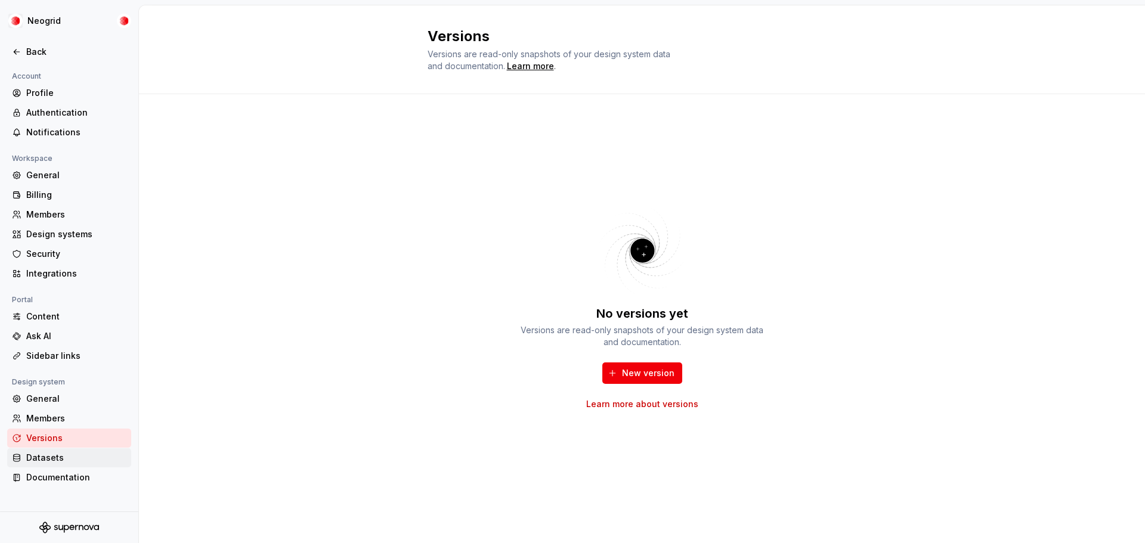
click at [55, 459] on div "Datasets" at bounding box center [76, 458] width 100 height 12
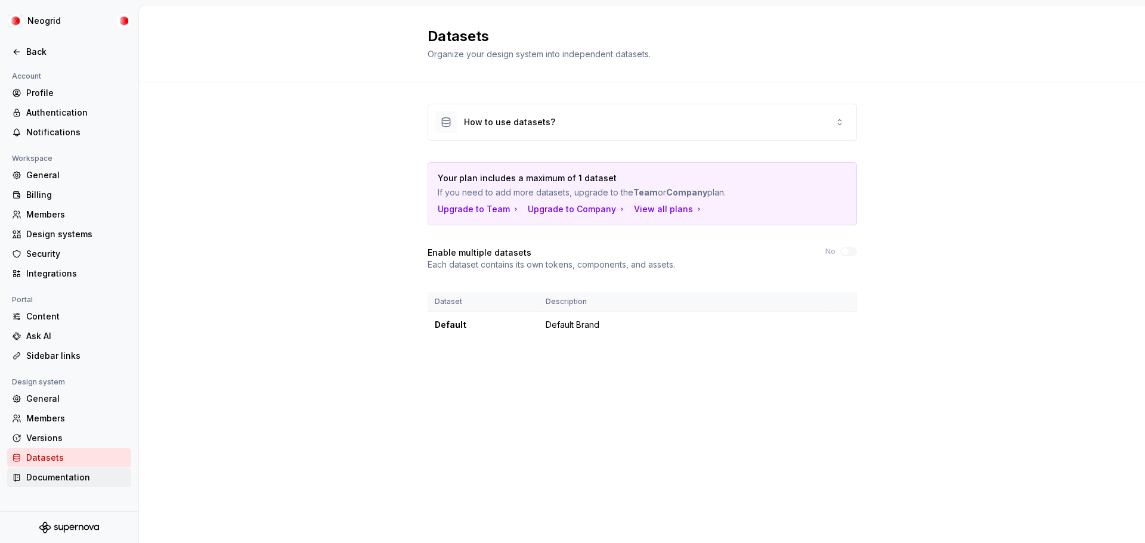
click at [58, 475] on div "Documentation" at bounding box center [76, 478] width 100 height 12
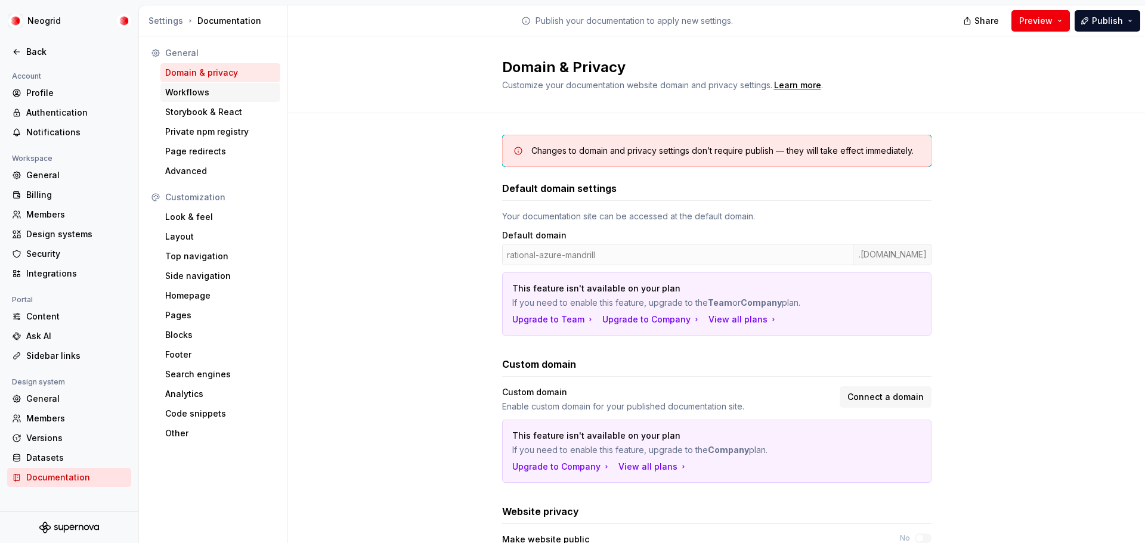
click at [224, 97] on div "Workflows" at bounding box center [220, 93] width 110 height 12
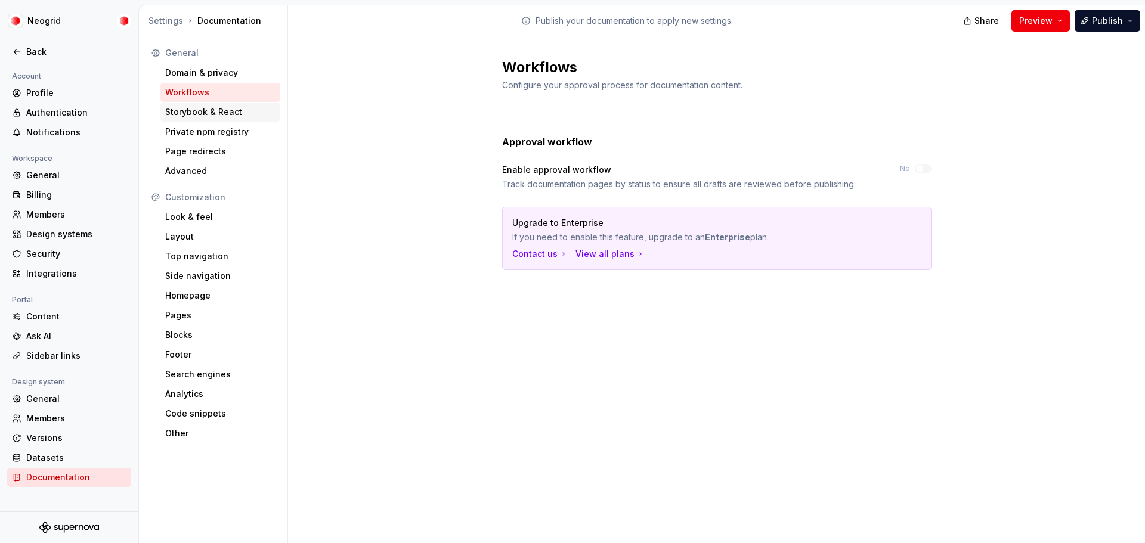
click at [245, 112] on div "Storybook & React" at bounding box center [220, 112] width 110 height 12
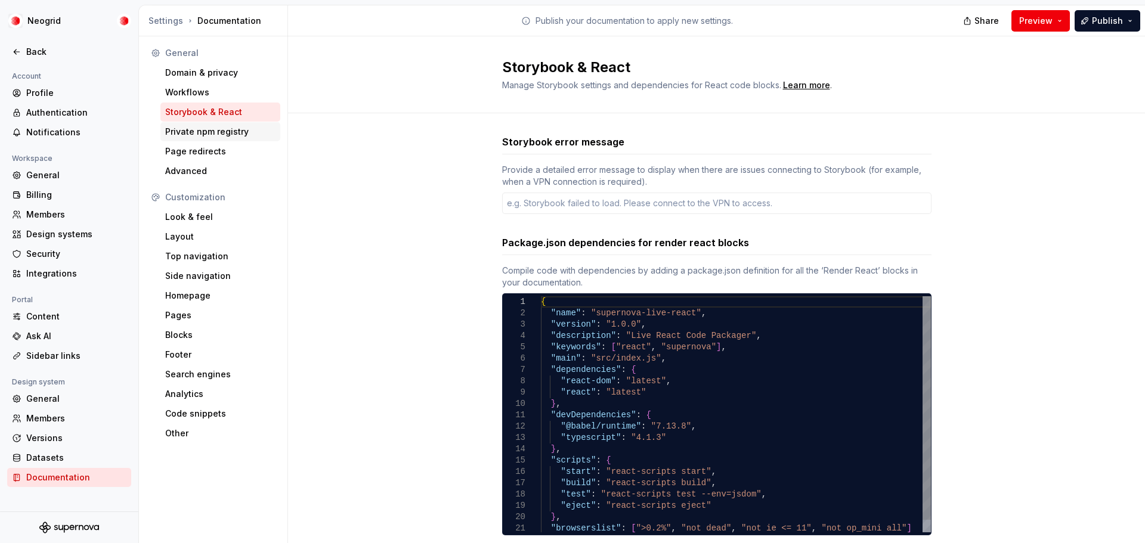
type textarea "*"
click at [250, 125] on div "Private npm registry" at bounding box center [220, 131] width 120 height 19
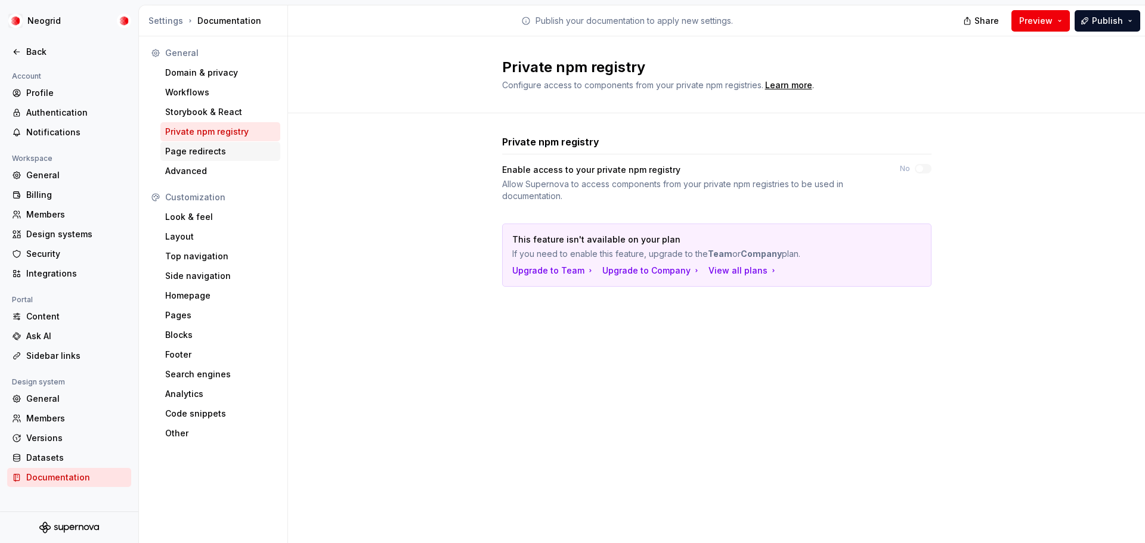
click at [241, 144] on div "Page redirects" at bounding box center [220, 151] width 120 height 19
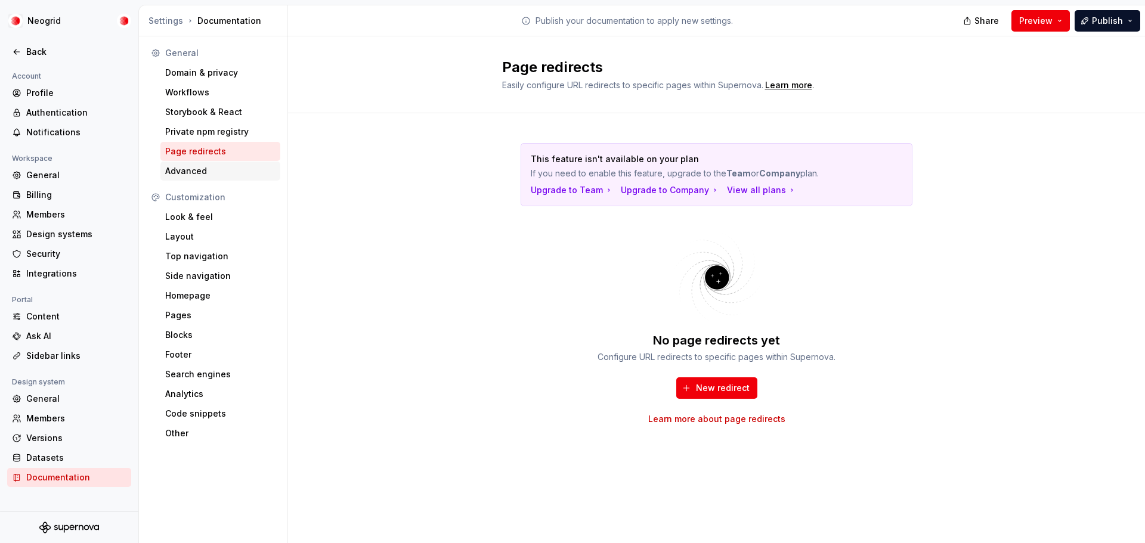
click at [211, 169] on div "Advanced" at bounding box center [220, 171] width 110 height 12
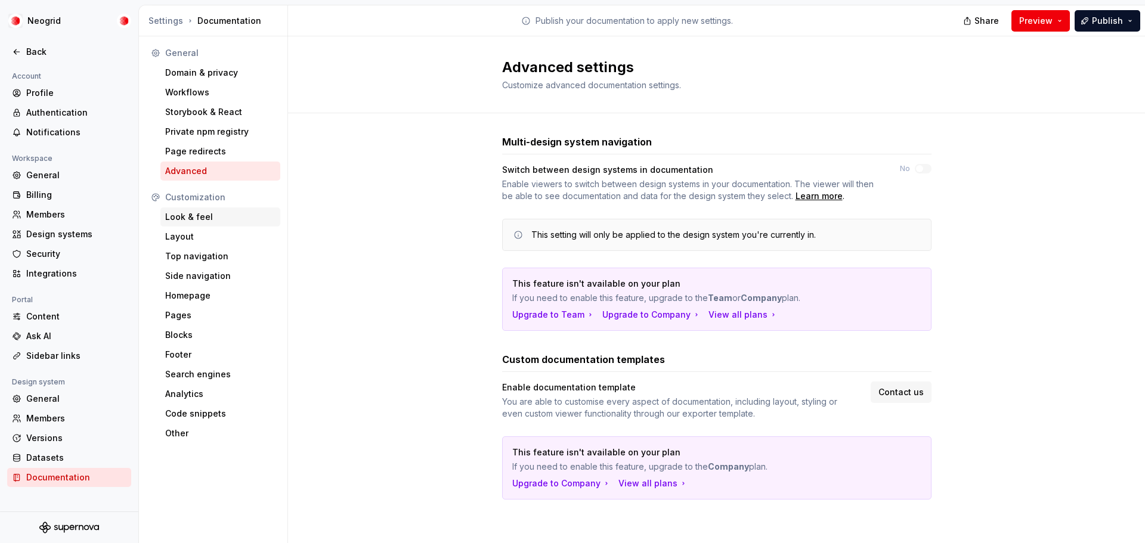
click at [226, 221] on div "Look & feel" at bounding box center [220, 217] width 110 height 12
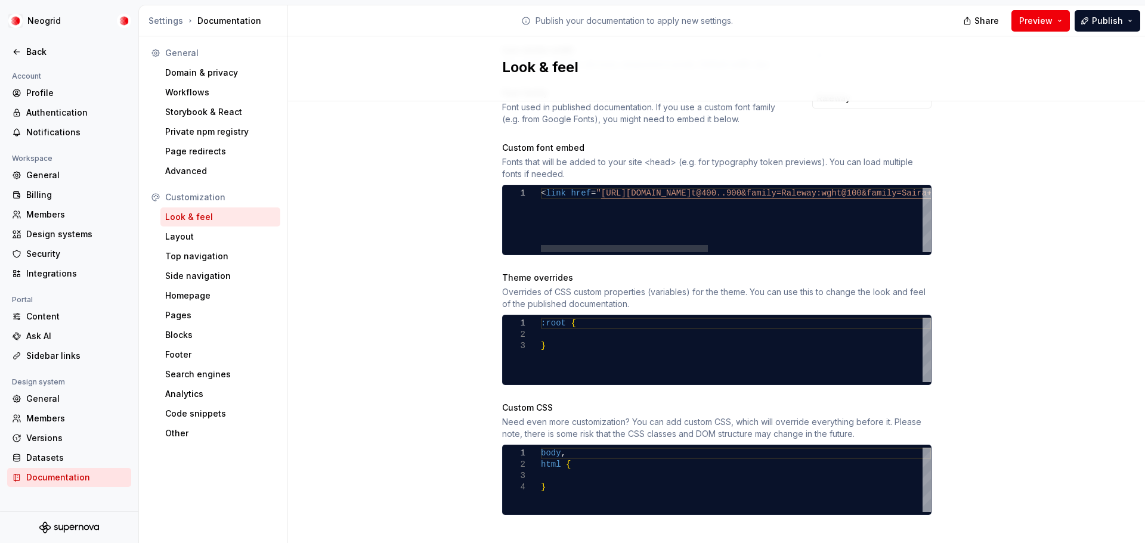
scroll to position [0, 863]
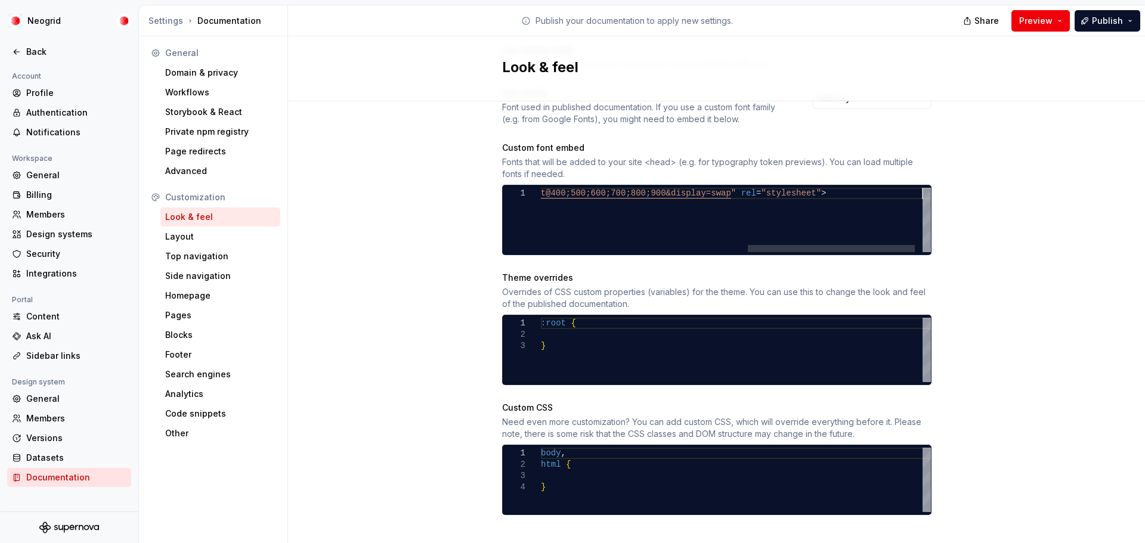
click at [727, 207] on div "< link href = " https://fonts.googleapis.com/css2?family=Inter:wgh t@400..900&f…" at bounding box center [504, 220] width 889 height 64
click at [727, 201] on div "< link href = " https://fonts.googleapis.com/css2?family=Inter:wgh t@400..900&f…" at bounding box center [504, 220] width 889 height 64
drag, startPoint x: 656, startPoint y: 180, endPoint x: 602, endPoint y: 180, distance: 53.7
click at [602, 188] on div "< link href = " https://fonts.googleapis.com/css2?family=Inter:wgh t@100..900&f…" at bounding box center [474, 220] width 931 height 64
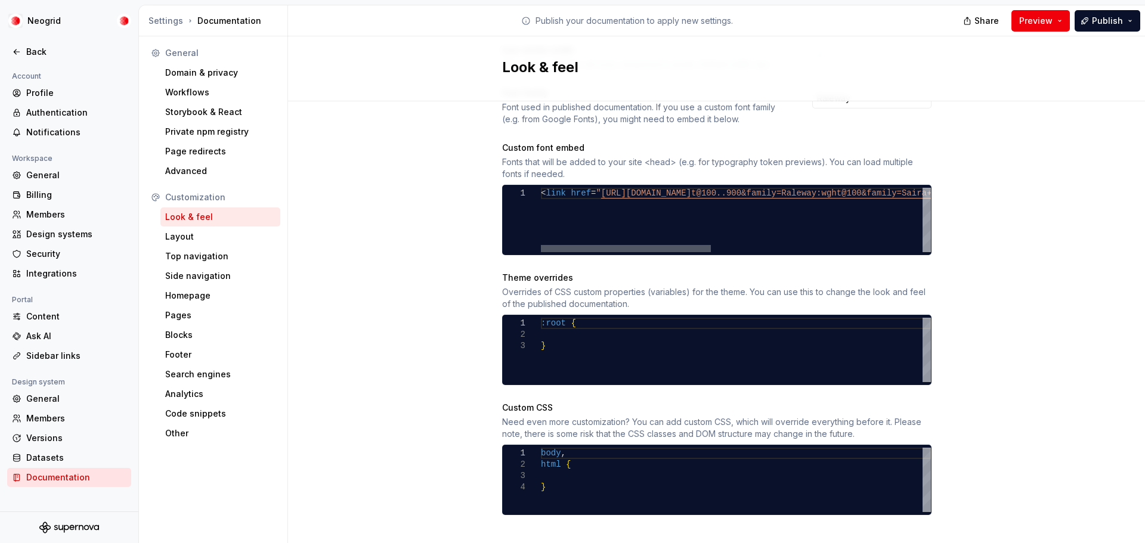
click at [555, 245] on div at bounding box center [626, 248] width 170 height 7
drag, startPoint x: 835, startPoint y: 179, endPoint x: 869, endPoint y: 221, distance: 53.9
click at [832, 188] on div "< link href = " https://fonts.googleapis.com/css2?family=Inter:wgh t@100..900&f…" at bounding box center [979, 220] width 876 height 64
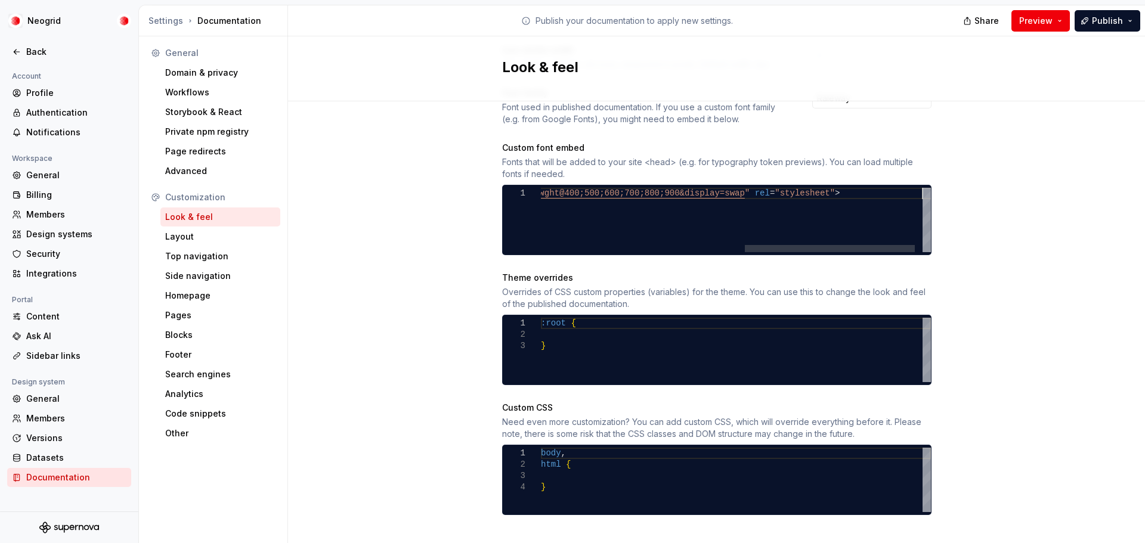
drag, startPoint x: 673, startPoint y: 233, endPoint x: 680, endPoint y: 238, distance: 8.9
click at [680, 238] on div "< link href = " https://fonts.googleapis.com/css2?family=Inter:wgh t@400..900&f…" at bounding box center [511, 220] width 876 height 64
drag, startPoint x: 774, startPoint y: 231, endPoint x: 786, endPoint y: 231, distance: 11.9
click at [785, 231] on div "< link href = " https://fonts.googleapis.com/css2?family=Inter:wgh t@400..900&f…" at bounding box center [511, 220] width 876 height 64
type textarea "**********"
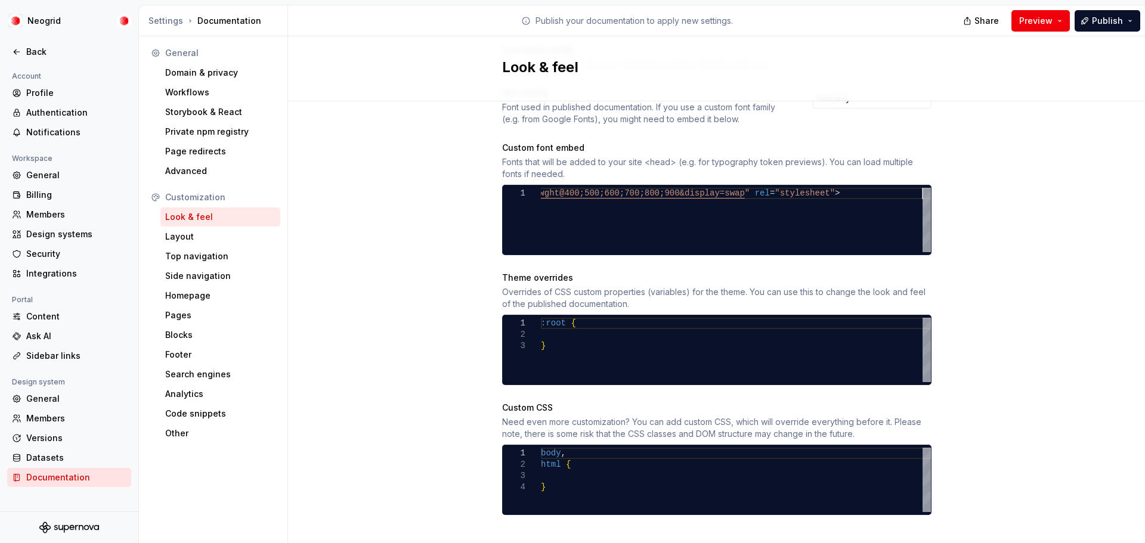
click at [1000, 132] on div "Site logo A company logo that will be displayed on all pages on your documentat…" at bounding box center [716, 99] width 857 height 922
click at [55, 54] on div "Back" at bounding box center [76, 52] width 100 height 12
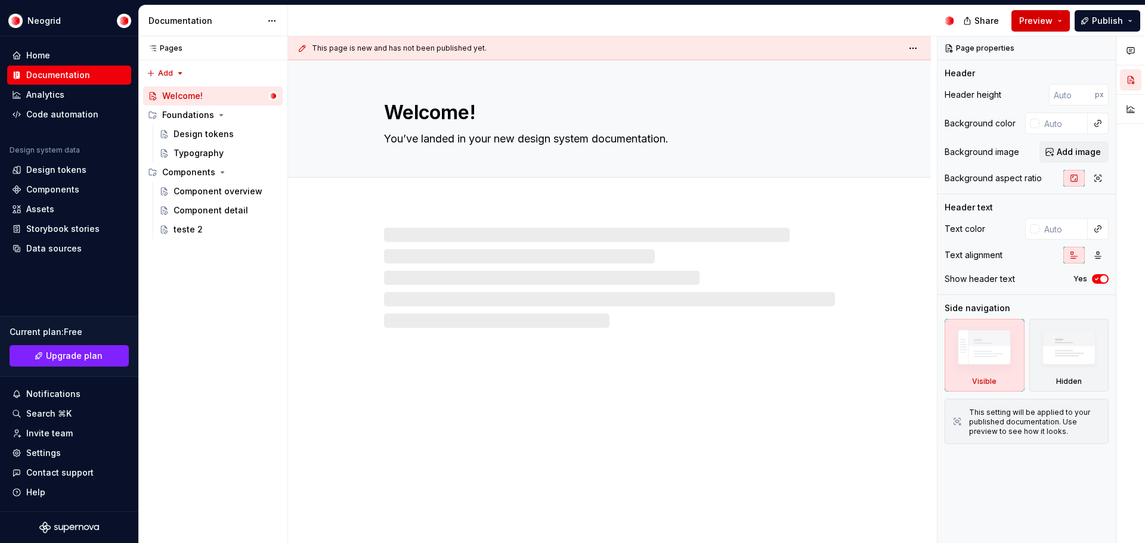
click at [1061, 16] on button "Preview" at bounding box center [1041, 20] width 58 height 21
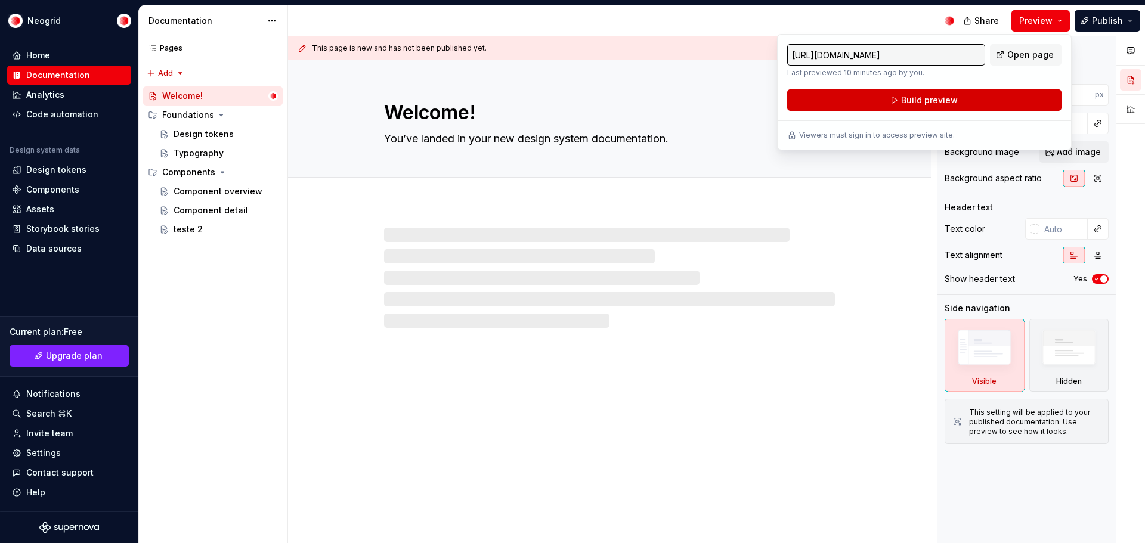
click at [991, 104] on button "Build preview" at bounding box center [924, 99] width 274 height 21
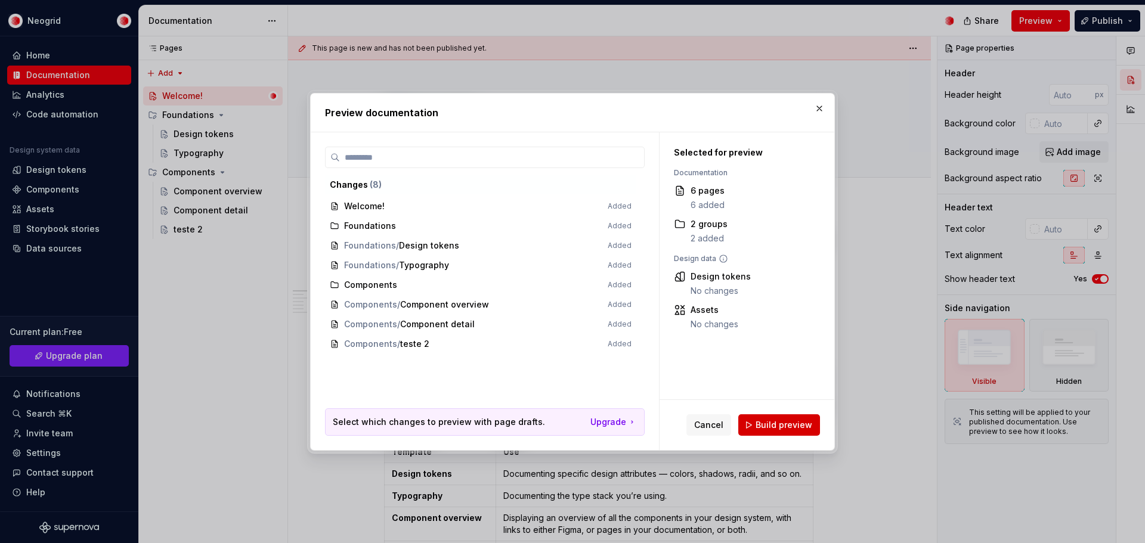
click at [770, 424] on span "Build preview" at bounding box center [784, 425] width 57 height 12
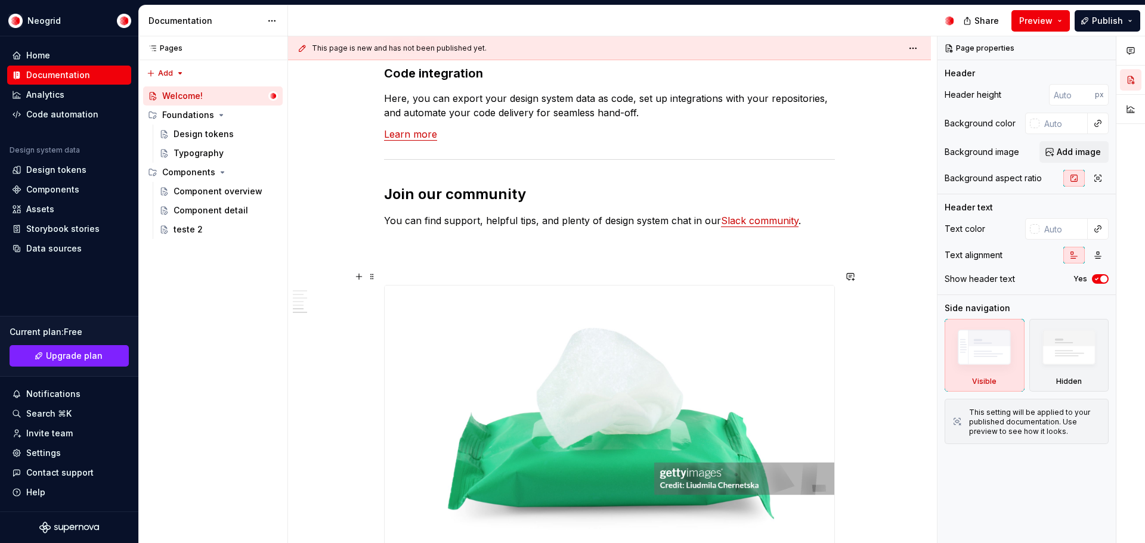
scroll to position [1670, 0]
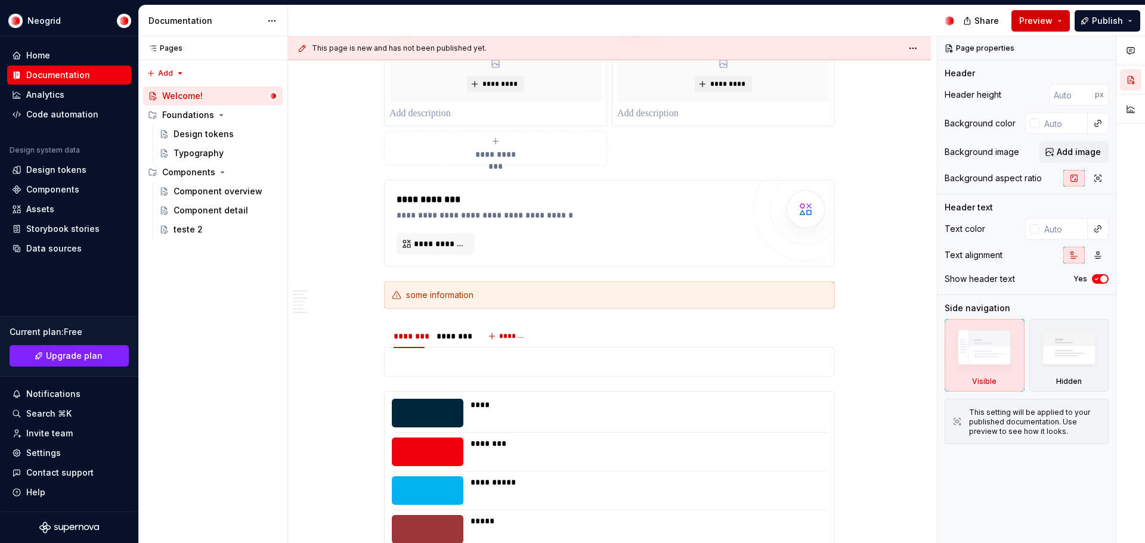
click at [1042, 17] on span "Preview" at bounding box center [1036, 21] width 33 height 12
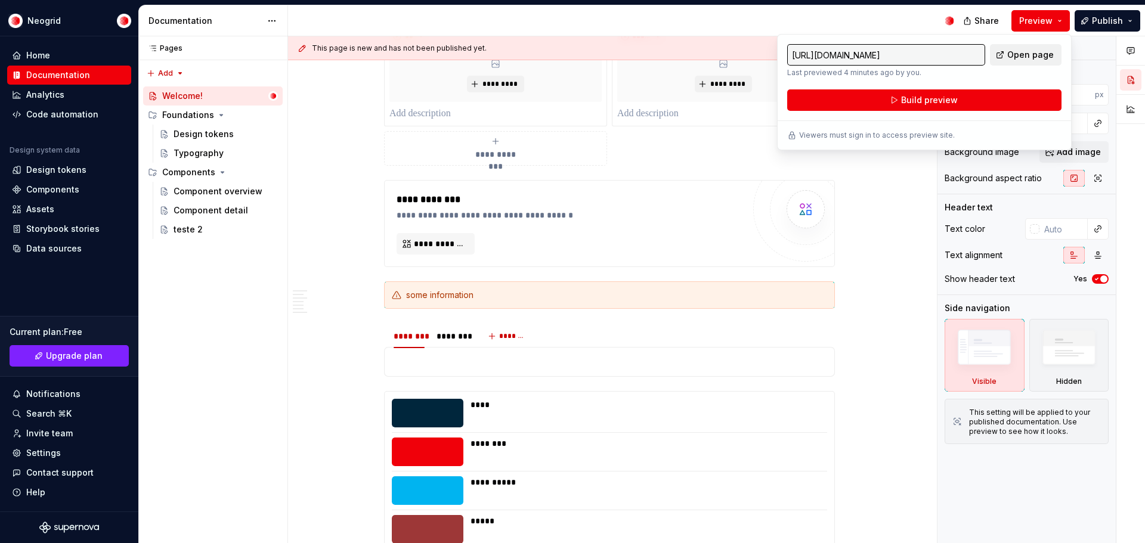
click at [1043, 57] on span "Open page" at bounding box center [1031, 55] width 47 height 12
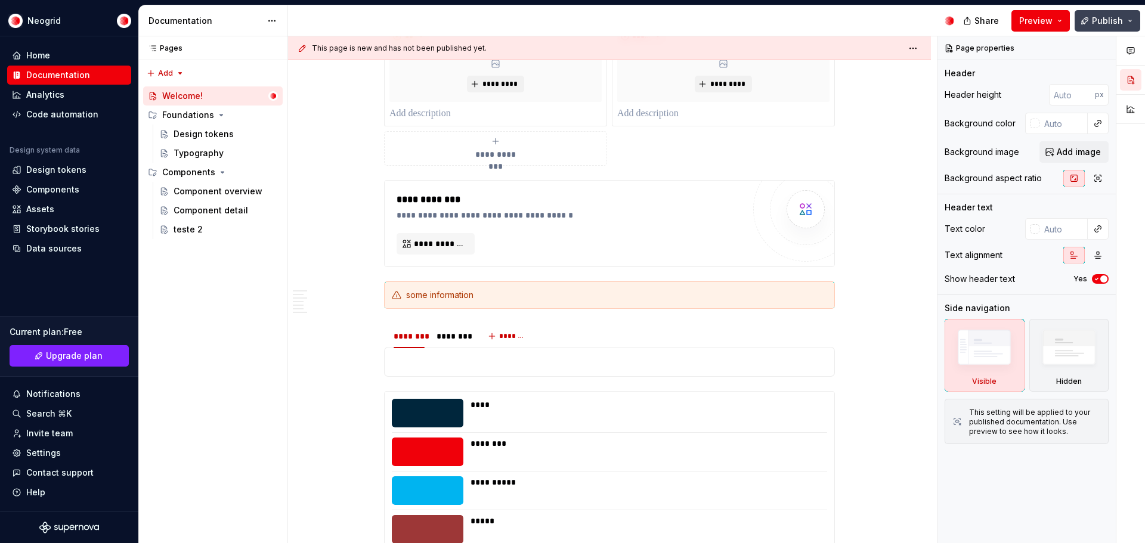
click at [1136, 26] on button "Publish" at bounding box center [1108, 20] width 66 height 21
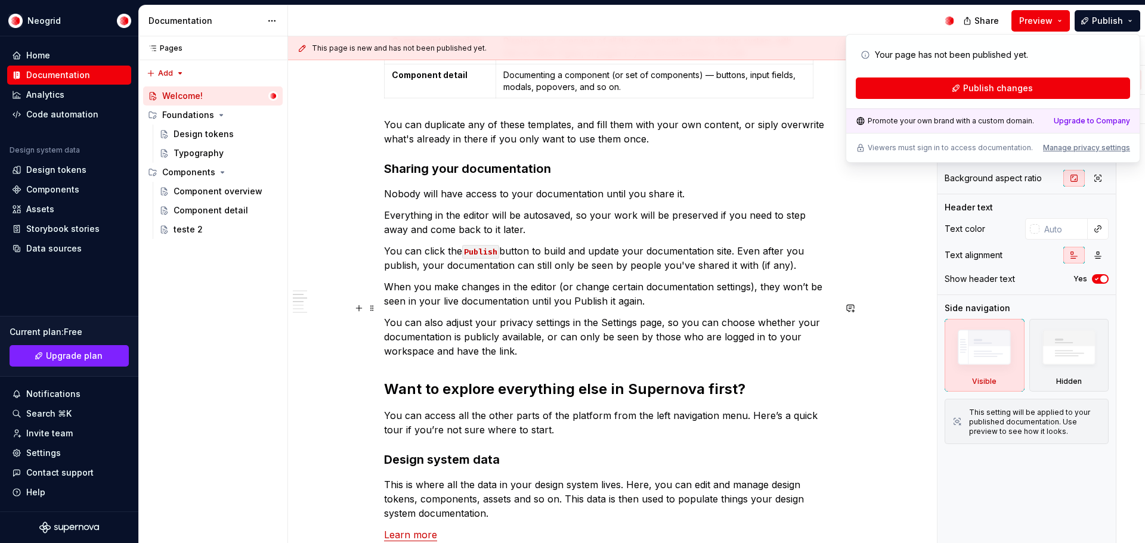
scroll to position [0, 0]
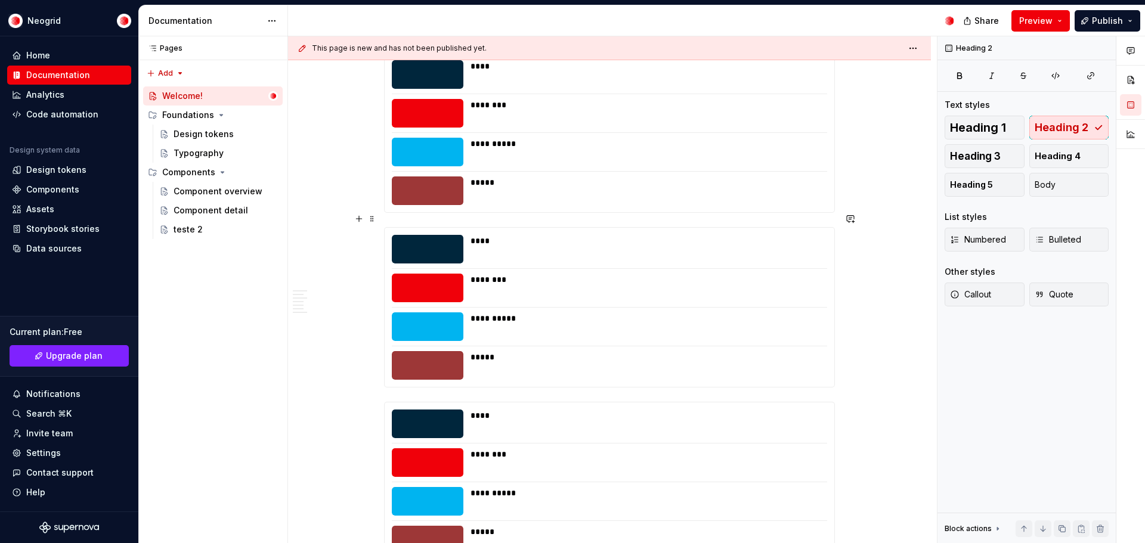
scroll to position [1841, 0]
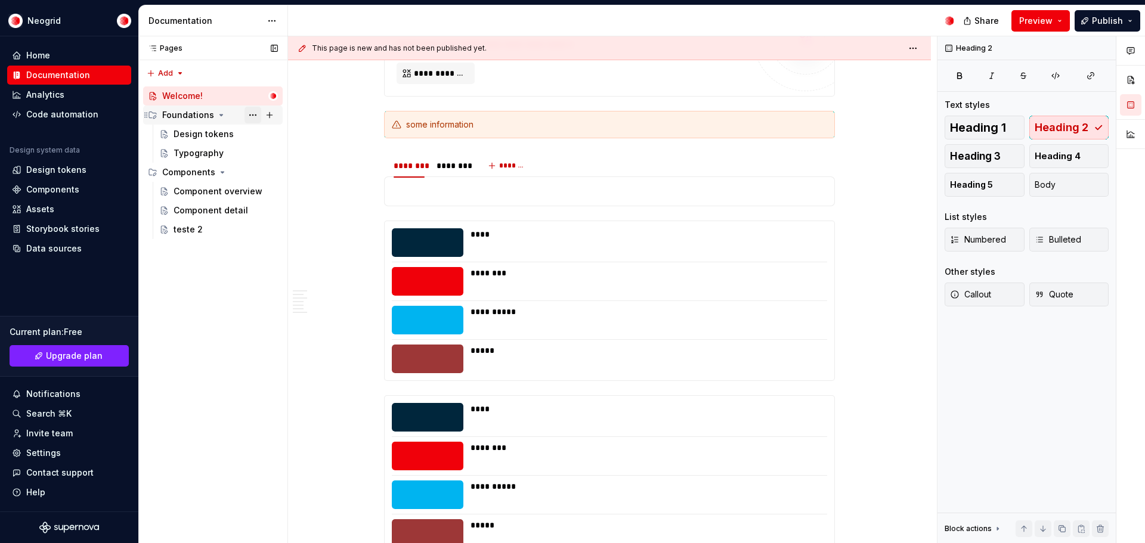
click at [257, 118] on button "Page tree" at bounding box center [253, 115] width 17 height 17
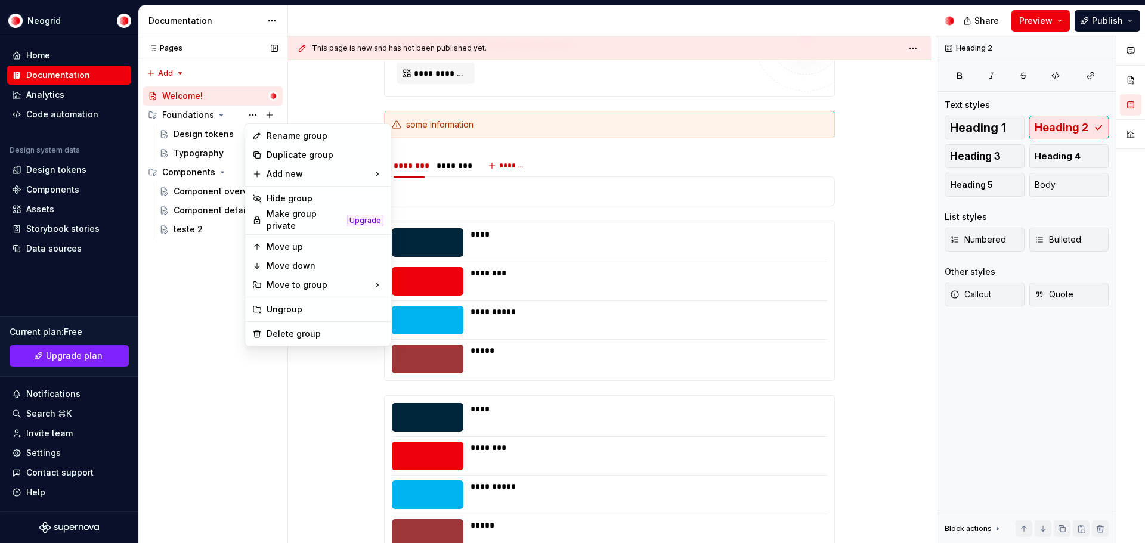
click at [197, 261] on div "Pages Pages Add Accessibility guide for tree Page tree. Navigate the tree with …" at bounding box center [212, 290] width 149 height 508
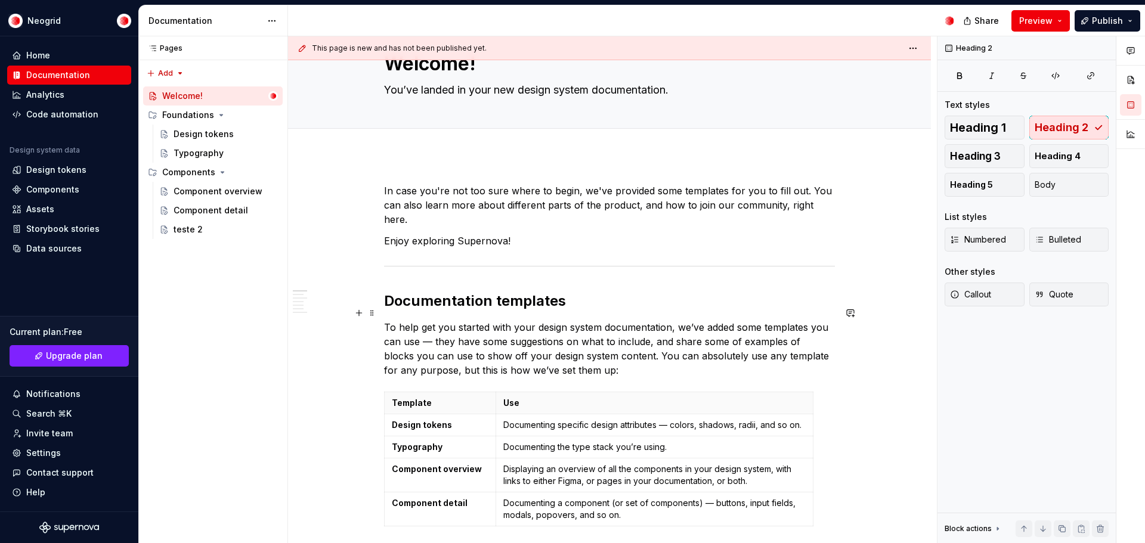
scroll to position [0, 0]
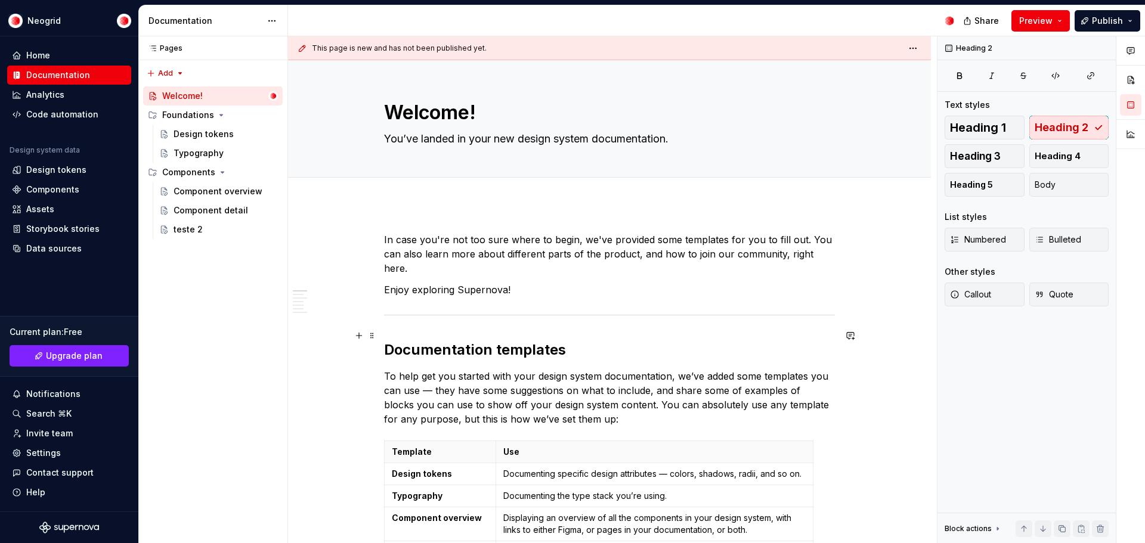
click at [595, 341] on h2 "Documentation templates" at bounding box center [609, 350] width 451 height 19
click at [362, 244] on button "button" at bounding box center [359, 239] width 17 height 17
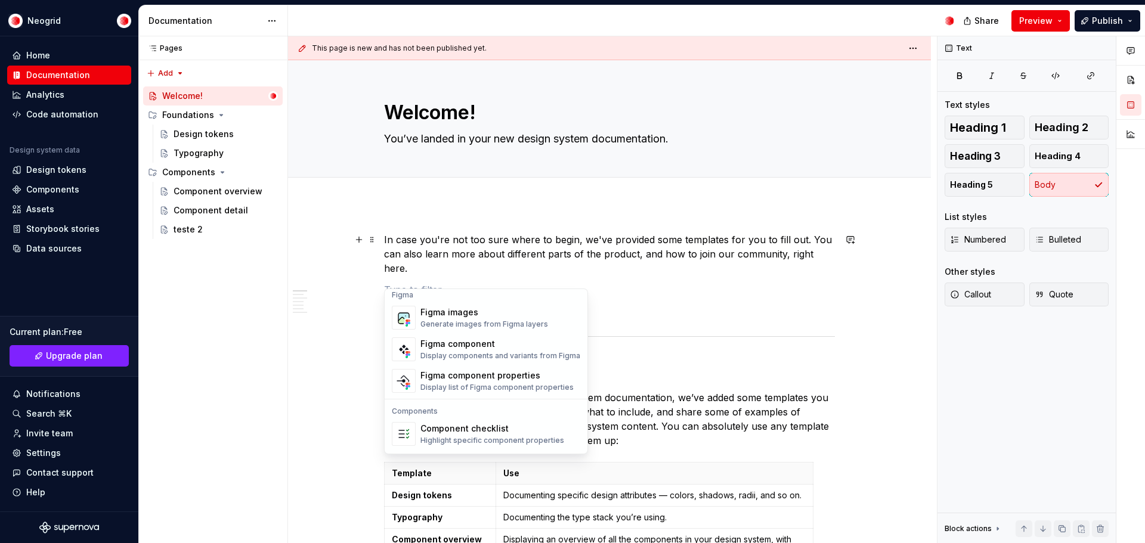
scroll to position [1188, 0]
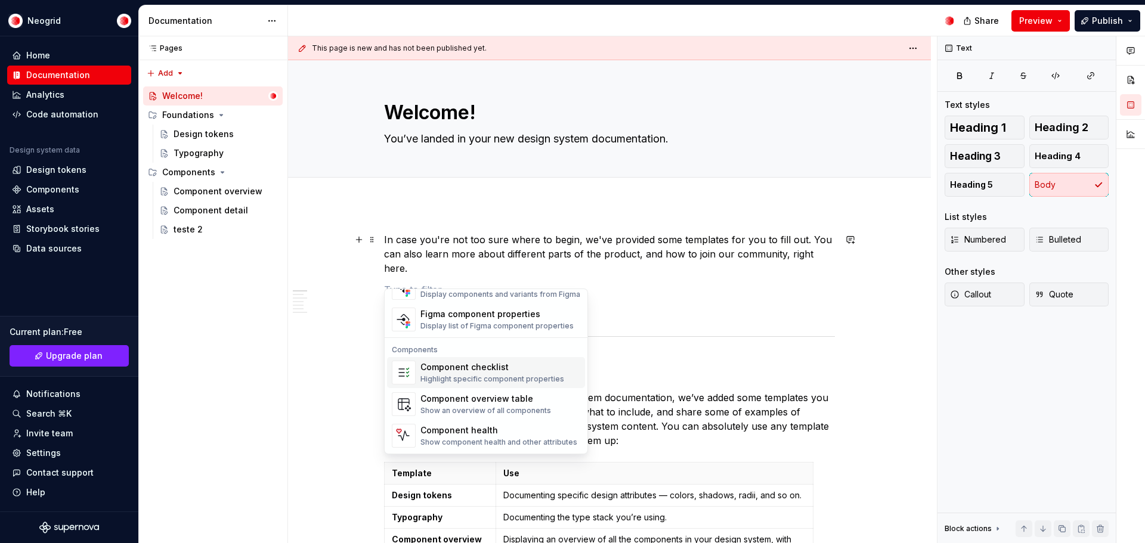
click at [530, 374] on div "Component checklist Highlight specific component properties" at bounding box center [493, 373] width 144 height 23
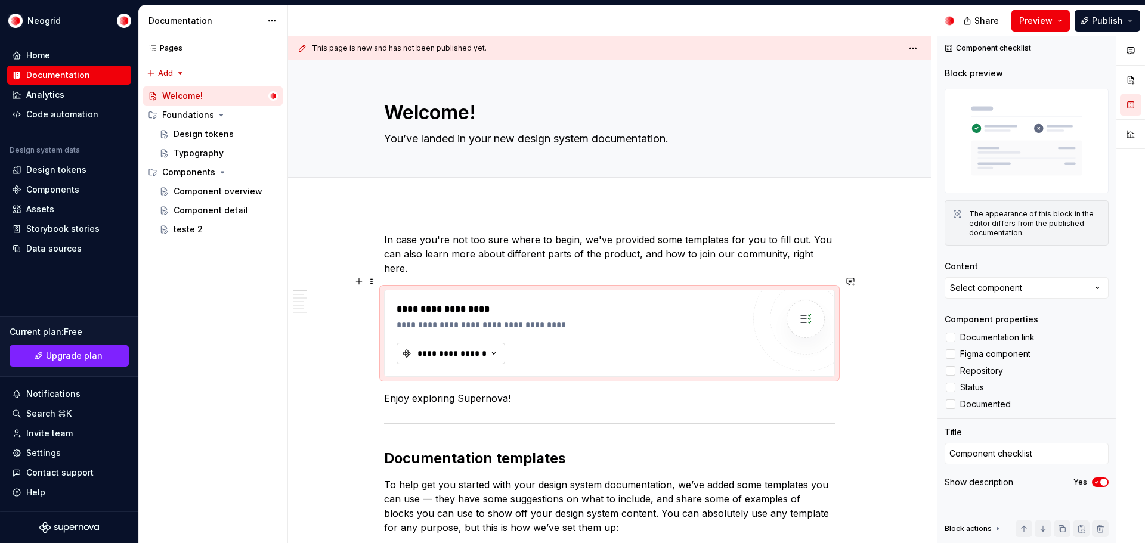
click at [498, 348] on icon "button" at bounding box center [494, 354] width 12 height 12
click at [525, 319] on div "**********" at bounding box center [570, 325] width 347 height 12
click at [468, 343] on button "**********" at bounding box center [451, 353] width 109 height 21
click at [462, 387] on div "No matching components found." at bounding box center [492, 388] width 185 height 21
click at [57, 188] on div "Components" at bounding box center [52, 190] width 53 height 12
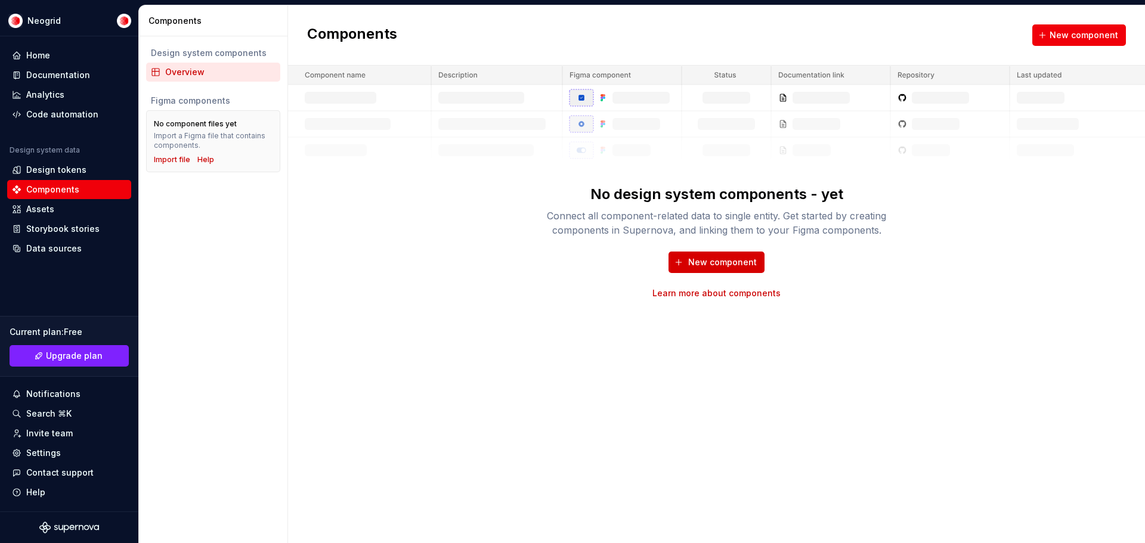
click at [723, 261] on span "New component" at bounding box center [722, 263] width 69 height 12
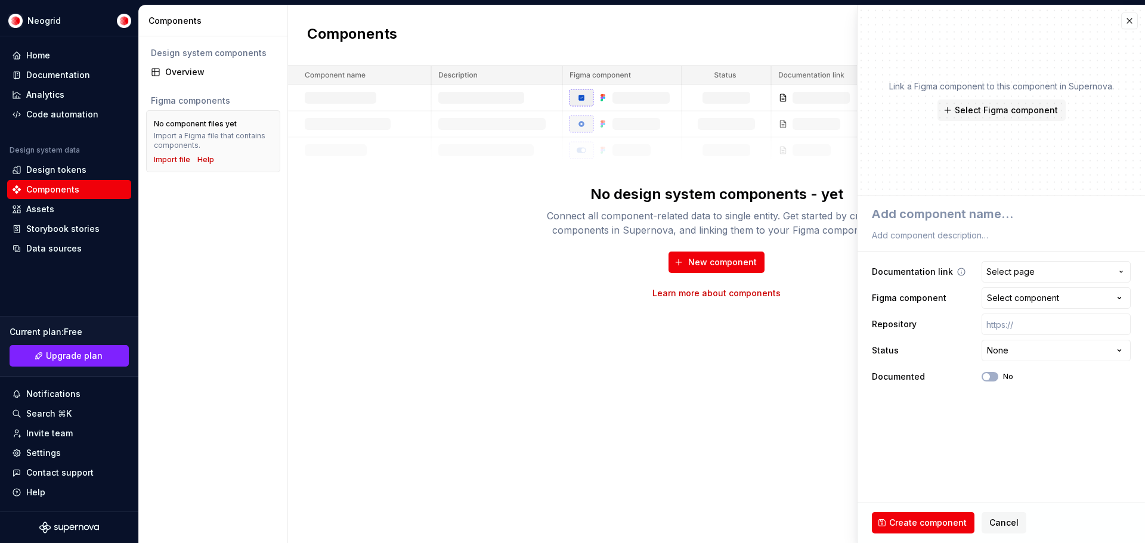
click at [1095, 276] on span "Select page" at bounding box center [1049, 272] width 125 height 12
click at [1095, 276] on html "**********" at bounding box center [572, 271] width 1145 height 543
click at [1085, 298] on button "Select component" at bounding box center [1056, 298] width 149 height 21
click at [1085, 298] on html "**********" at bounding box center [572, 271] width 1145 height 543
click at [991, 520] on span "Cancel" at bounding box center [1004, 523] width 29 height 12
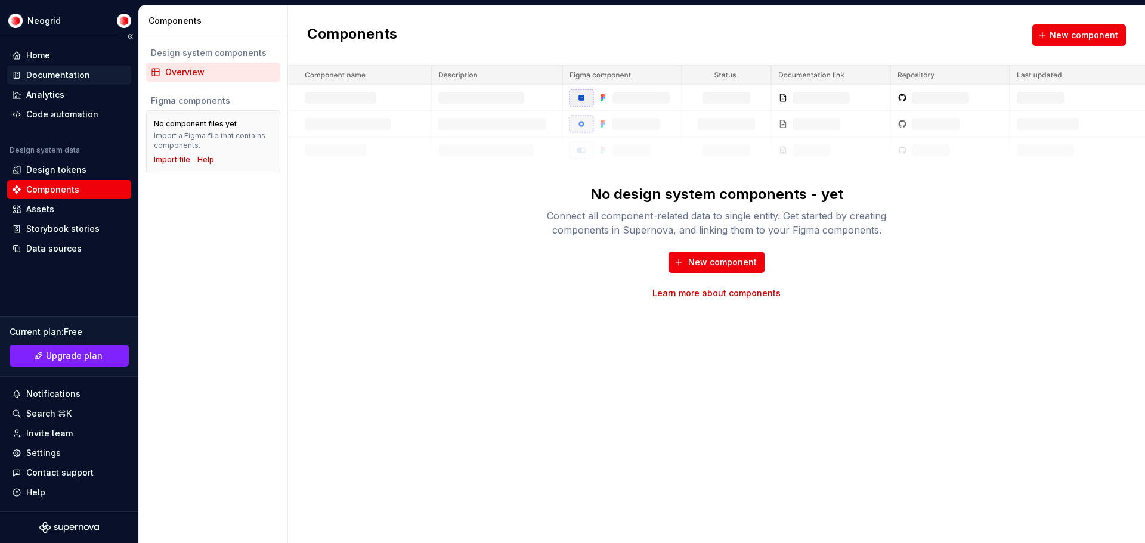
click at [63, 74] on div "Documentation" at bounding box center [58, 75] width 64 height 12
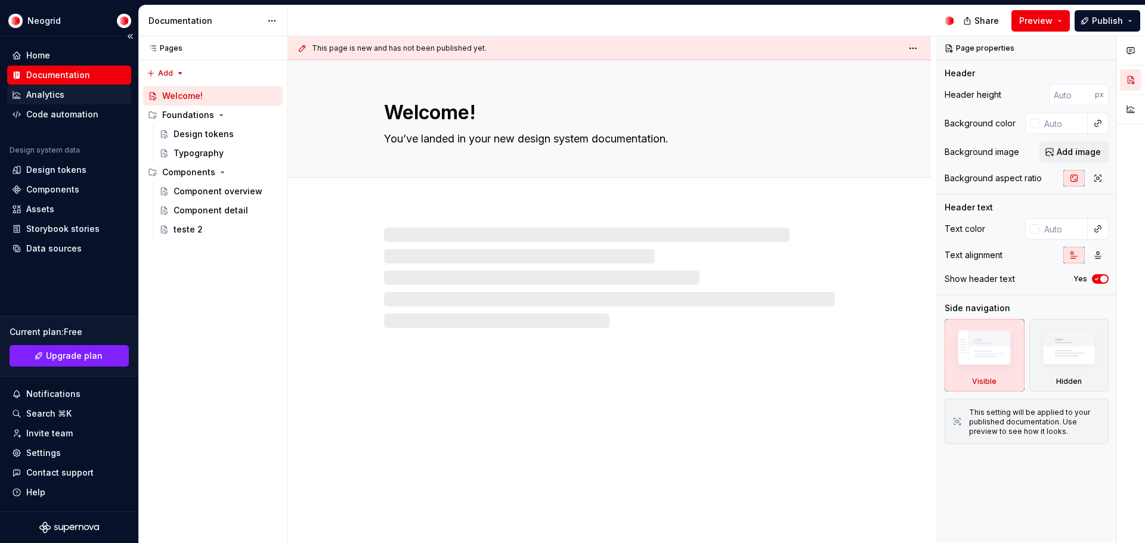
click at [60, 88] on div "Analytics" at bounding box center [69, 94] width 124 height 19
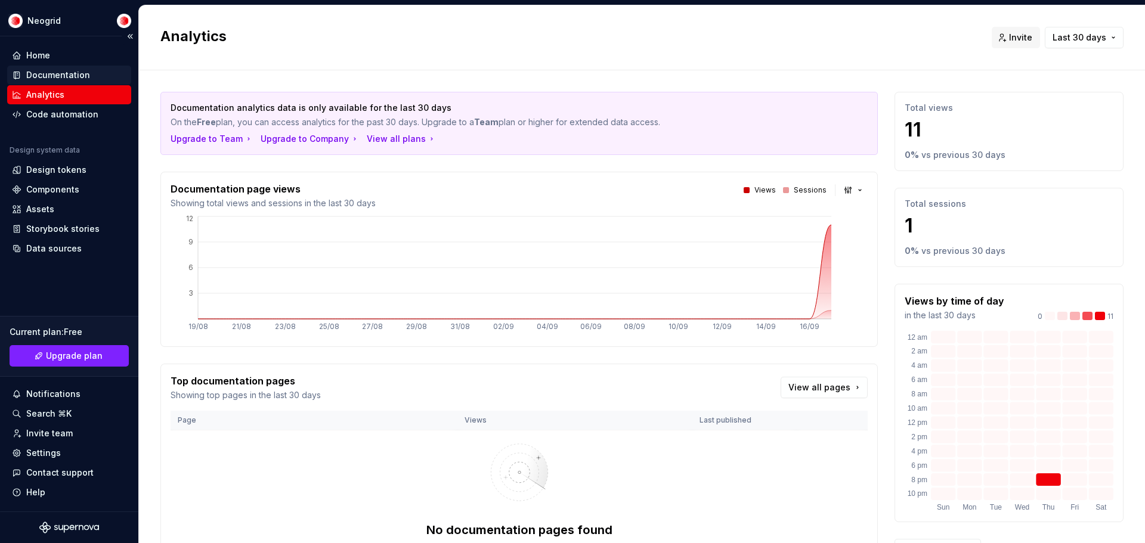
click at [86, 78] on div "Documentation" at bounding box center [58, 75] width 64 height 12
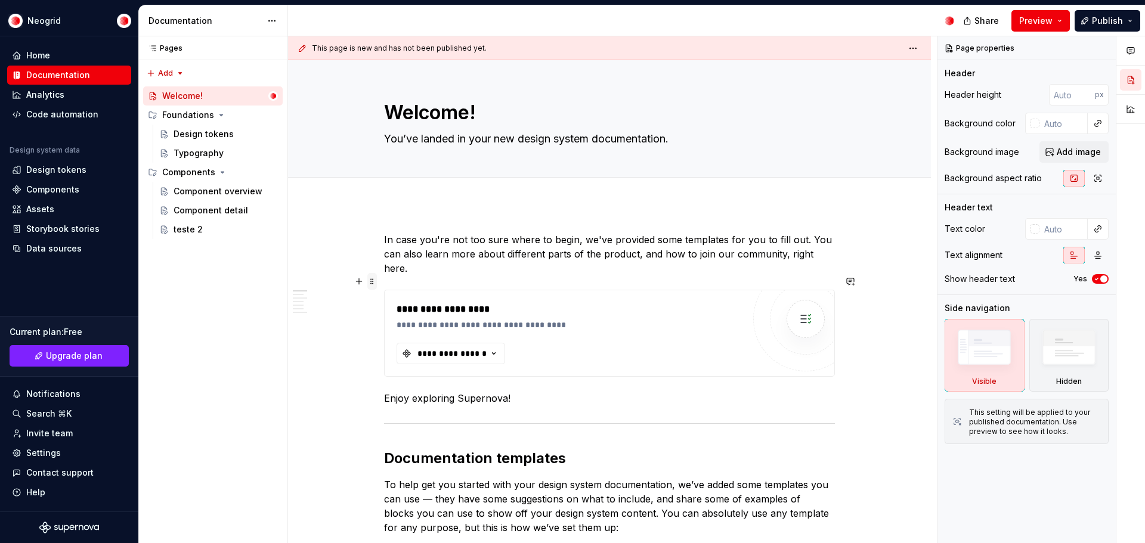
click at [369, 286] on span at bounding box center [372, 281] width 10 height 17
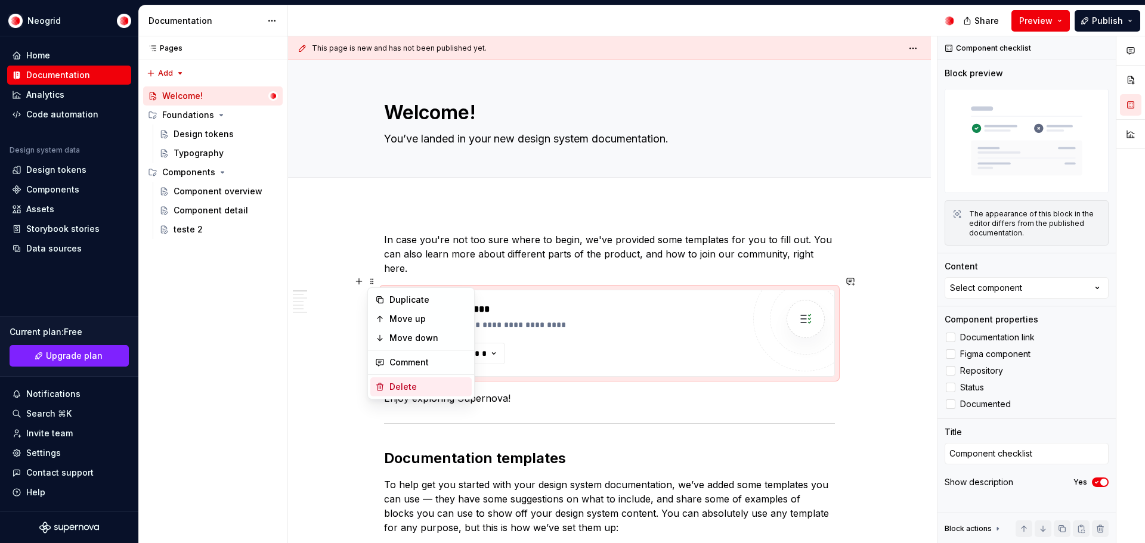
click at [405, 385] on div "Delete" at bounding box center [429, 387] width 78 height 12
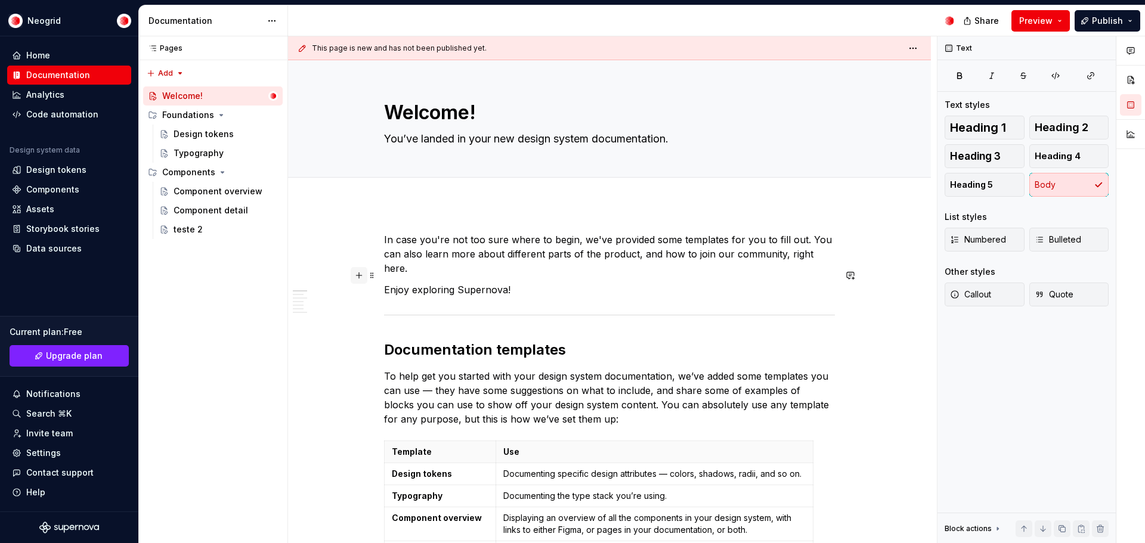
click at [358, 275] on button "button" at bounding box center [359, 275] width 17 height 17
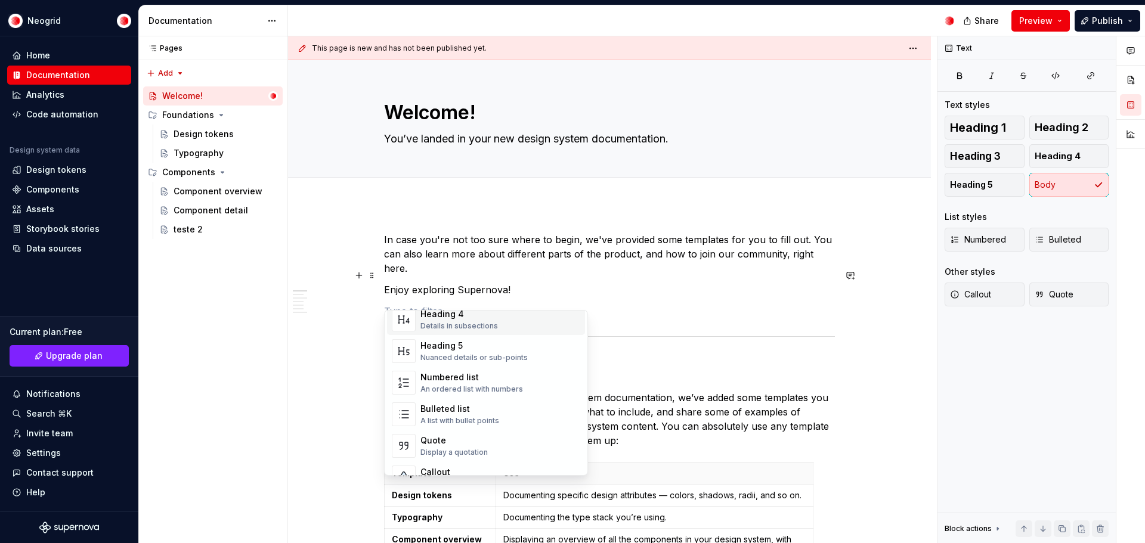
scroll to position [179, 0]
click at [493, 385] on div "Bulleted list" at bounding box center [460, 382] width 79 height 12
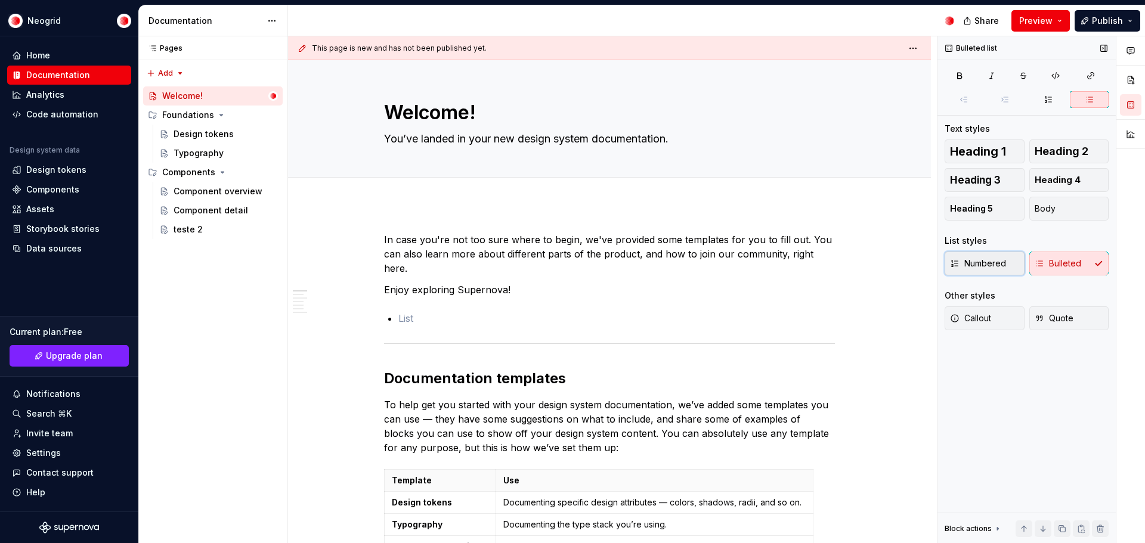
click at [987, 266] on span "Numbered" at bounding box center [978, 264] width 56 height 12
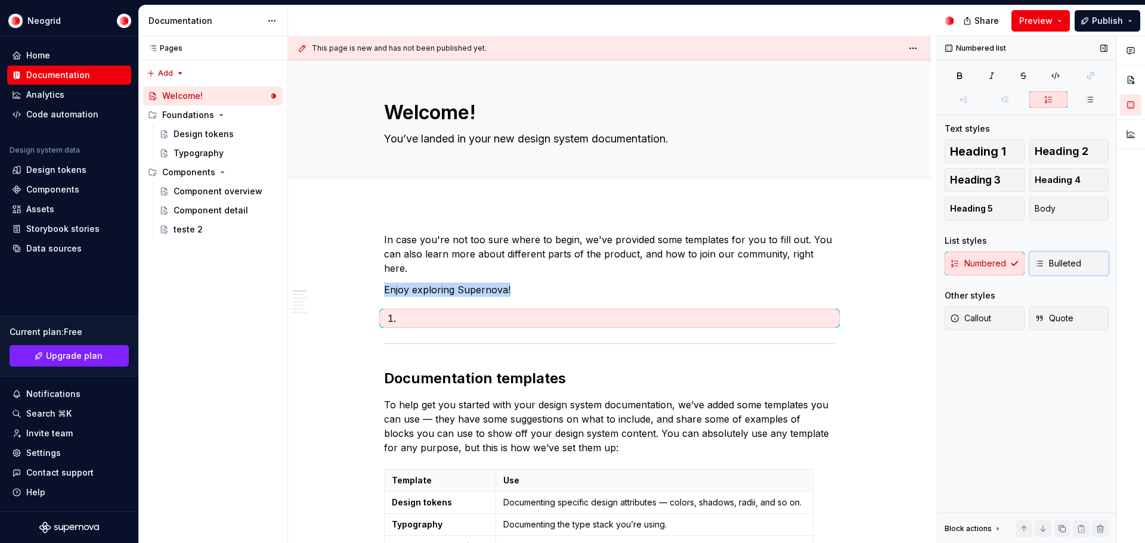
click at [1072, 266] on span "Bulleted" at bounding box center [1058, 264] width 47 height 12
click at [975, 319] on span "Callout" at bounding box center [970, 319] width 41 height 12
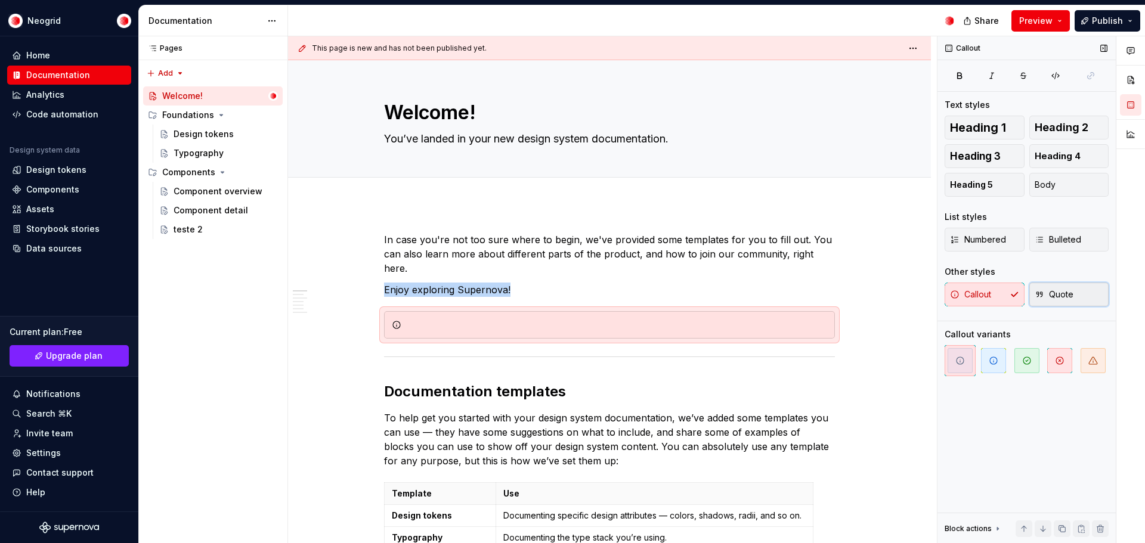
click at [1071, 294] on span "Quote" at bounding box center [1054, 295] width 39 height 12
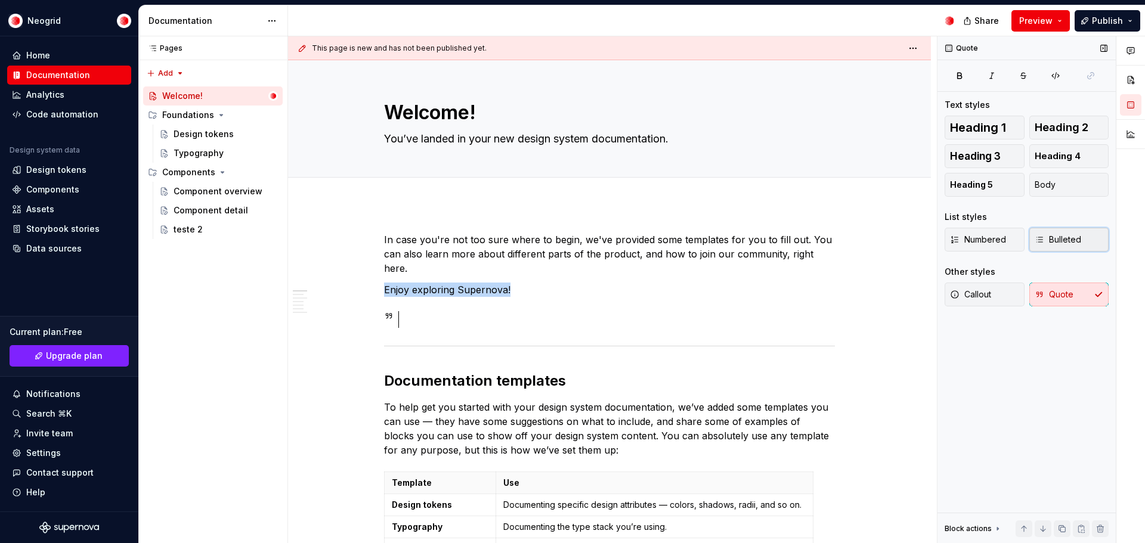
click at [1068, 234] on span "Bulleted" at bounding box center [1058, 240] width 47 height 12
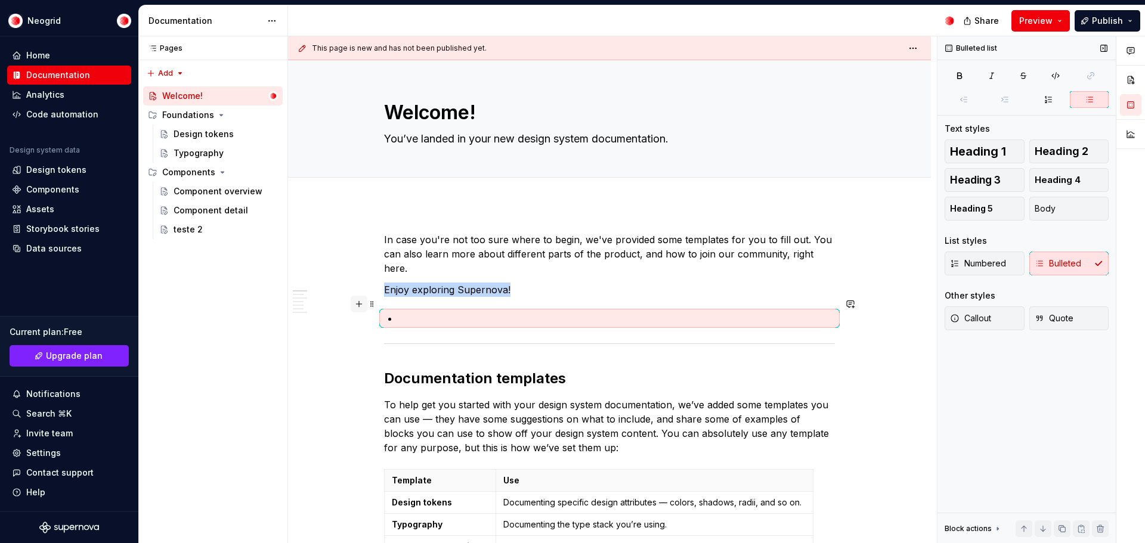
click at [358, 307] on button "button" at bounding box center [359, 304] width 17 height 17
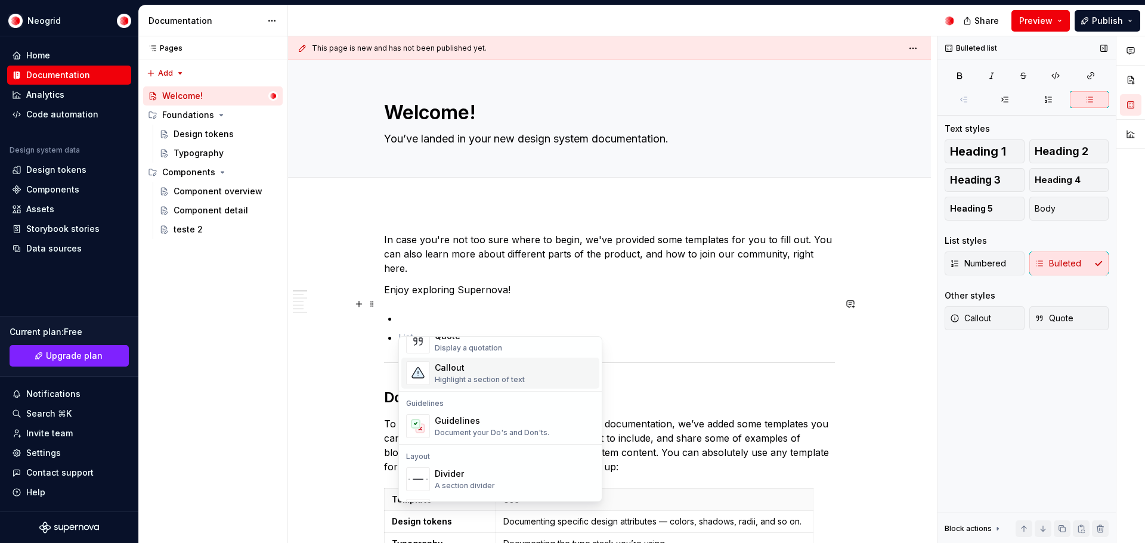
scroll to position [298, 0]
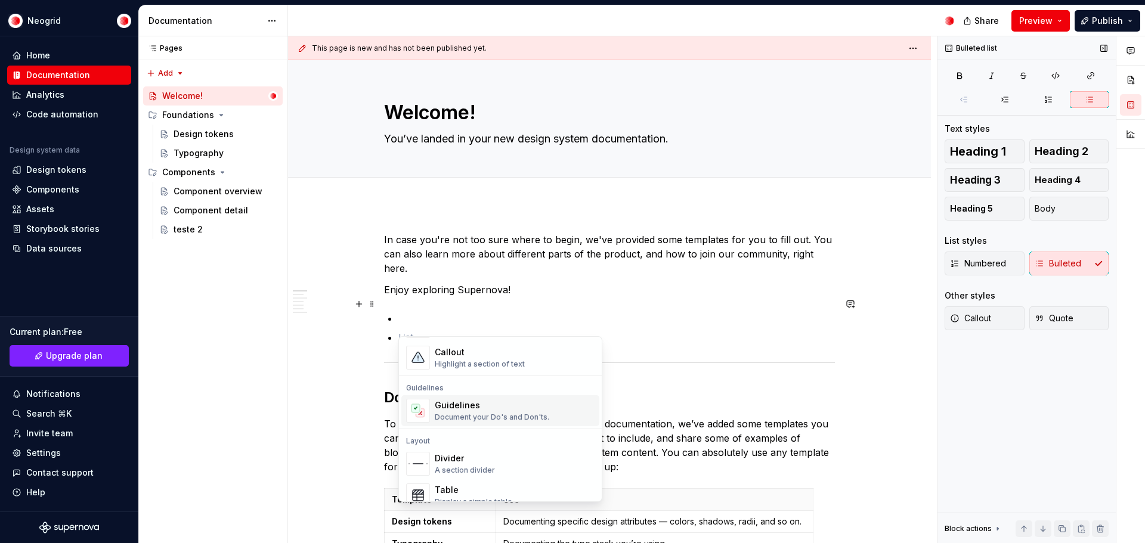
click at [526, 410] on div "Guidelines" at bounding box center [492, 406] width 115 height 12
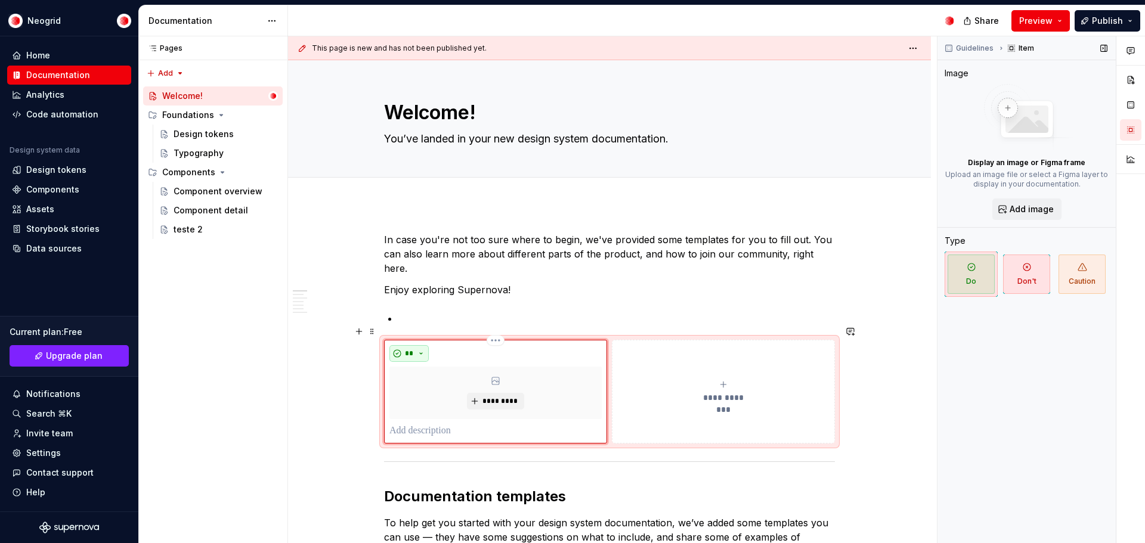
click at [420, 345] on button "**" at bounding box center [409, 353] width 39 height 17
click at [359, 333] on button "button" at bounding box center [359, 331] width 17 height 17
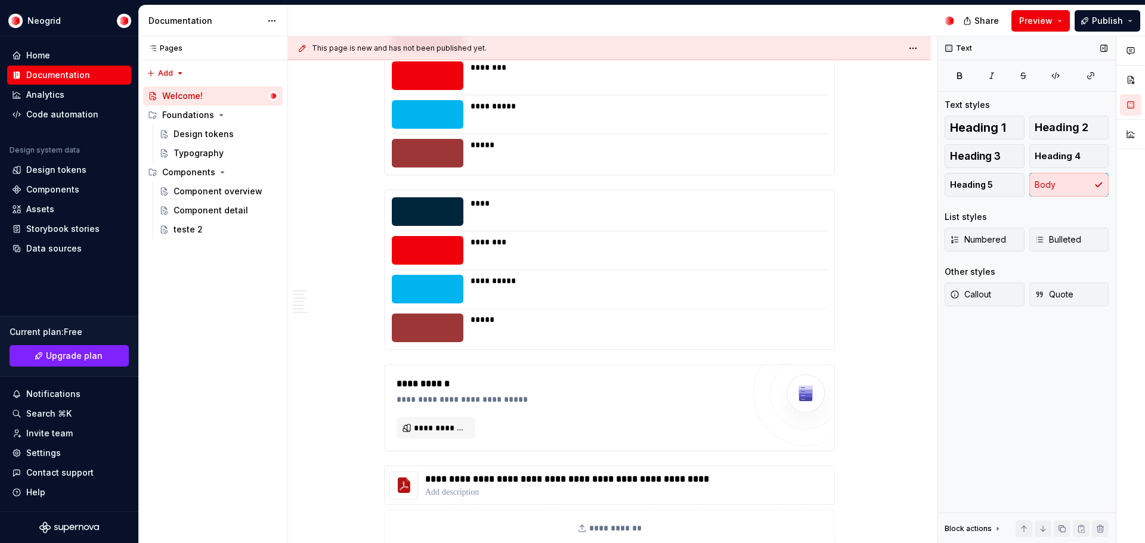
scroll to position [2506, 0]
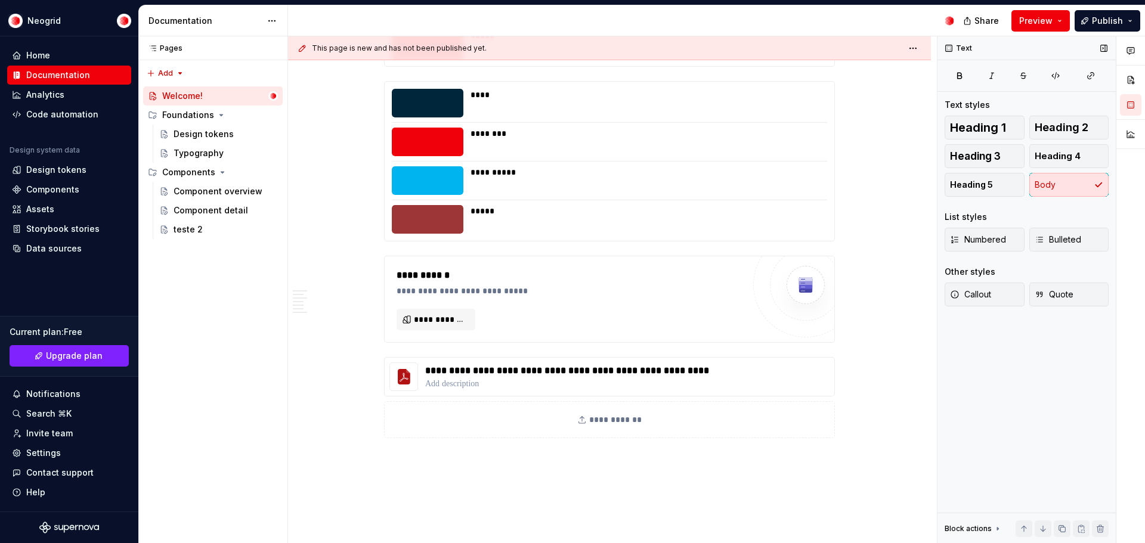
drag, startPoint x: 384, startPoint y: 292, endPoint x: 379, endPoint y: 282, distance: 11.0
click at [384, 292] on div "**********" at bounding box center [609, 299] width 451 height 87
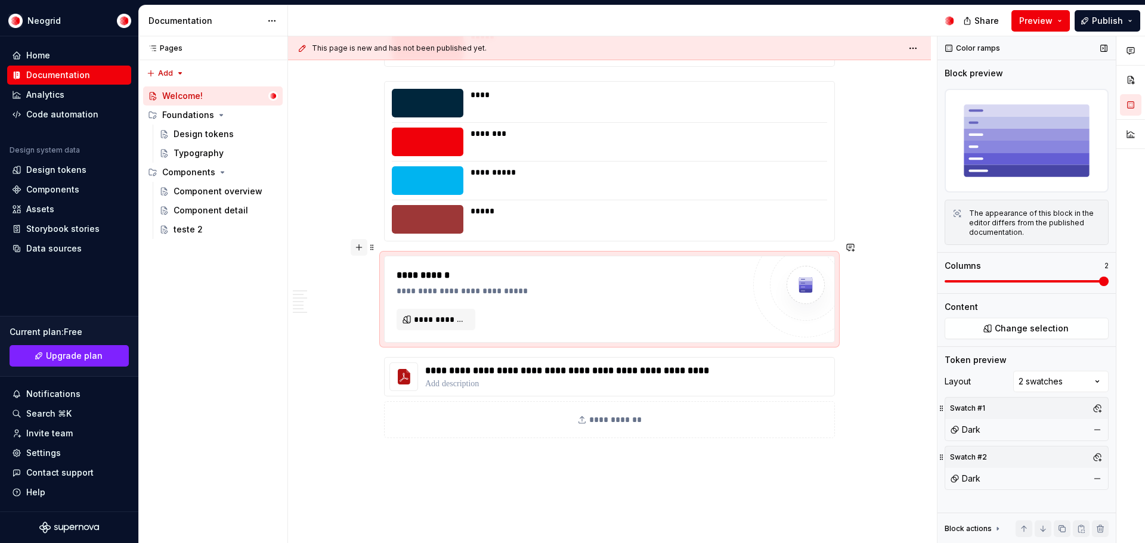
click at [360, 249] on button "button" at bounding box center [359, 247] width 17 height 17
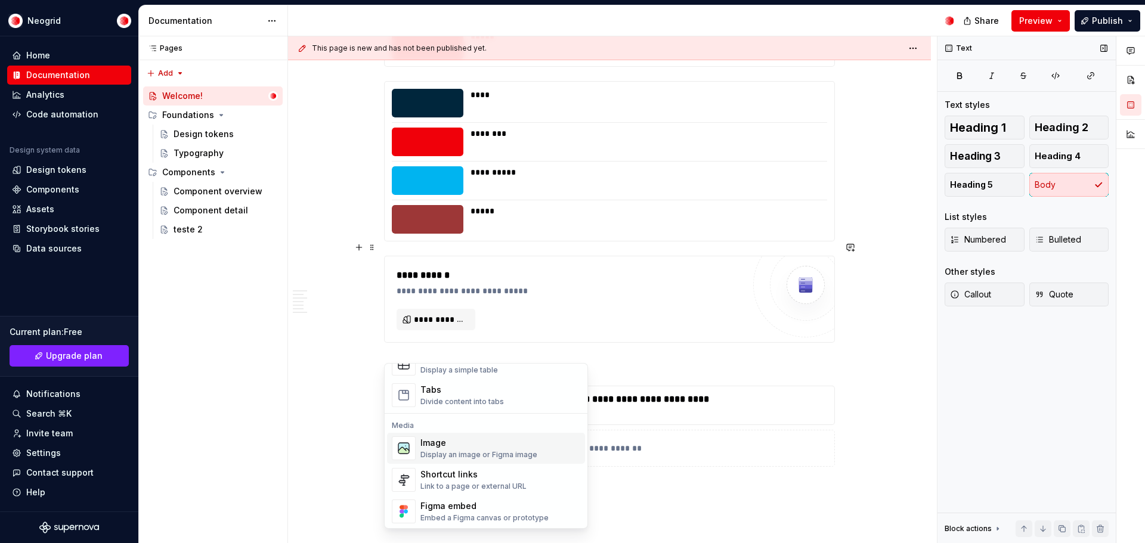
scroll to position [477, 0]
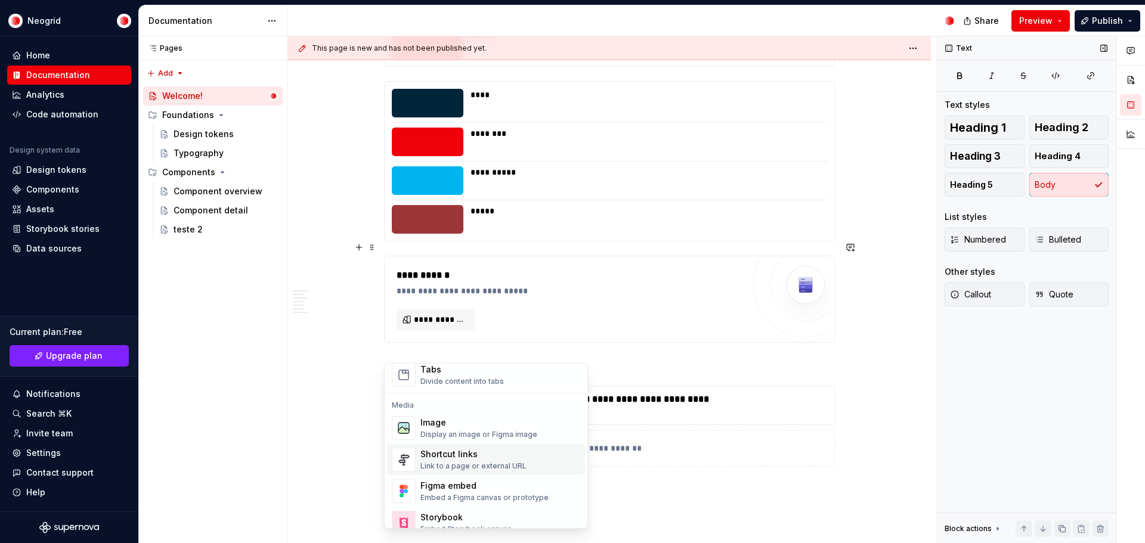
click at [474, 455] on div "Shortcut links" at bounding box center [474, 455] width 106 height 12
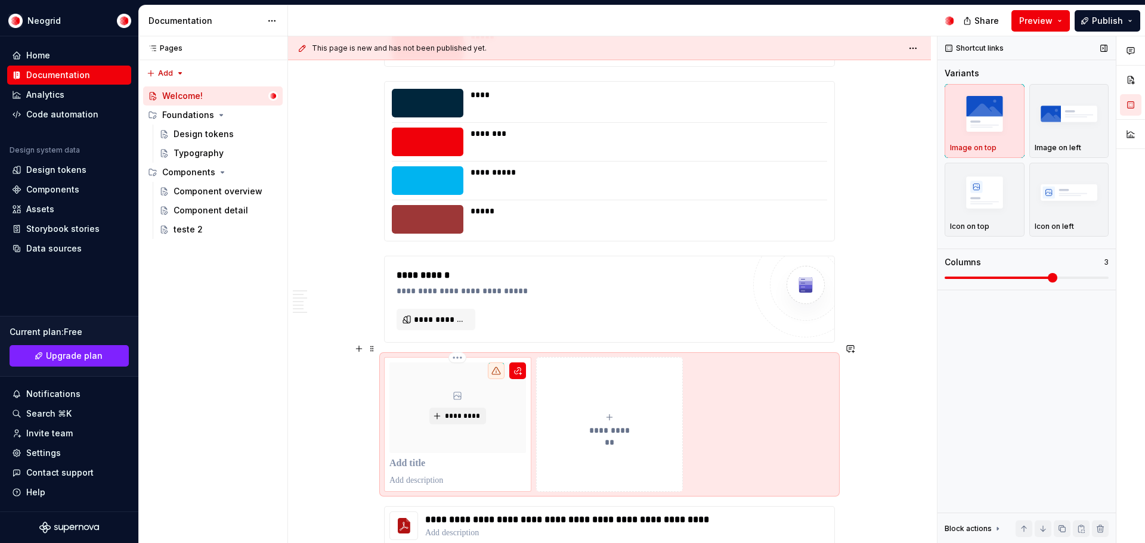
scroll to position [2625, 0]
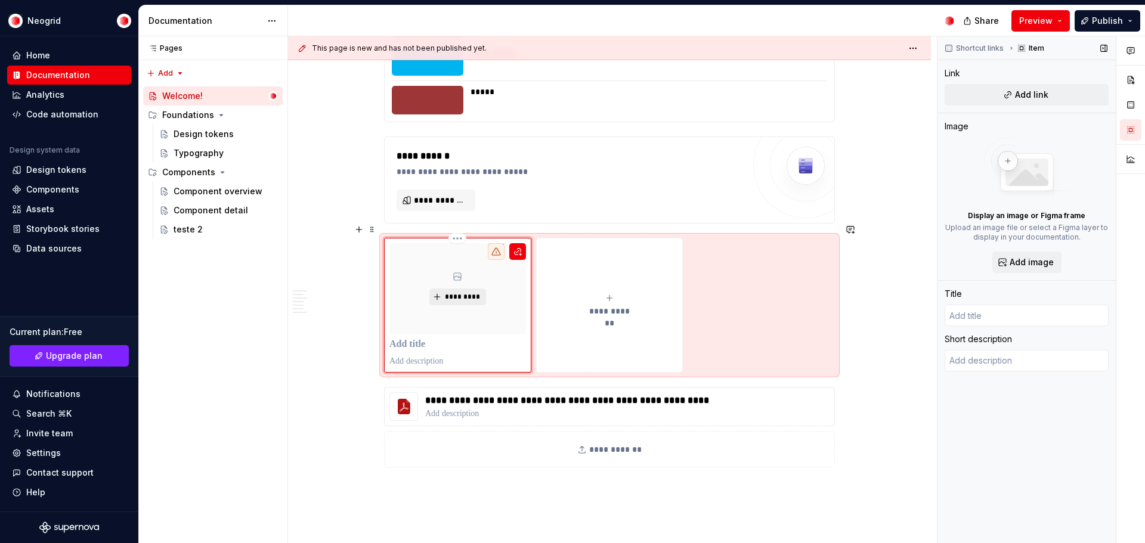
click at [481, 289] on button "*********" at bounding box center [458, 297] width 57 height 17
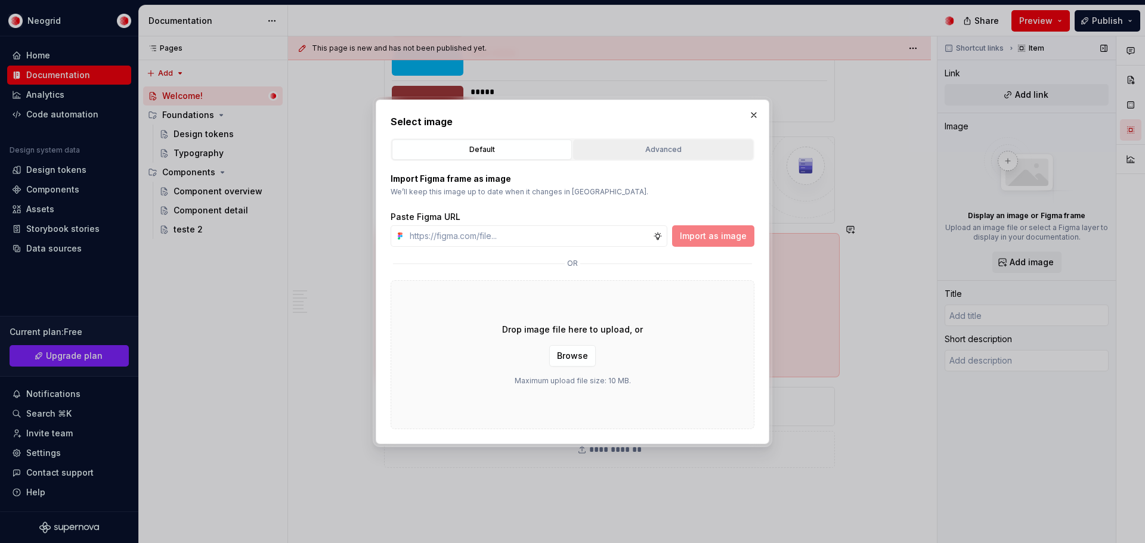
click at [652, 152] on div "Advanced" at bounding box center [663, 150] width 172 height 12
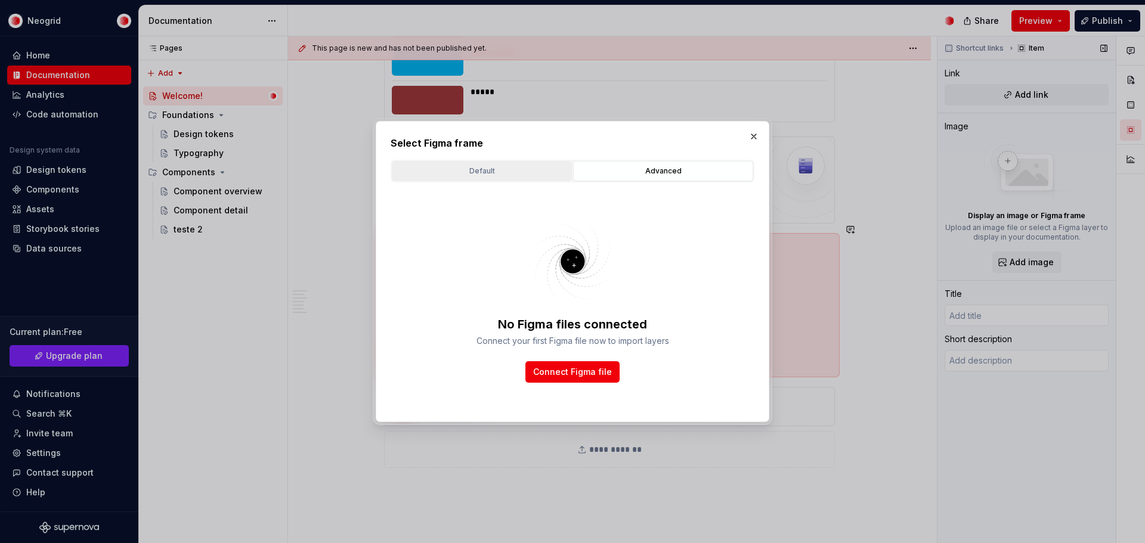
click at [495, 172] on div "Default" at bounding box center [482, 171] width 172 height 12
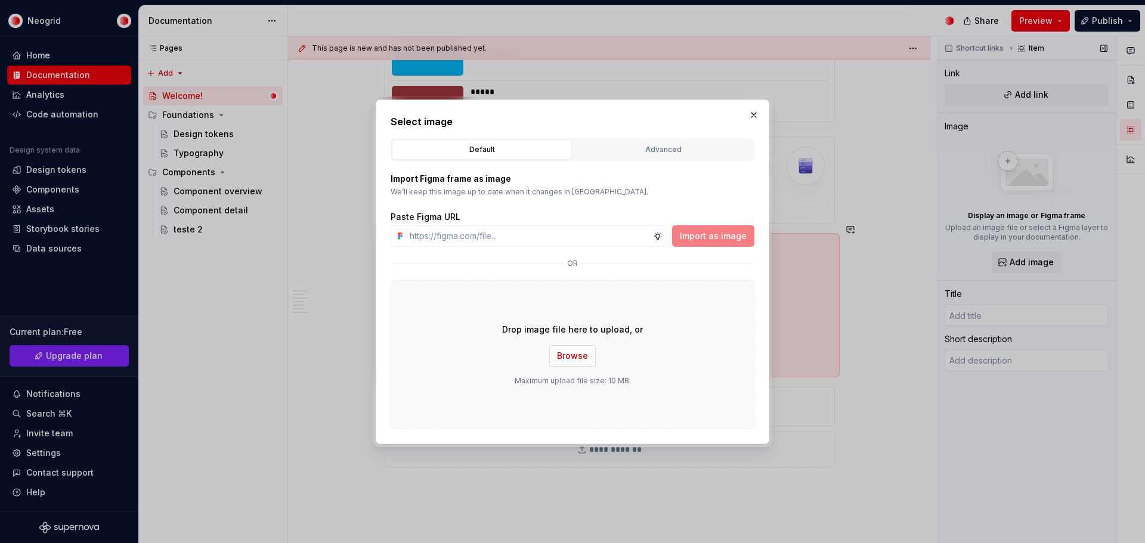
click at [579, 362] on span "Browse" at bounding box center [572, 356] width 31 height 12
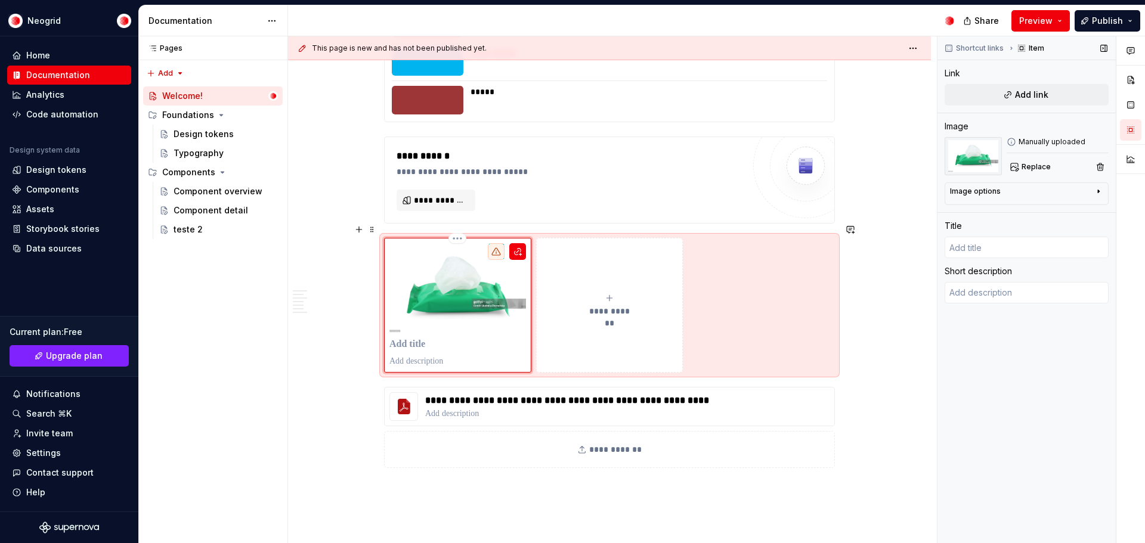
click at [466, 356] on p at bounding box center [458, 362] width 137 height 12
type textarea "*"
type textarea "d"
type textarea "*"
type textarea "db"
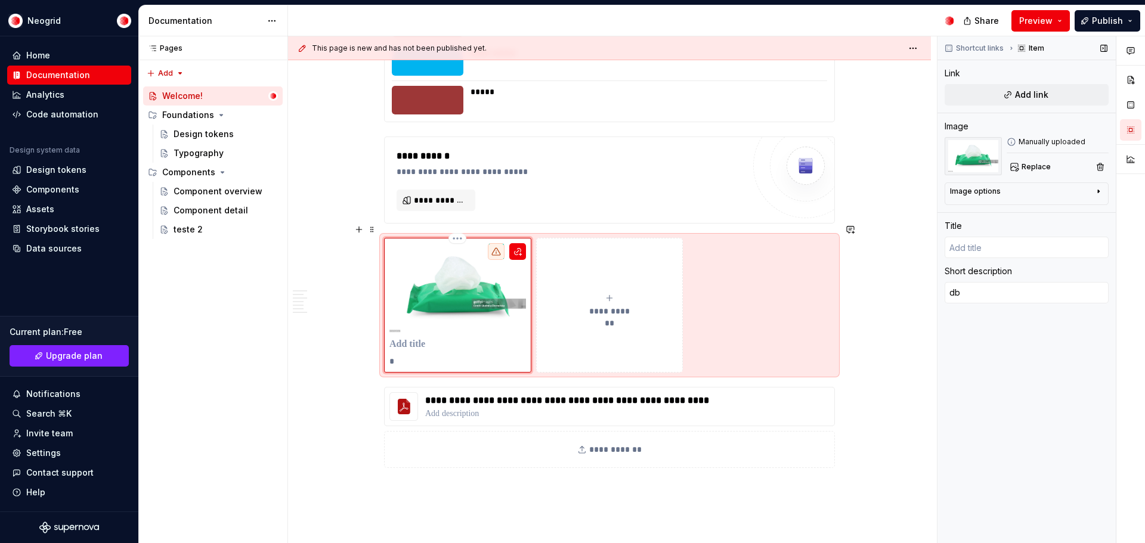
type textarea "*"
type textarea "dbg"
type textarea "*"
type textarea "dbgb"
type textarea "*"
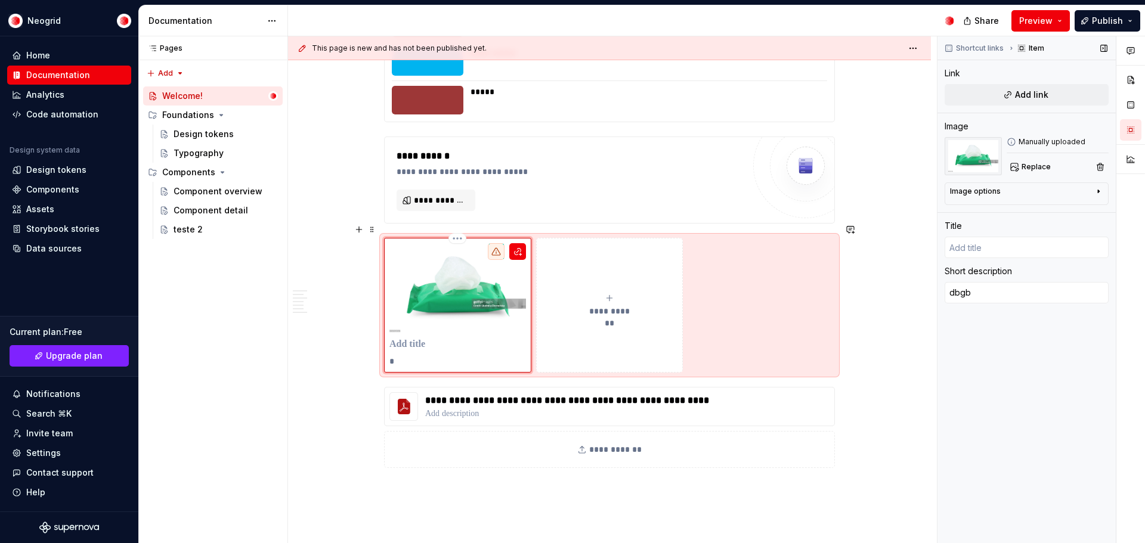
type textarea "dbgb"
type textarea "*"
type textarea "dbgb f"
click at [406, 339] on p at bounding box center [458, 345] width 137 height 12
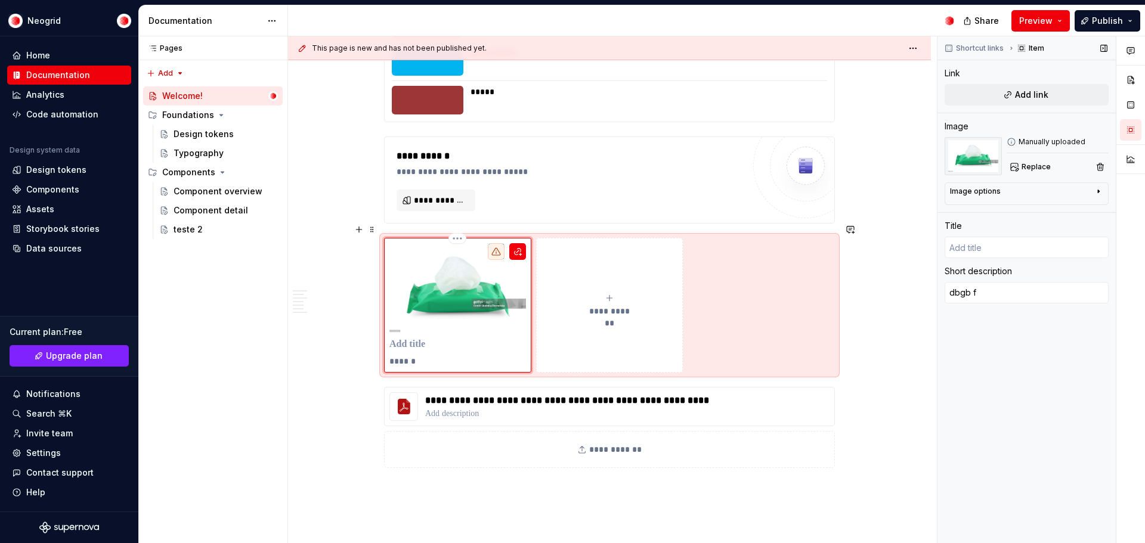
type textarea "*"
type input "f"
type textarea "*"
type input "fg"
type textarea "*"
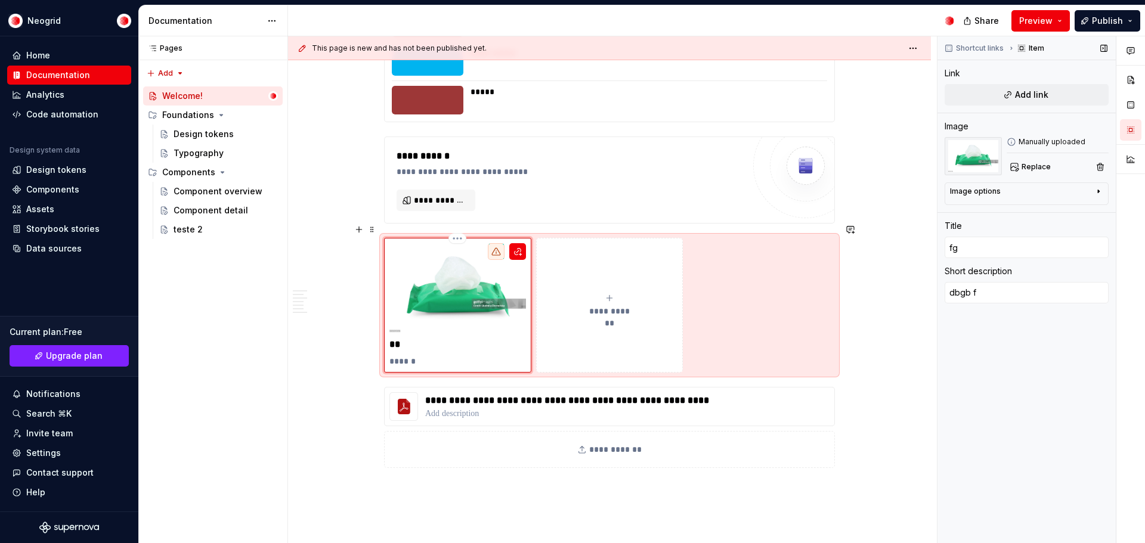
type input "fgn"
type textarea "*"
type input "fgnf"
type textarea "*"
type input "fgnfg"
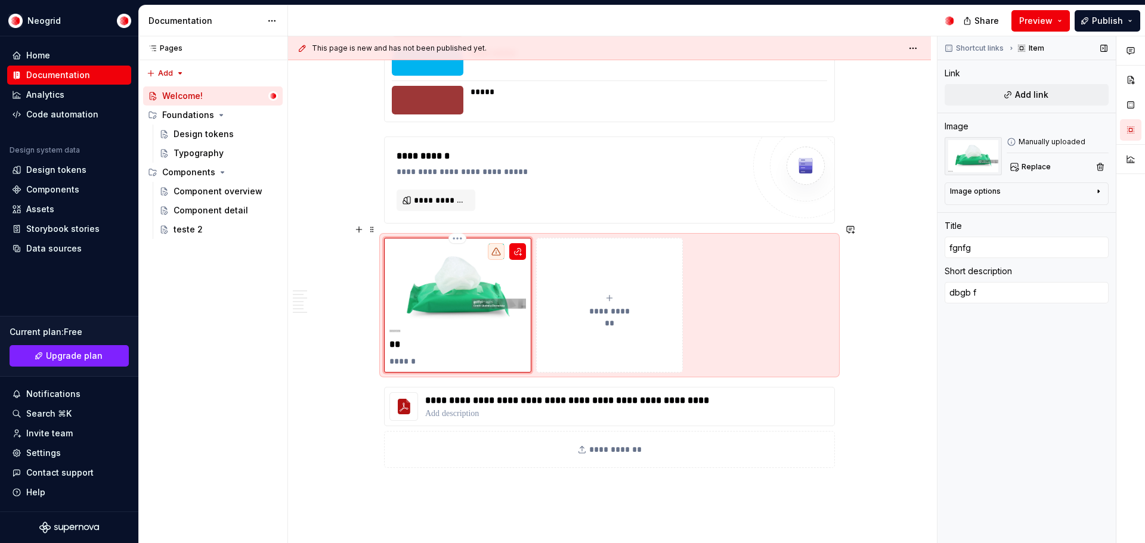
type textarea "*"
type input "fgnfgn"
type textarea "*"
type input "fgnfgnf"
type textarea "*"
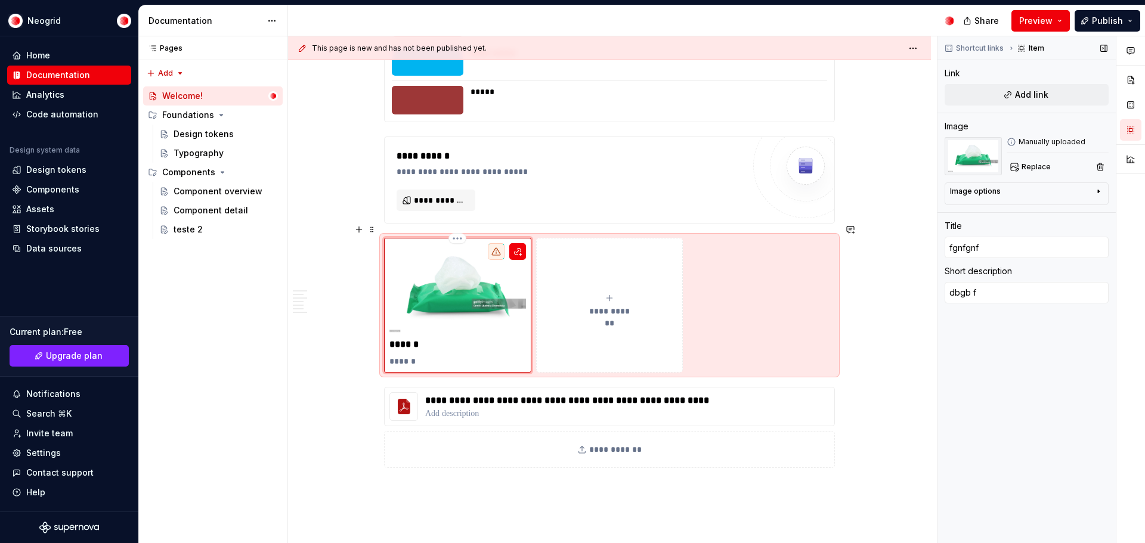
type input "fgnfgnfg"
type textarea "*"
type input "fgnfgnfgn"
type textarea "*"
type input "fgnfgnfgnf"
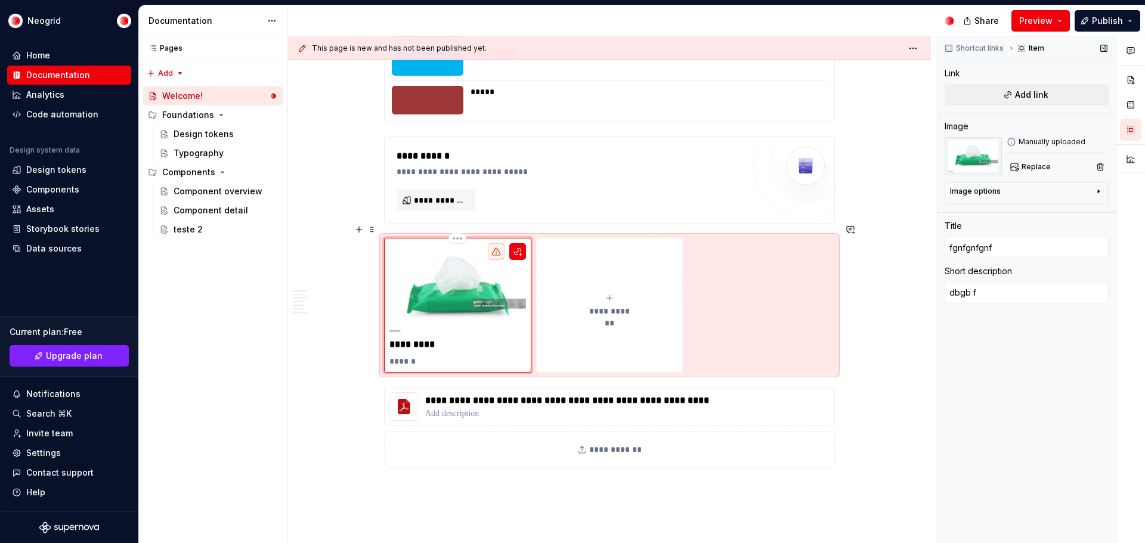
type textarea "*"
type input "fgnfgnfgnfg"
click at [439, 356] on p "******" at bounding box center [458, 362] width 137 height 12
click at [440, 356] on p "******" at bounding box center [458, 362] width 137 height 12
type textarea "*"
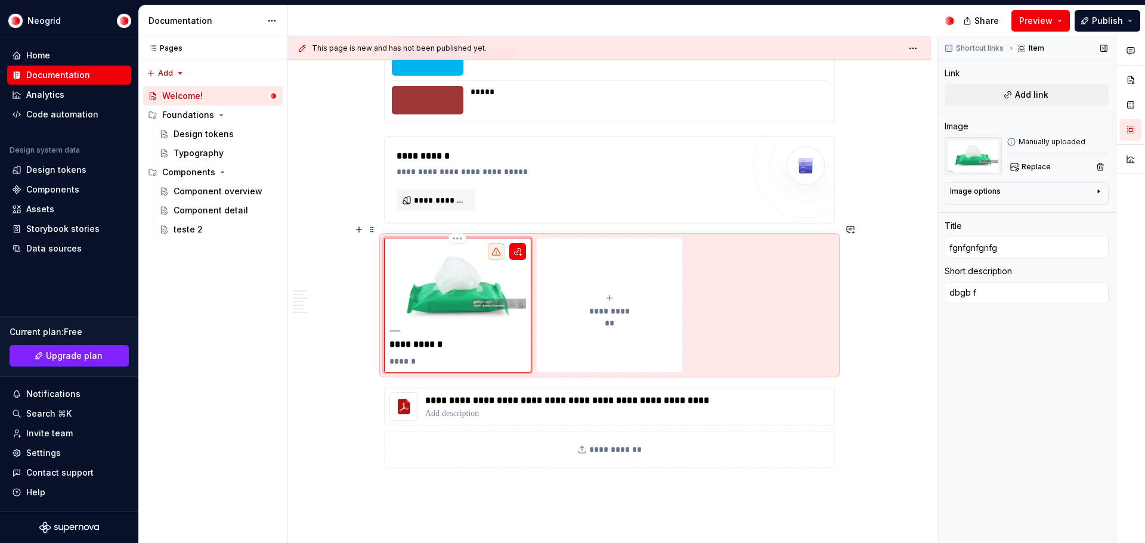
type textarea "dbgb ff"
type textarea "*"
type textarea "dbgb ffg"
type textarea "*"
type textarea "dbgb ffgn"
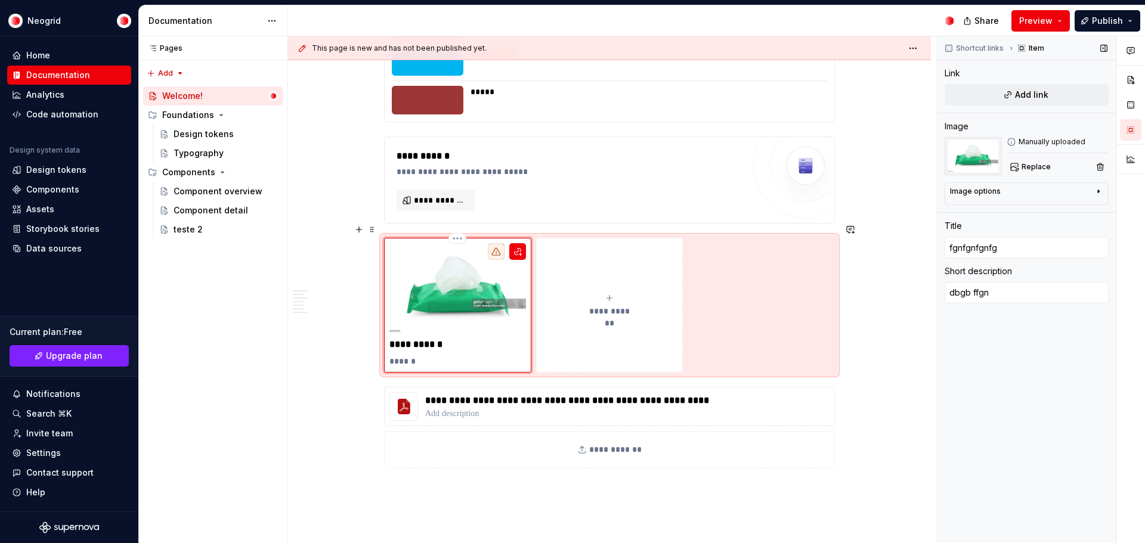
type textarea "*"
type textarea "dbgb ffgnf"
click at [595, 315] on button "**********" at bounding box center [609, 305] width 147 height 135
type textarea "*"
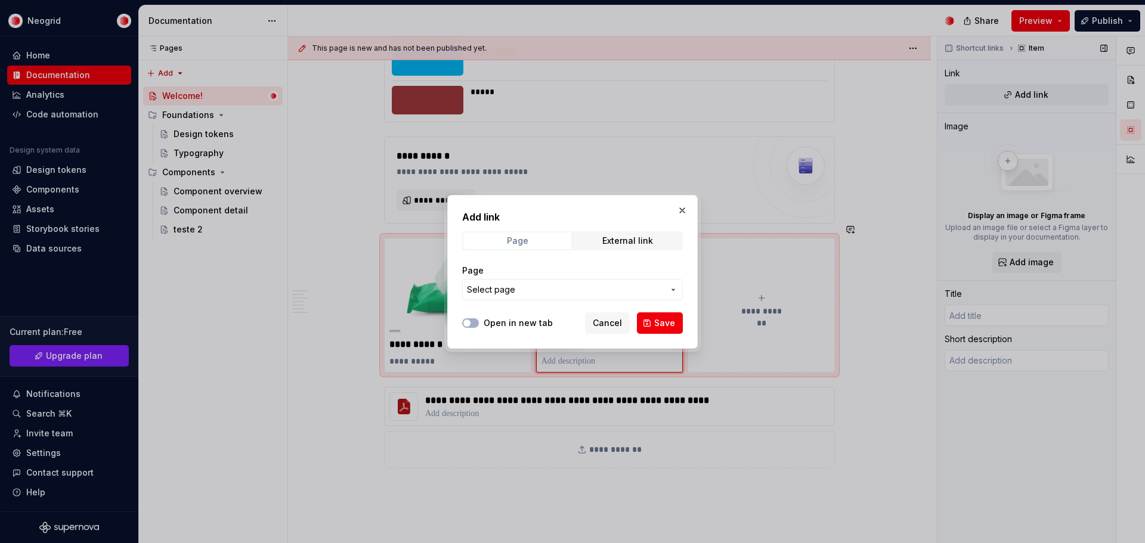
click at [532, 243] on span "Page" at bounding box center [518, 241] width 108 height 17
click at [637, 236] on div "External link" at bounding box center [628, 241] width 51 height 10
click at [579, 282] on input "URL" at bounding box center [572, 289] width 221 height 21
paste input "<span style="font-size: 17px; color: #ffffff;"><a href="https://39574621.fs1.hu…"
type input "<span style="font-size: 17px; color: #ffffff;"><a href="https://39574621.fs1.hu…"
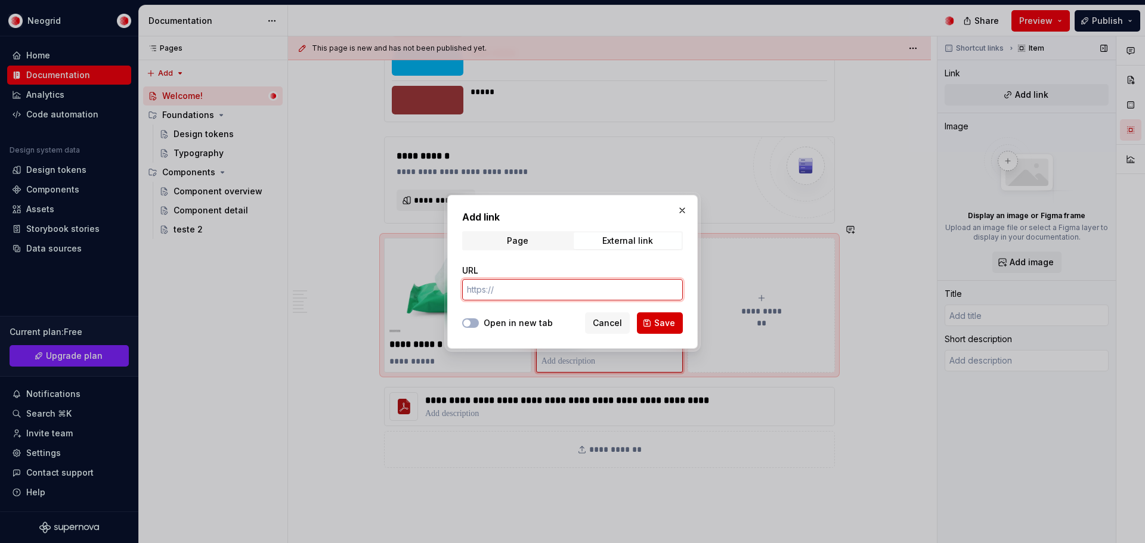
scroll to position [0, 0]
type textarea "*"
paste input "https://rational-azure-mandrill.preview.supernova-docs.io/latest/welcome-qYVX08…"
type input "https://rational-azure-mandrill.preview.supernova-docs.io/latest/welcome-qYVX08…"
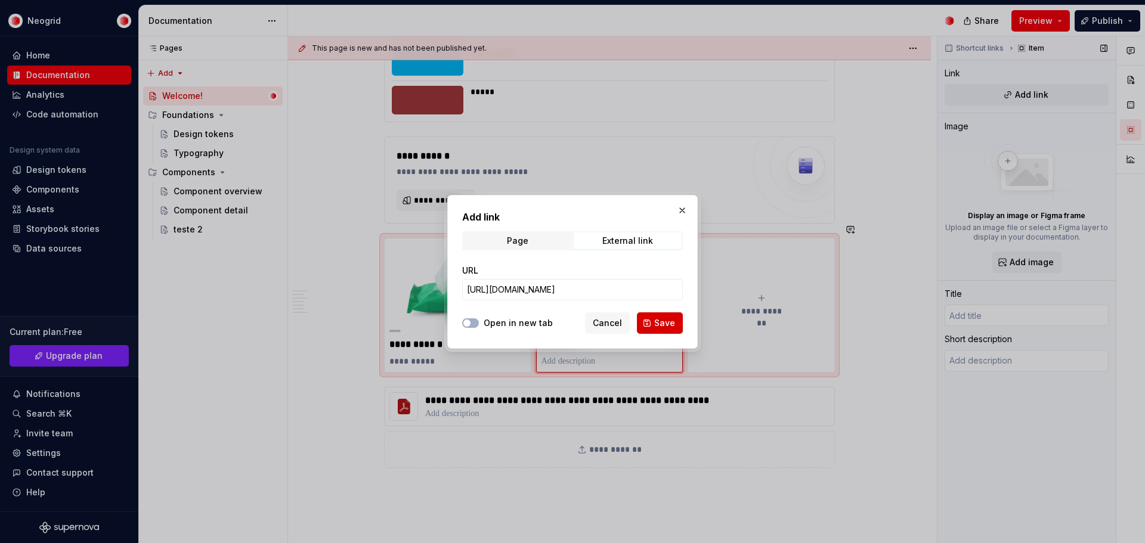
click at [669, 322] on span "Save" at bounding box center [664, 323] width 21 height 12
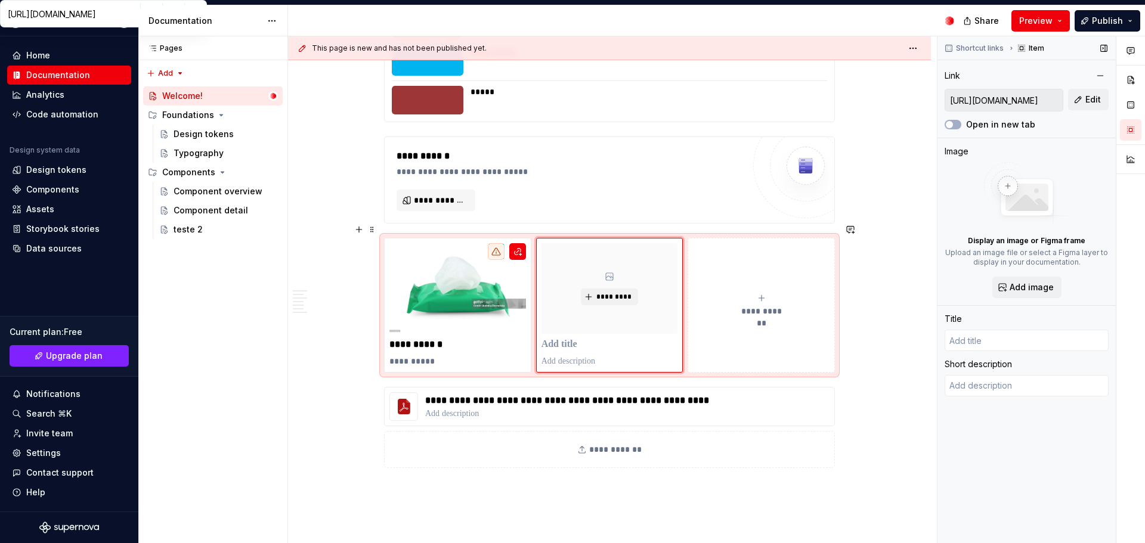
click at [753, 305] on span "**********" at bounding box center [762, 311] width 52 height 12
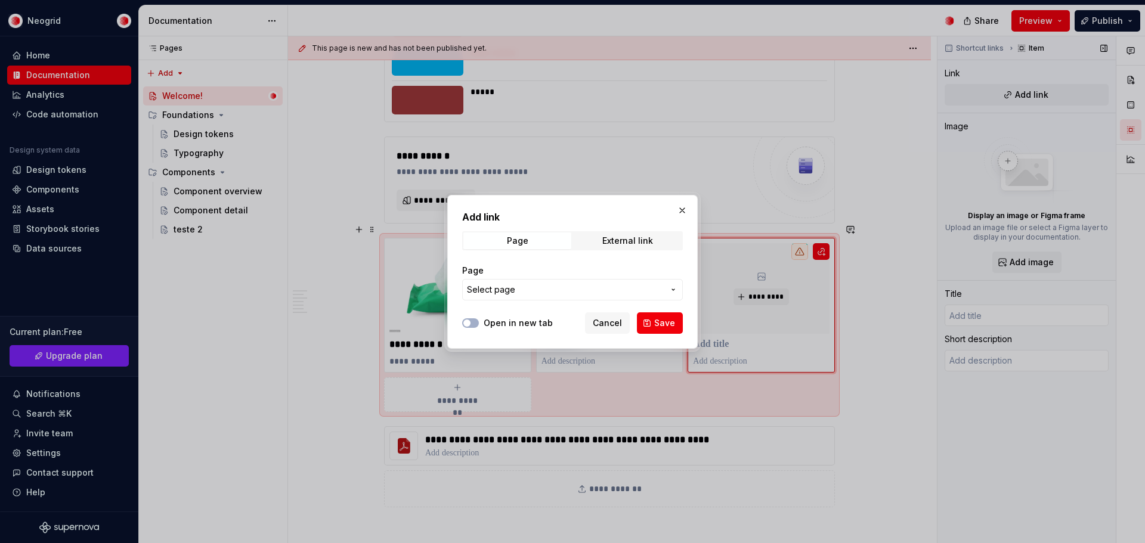
scroll to position [2664, 0]
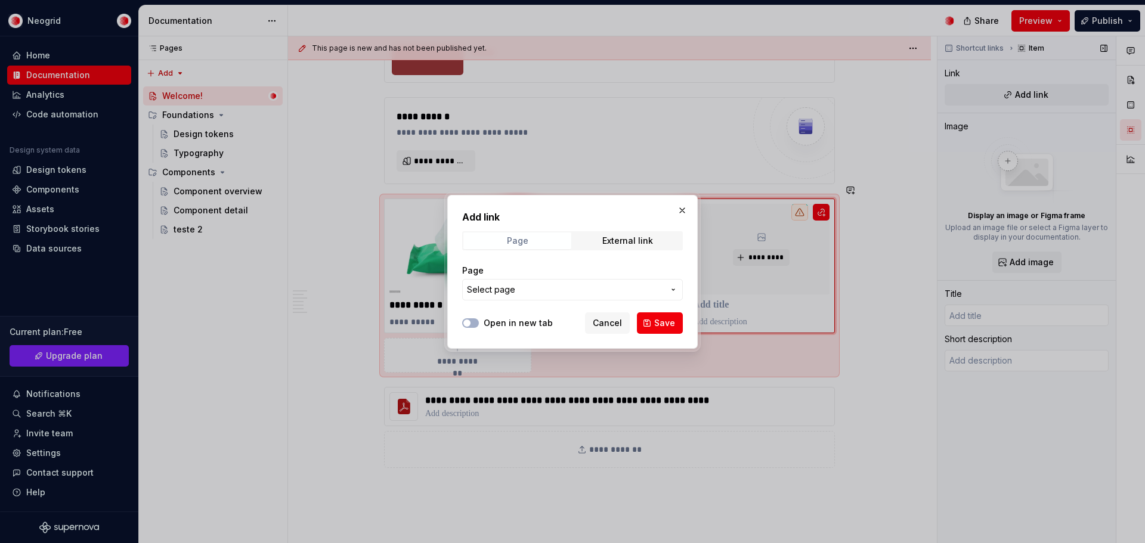
click at [523, 245] on div "Page" at bounding box center [517, 241] width 21 height 10
click at [523, 246] on span "Page" at bounding box center [518, 241] width 108 height 17
click at [527, 288] on span "Select page" at bounding box center [565, 290] width 197 height 12
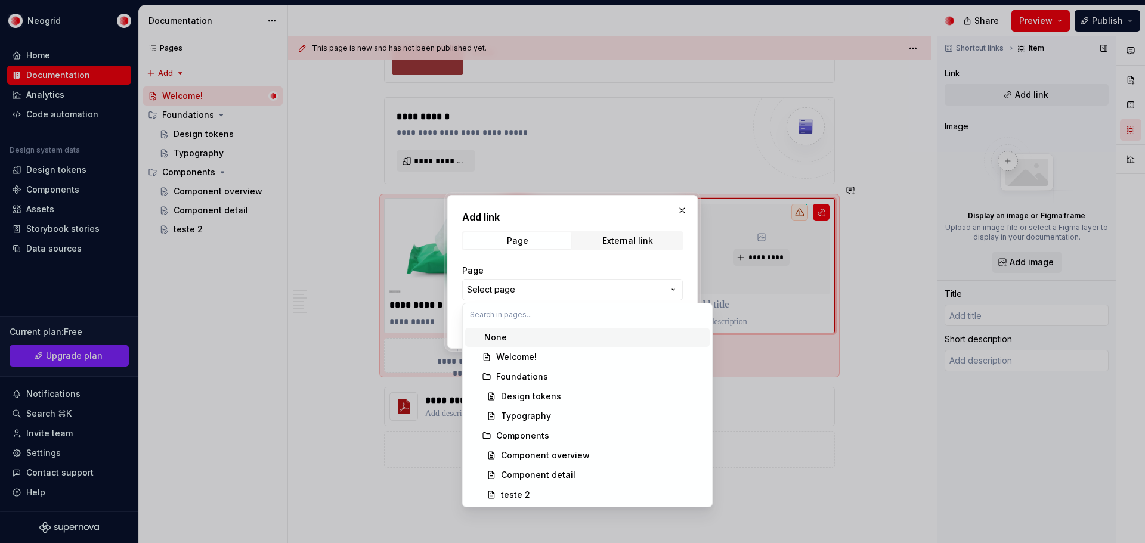
click at [595, 266] on div "Add link Page External link Page Select page Open in new tab Cancel Save" at bounding box center [572, 271] width 1145 height 543
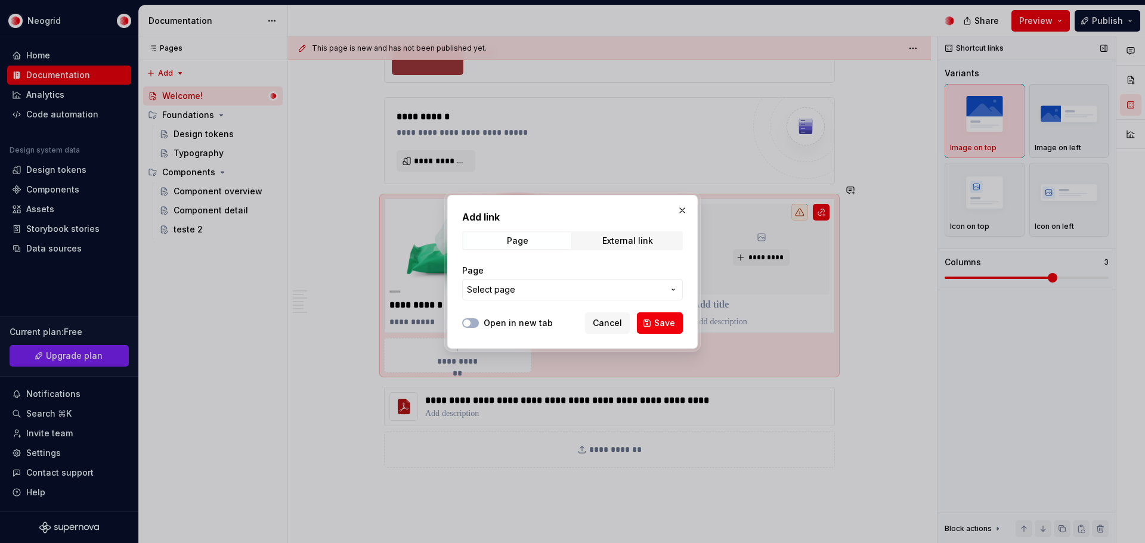
click at [534, 292] on span "Select page" at bounding box center [565, 290] width 197 height 12
click at [596, 265] on div "Add link Page External link Page Select page Open in new tab Cancel Save" at bounding box center [572, 271] width 1145 height 543
click at [555, 288] on span "Select page" at bounding box center [565, 290] width 197 height 12
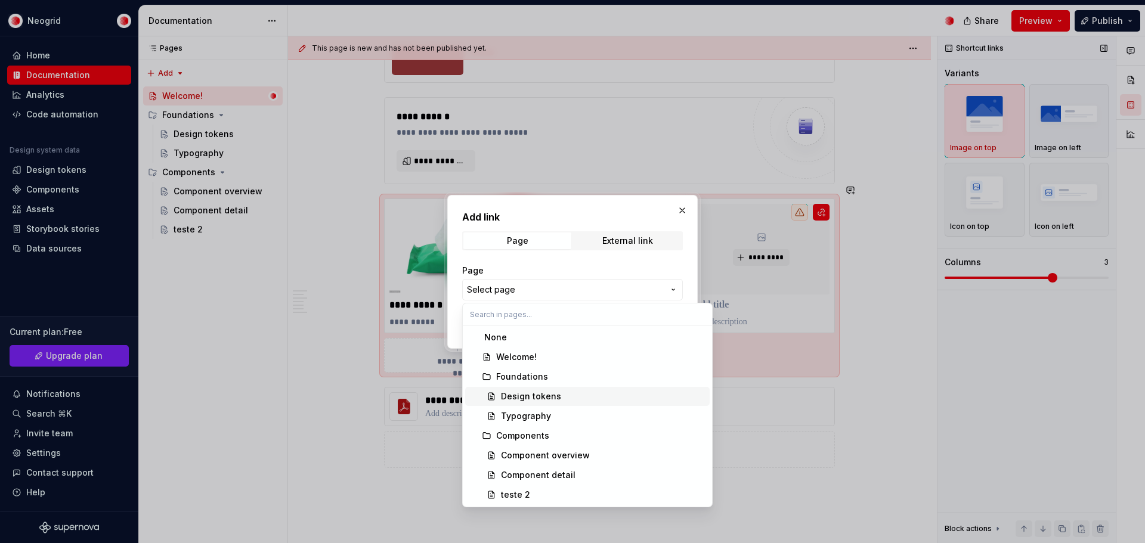
click at [551, 403] on span "Design tokens" at bounding box center [587, 396] width 245 height 19
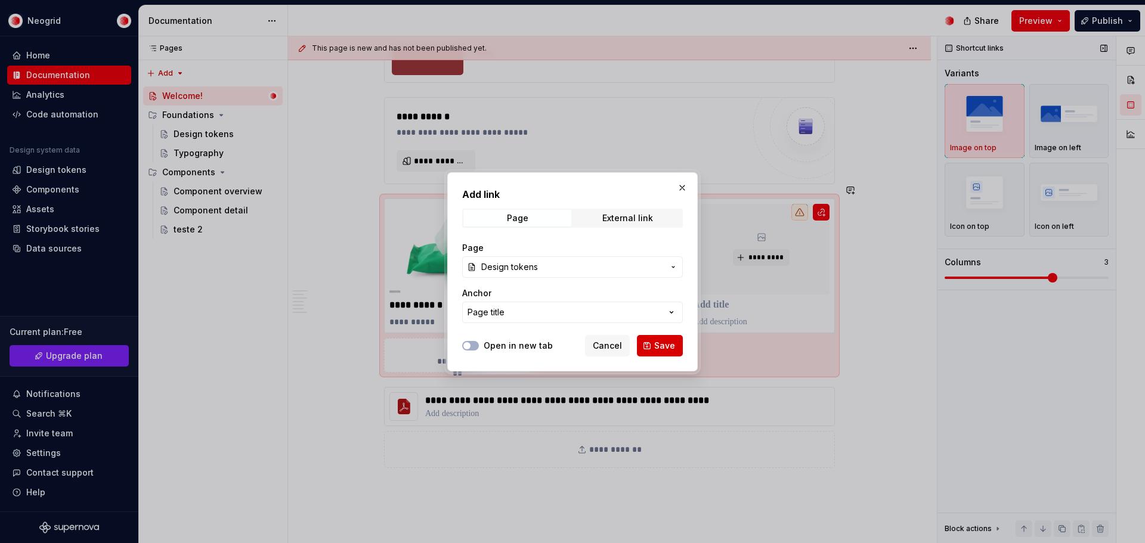
click at [668, 336] on button "Save" at bounding box center [660, 345] width 46 height 21
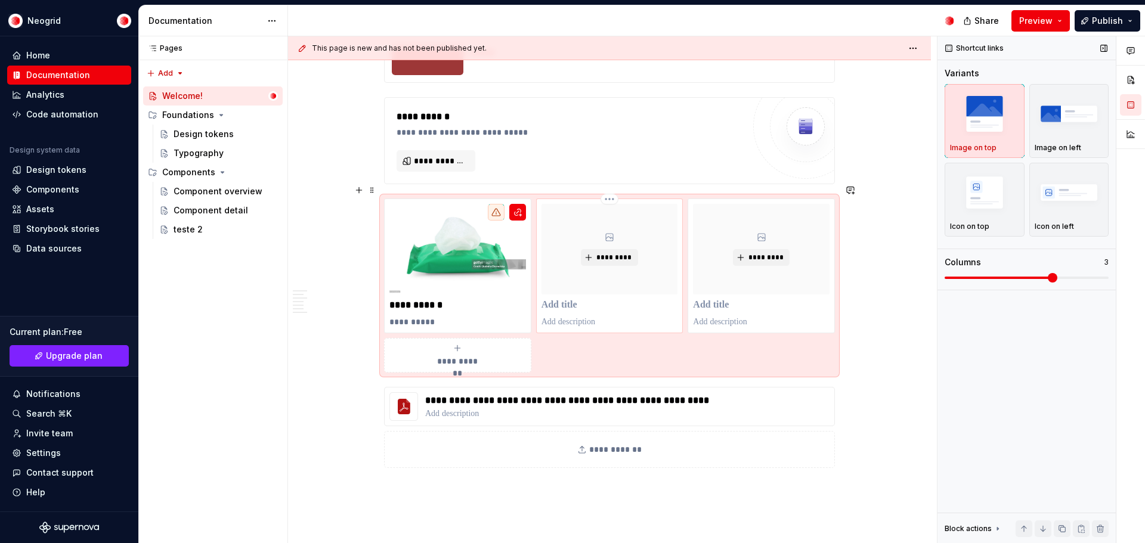
click at [592, 316] on p at bounding box center [610, 322] width 137 height 12
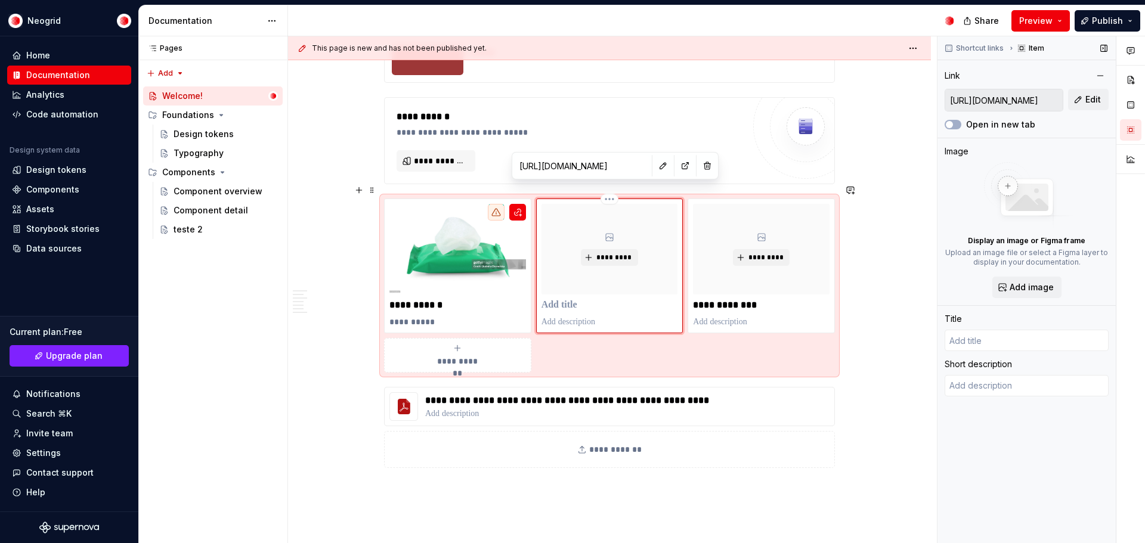
click at [632, 204] on div "*********" at bounding box center [610, 249] width 137 height 91
click at [564, 299] on p at bounding box center [610, 305] width 137 height 12
click at [360, 378] on button "button" at bounding box center [359, 378] width 17 height 17
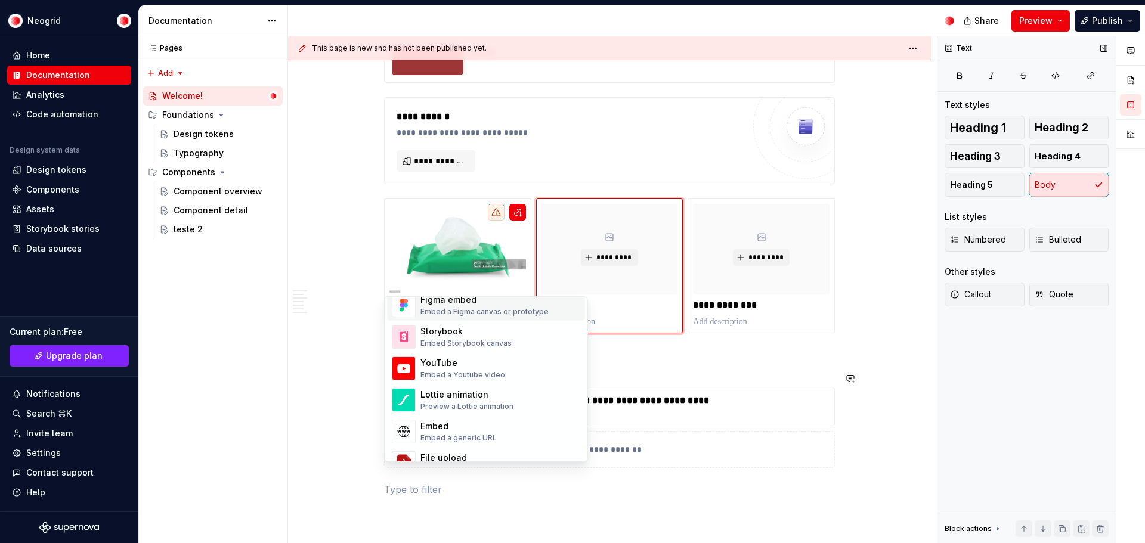
scroll to position [656, 0]
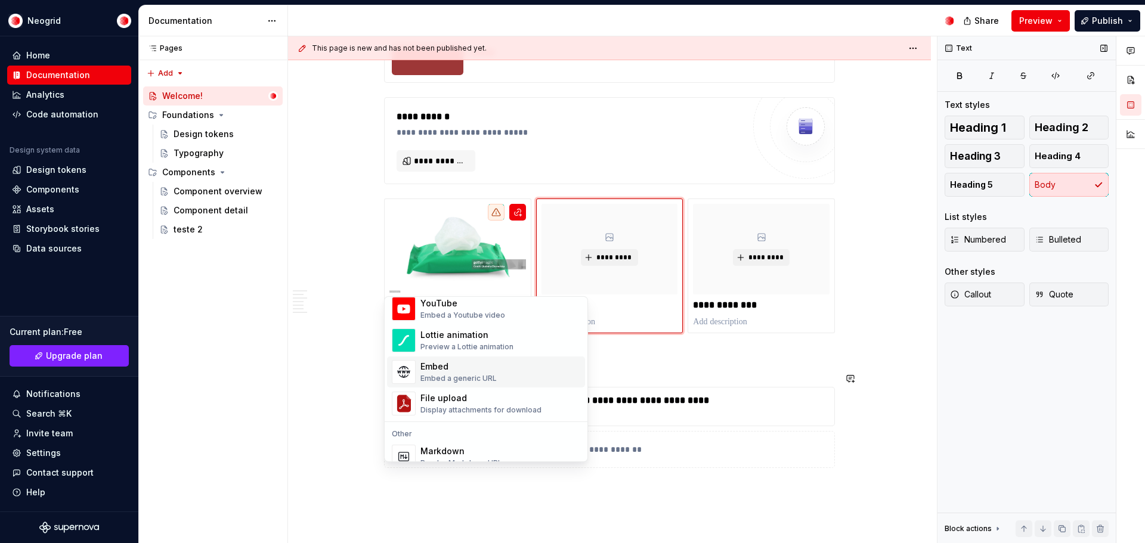
click at [494, 378] on div "Embed a generic URL" at bounding box center [459, 379] width 76 height 10
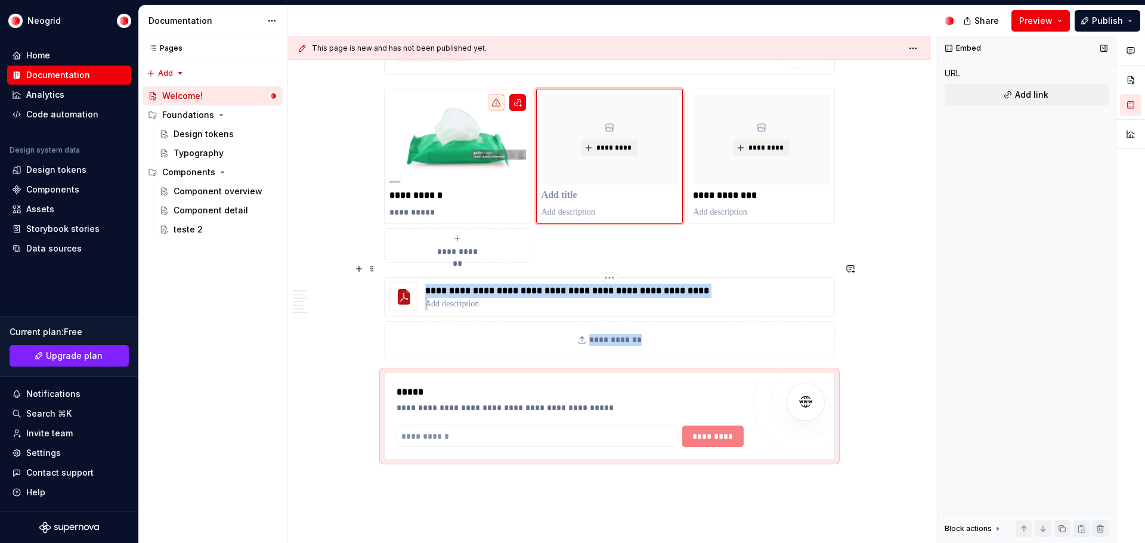
scroll to position [2855, 0]
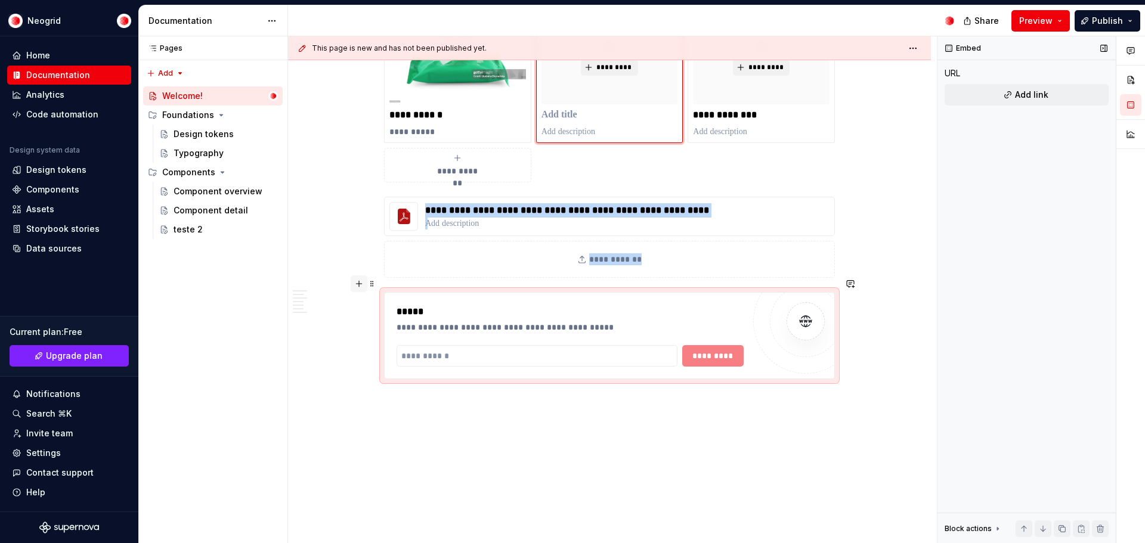
click at [364, 283] on button "button" at bounding box center [359, 284] width 17 height 17
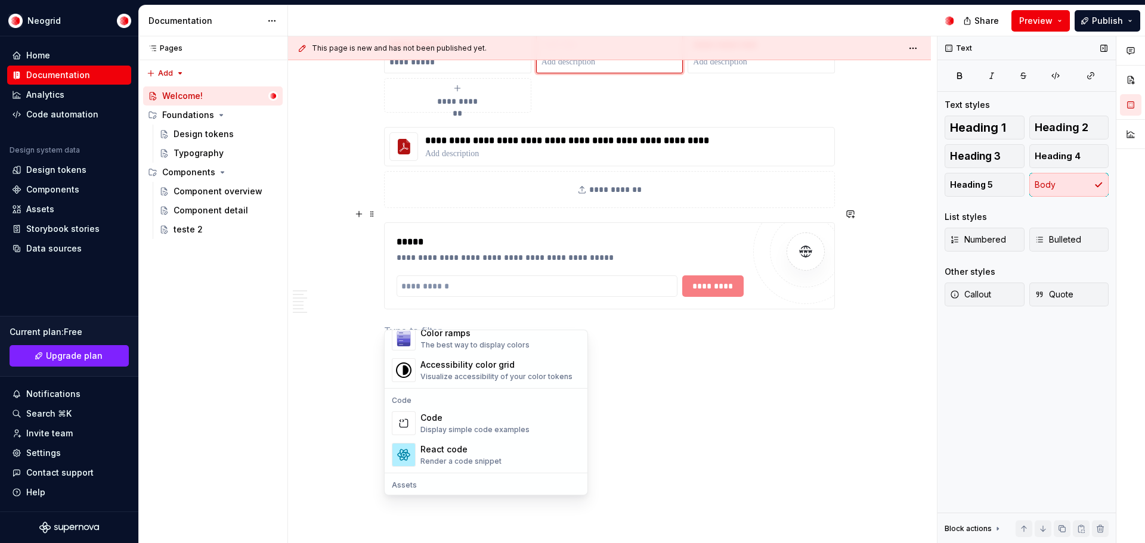
scroll to position [954, 0]
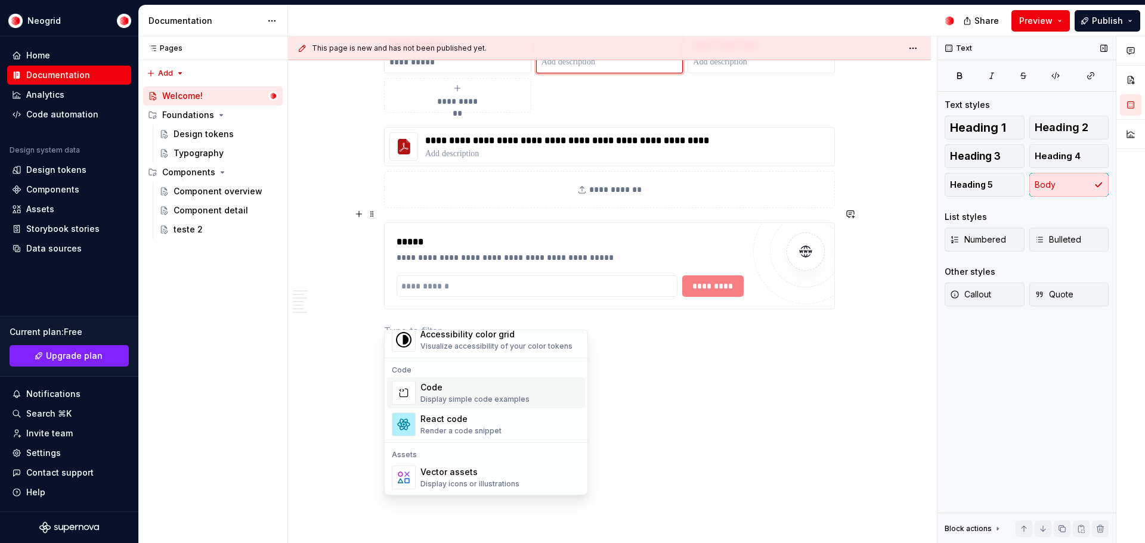
click at [496, 400] on div "Display simple code examples" at bounding box center [475, 400] width 109 height 10
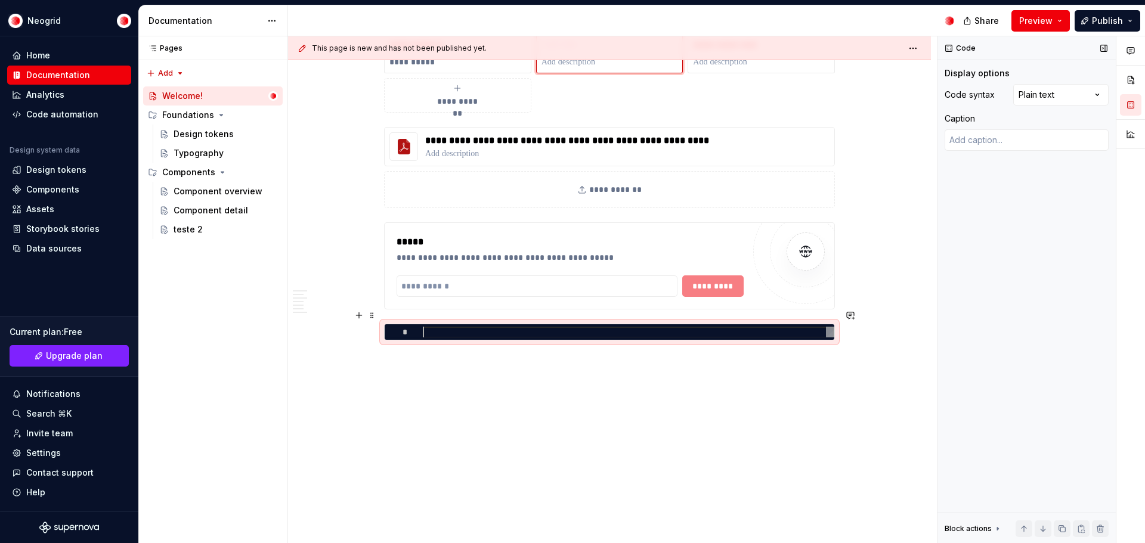
click at [520, 327] on div at bounding box center [629, 332] width 412 height 11
type textarea "*"
type textarea "**********"
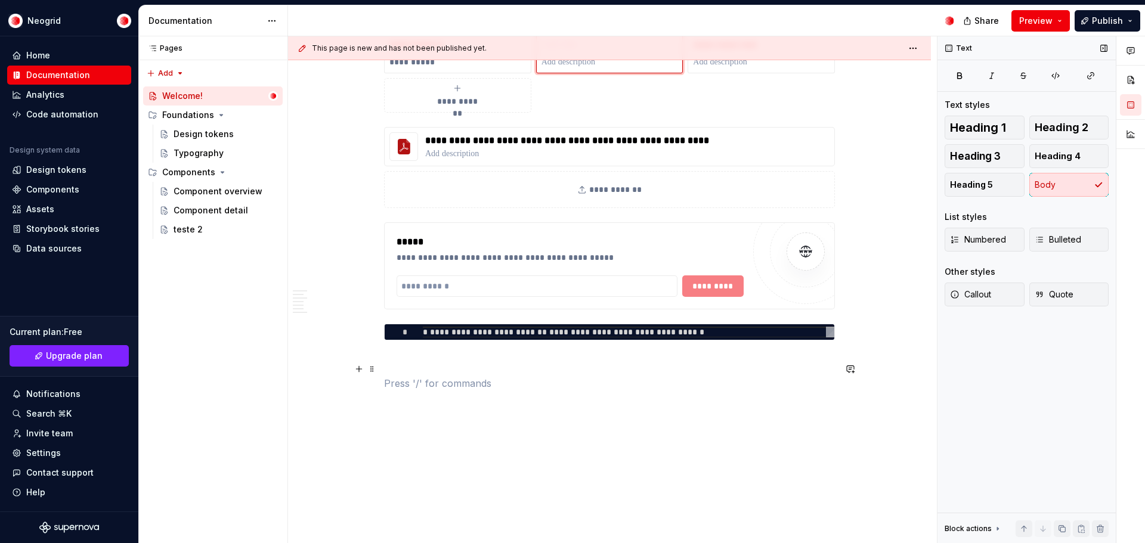
click at [542, 376] on p at bounding box center [609, 383] width 451 height 14
click at [363, 320] on button "button" at bounding box center [359, 315] width 17 height 17
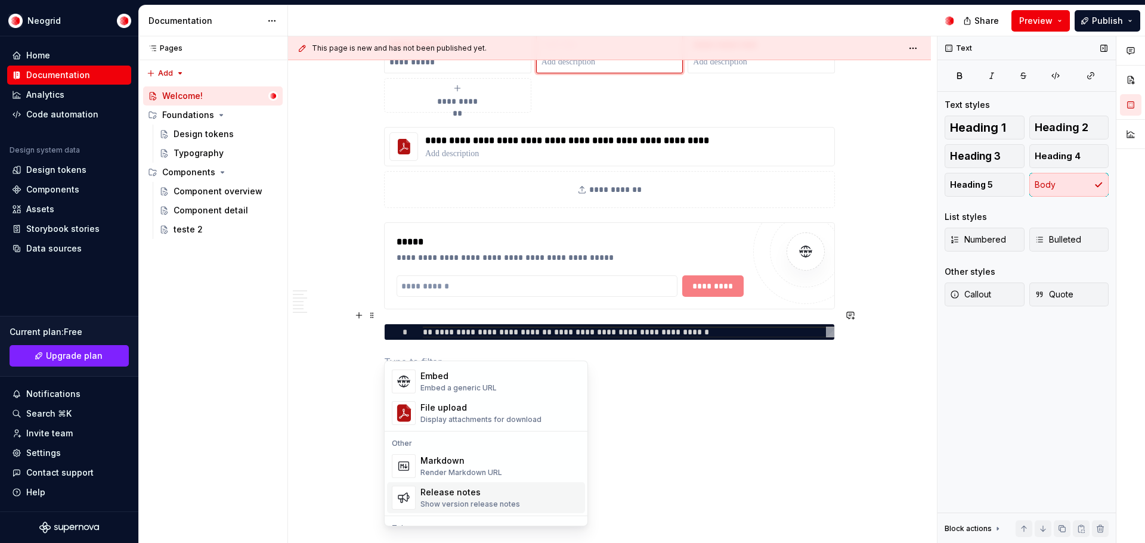
scroll to position [710, 0]
click at [496, 468] on div "Markdown Render Markdown URL" at bounding box center [462, 467] width 82 height 23
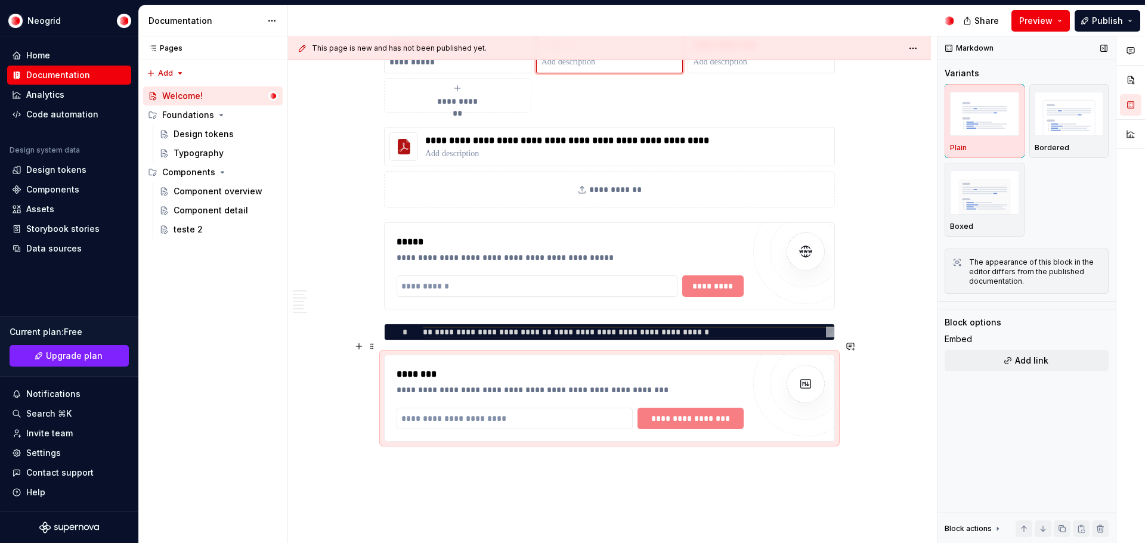
click at [691, 408] on div "**********" at bounding box center [570, 418] width 347 height 21
click at [552, 409] on input "text" at bounding box center [515, 418] width 236 height 21
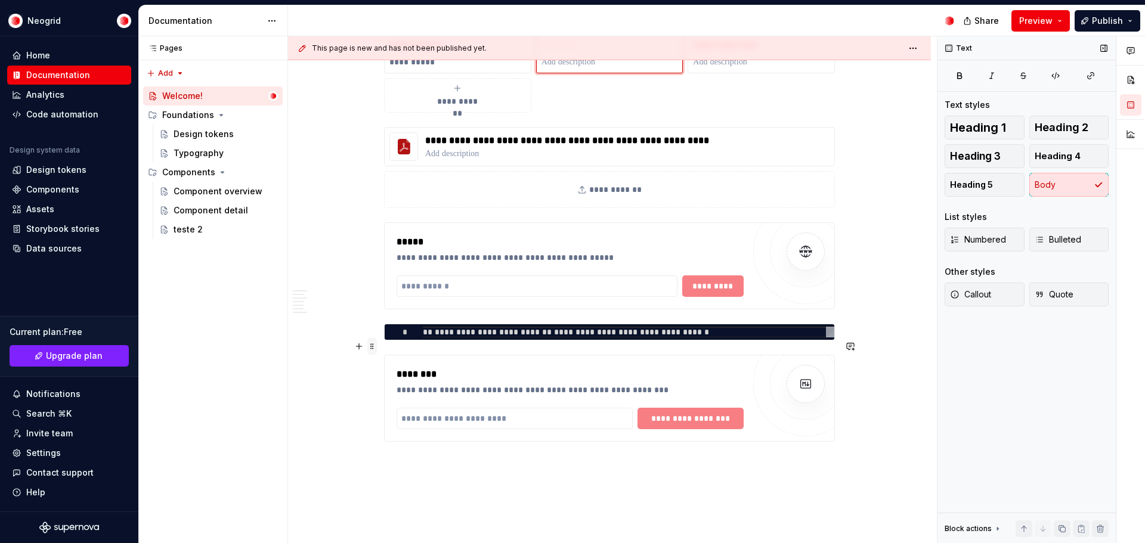
click at [373, 347] on span at bounding box center [372, 346] width 10 height 17
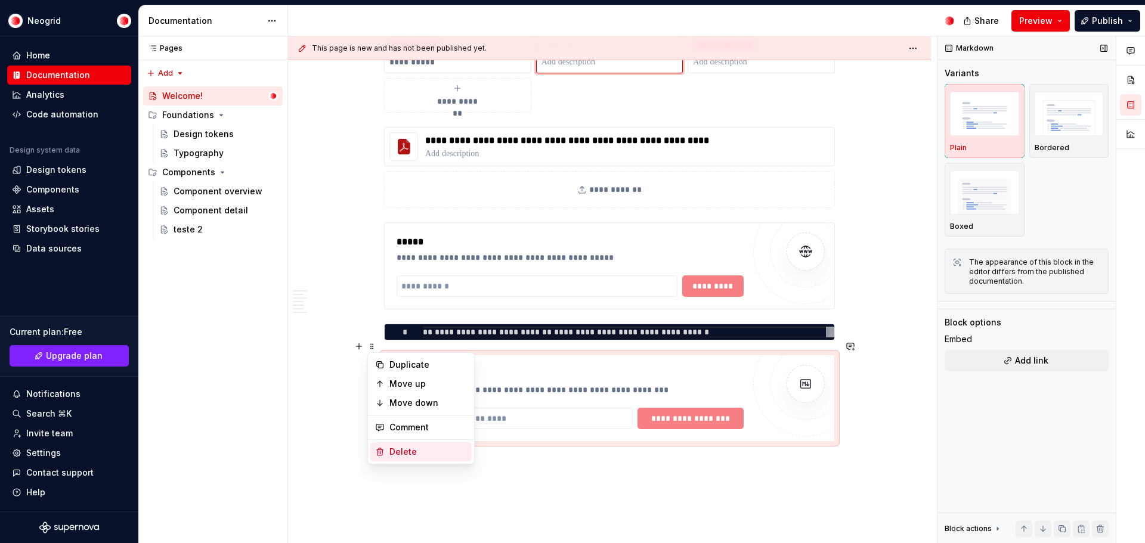
click at [420, 449] on div "Delete" at bounding box center [429, 452] width 78 height 12
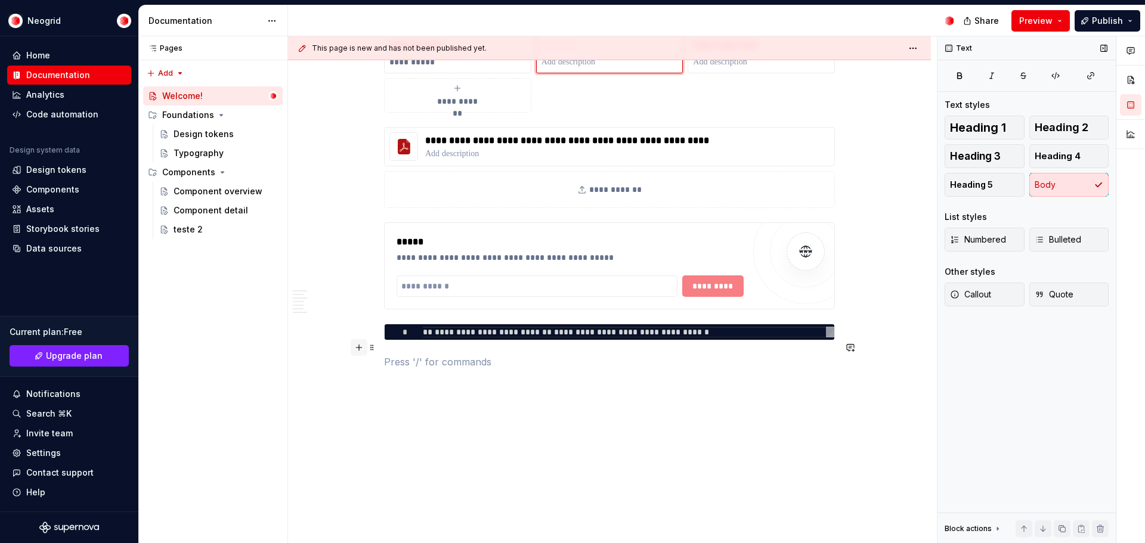
click at [357, 346] on button "button" at bounding box center [359, 347] width 17 height 17
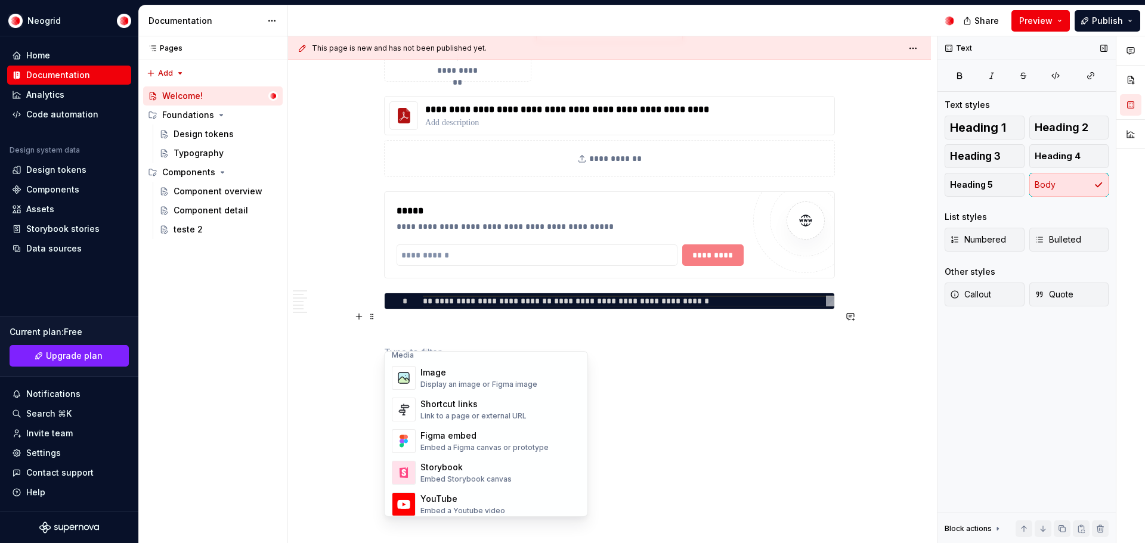
scroll to position [537, 0]
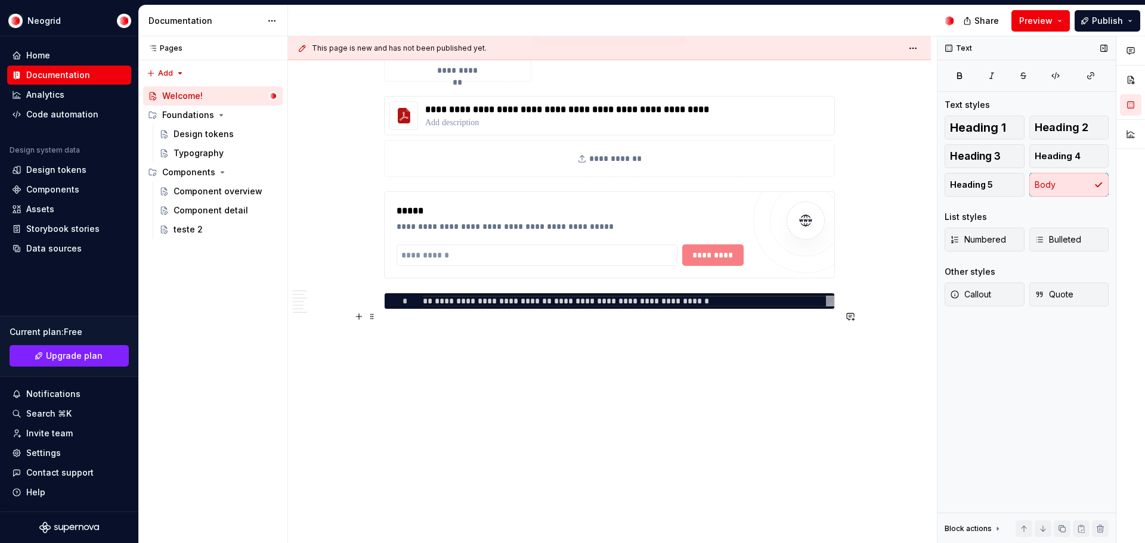
click at [1120, 23] on span "Publish" at bounding box center [1107, 21] width 31 height 12
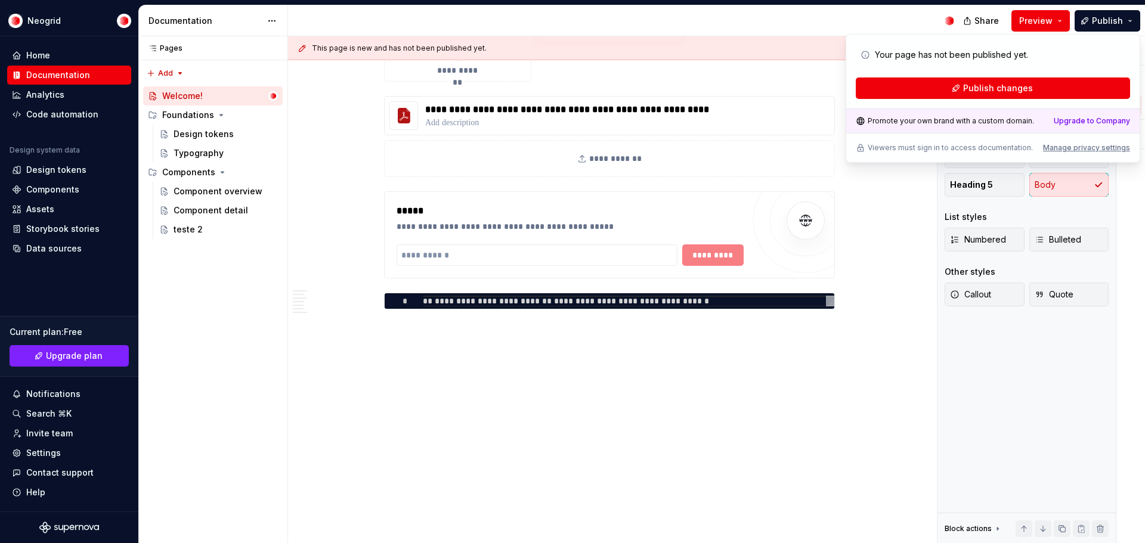
click at [1027, 101] on div "Your page has not been published yet. Publish changes Promote your own brand wi…" at bounding box center [993, 98] width 295 height 129
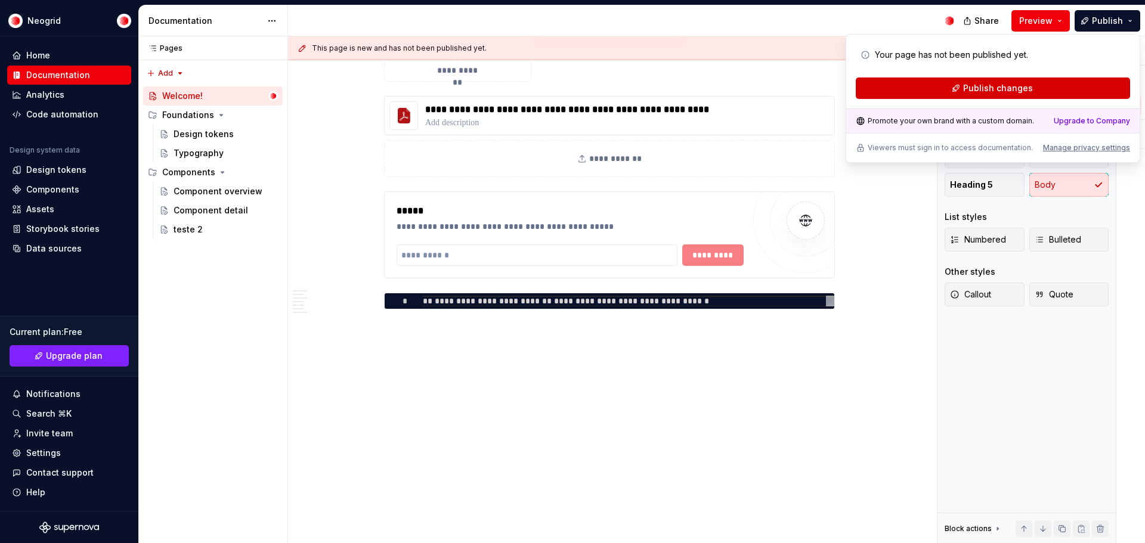
click at [1027, 96] on button "Publish changes" at bounding box center [993, 88] width 274 height 21
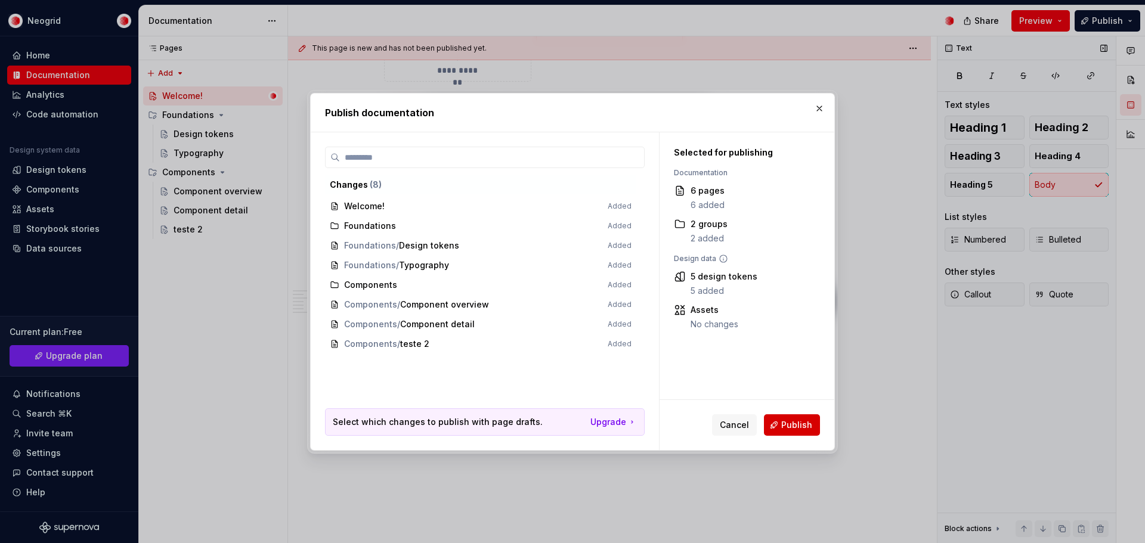
click at [784, 420] on span "Publish" at bounding box center [796, 425] width 31 height 12
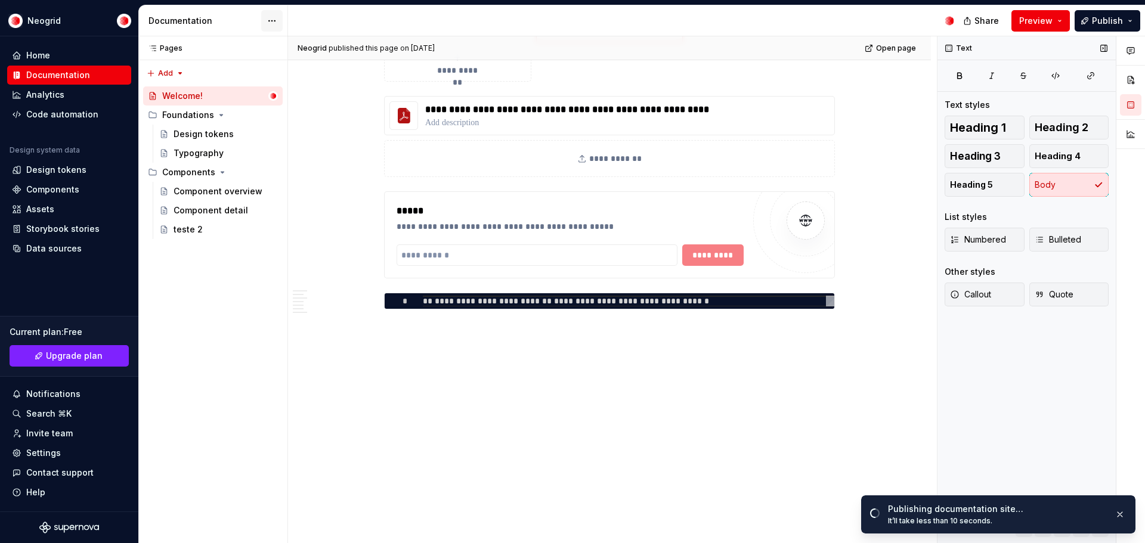
click at [278, 19] on html "Neogrid Home Documentation Analytics Code automation Design system data Design …" at bounding box center [572, 271] width 1145 height 543
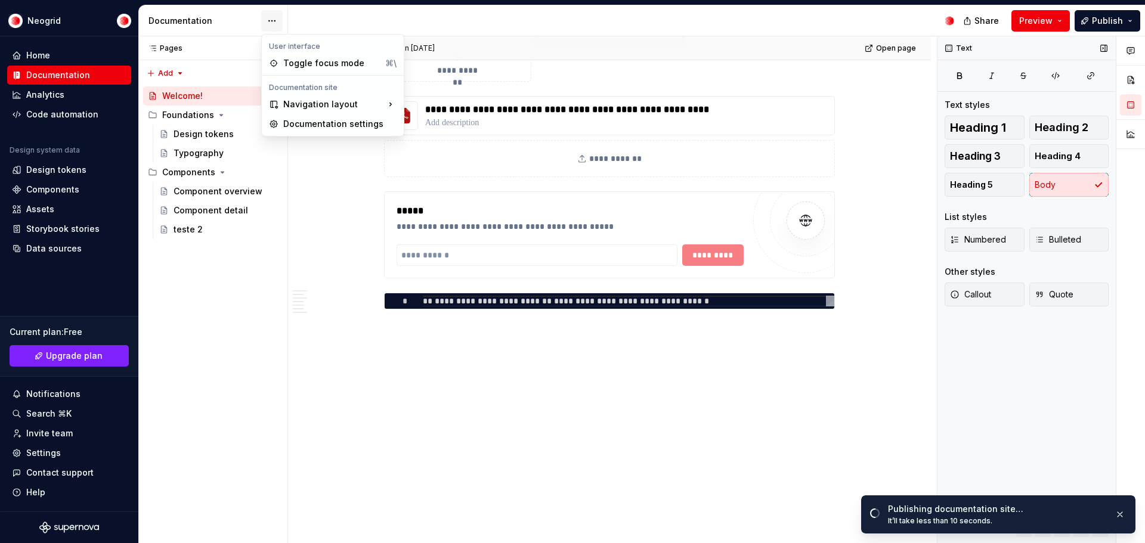
type textarea "*"
click at [317, 122] on div "Documentation settings" at bounding box center [339, 124] width 113 height 12
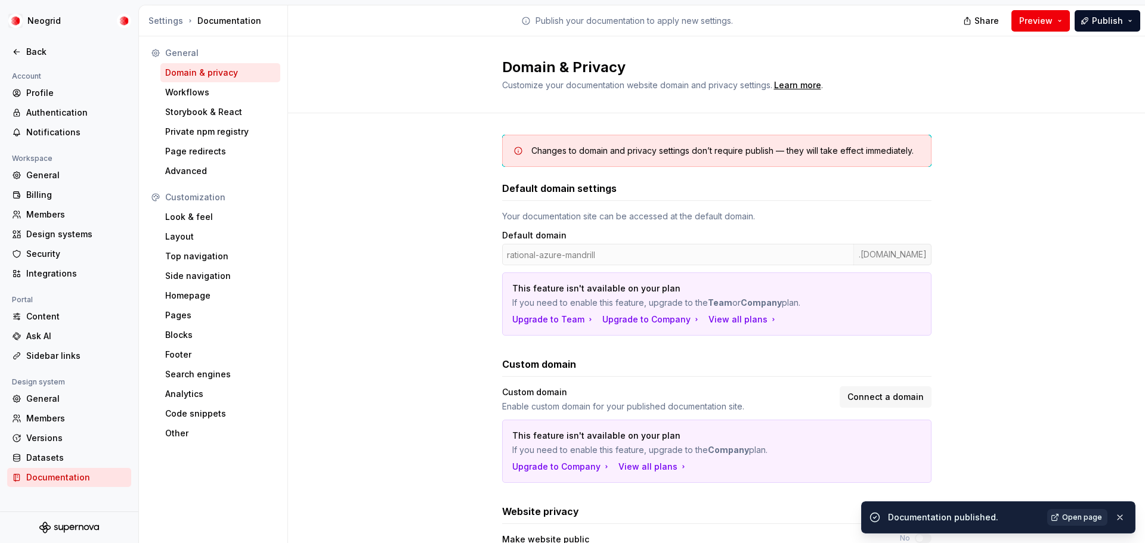
click at [1088, 523] on link "Open page" at bounding box center [1078, 517] width 60 height 17
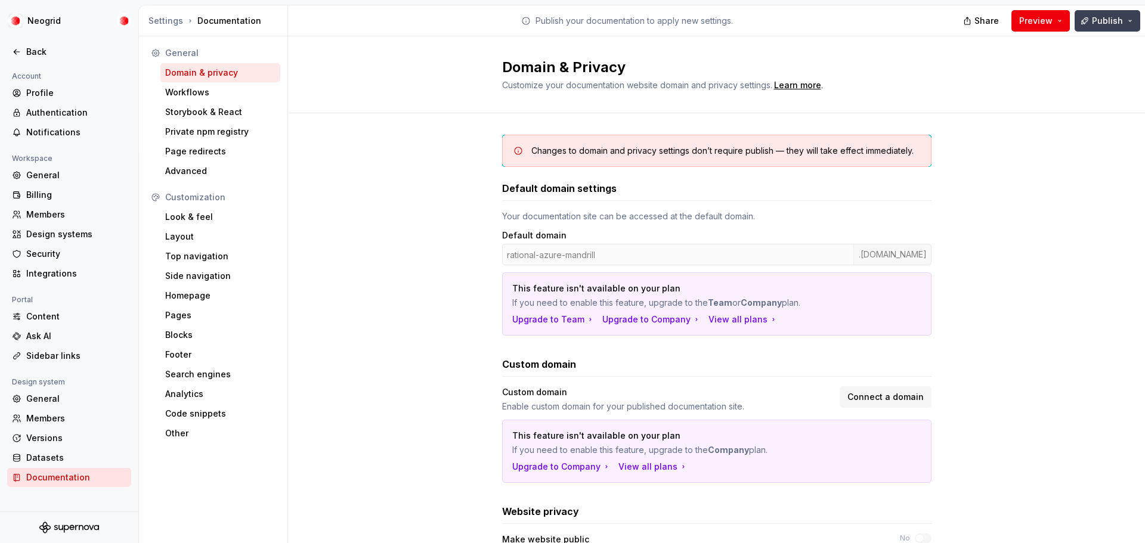
click at [1133, 22] on button "Publish" at bounding box center [1108, 20] width 66 height 21
click at [336, 211] on div "Changes to domain and privacy settings don’t require publish — they will take e…" at bounding box center [716, 404] width 857 height 582
